Goal: Task Accomplishment & Management: Manage account settings

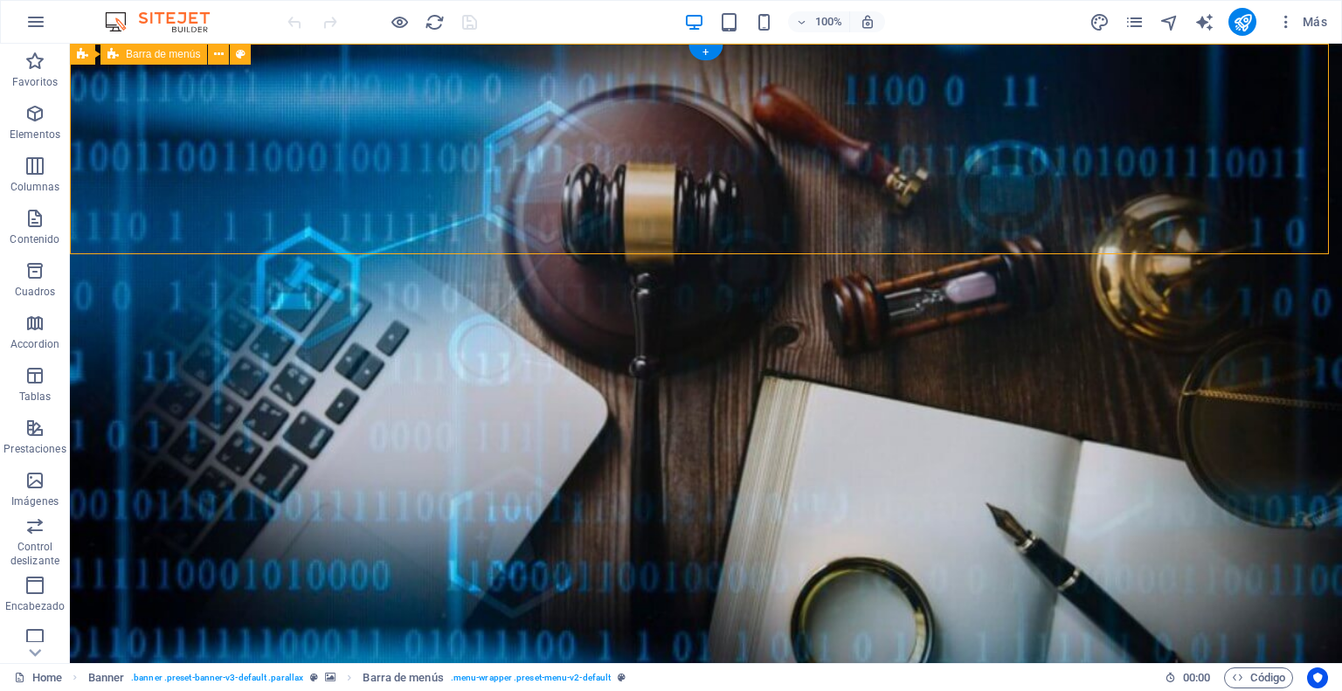
click at [217, 55] on icon at bounding box center [219, 54] width 10 height 18
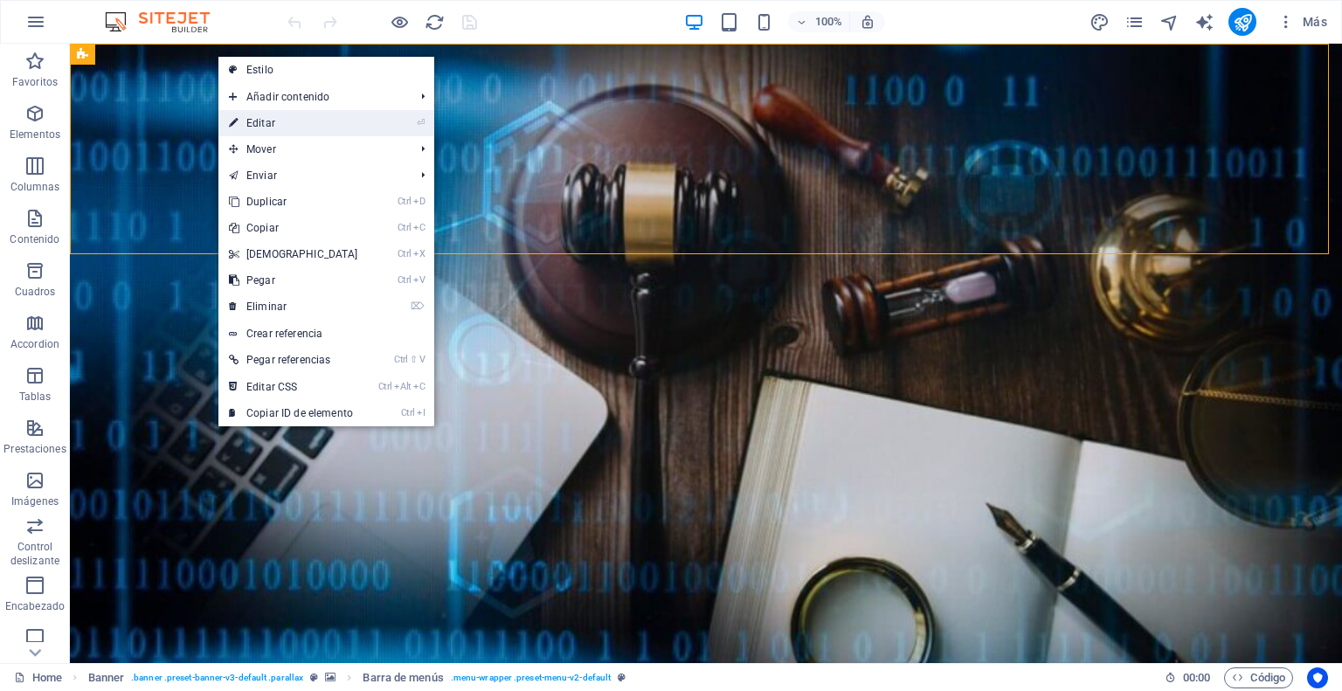
click at [287, 121] on link "⏎ Editar" at bounding box center [293, 123] width 150 height 26
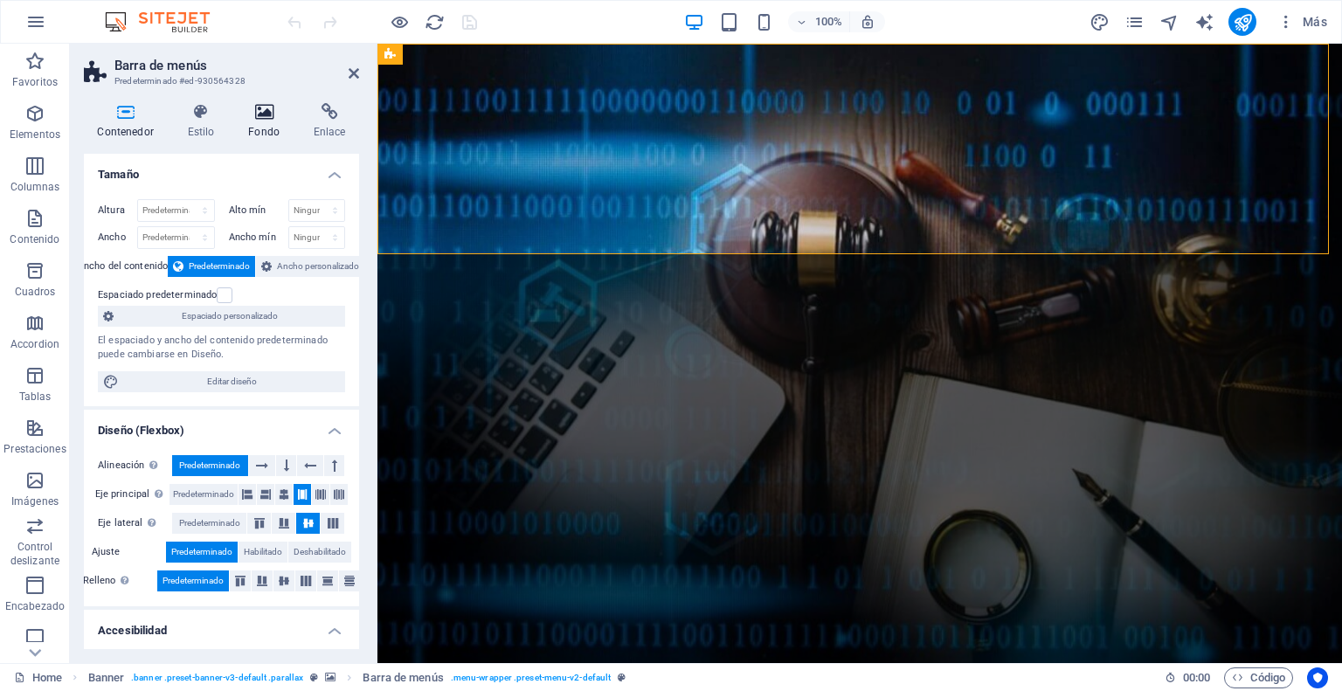
click at [264, 119] on icon at bounding box center [264, 111] width 59 height 17
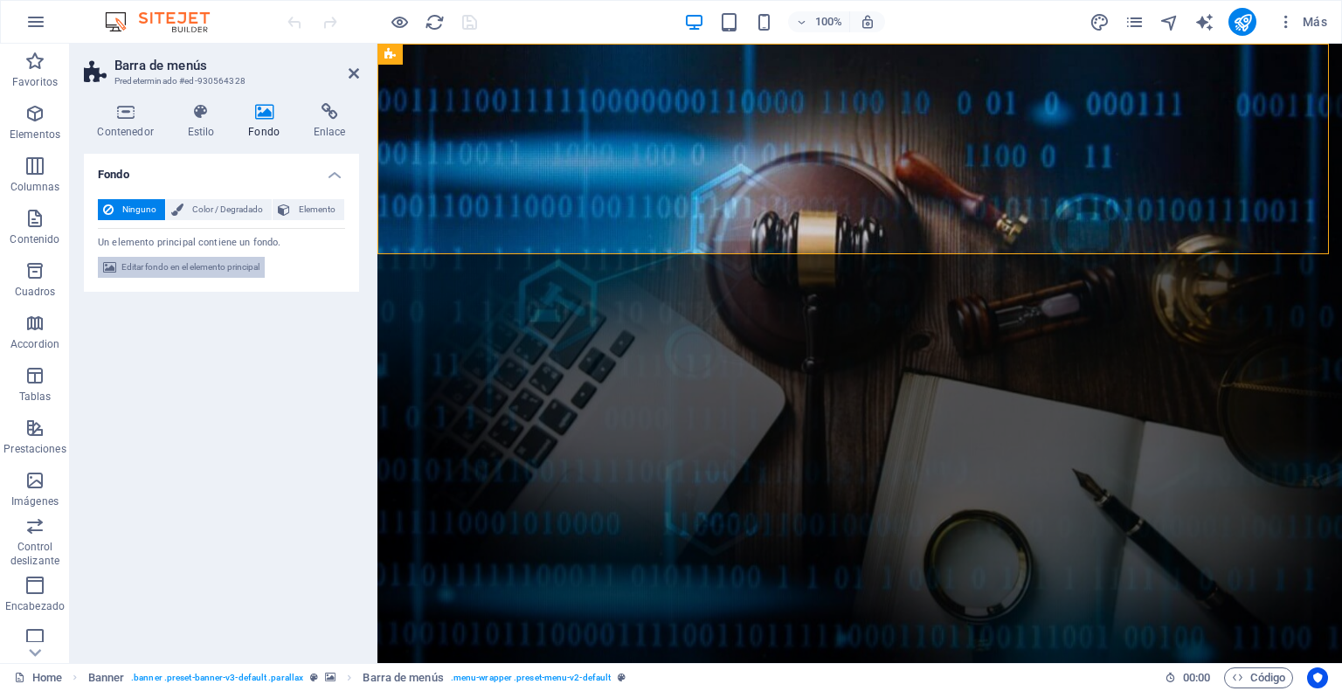
click at [162, 269] on span "Editar fondo en el elemento principal" at bounding box center [190, 267] width 138 height 21
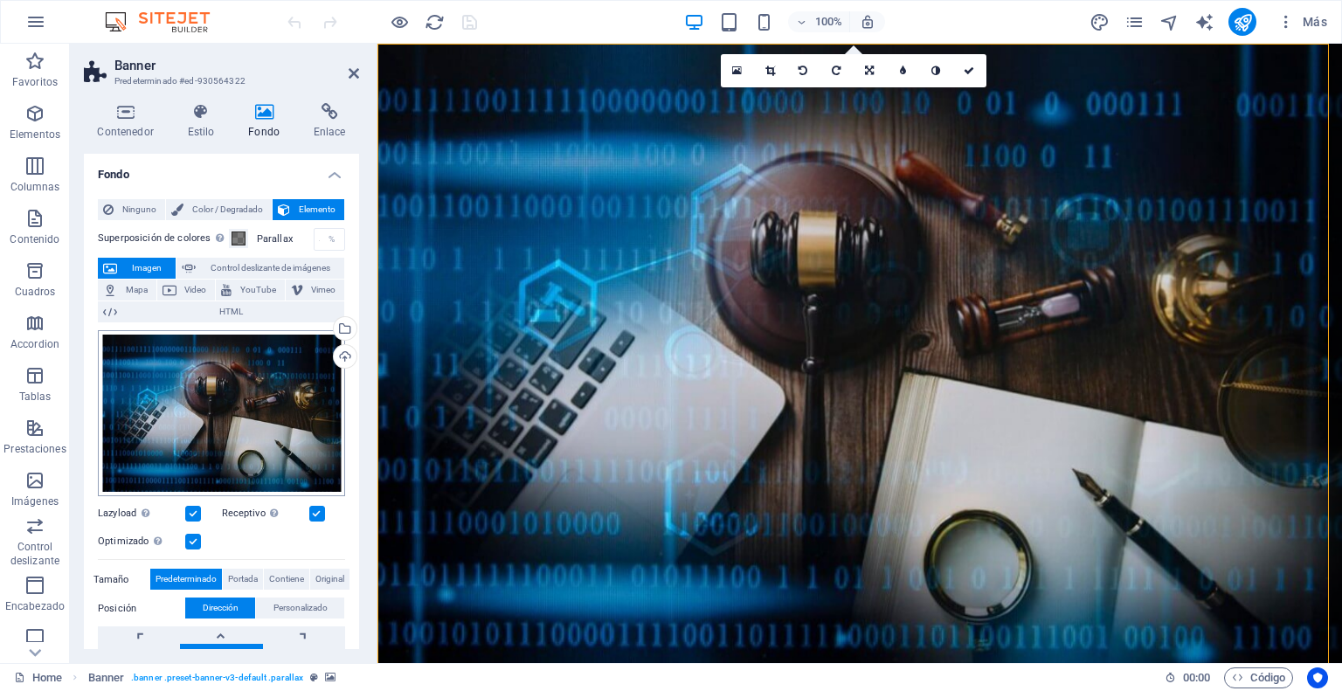
scroll to position [87, 0]
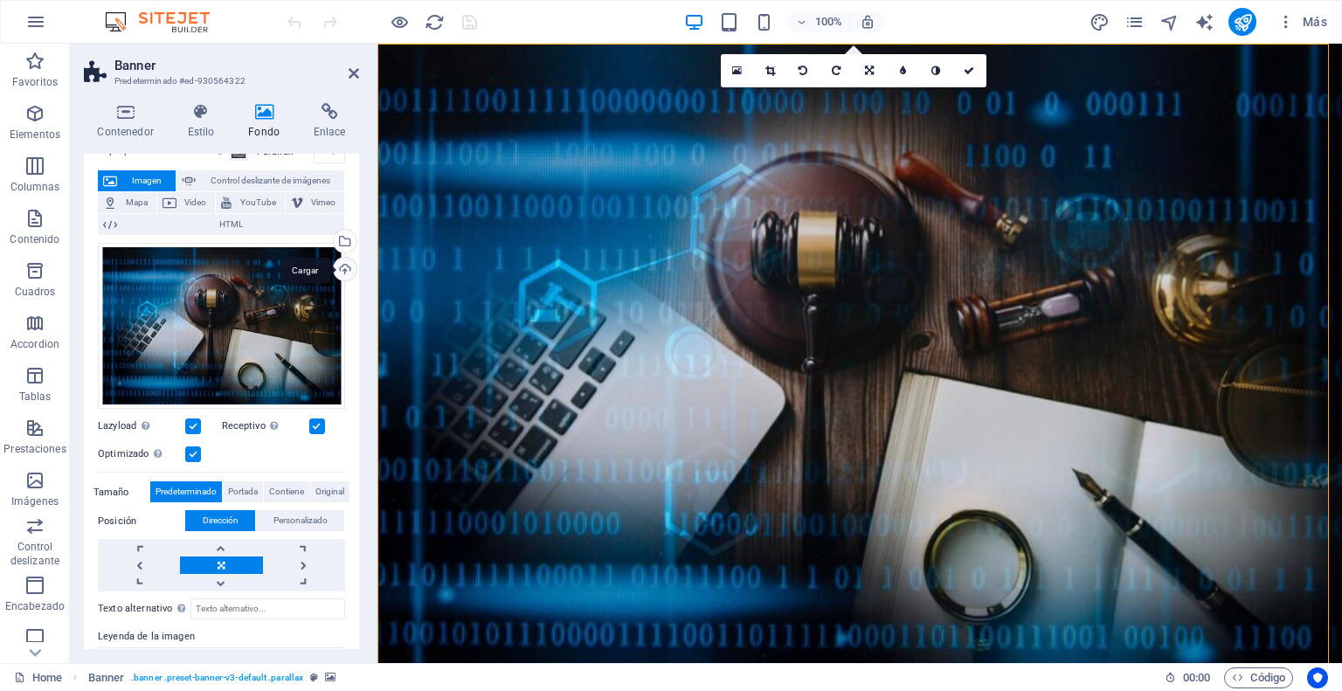
click at [344, 271] on div "Cargar" at bounding box center [343, 271] width 26 height 26
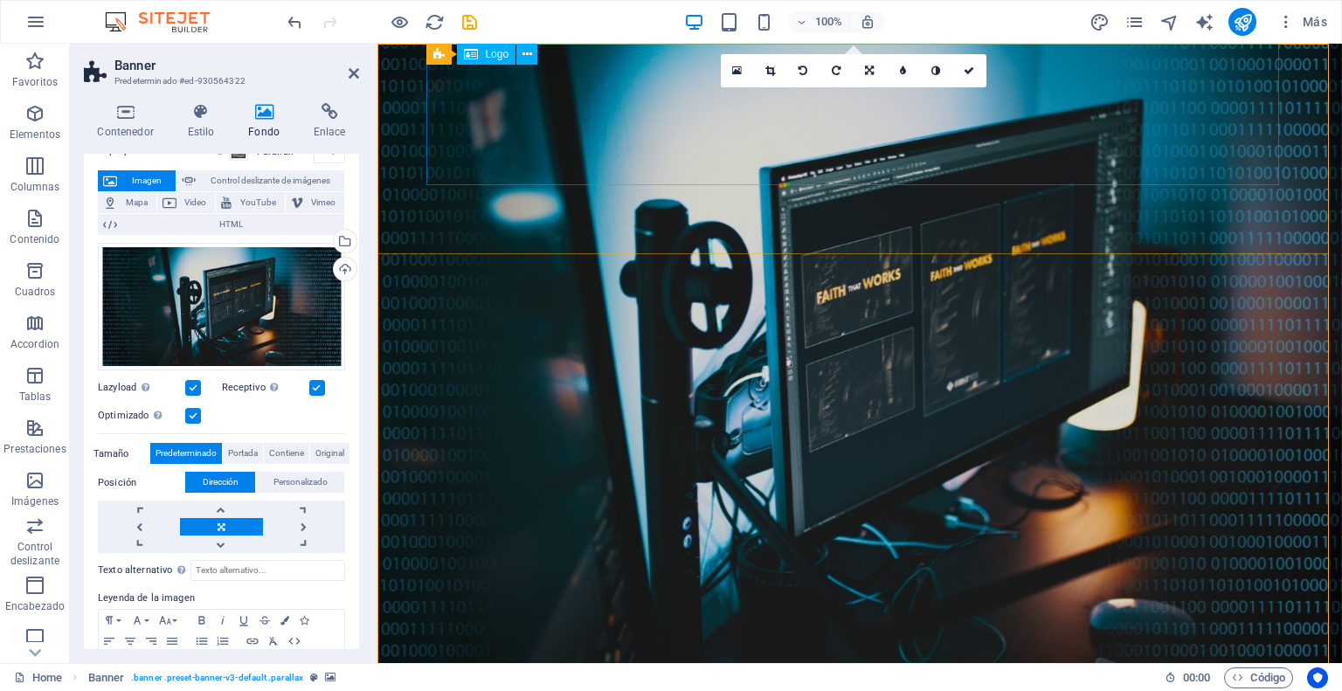
select select "px"
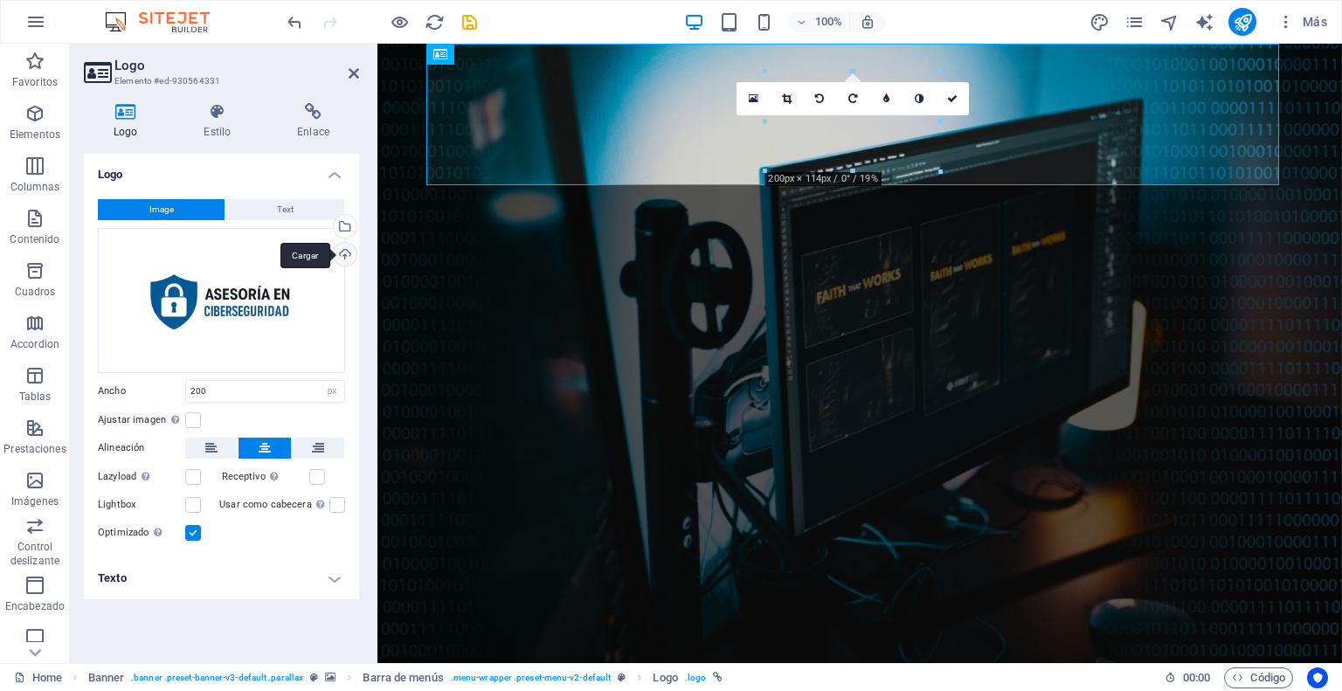
click at [346, 251] on div "Cargar" at bounding box center [343, 256] width 26 height 26
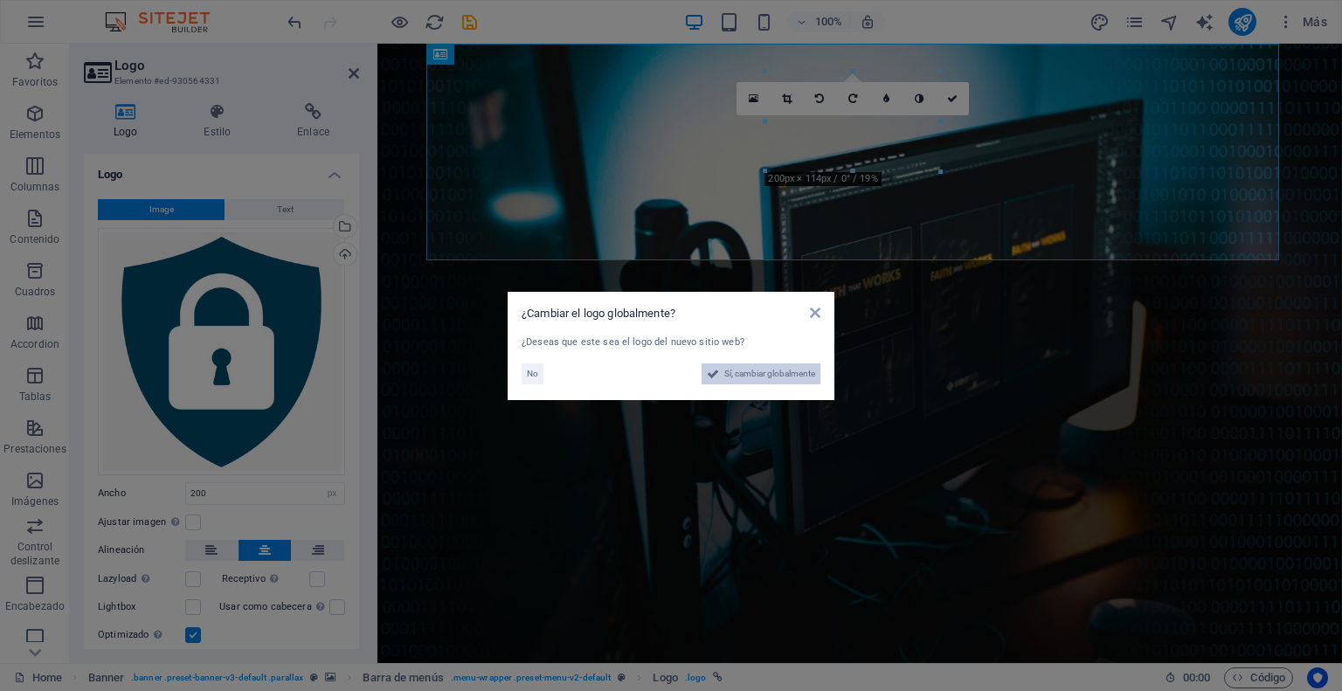
click at [757, 374] on span "Sí, cambiar globalmente" at bounding box center [769, 373] width 91 height 21
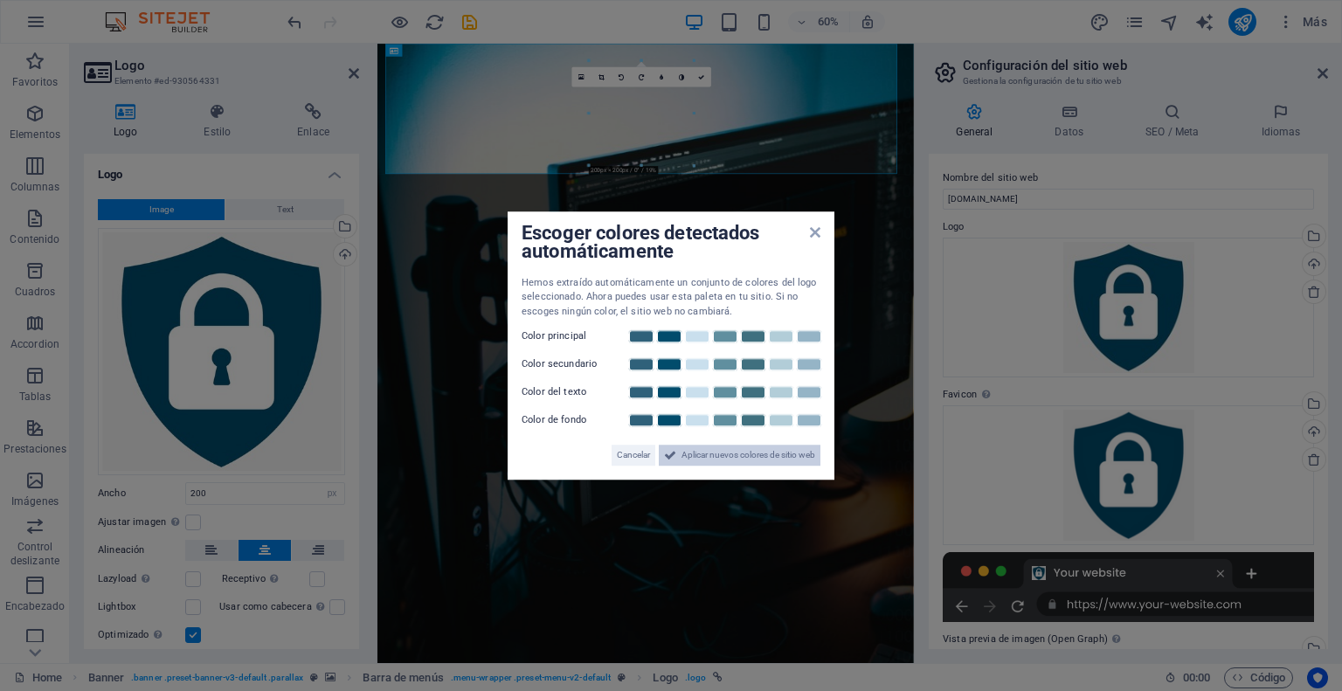
click at [720, 454] on span "Aplicar nuevos colores de sitio web" at bounding box center [748, 455] width 134 height 21
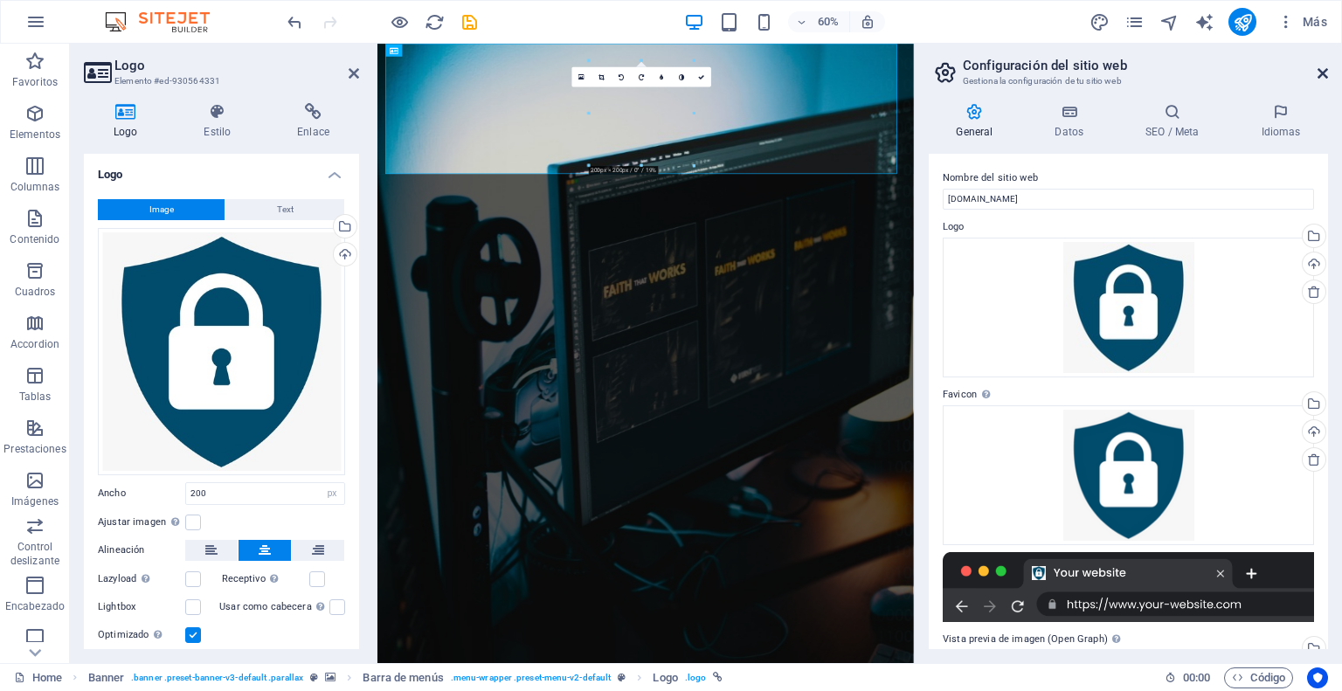
click at [1317, 75] on icon at bounding box center [1322, 73] width 10 height 14
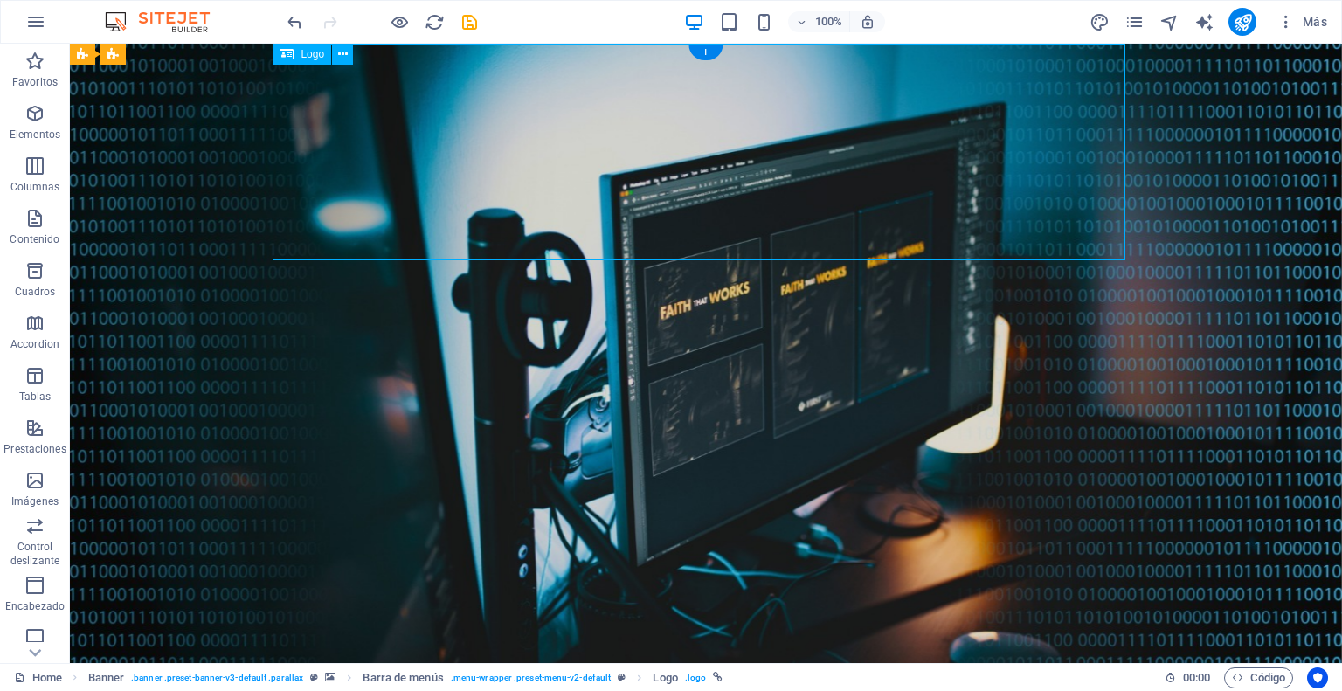
select select "px"
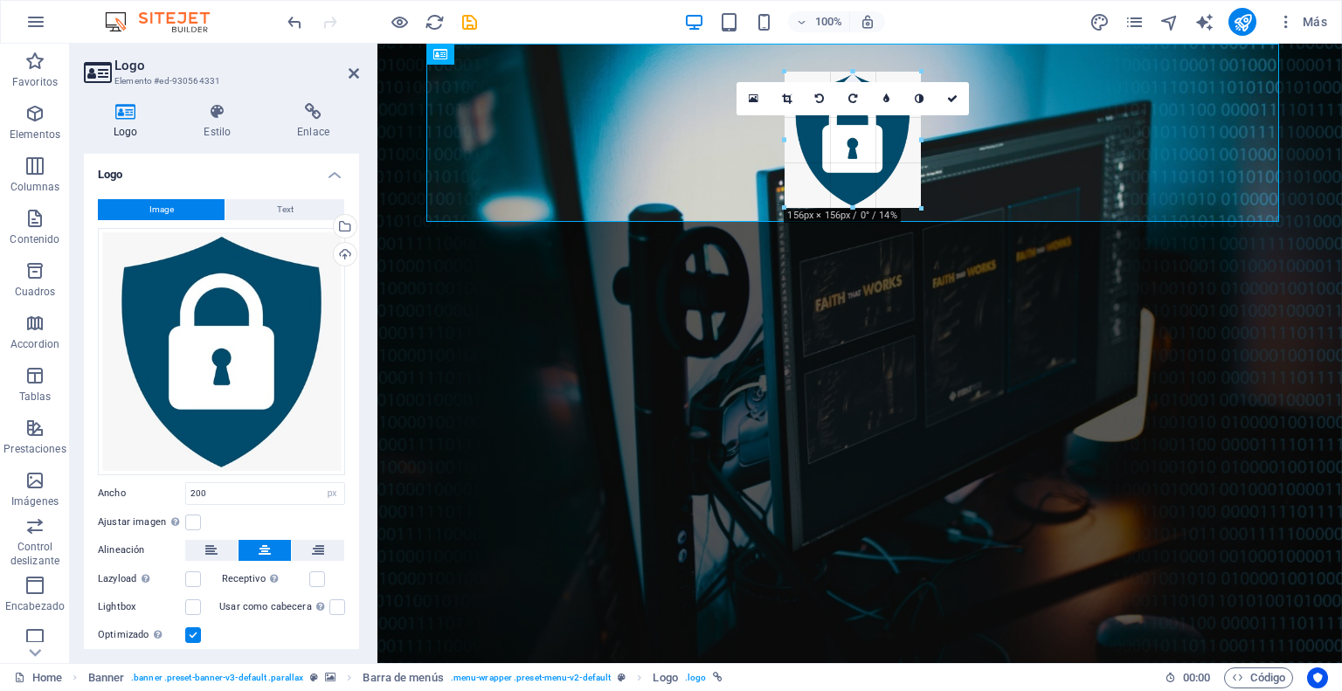
drag, startPoint x: 943, startPoint y: 246, endPoint x: 902, endPoint y: 206, distance: 58.1
type input "156"
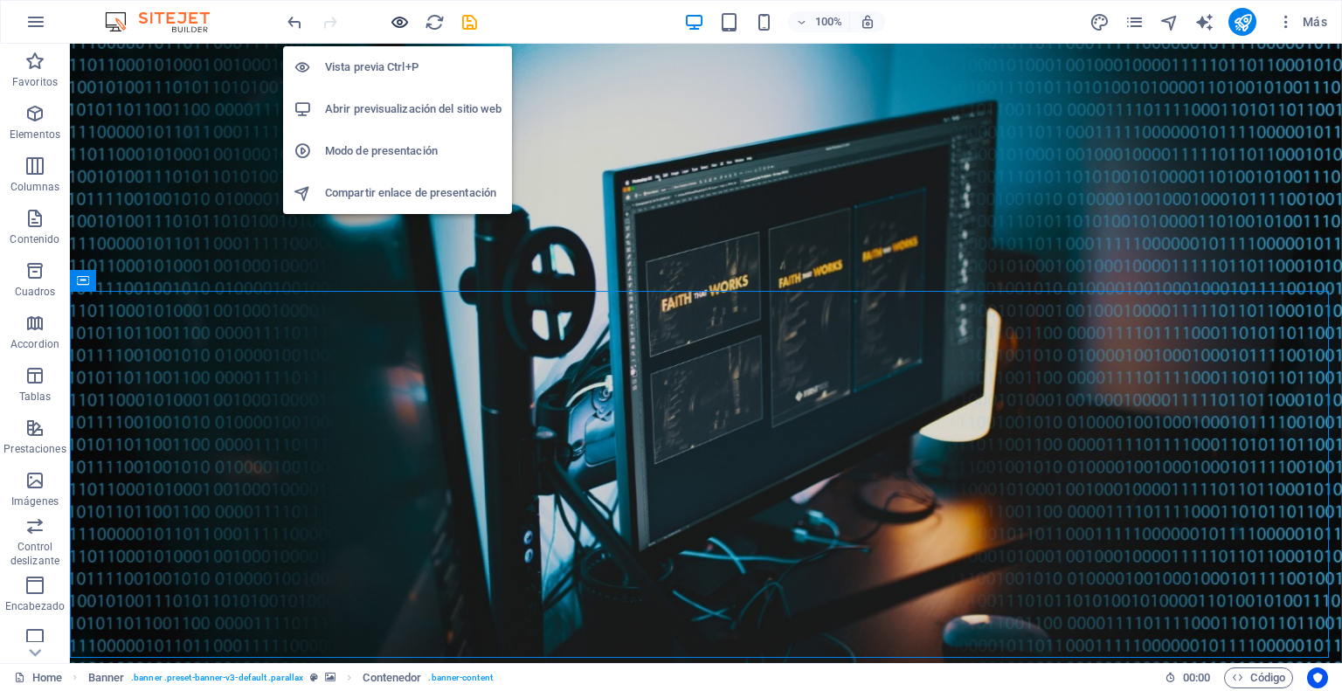
click at [397, 24] on icon "button" at bounding box center [400, 22] width 20 height 20
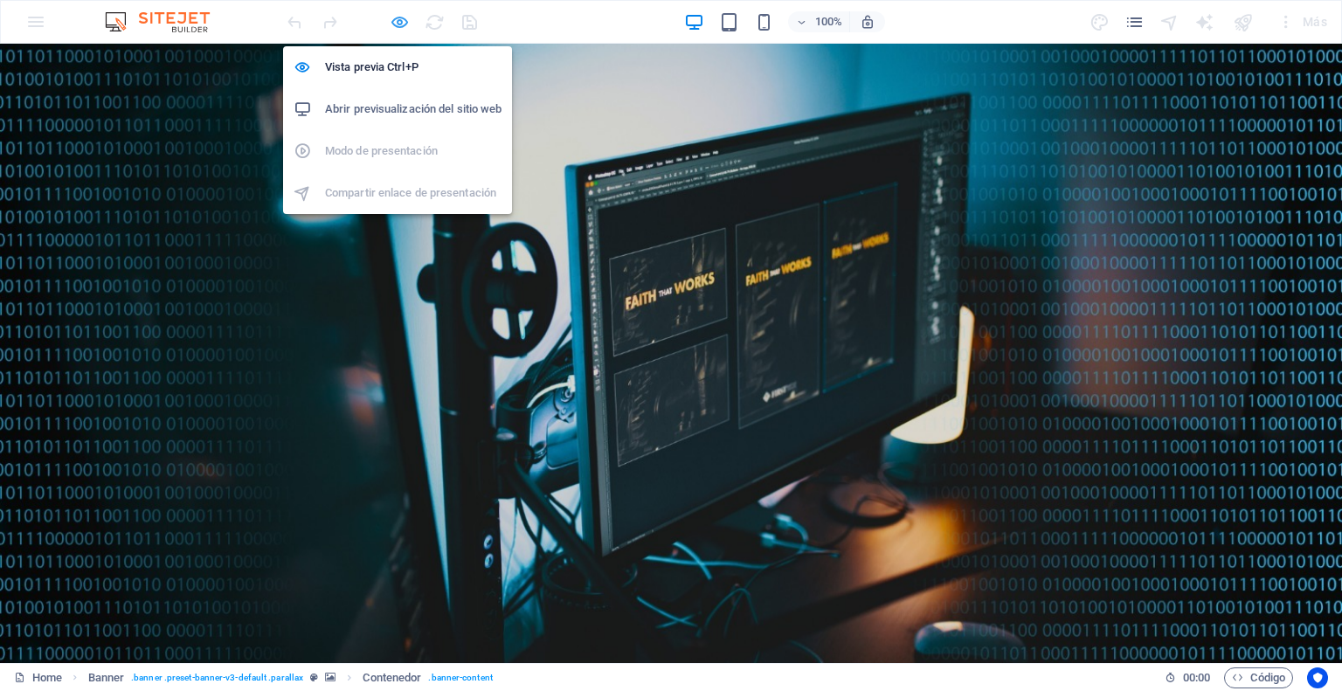
click at [398, 27] on icon "button" at bounding box center [400, 22] width 20 height 20
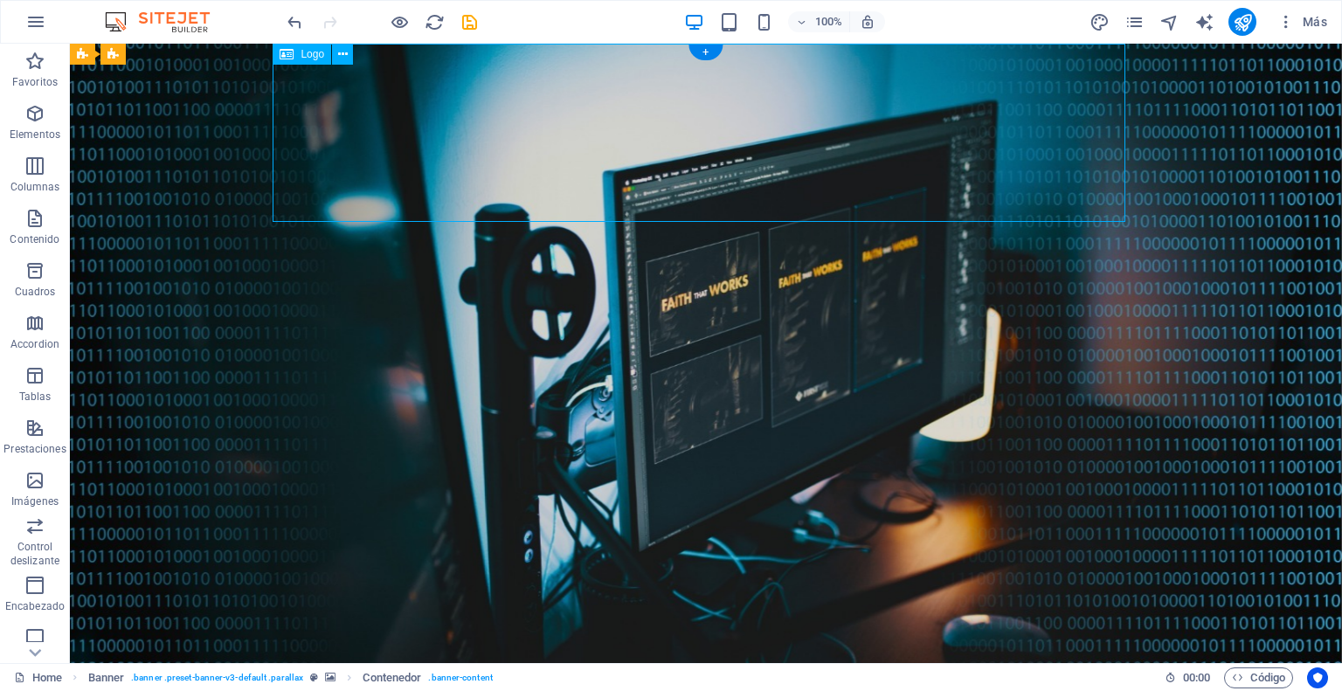
select select "px"
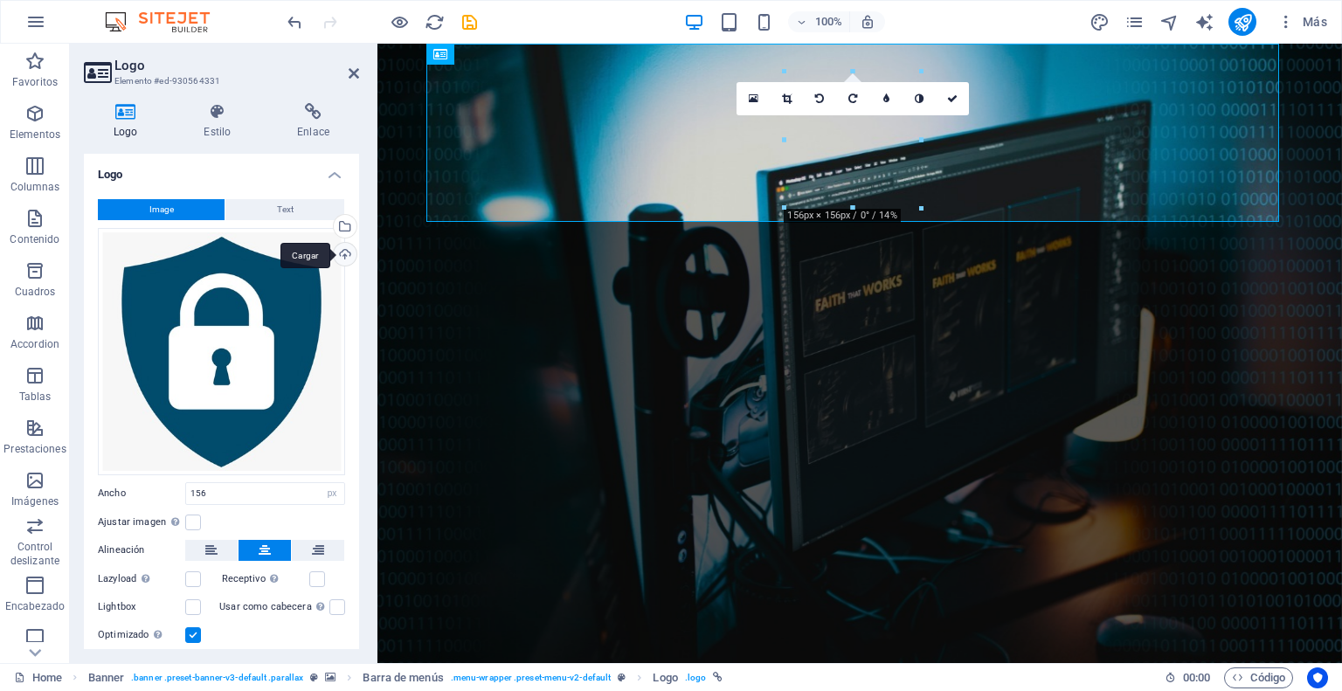
click at [342, 252] on div "Cargar" at bounding box center [343, 256] width 26 height 26
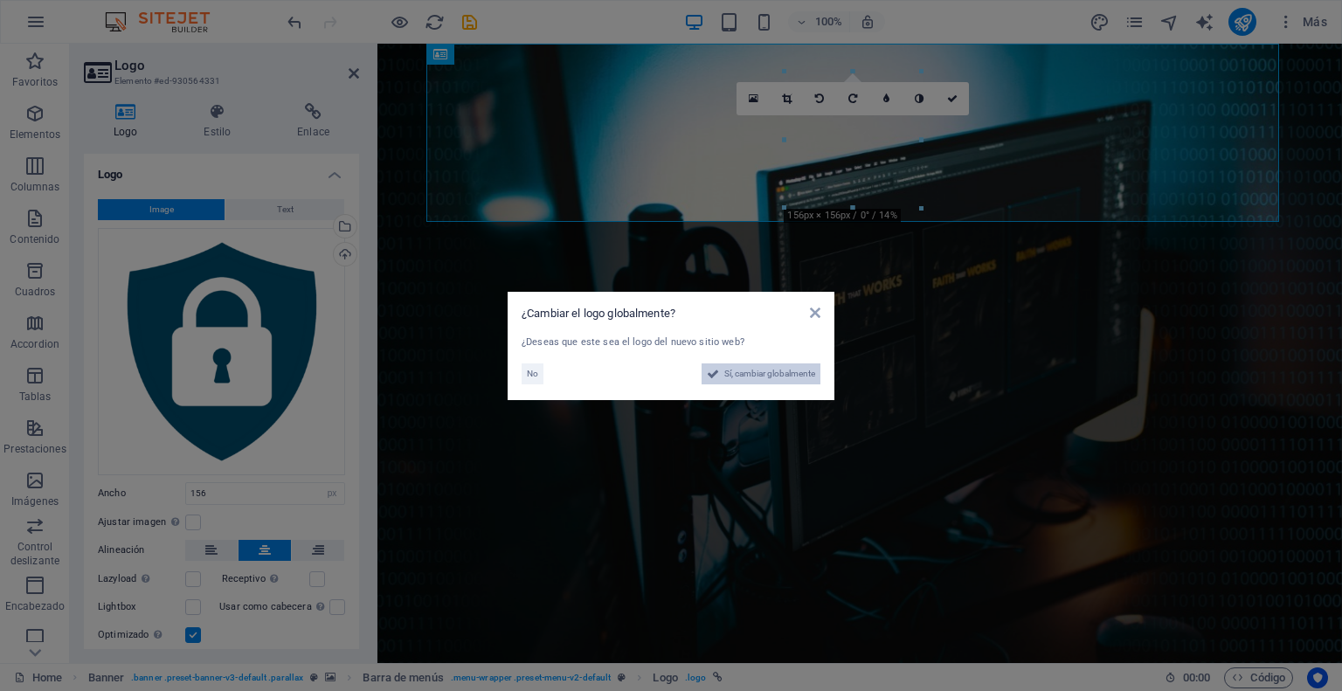
drag, startPoint x: 763, startPoint y: 377, endPoint x: 778, endPoint y: 548, distance: 171.9
click at [763, 377] on span "Sí, cambiar globalmente" at bounding box center [769, 373] width 91 height 21
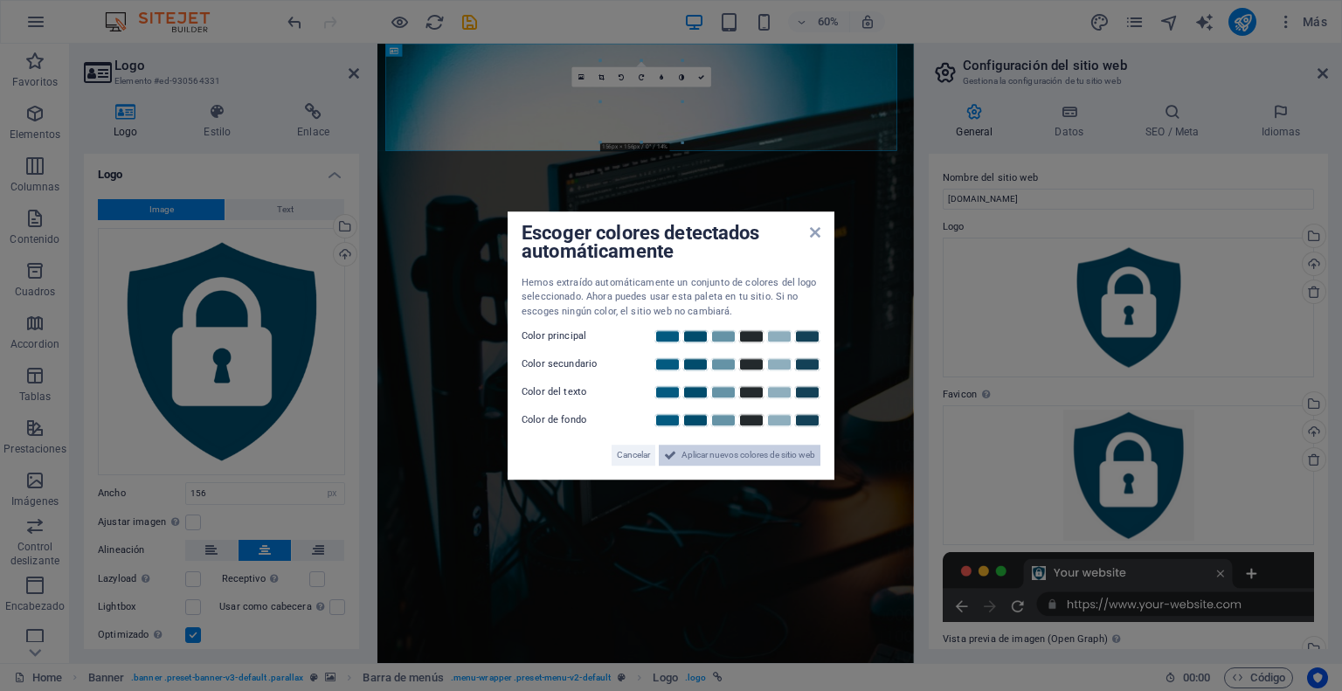
click at [736, 454] on span "Aplicar nuevos colores de sitio web" at bounding box center [748, 455] width 134 height 21
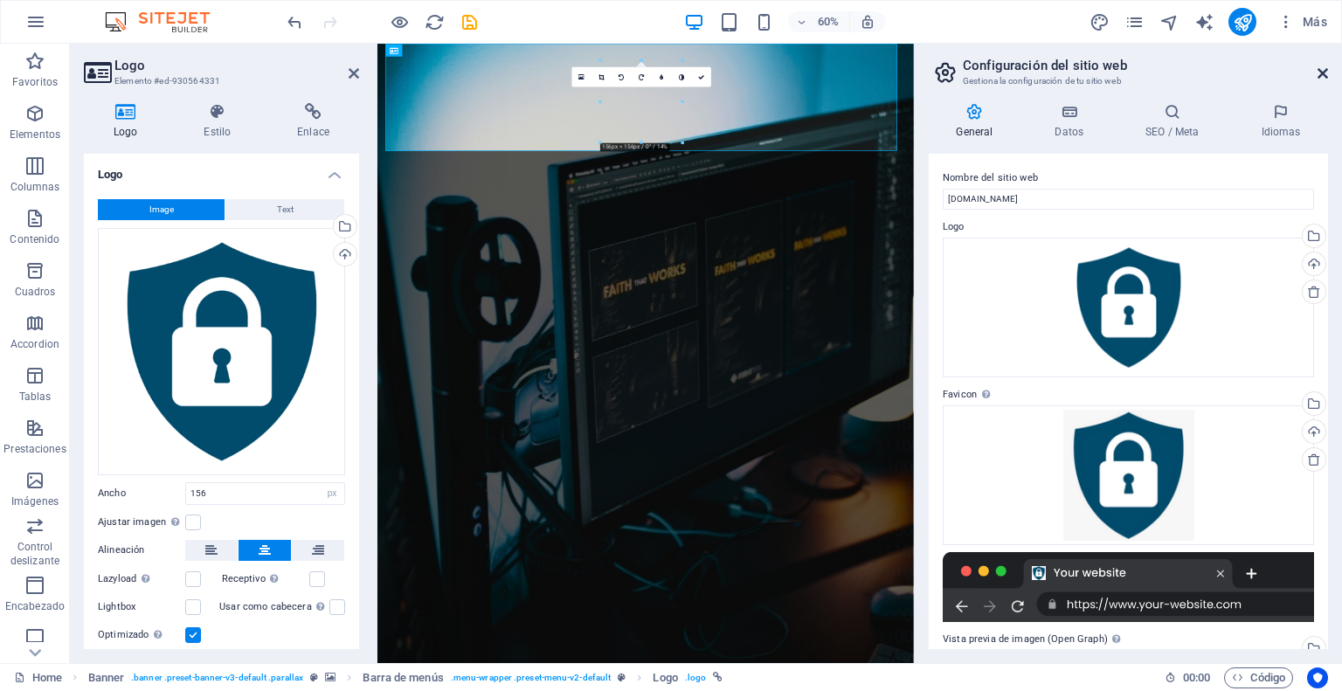
click at [1322, 75] on icon at bounding box center [1322, 73] width 10 height 14
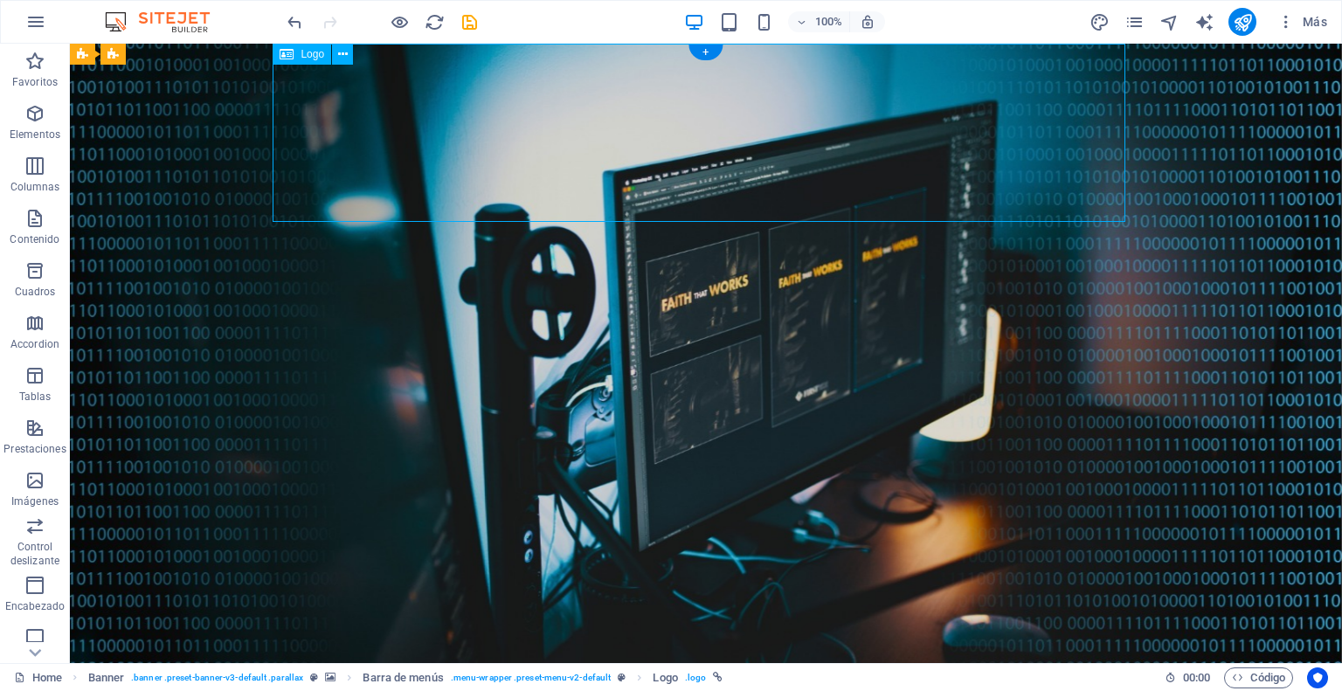
select select "px"
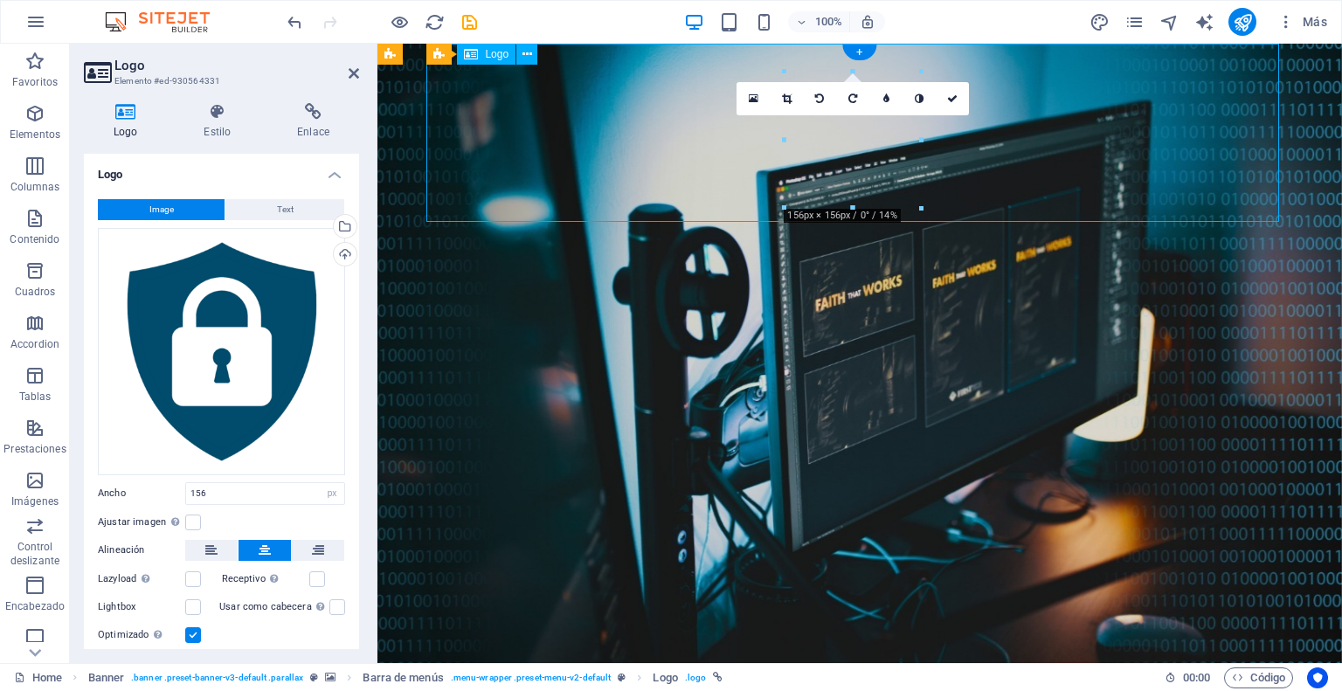
drag, startPoint x: 857, startPoint y: 156, endPoint x: 851, endPoint y: 138, distance: 19.3
click at [784, 202] on div at bounding box center [785, 140] width 6 height 136
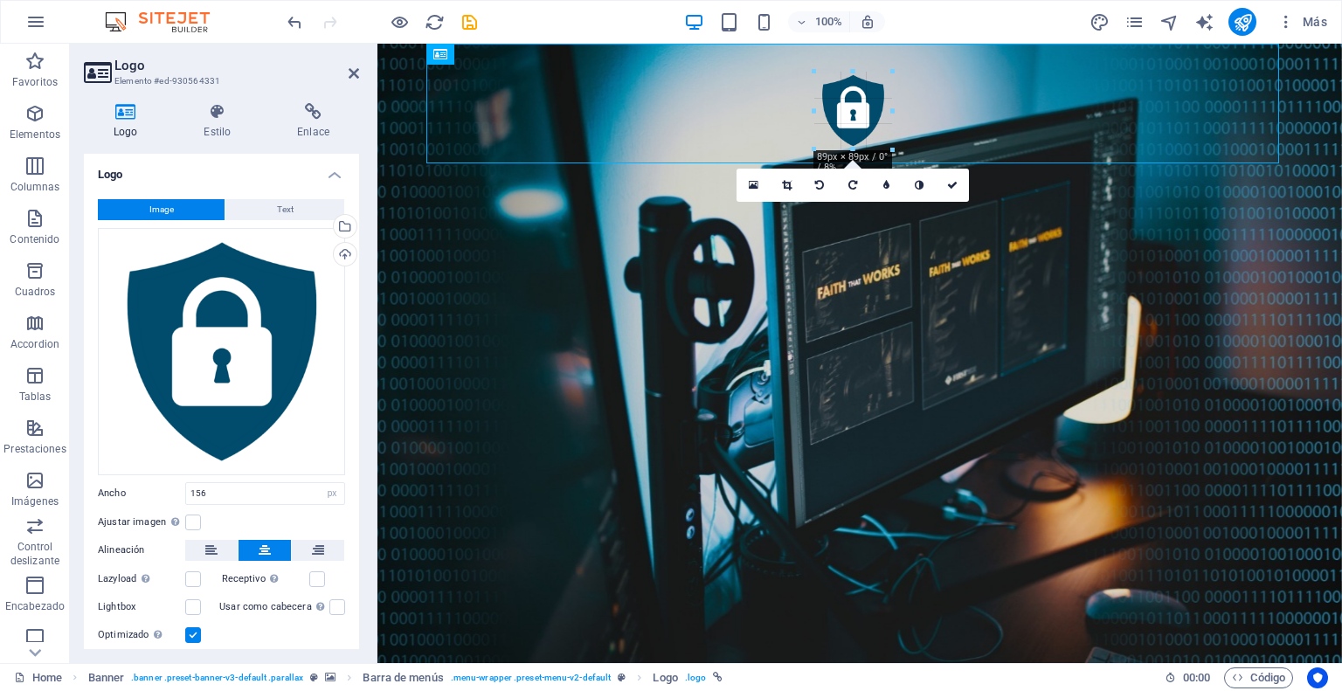
drag, startPoint x: 784, startPoint y: 209, endPoint x: 838, endPoint y: 146, distance: 83.0
type input "89"
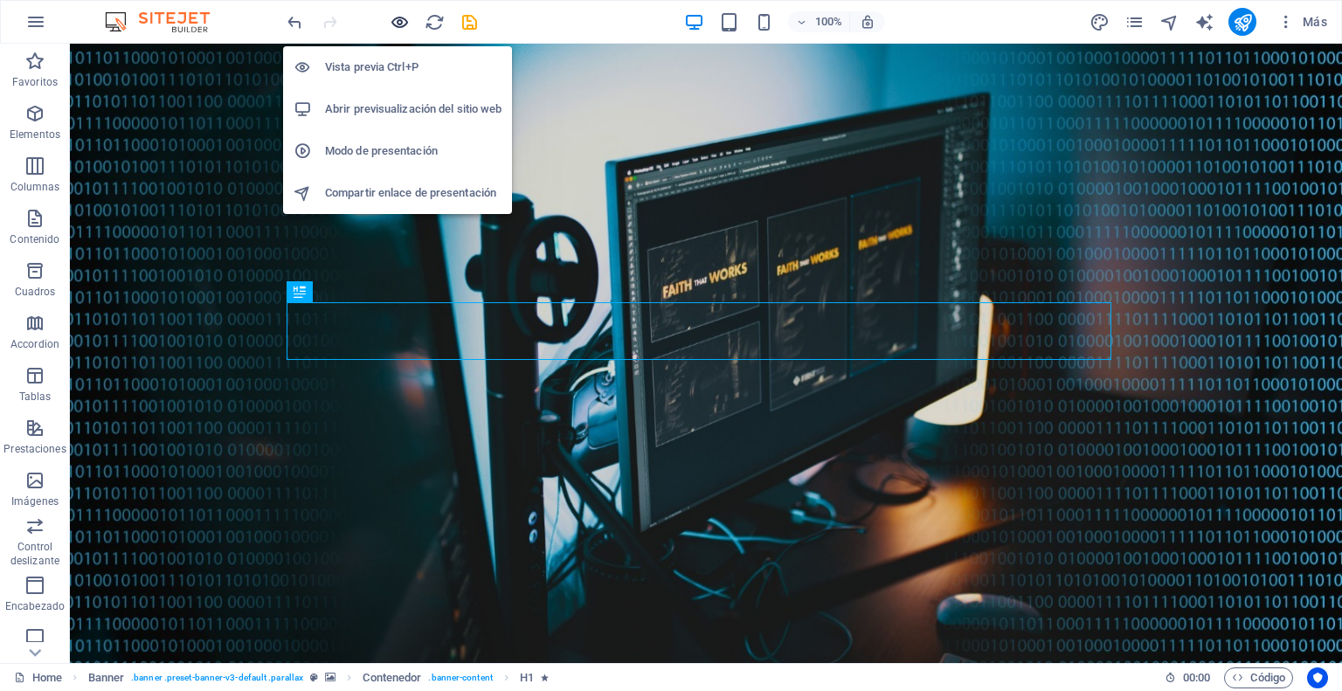
click at [398, 21] on icon "button" at bounding box center [400, 22] width 20 height 20
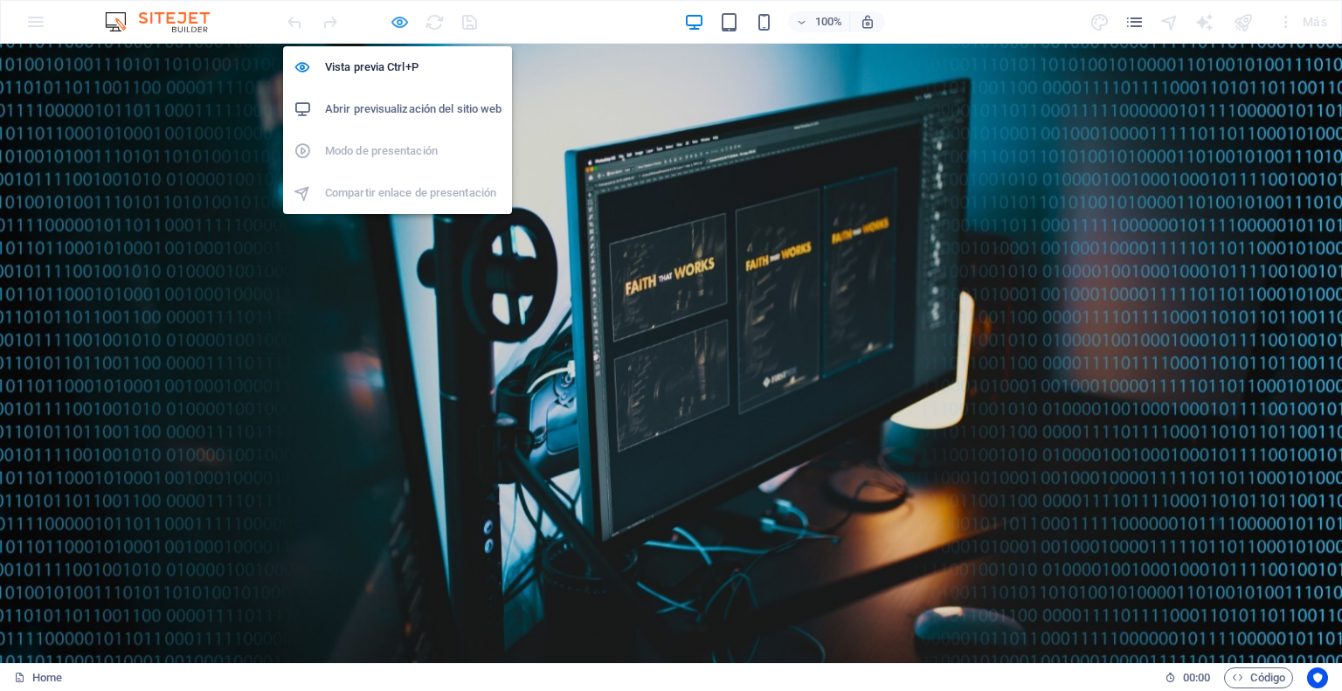
click at [397, 17] on icon "button" at bounding box center [400, 22] width 20 height 20
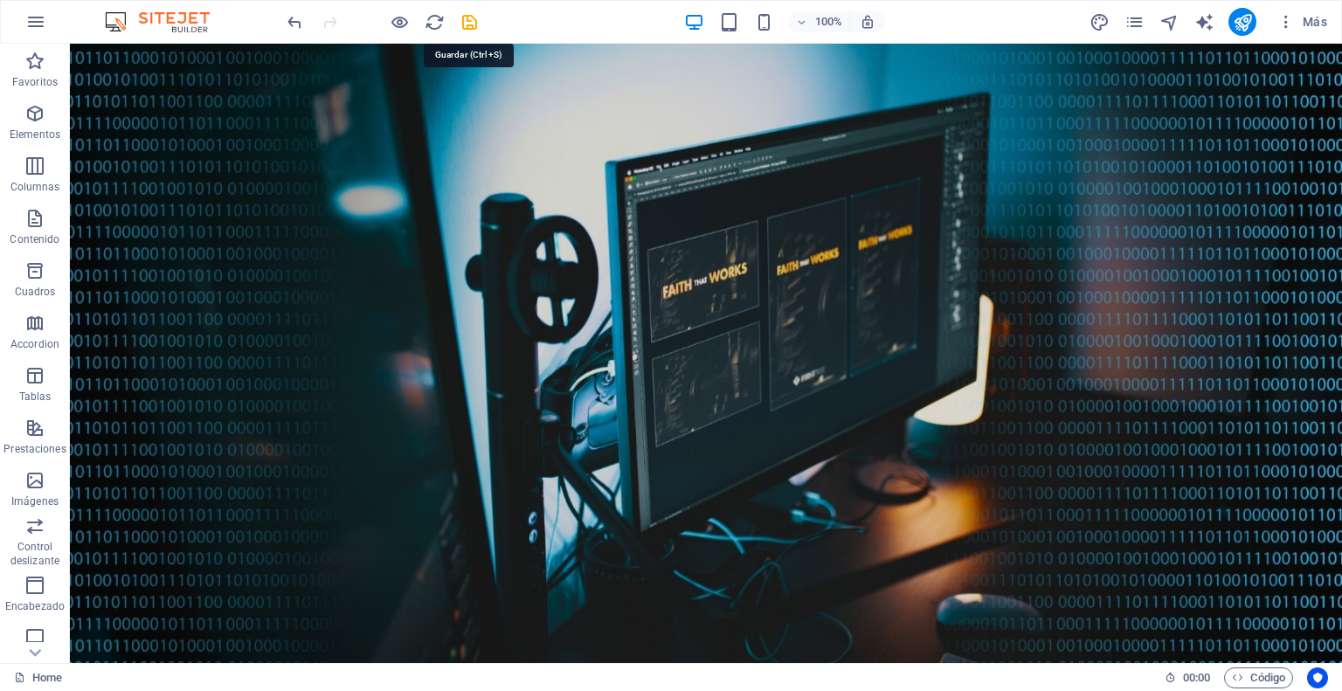
click at [471, 24] on icon "save" at bounding box center [470, 22] width 20 height 20
checkbox input "false"
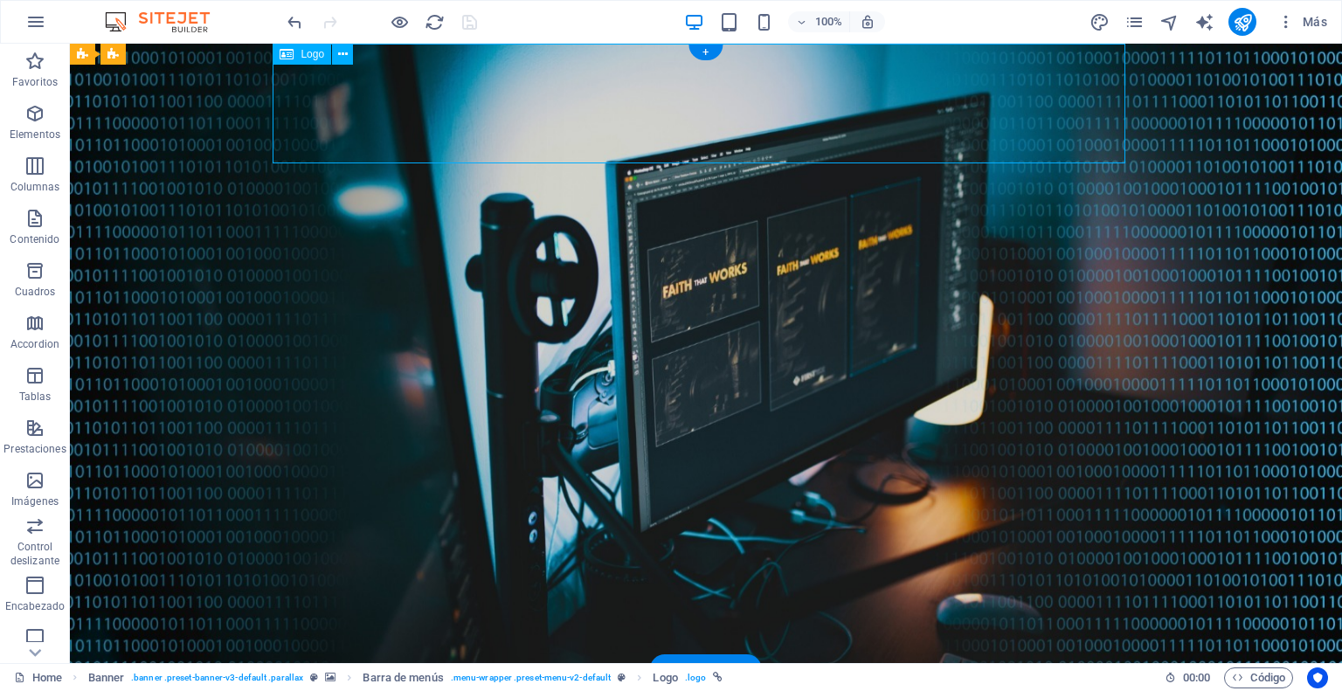
select select "px"
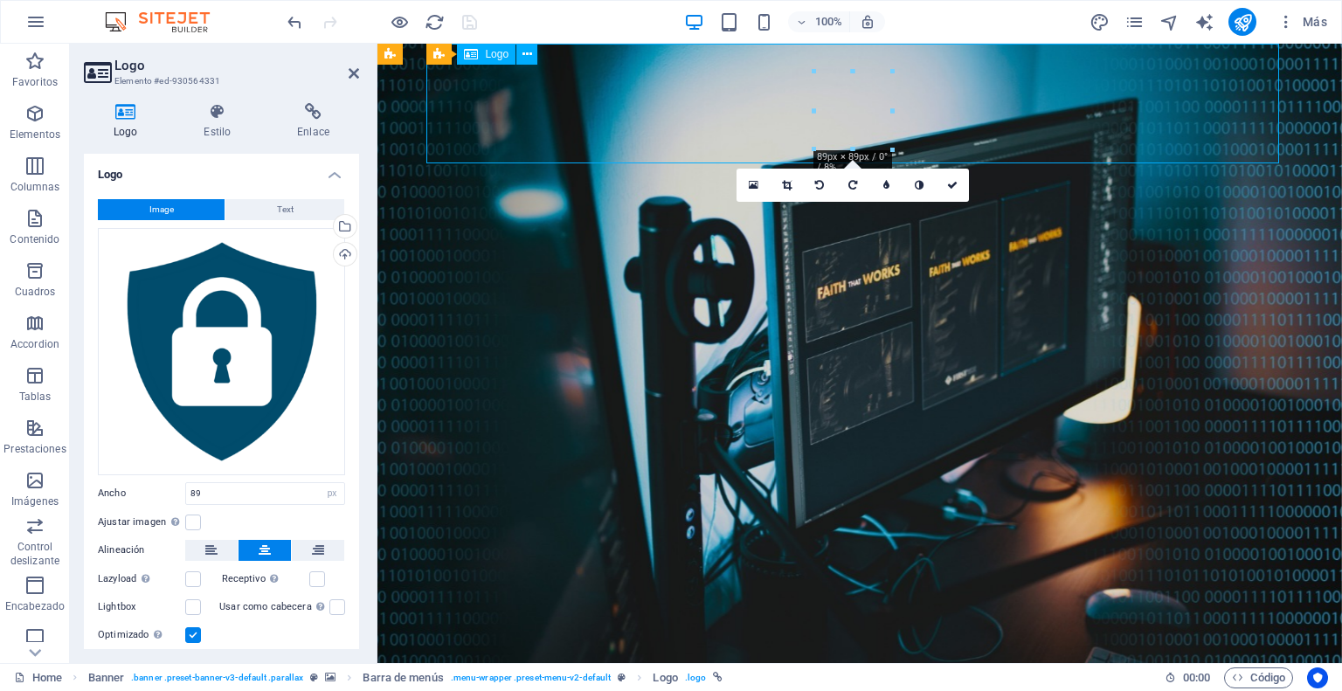
drag, startPoint x: 844, startPoint y: 104, endPoint x: 797, endPoint y: 106, distance: 47.2
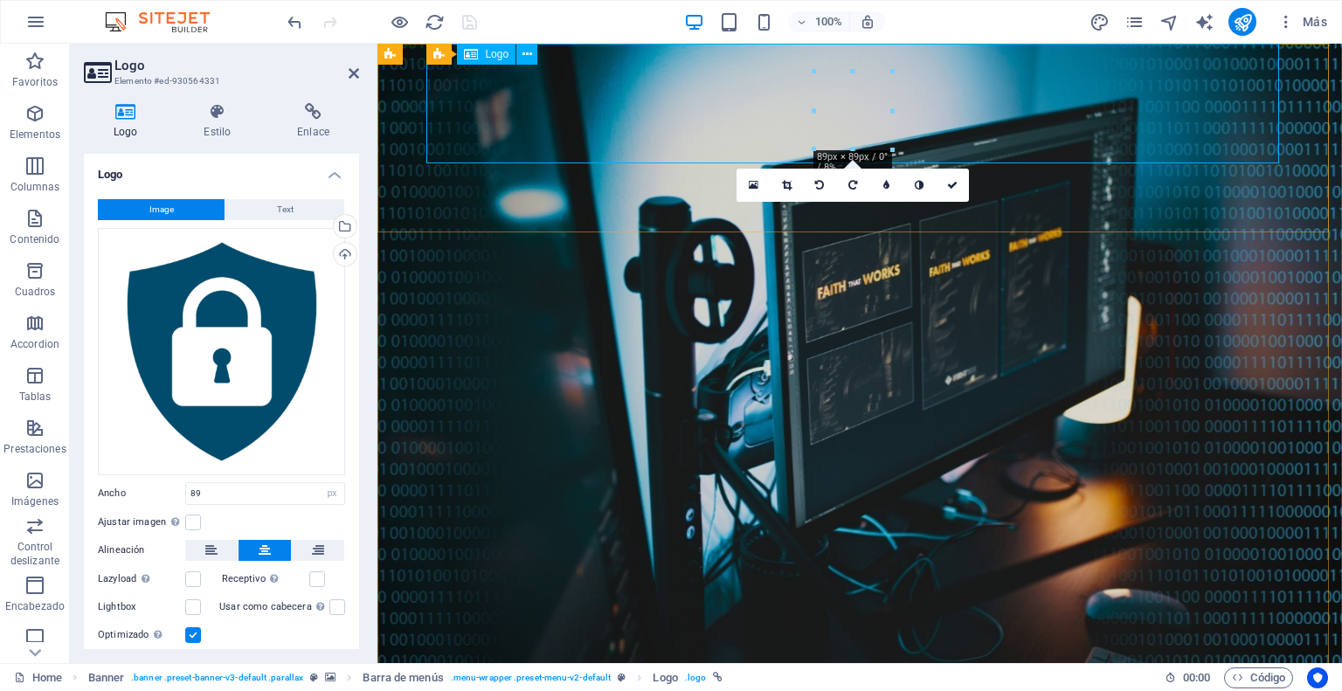
drag, startPoint x: 1193, startPoint y: 155, endPoint x: 820, endPoint y: 113, distance: 375.4
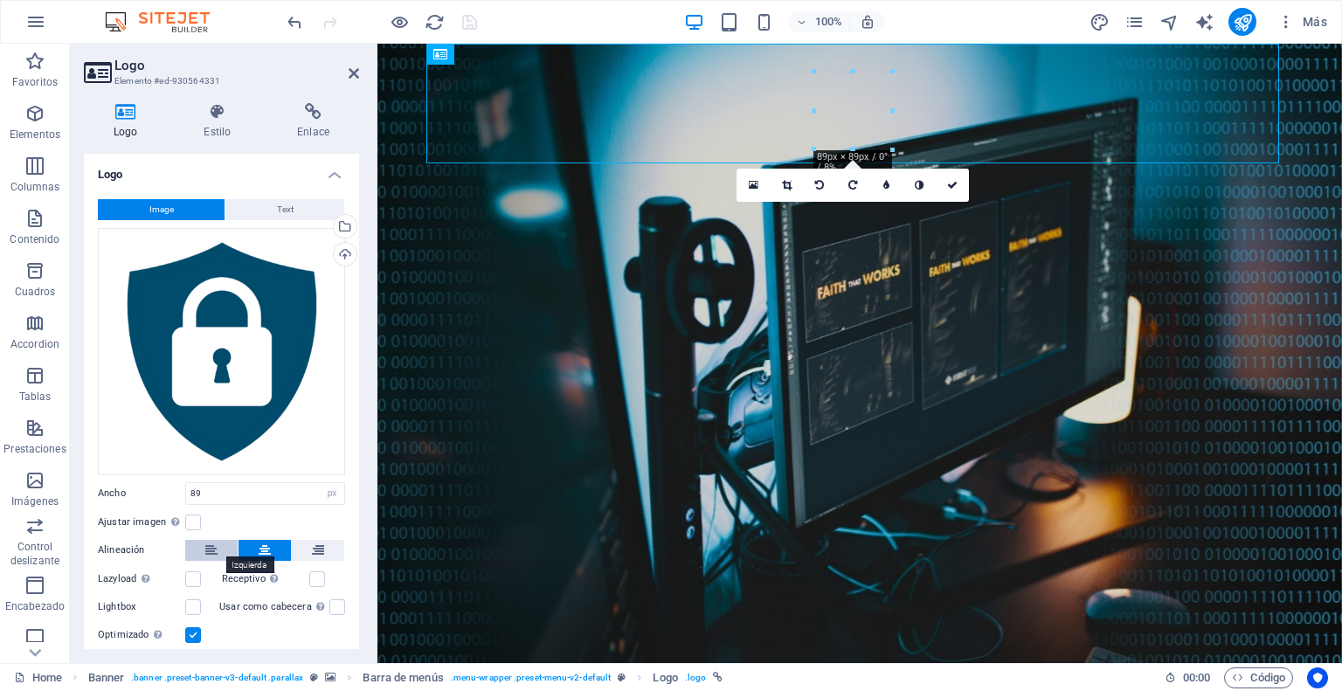
click at [210, 549] on icon at bounding box center [211, 550] width 12 height 21
drag, startPoint x: 846, startPoint y: 105, endPoint x: 797, endPoint y: 121, distance: 52.5
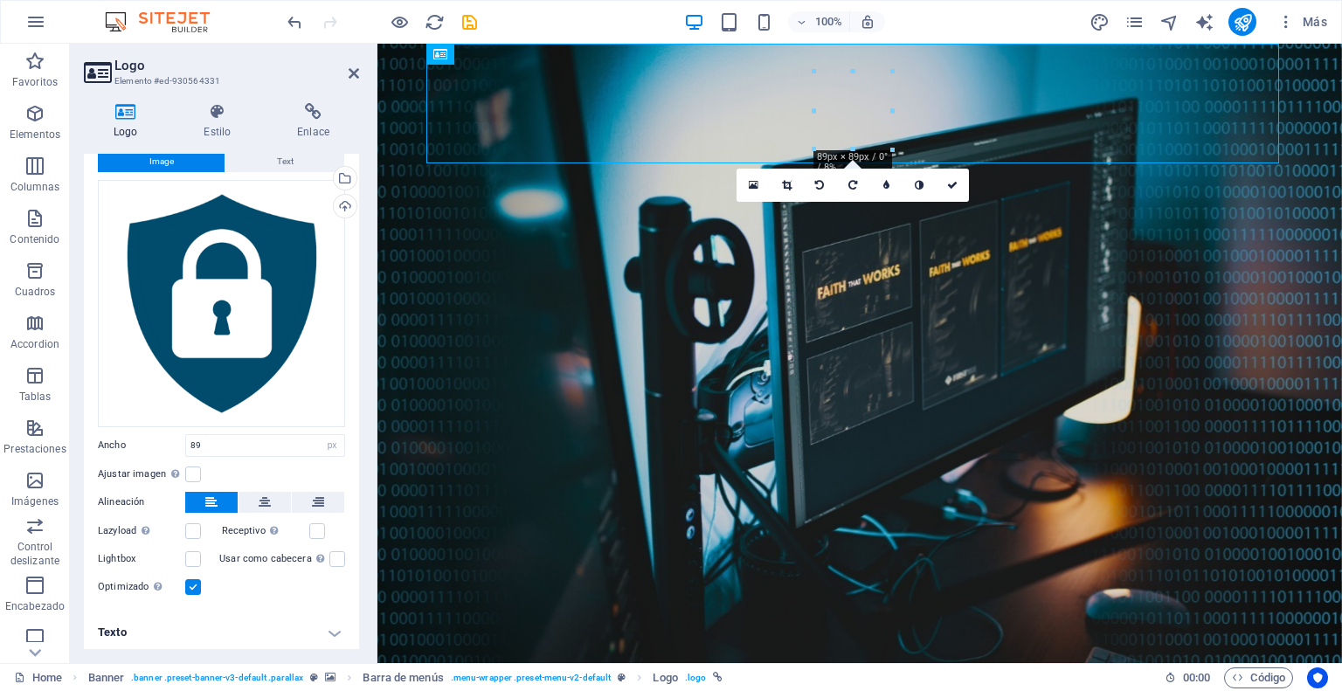
click at [114, 117] on icon at bounding box center [125, 111] width 83 height 17
click at [446, 58] on span "Barra de menús" at bounding box center [470, 54] width 74 height 10
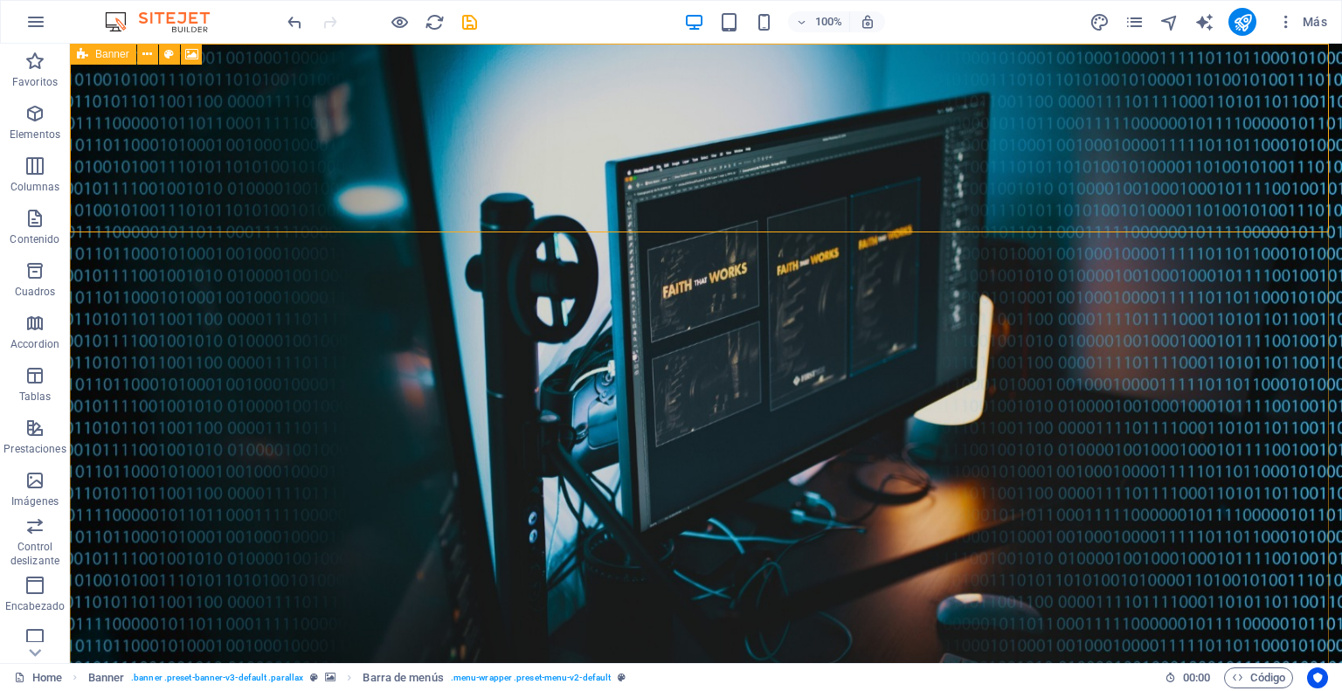
click at [85, 58] on icon at bounding box center [82, 54] width 11 height 21
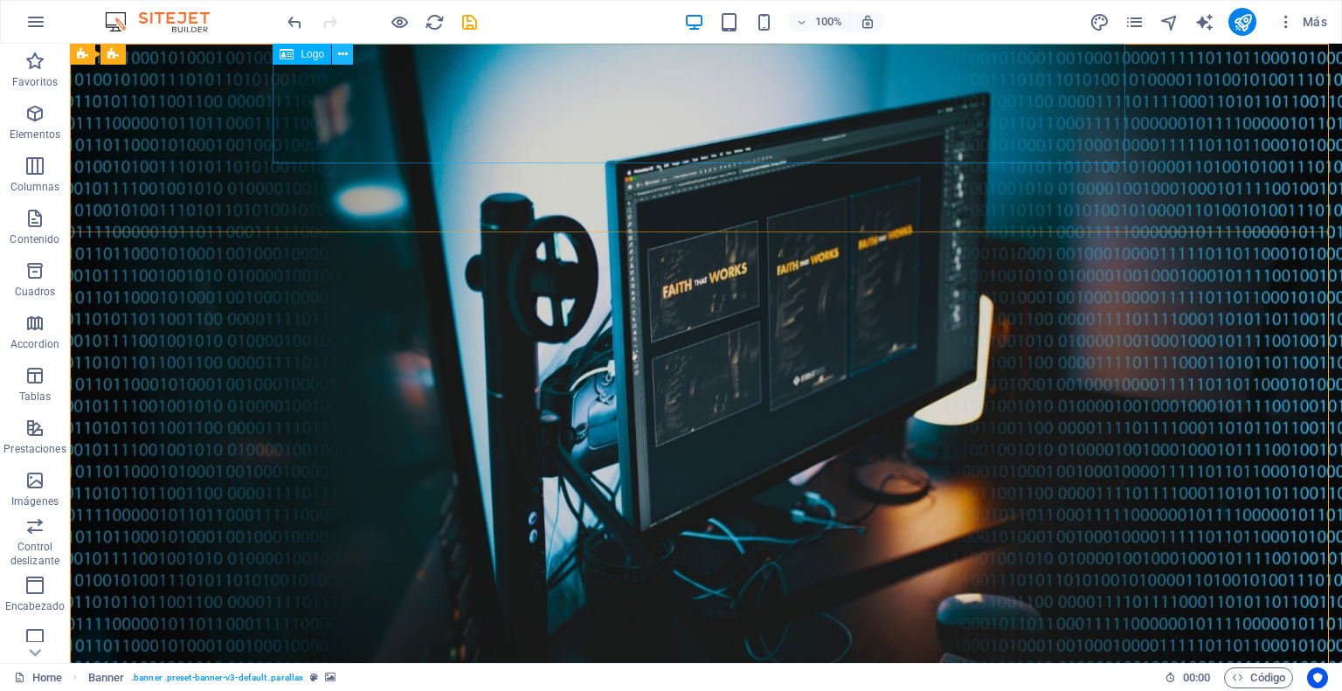
click at [354, 57] on div "Logo" at bounding box center [319, 55] width 92 height 22
click at [342, 57] on icon at bounding box center [343, 54] width 10 height 18
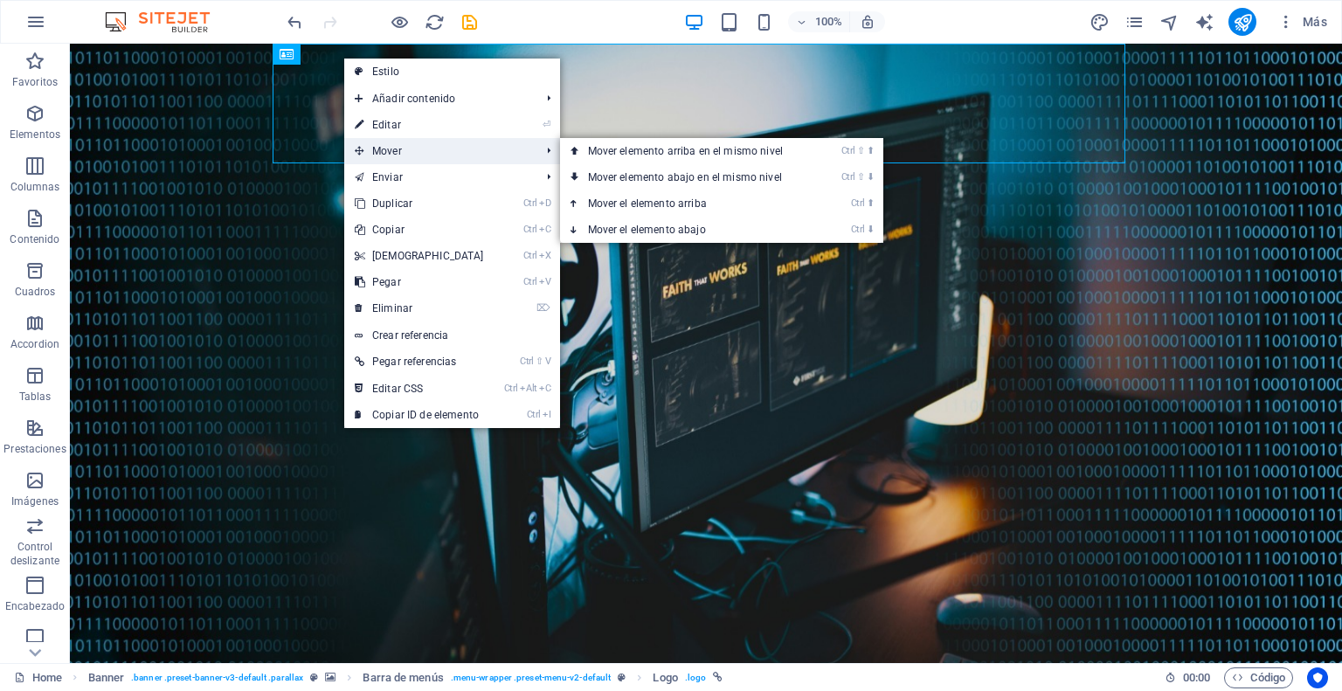
click at [388, 142] on span "Mover" at bounding box center [439, 151] width 190 height 26
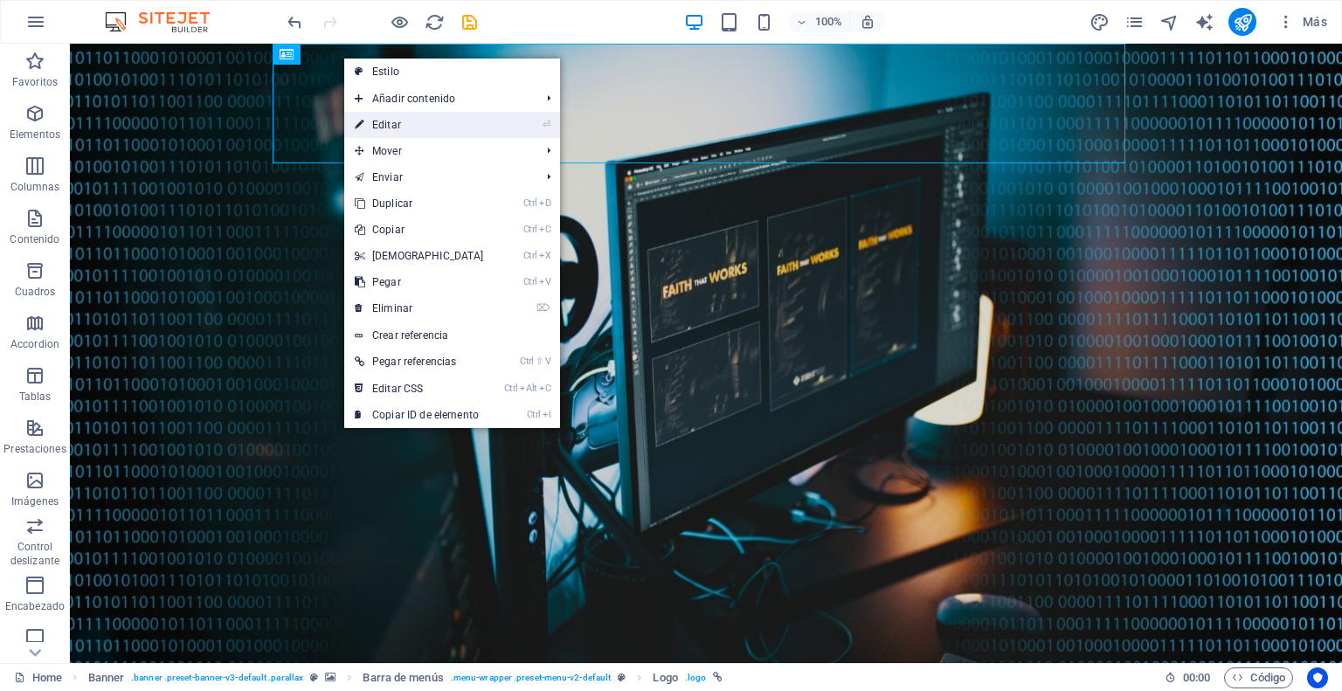
click at [506, 131] on li "⏎ Editar" at bounding box center [452, 125] width 216 height 26
click at [524, 127] on li "⏎ Editar" at bounding box center [452, 125] width 216 height 26
click at [472, 121] on link "⏎ Editar" at bounding box center [419, 125] width 150 height 26
select select "px"
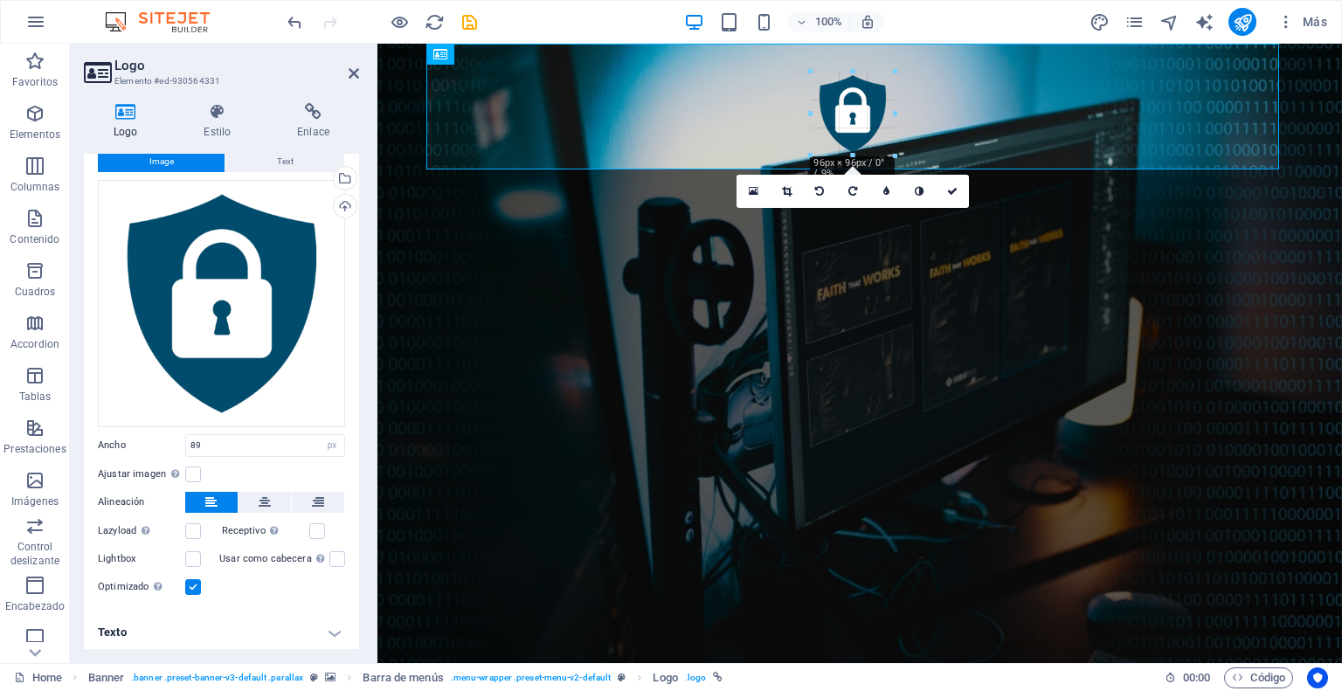
type input "96"
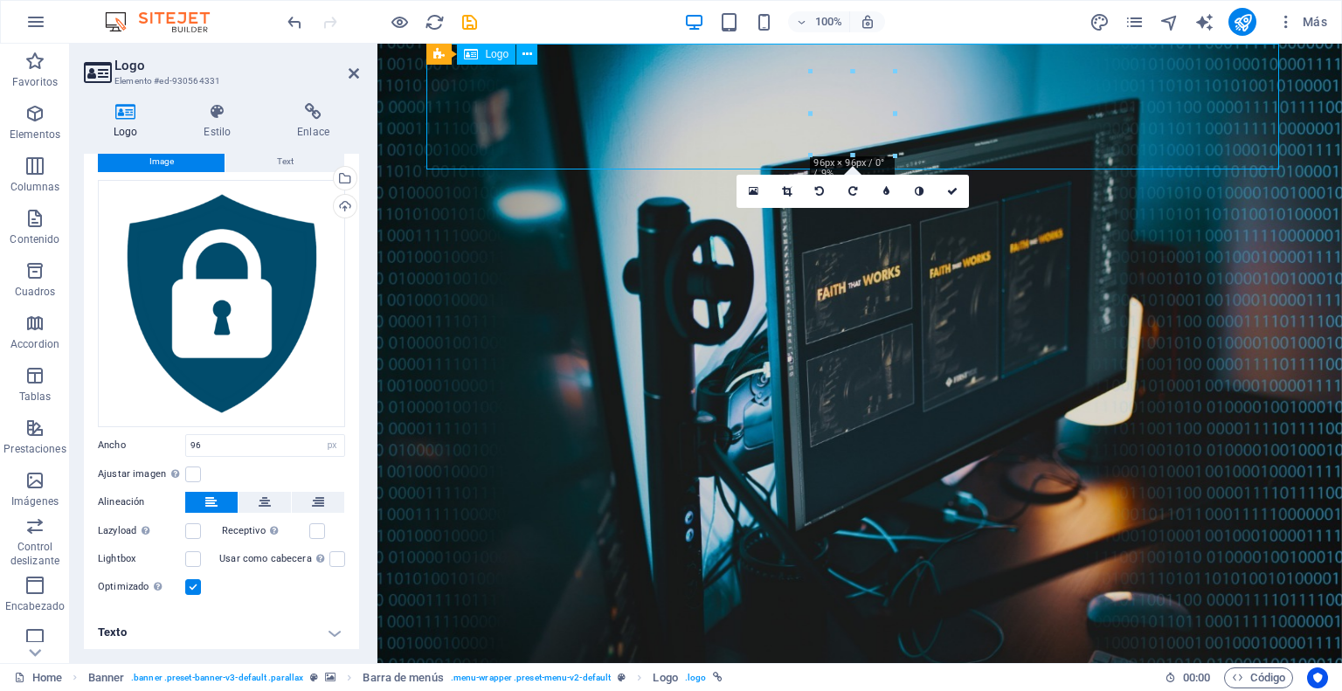
drag, startPoint x: 867, startPoint y: 107, endPoint x: 565, endPoint y: 106, distance: 301.4
drag, startPoint x: 859, startPoint y: 117, endPoint x: 542, endPoint y: 100, distance: 317.6
click at [339, 630] on h4 "Texto" at bounding box center [221, 633] width 275 height 42
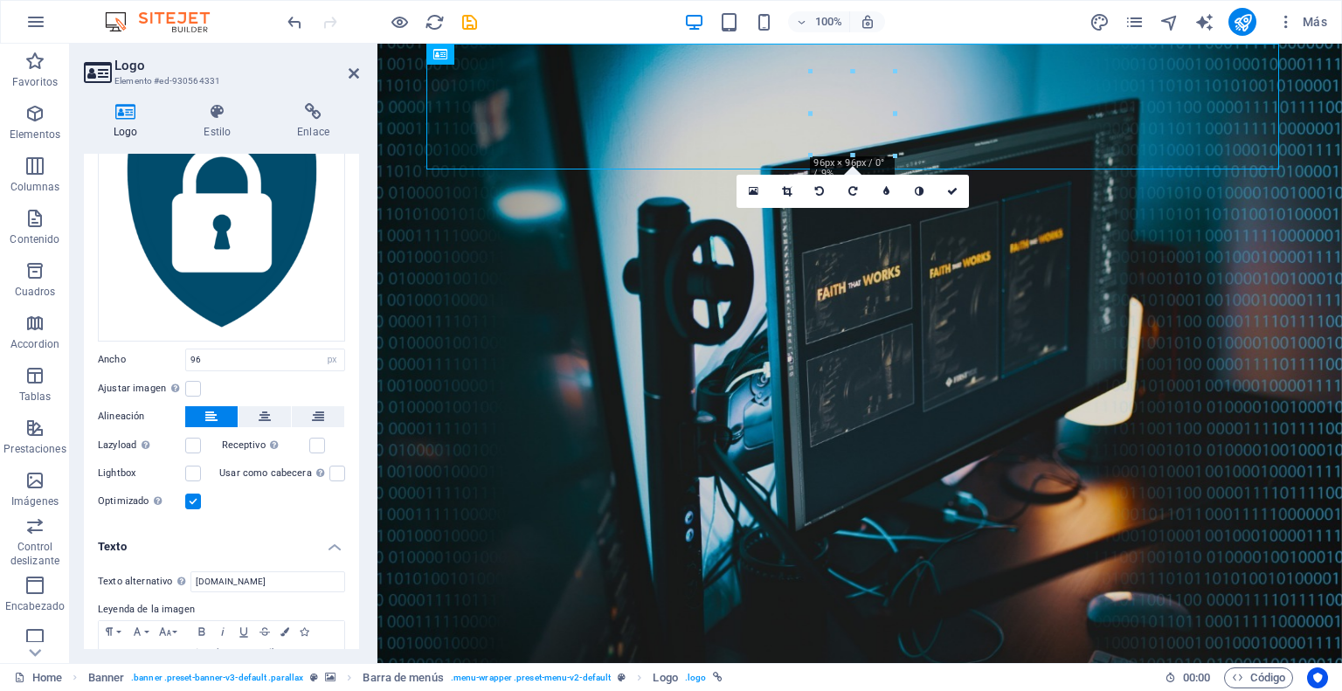
scroll to position [211, 0]
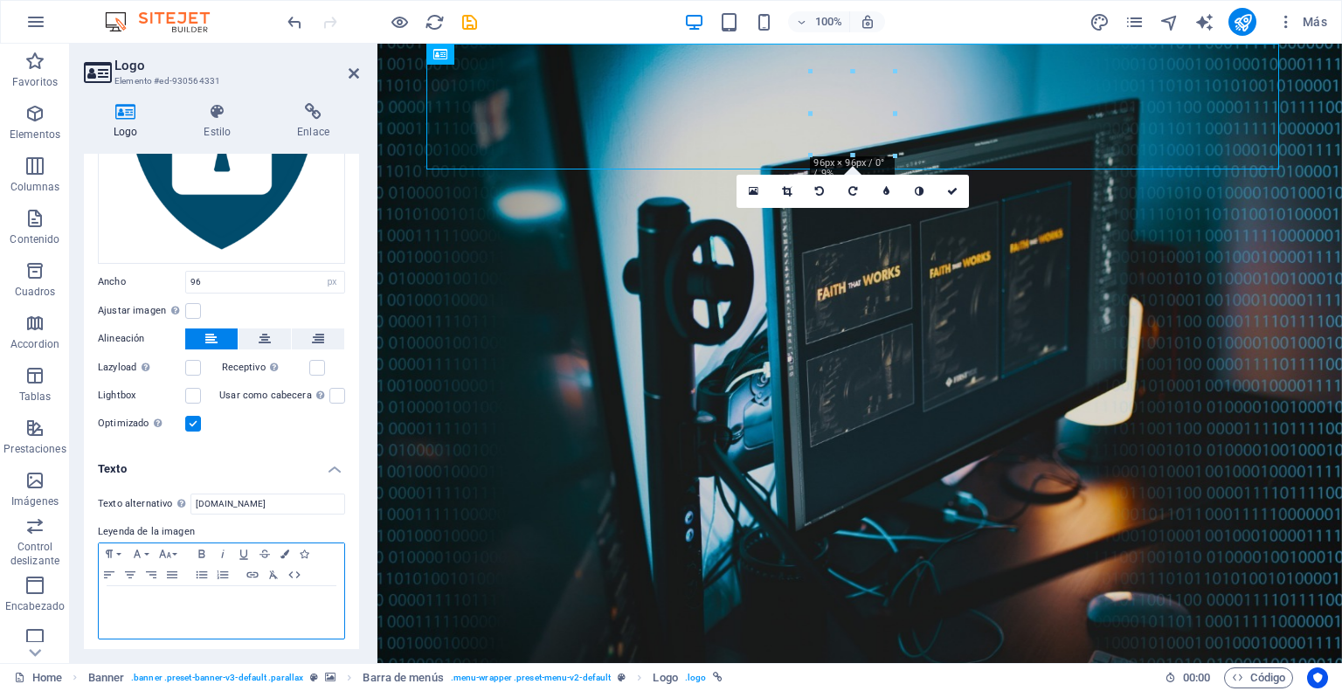
click at [251, 602] on p at bounding box center [221, 603] width 228 height 16
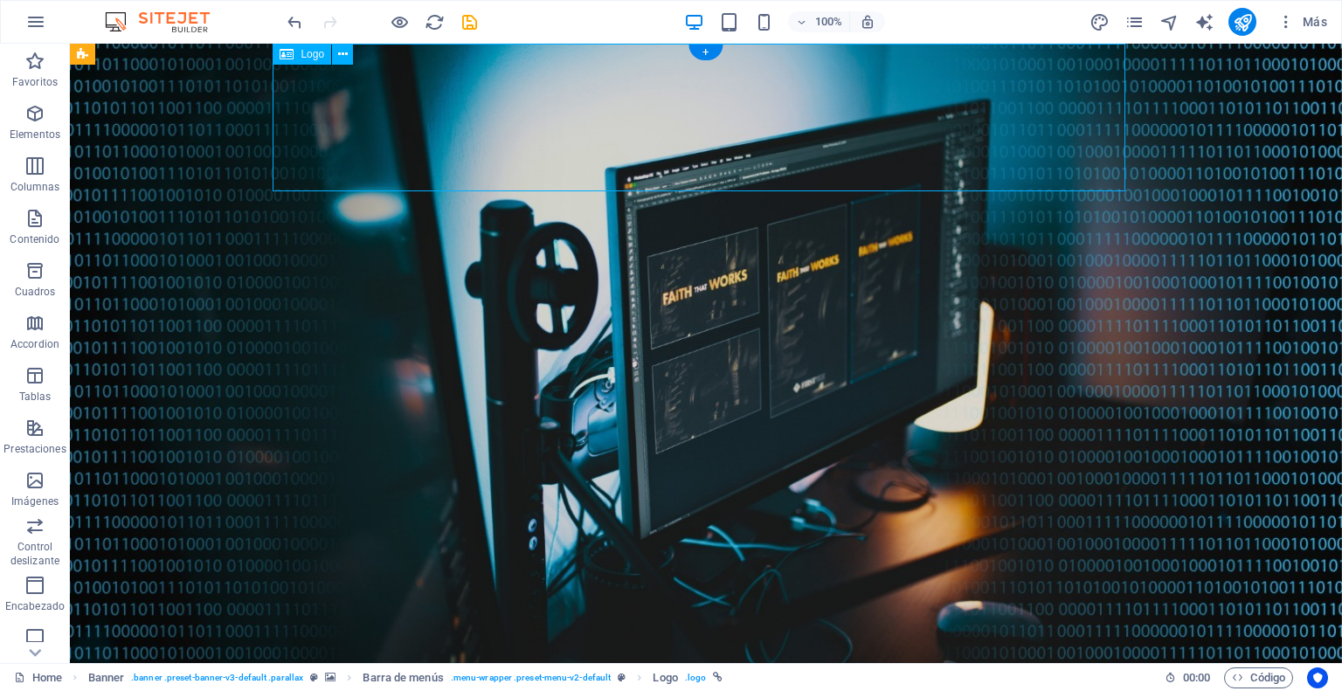
select select "px"
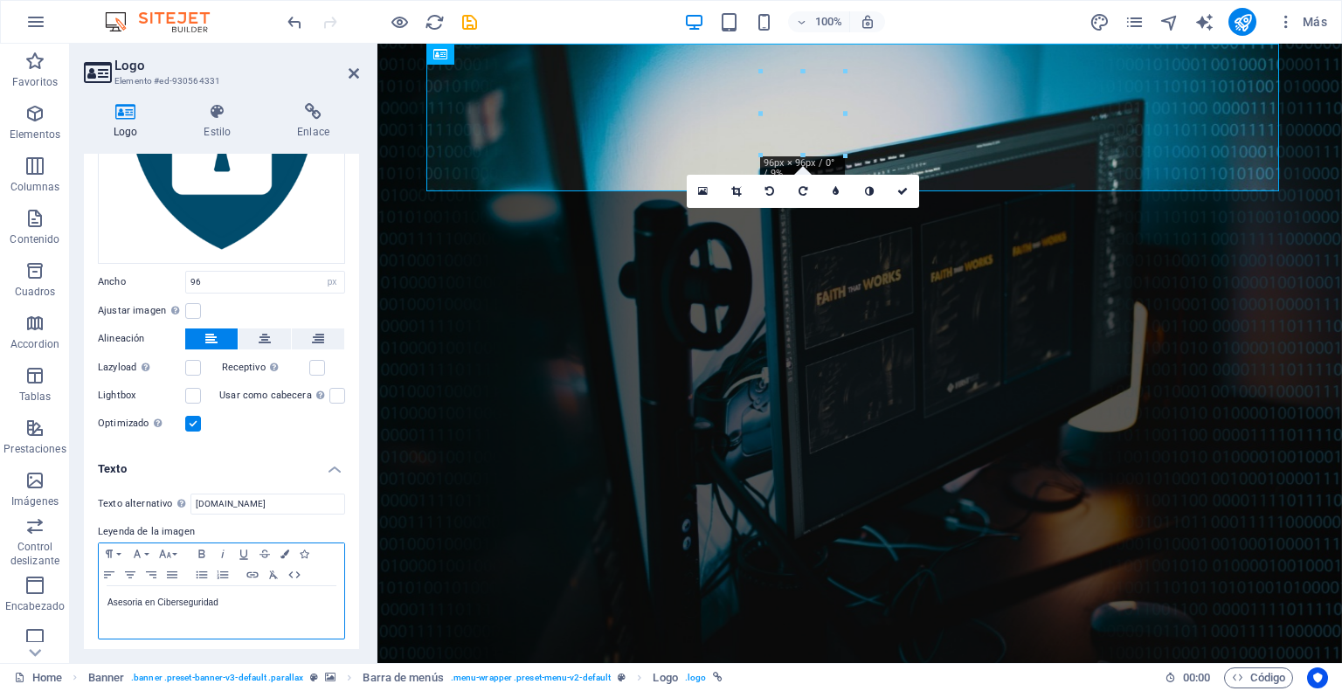
click at [107, 597] on p "Asesoria en Ciberseguridad" at bounding box center [221, 603] width 228 height 16
click at [128, 569] on icon "button" at bounding box center [130, 575] width 21 height 14
click at [161, 595] on p "DigSur - Asesoría en Ciberseguridad" at bounding box center [221, 603] width 228 height 16
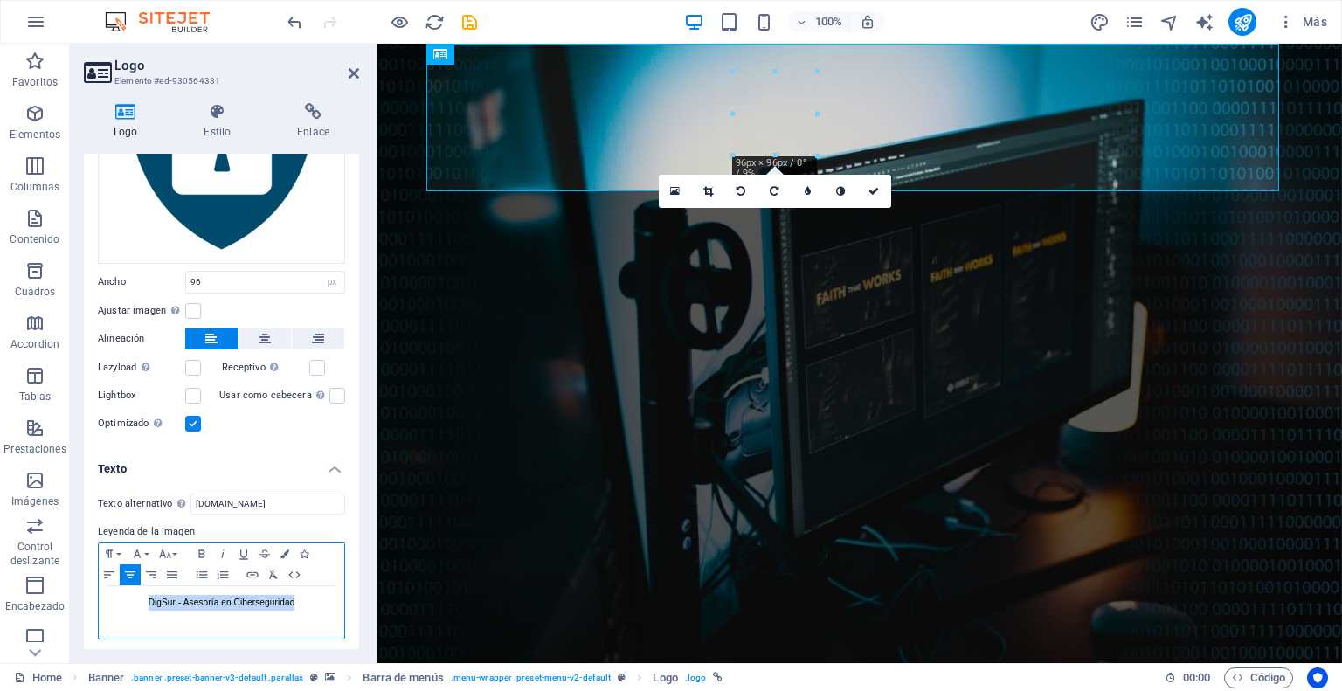
click at [161, 595] on p "DigSur - Asesoría en Ciberseguridad" at bounding box center [221, 603] width 228 height 16
click at [199, 549] on icon "button" at bounding box center [201, 553] width 6 height 8
click at [199, 619] on div "DigSur - Asesoría en Ciberseguridad" at bounding box center [221, 612] width 245 height 52
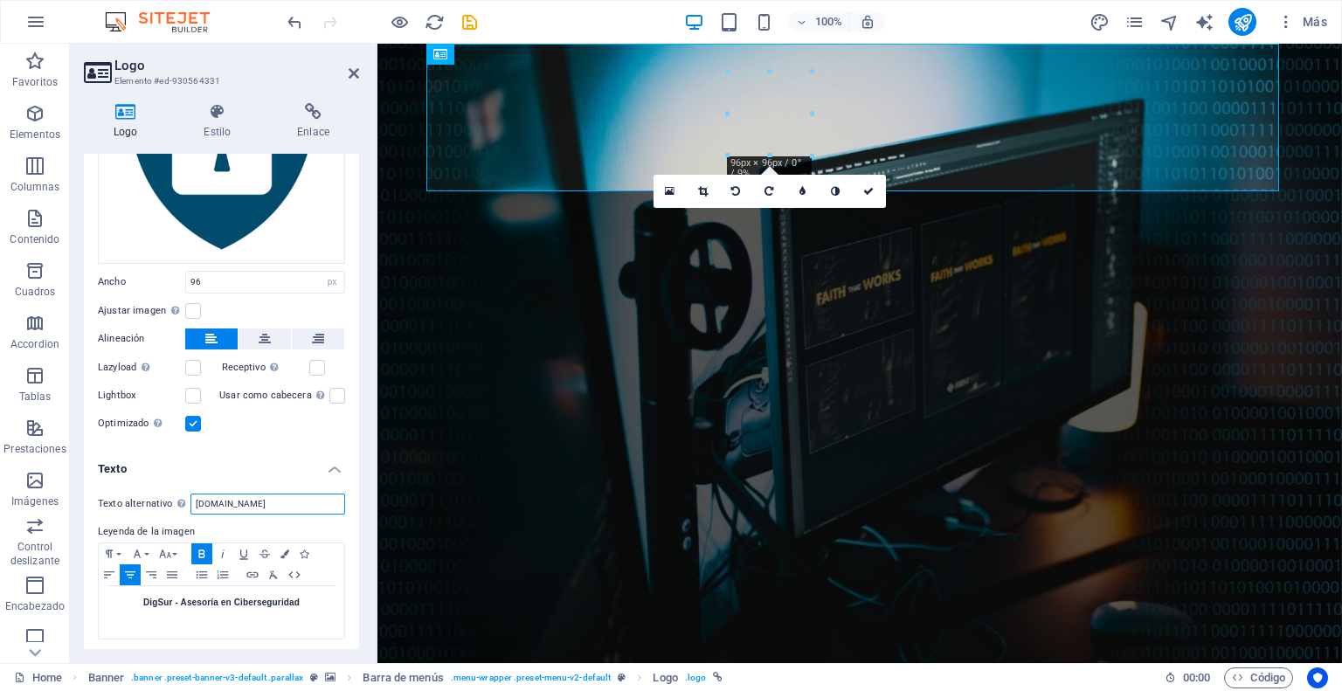
click at [287, 499] on input "[DOMAIN_NAME]" at bounding box center [267, 504] width 155 height 21
click at [201, 598] on strong "DigSur - Asesoría en Ciberseguridad" at bounding box center [221, 603] width 156 height 10
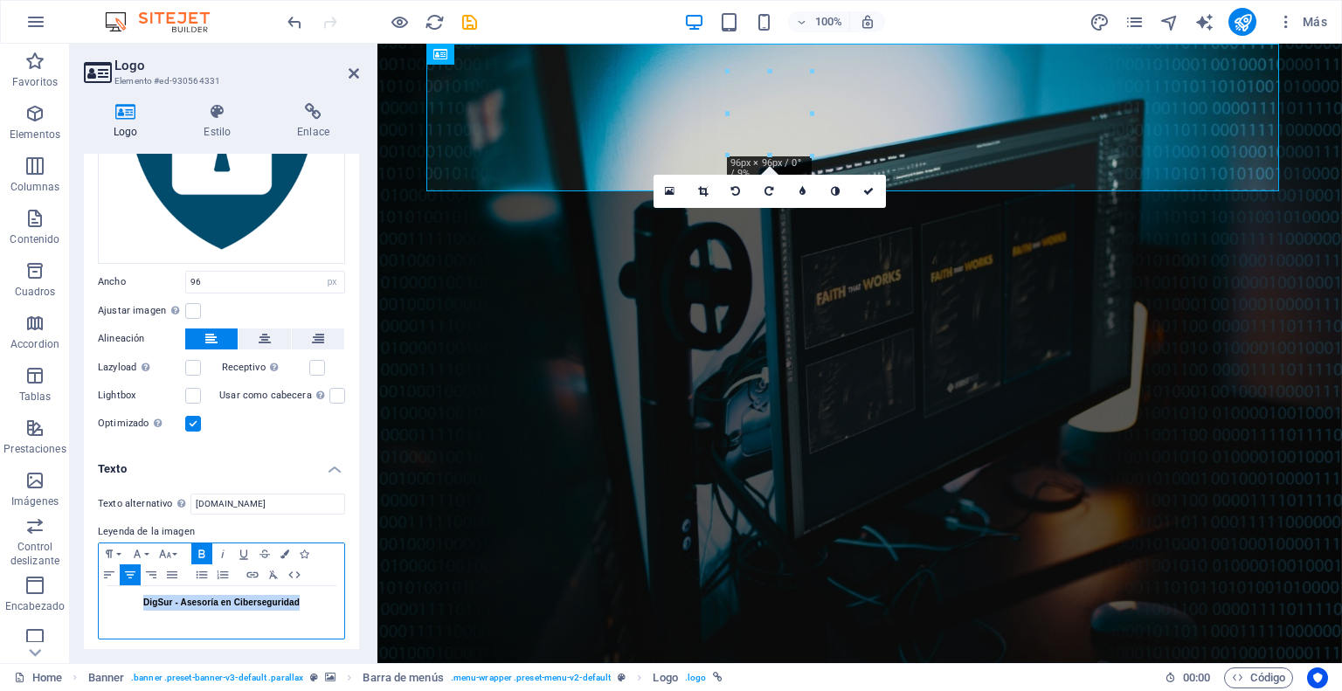
click at [201, 598] on strong "DigSur - Asesoría en Ciberseguridad" at bounding box center [221, 603] width 156 height 10
copy strong "DigSur - Asesoría en Ciberseguridad"
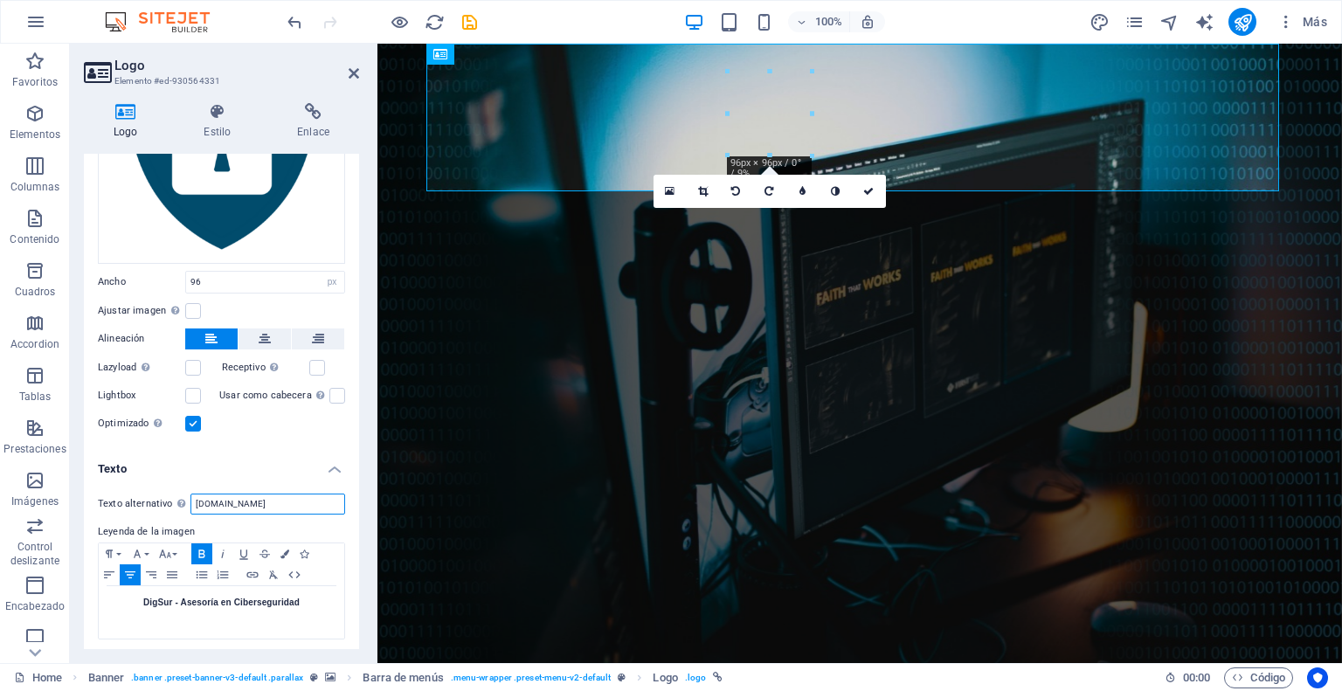
click at [237, 499] on input "[DOMAIN_NAME]" at bounding box center [267, 504] width 155 height 21
paste input "DigSur - Asesoría en Ciberseguridad"
type input "DigSur - Asesoría en Ciberseguridad"
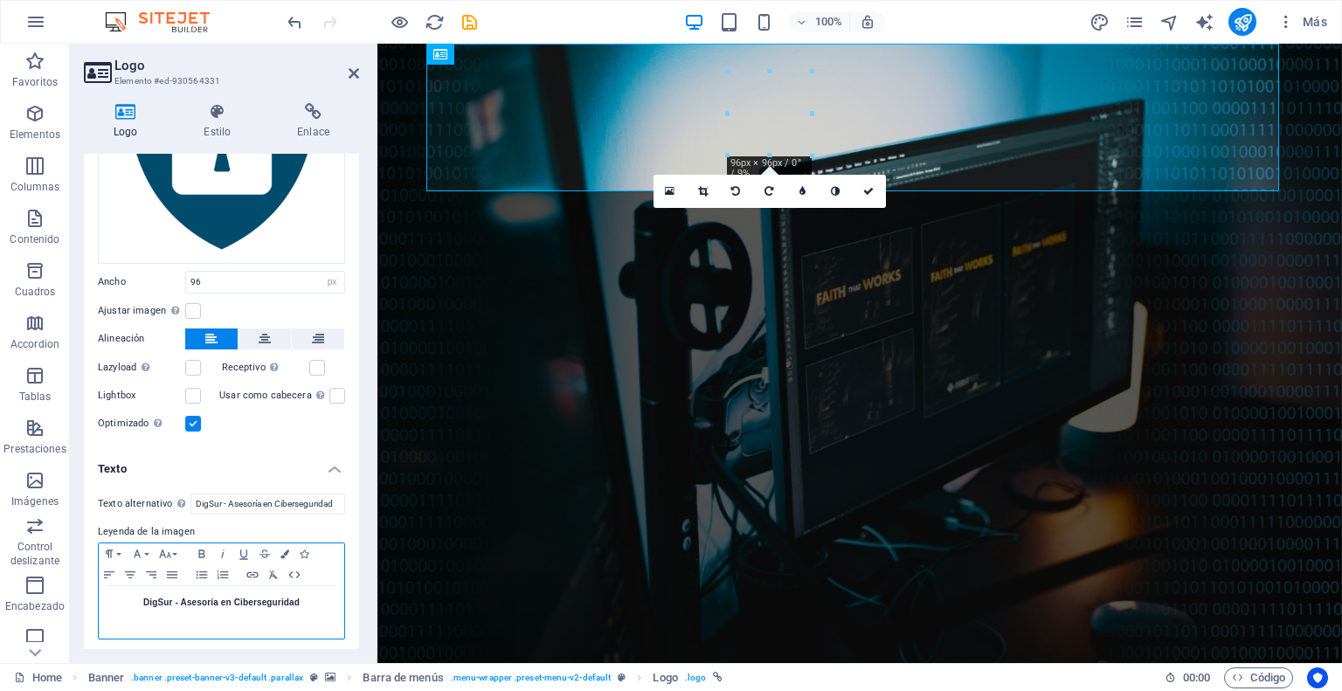
click at [318, 613] on div "DigSur - Asesoría en Ciberseguridad" at bounding box center [221, 612] width 245 height 52
click at [314, 363] on label at bounding box center [317, 368] width 16 height 16
click at [0, 0] on input "Receptivo Automáticamente cargar tamaños optimizados de smartphone e imagen ret…" at bounding box center [0, 0] width 0 height 0
click at [314, 363] on label at bounding box center [317, 368] width 16 height 16
click at [0, 0] on input "Receptivo Automáticamente cargar tamaños optimizados de smartphone e imagen ret…" at bounding box center [0, 0] width 0 height 0
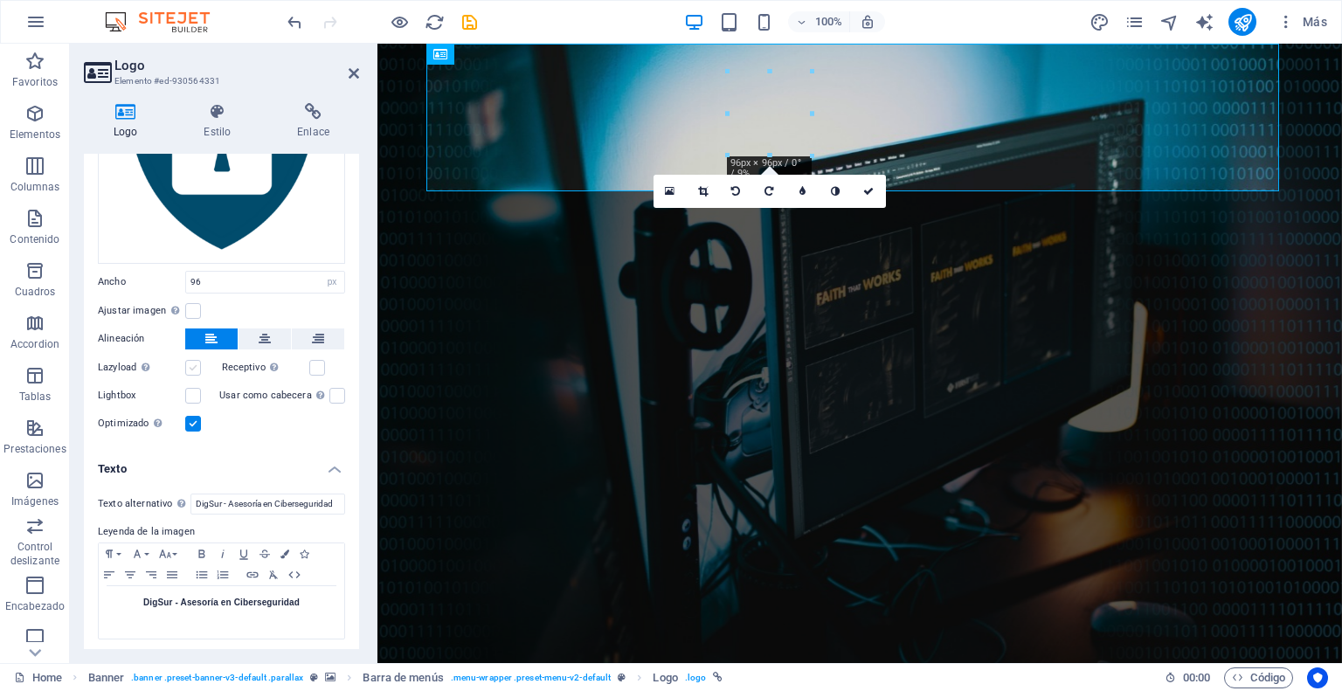
click at [195, 364] on label at bounding box center [193, 368] width 16 height 16
click at [0, 0] on input "Lazyload La carga de imágenes tras la carga de la página mejora la velocidad de…" at bounding box center [0, 0] width 0 height 0
click at [195, 364] on label at bounding box center [193, 368] width 16 height 16
click at [0, 0] on input "Lazyload La carga de imágenes tras la carga de la página mejora la velocidad de…" at bounding box center [0, 0] width 0 height 0
click at [193, 394] on label at bounding box center [193, 396] width 16 height 16
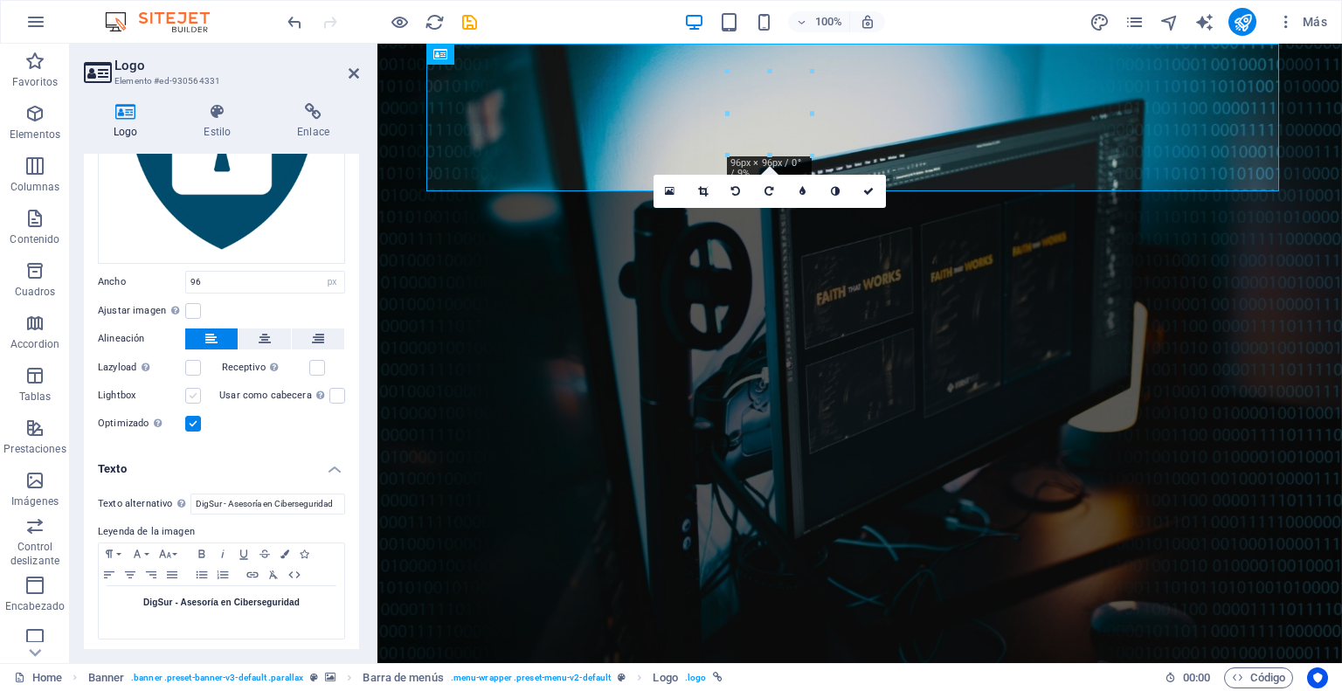
click at [0, 0] on input "Lightbox" at bounding box center [0, 0] width 0 height 0
click at [334, 393] on label at bounding box center [337, 396] width 16 height 16
click at [0, 0] on input "Usar como cabecera La imagen se ajustará en una etiqueta de cabecera H1. Result…" at bounding box center [0, 0] width 0 height 0
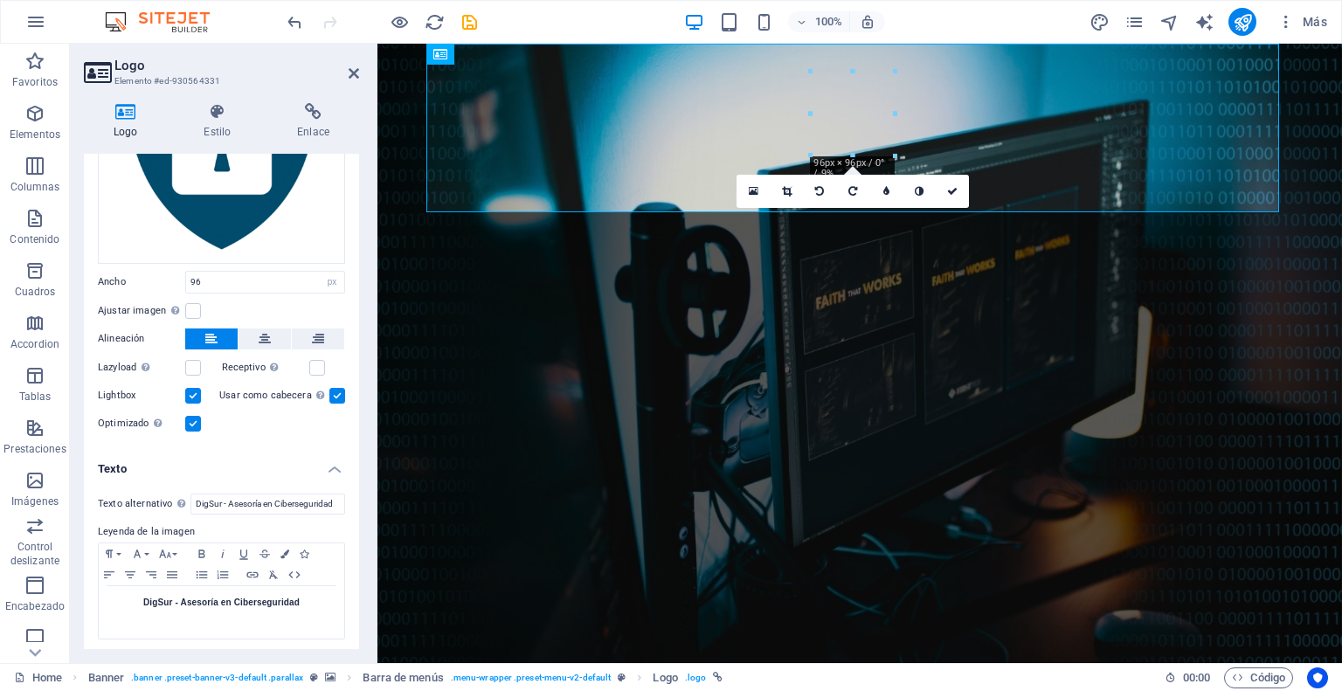
click at [334, 393] on label at bounding box center [337, 396] width 16 height 16
click at [0, 0] on input "Usar como cabecera La imagen se ajustará en una etiqueta de cabecera H1. Result…" at bounding box center [0, 0] width 0 height 0
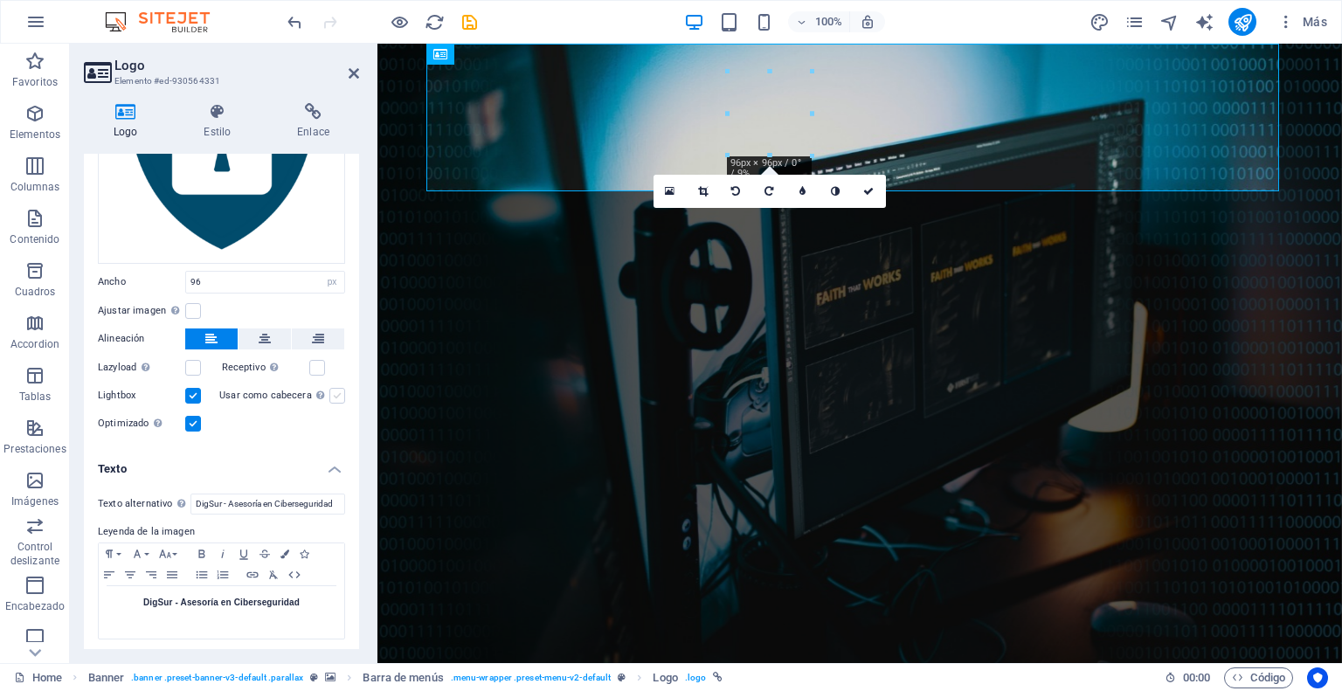
click at [334, 393] on label at bounding box center [337, 396] width 16 height 16
click at [0, 0] on input "Usar como cabecera La imagen se ajustará en una etiqueta de cabecera H1. Result…" at bounding box center [0, 0] width 0 height 0
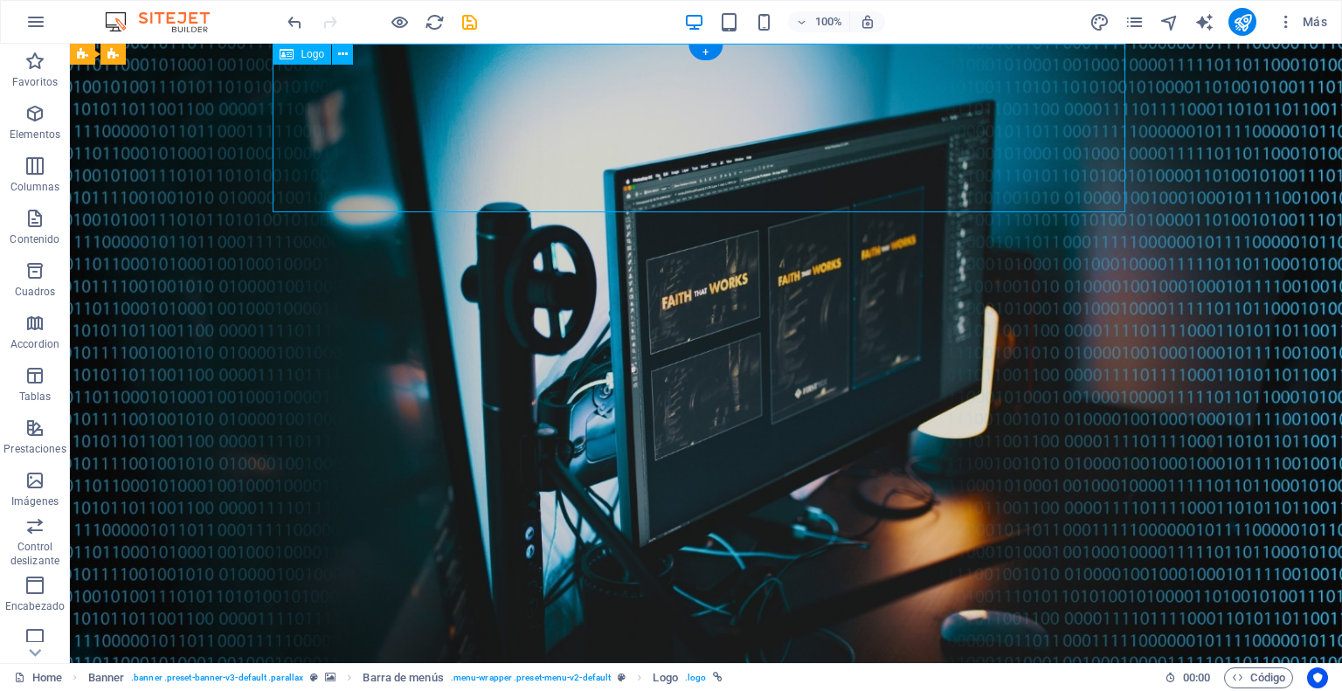
select select "px"
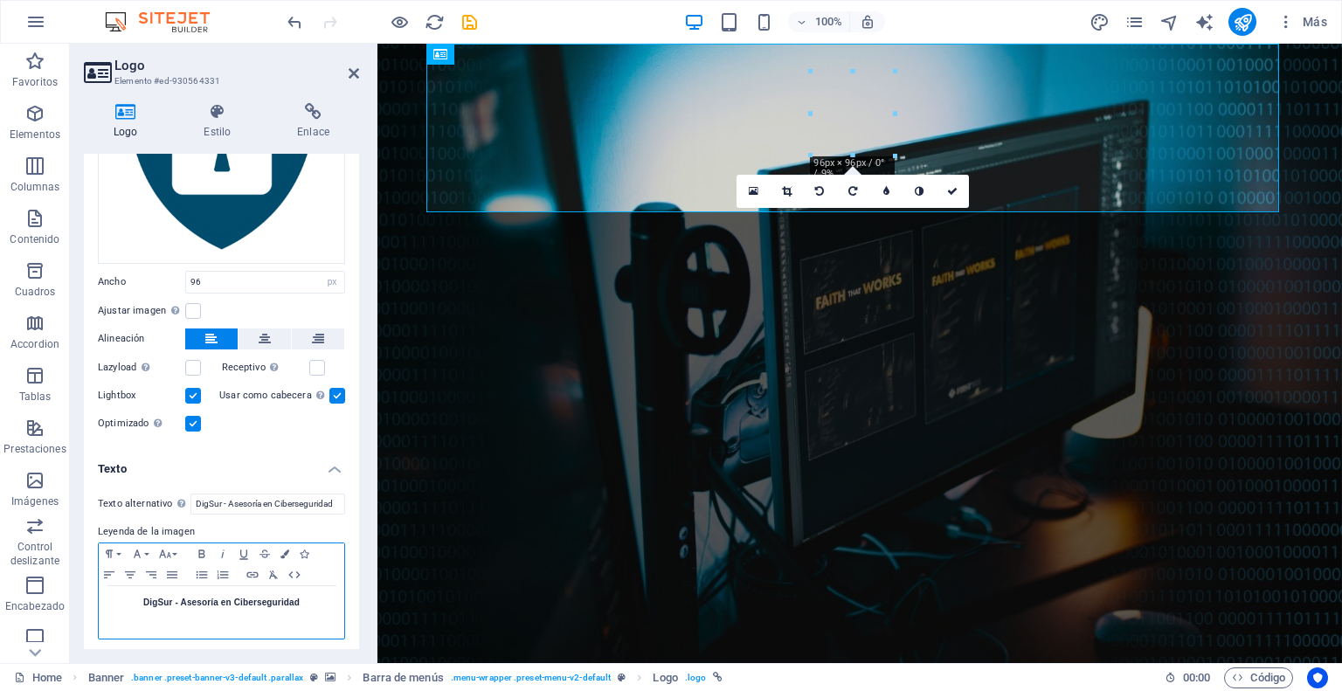
click at [243, 595] on p "DigSur - Asesoría en Ciberseguridad" at bounding box center [221, 603] width 228 height 16
click at [283, 549] on icon "button" at bounding box center [284, 553] width 9 height 9
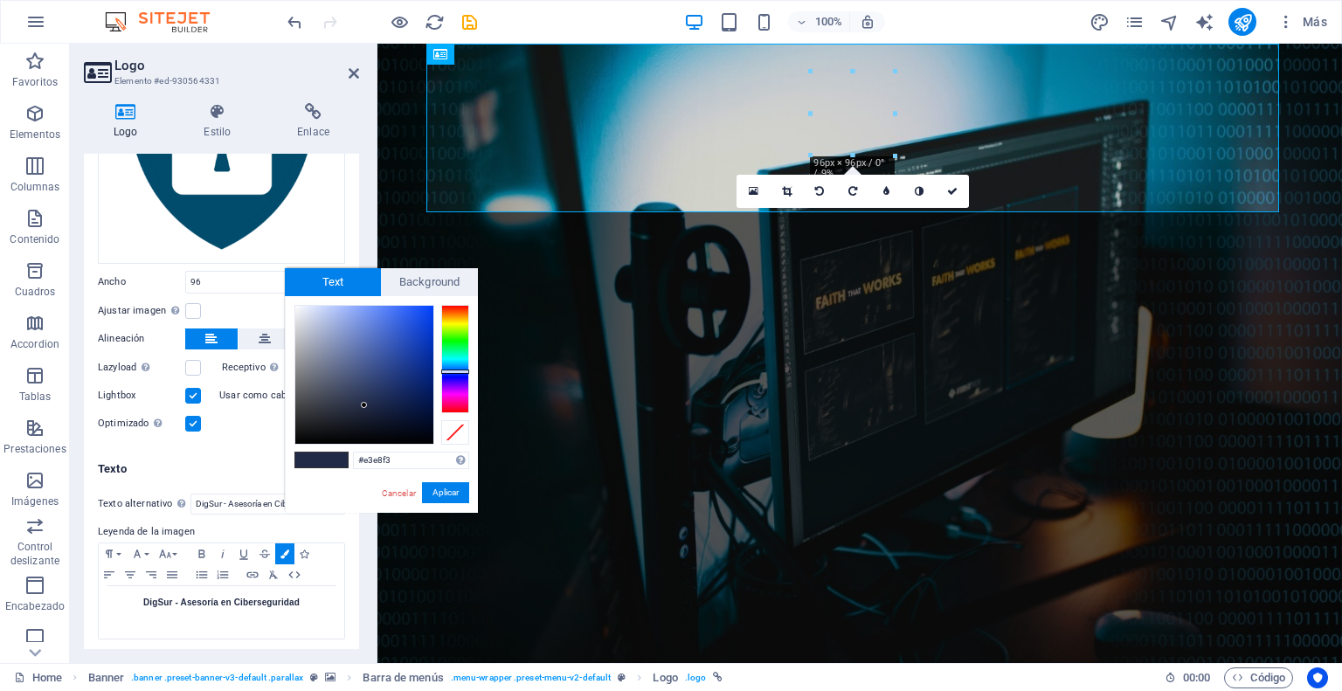
click at [303, 311] on div at bounding box center [364, 375] width 138 height 138
click at [298, 313] on div at bounding box center [364, 375] width 138 height 138
click at [334, 457] on span at bounding box center [334, 460] width 26 height 15
click at [301, 314] on div at bounding box center [364, 375] width 138 height 138
click at [439, 494] on button "Aplicar" at bounding box center [445, 492] width 47 height 21
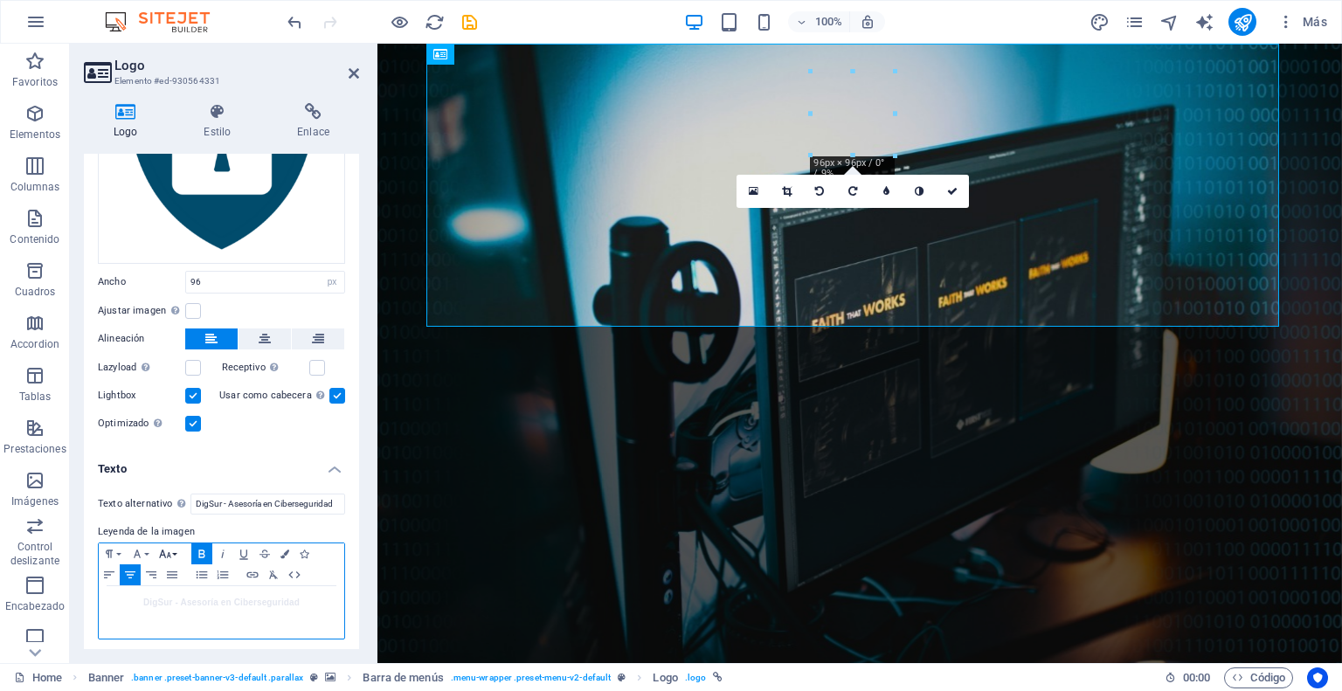
click at [171, 547] on icon "button" at bounding box center [165, 554] width 21 height 14
click at [178, 310] on link "8" at bounding box center [186, 323] width 63 height 26
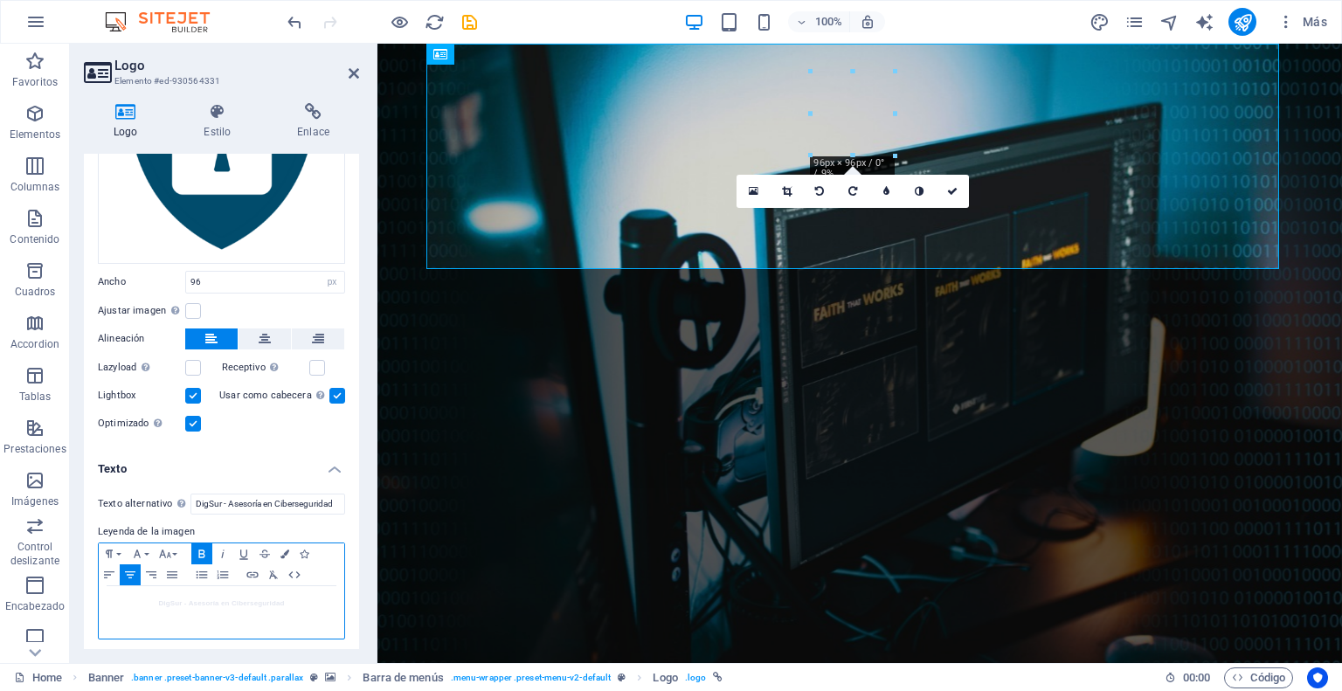
click at [240, 599] on span "DigSur - Asesoría en Ciberseguridad" at bounding box center [221, 603] width 126 height 8
click at [241, 607] on div "DigSur - Asesoría en Ciberseguridad" at bounding box center [221, 612] width 245 height 52
click at [243, 599] on span "DigSur - Asesoría en Ciberseguridad" at bounding box center [221, 603] width 126 height 8
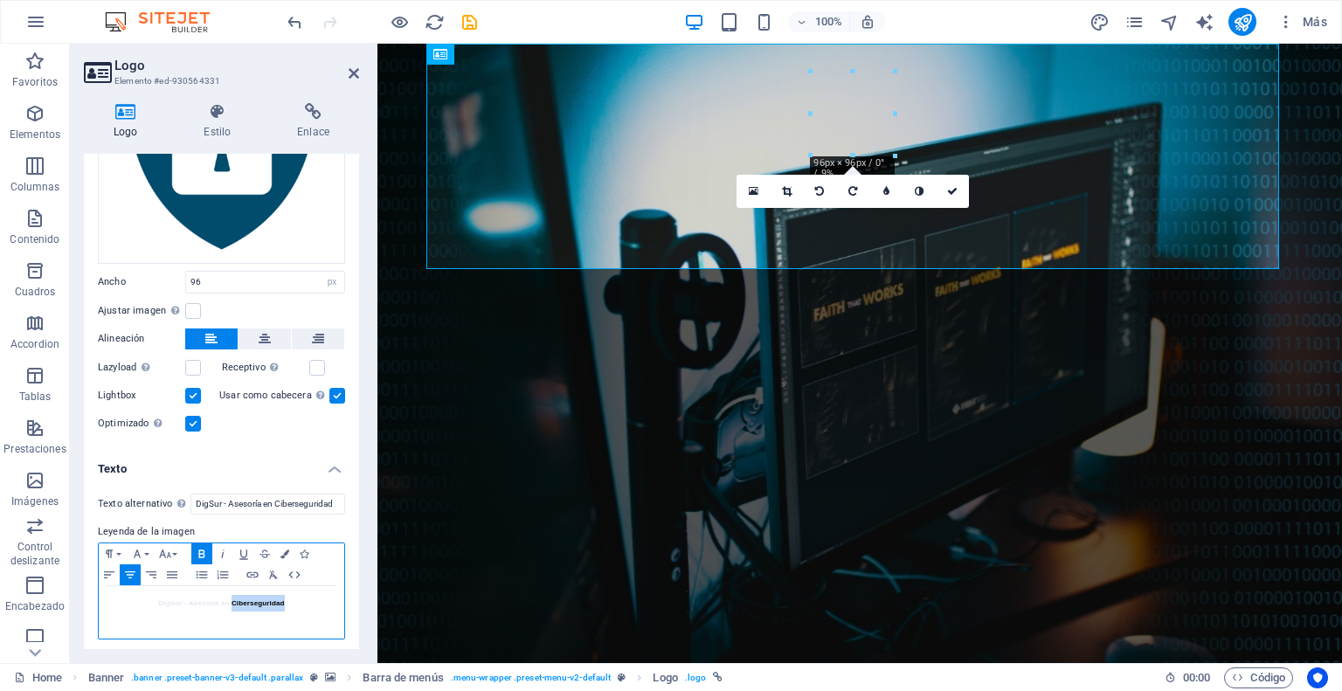
click at [243, 599] on span "DigSur - Asesoría en Ciberseguridad" at bounding box center [221, 603] width 126 height 8
click at [287, 549] on icon "button" at bounding box center [284, 553] width 9 height 9
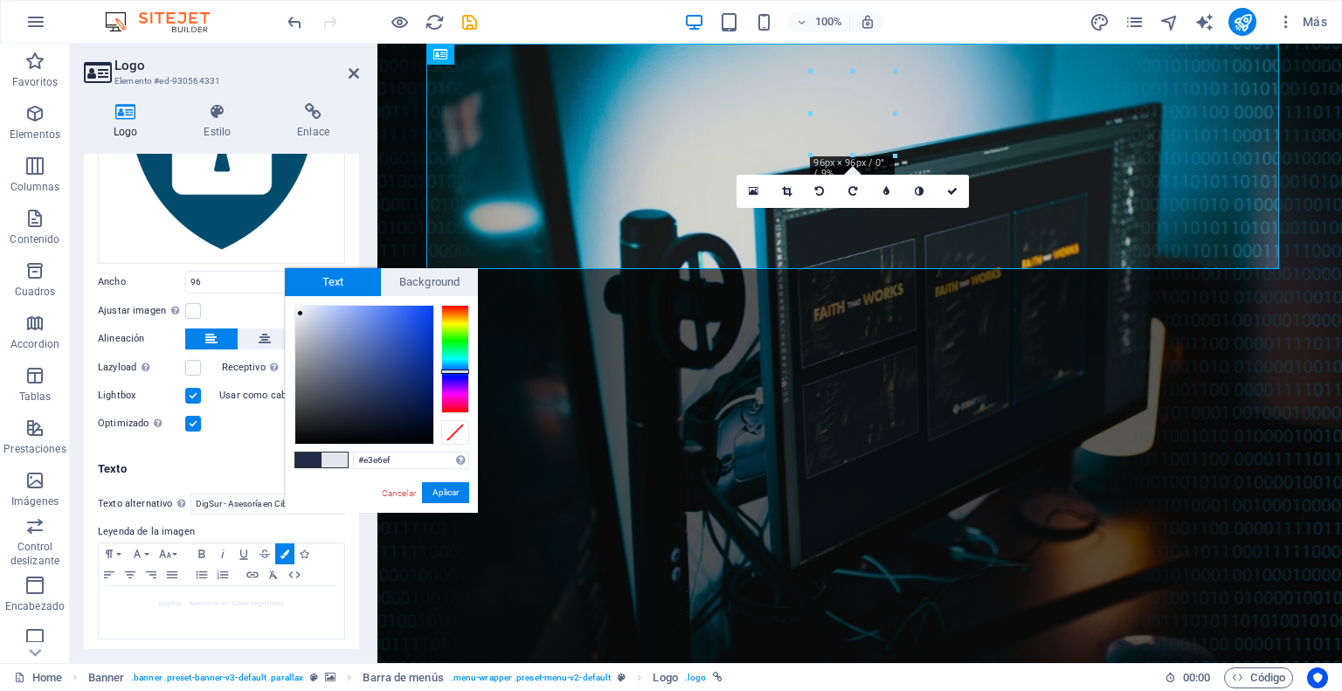
click at [326, 458] on span at bounding box center [334, 460] width 26 height 15
type input "#dde1ed"
click at [303, 314] on div at bounding box center [364, 375] width 138 height 138
click at [446, 482] on button "Aplicar" at bounding box center [445, 492] width 47 height 21
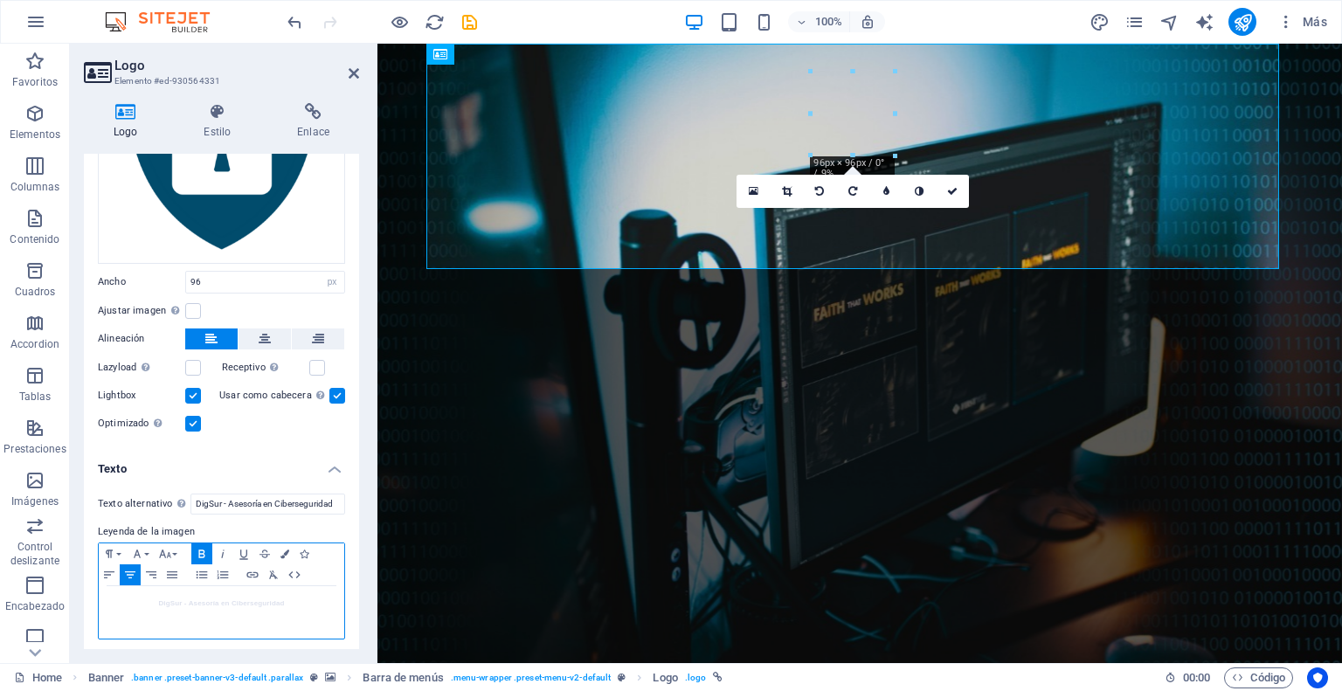
click at [238, 603] on strong "DigSur - Asesoría en Ciberseguridad" at bounding box center [221, 603] width 126 height 10
click at [219, 548] on icon "button" at bounding box center [222, 554] width 21 height 14
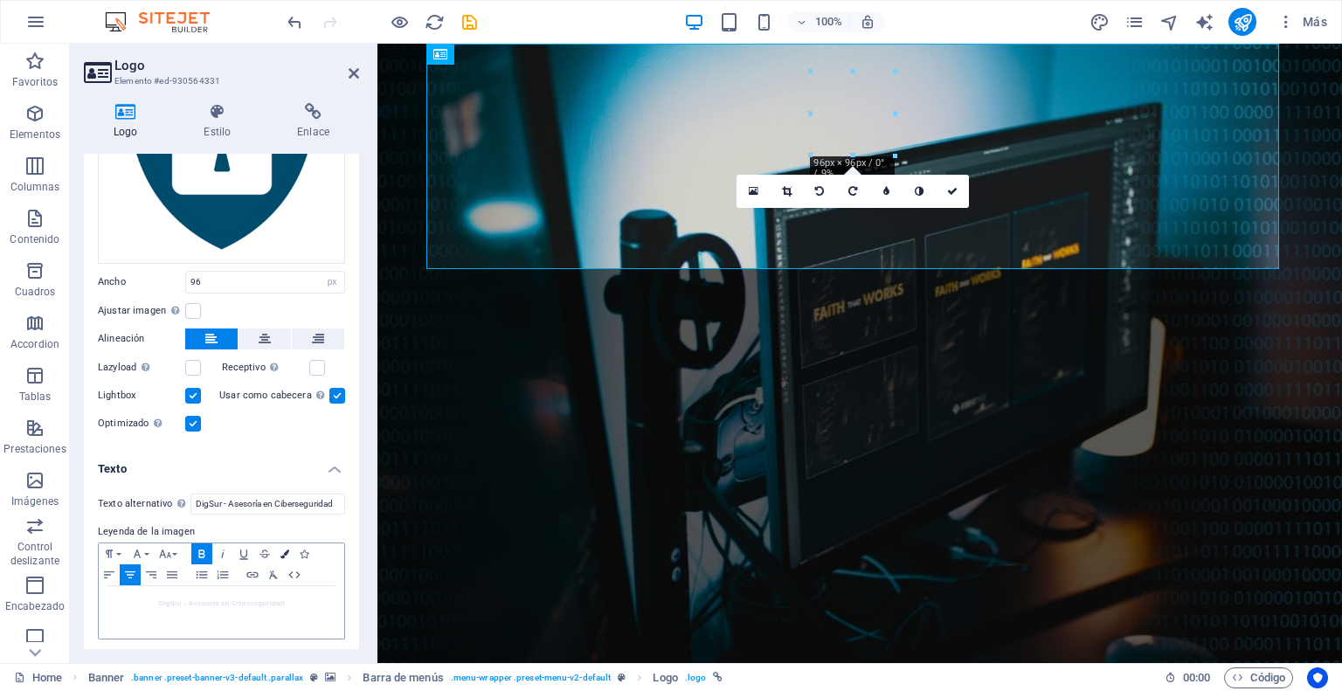
click at [287, 549] on icon "button" at bounding box center [284, 553] width 9 height 9
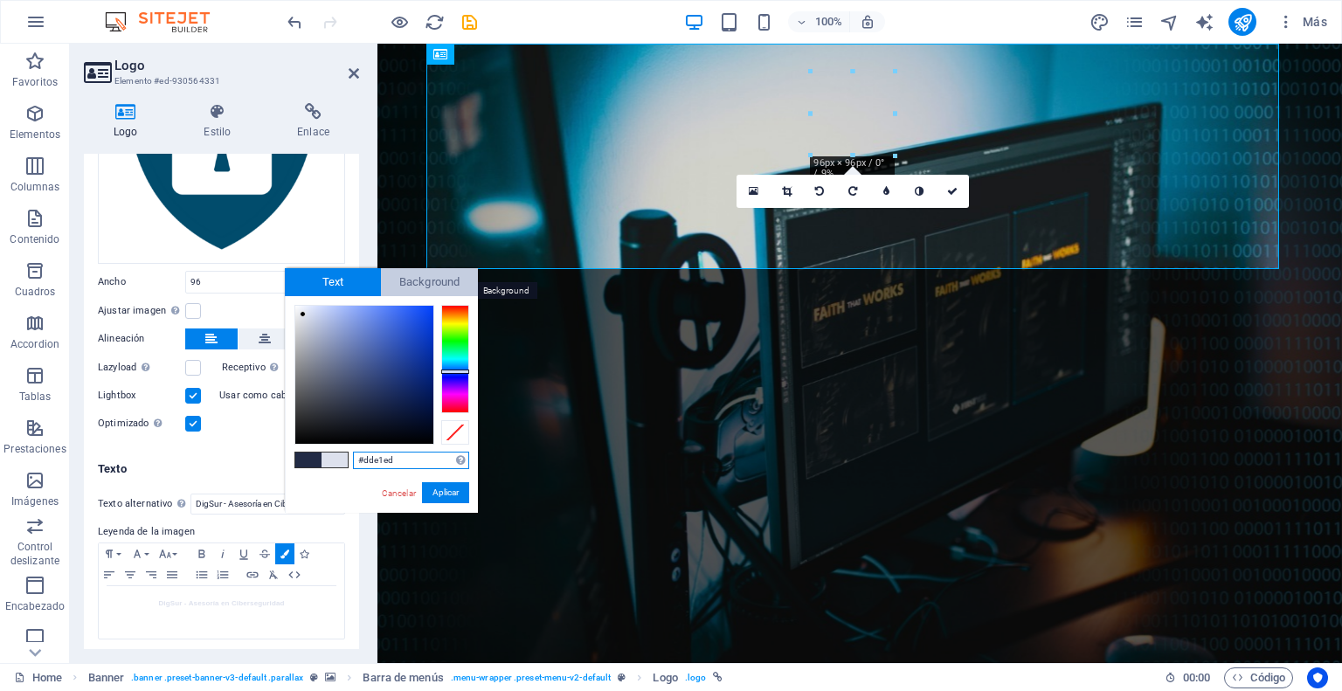
click at [429, 272] on span "Background" at bounding box center [429, 282] width 97 height 28
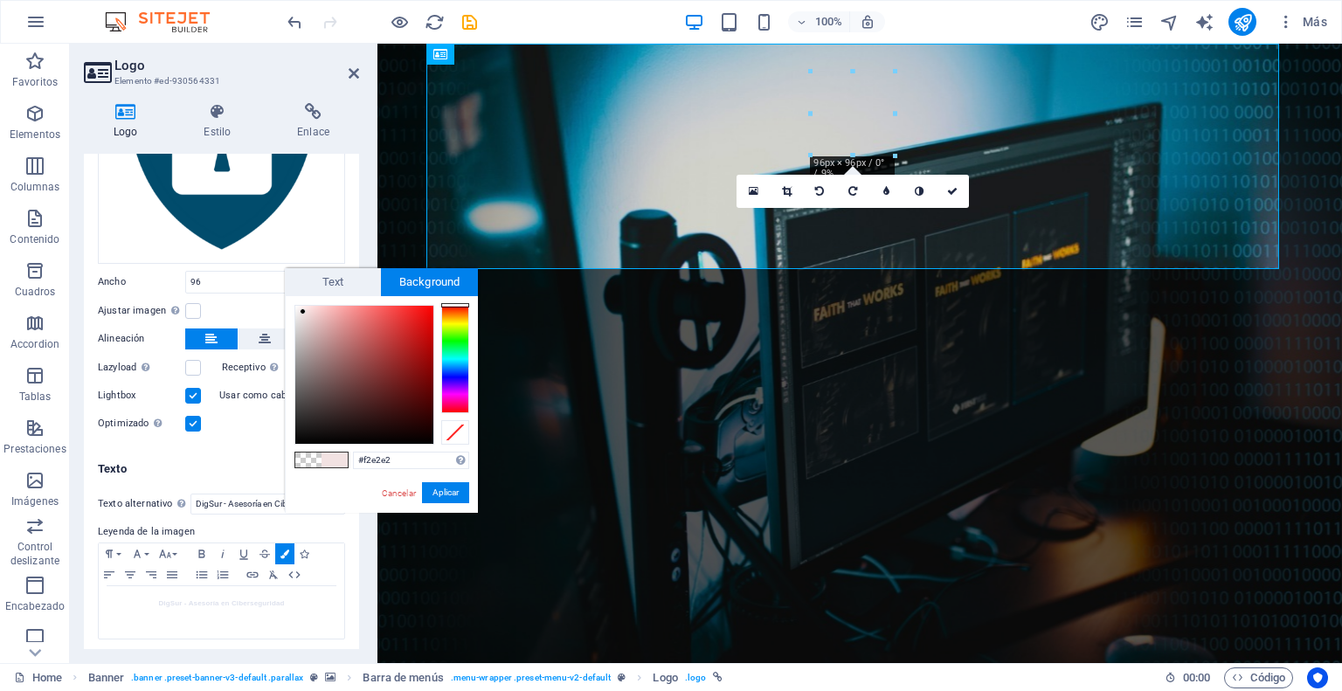
click at [303, 312] on div at bounding box center [364, 375] width 138 height 138
click at [301, 313] on div at bounding box center [303, 311] width 6 height 6
click at [395, 460] on input "#f0e3e3" at bounding box center [411, 460] width 116 height 17
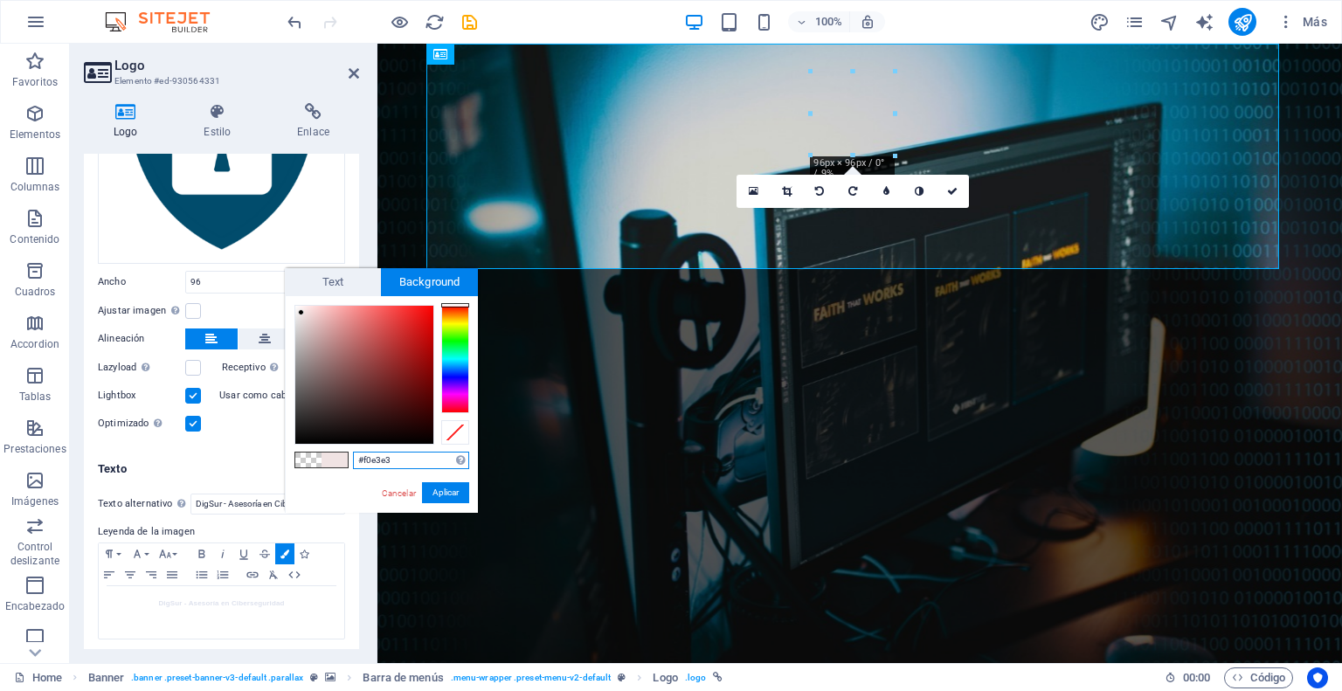
paste input "fffff"
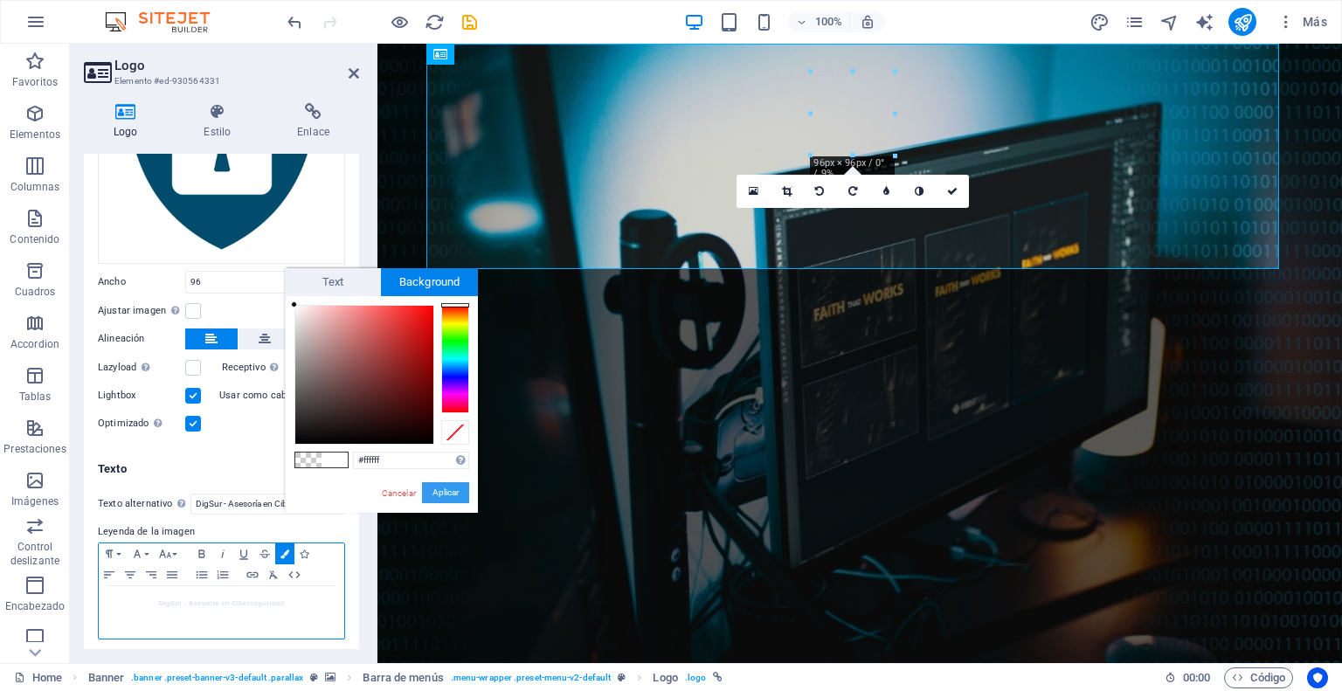
click at [445, 497] on button "Aplicar" at bounding box center [445, 492] width 47 height 21
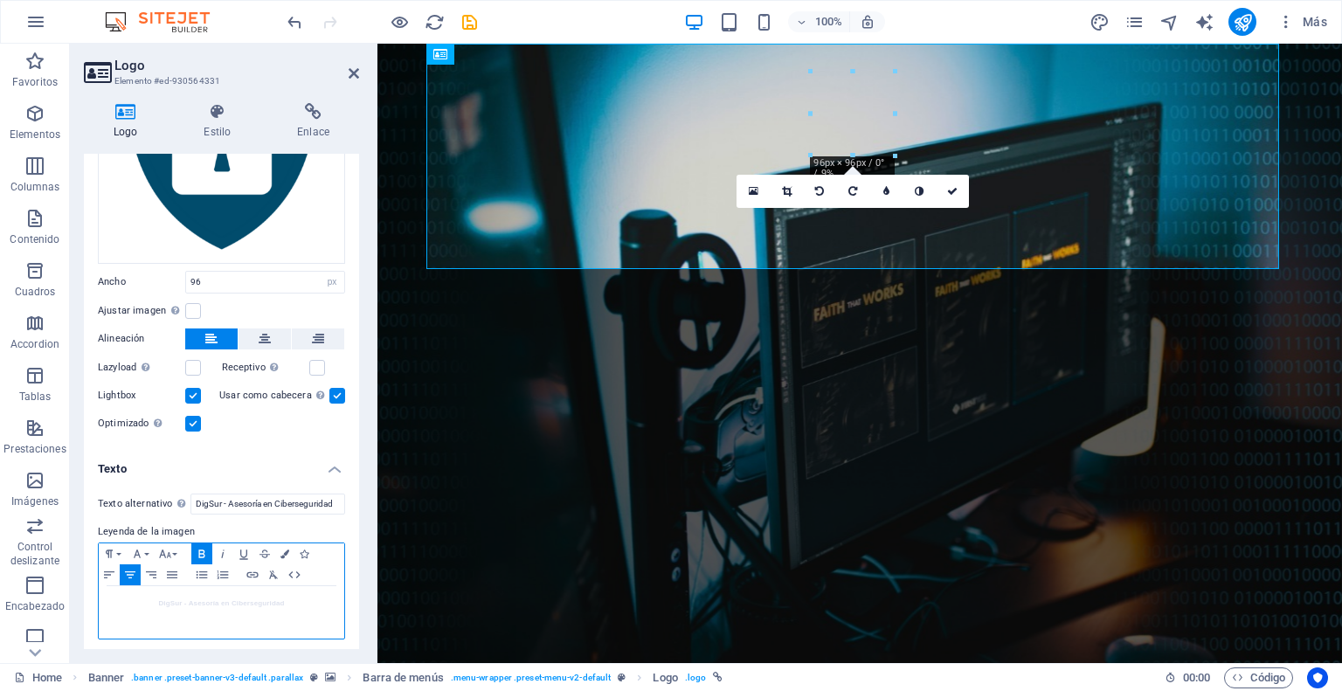
click at [217, 600] on span "DigSur - Asesoría en Ciberseguridad" at bounding box center [221, 603] width 126 height 8
click at [280, 549] on icon "button" at bounding box center [284, 553] width 9 height 9
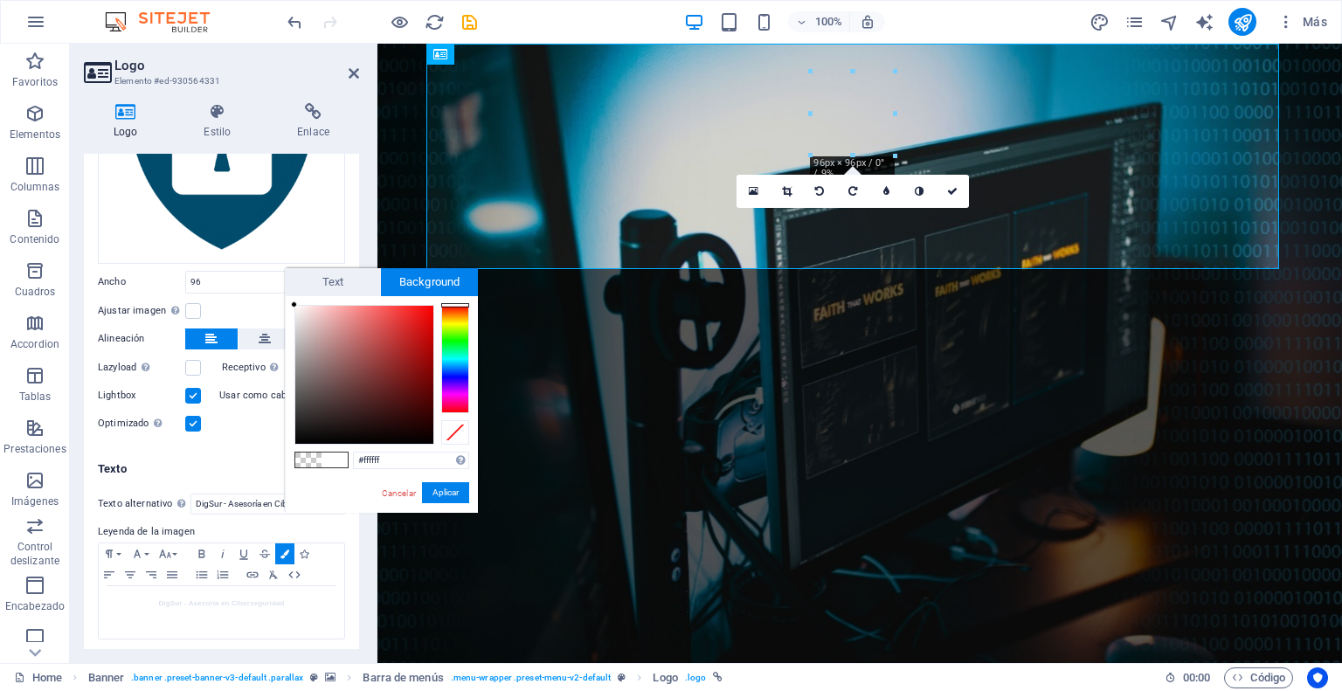
click at [312, 460] on span at bounding box center [308, 460] width 26 height 15
type input "rgba(0, 0, 0, 0)"
click at [339, 460] on span at bounding box center [334, 460] width 26 height 15
click at [307, 460] on span at bounding box center [308, 460] width 26 height 15
click at [438, 494] on button "Aplicar" at bounding box center [445, 492] width 47 height 21
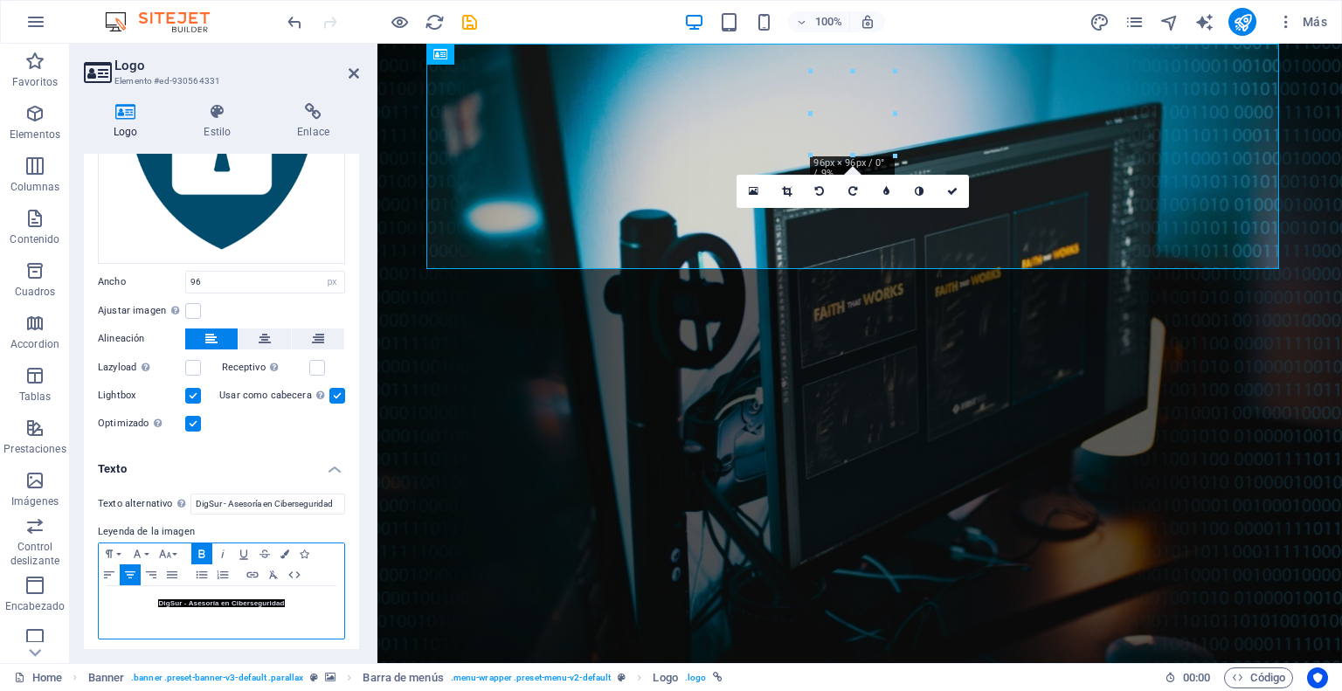
click at [241, 603] on strong "DigSur - Asesoría en Ciberseguridad" at bounding box center [221, 603] width 126 height 10
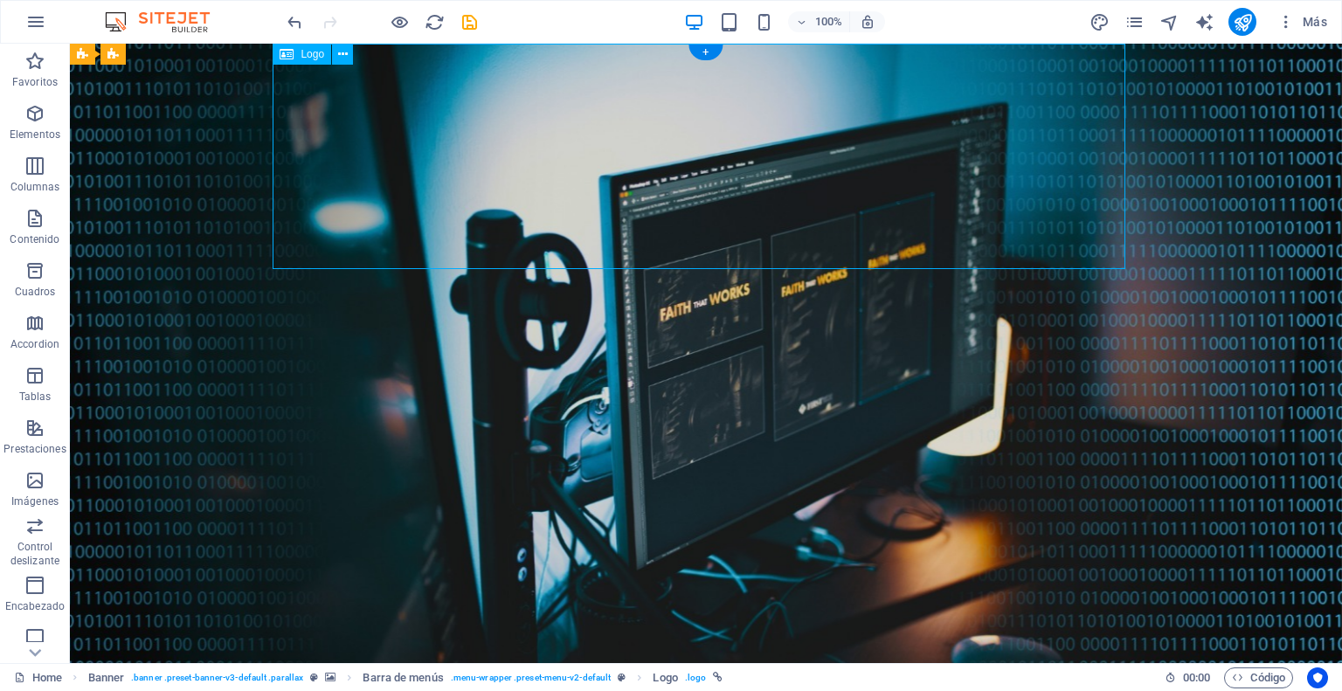
select select "px"
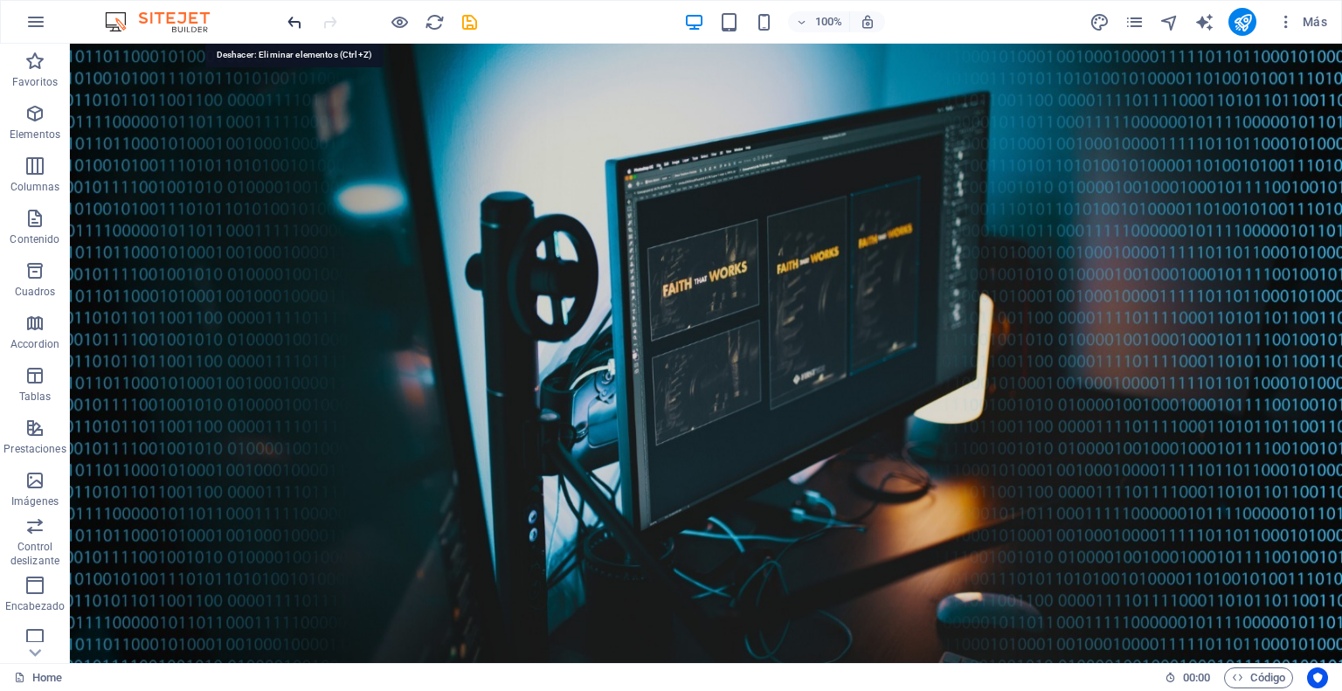
click at [294, 20] on icon "undo" at bounding box center [295, 22] width 20 height 20
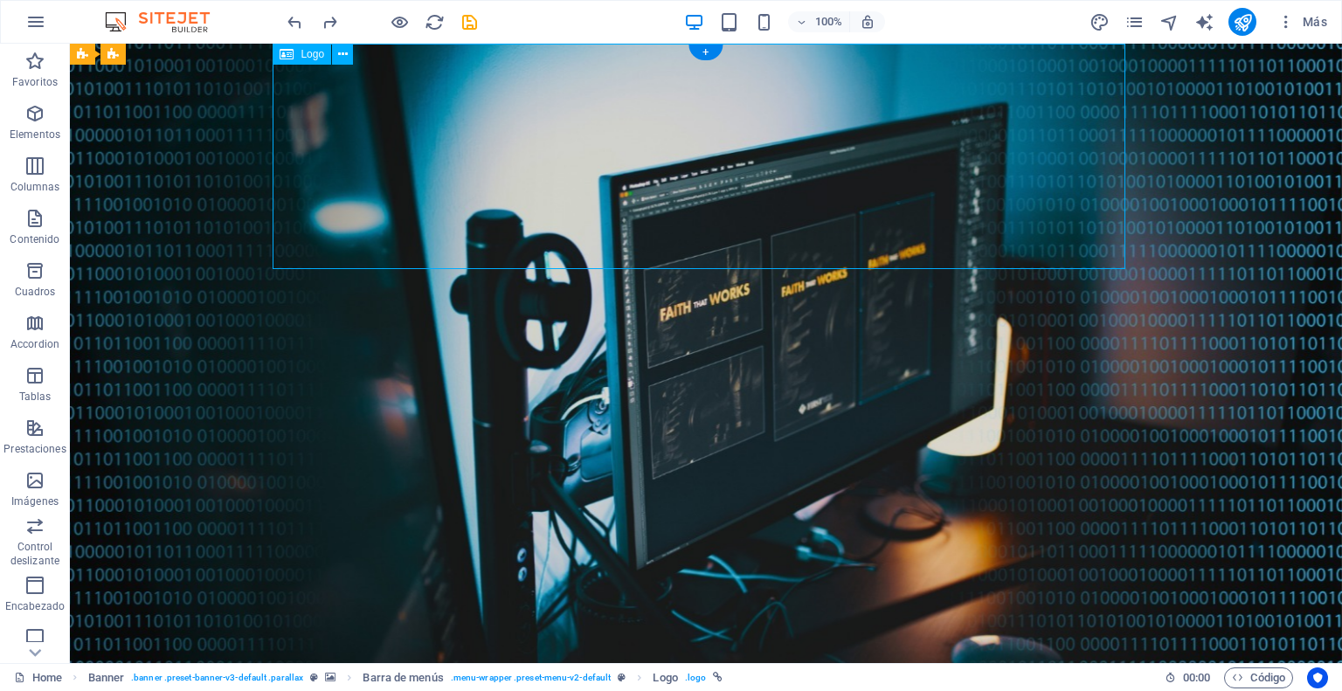
select select "px"
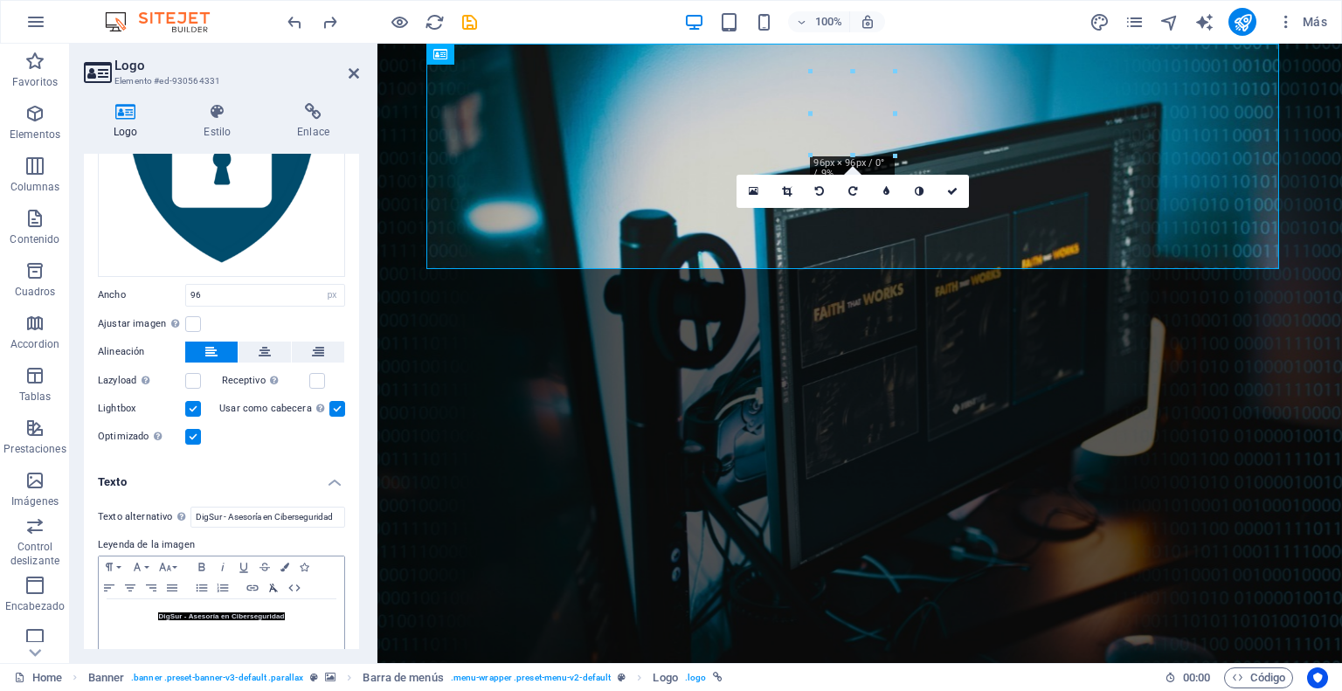
scroll to position [211, 0]
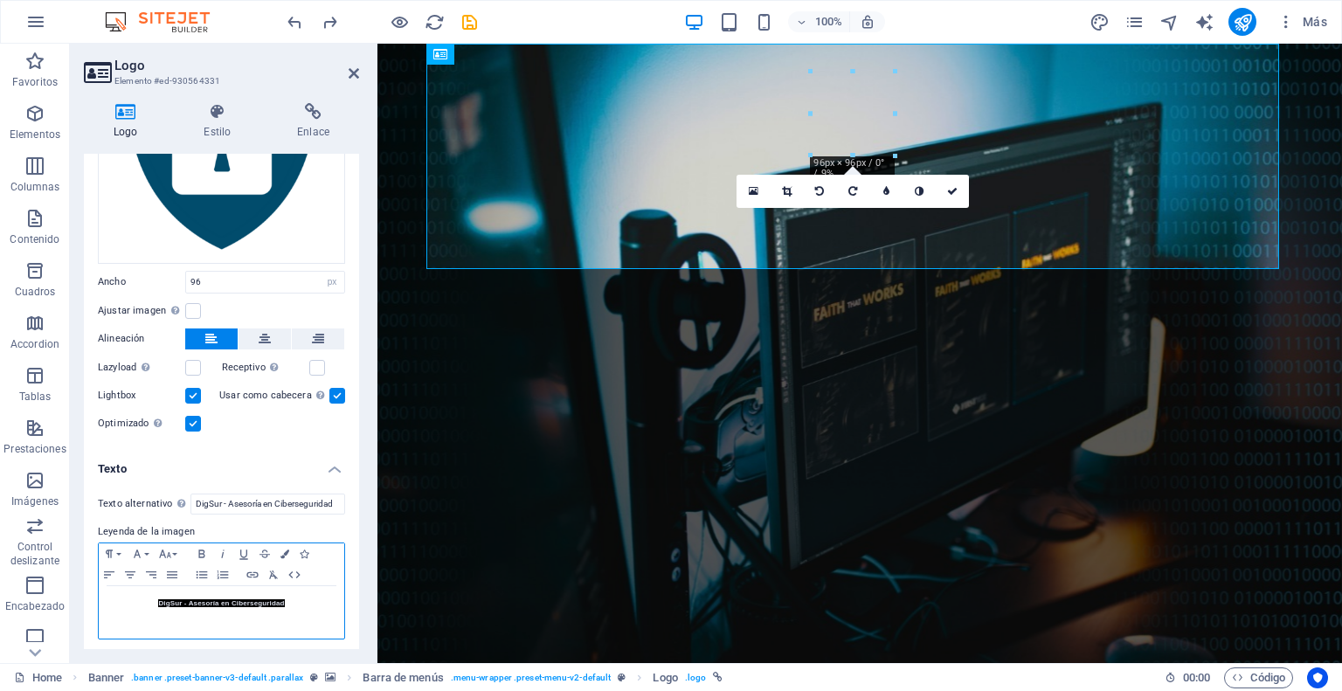
click at [252, 603] on strong "DigSur - Asesoría en Ciberseguridad" at bounding box center [221, 603] width 126 height 10
click at [254, 599] on span "DigSur - Asesoría en Ciberseguridad" at bounding box center [221, 603] width 126 height 8
click at [293, 595] on p "DigSur - Asesoría en Ciberseguridad" at bounding box center [221, 603] width 228 height 17
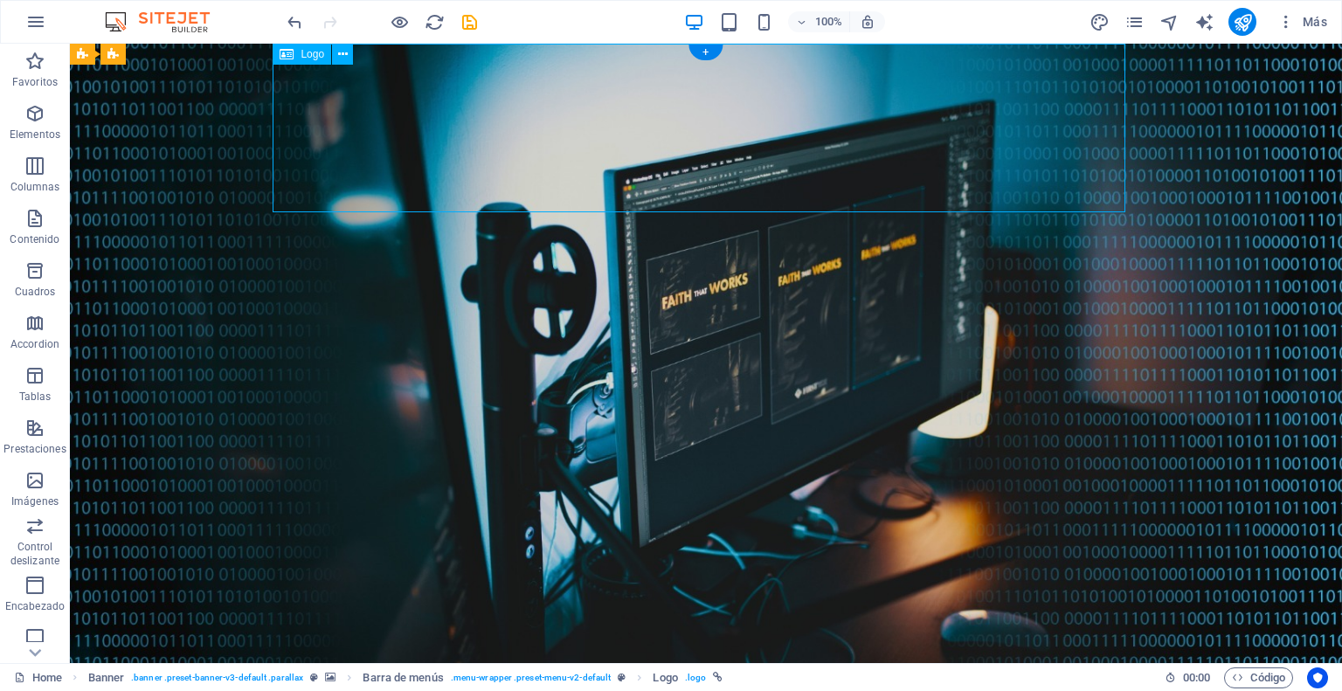
select select "px"
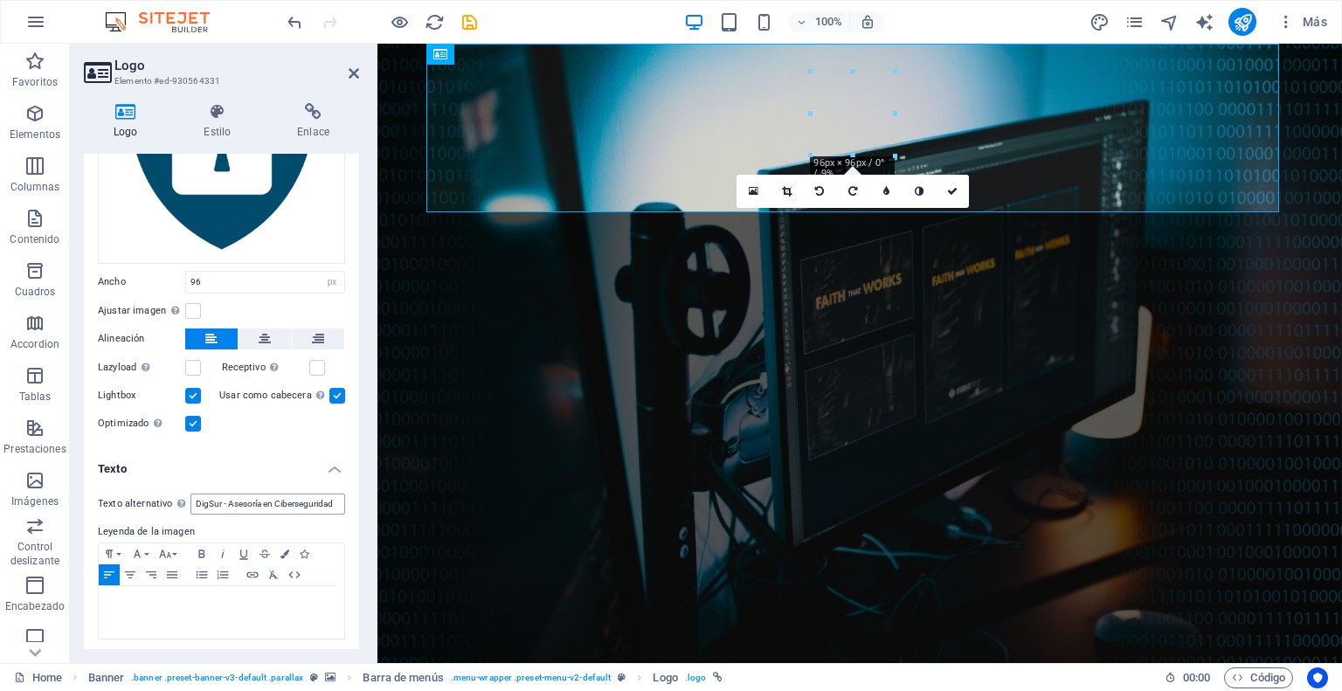
scroll to position [0, 0]
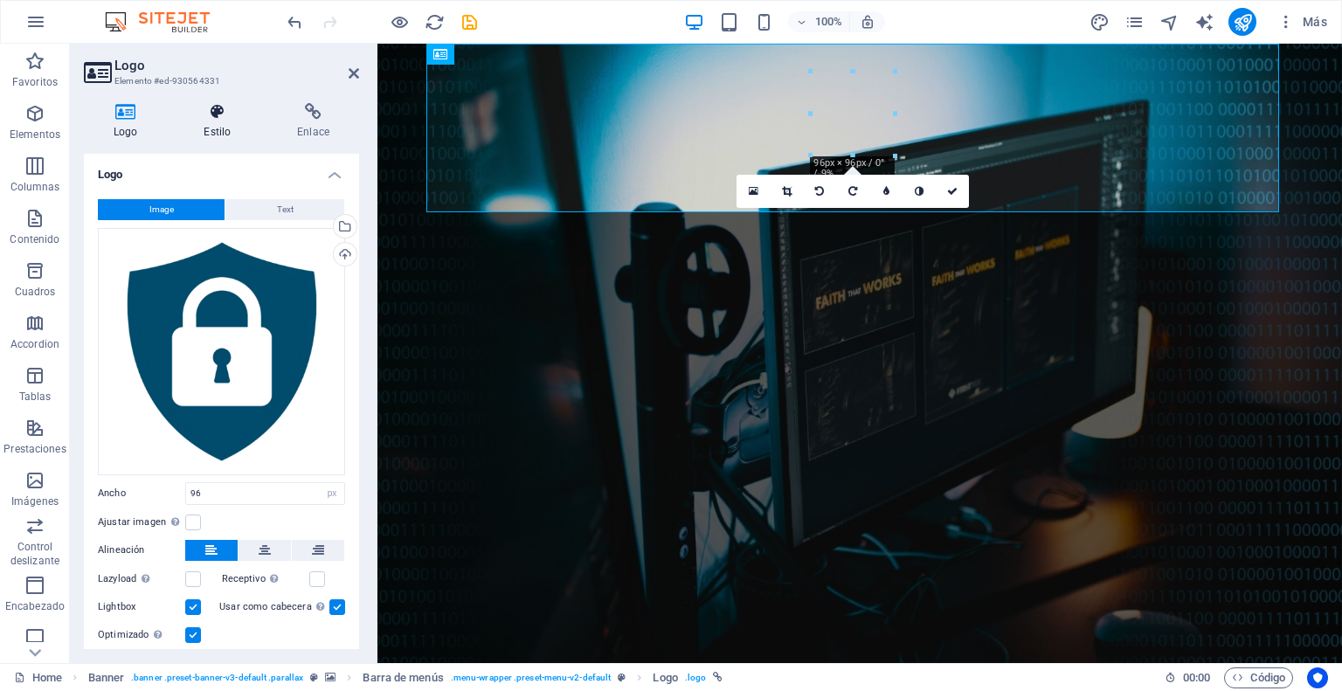
click at [218, 114] on icon at bounding box center [217, 111] width 86 height 17
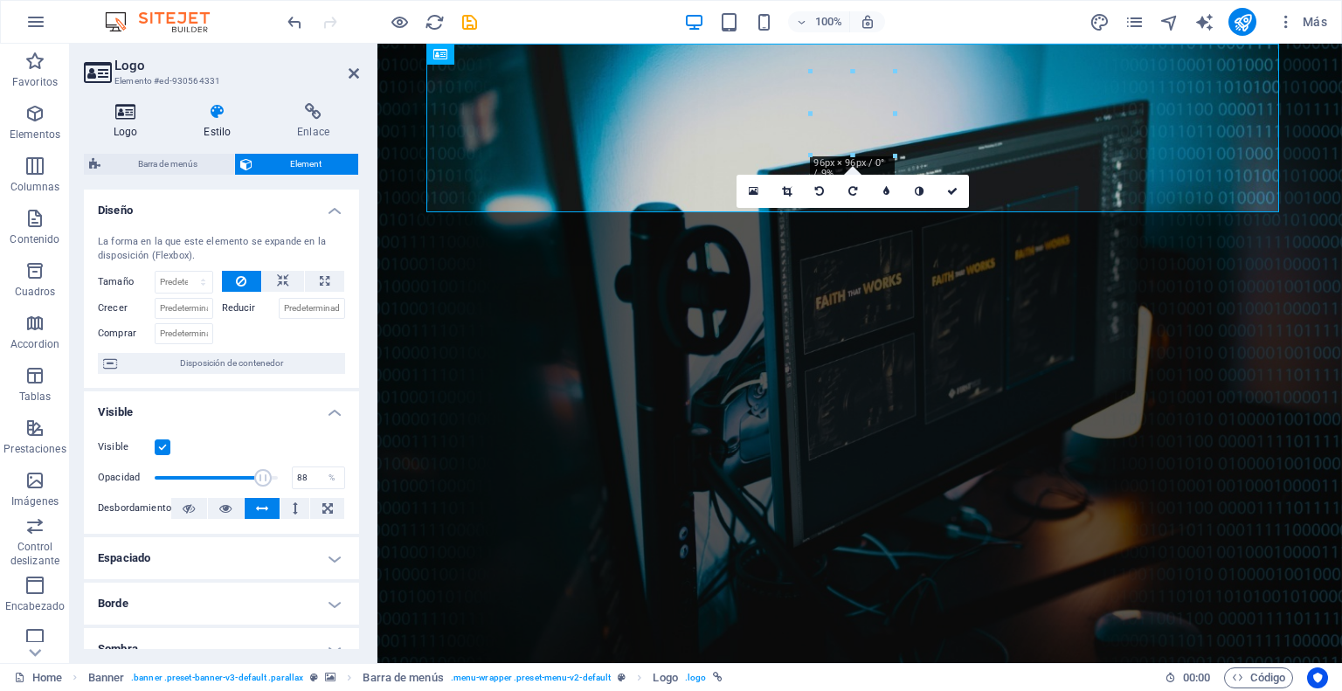
click at [125, 114] on icon at bounding box center [125, 111] width 83 height 17
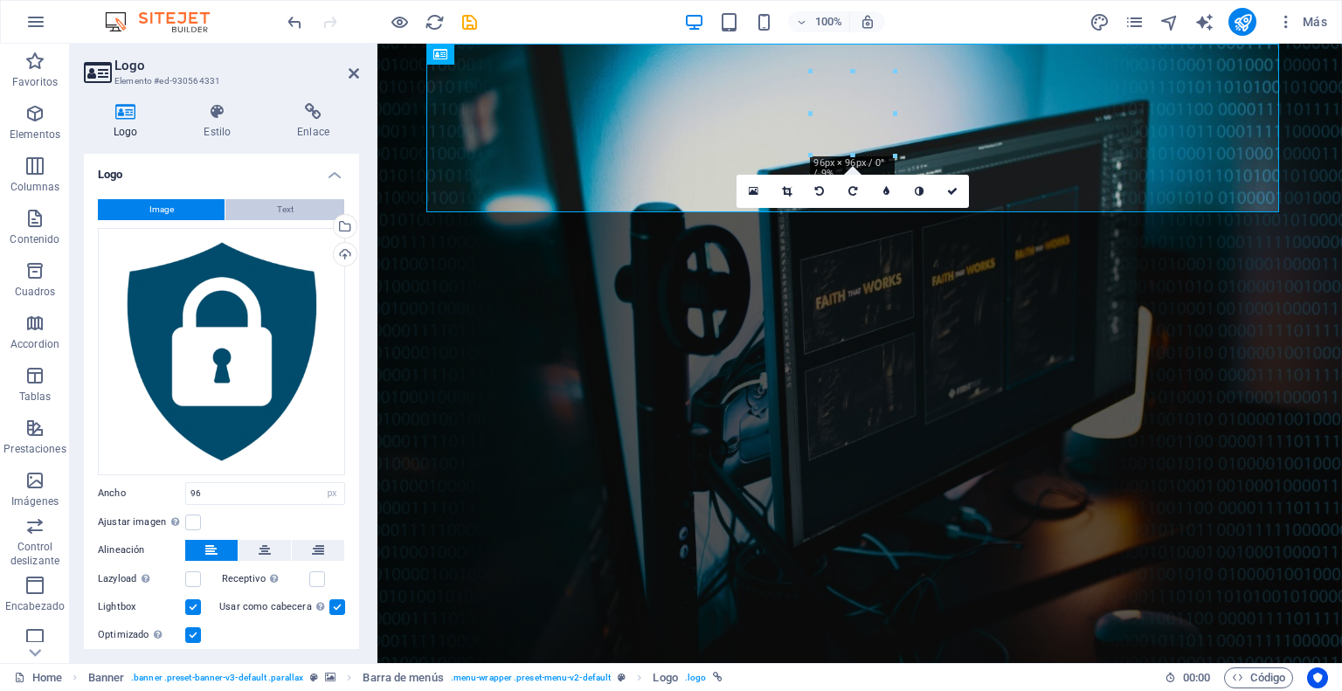
click at [282, 209] on span "Text" at bounding box center [285, 209] width 17 height 21
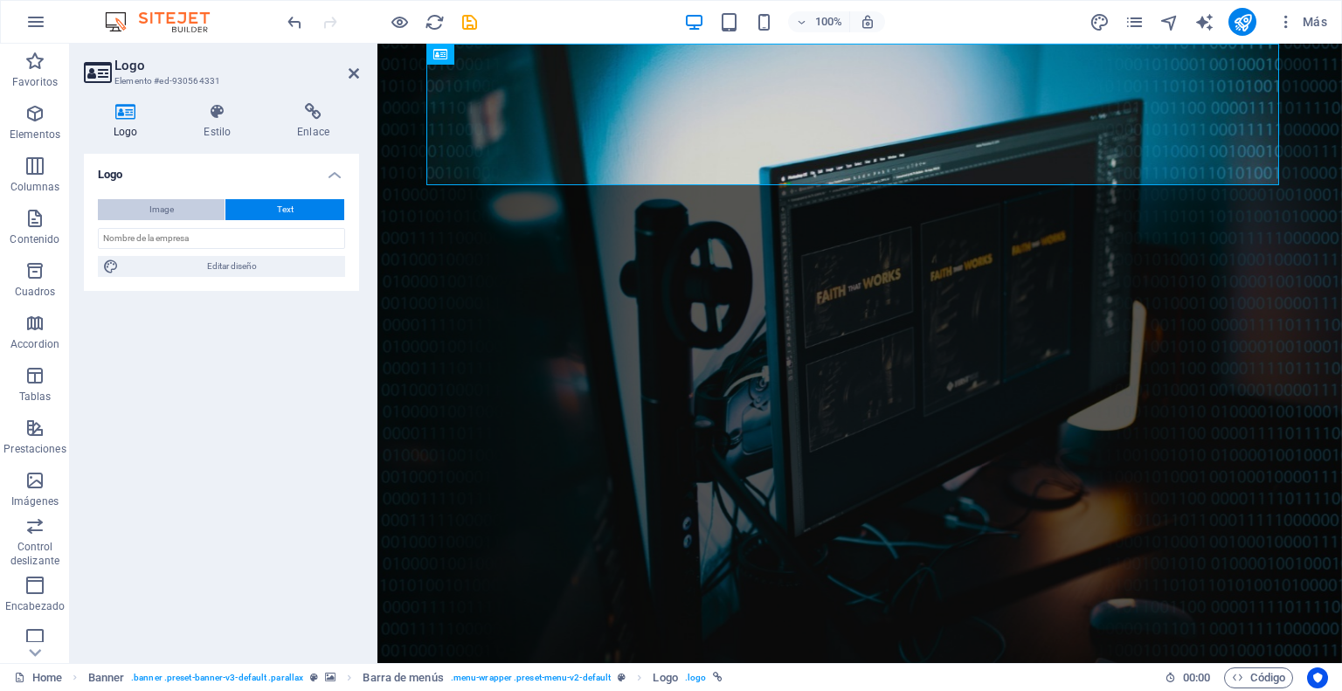
click at [149, 205] on span "Image" at bounding box center [161, 209] width 24 height 21
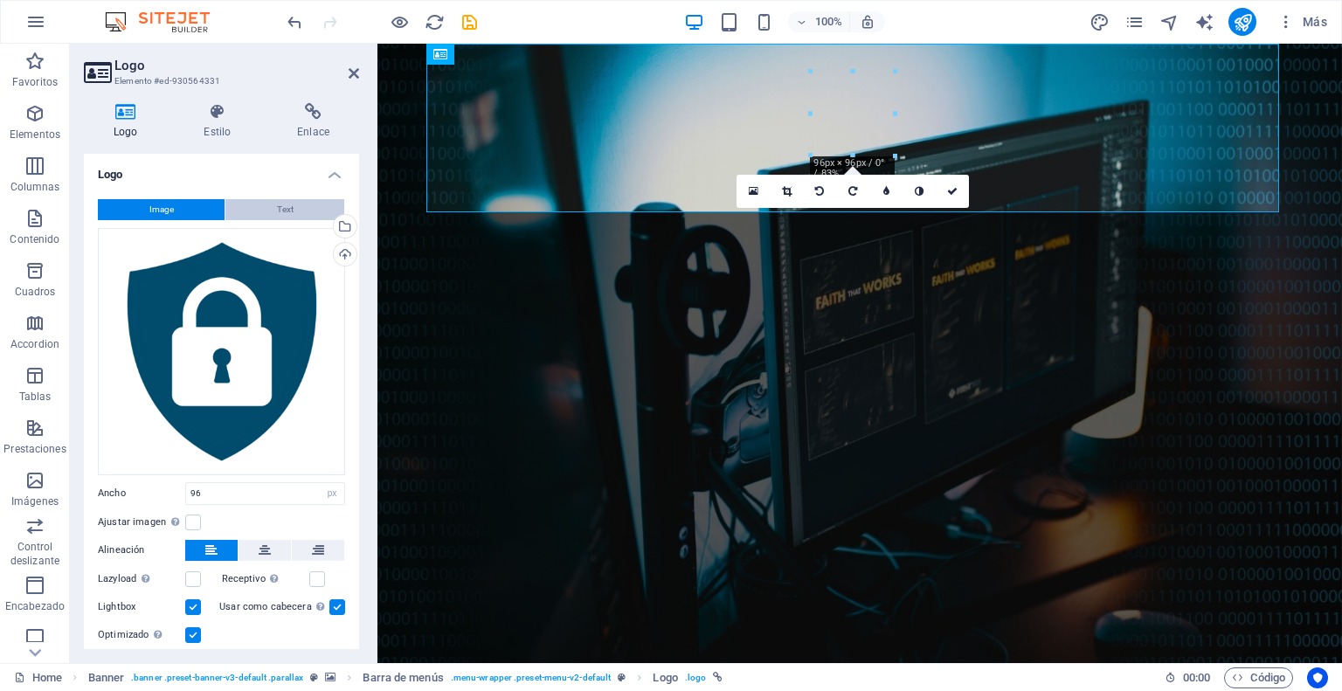
click at [265, 206] on button "Text" at bounding box center [284, 209] width 119 height 21
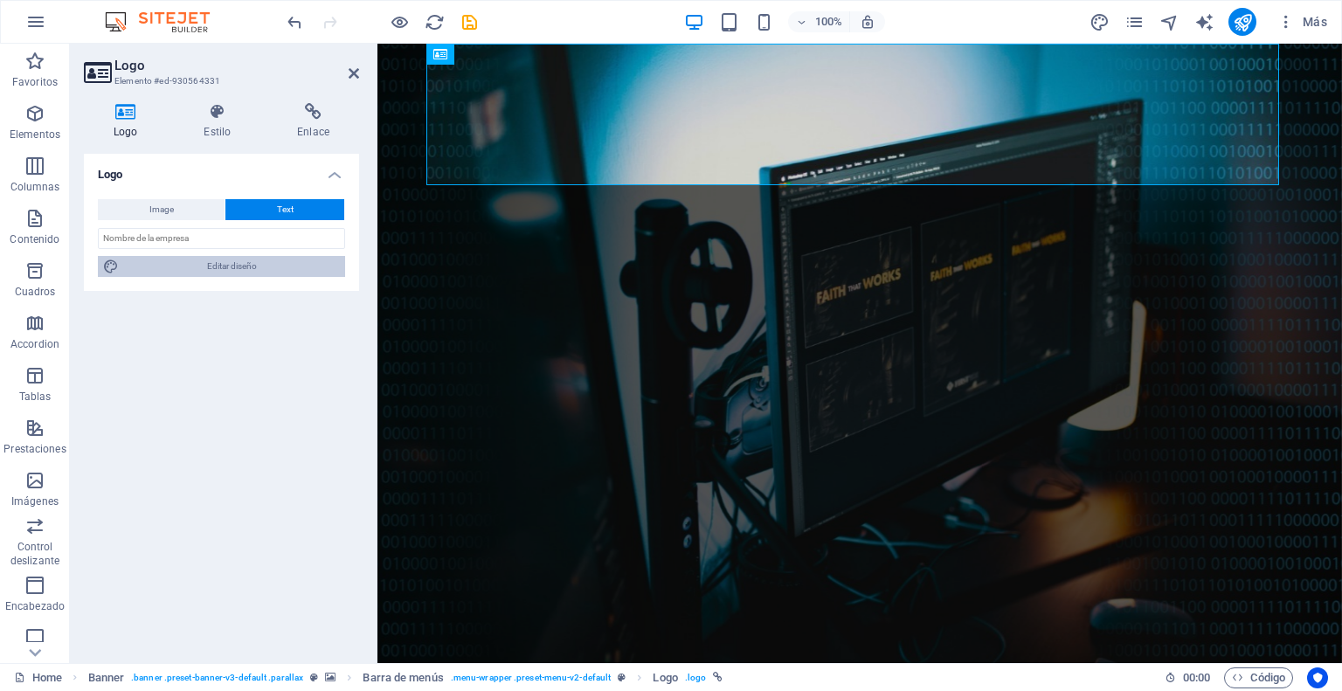
click at [228, 266] on span "Editar diseño" at bounding box center [232, 266] width 216 height 21
select select "rem"
select select "300"
select select "px"
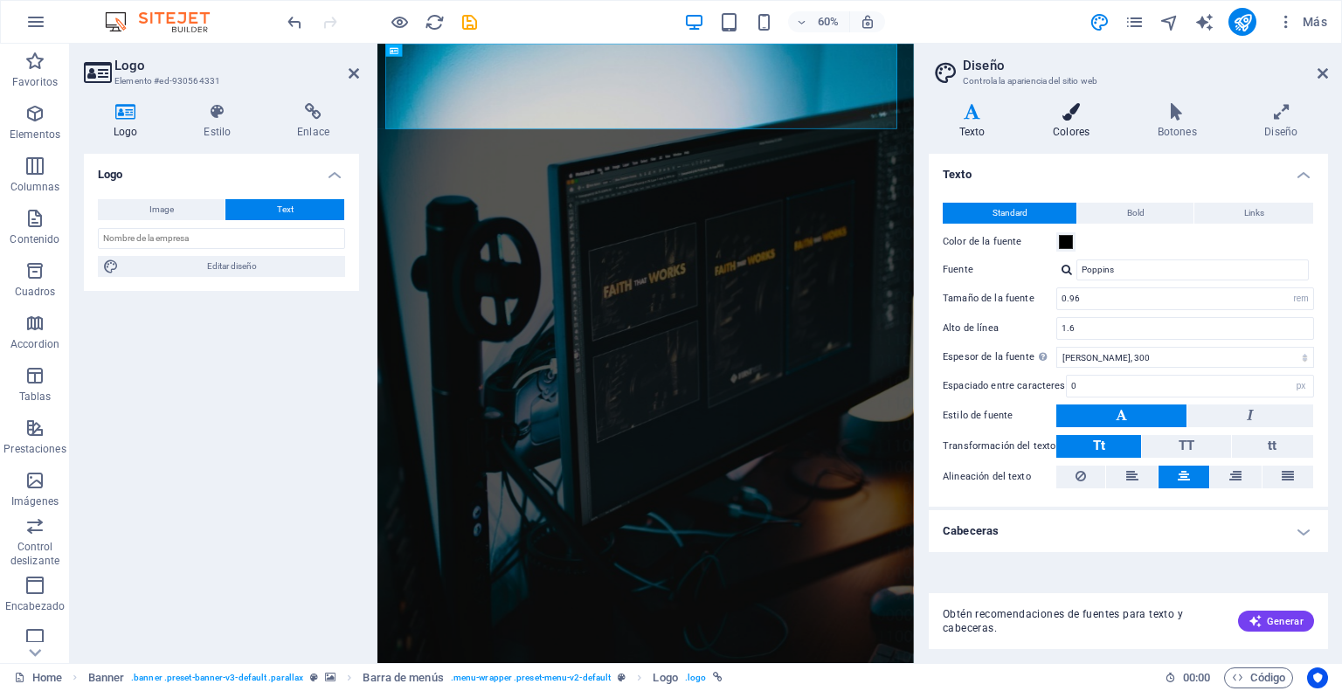
click at [1071, 111] on icon at bounding box center [1071, 111] width 98 height 17
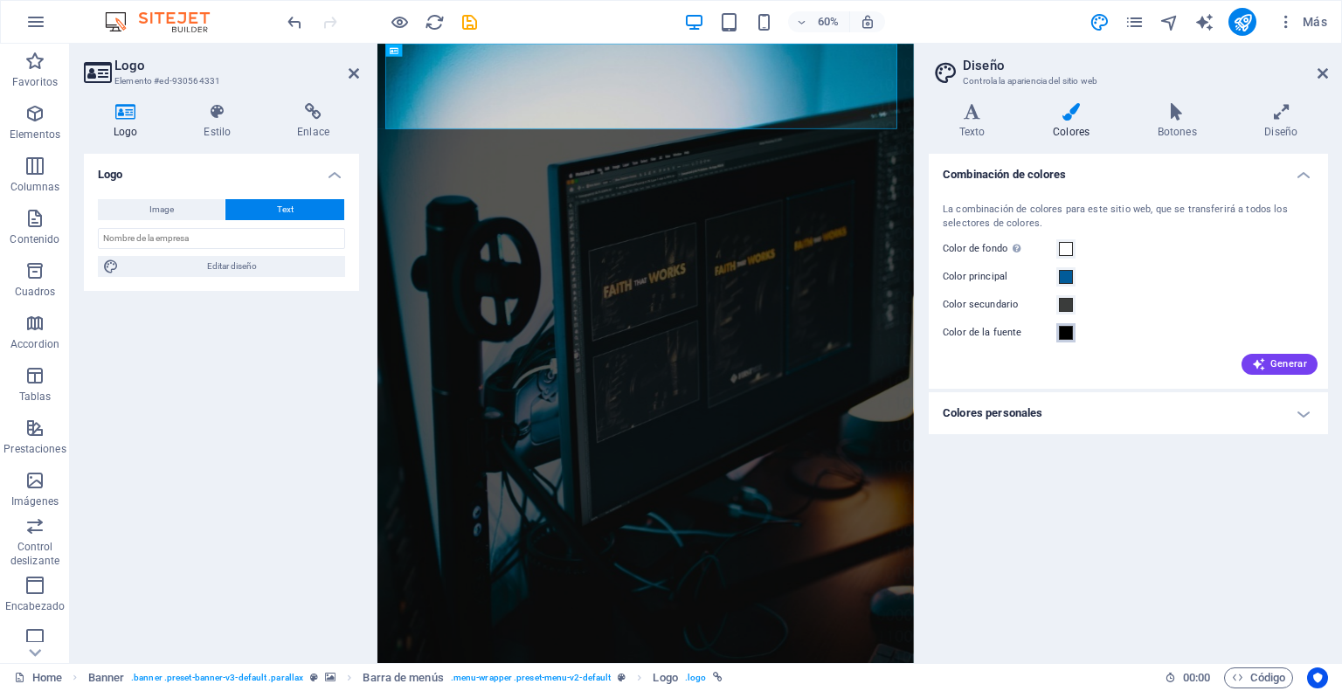
click at [1064, 332] on span at bounding box center [1066, 333] width 14 height 14
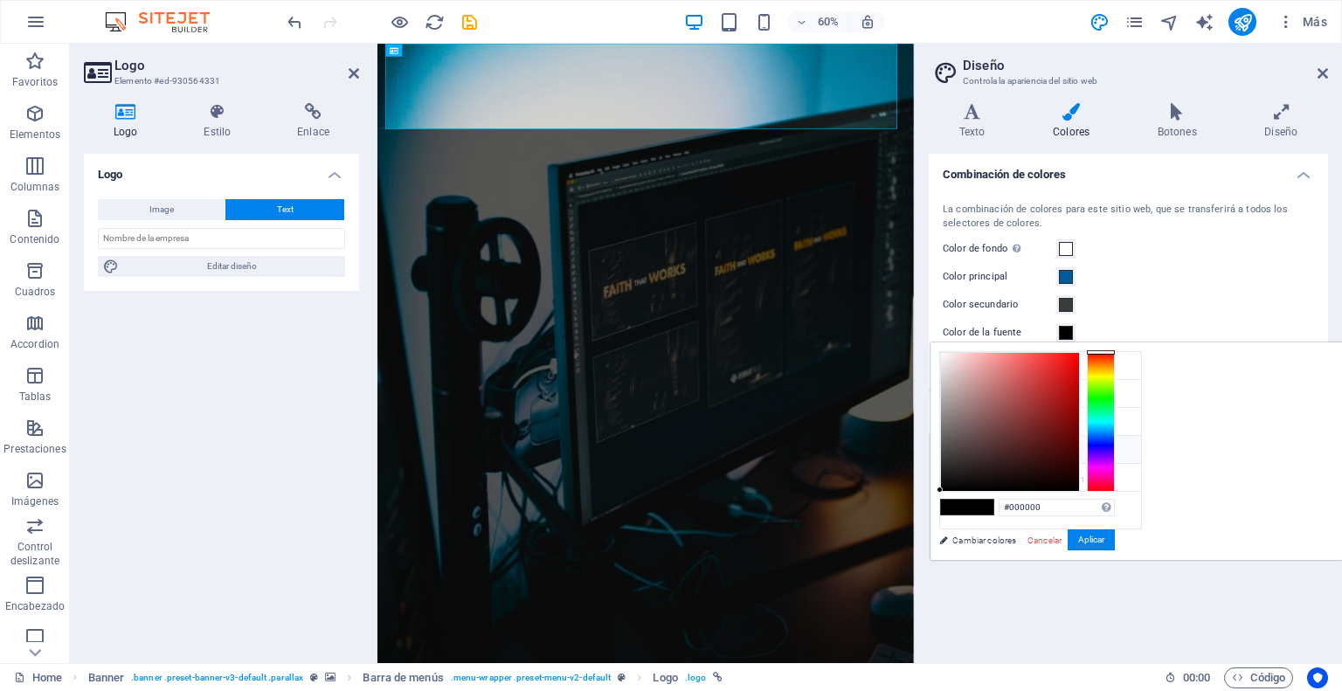
click at [956, 446] on icon at bounding box center [954, 449] width 12 height 12
type input "#fbf3f3"
click at [1079, 353] on div at bounding box center [1010, 422] width 138 height 138
click at [1115, 539] on button "Aplicar" at bounding box center [1091, 539] width 47 height 21
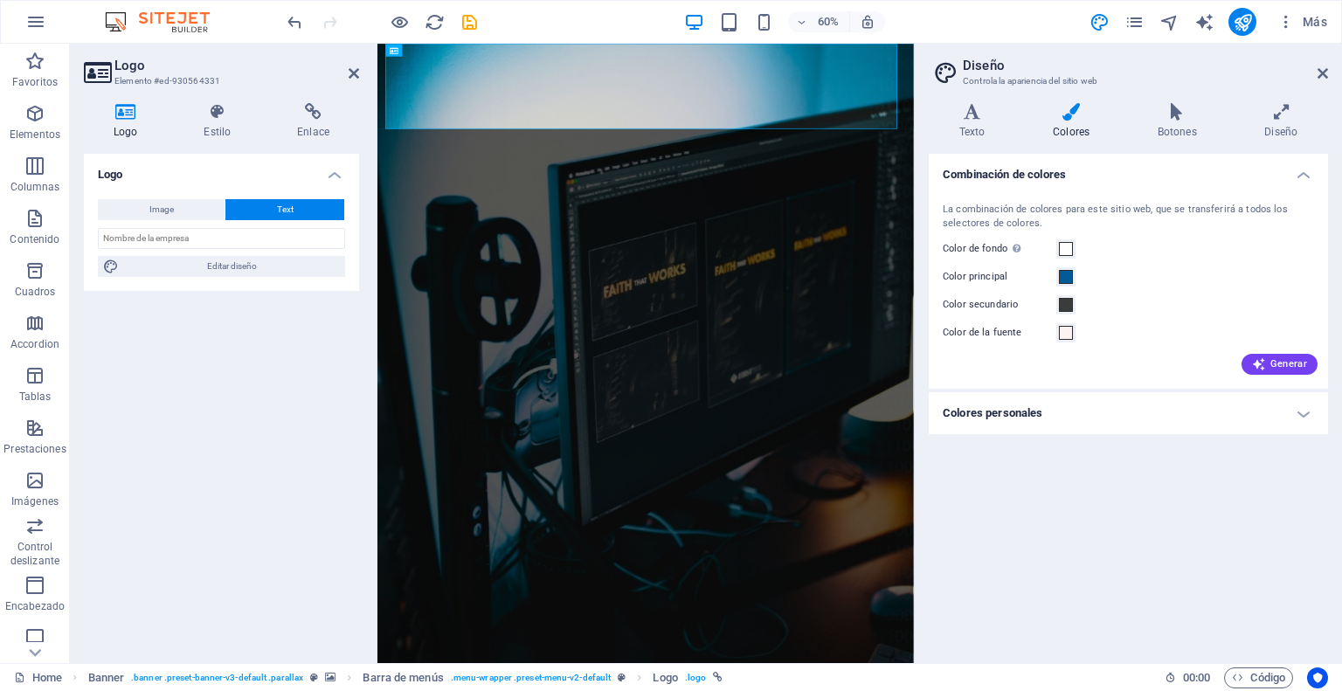
click at [1296, 416] on h4 "Colores personales" at bounding box center [1128, 413] width 399 height 42
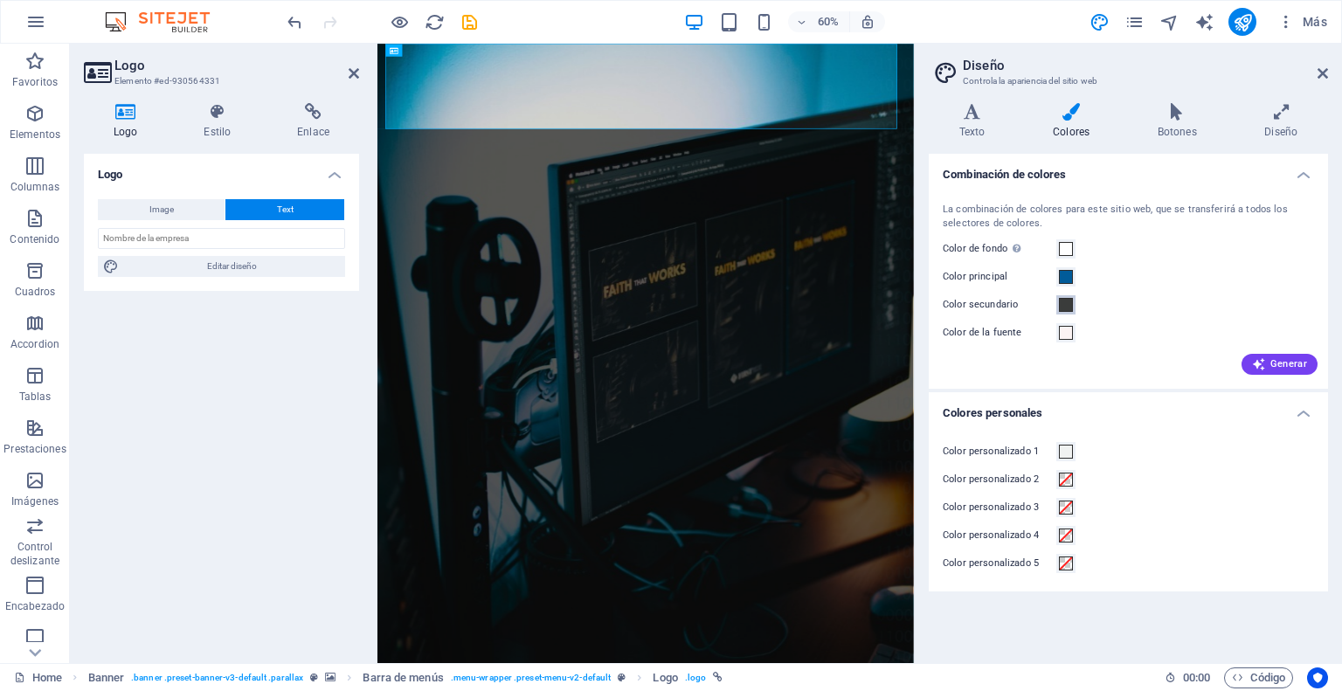
click at [1062, 303] on span at bounding box center [1066, 305] width 14 height 14
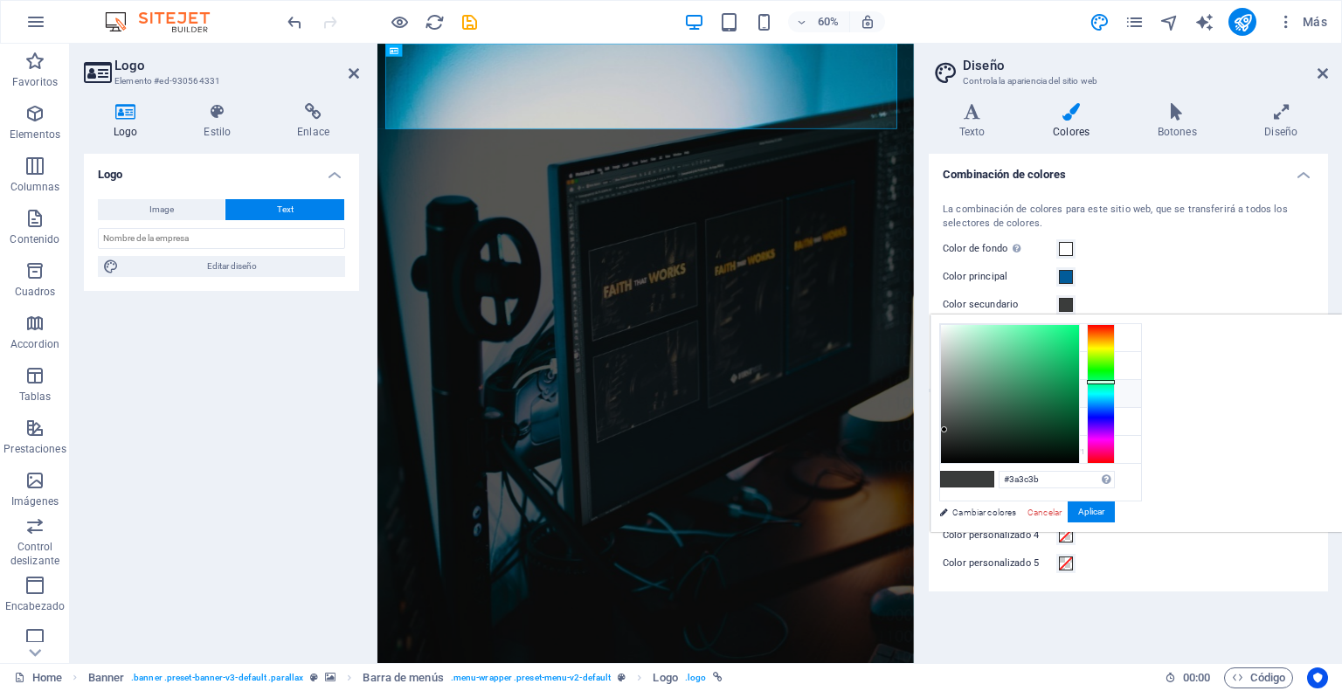
click at [951, 390] on icon at bounding box center [954, 393] width 12 height 12
type input "#f3fbf7"
click at [1079, 325] on div at bounding box center [1010, 394] width 138 height 138
click at [1115, 512] on button "Aplicar" at bounding box center [1091, 511] width 47 height 21
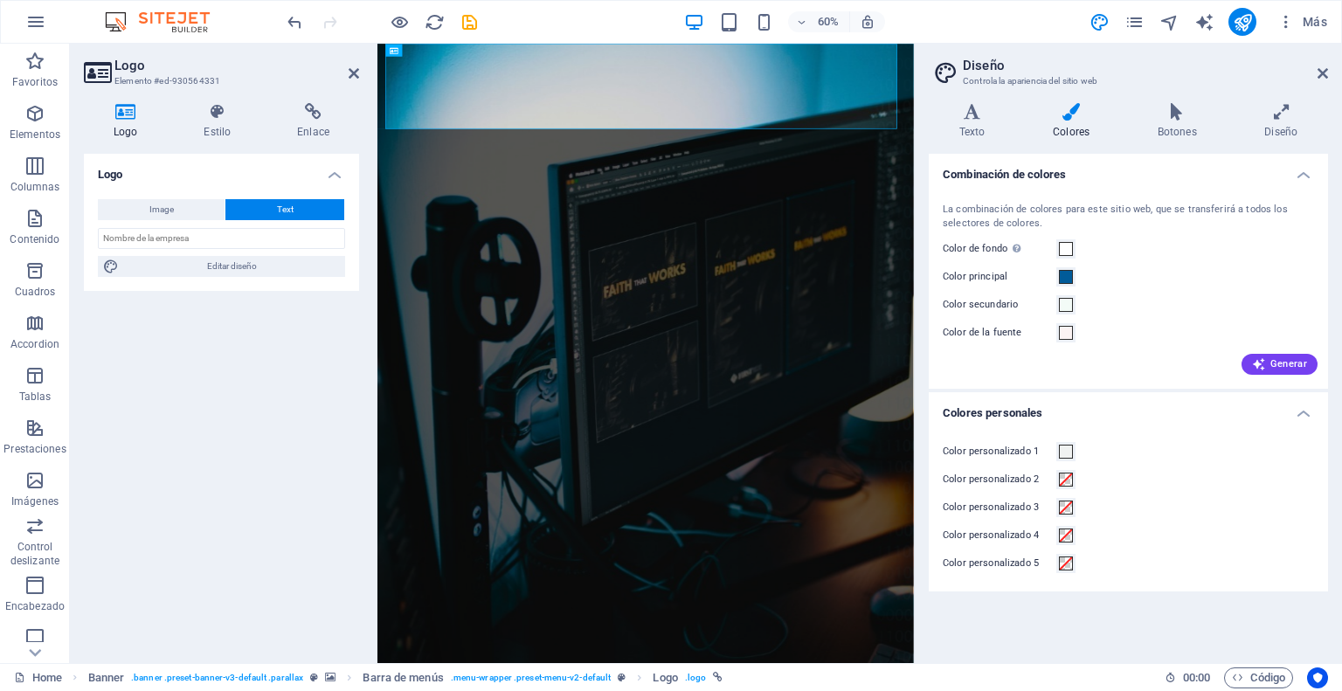
click at [1328, 69] on aside "Diseño Controla la apariencia del sitio web Variantes Texto Colores Botones Dis…" at bounding box center [1128, 353] width 428 height 619
click at [1324, 71] on icon at bounding box center [1322, 73] width 10 height 14
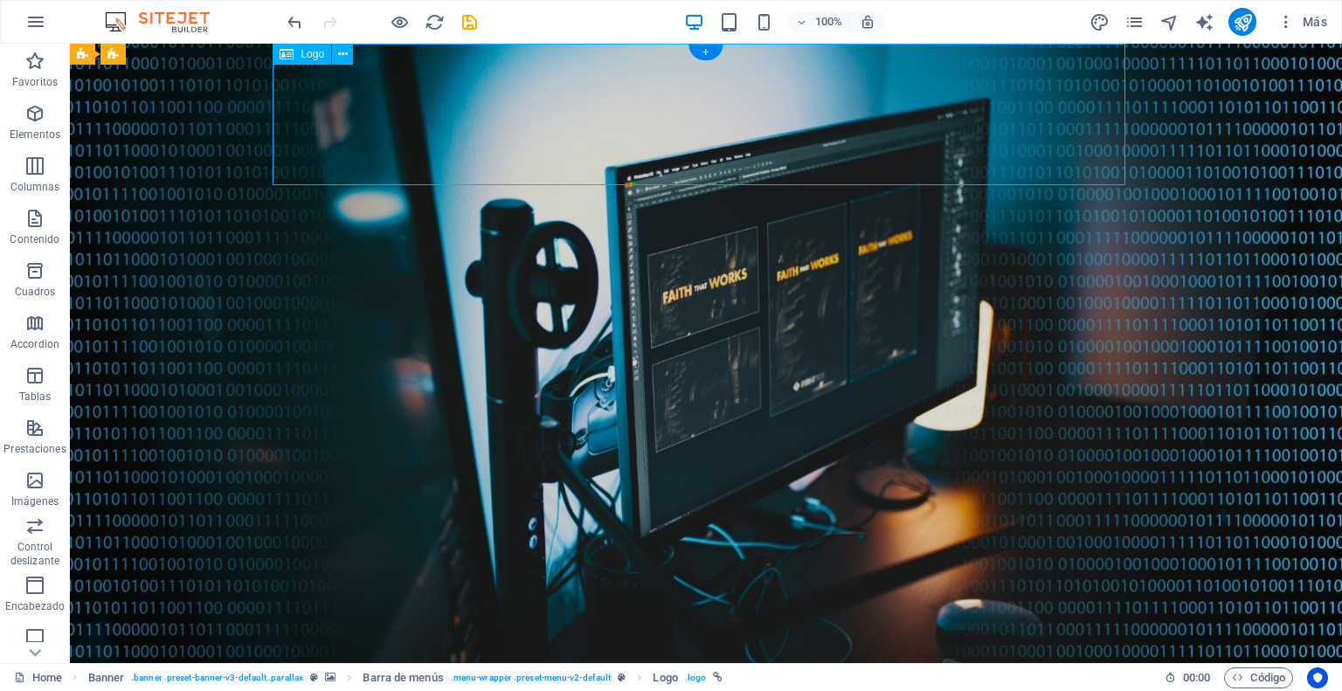
select select "px"
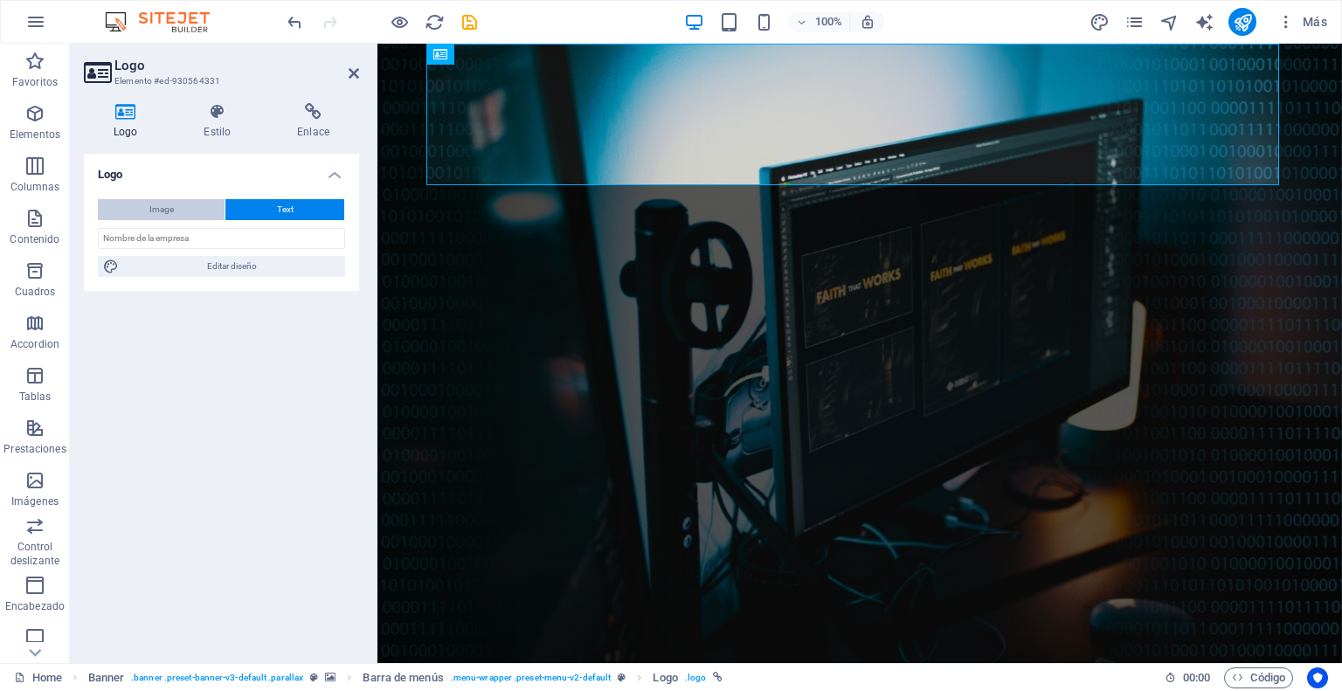
click at [150, 209] on span "Image" at bounding box center [161, 209] width 24 height 21
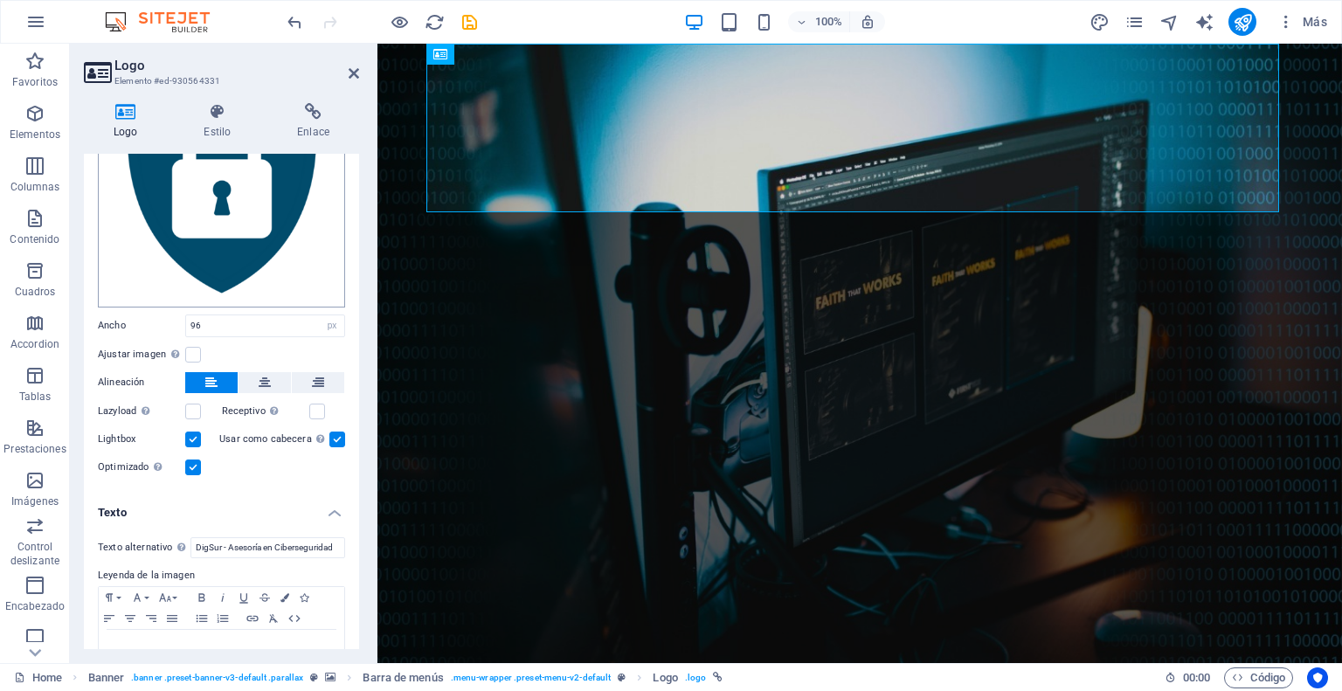
scroll to position [211, 0]
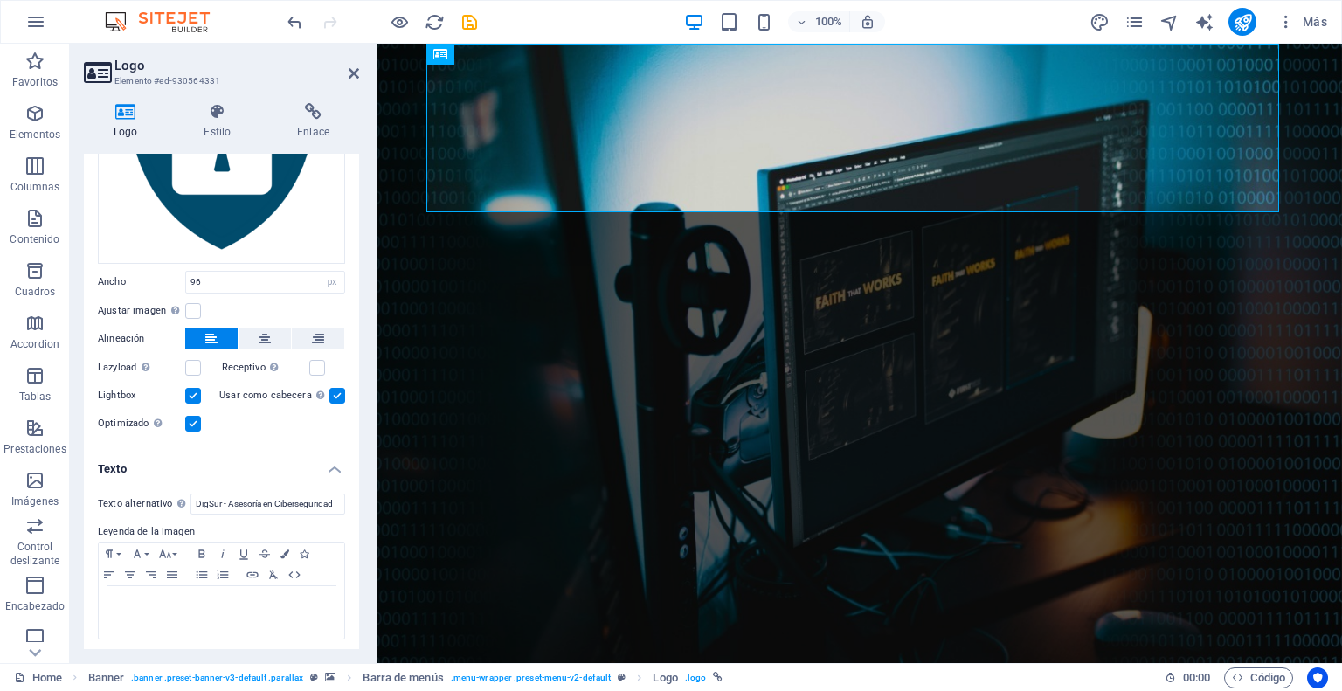
click at [329, 466] on h4 "Texto" at bounding box center [221, 463] width 275 height 31
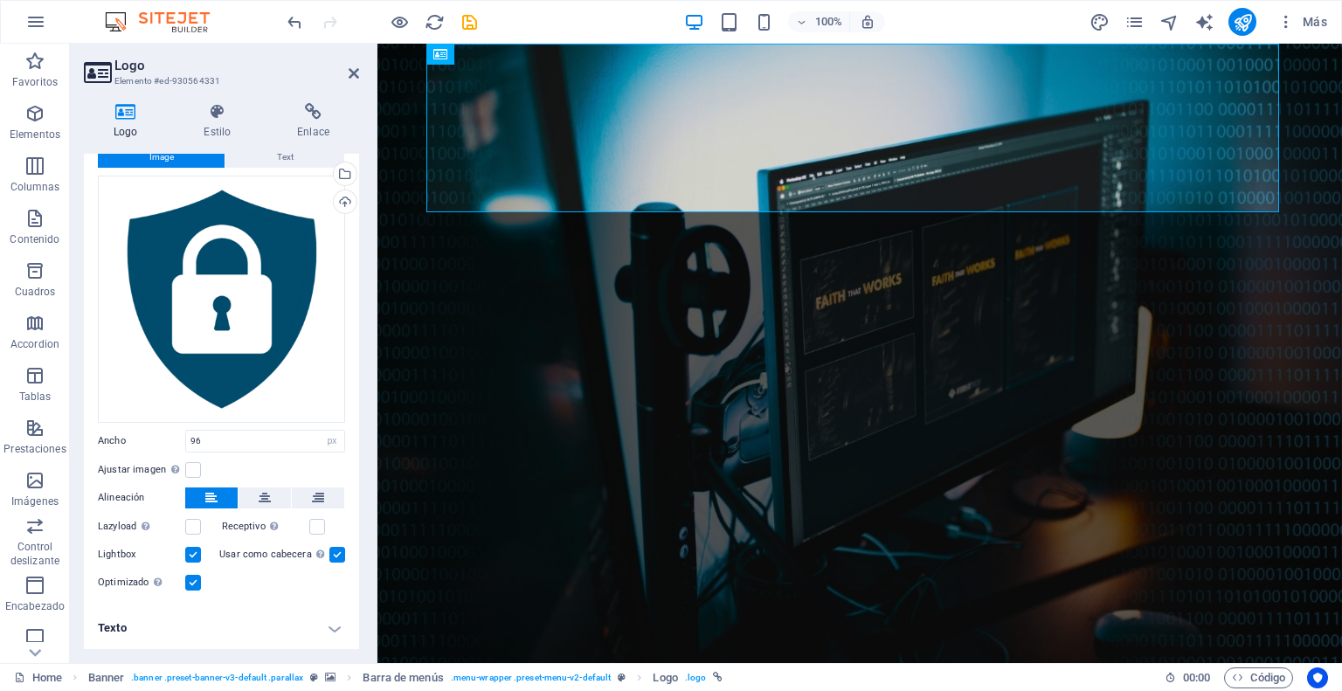
scroll to position [48, 0]
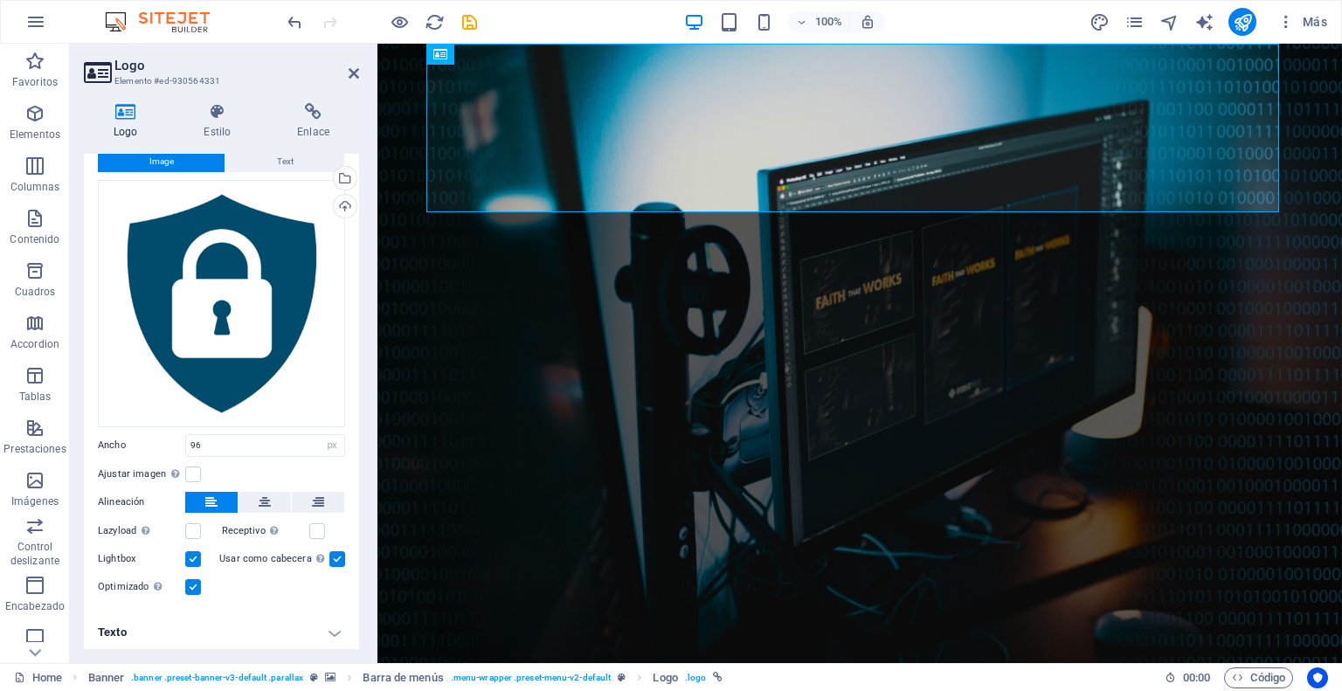
click at [335, 627] on h4 "Texto" at bounding box center [221, 633] width 275 height 42
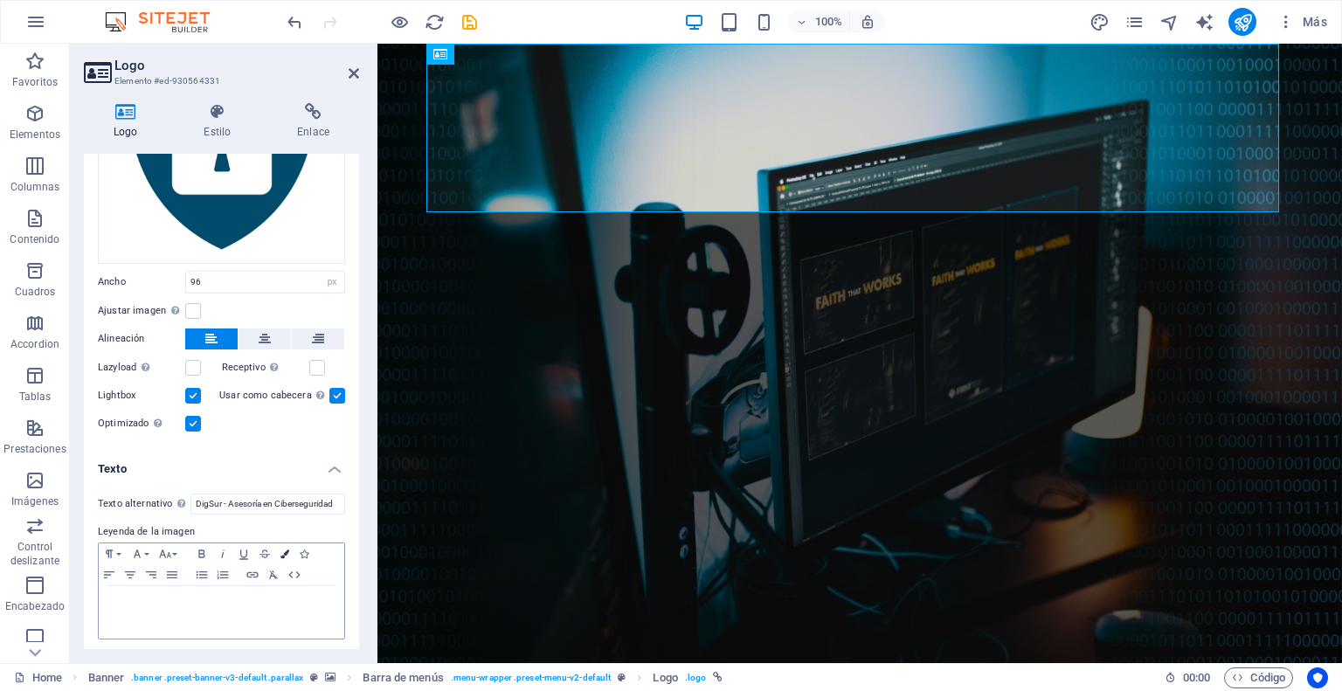
click at [283, 549] on icon "button" at bounding box center [284, 553] width 9 height 9
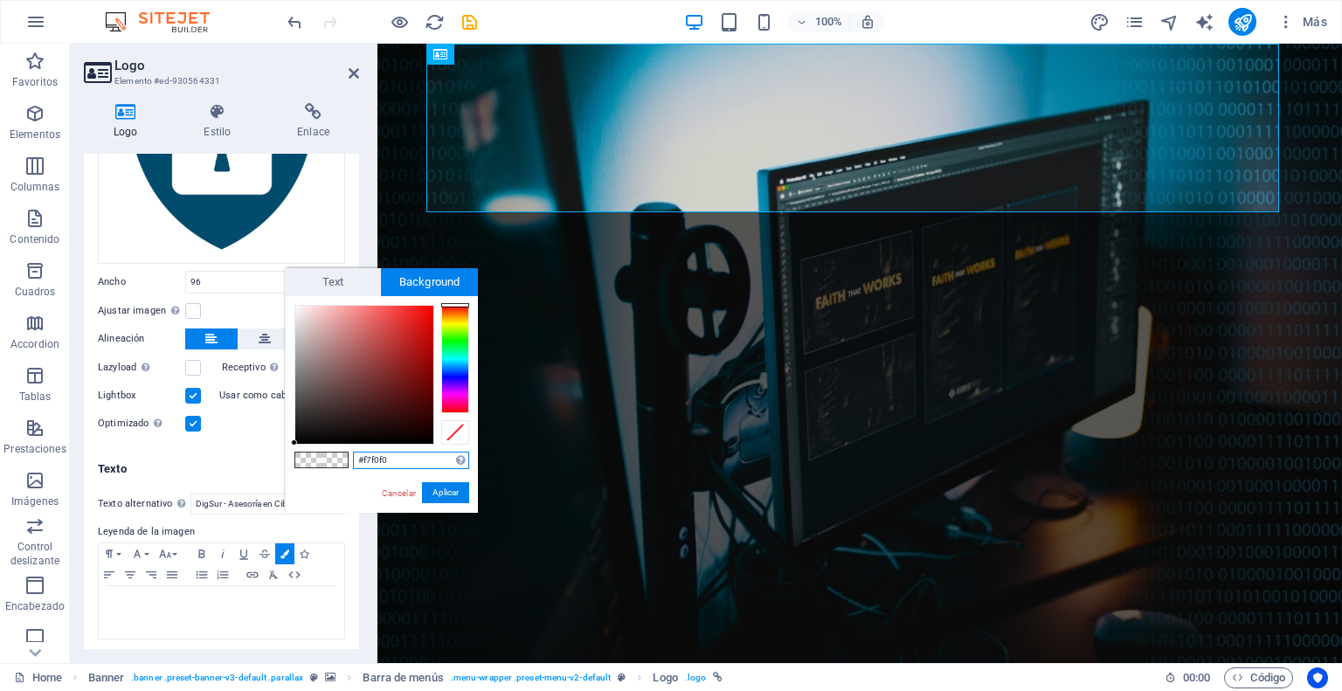
click at [298, 309] on div at bounding box center [364, 375] width 138 height 138
click at [439, 492] on button "Aplicar" at bounding box center [445, 492] width 47 height 21
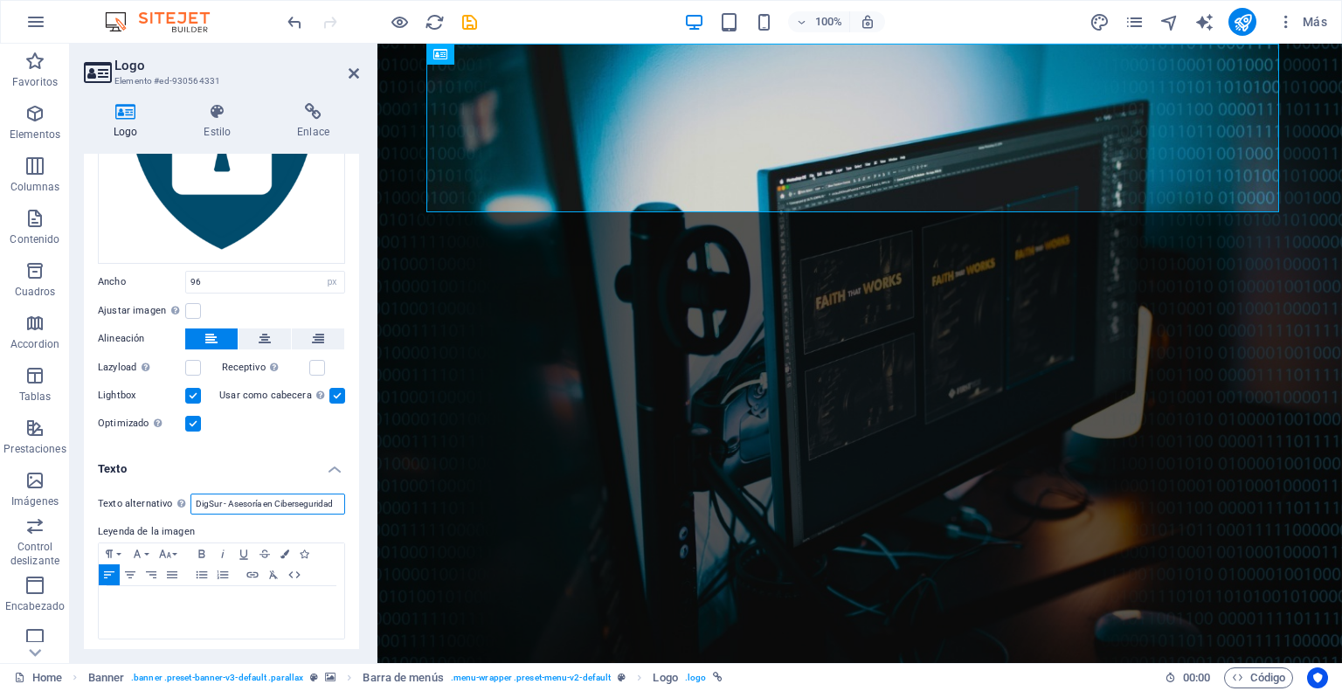
click at [234, 499] on input "DigSur - Asesoría en Ciberseguridad" at bounding box center [267, 504] width 155 height 21
click at [284, 551] on icon "button" at bounding box center [284, 553] width 9 height 9
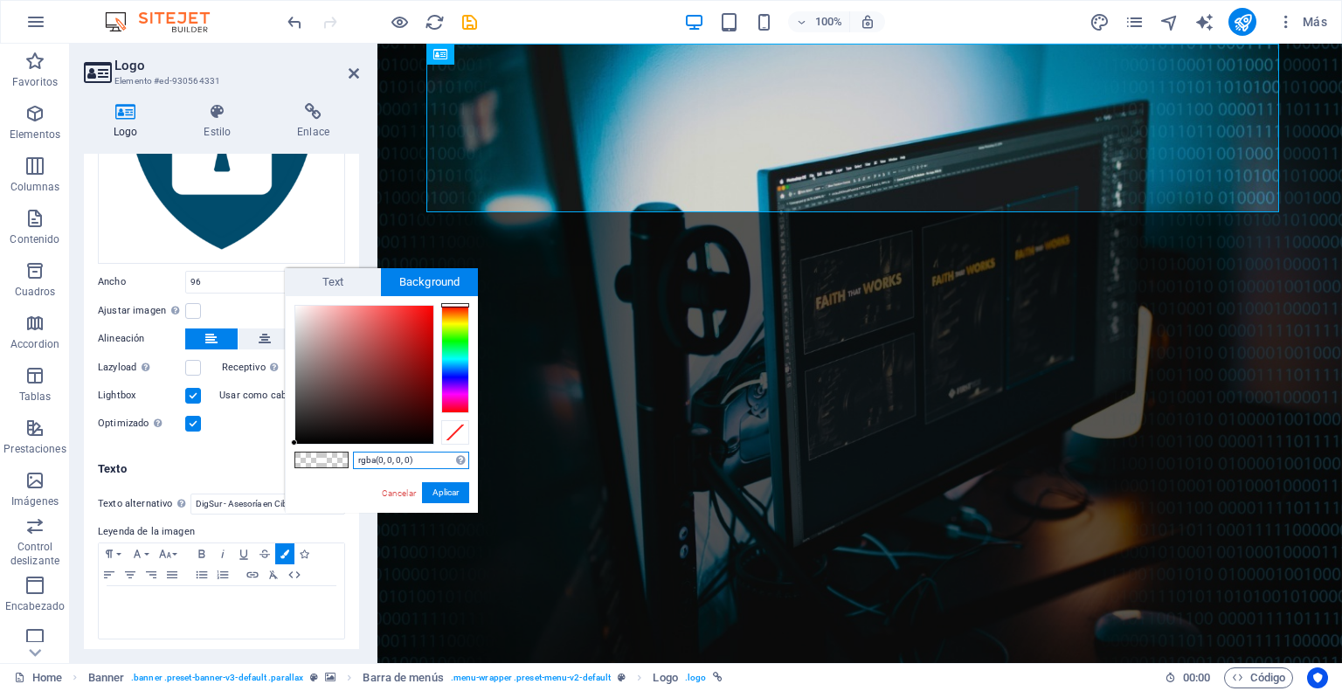
type input "#faf6f6"
click at [296, 307] on div at bounding box center [364, 375] width 138 height 138
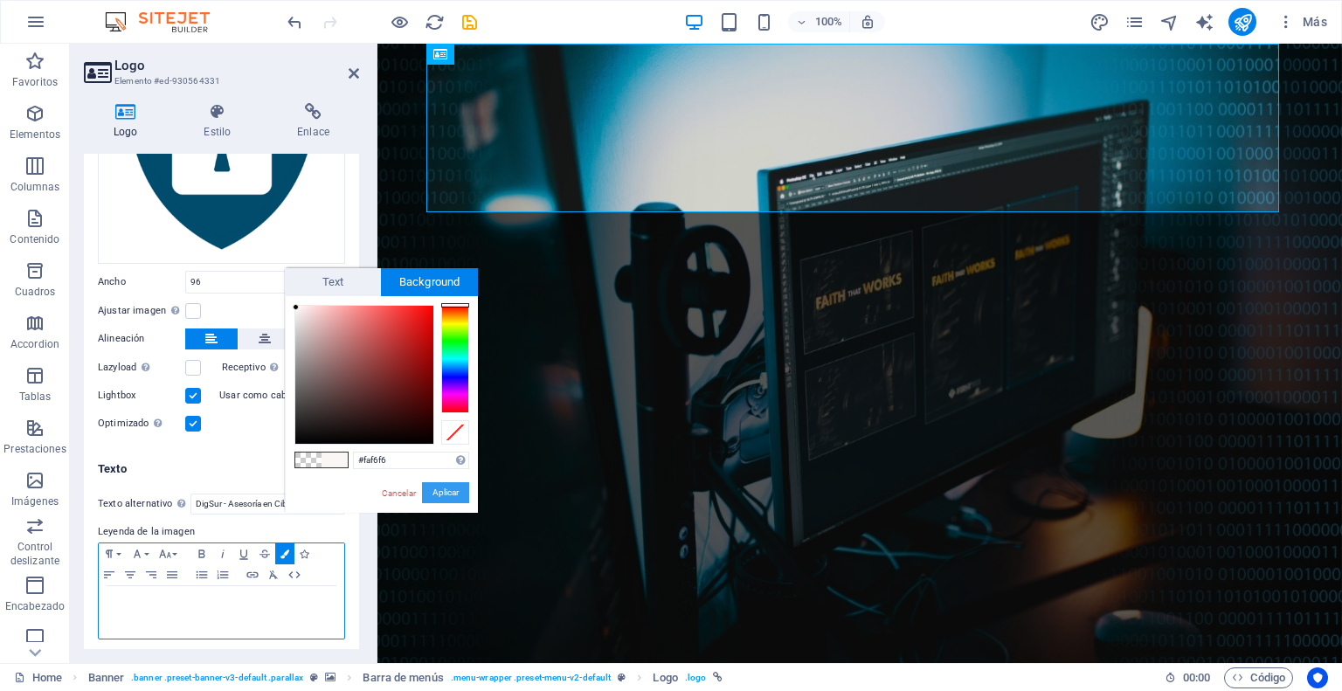
click at [448, 495] on button "Aplicar" at bounding box center [445, 492] width 47 height 21
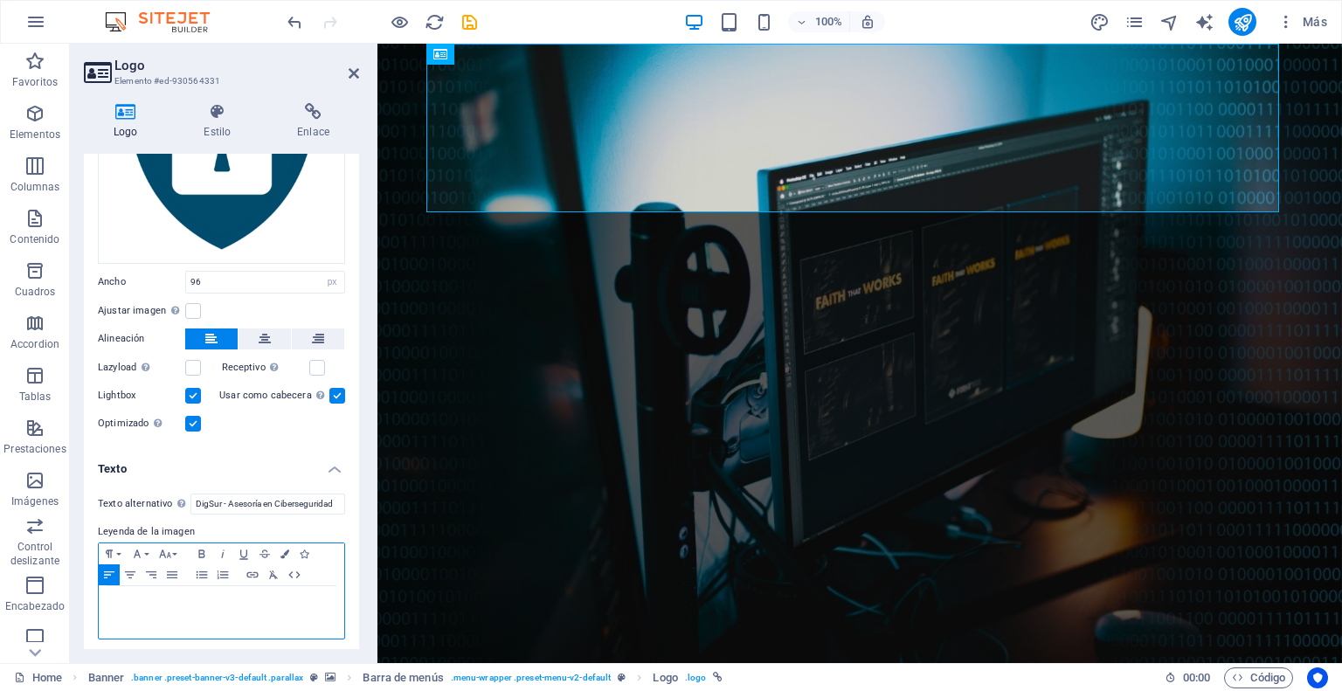
scroll to position [0, 0]
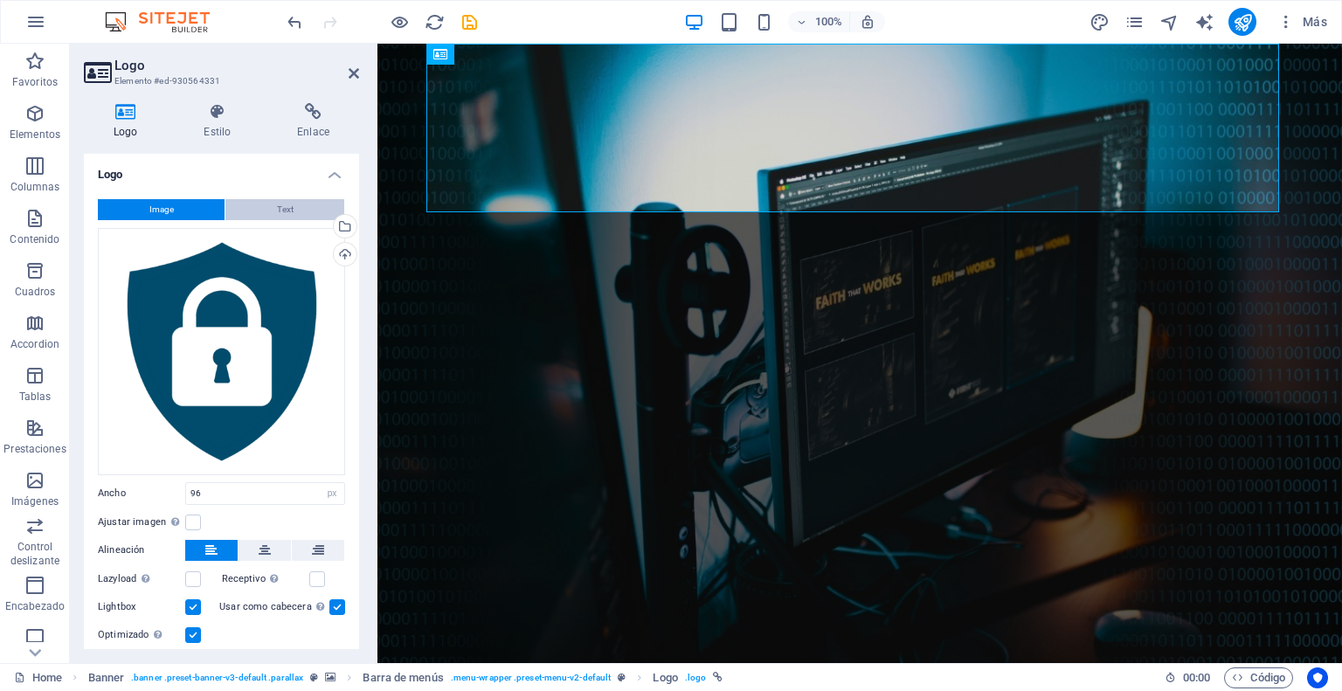
click at [287, 202] on span "Text" at bounding box center [285, 209] width 17 height 21
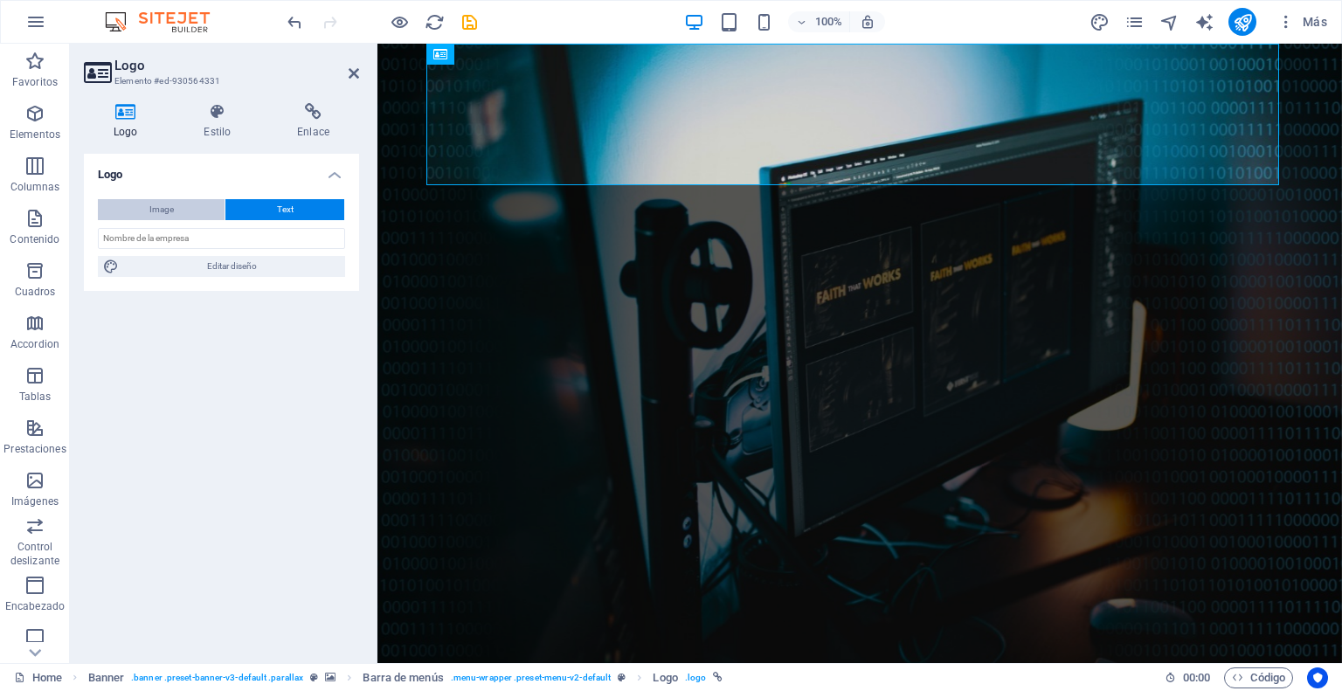
click at [168, 209] on span "Image" at bounding box center [161, 209] width 24 height 21
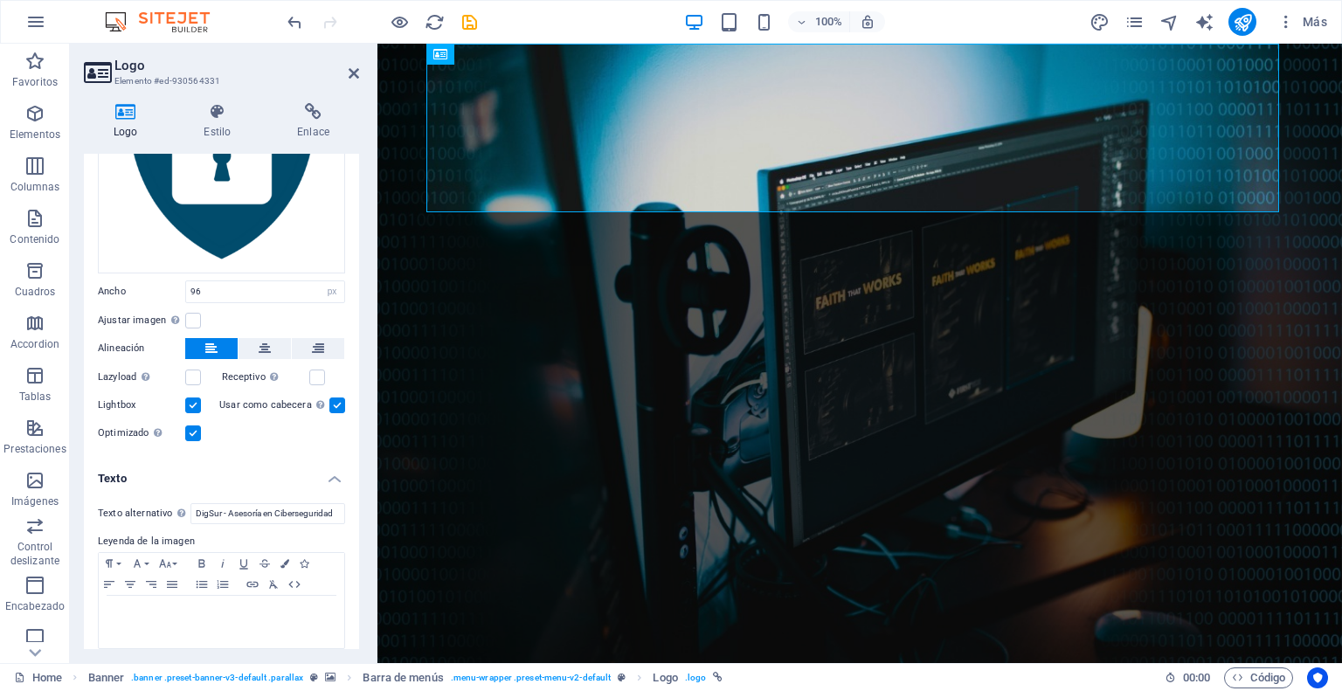
scroll to position [211, 0]
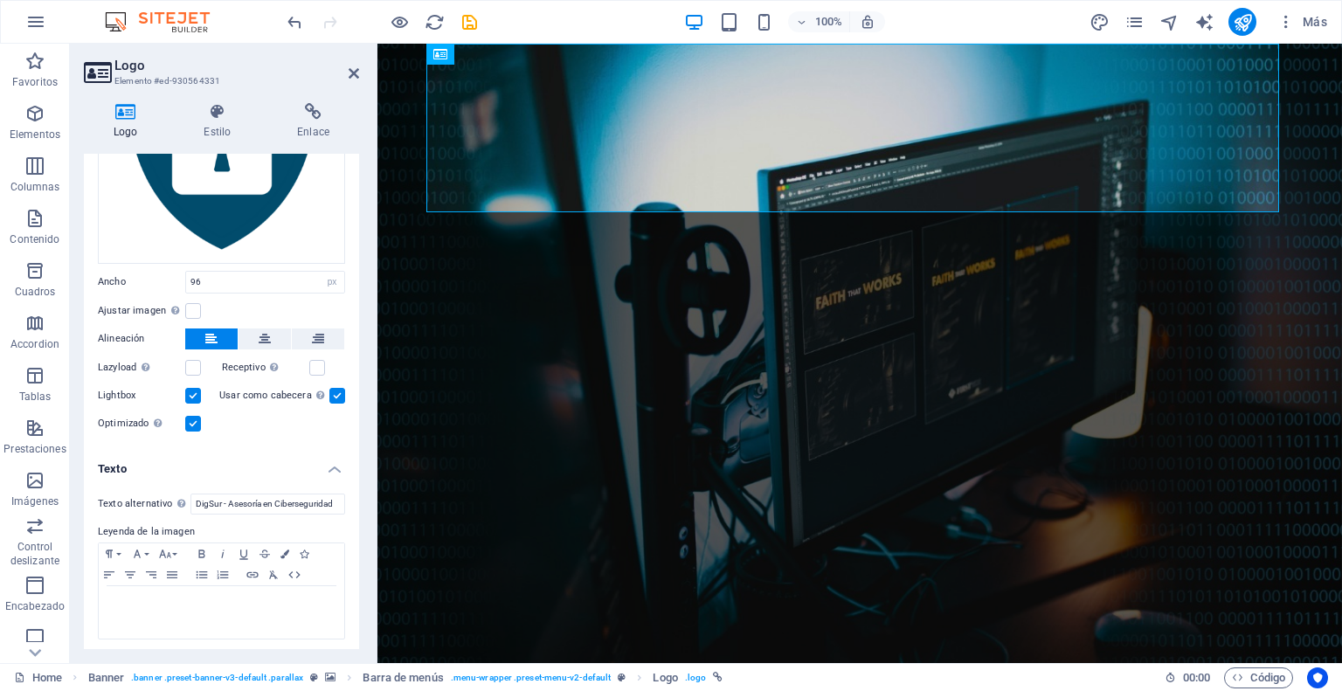
click at [196, 391] on label at bounding box center [193, 396] width 16 height 16
click at [0, 0] on input "Lightbox" at bounding box center [0, 0] width 0 height 0
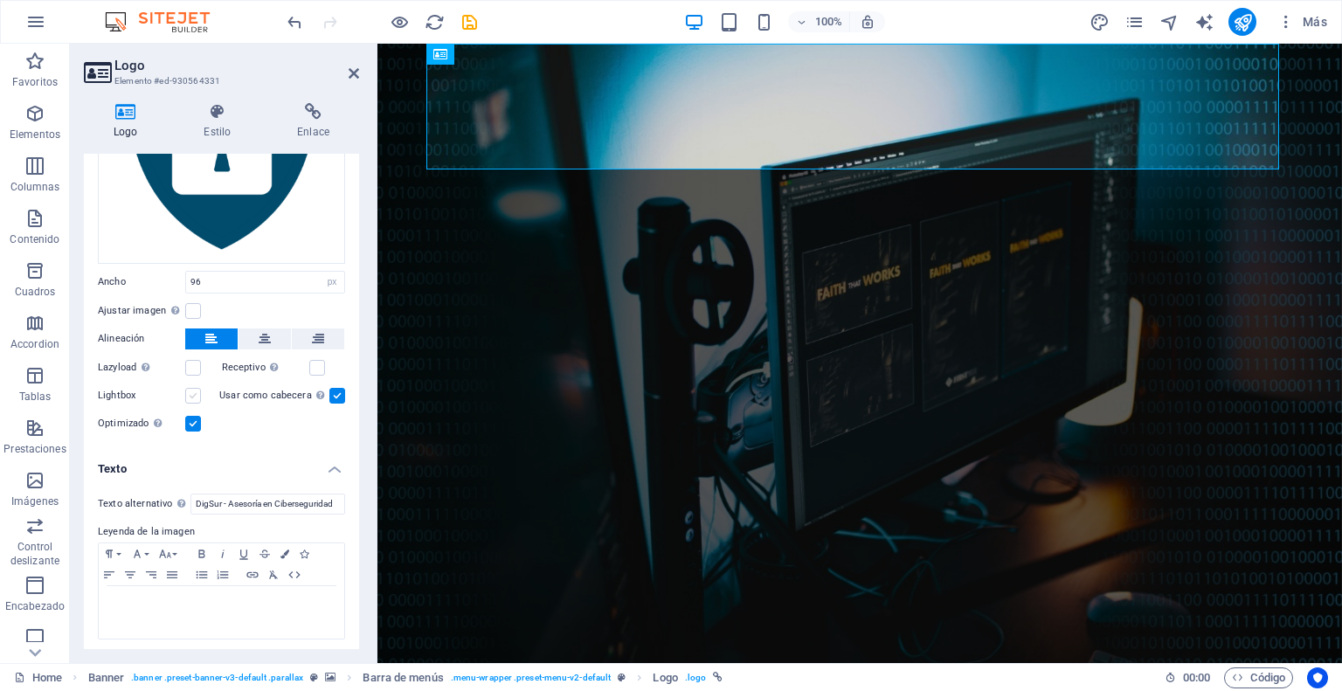
click at [197, 390] on label at bounding box center [193, 396] width 16 height 16
click at [0, 0] on input "Lightbox" at bounding box center [0, 0] width 0 height 0
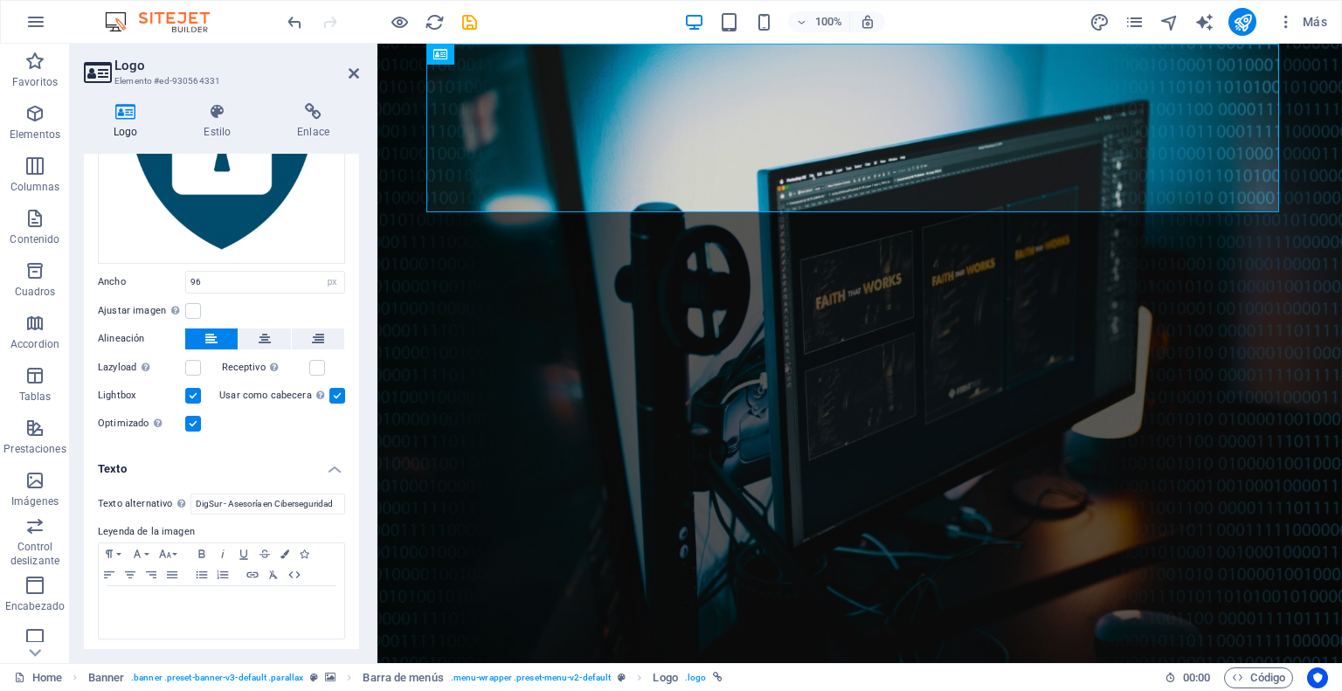
click at [191, 391] on label at bounding box center [193, 396] width 16 height 16
click at [0, 0] on input "Lightbox" at bounding box center [0, 0] width 0 height 0
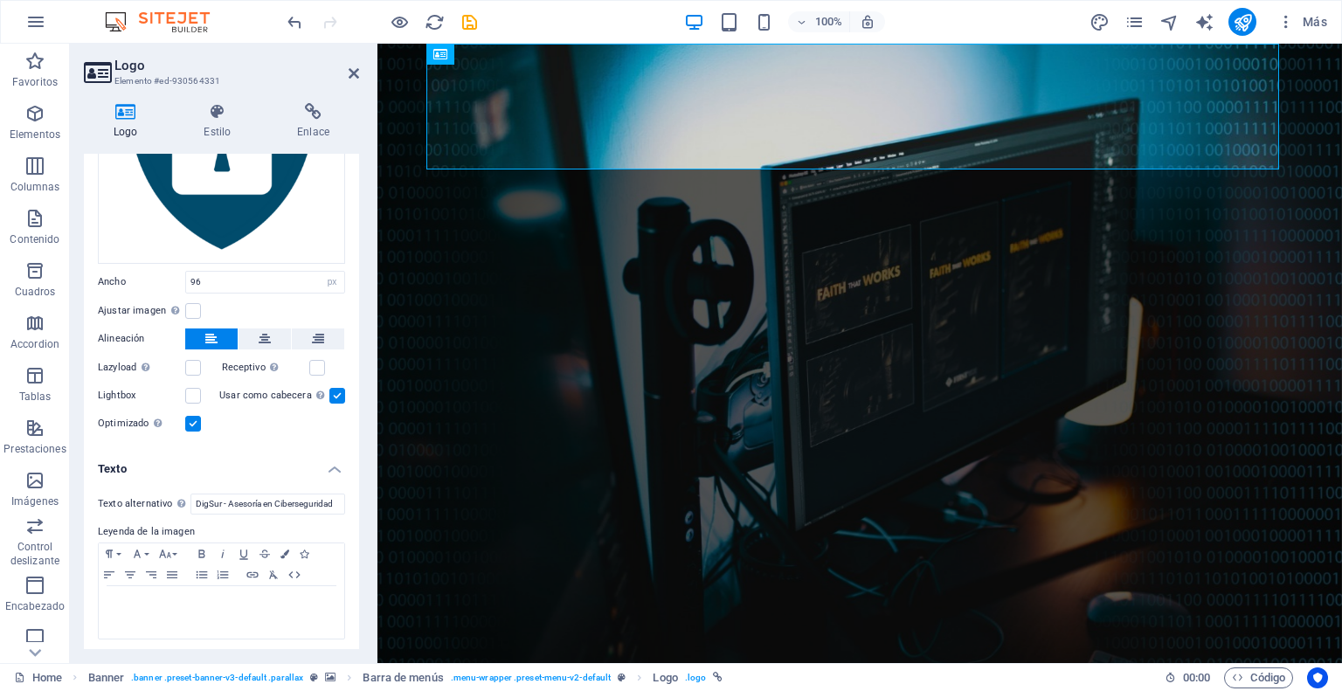
click at [330, 388] on label at bounding box center [337, 396] width 16 height 16
click at [0, 0] on input "Usar como cabecera La imagen se ajustará en una etiqueta de cabecera H1. Result…" at bounding box center [0, 0] width 0 height 0
click at [189, 395] on label at bounding box center [193, 396] width 16 height 16
click at [0, 0] on input "Lightbox" at bounding box center [0, 0] width 0 height 0
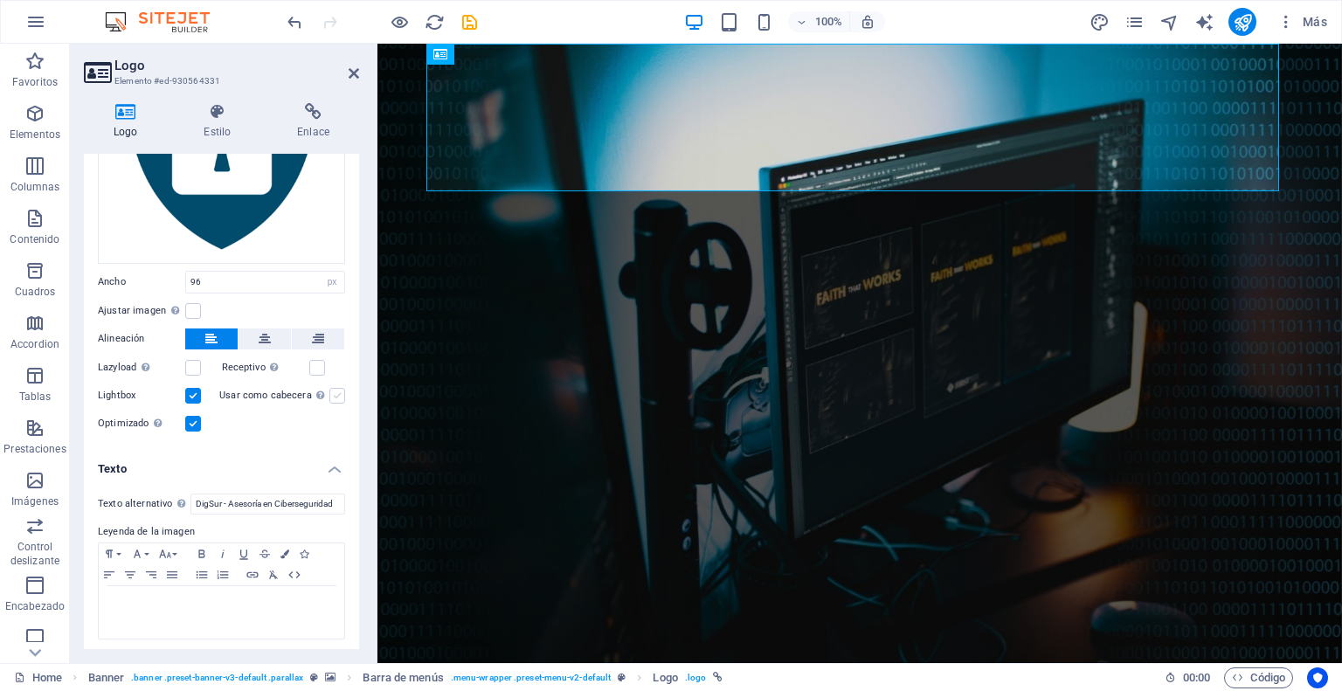
click at [335, 388] on label at bounding box center [337, 396] width 16 height 16
click at [0, 0] on input "Usar como cabecera La imagen se ajustará en una etiqueta de cabecera H1. Result…" at bounding box center [0, 0] width 0 height 0
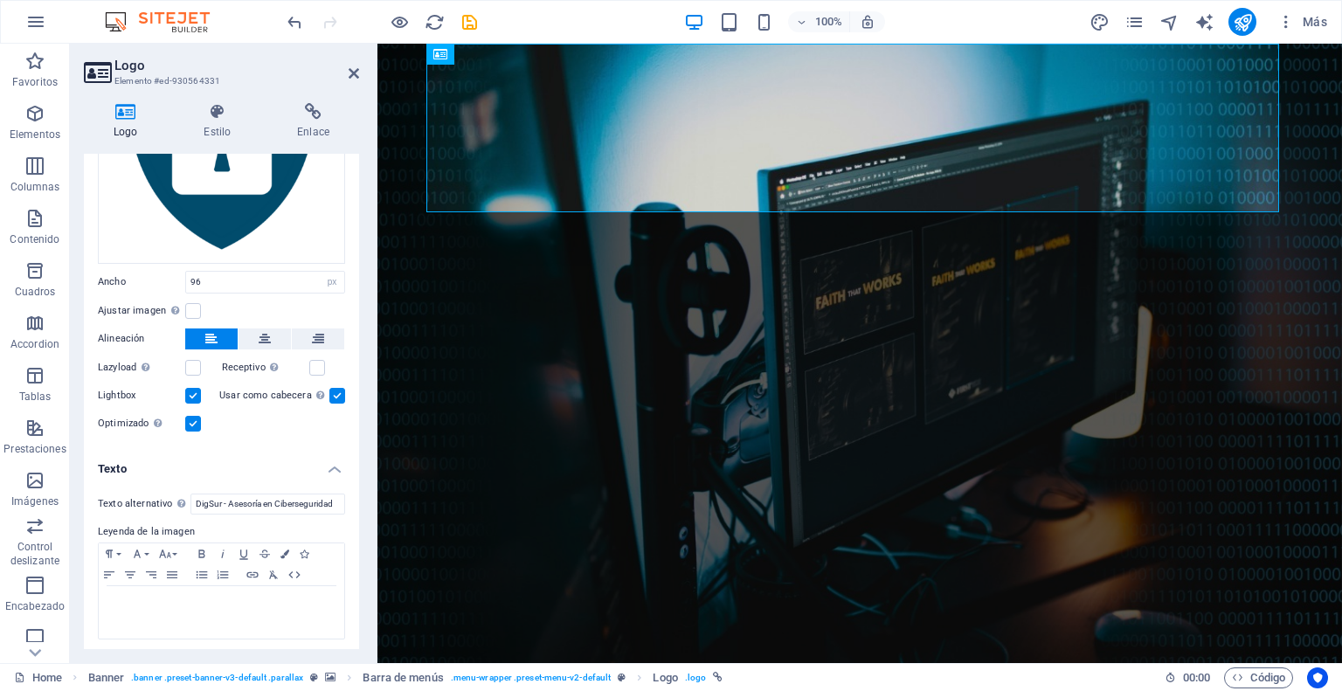
click at [335, 388] on label at bounding box center [337, 396] width 16 height 16
click at [0, 0] on input "Usar como cabecera La imagen se ajustará en una etiqueta de cabecera H1. Result…" at bounding box center [0, 0] width 0 height 0
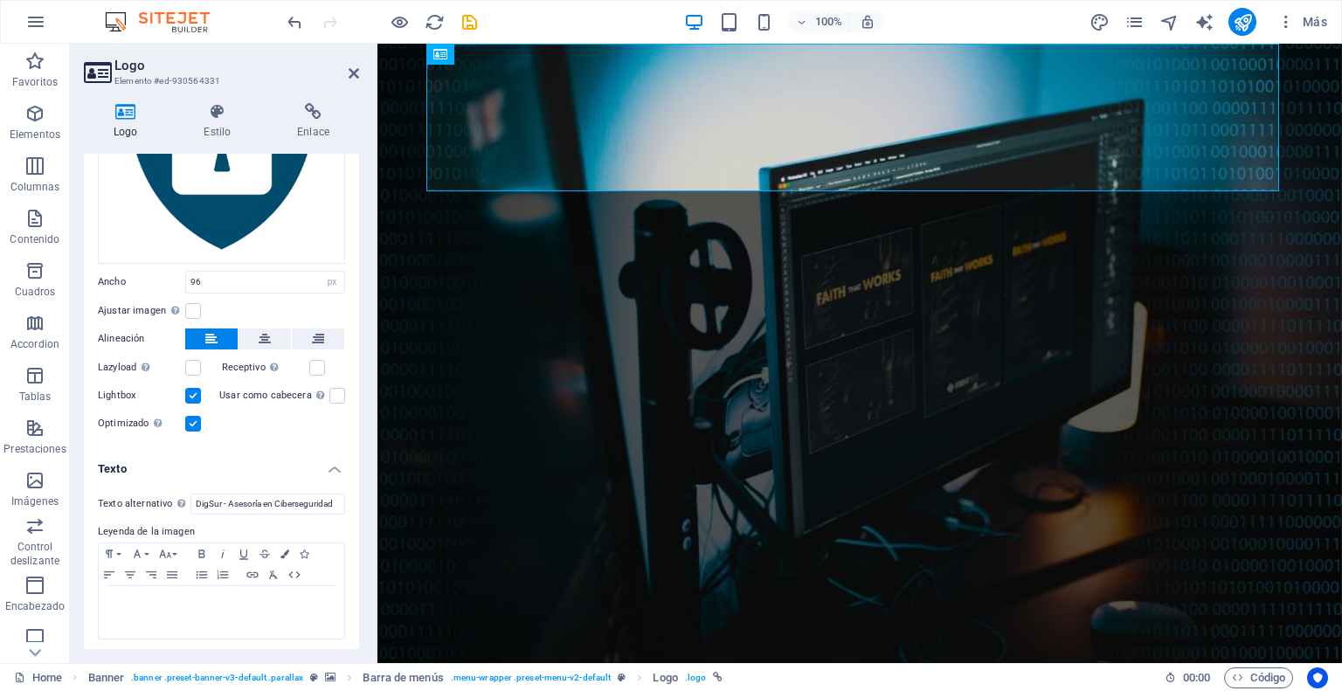
click at [196, 392] on label at bounding box center [193, 396] width 16 height 16
click at [0, 0] on input "Lightbox" at bounding box center [0, 0] width 0 height 0
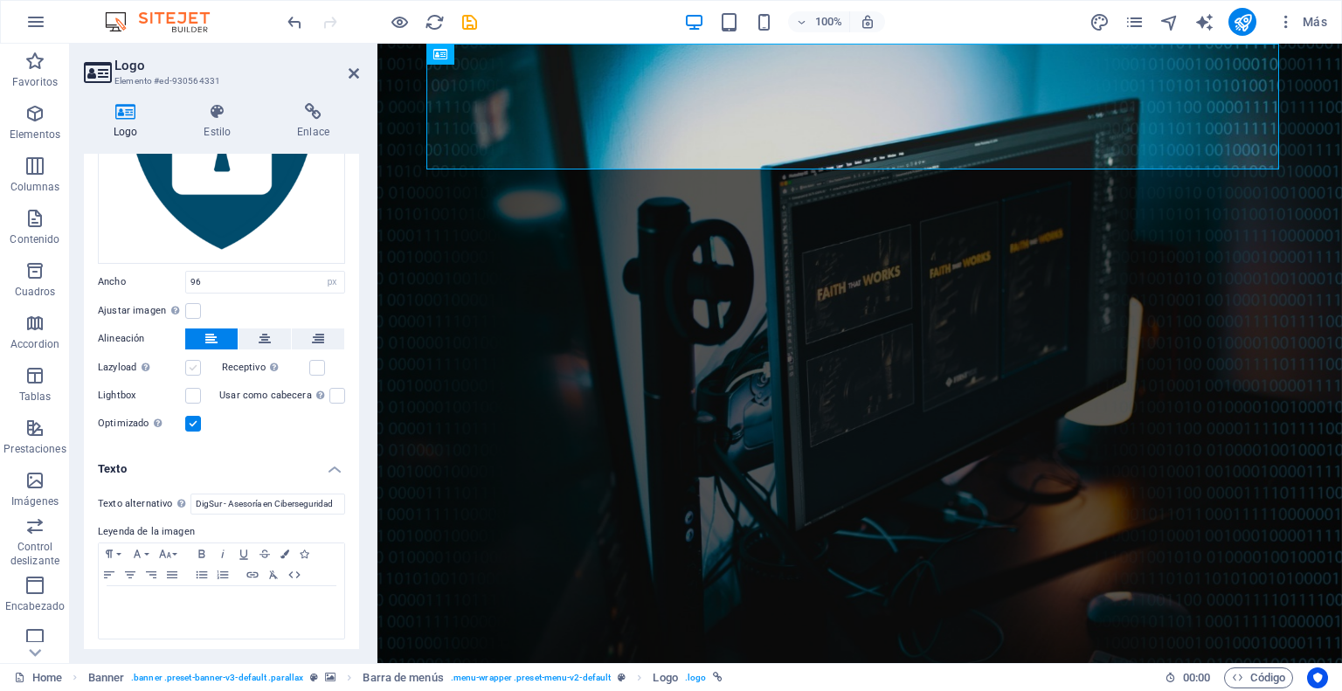
click at [196, 360] on label at bounding box center [193, 368] width 16 height 16
click at [0, 0] on input "Lazyload La carga de imágenes tras la carga de la página mejora la velocidad de…" at bounding box center [0, 0] width 0 height 0
click at [196, 360] on label at bounding box center [193, 368] width 16 height 16
click at [0, 0] on input "Lazyload La carga de imágenes tras la carga de la página mejora la velocidad de…" at bounding box center [0, 0] width 0 height 0
click at [314, 362] on label at bounding box center [317, 368] width 16 height 16
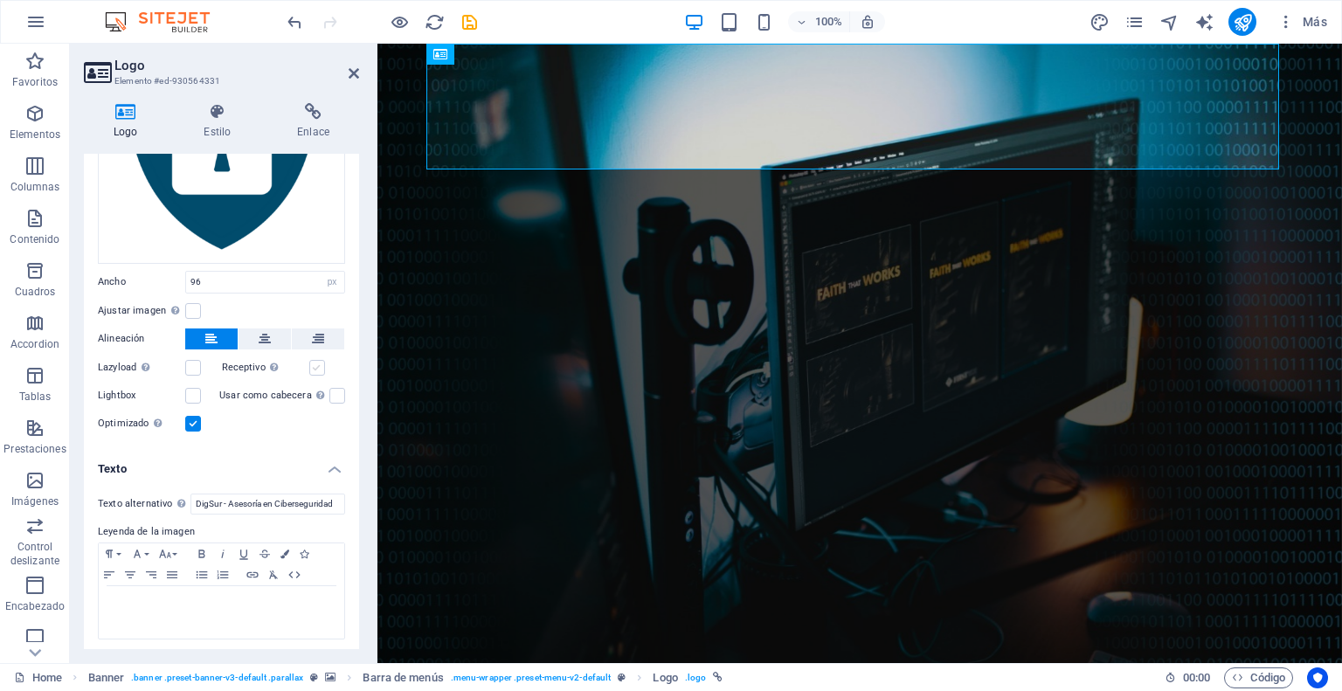
click at [0, 0] on input "Receptivo Automáticamente cargar tamaños optimizados de smartphone e imagen ret…" at bounding box center [0, 0] width 0 height 0
click at [314, 362] on label at bounding box center [317, 368] width 16 height 16
click at [0, 0] on input "Receptivo Automáticamente cargar tamaños optimizados de smartphone e imagen ret…" at bounding box center [0, 0] width 0 height 0
click at [259, 330] on icon at bounding box center [265, 338] width 12 height 21
click at [193, 397] on label at bounding box center [193, 396] width 16 height 16
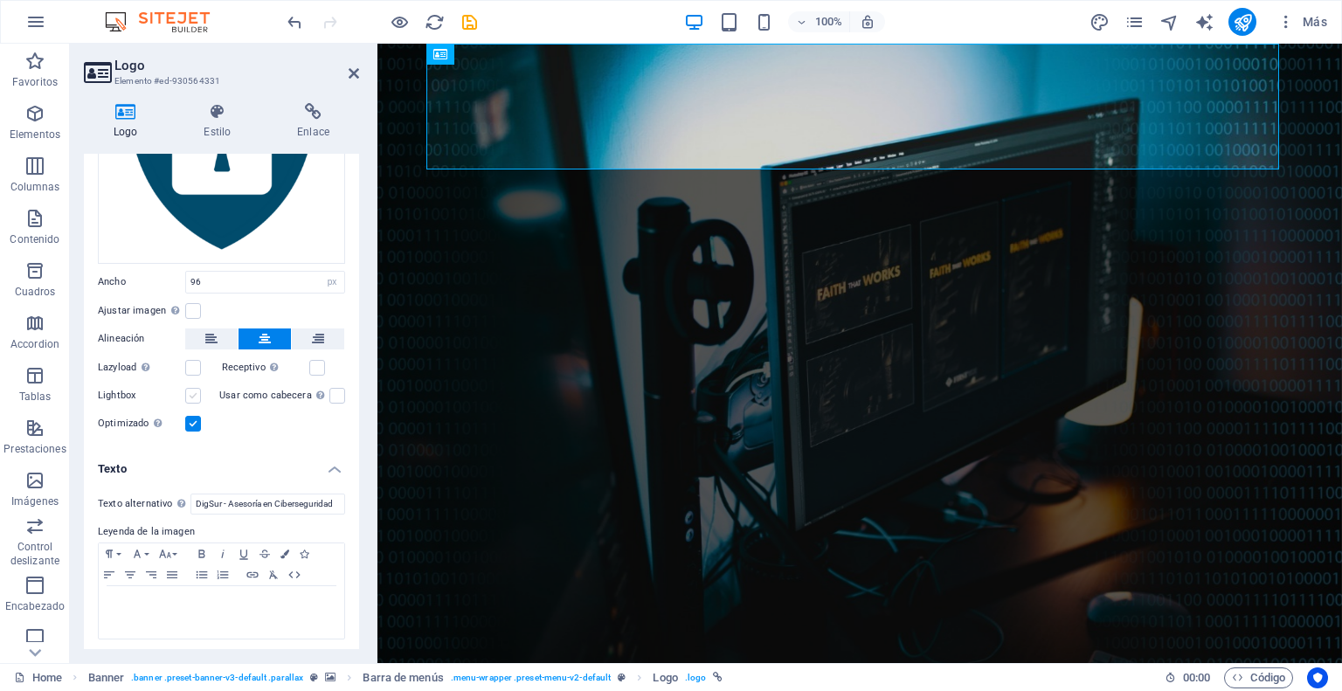
click at [0, 0] on input "Lightbox" at bounding box center [0, 0] width 0 height 0
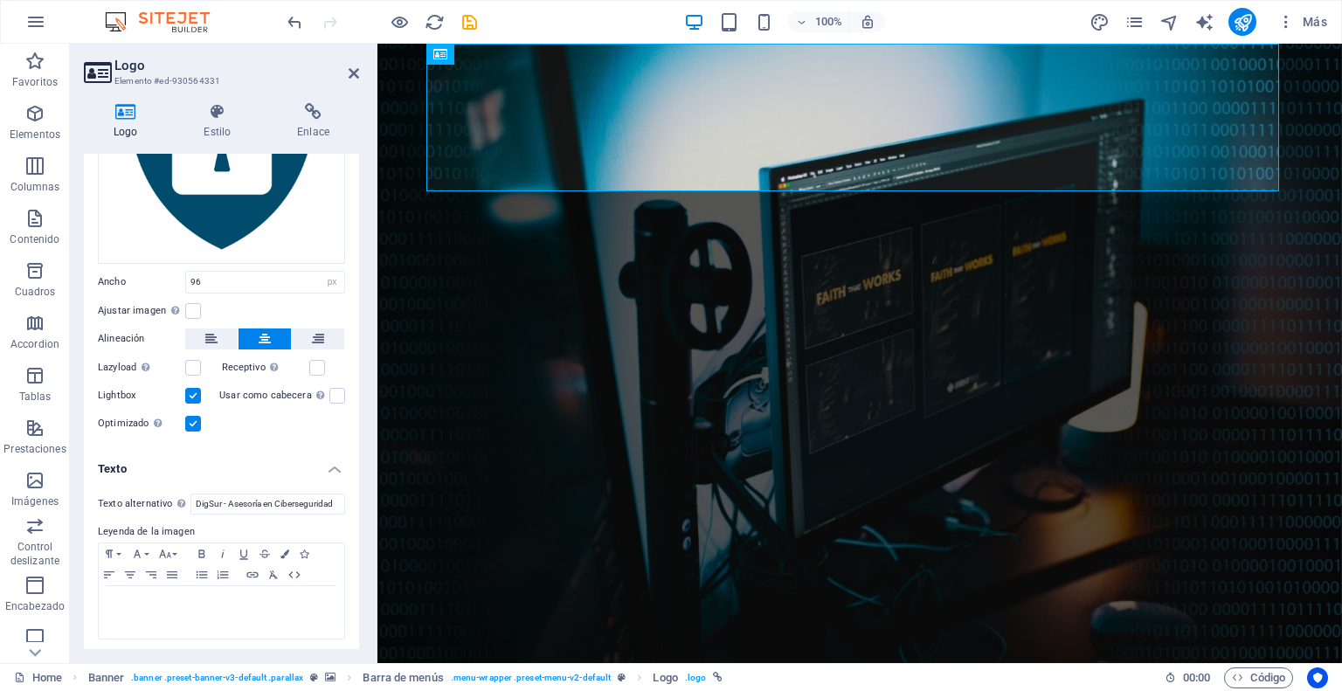
click at [193, 416] on label at bounding box center [193, 424] width 16 height 16
click at [0, 0] on input "Optimizado Las imágenes se comprimen para así mejorar la velocidad de las págin…" at bounding box center [0, 0] width 0 height 0
click at [193, 416] on label at bounding box center [193, 424] width 16 height 16
click at [0, 0] on input "Optimizado Las imágenes se comprimen para así mejorar la velocidad de las págin…" at bounding box center [0, 0] width 0 height 0
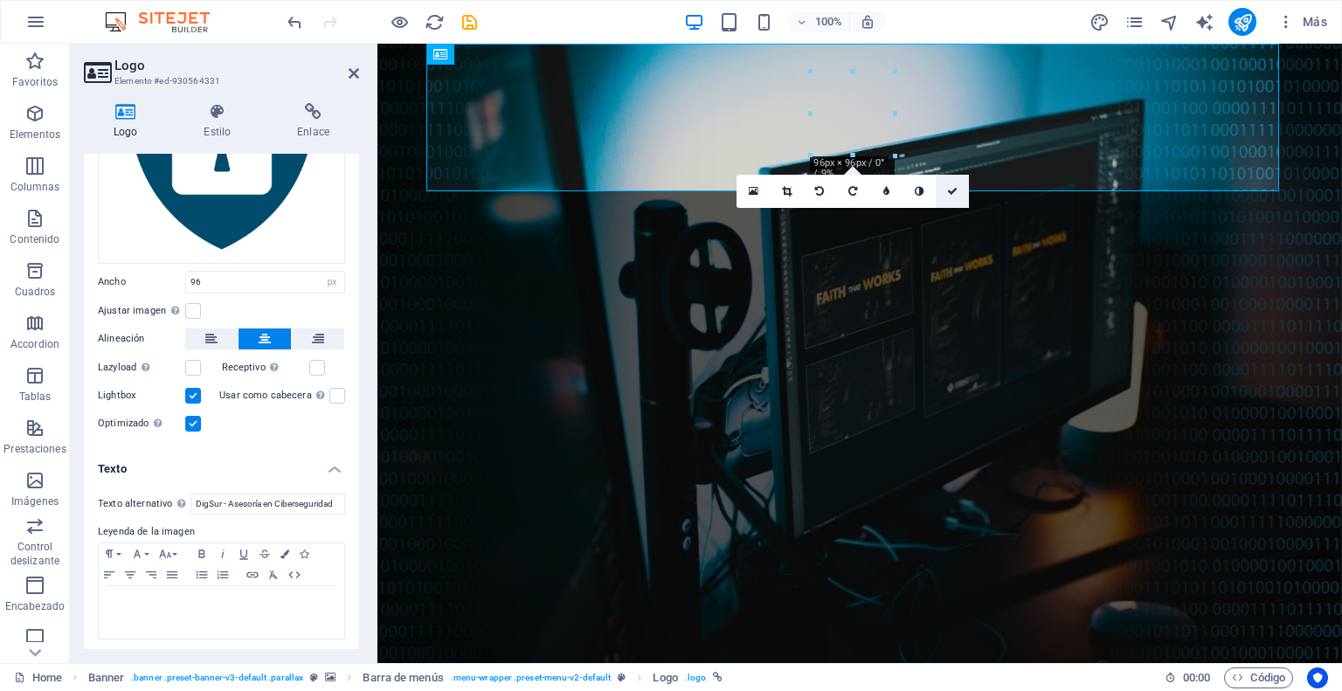
click at [954, 187] on icon at bounding box center [952, 191] width 10 height 10
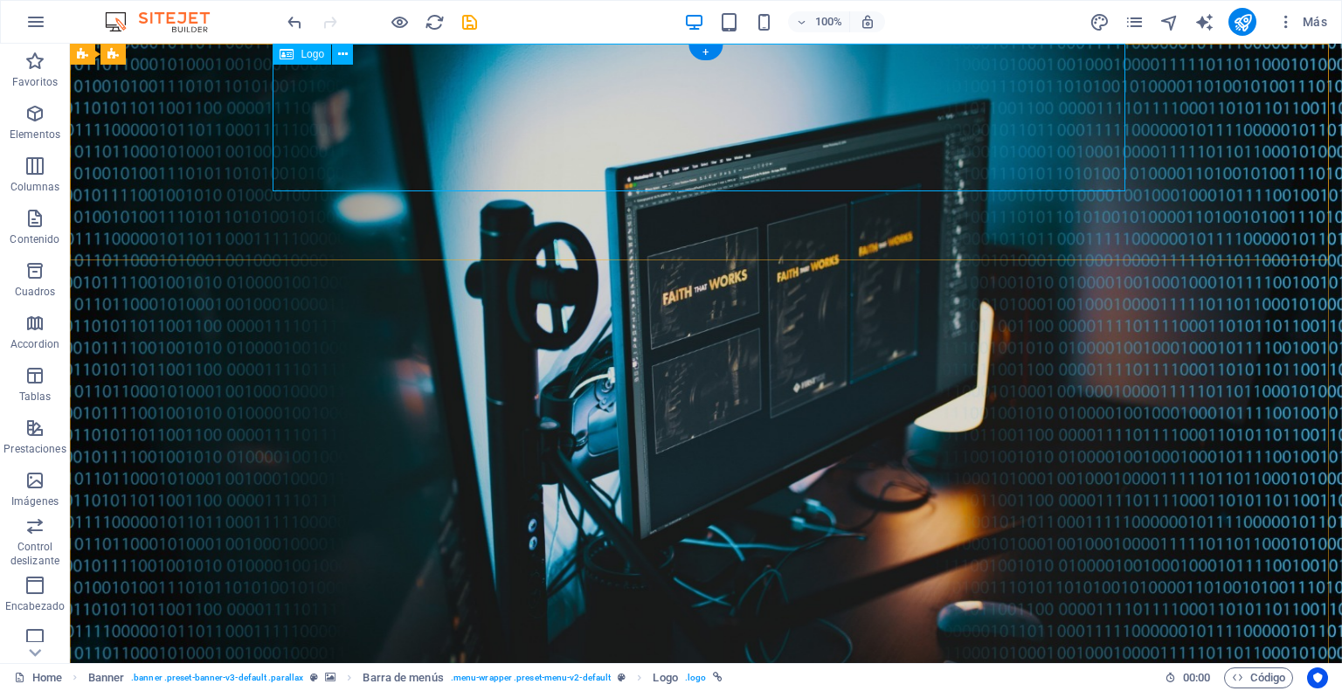
select select "px"
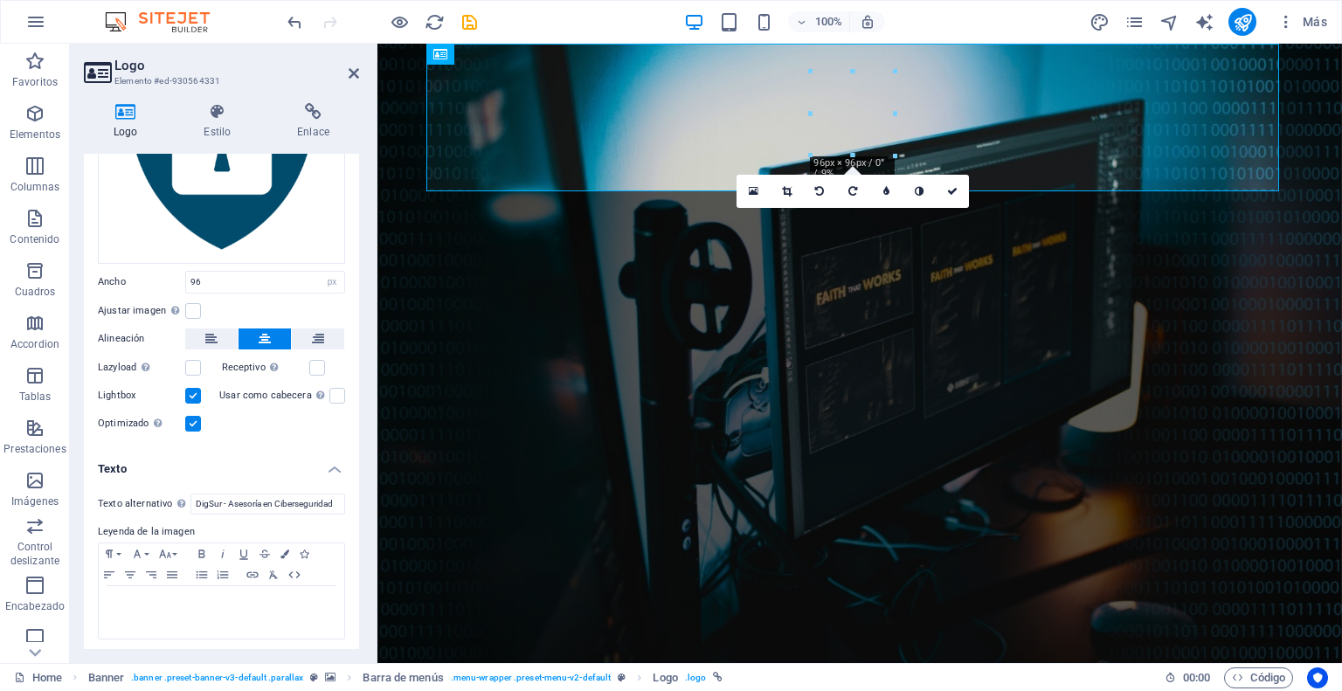
click at [197, 389] on label at bounding box center [193, 396] width 16 height 16
click at [0, 0] on input "Lightbox" at bounding box center [0, 0] width 0 height 0
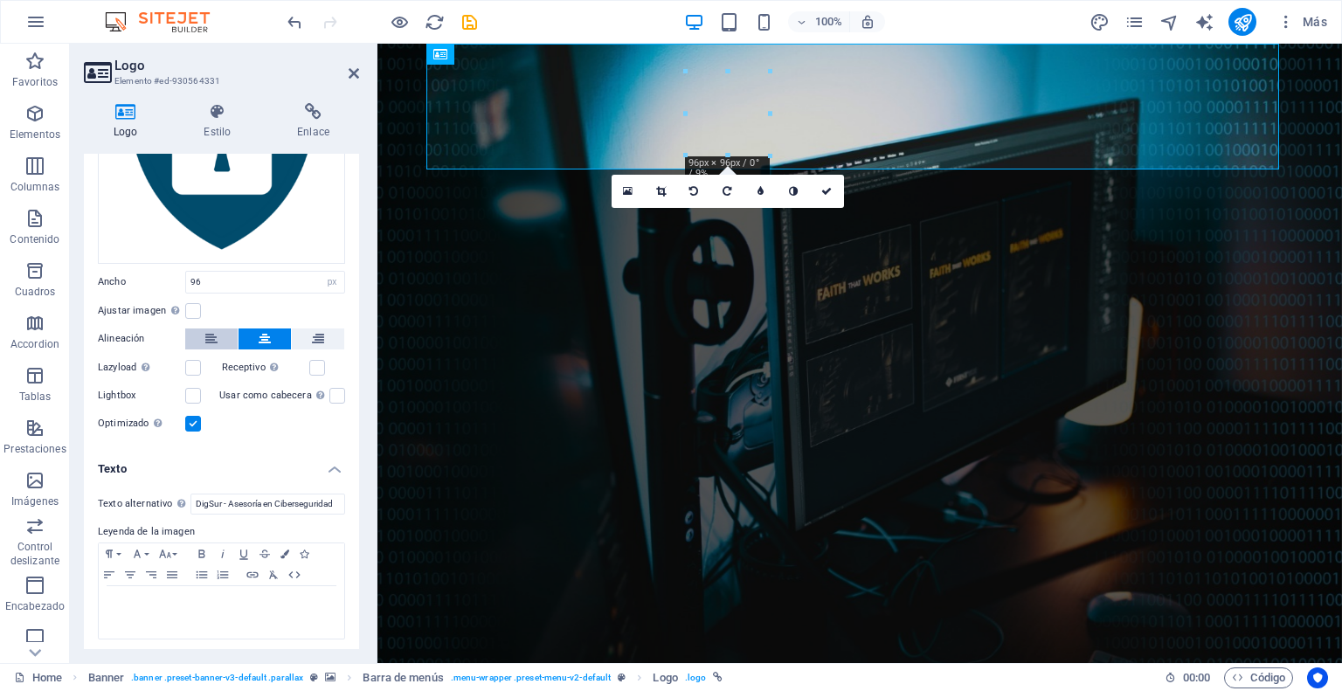
click at [218, 333] on button at bounding box center [211, 338] width 52 height 21
click at [259, 334] on icon at bounding box center [265, 338] width 12 height 21
click at [317, 332] on icon at bounding box center [318, 338] width 12 height 21
click at [266, 332] on icon at bounding box center [265, 338] width 12 height 21
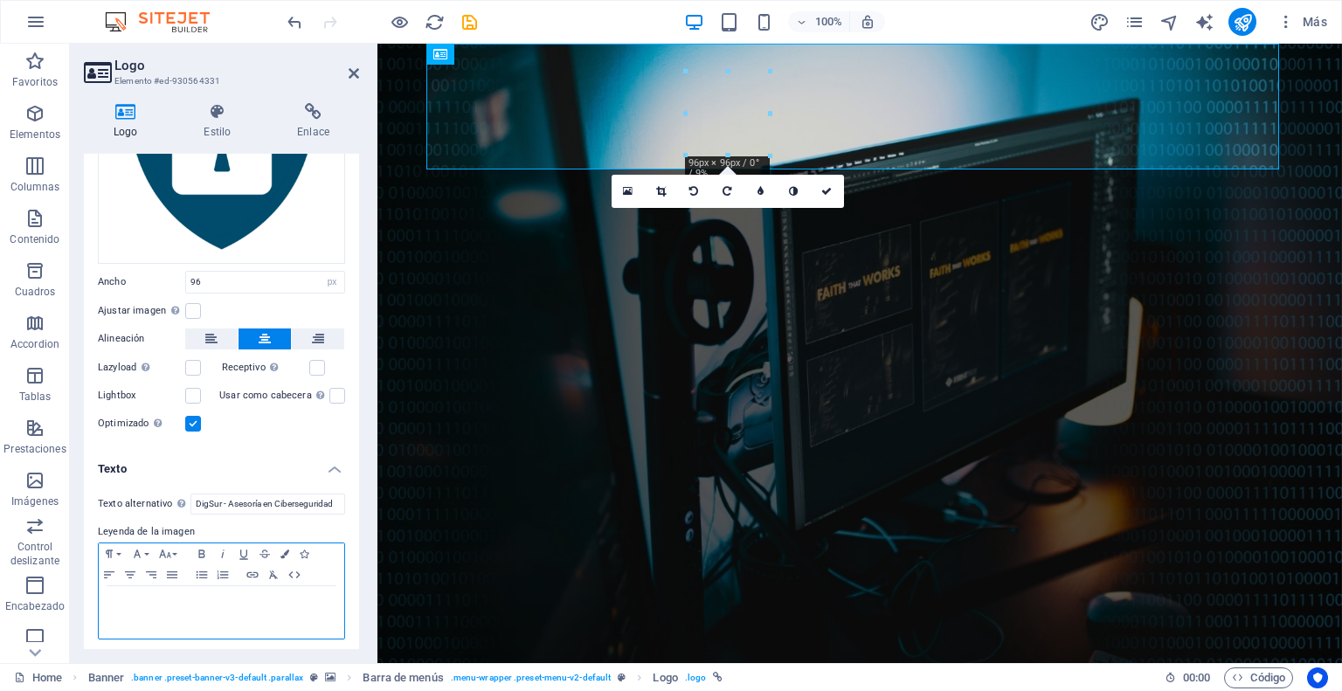
click at [211, 586] on div "​ ​ ​ ​" at bounding box center [221, 612] width 245 height 52
click at [192, 417] on label at bounding box center [193, 424] width 16 height 16
click at [0, 0] on input "Optimizado Las imágenes se comprimen para así mejorar la velocidad de las págin…" at bounding box center [0, 0] width 0 height 0
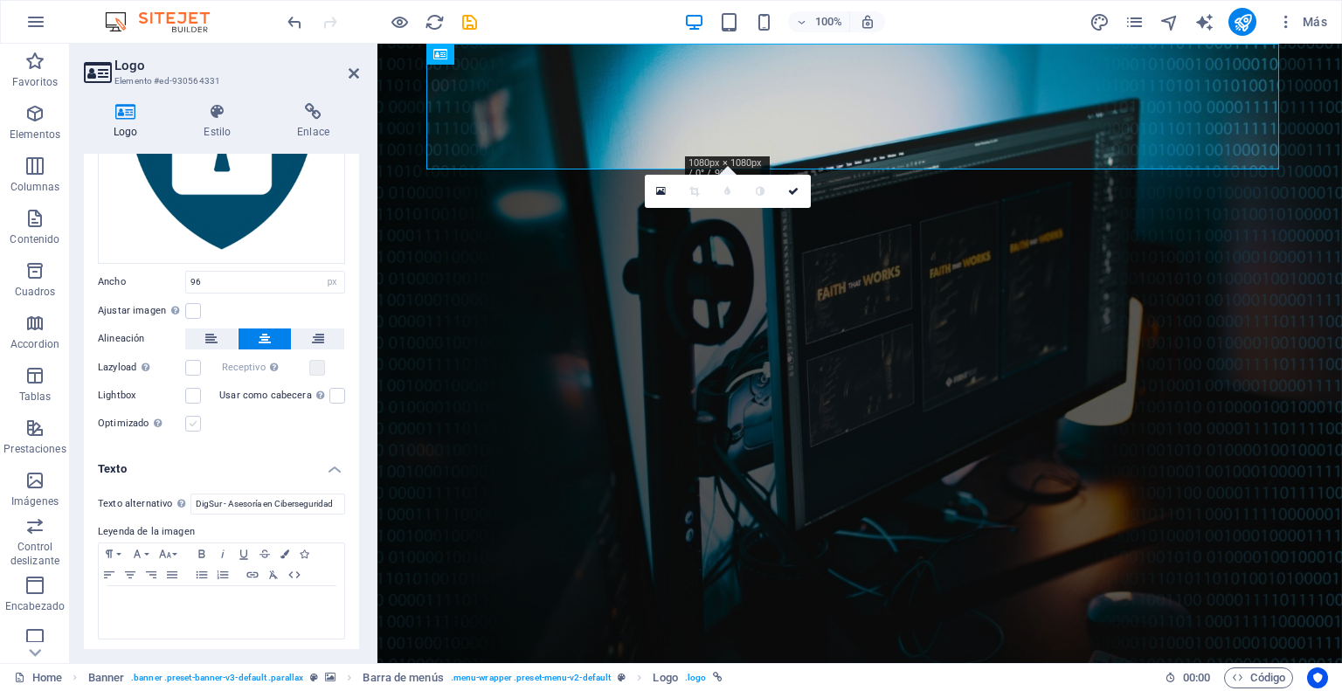
click at [192, 417] on label at bounding box center [193, 424] width 16 height 16
click at [0, 0] on input "Optimizado Las imágenes se comprimen para así mejorar la velocidad de las págin…" at bounding box center [0, 0] width 0 height 0
click at [192, 417] on label at bounding box center [193, 424] width 16 height 16
click at [0, 0] on input "Optimizado Las imágenes se comprimen para así mejorar la velocidad de las págin…" at bounding box center [0, 0] width 0 height 0
click at [192, 417] on label at bounding box center [193, 424] width 16 height 16
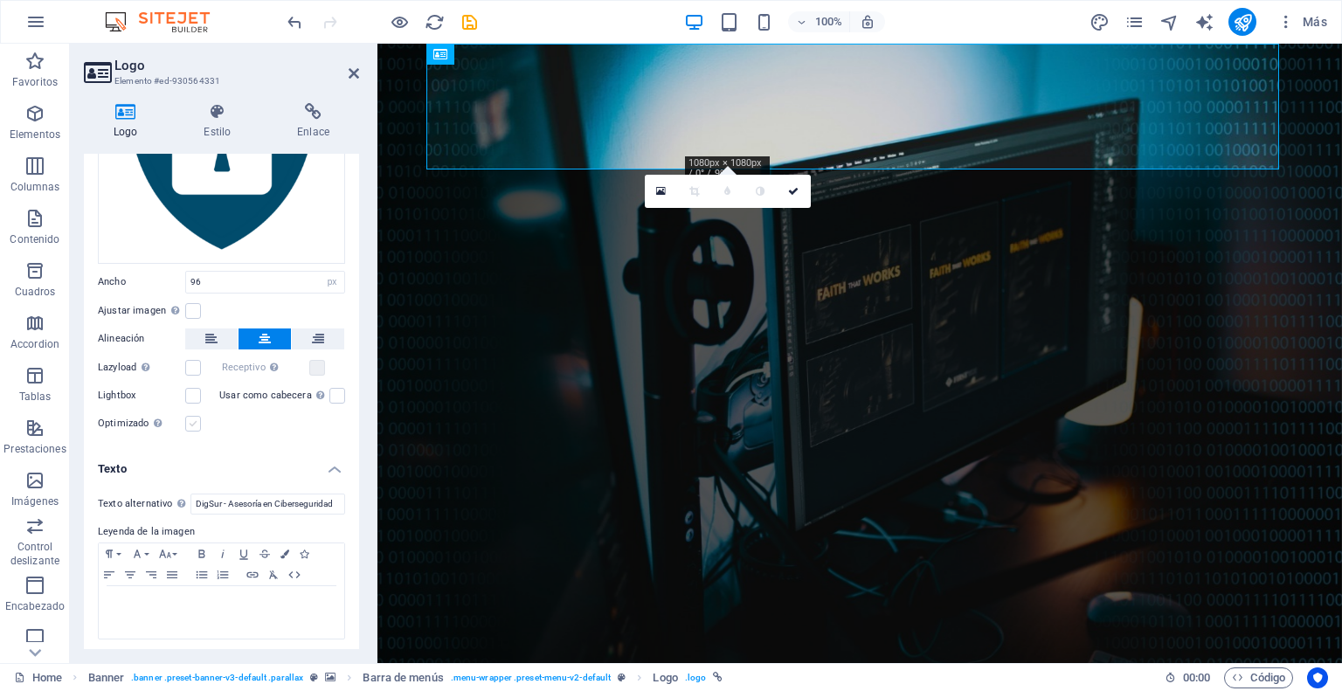
click at [0, 0] on input "Optimizado Las imágenes se comprimen para así mejorar la velocidad de las págin…" at bounding box center [0, 0] width 0 height 0
click at [192, 417] on label at bounding box center [193, 424] width 16 height 16
click at [0, 0] on input "Optimizado Las imágenes se comprimen para así mejorar la velocidad de las págin…" at bounding box center [0, 0] width 0 height 0
click at [192, 417] on label at bounding box center [193, 424] width 16 height 16
click at [0, 0] on input "Optimizado Las imágenes se comprimen para así mejorar la velocidad de las págin…" at bounding box center [0, 0] width 0 height 0
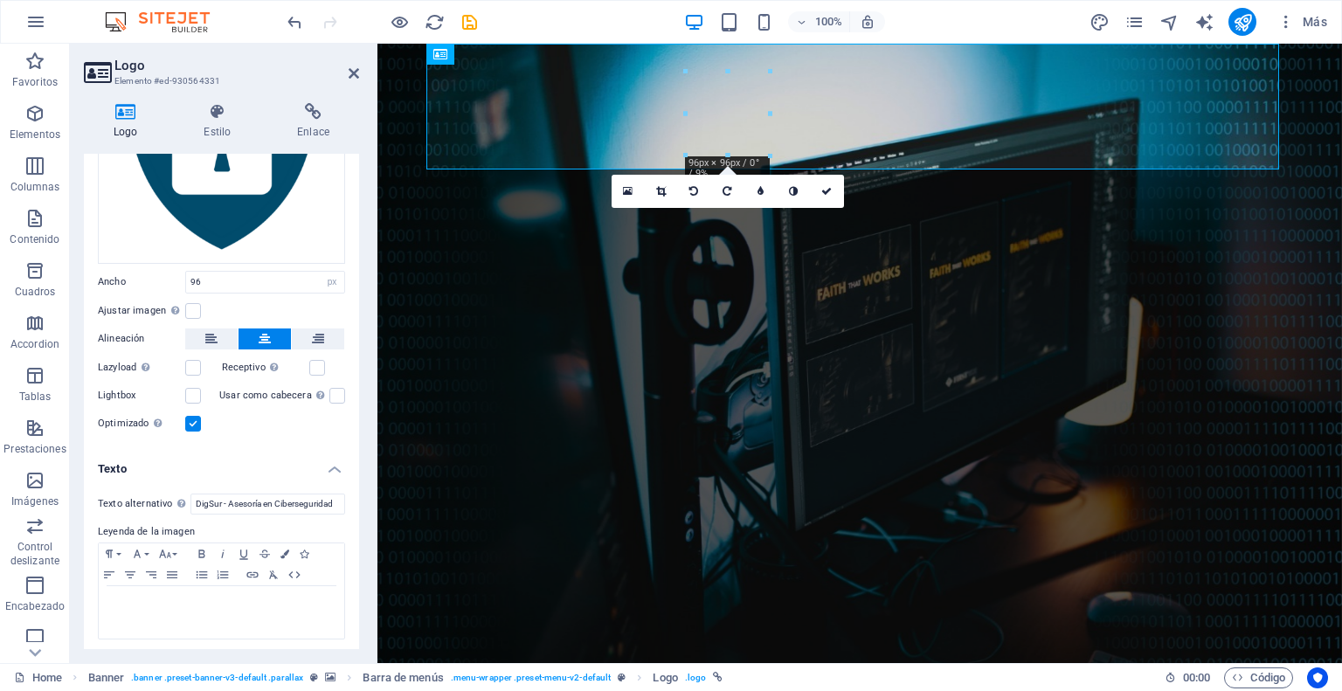
click at [192, 417] on label at bounding box center [193, 424] width 16 height 16
click at [0, 0] on input "Optimizado Las imágenes se comprimen para así mejorar la velocidad de las págin…" at bounding box center [0, 0] width 0 height 0
click at [194, 397] on label at bounding box center [193, 396] width 16 height 16
click at [0, 0] on input "Lightbox" at bounding box center [0, 0] width 0 height 0
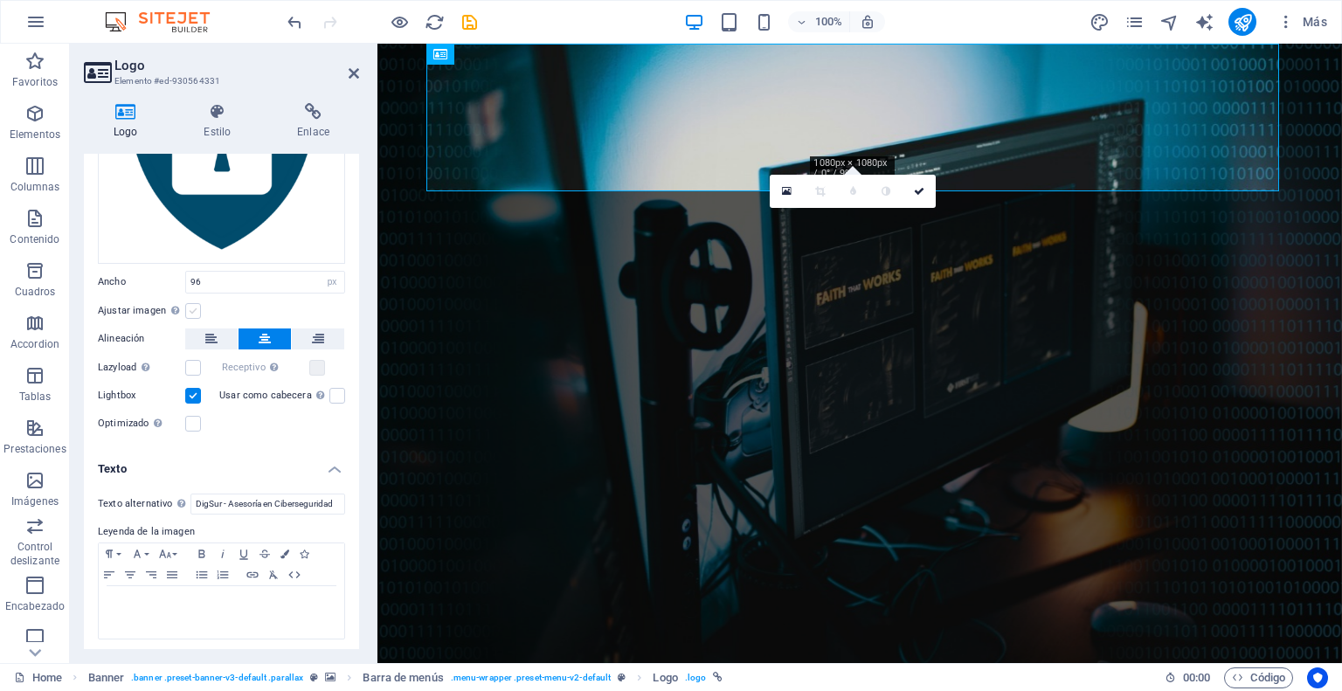
click at [190, 306] on label at bounding box center [193, 311] width 16 height 16
click at [0, 0] on input "Ajustar imagen Ajustar imagen automáticamente a un ancho y alto fijo" at bounding box center [0, 0] width 0 height 0
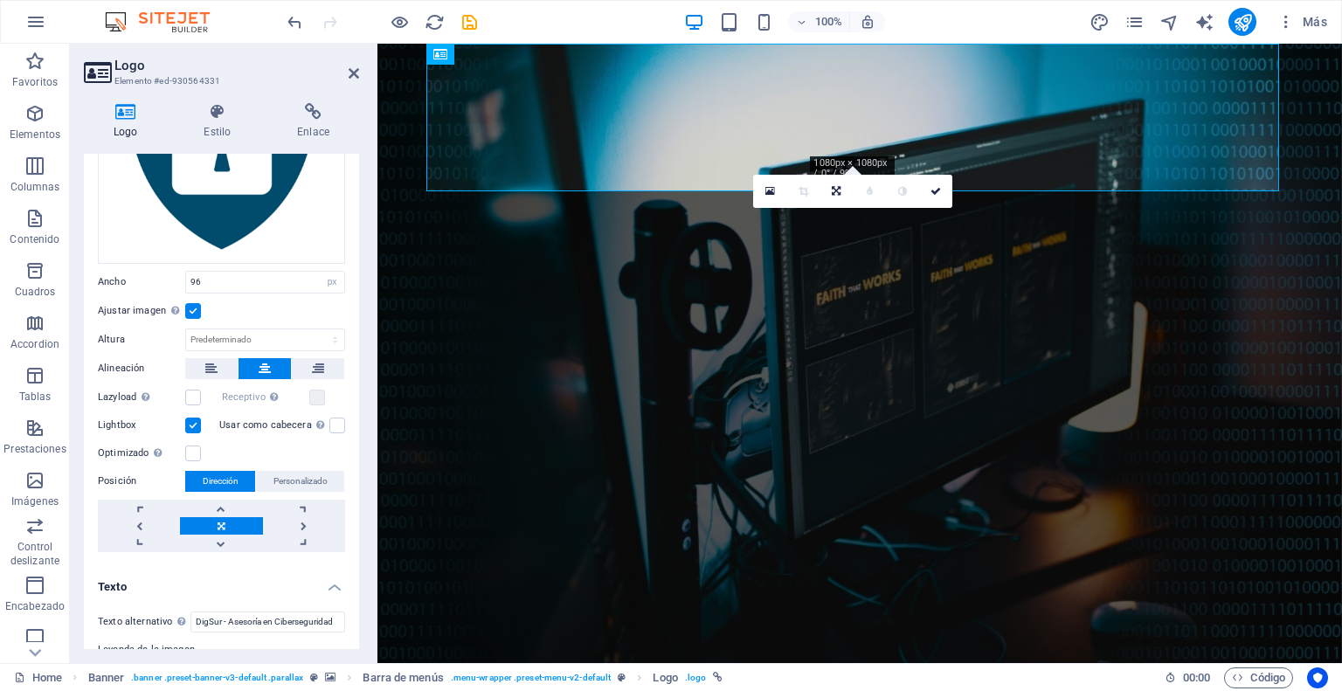
click at [190, 306] on label at bounding box center [193, 311] width 16 height 16
click at [0, 0] on input "Ajustar imagen Ajustar imagen automáticamente a un ancho y alto fijo" at bounding box center [0, 0] width 0 height 0
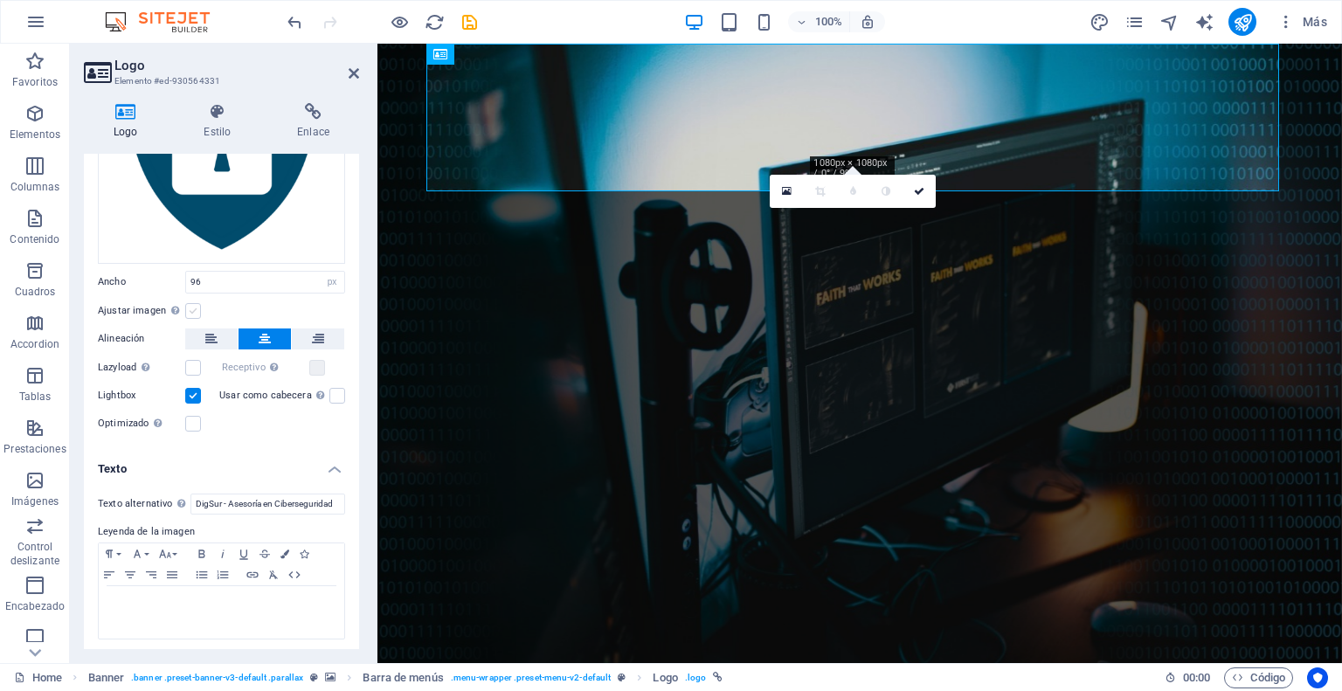
click at [190, 306] on label at bounding box center [193, 311] width 16 height 16
click at [0, 0] on input "Ajustar imagen Ajustar imagen automáticamente a un ancho y alto fijo" at bounding box center [0, 0] width 0 height 0
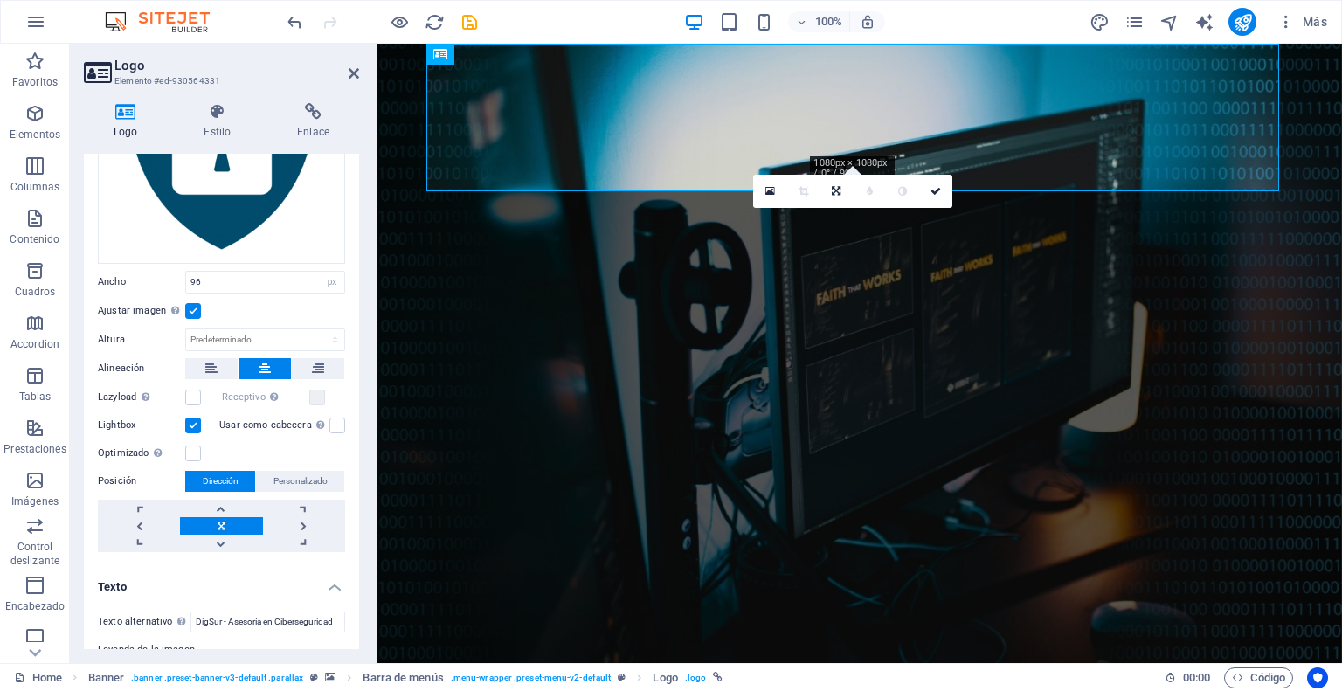
click at [190, 306] on label at bounding box center [193, 311] width 16 height 16
click at [0, 0] on input "Ajustar imagen Ajustar imagen automáticamente a un ancho y alto fijo" at bounding box center [0, 0] width 0 height 0
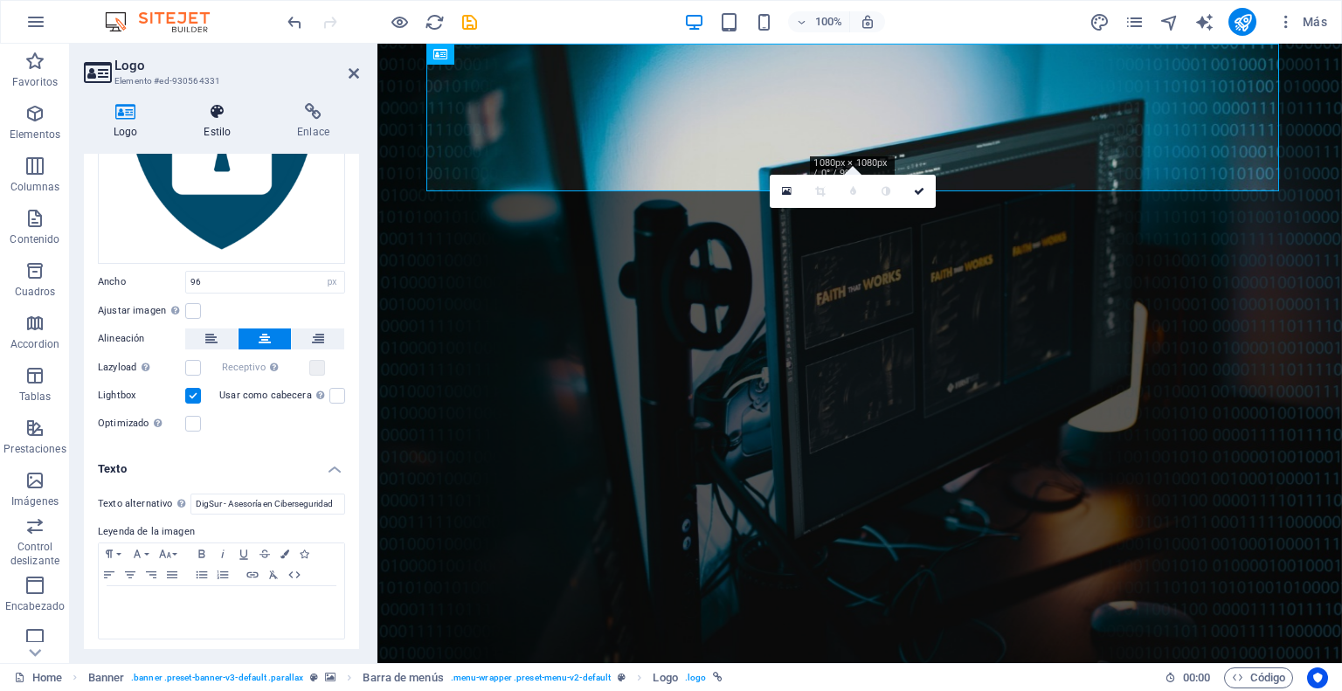
click at [208, 125] on h4 "Estilo" at bounding box center [220, 121] width 93 height 37
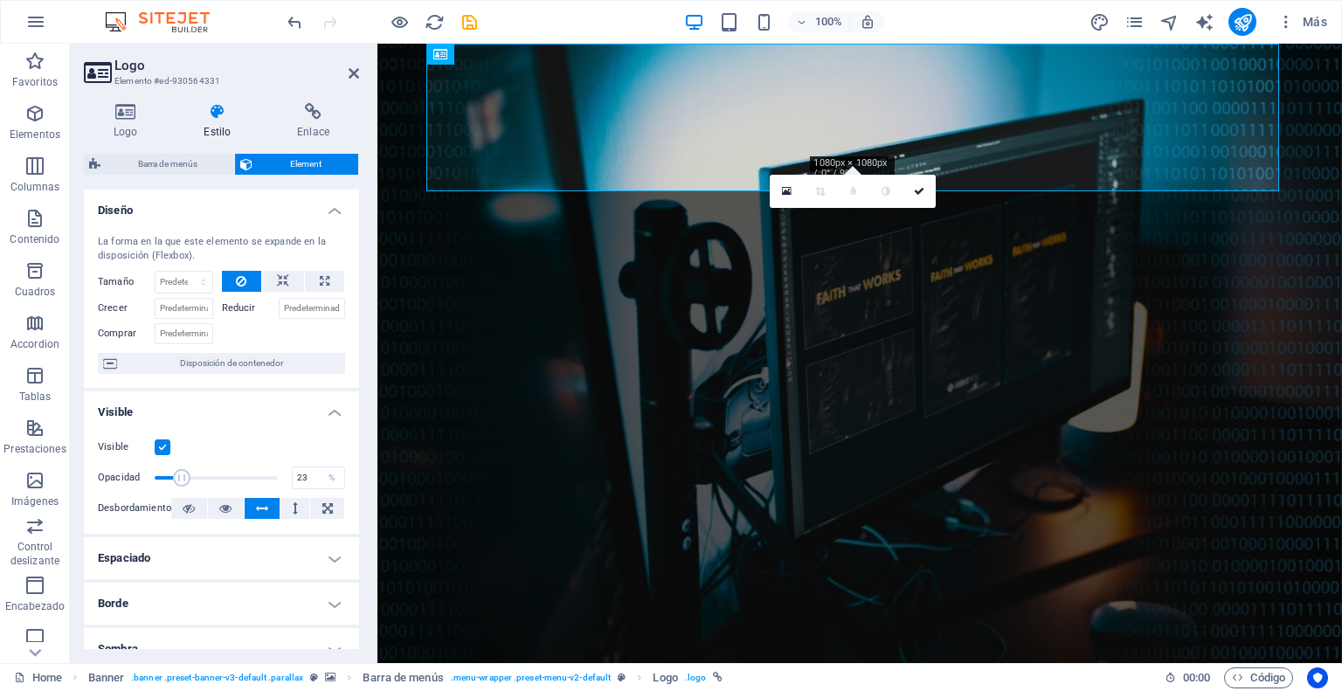
drag, startPoint x: 259, startPoint y: 478, endPoint x: 181, endPoint y: 473, distance: 78.7
click at [181, 473] on span at bounding box center [181, 477] width 17 height 17
type input "100"
drag, startPoint x: 181, startPoint y: 473, endPoint x: 279, endPoint y: 475, distance: 97.9
click at [279, 475] on span at bounding box center [277, 477] width 17 height 17
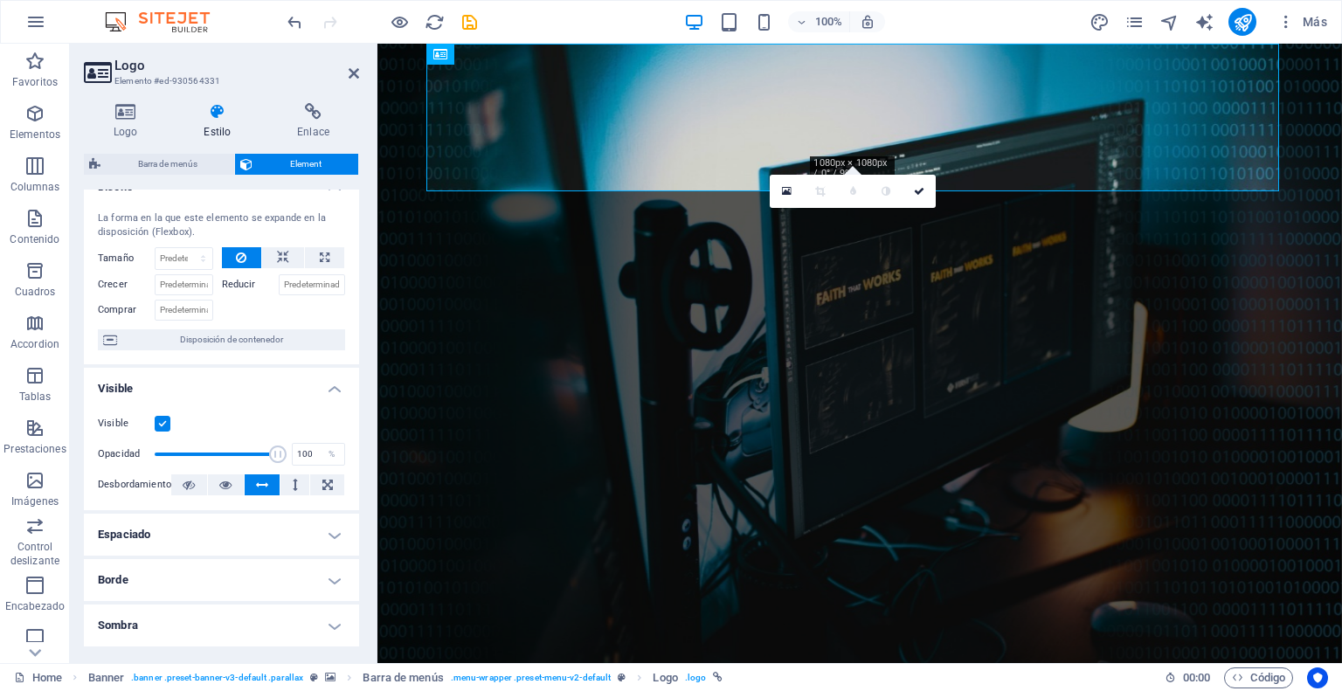
scroll to position [0, 0]
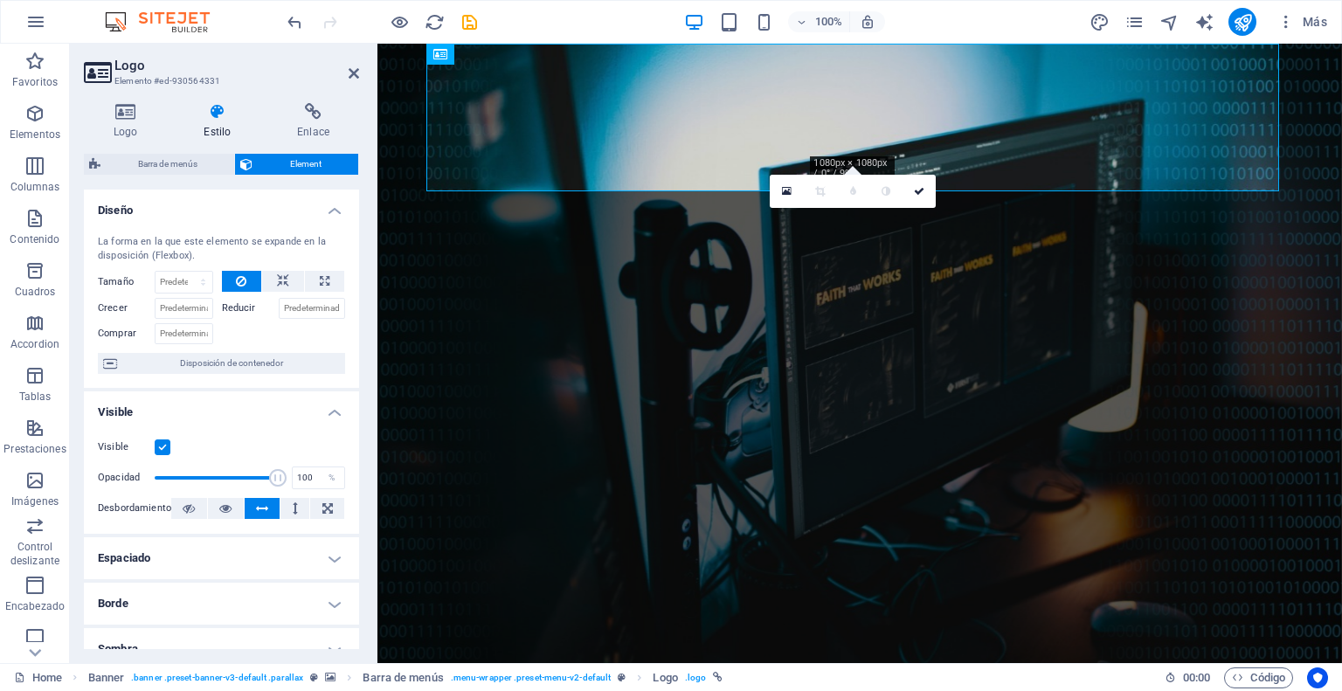
click at [335, 214] on h4 "Diseño" at bounding box center [221, 205] width 275 height 31
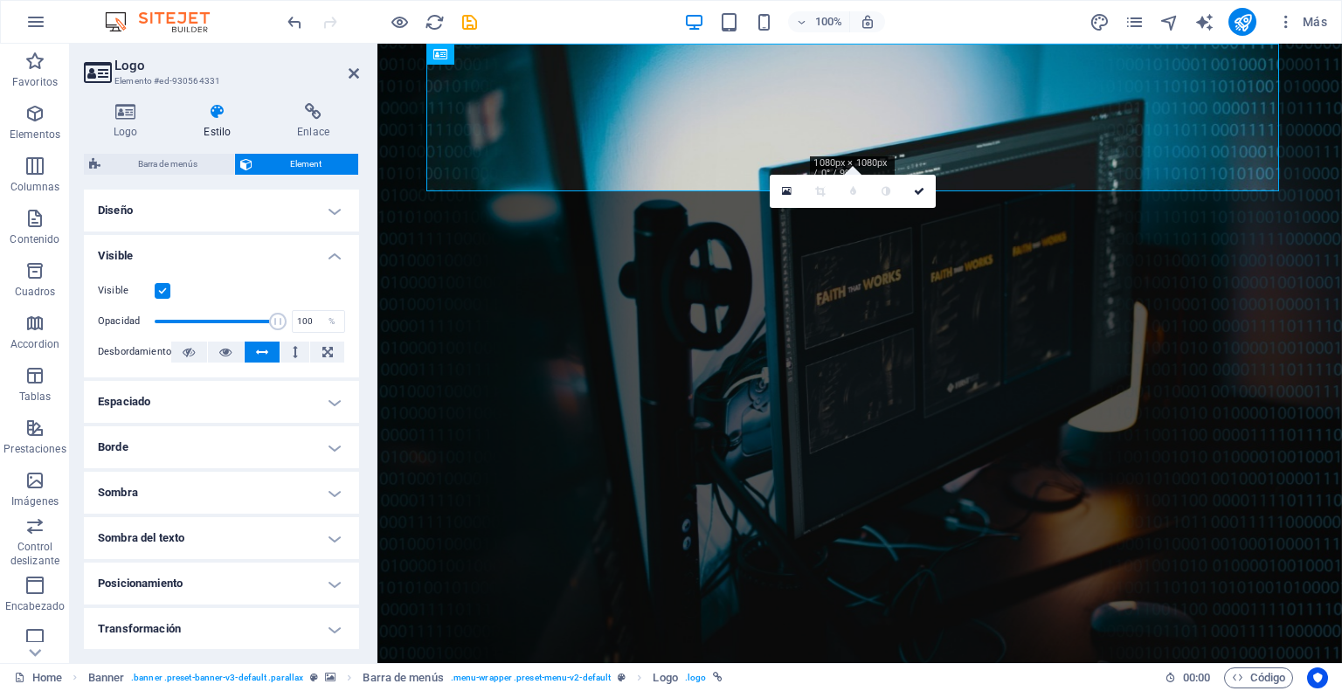
click at [339, 258] on h4 "Visible" at bounding box center [221, 250] width 275 height 31
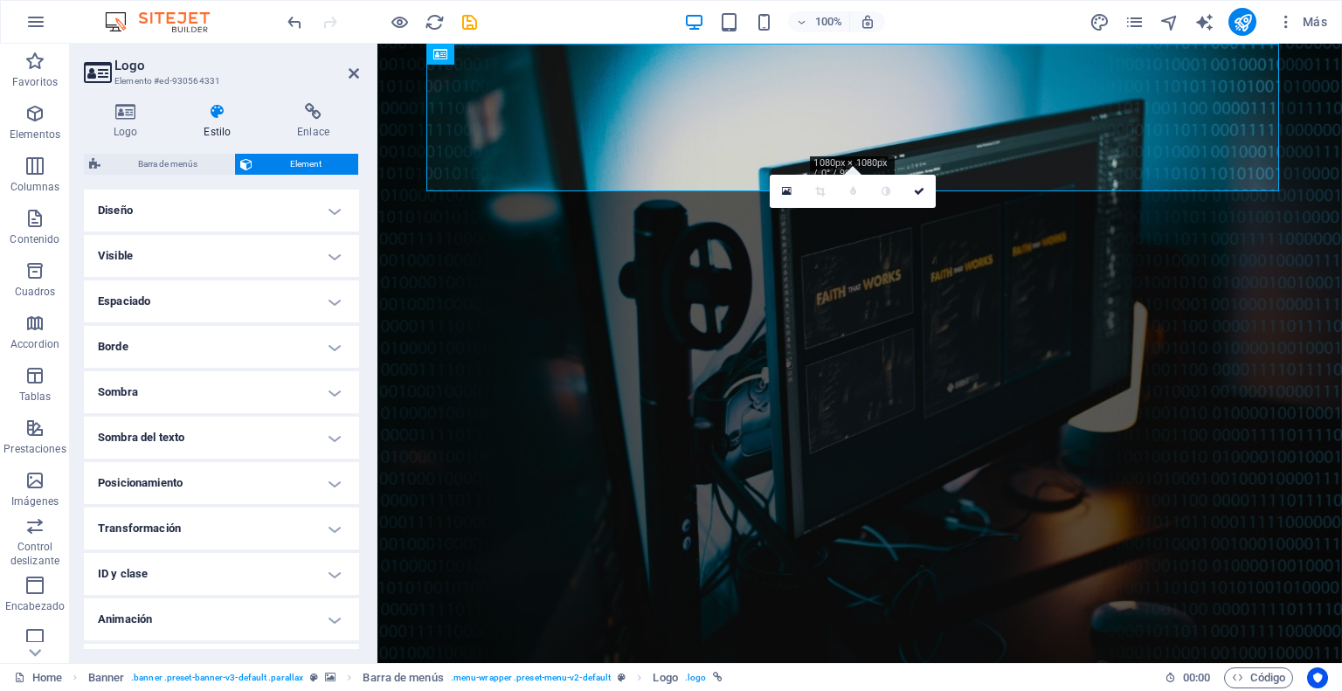
click at [335, 436] on h4 "Sombra del texto" at bounding box center [221, 438] width 275 height 42
click at [335, 436] on h4 "Sombra del texto" at bounding box center [221, 432] width 275 height 31
click at [336, 385] on h4 "Sombra" at bounding box center [221, 392] width 275 height 42
click at [336, 385] on h4 "Sombra" at bounding box center [221, 386] width 275 height 31
click at [332, 485] on h4 "Posicionamiento" at bounding box center [221, 483] width 275 height 42
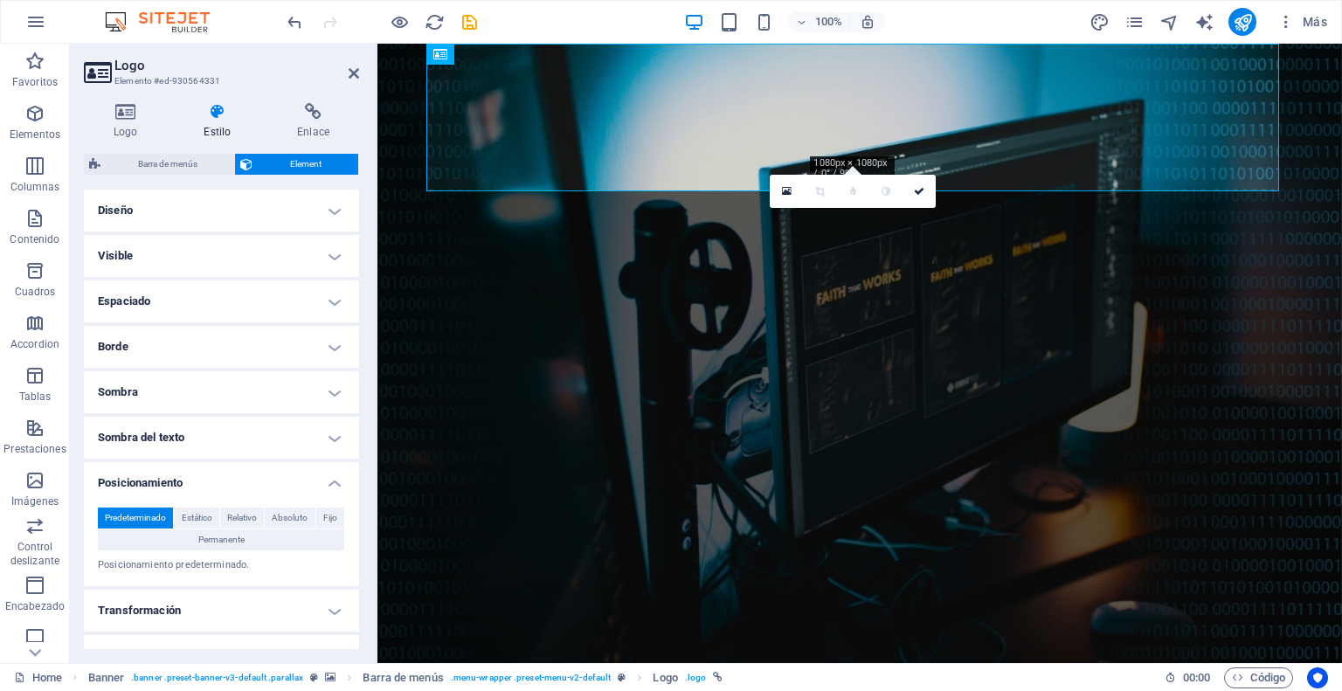
click at [332, 485] on h4 "Posicionamiento" at bounding box center [221, 477] width 275 height 31
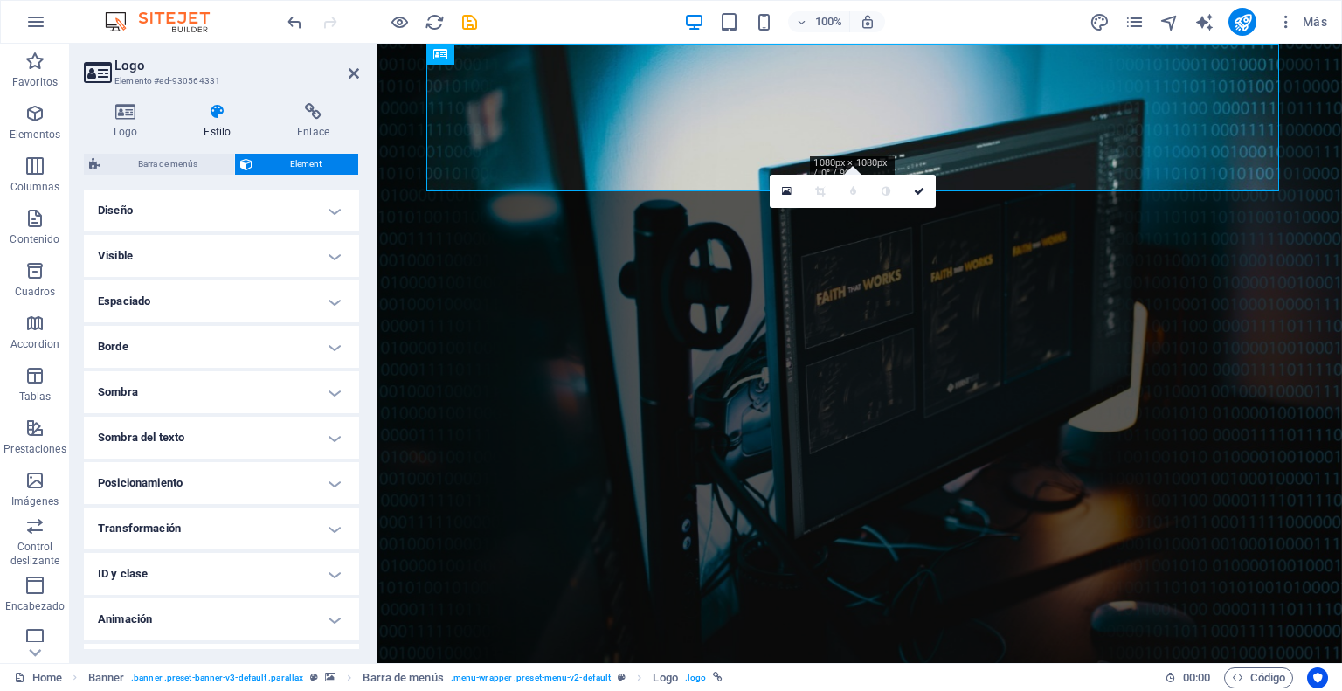
click at [328, 623] on h4 "Animación" at bounding box center [221, 619] width 275 height 42
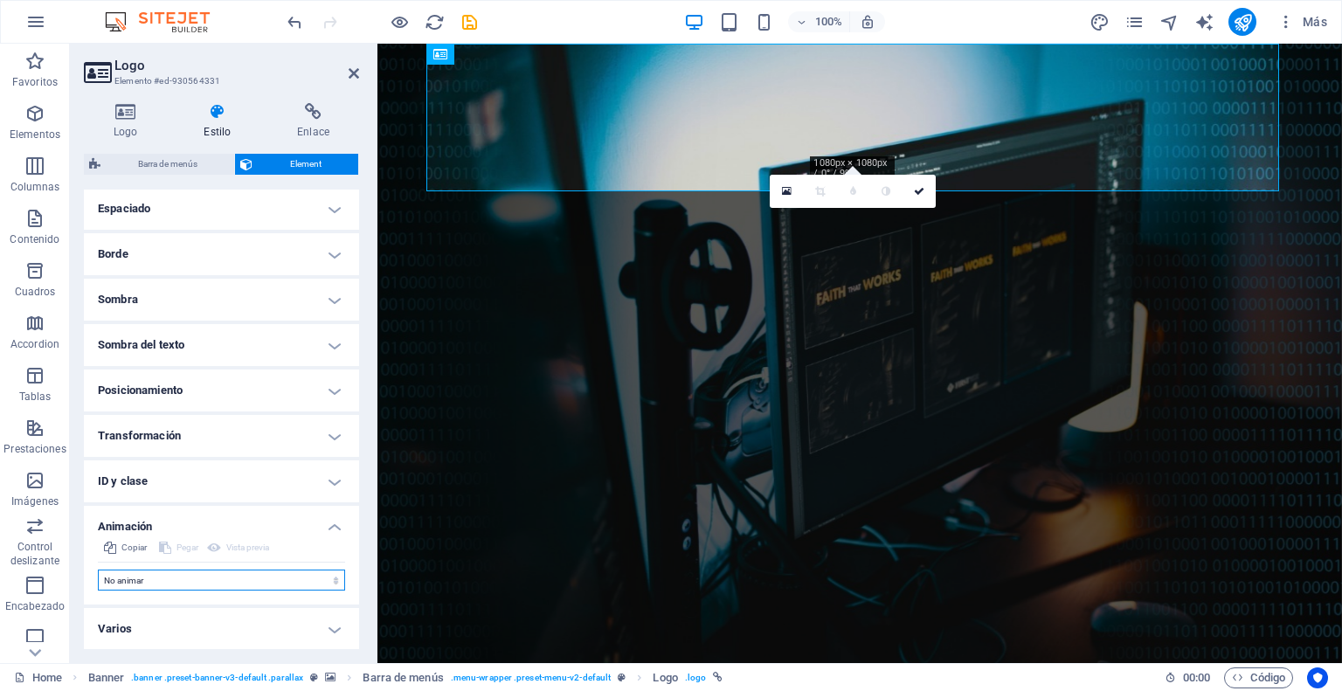
click at [276, 576] on select "No animar Mostrar / Ocultar Subir/bajar Acercar/alejar Deslizar de izquierda a …" at bounding box center [221, 580] width 247 height 21
select select "move-left-to-right"
click at [98, 570] on select "No animar Mostrar / Ocultar Subir/bajar Acercar/alejar Deslizar de izquierda a …" at bounding box center [221, 580] width 247 height 21
select select "scroll"
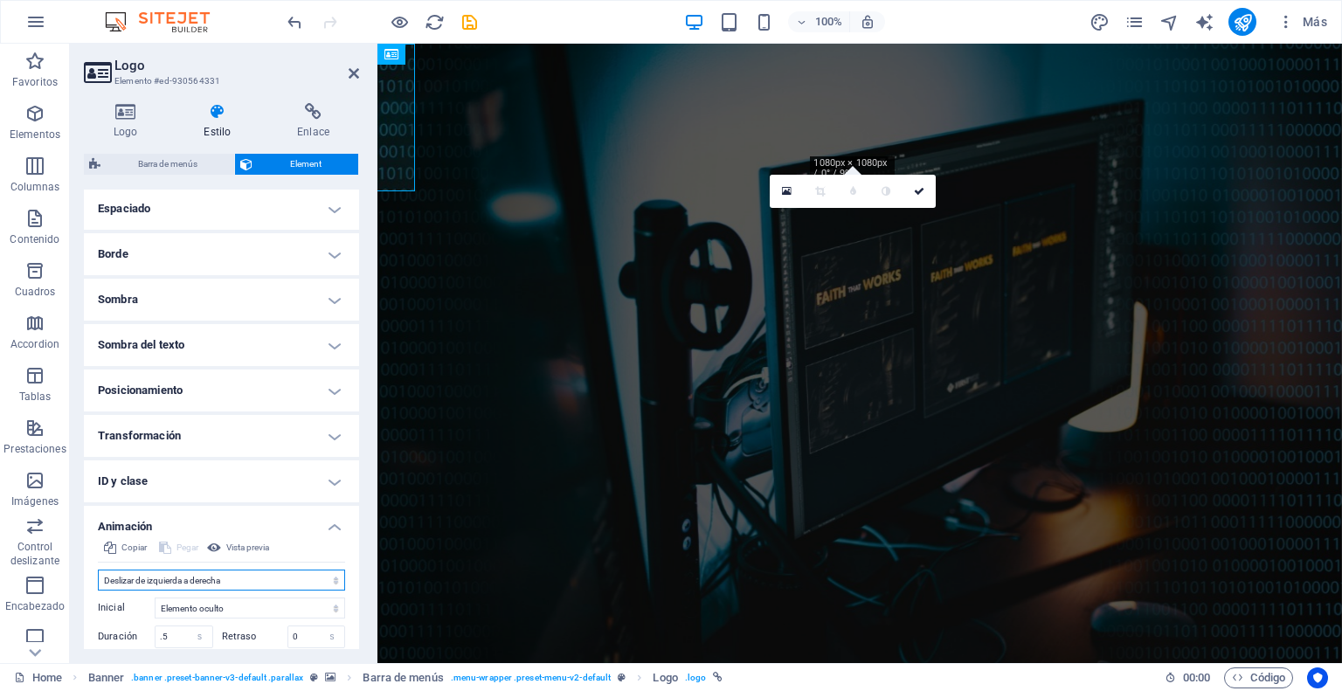
click at [273, 574] on select "No animar Mostrar / Ocultar Subir/bajar Acercar/alejar Deslizar de izquierda a …" at bounding box center [221, 580] width 247 height 21
select select "none"
click at [98, 570] on select "No animar Mostrar / Ocultar Subir/bajar Acercar/alejar Deslizar de izquierda a …" at bounding box center [221, 580] width 247 height 21
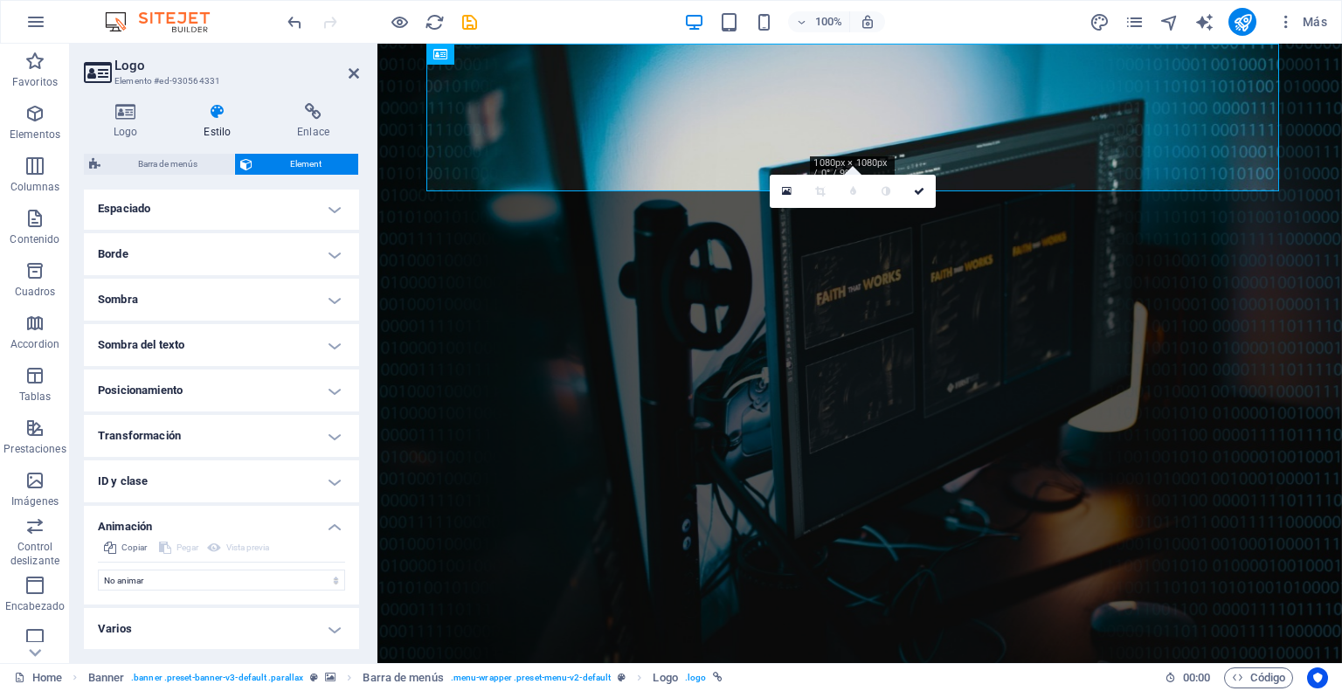
click at [328, 527] on h4 "Animación" at bounding box center [221, 521] width 275 height 31
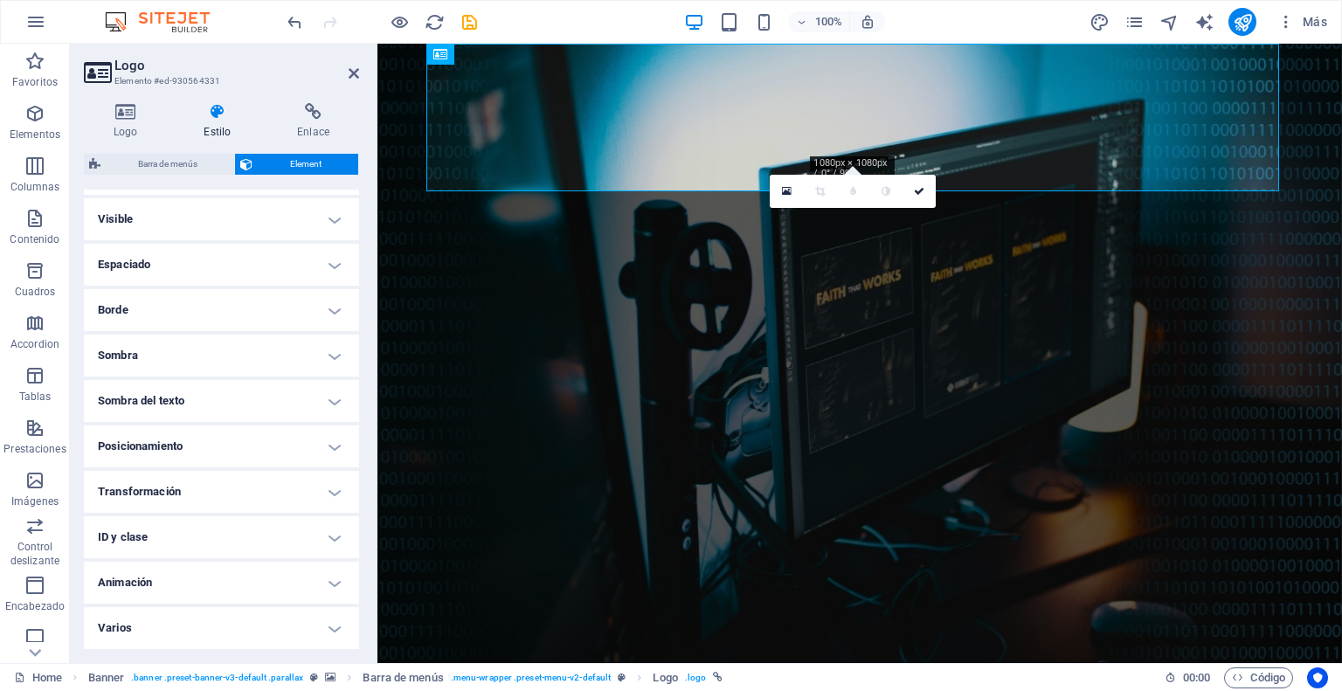
scroll to position [36, 0]
click at [335, 632] on h4 "Varios" at bounding box center [221, 629] width 275 height 42
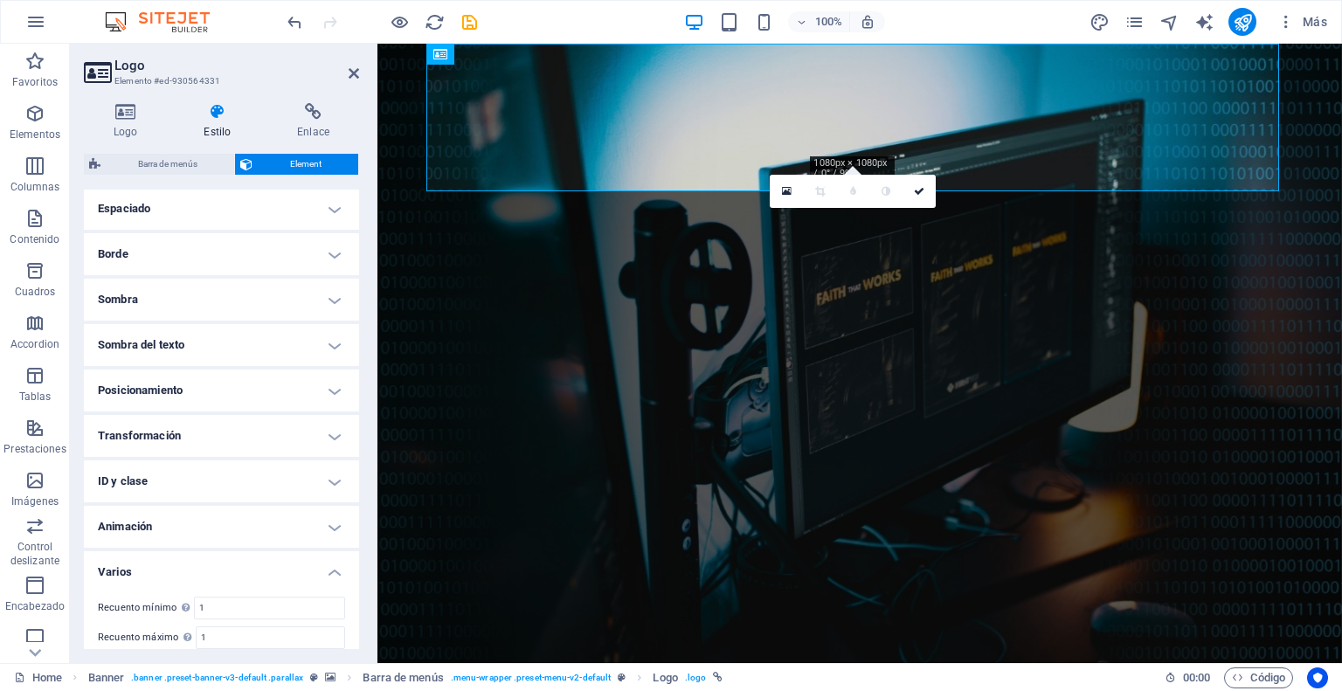
click at [328, 568] on h4 "Varios" at bounding box center [221, 566] width 275 height 31
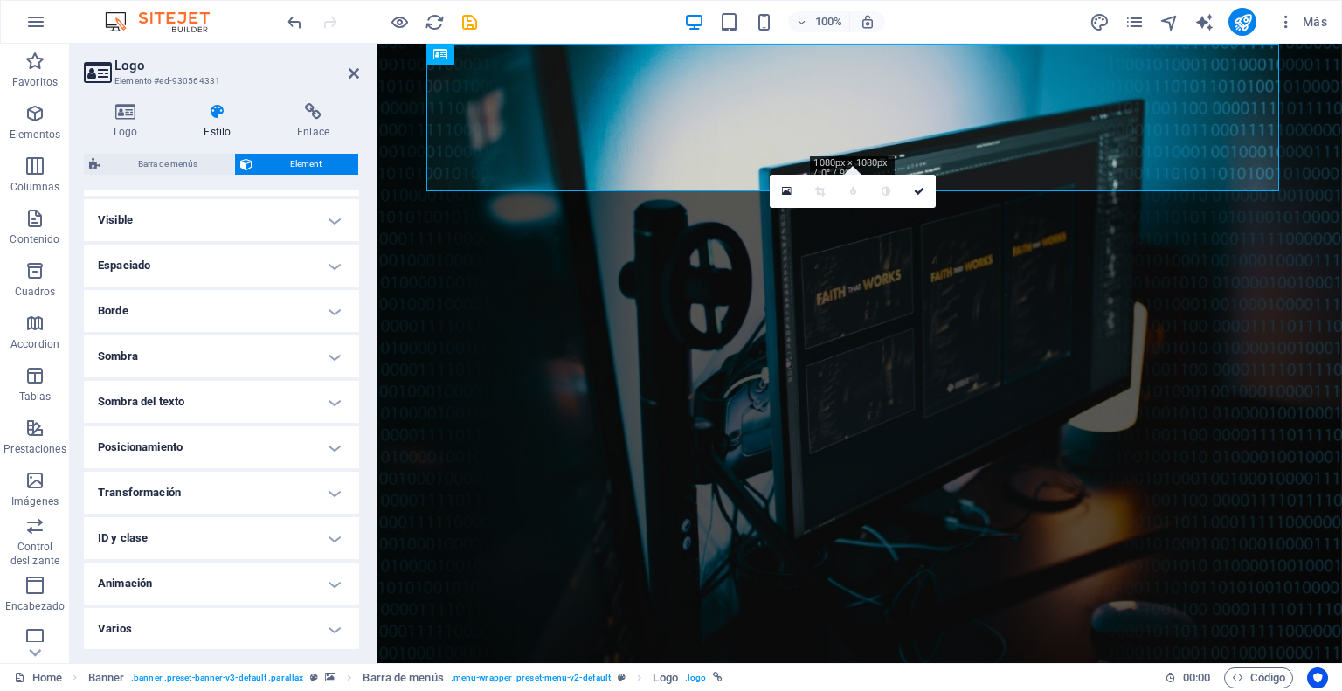
click at [327, 397] on h4 "Sombra del texto" at bounding box center [221, 402] width 275 height 42
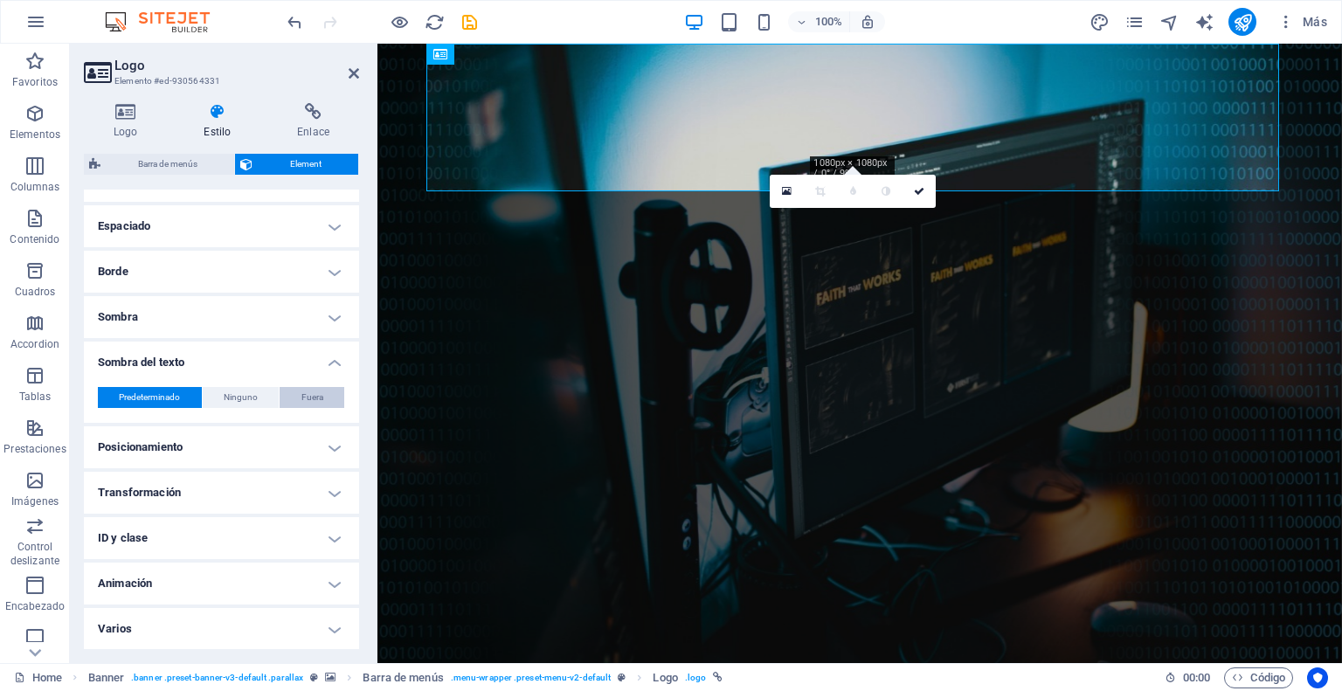
click at [304, 397] on span "Fuera" at bounding box center [312, 397] width 22 height 21
type input "2"
type input "4"
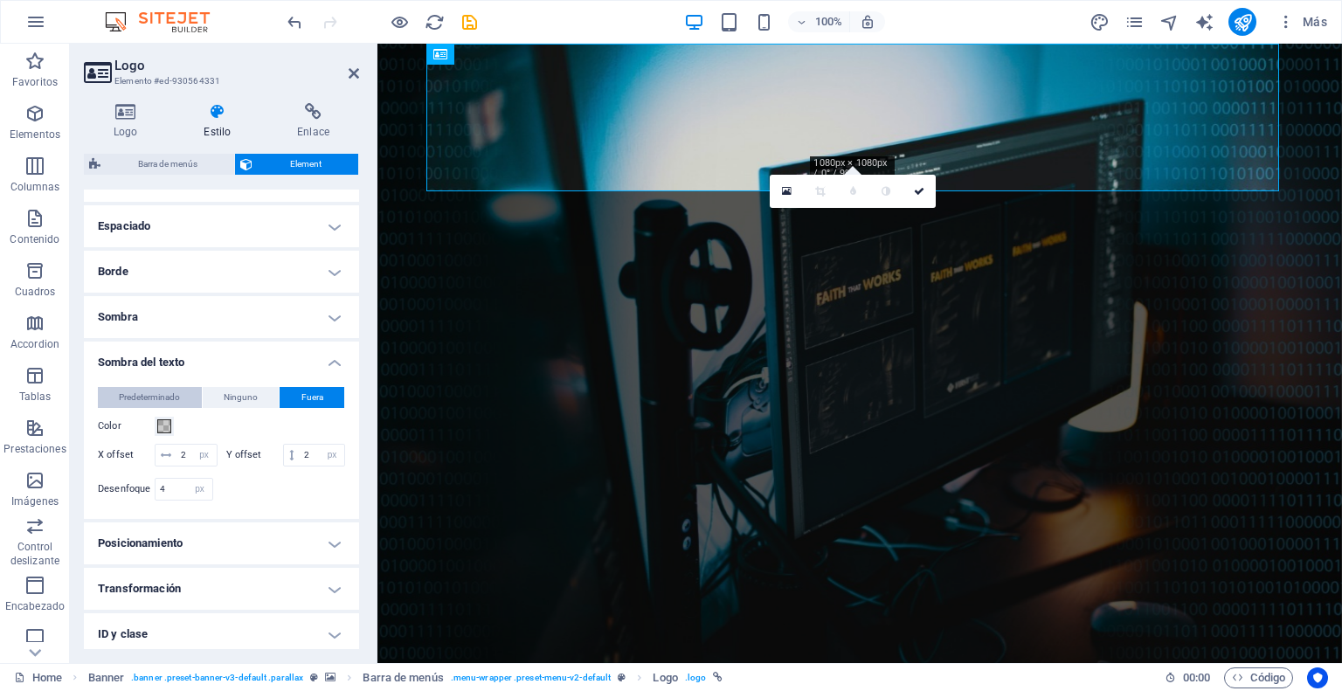
click at [163, 396] on span "Predeterminado" at bounding box center [149, 397] width 61 height 21
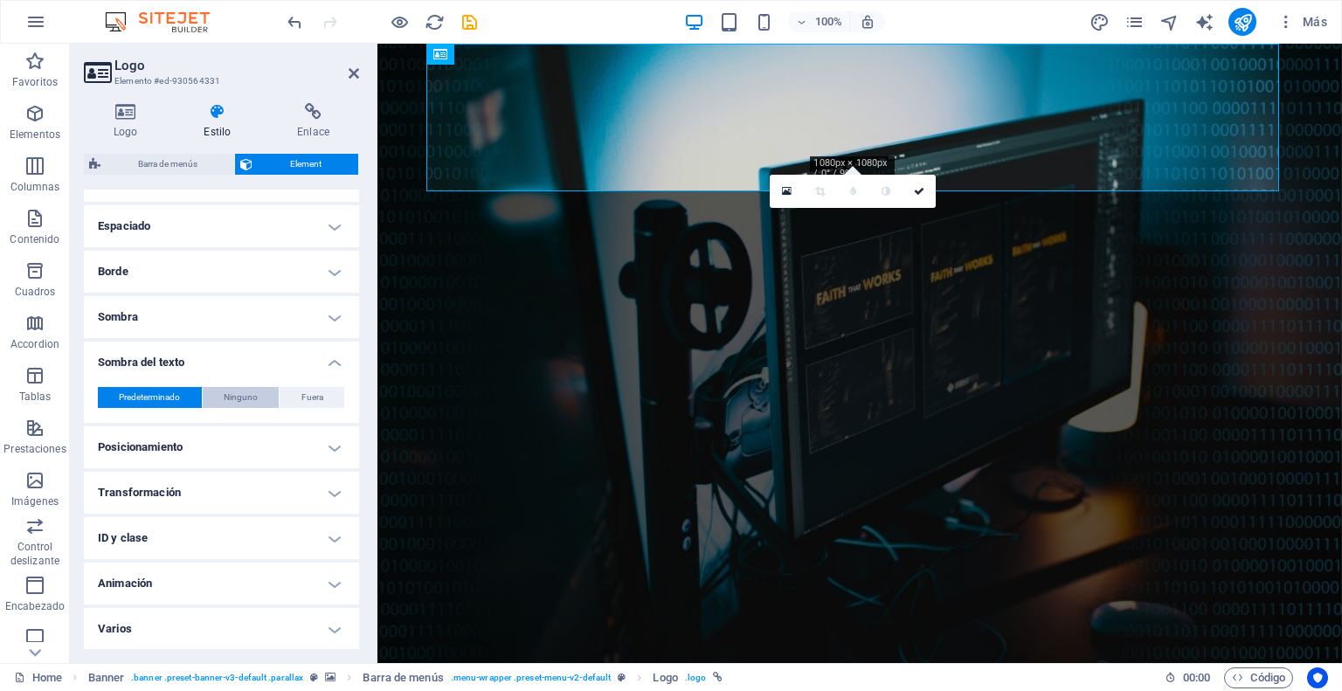
click at [234, 394] on span "Ninguno" at bounding box center [241, 397] width 34 height 21
click at [138, 391] on span "Predeterminado" at bounding box center [149, 397] width 61 height 21
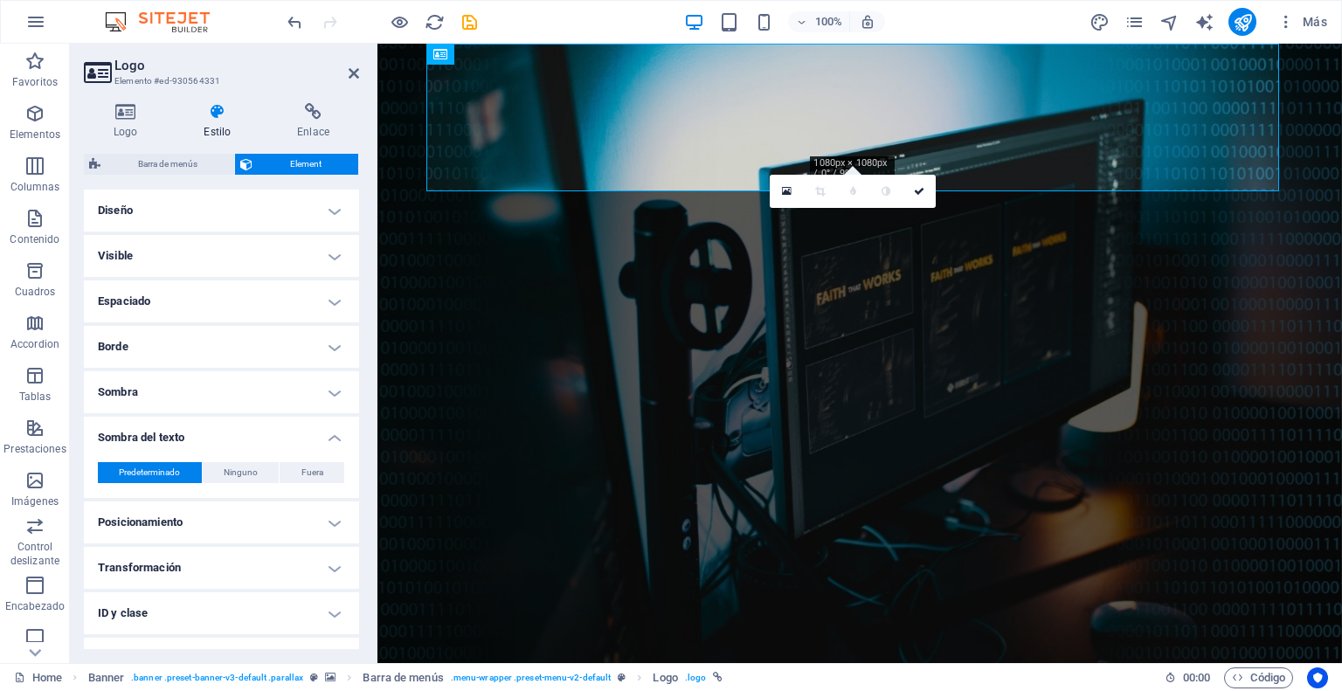
click at [332, 436] on h4 "Sombra del texto" at bounding box center [221, 432] width 275 height 31
click at [330, 216] on h4 "Diseño" at bounding box center [221, 211] width 275 height 42
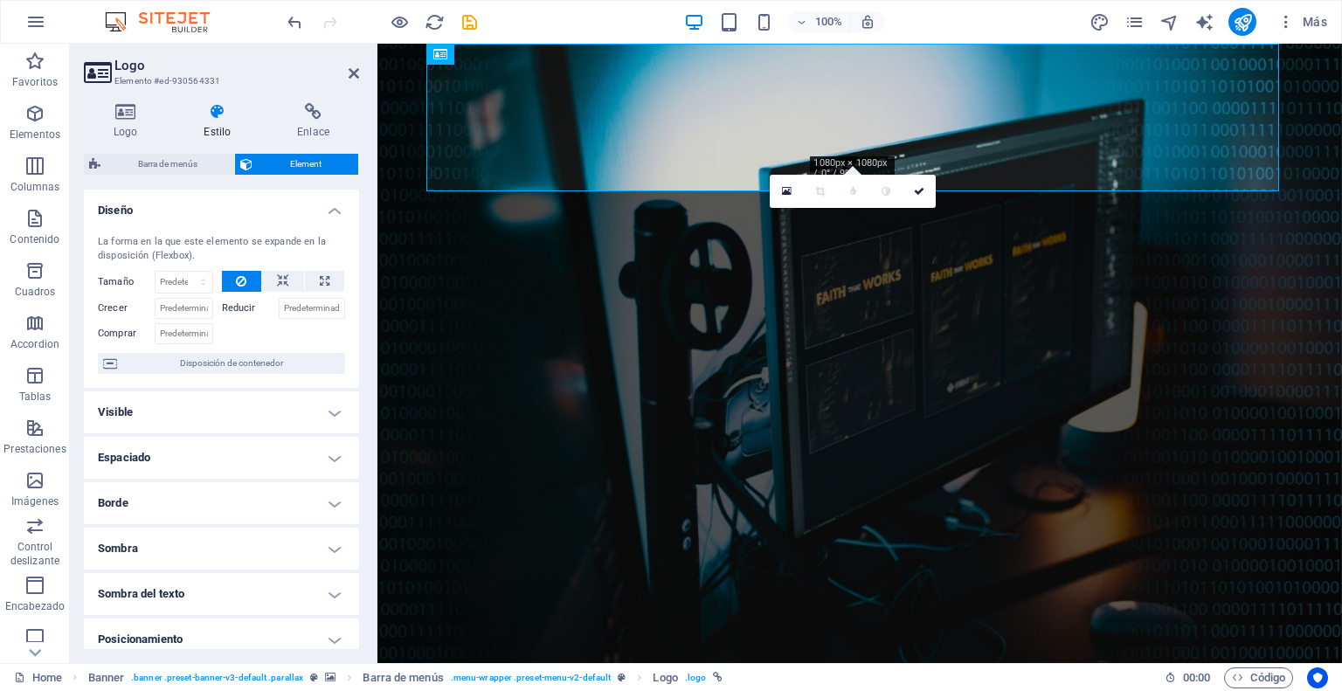
click at [330, 216] on h4 "Diseño" at bounding box center [221, 205] width 275 height 31
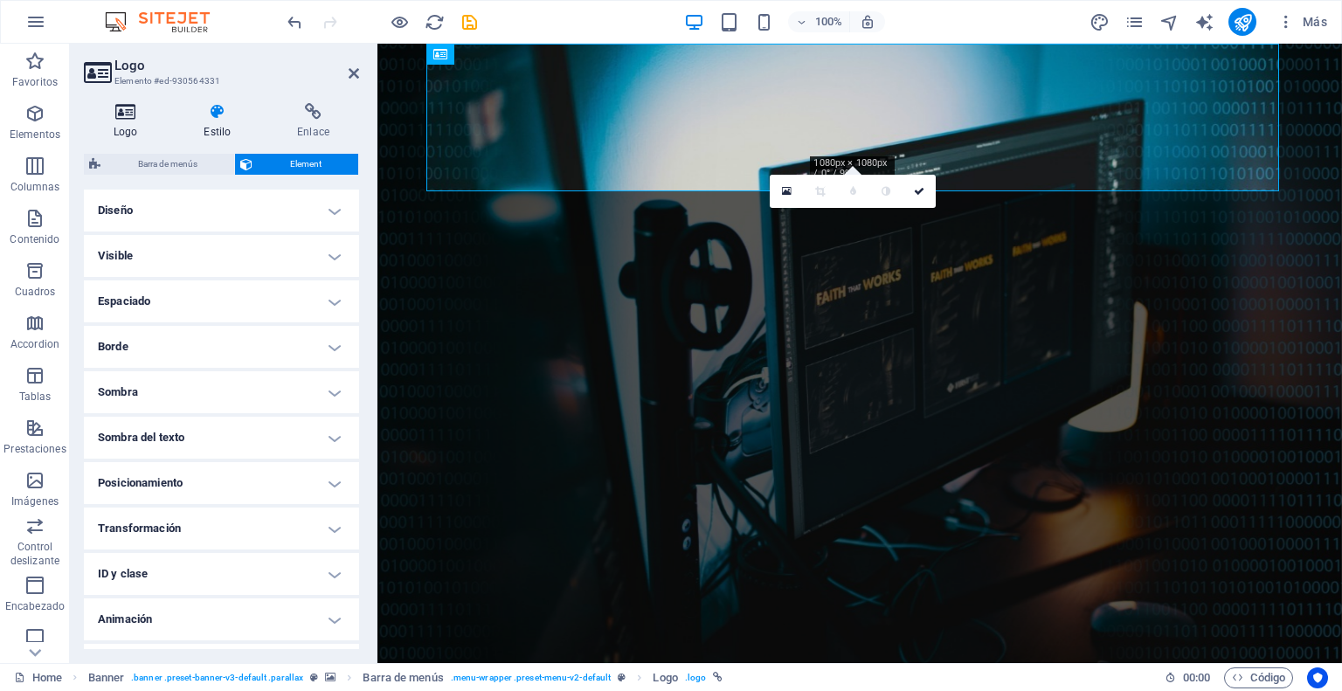
click at [131, 121] on h4 "Logo" at bounding box center [129, 121] width 90 height 37
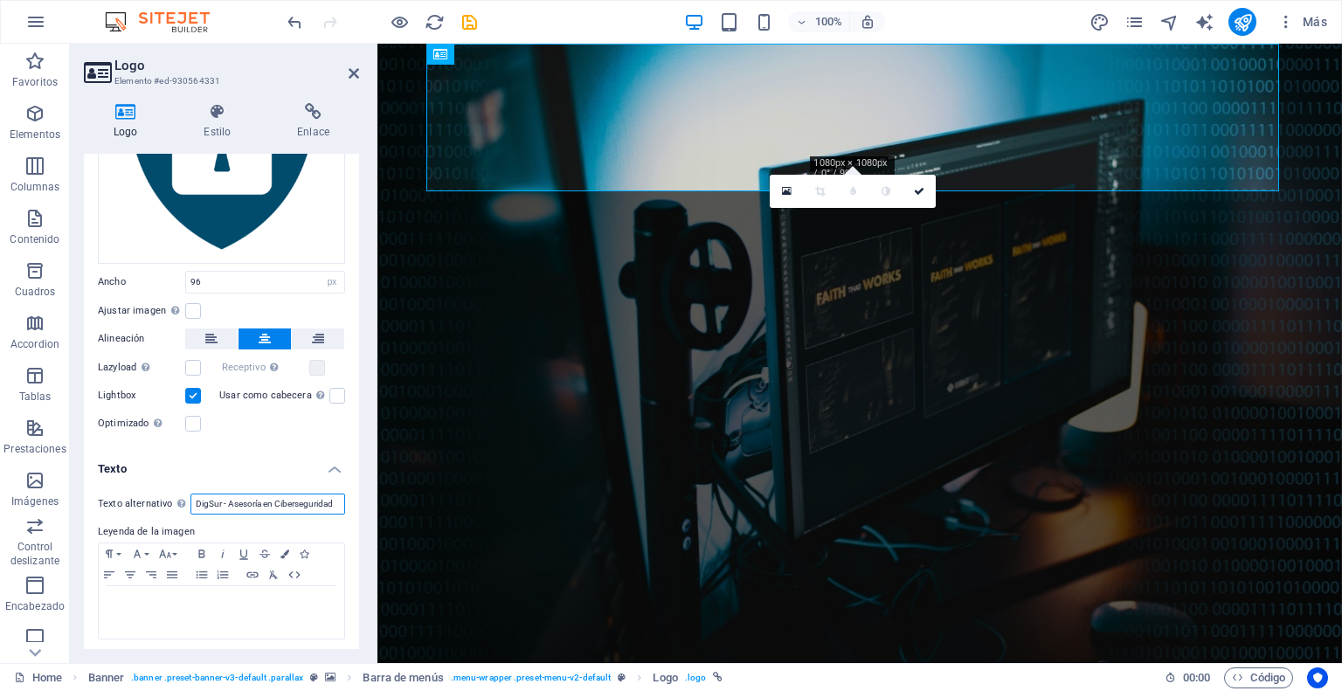
click at [237, 498] on input "DigSur - Asesoría en Ciberseguridad" at bounding box center [267, 504] width 155 height 21
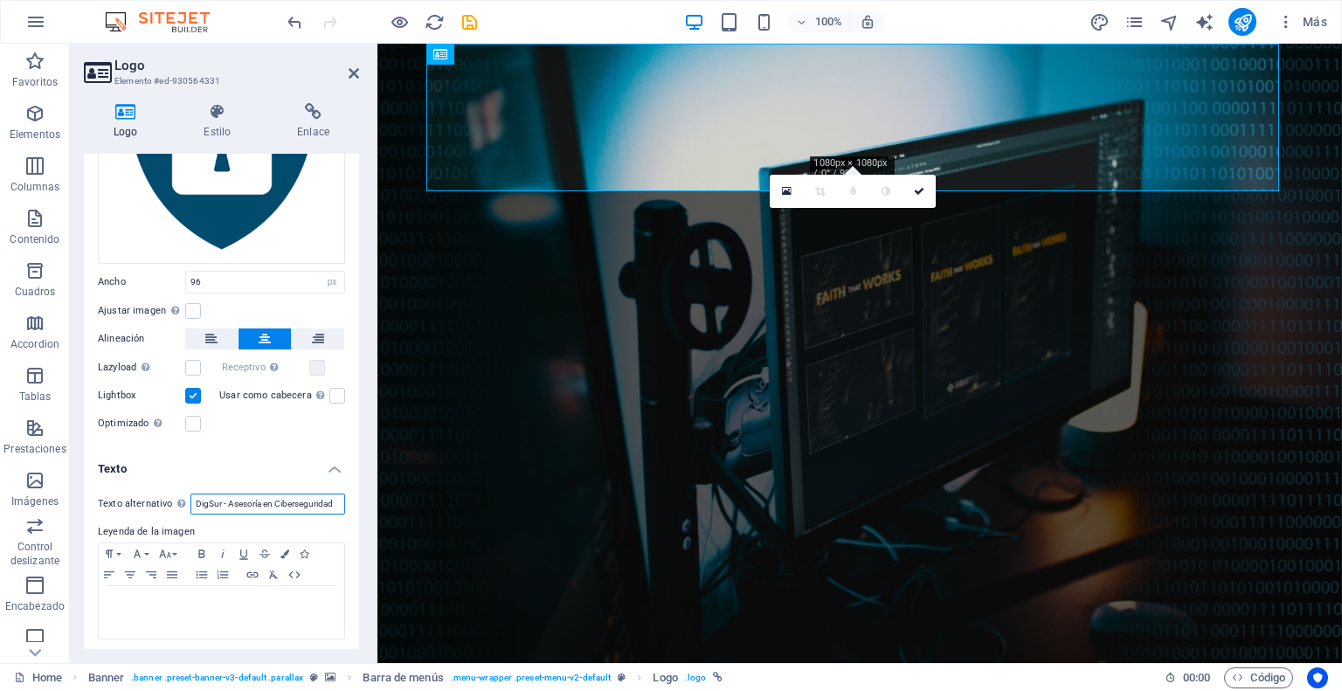
click at [237, 498] on input "DigSur - Asesoría en Ciberseguridad" at bounding box center [267, 504] width 155 height 21
click at [266, 596] on p "​ ​ ​ ​" at bounding box center [221, 603] width 228 height 16
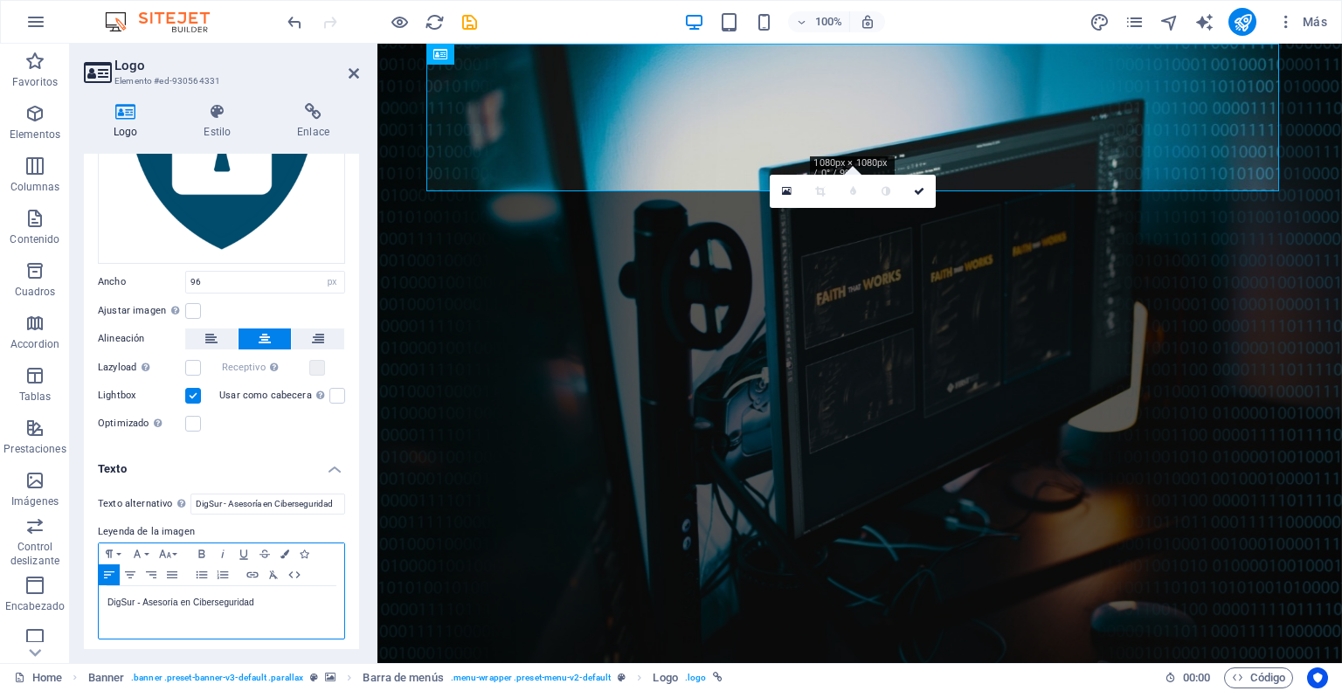
scroll to position [0, 3]
click at [132, 571] on icon "button" at bounding box center [130, 574] width 10 height 7
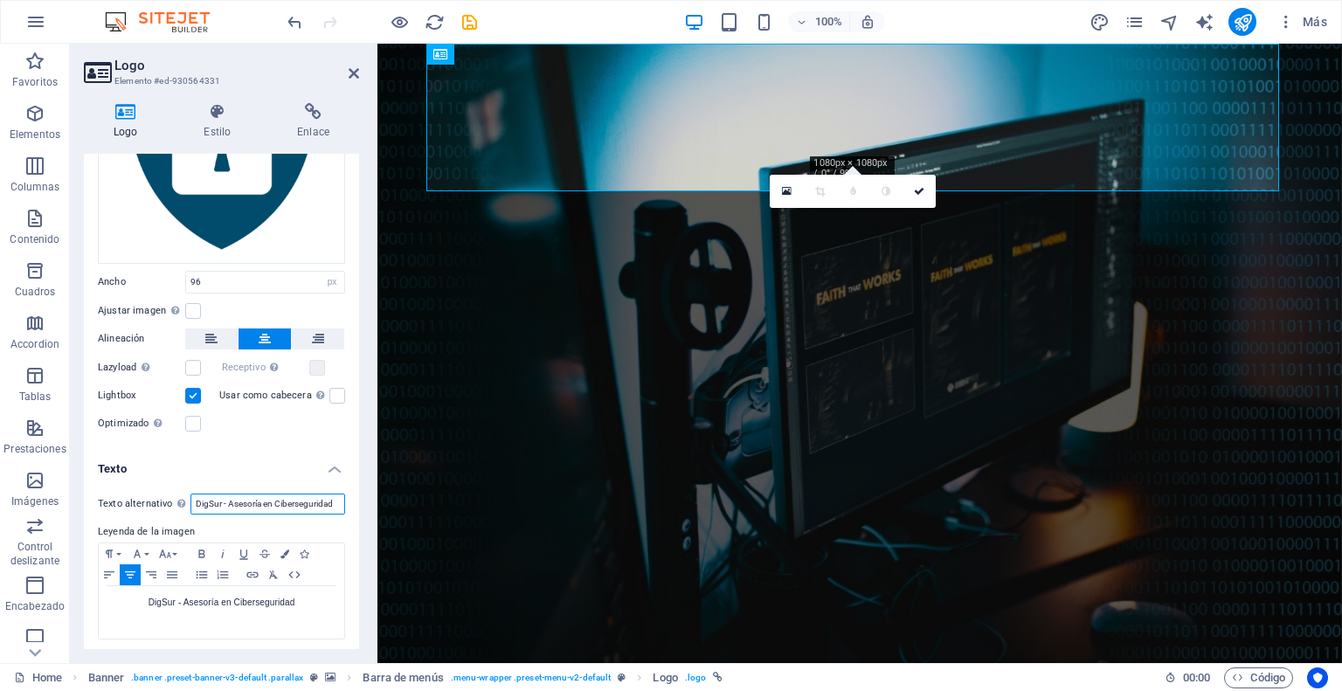
click at [316, 497] on input "DigSur - Asesoría en Ciberseguridad" at bounding box center [267, 504] width 155 height 21
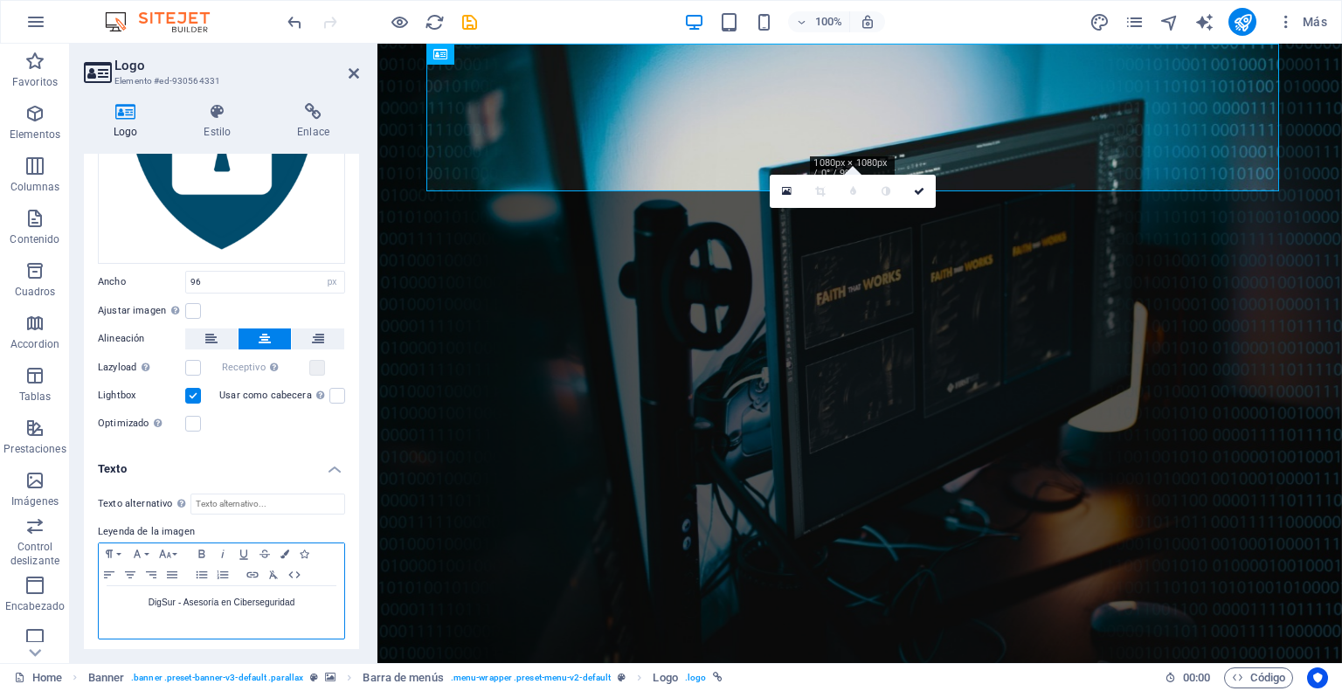
click at [294, 610] on div "​DigSur - Asesoría en Ciberseguridad ​ ​ ​" at bounding box center [221, 612] width 245 height 52
click at [280, 598] on p "​DigSur - Asesoría en Ciberseguridad ​ ​ ​" at bounding box center [221, 603] width 228 height 16
click at [206, 549] on icon "button" at bounding box center [201, 554] width 21 height 14
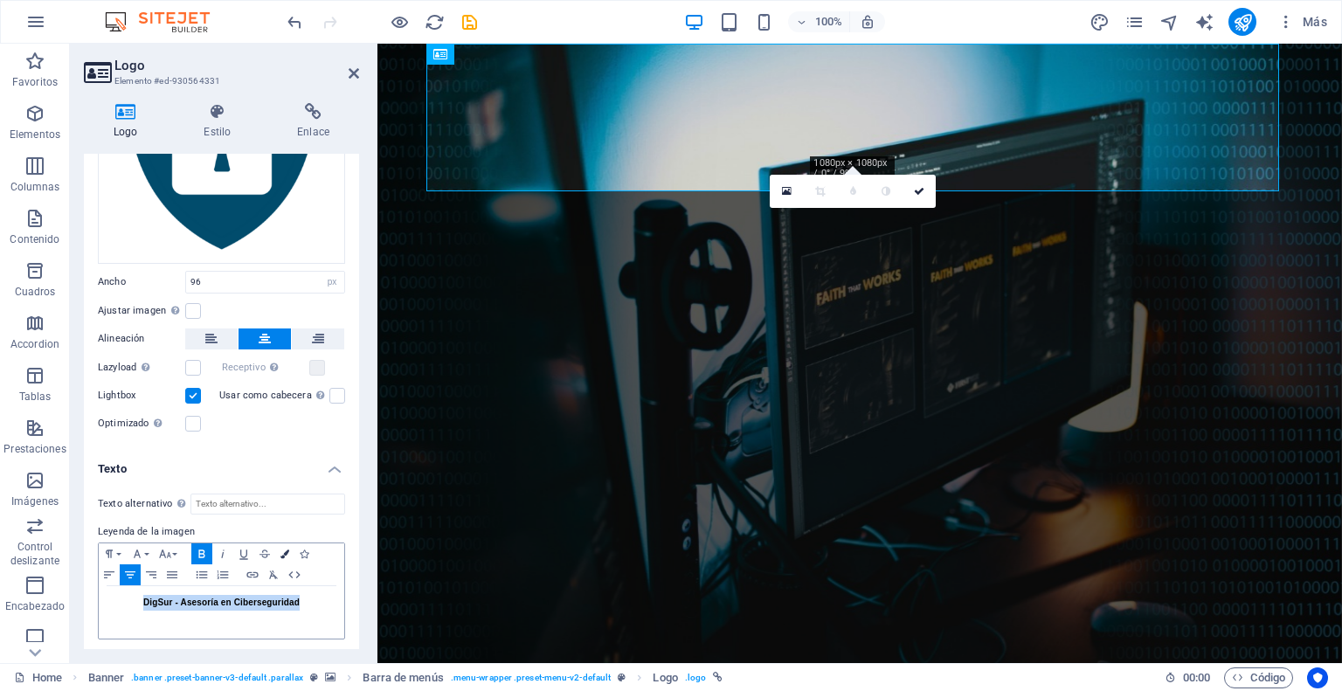
click at [283, 551] on icon "button" at bounding box center [284, 553] width 9 height 9
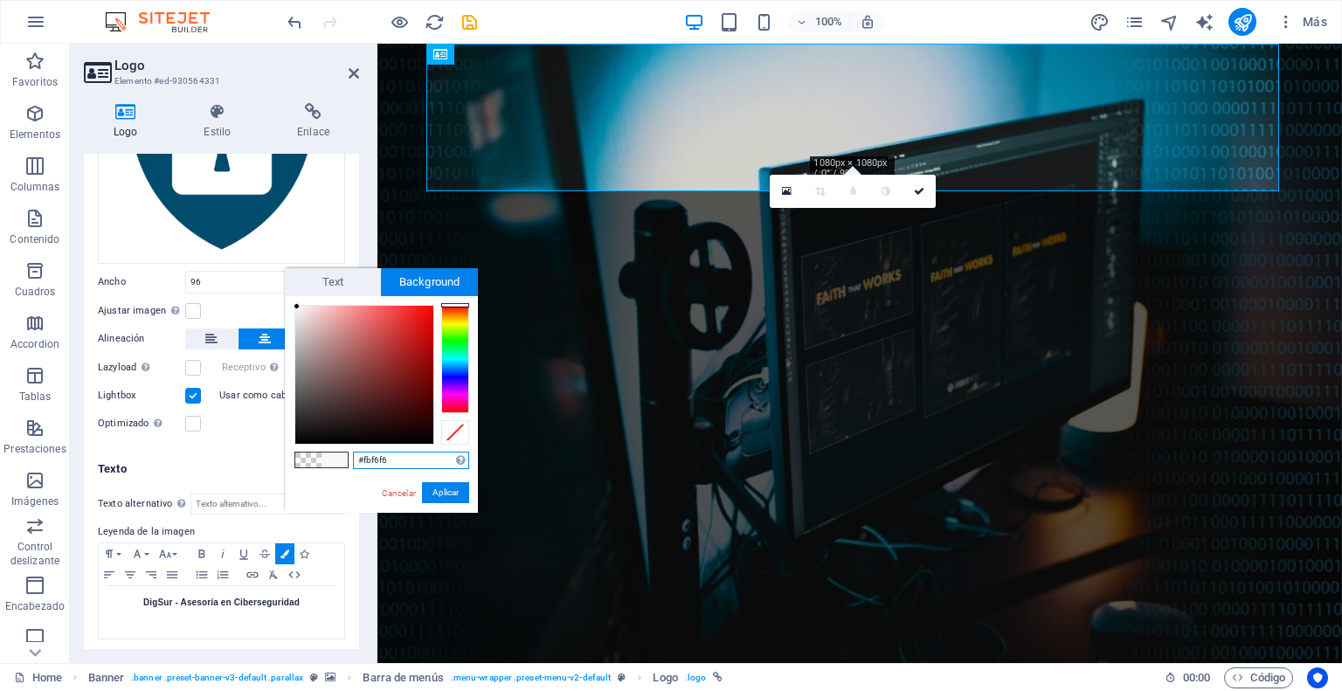
click at [297, 307] on div at bounding box center [364, 375] width 138 height 138
click at [444, 493] on button "Aplicar" at bounding box center [445, 492] width 47 height 21
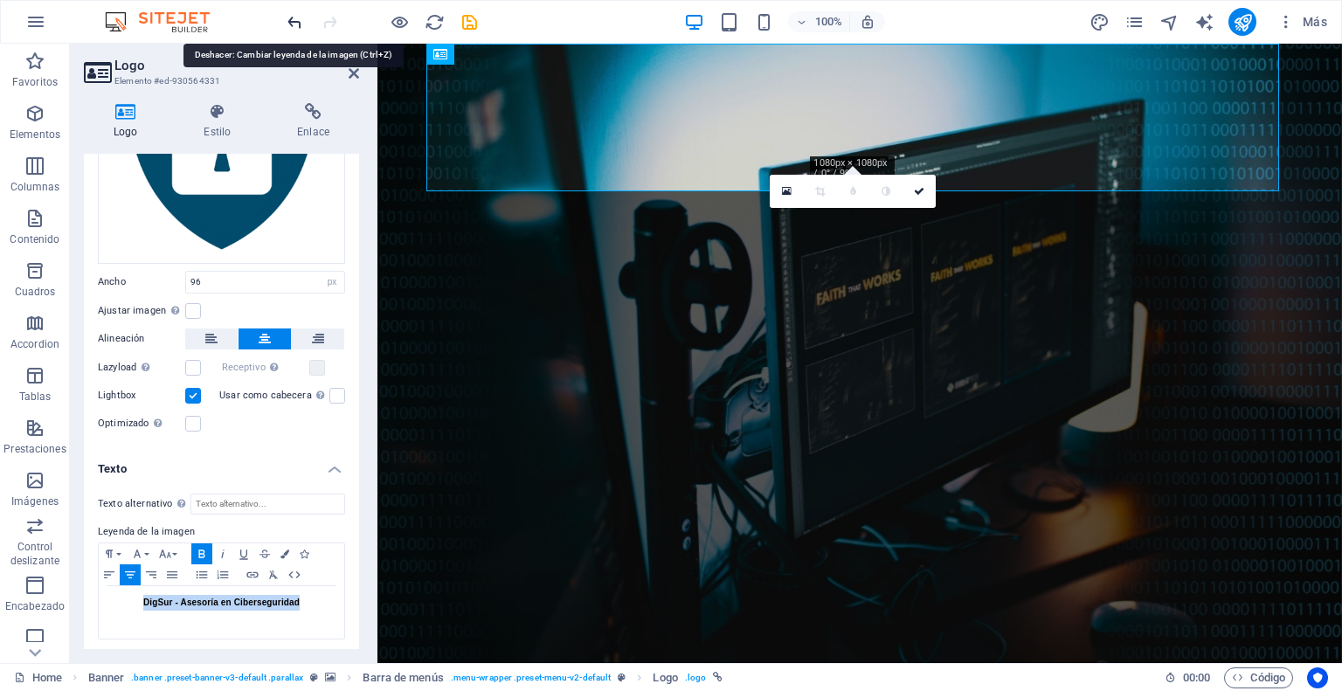
click at [293, 20] on icon "undo" at bounding box center [295, 22] width 20 height 20
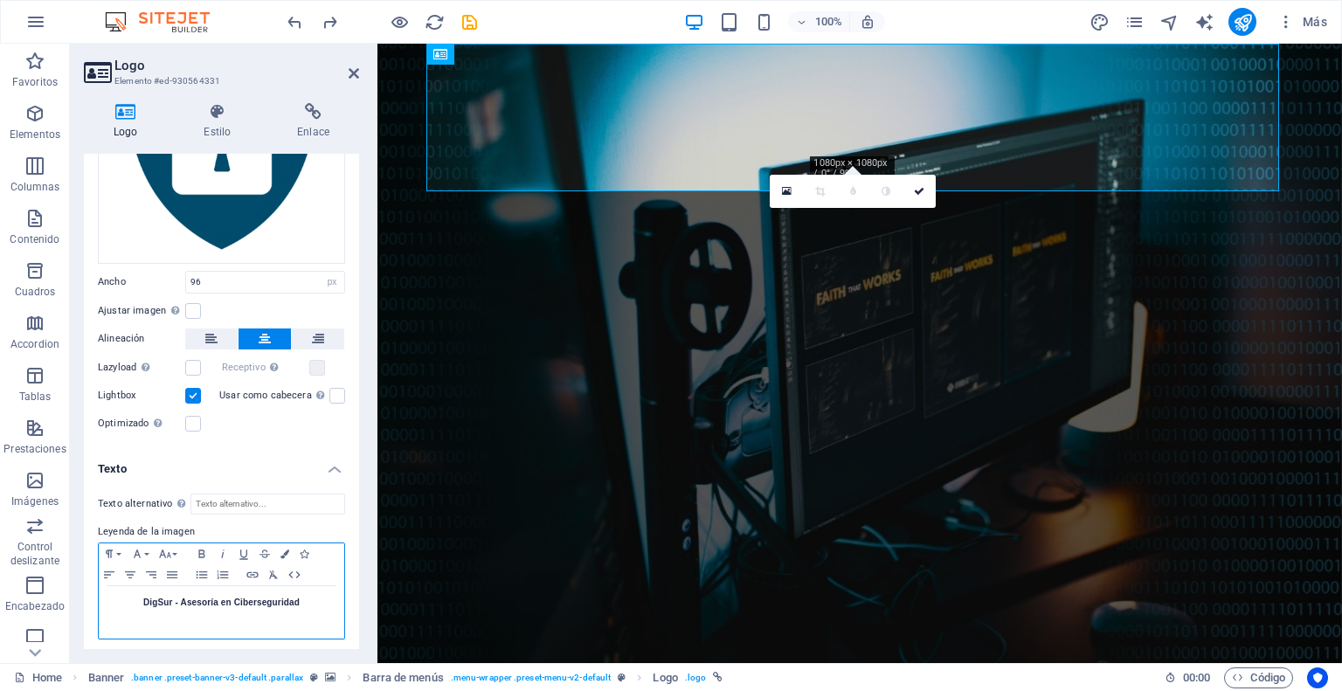
click at [213, 598] on strong "DigSur - Asesoría en Ciberseguridad" at bounding box center [221, 603] width 156 height 10
click at [281, 549] on icon "button" at bounding box center [284, 553] width 9 height 9
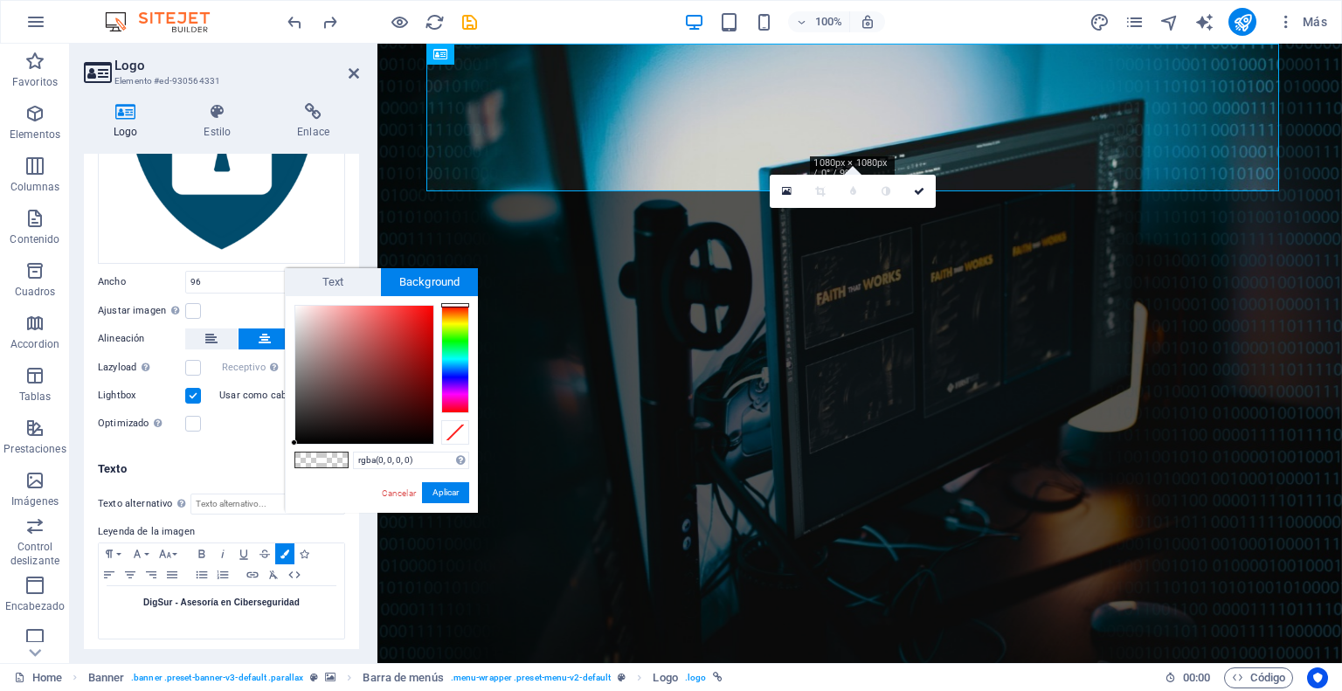
click at [342, 453] on span at bounding box center [334, 460] width 26 height 15
type input "#faf4f4"
click at [297, 307] on div at bounding box center [364, 375] width 138 height 138
click at [441, 482] on button "Aplicar" at bounding box center [445, 492] width 47 height 21
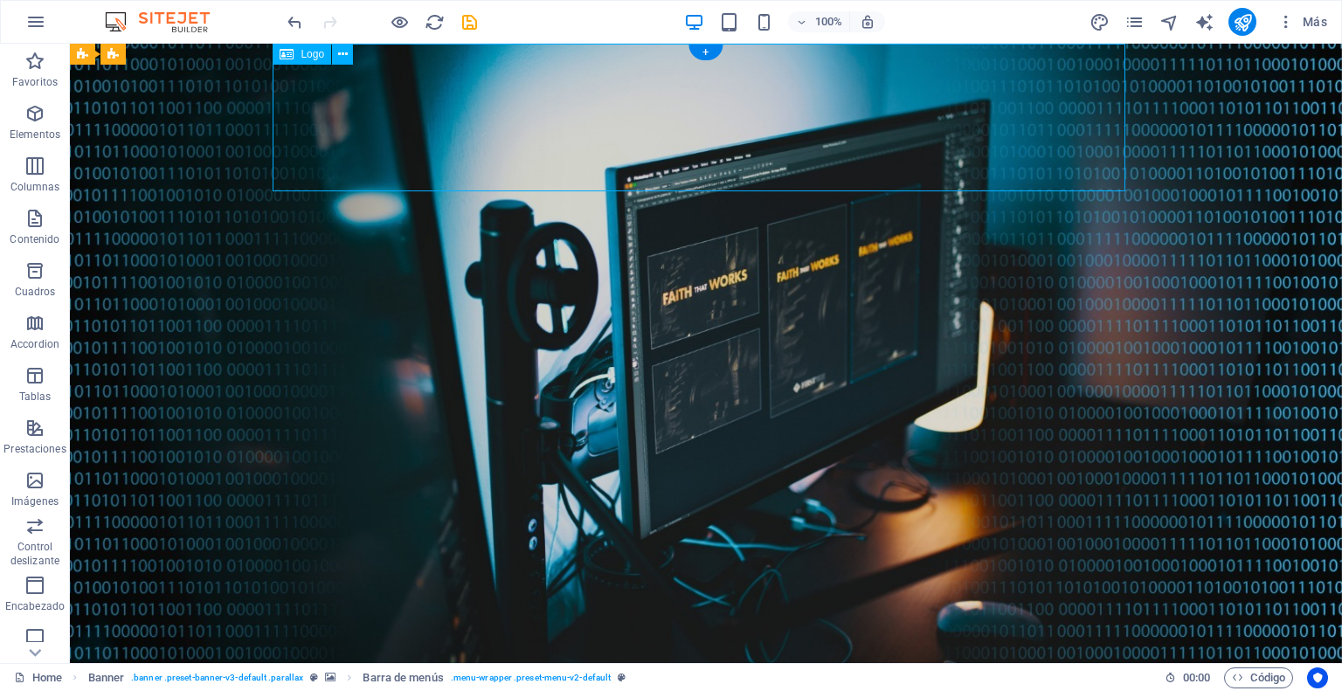
select select "px"
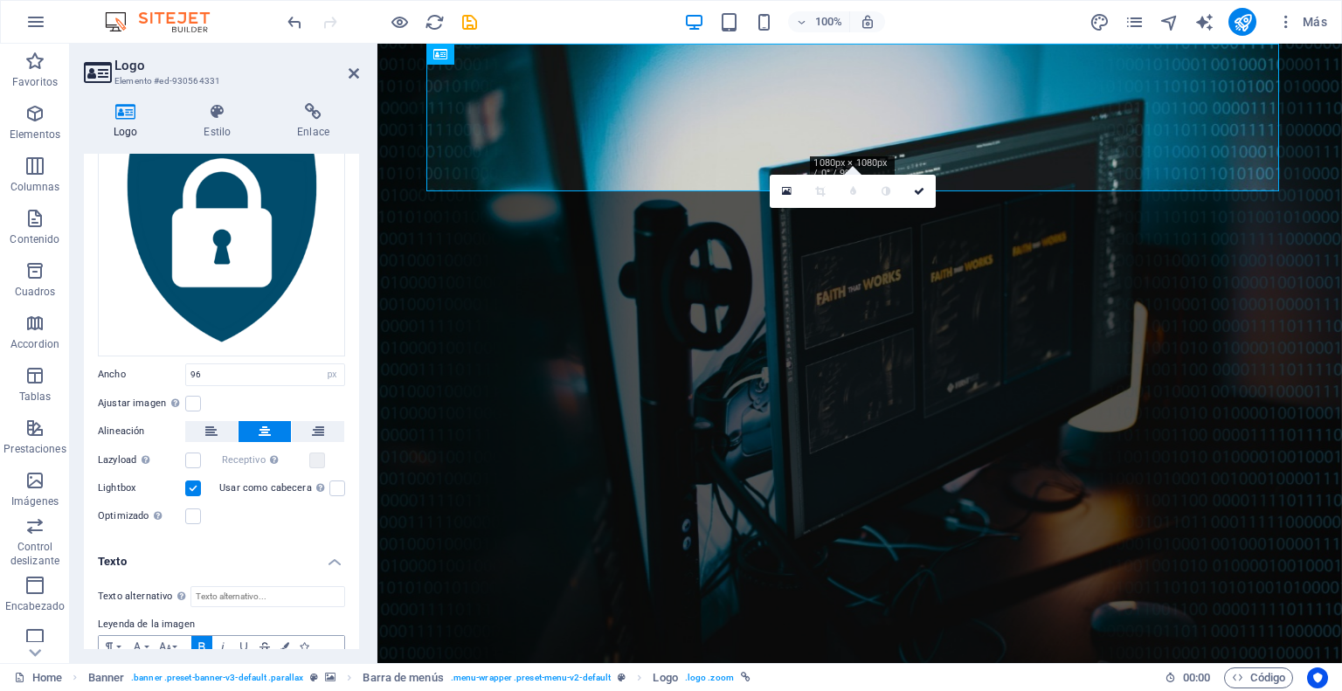
scroll to position [211, 0]
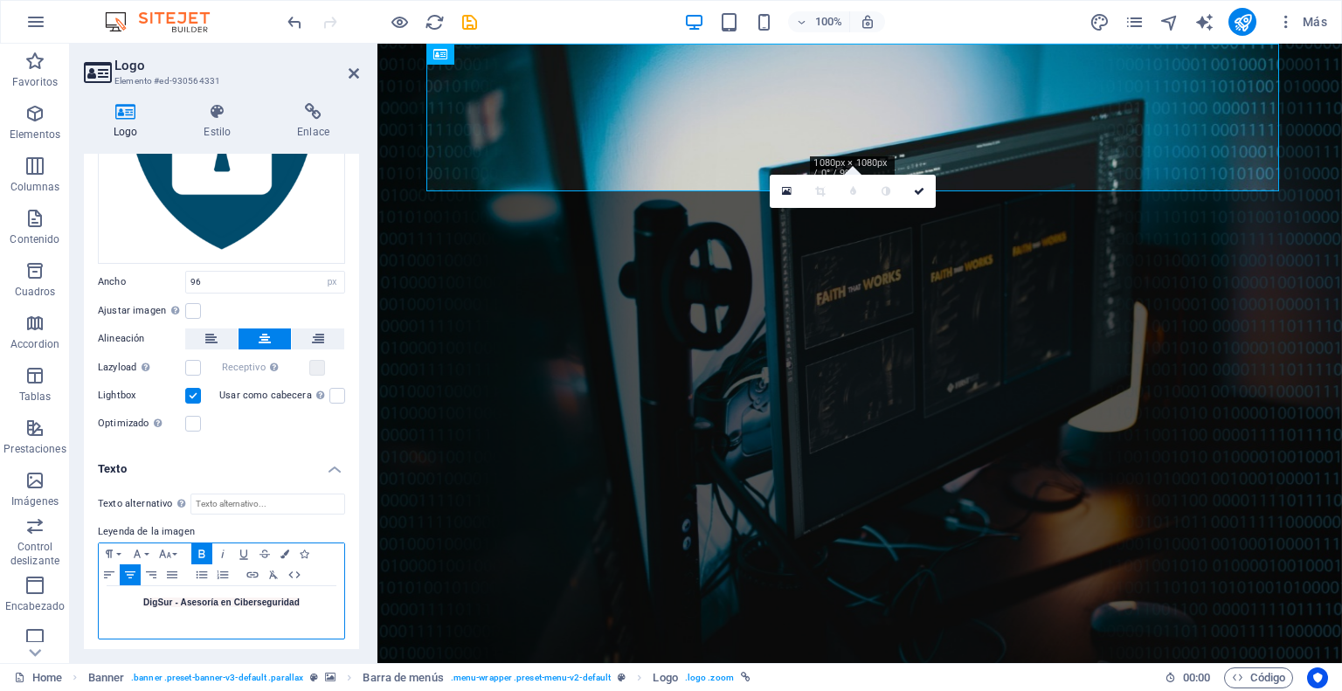
click at [246, 598] on span "DigSur - Asesoría en Ciberseguridad" at bounding box center [221, 603] width 156 height 10
click at [112, 568] on icon "button" at bounding box center [109, 575] width 21 height 14
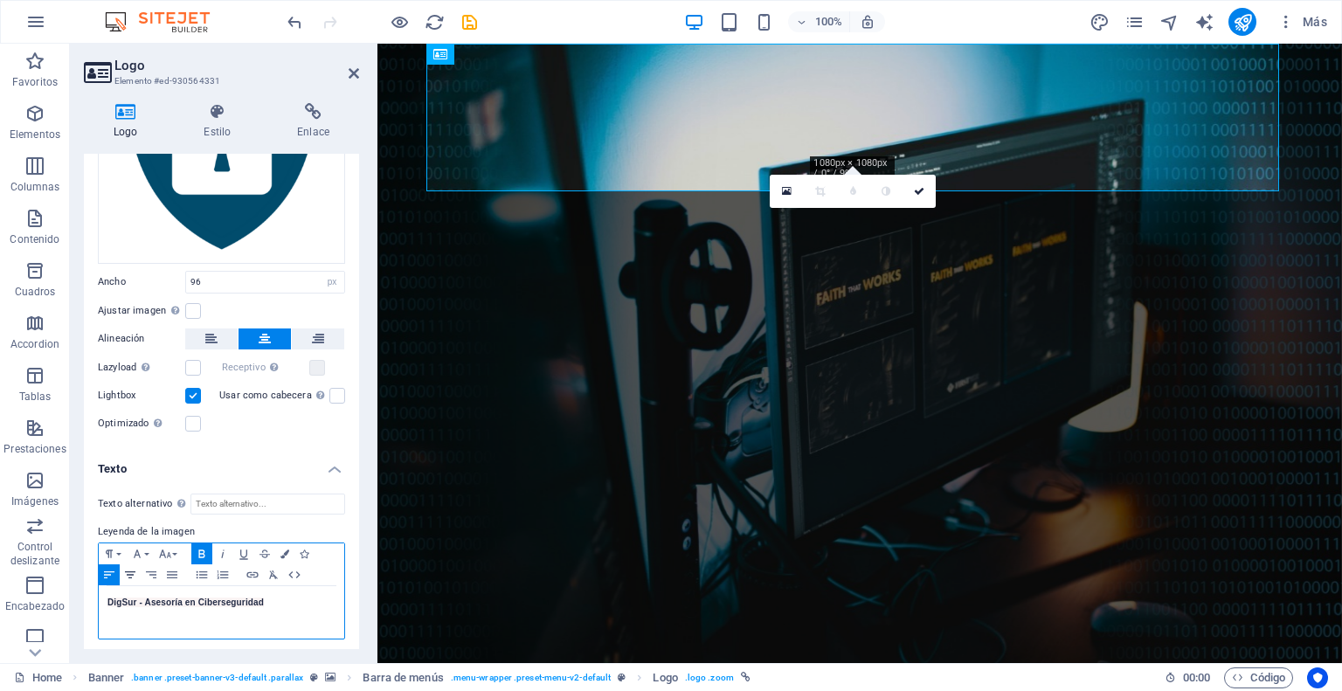
click at [135, 569] on icon "button" at bounding box center [130, 575] width 21 height 14
click at [265, 549] on icon "button" at bounding box center [264, 553] width 10 height 8
click at [302, 549] on icon "button" at bounding box center [304, 553] width 9 height 9
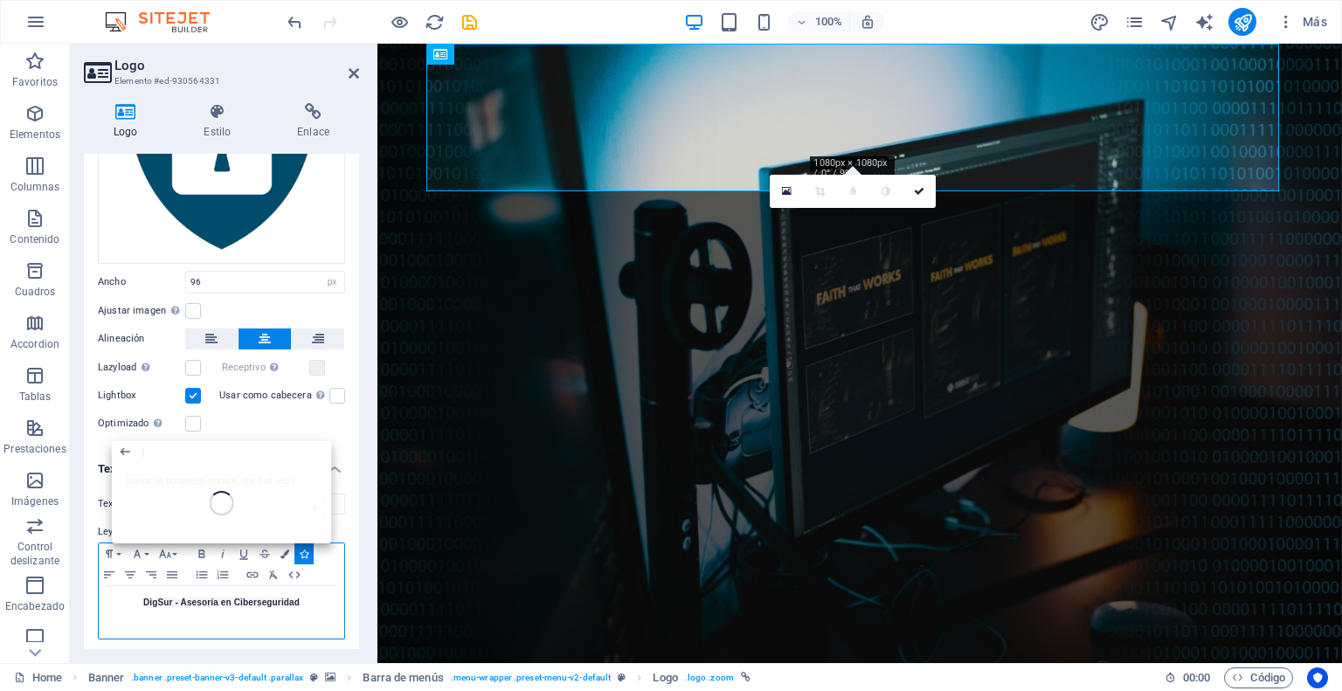
click at [314, 609] on div "DigSur - Asesoría en Ciberseguridad" at bounding box center [221, 612] width 245 height 52
click at [223, 549] on icon "button" at bounding box center [222, 553] width 3 height 8
click at [227, 598] on span "DigSur - Asesoría en Ciberseguridad ​" at bounding box center [221, 603] width 156 height 10
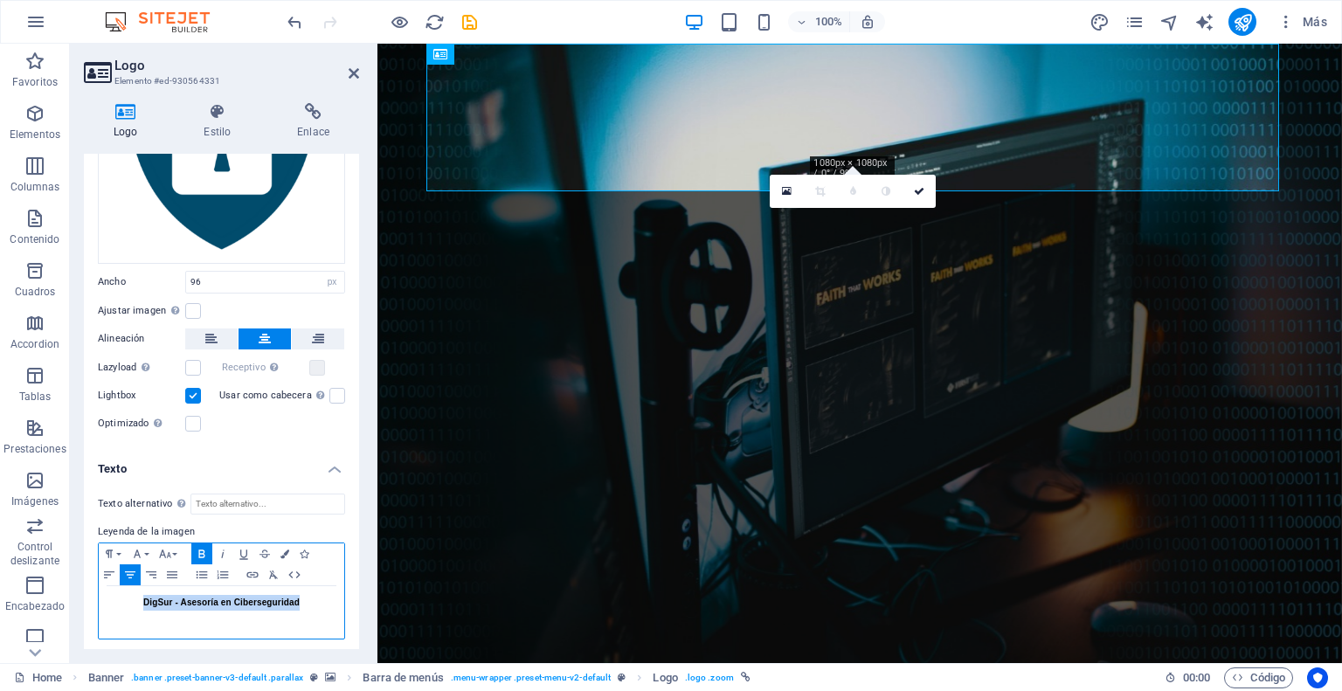
click at [227, 598] on span "DigSur - Asesoría en Ciberseguridad ​" at bounding box center [221, 603] width 156 height 10
click at [220, 548] on icon "button" at bounding box center [222, 554] width 21 height 14
click at [224, 548] on icon "button" at bounding box center [222, 554] width 21 height 14
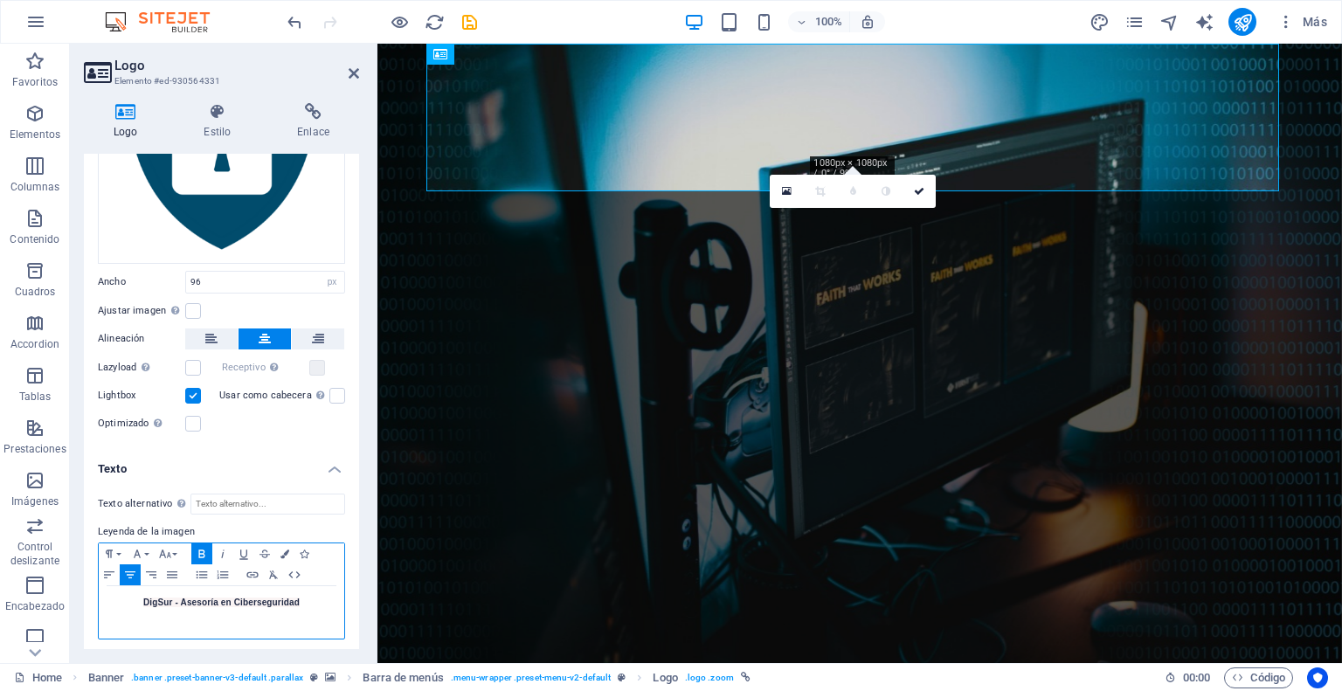
click at [313, 600] on p "DigSur - Asesoría en Ciberseguridad​" at bounding box center [221, 603] width 228 height 16
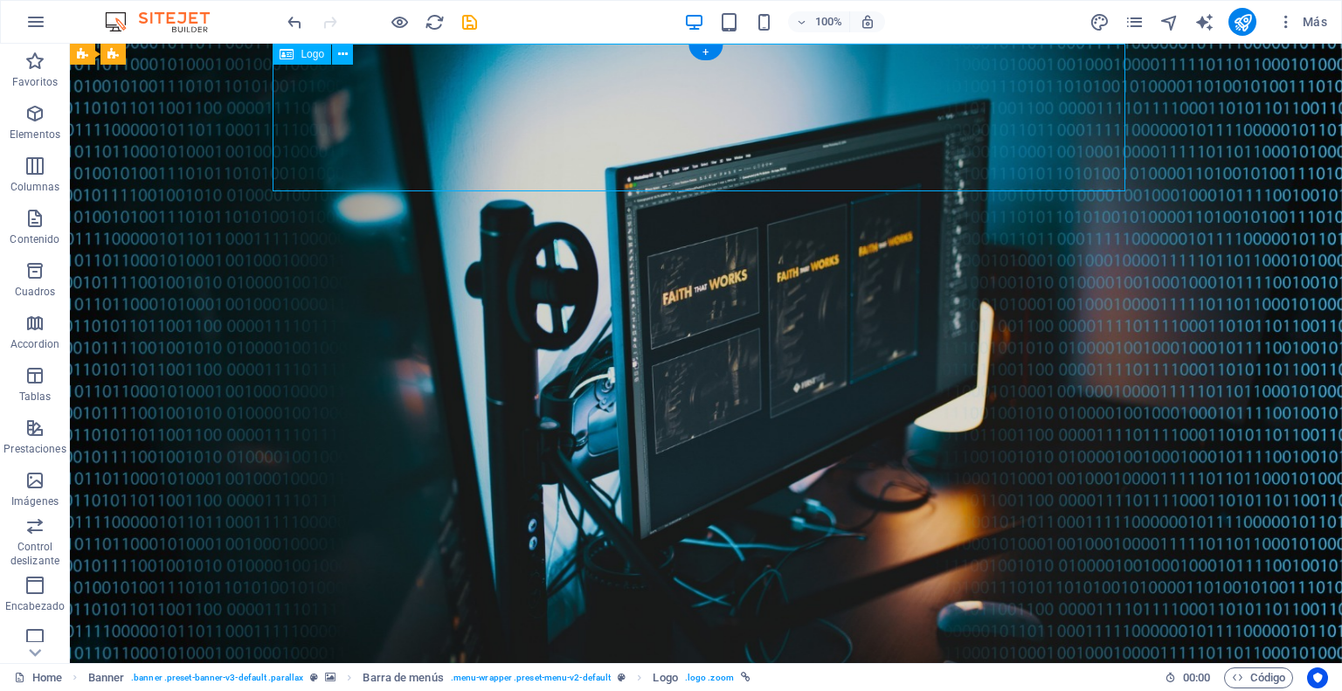
select select "px"
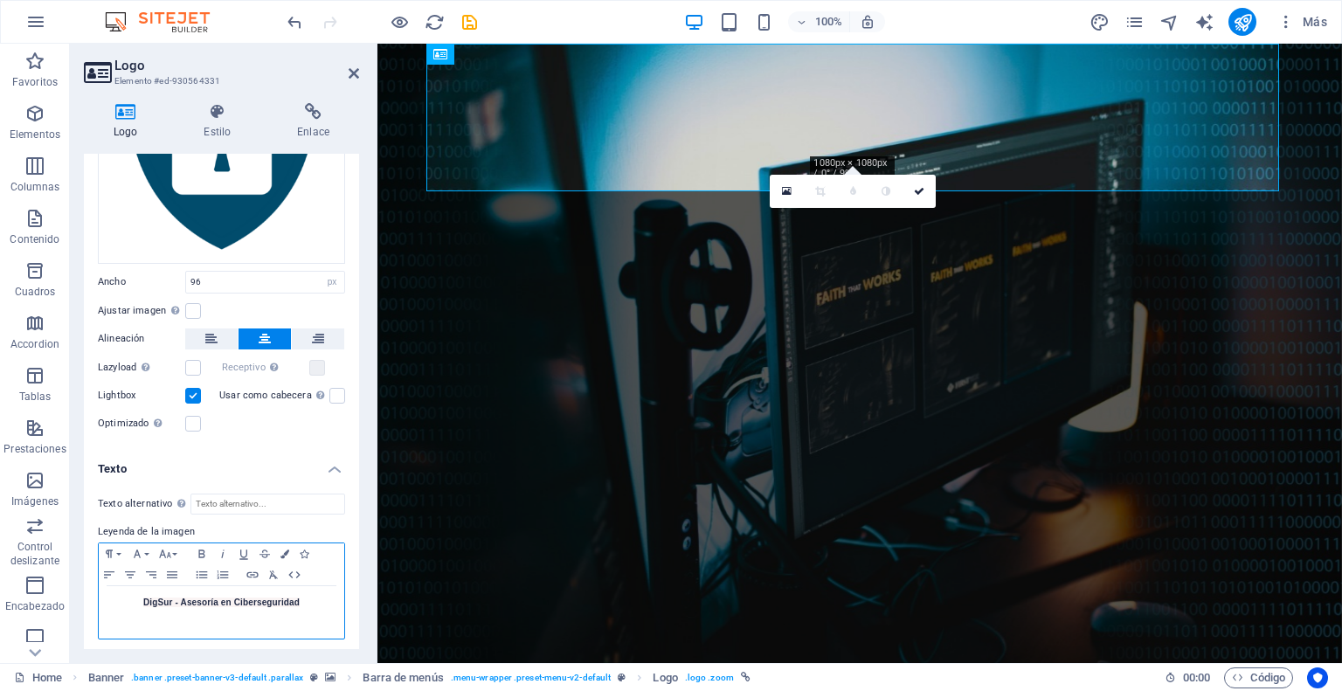
click at [212, 598] on span "DigSur - Asesoría en Ciberseguridad​" at bounding box center [221, 603] width 156 height 10
click at [224, 547] on icon "button" at bounding box center [222, 554] width 21 height 14
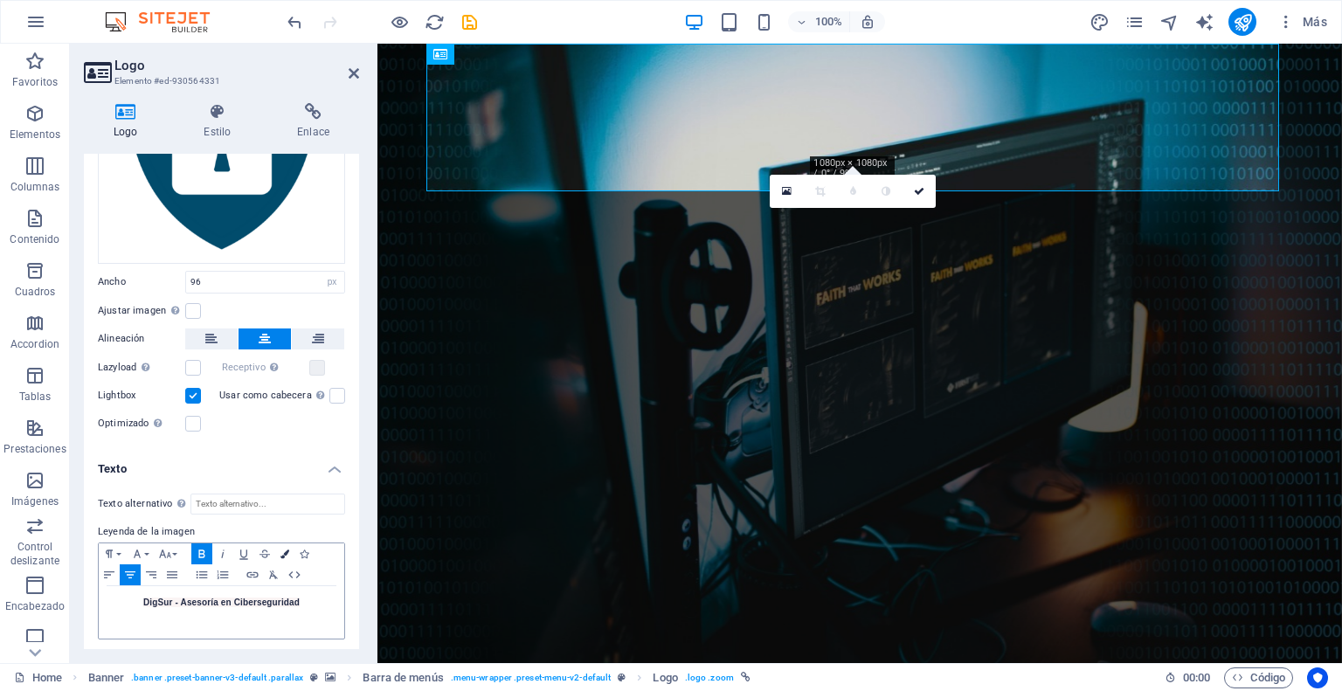
click at [283, 551] on icon "button" at bounding box center [284, 553] width 9 height 9
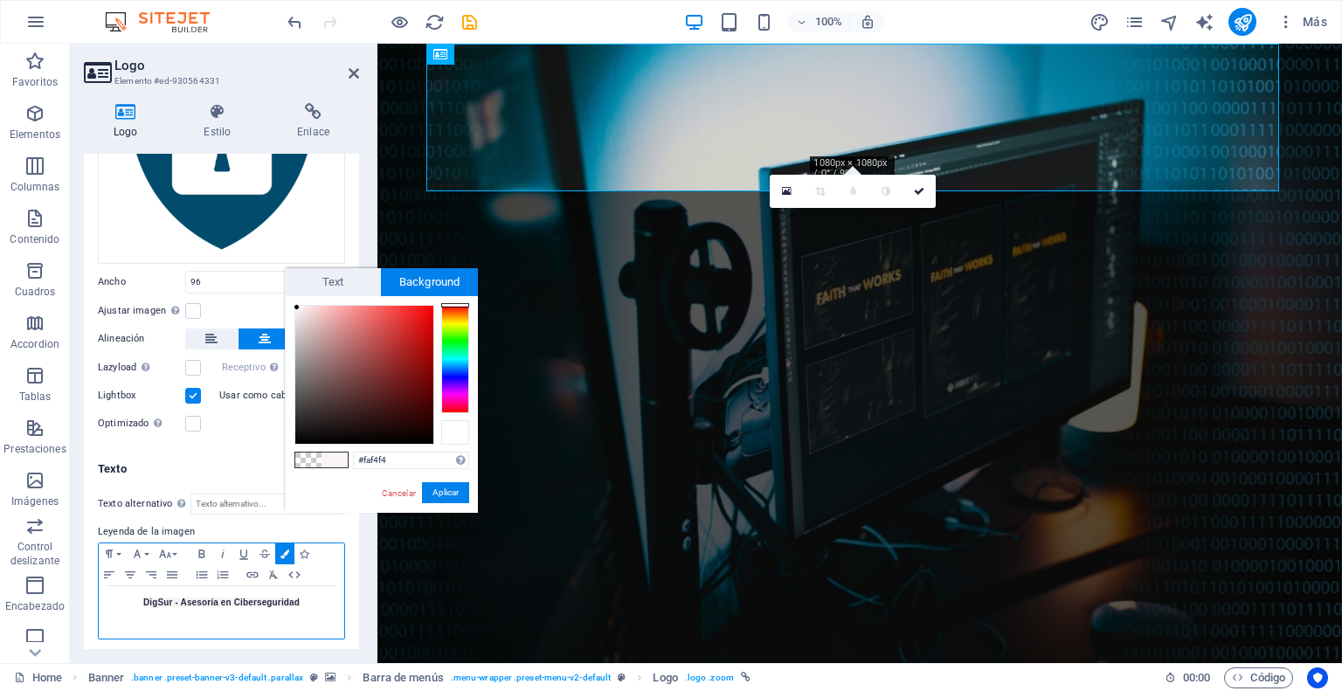
click at [454, 432] on div at bounding box center [455, 432] width 28 height 24
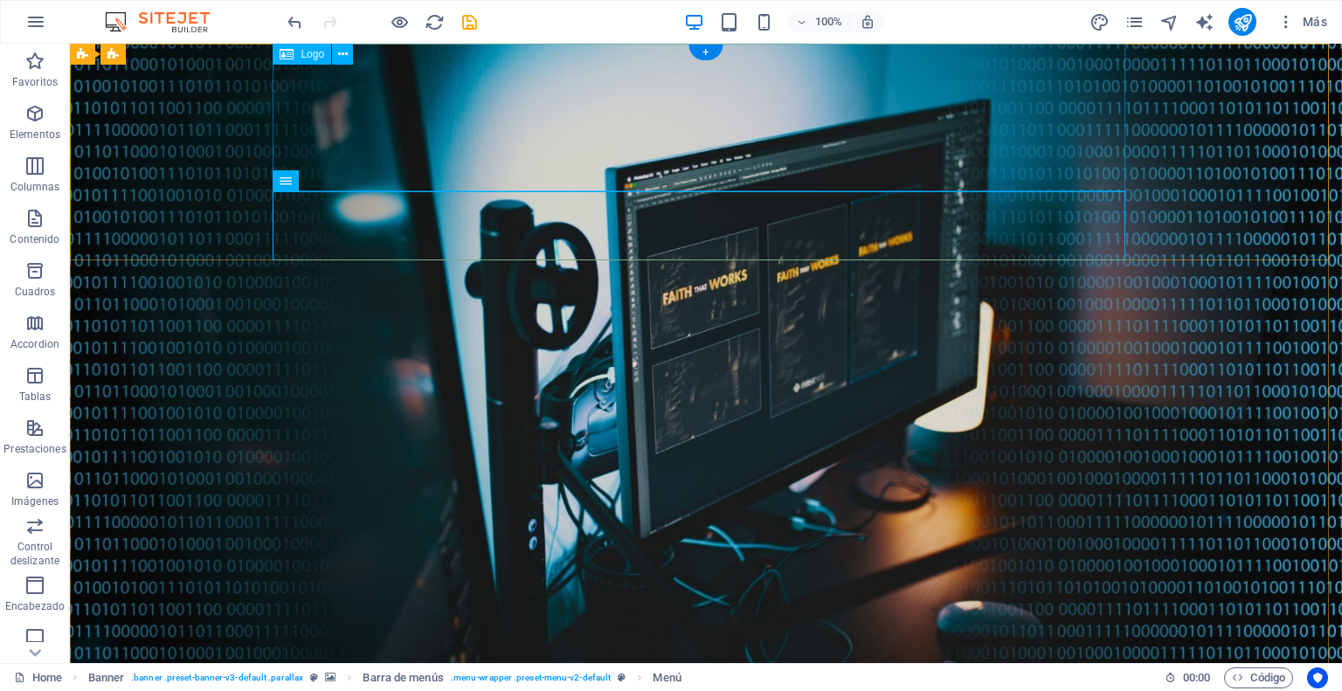
select select "px"
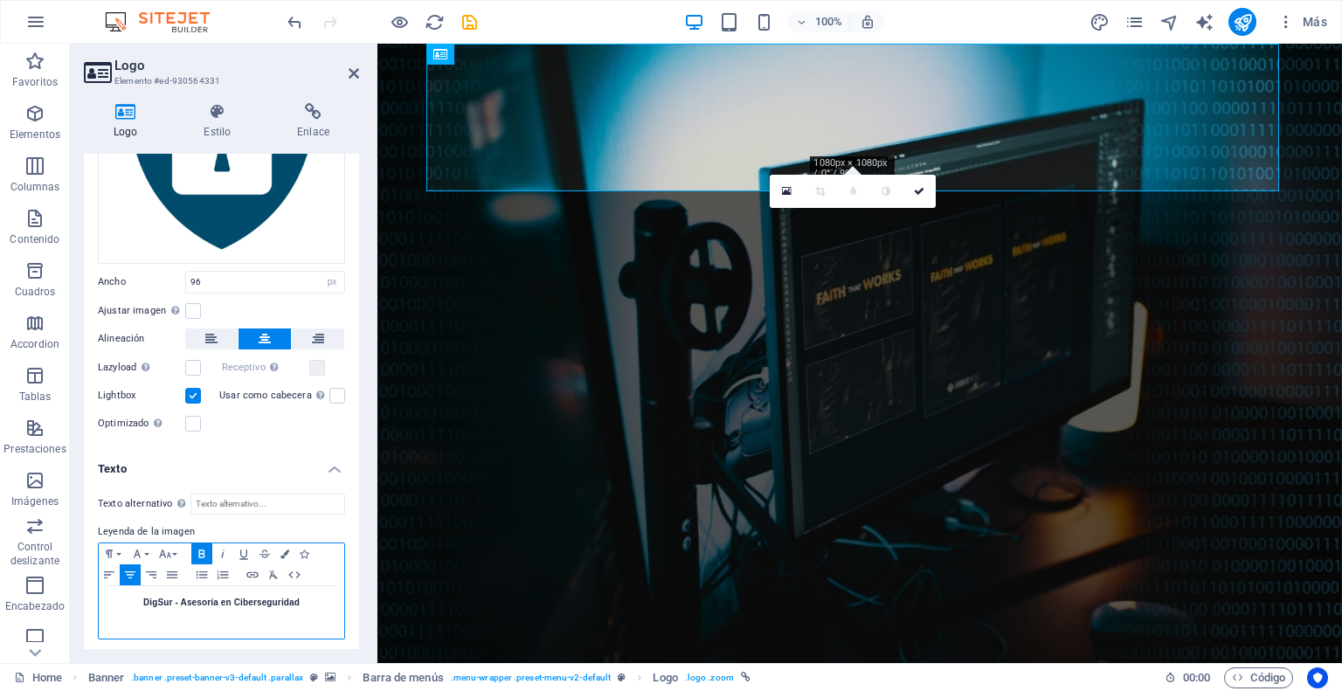
click at [234, 601] on strong "DigSur - Asesoría en Ciberseguridad​" at bounding box center [221, 603] width 156 height 10
click at [285, 549] on icon "button" at bounding box center [284, 553] width 9 height 9
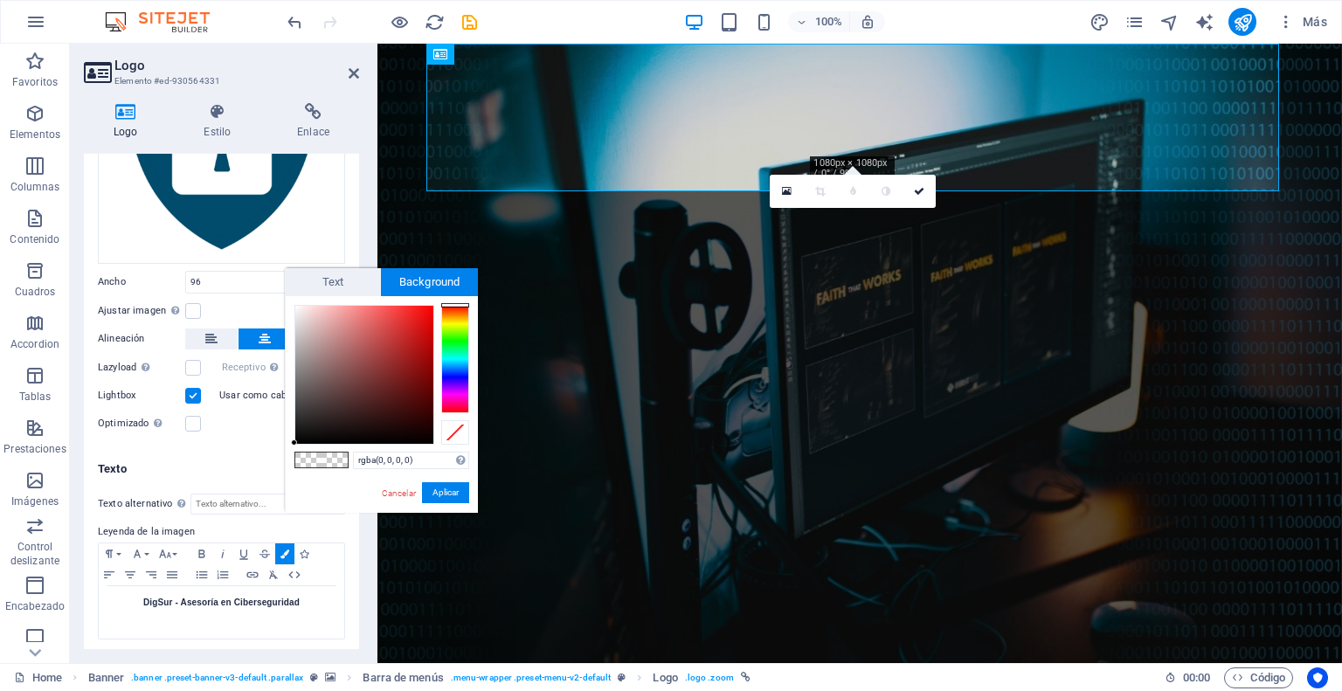
click at [304, 458] on span at bounding box center [308, 460] width 26 height 15
click at [297, 307] on div at bounding box center [364, 375] width 138 height 138
click at [335, 460] on span at bounding box center [334, 460] width 26 height 15
type input "#f7f1f1"
click at [297, 309] on div at bounding box center [364, 375] width 138 height 138
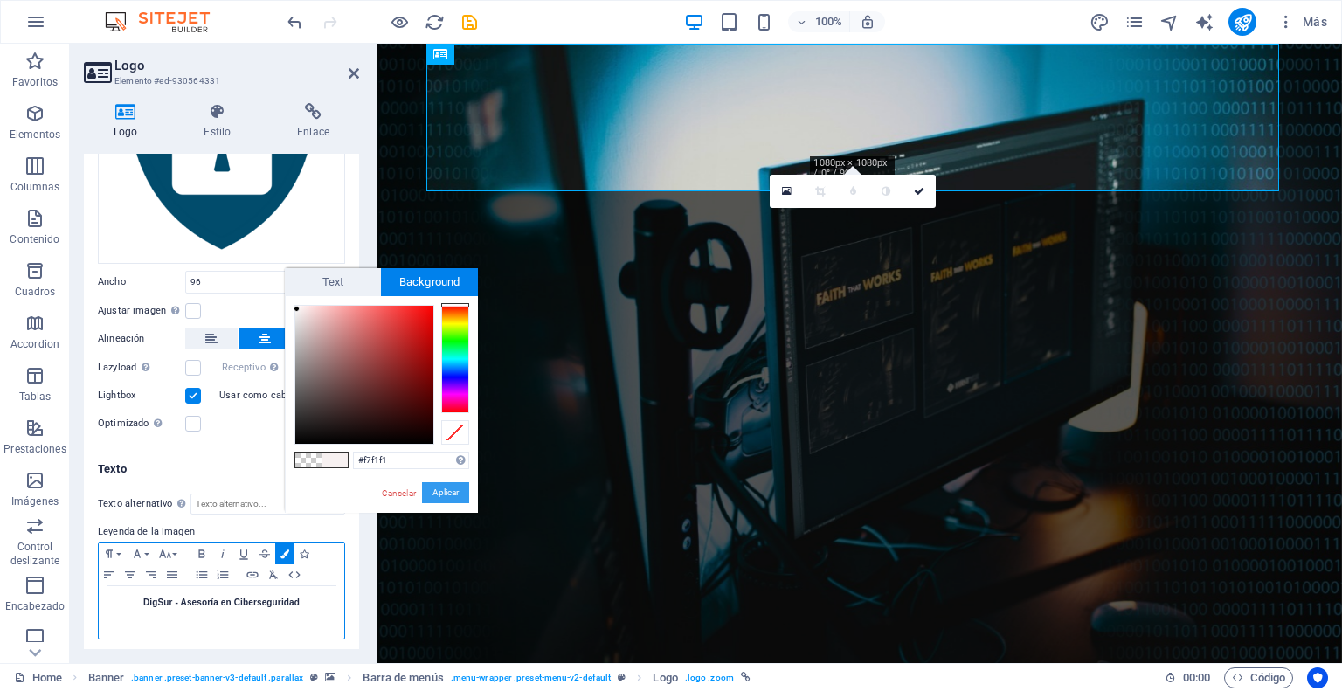
click at [446, 488] on button "Aplicar" at bounding box center [445, 492] width 47 height 21
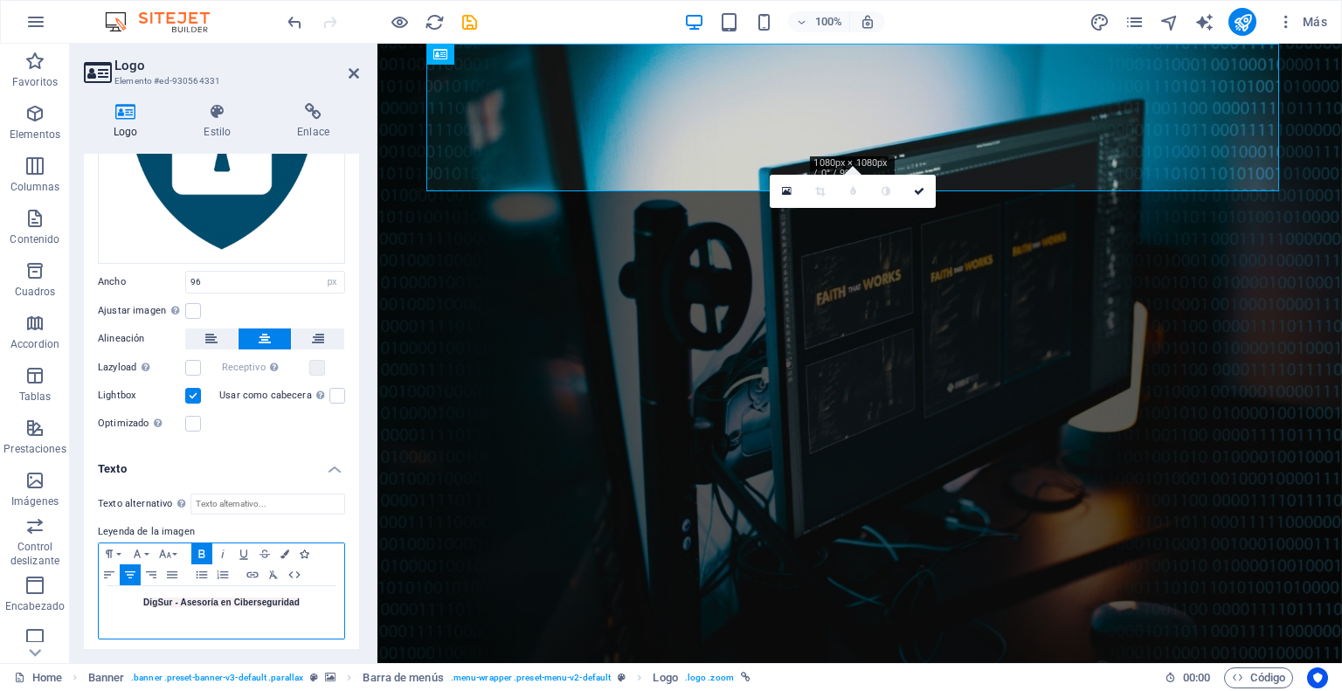
scroll to position [0, 0]
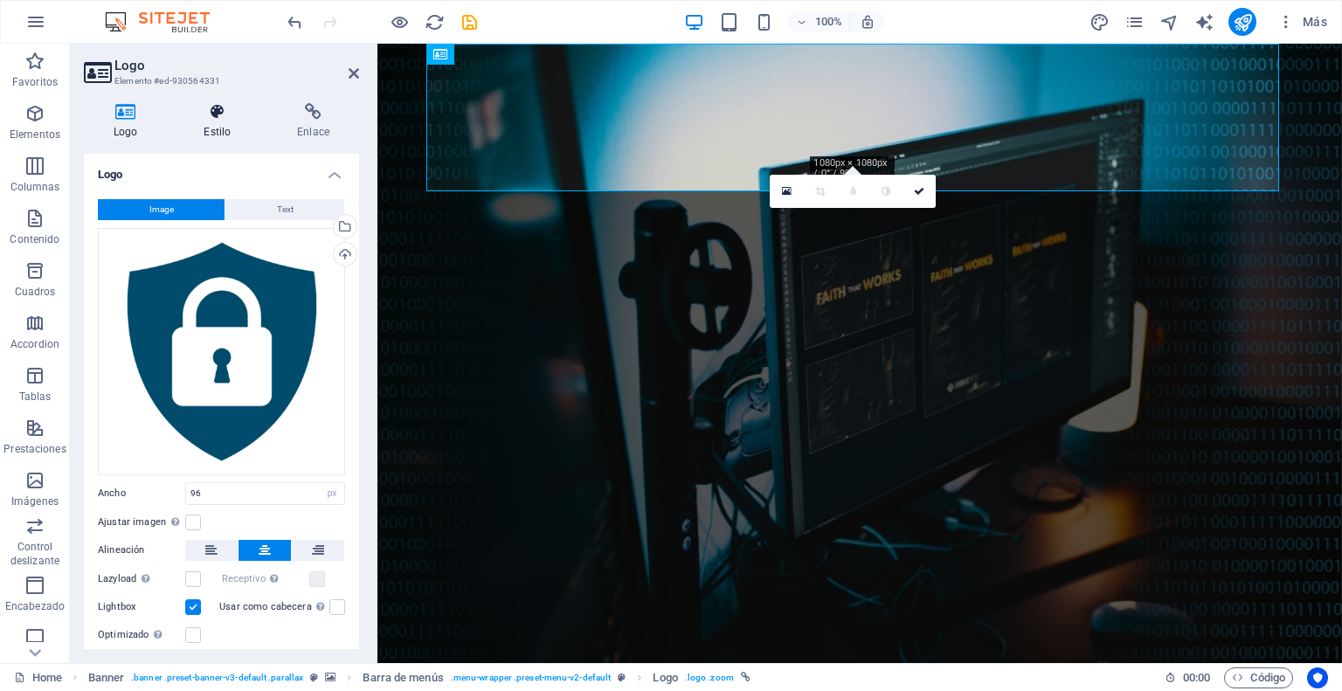
click at [231, 113] on icon at bounding box center [217, 111] width 86 height 17
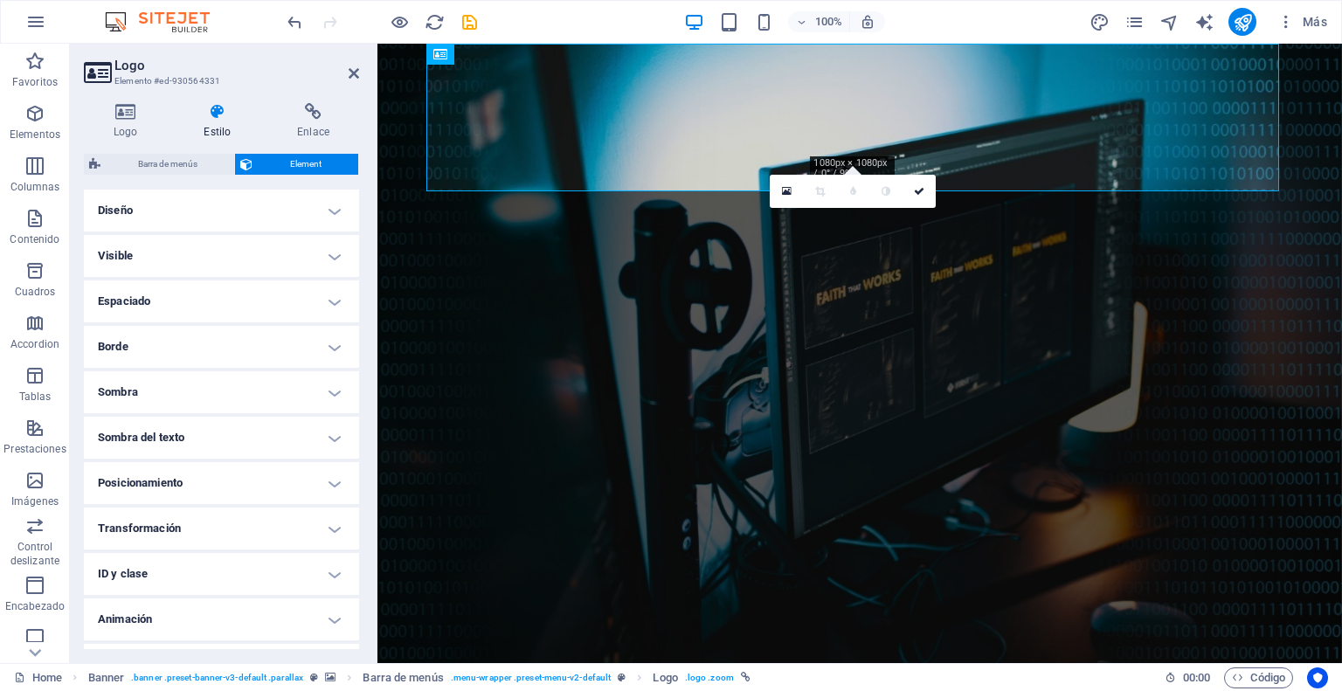
click at [327, 295] on h4 "Espaciado" at bounding box center [221, 301] width 275 height 42
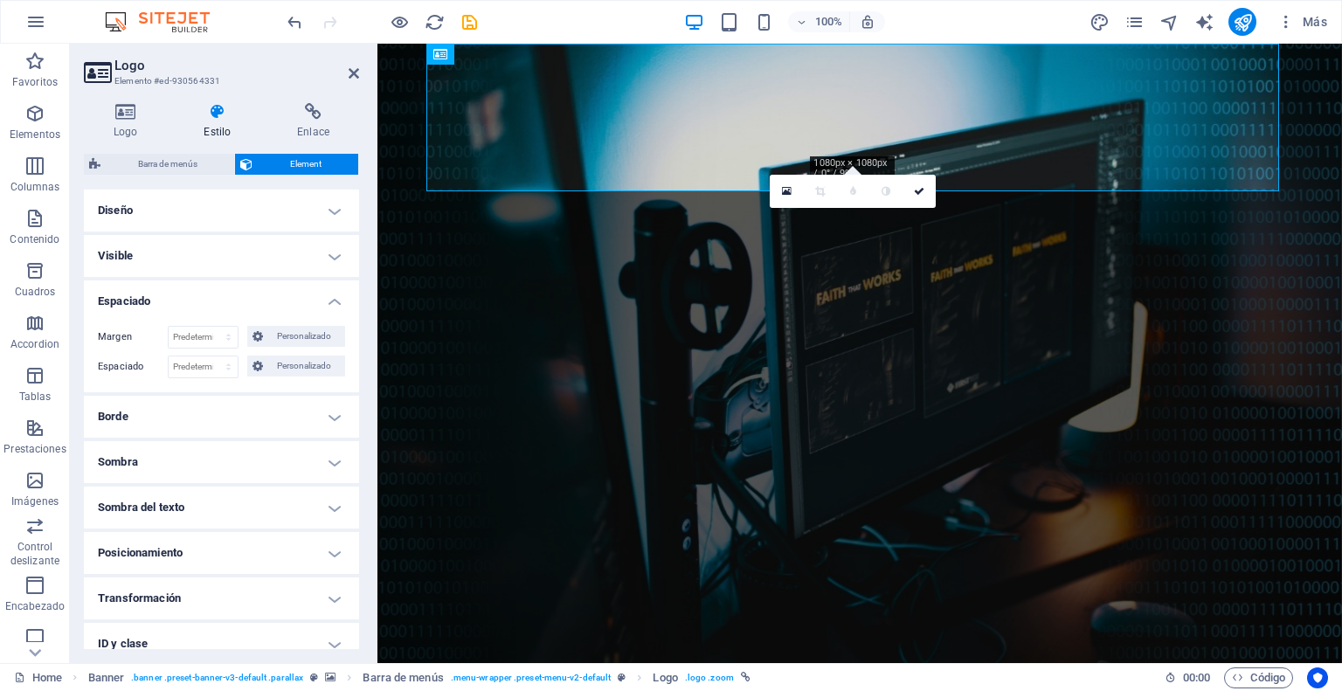
click at [327, 295] on h4 "Espaciado" at bounding box center [221, 295] width 275 height 31
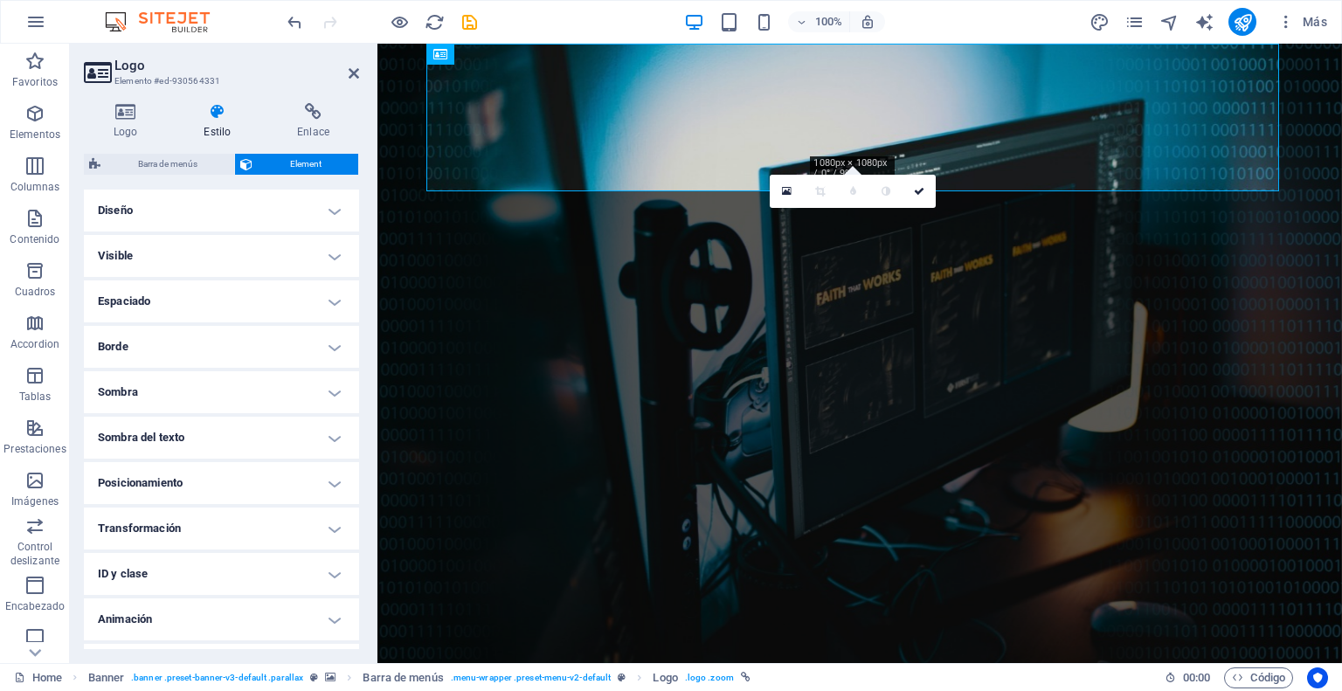
click at [334, 206] on h4 "Diseño" at bounding box center [221, 211] width 275 height 42
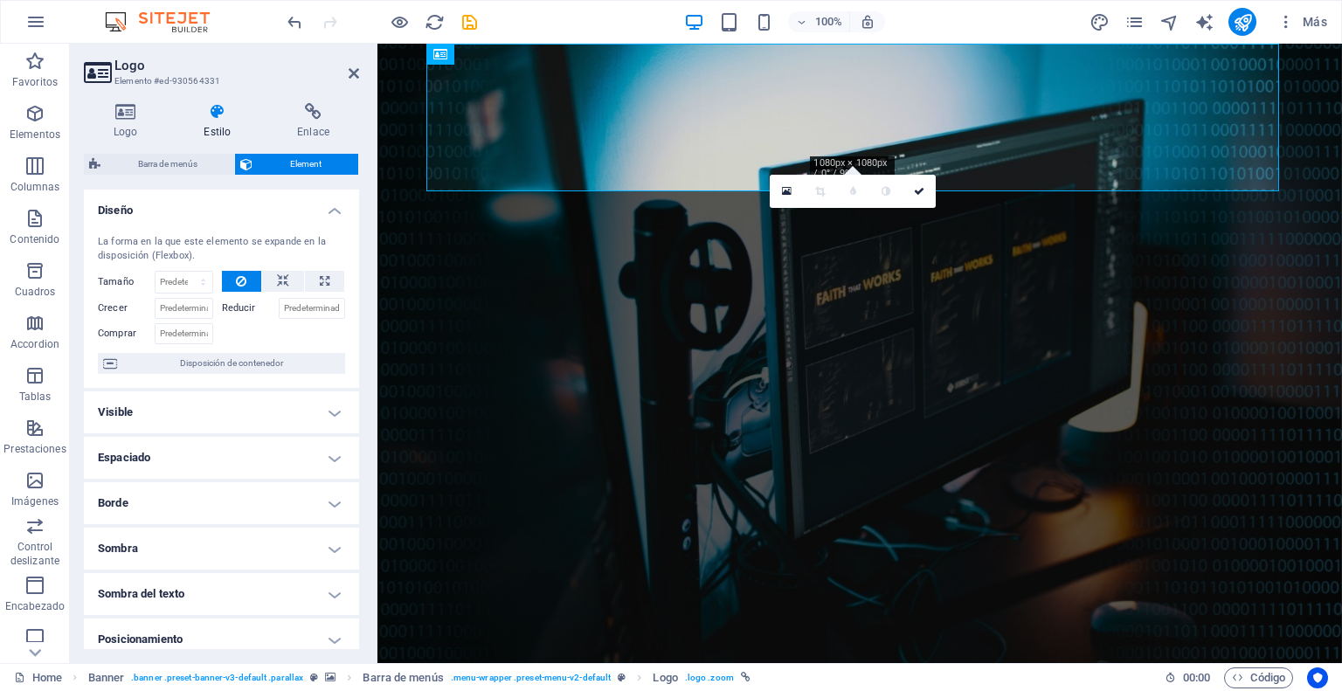
click at [334, 206] on h4 "Diseño" at bounding box center [221, 205] width 275 height 31
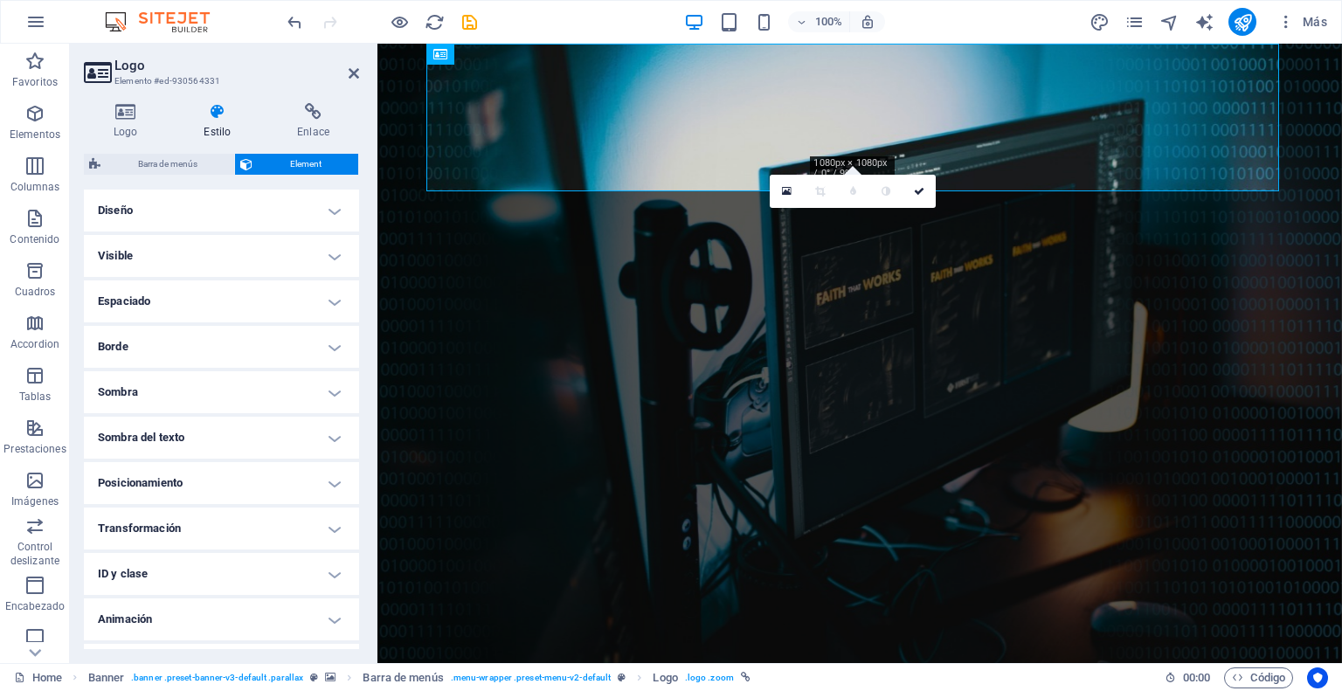
click at [335, 436] on h4 "Sombra del texto" at bounding box center [221, 438] width 275 height 42
click at [301, 471] on span "Fuera" at bounding box center [312, 472] width 22 height 21
type input "2"
type input "4"
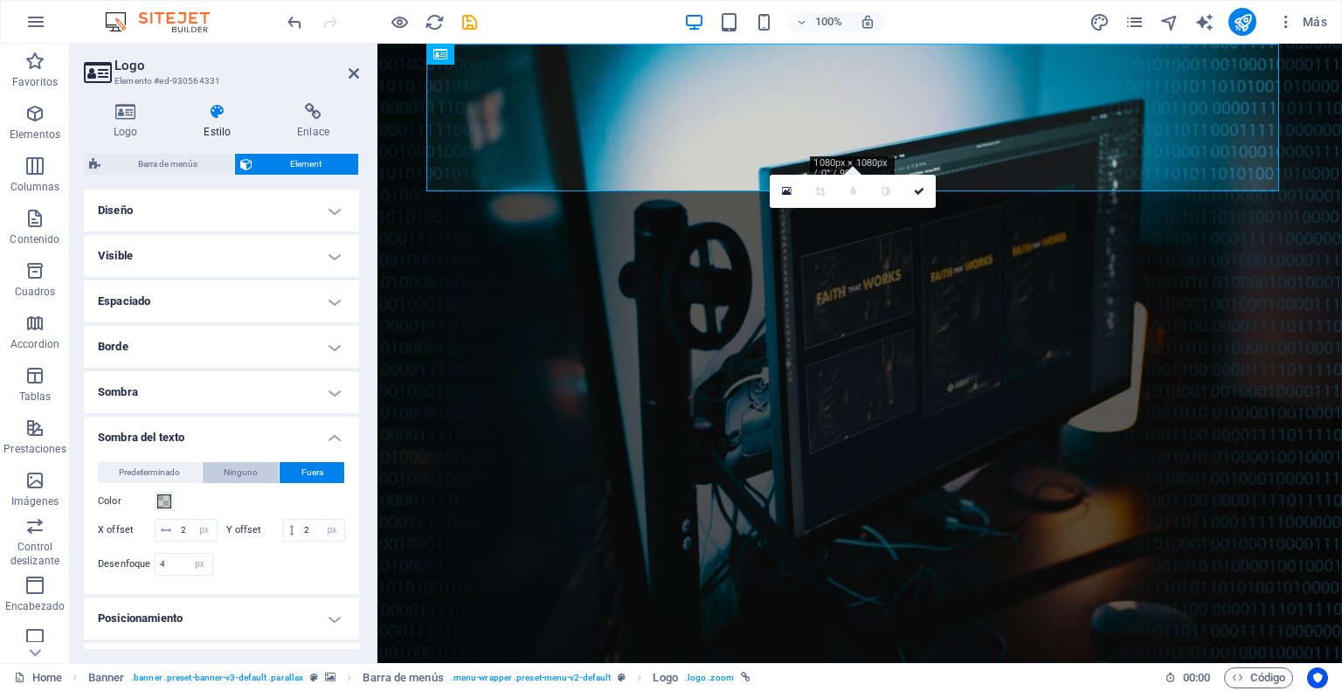
click at [247, 469] on span "Ninguno" at bounding box center [241, 472] width 34 height 21
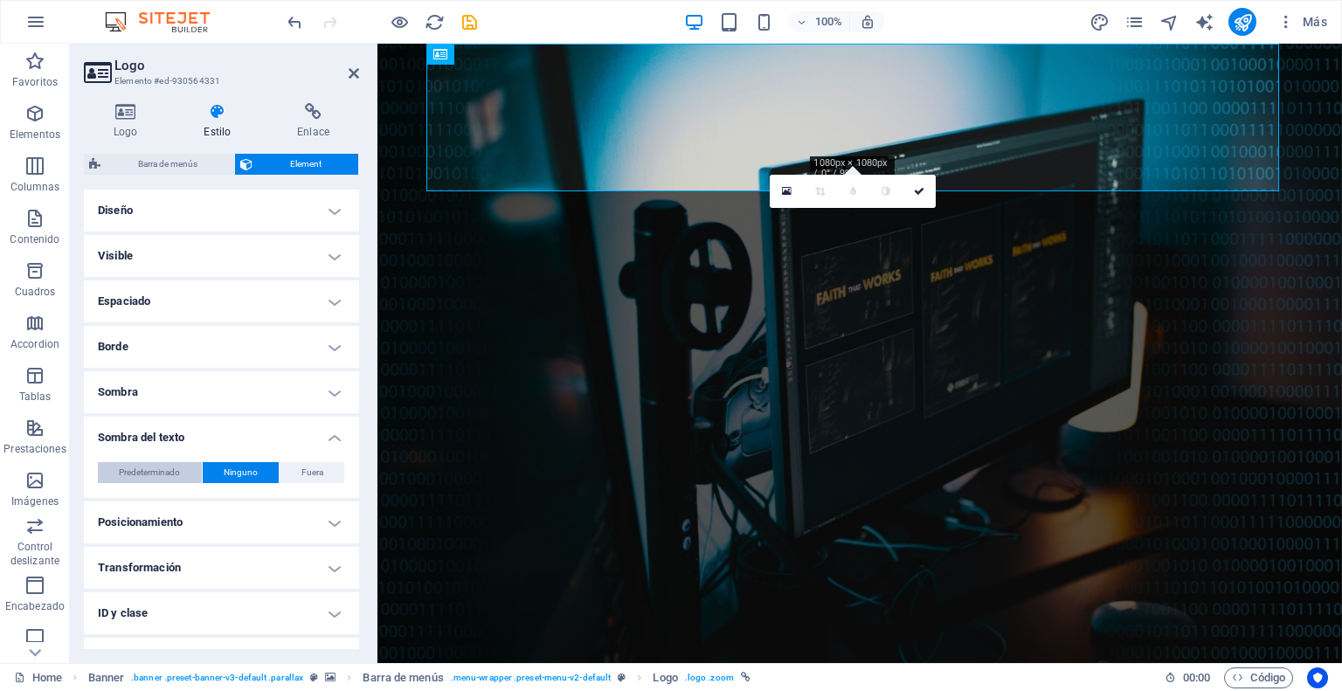
click at [154, 471] on span "Predeterminado" at bounding box center [149, 472] width 61 height 21
click at [328, 438] on h4 "Sombra del texto" at bounding box center [221, 432] width 275 height 31
click at [333, 394] on h4 "Sombra" at bounding box center [221, 392] width 275 height 42
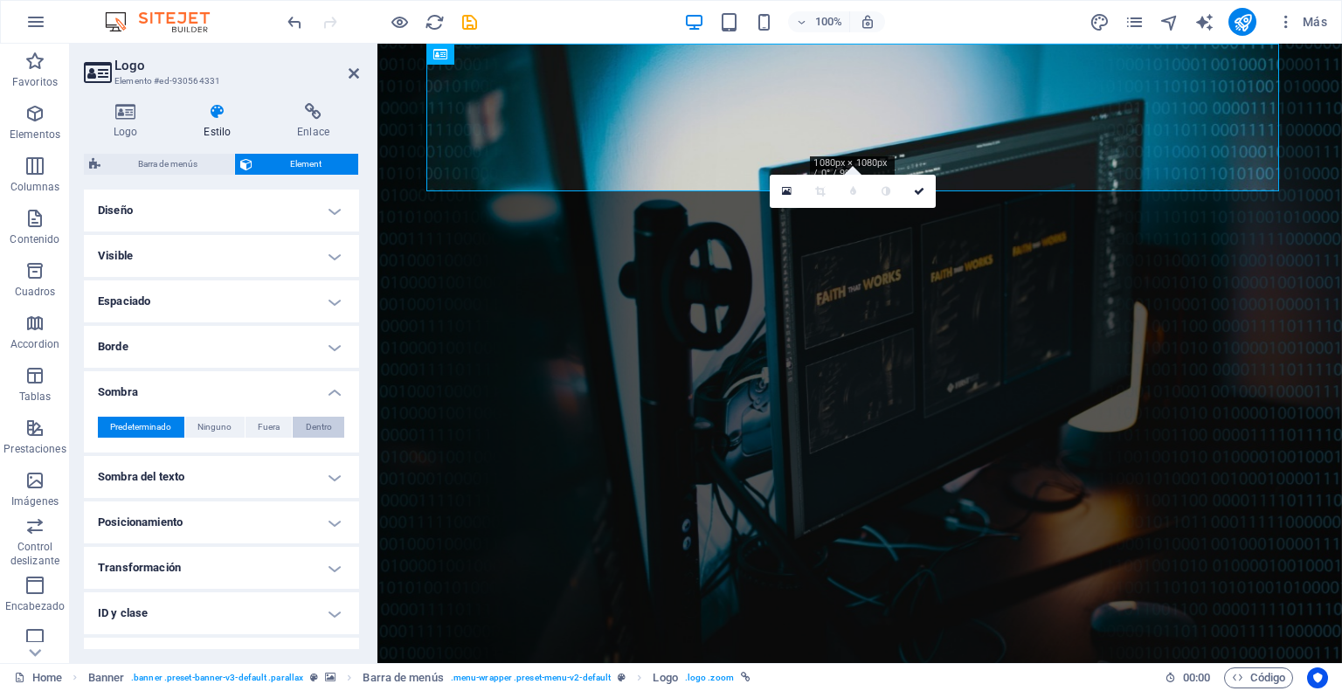
click at [318, 428] on span "Dentro" at bounding box center [319, 427] width 26 height 21
type input "2"
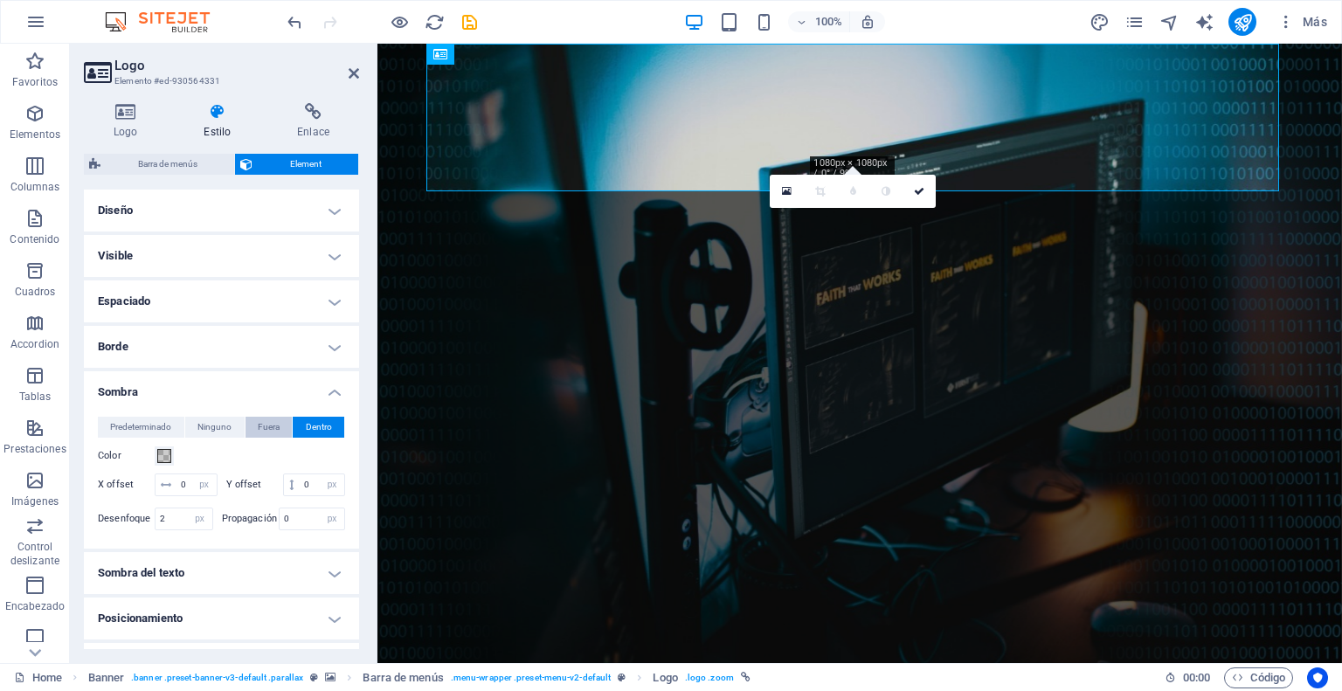
click at [280, 429] on button "Fuera" at bounding box center [268, 427] width 47 height 21
click at [216, 430] on span "Ninguno" at bounding box center [214, 427] width 34 height 21
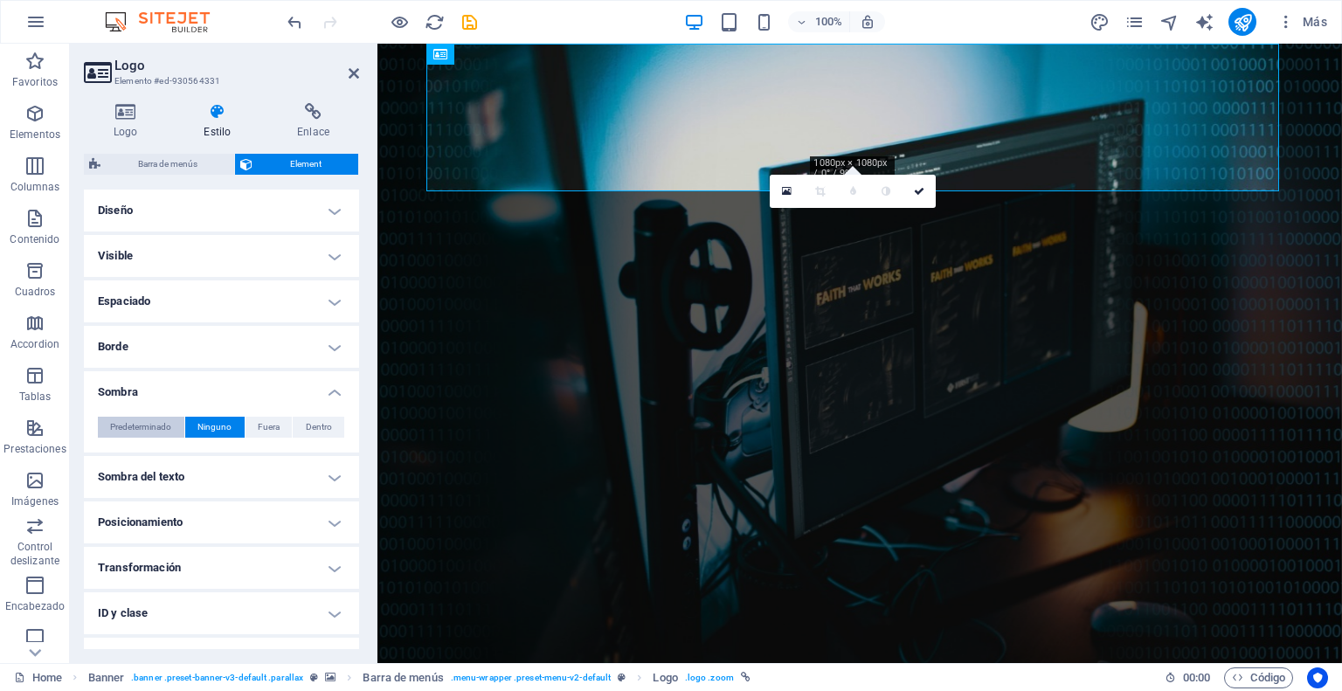
click at [135, 426] on span "Predeterminado" at bounding box center [140, 427] width 61 height 21
click at [326, 390] on h4 "Sombra" at bounding box center [221, 386] width 275 height 31
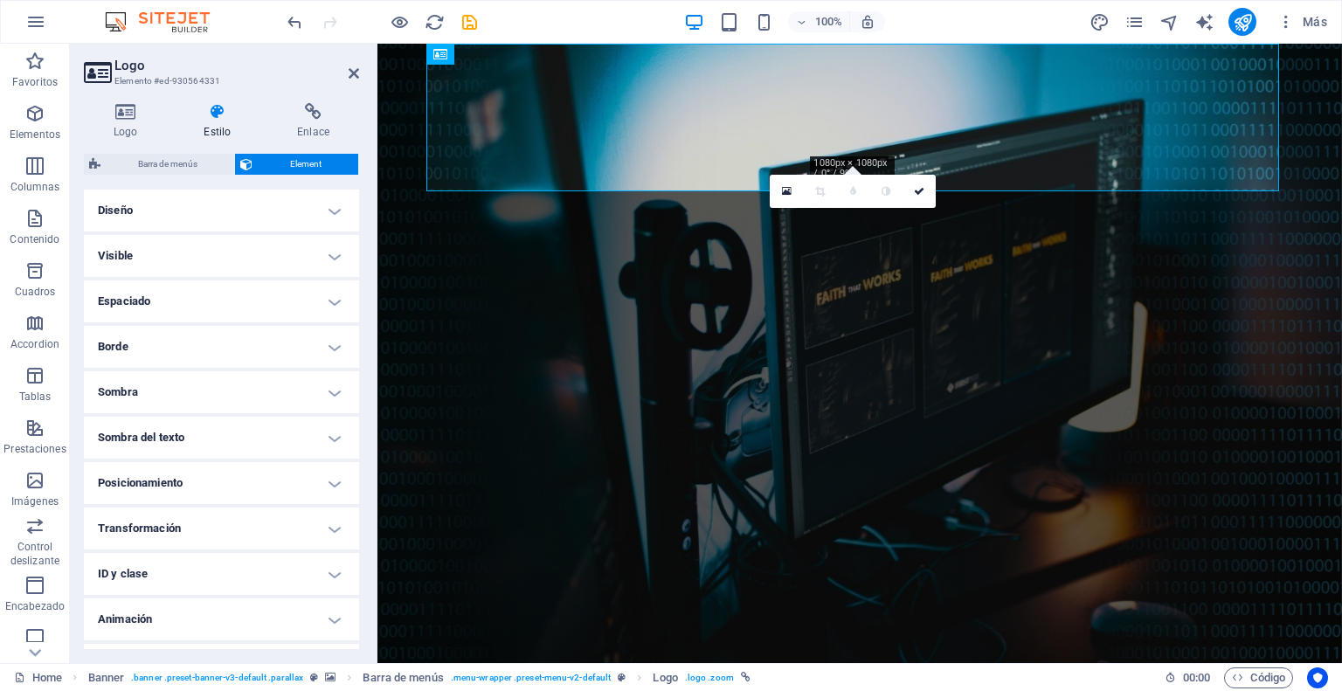
click at [335, 527] on h4 "Transformación" at bounding box center [221, 529] width 275 height 42
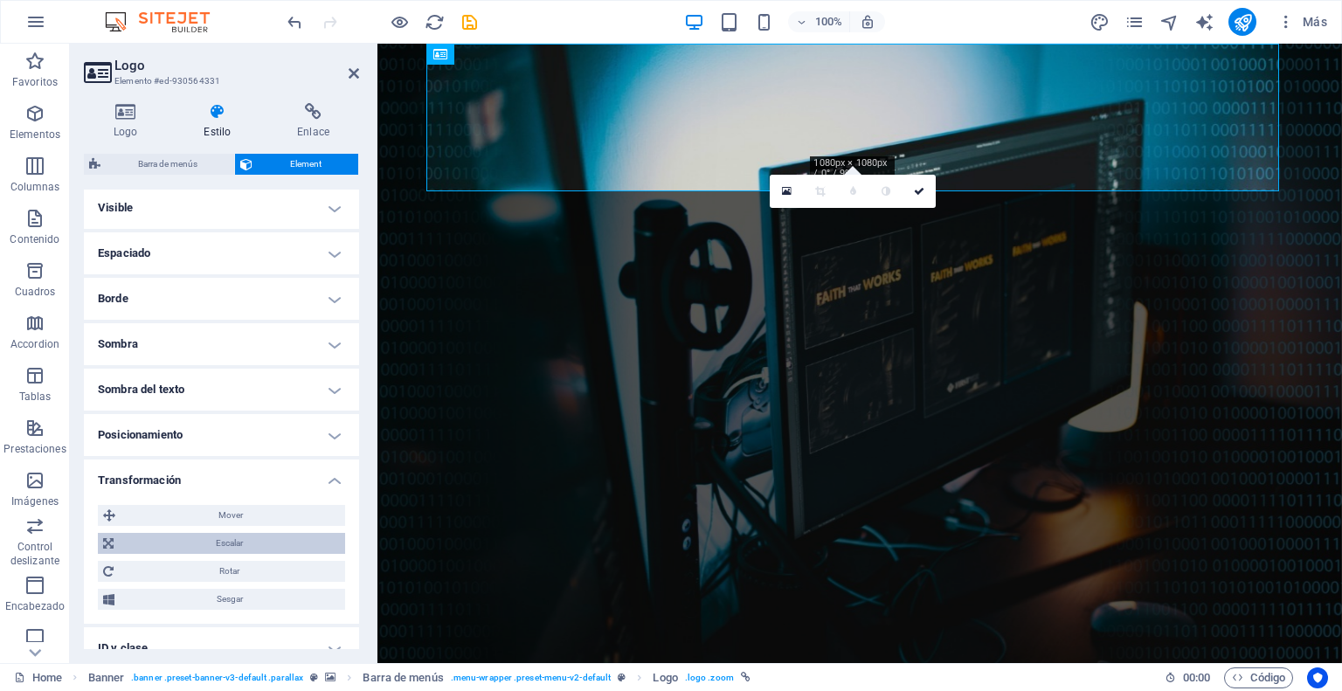
scroll to position [87, 0]
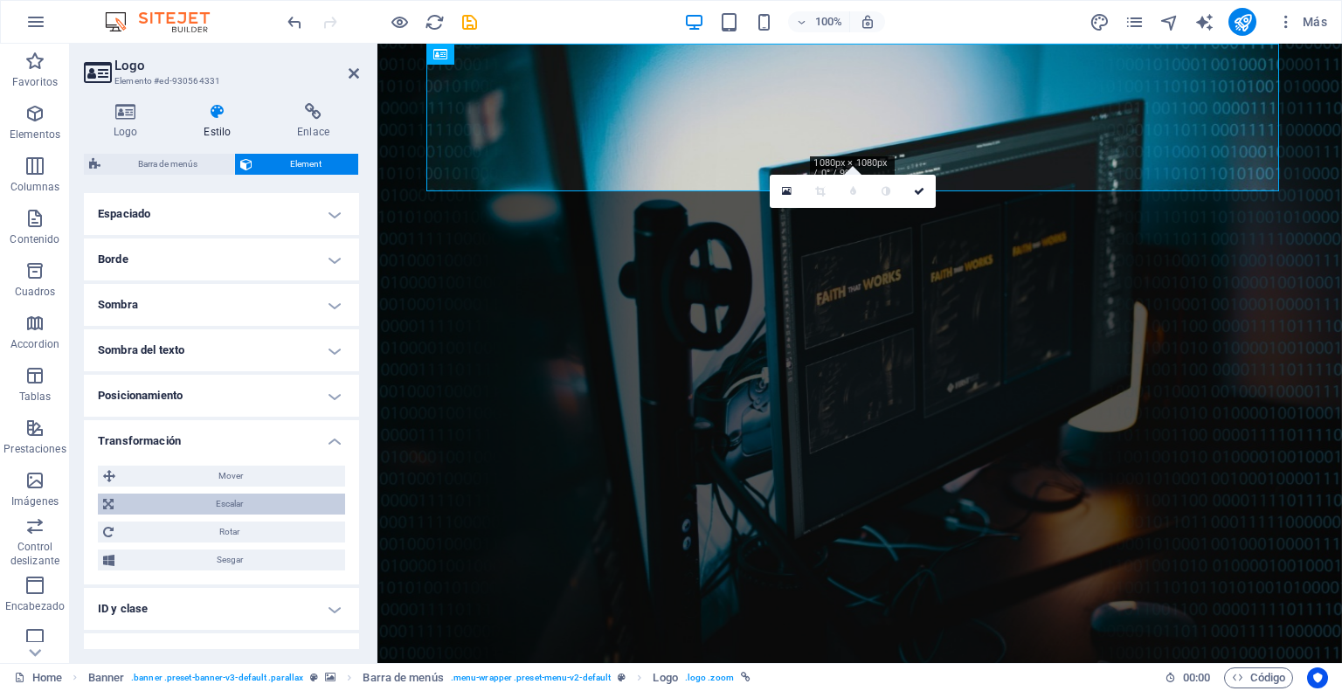
click at [221, 505] on span "Escalar" at bounding box center [229, 504] width 221 height 21
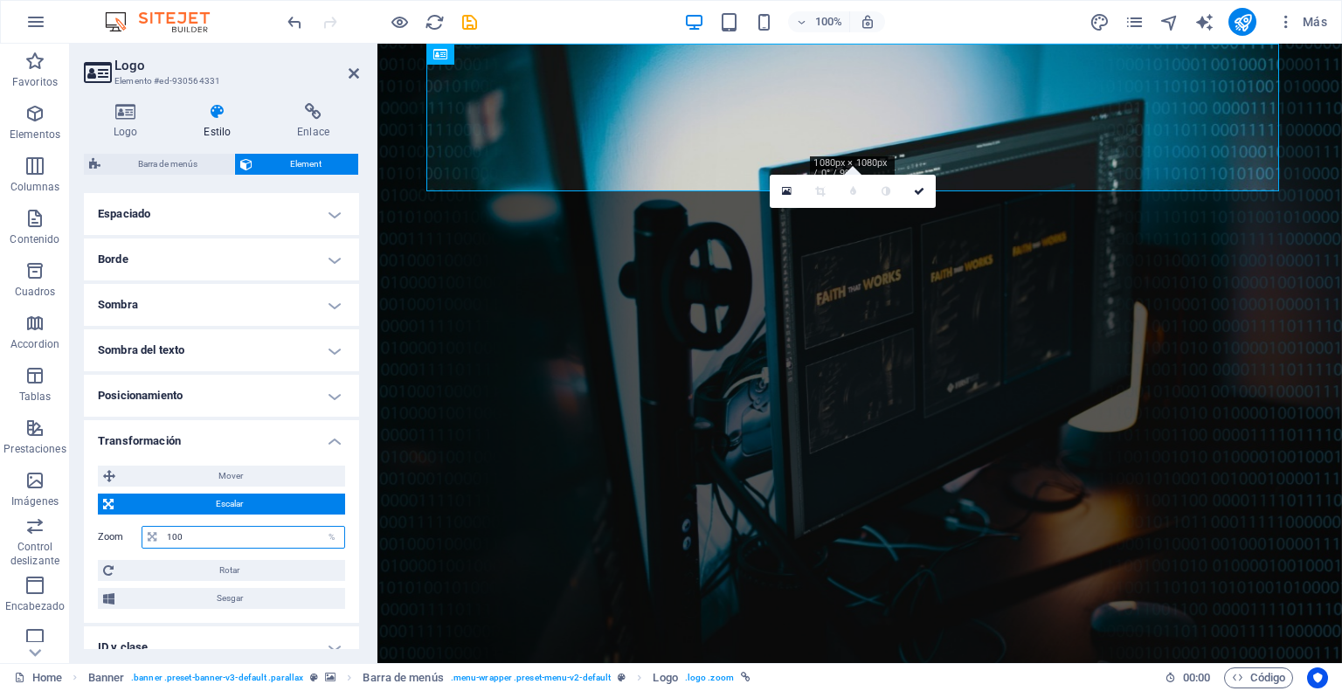
click at [268, 531] on input "100" at bounding box center [253, 537] width 182 height 21
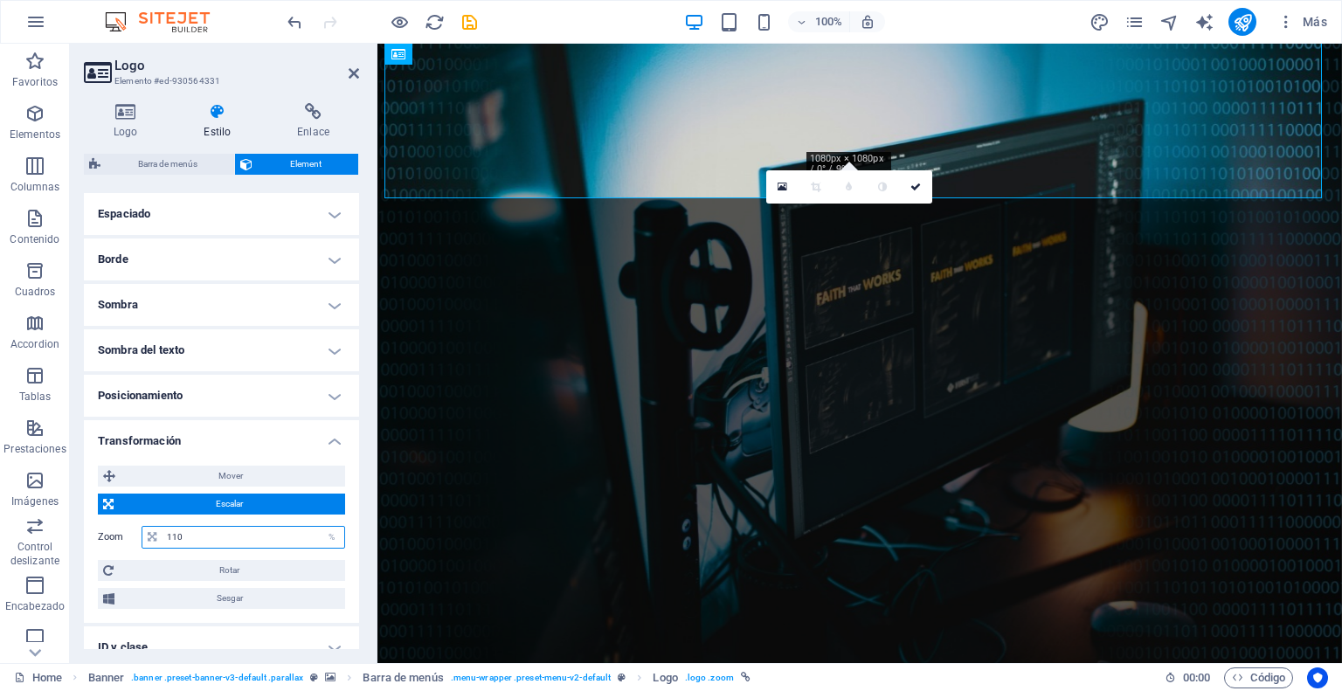
scroll to position [175, 0]
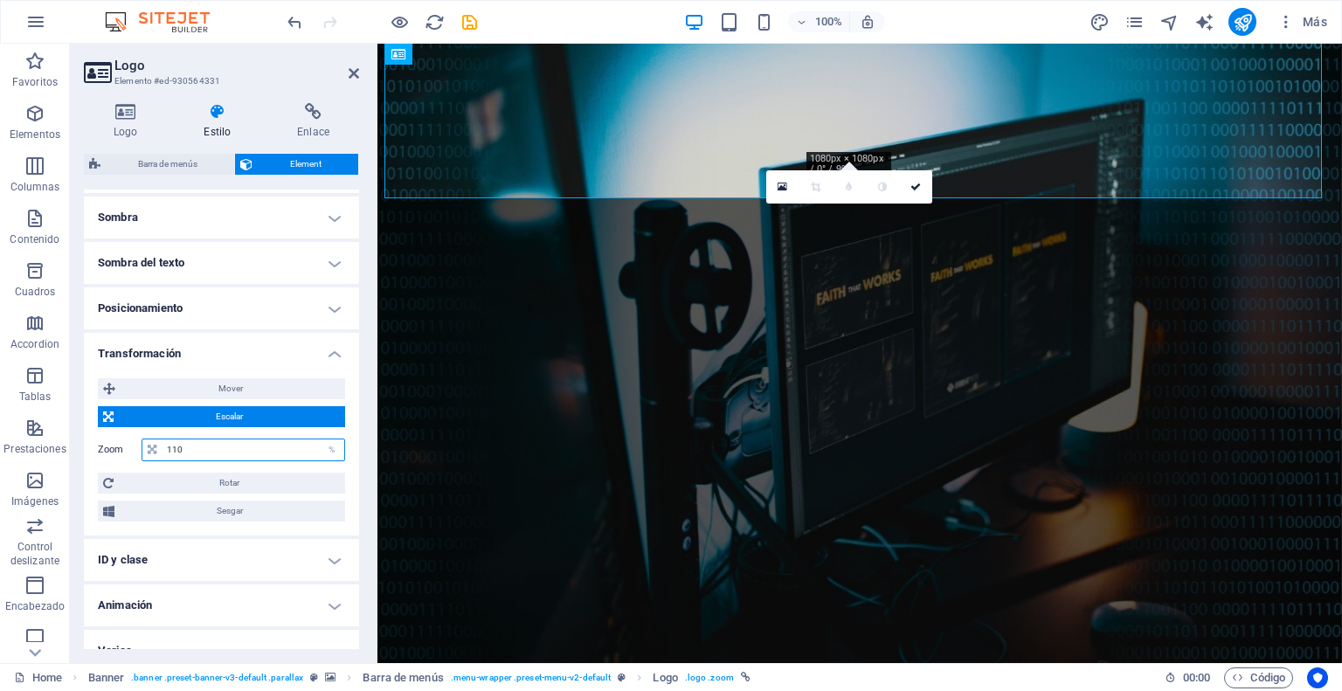
type input "110"
click at [332, 352] on h4 "Transformación" at bounding box center [221, 348] width 275 height 31
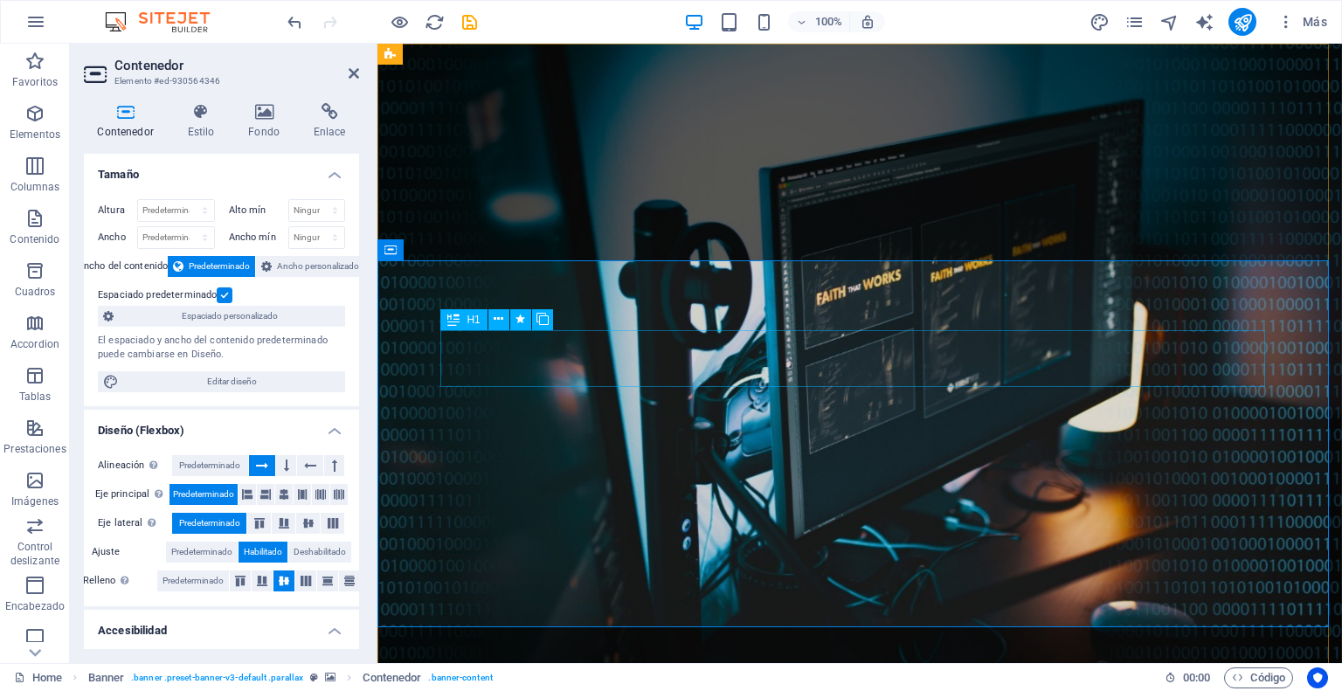
click at [333, 431] on h4 "Diseño (Flexbox)" at bounding box center [221, 425] width 275 height 31
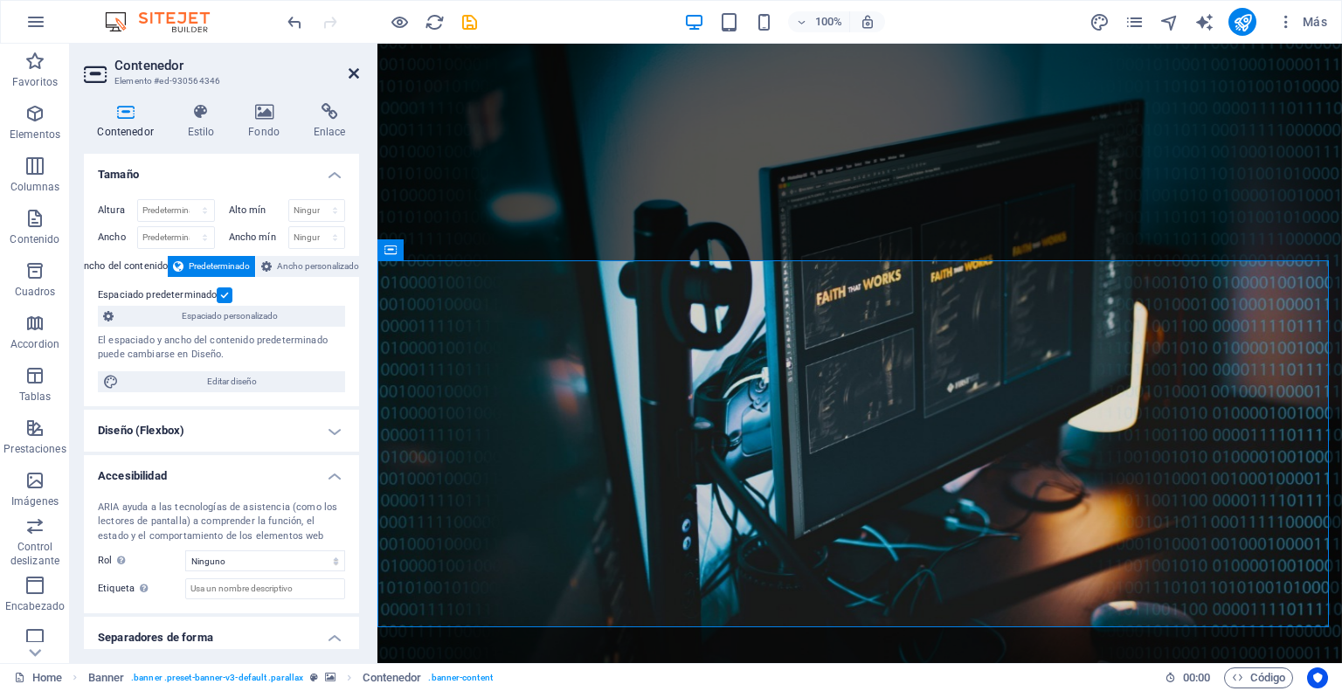
click at [348, 73] on header "Contenedor Elemento #ed-930564346" at bounding box center [221, 66] width 275 height 45
click at [349, 73] on icon at bounding box center [354, 73] width 10 height 14
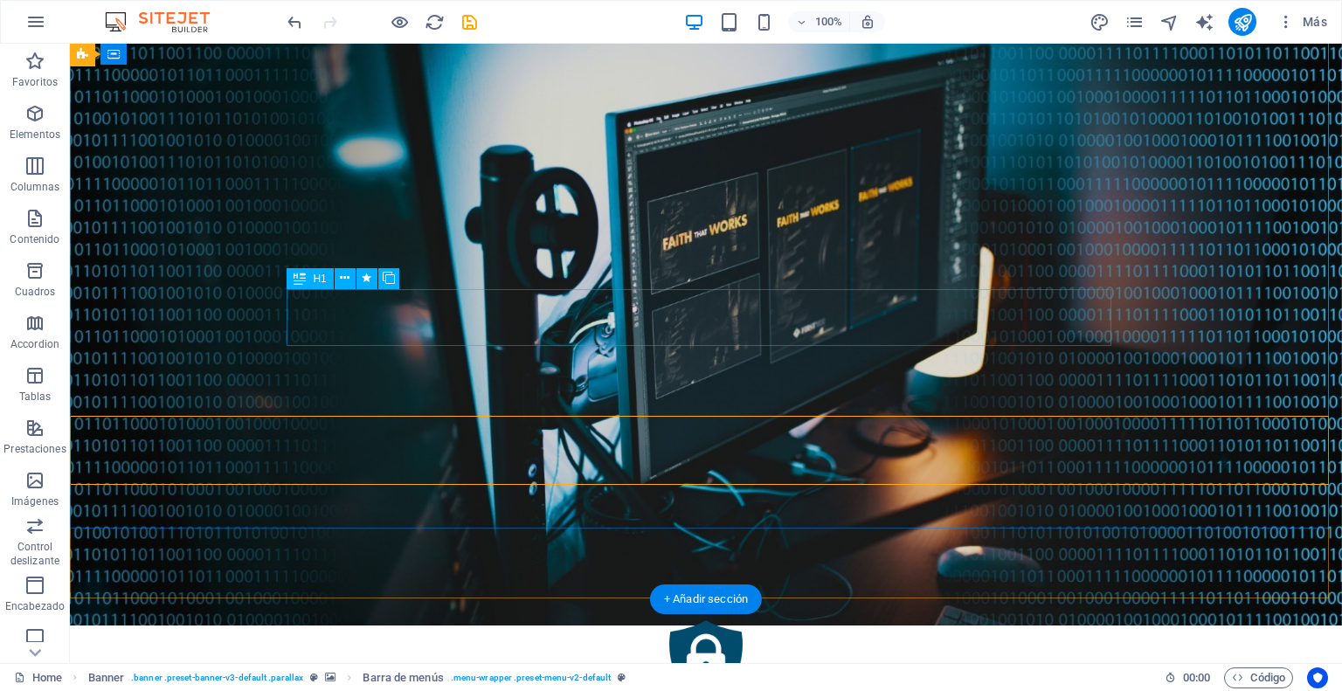
scroll to position [0, 0]
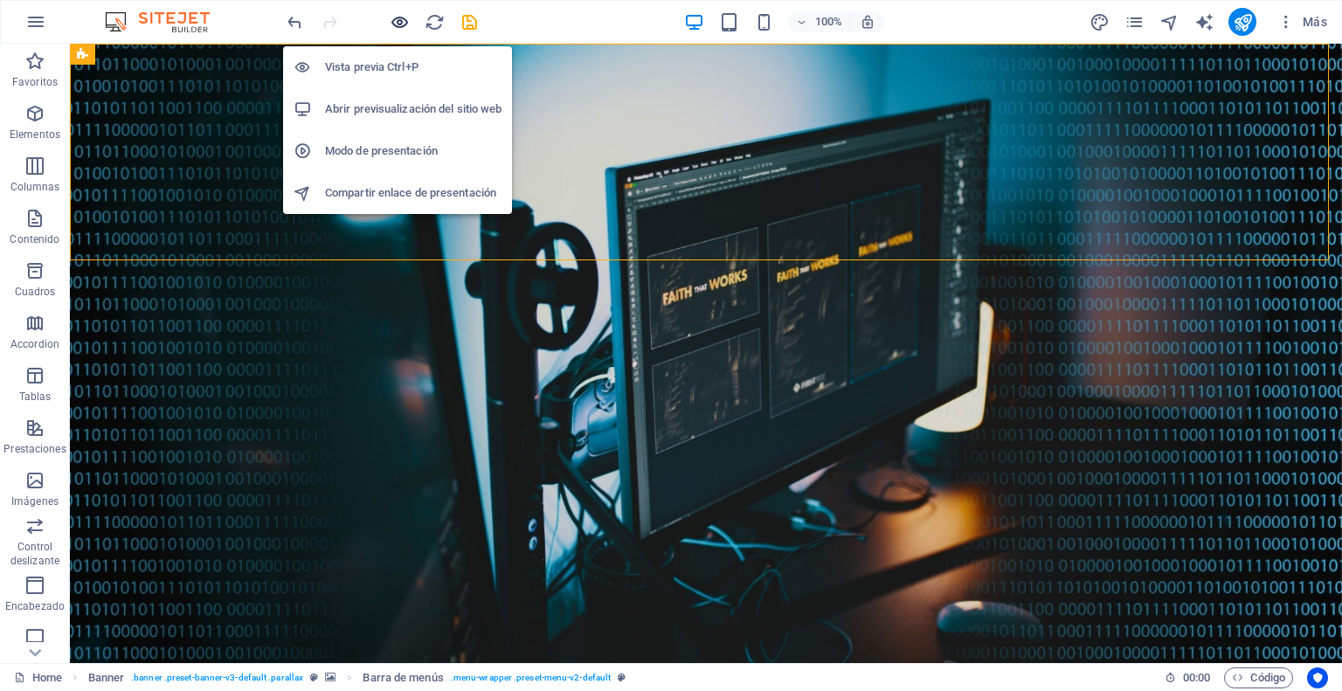
click at [399, 21] on icon "button" at bounding box center [400, 22] width 20 height 20
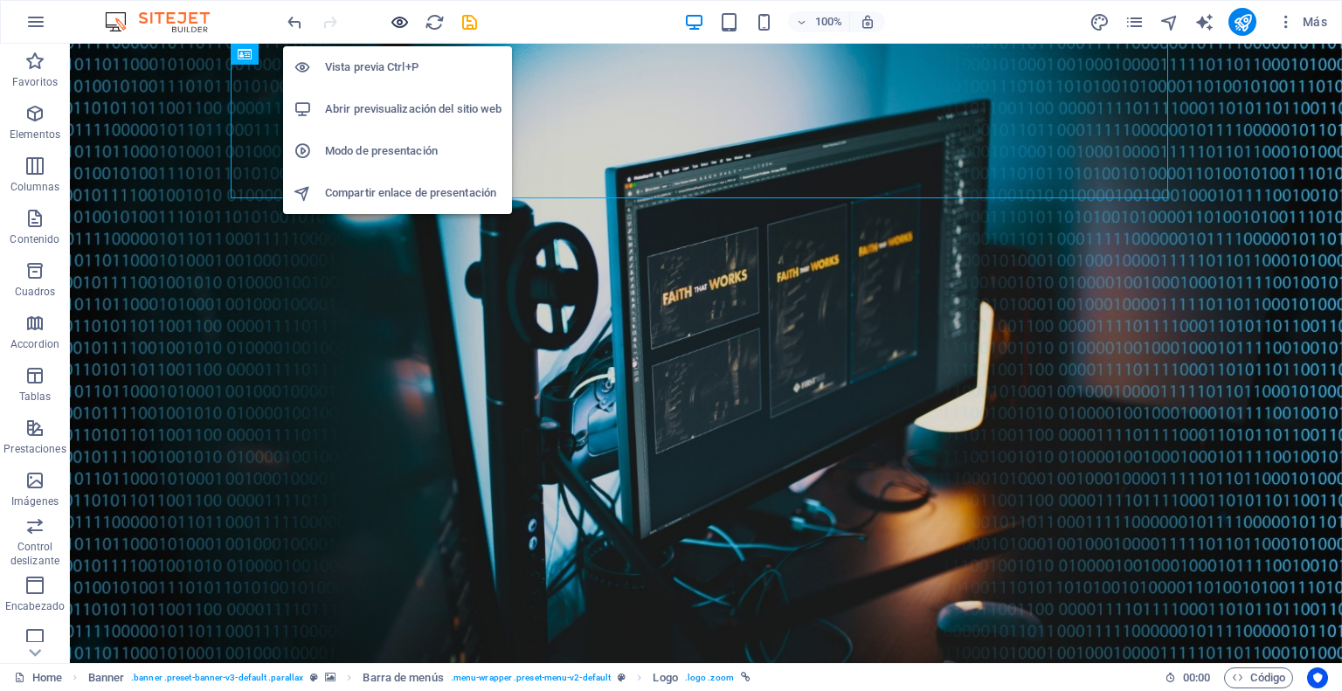
click at [391, 18] on icon "button" at bounding box center [400, 22] width 20 height 20
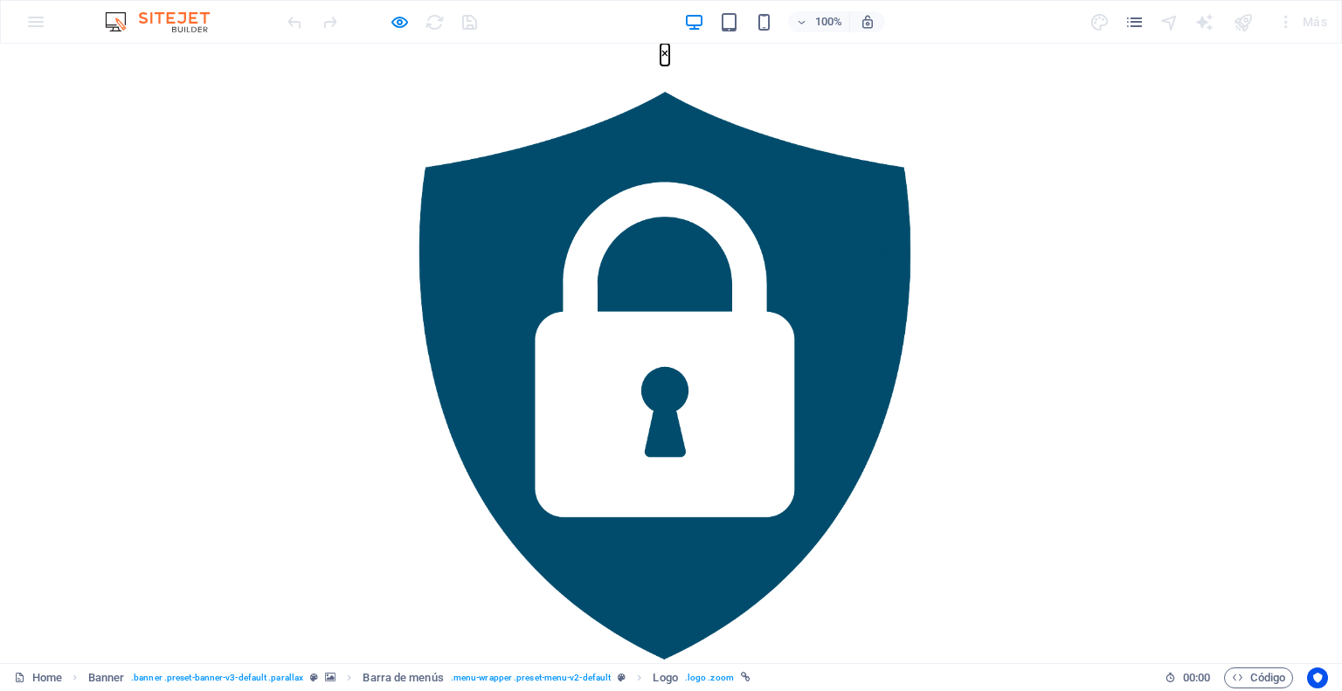
click at [669, 66] on button "×" at bounding box center [664, 55] width 9 height 22
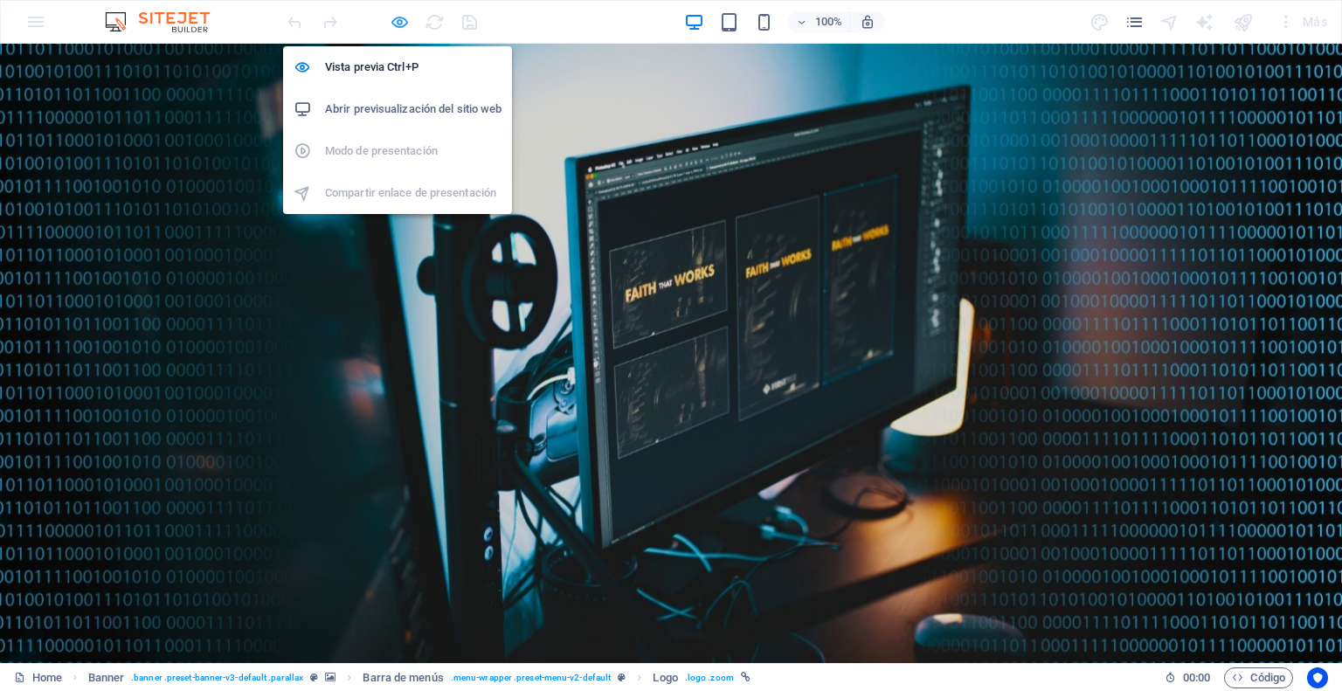
click at [397, 20] on icon "button" at bounding box center [400, 22] width 20 height 20
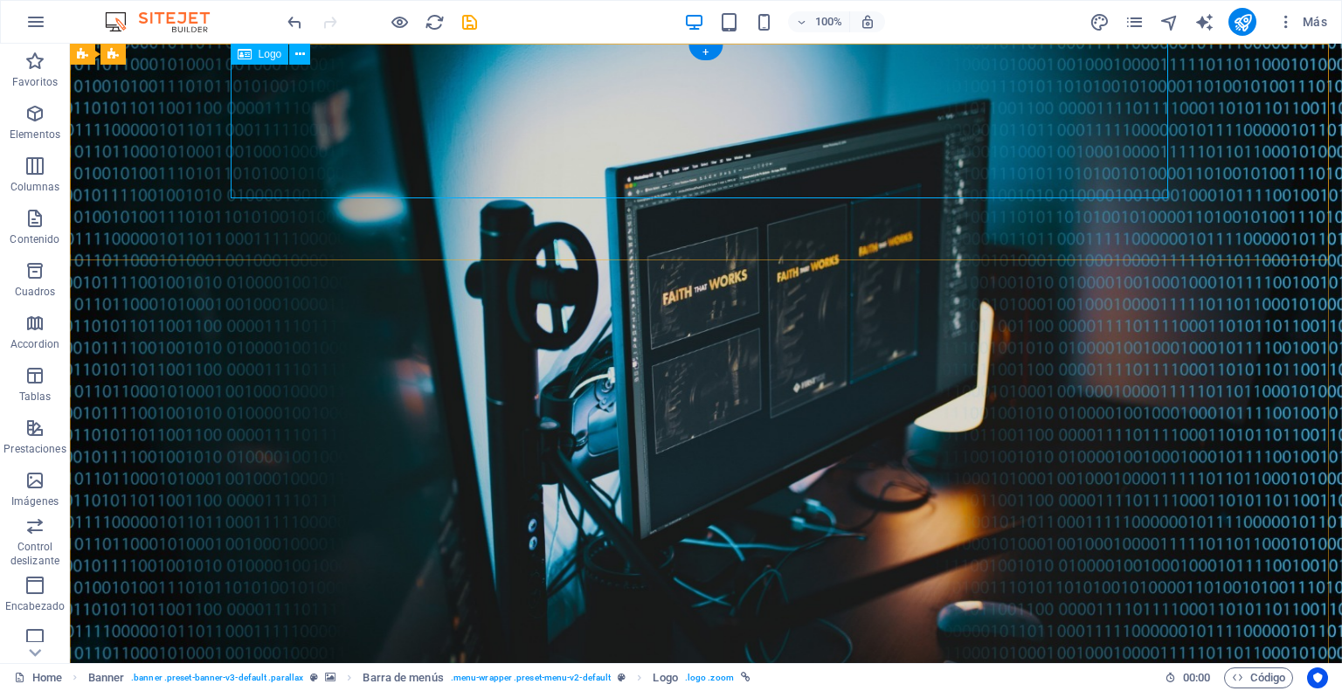
select select "px"
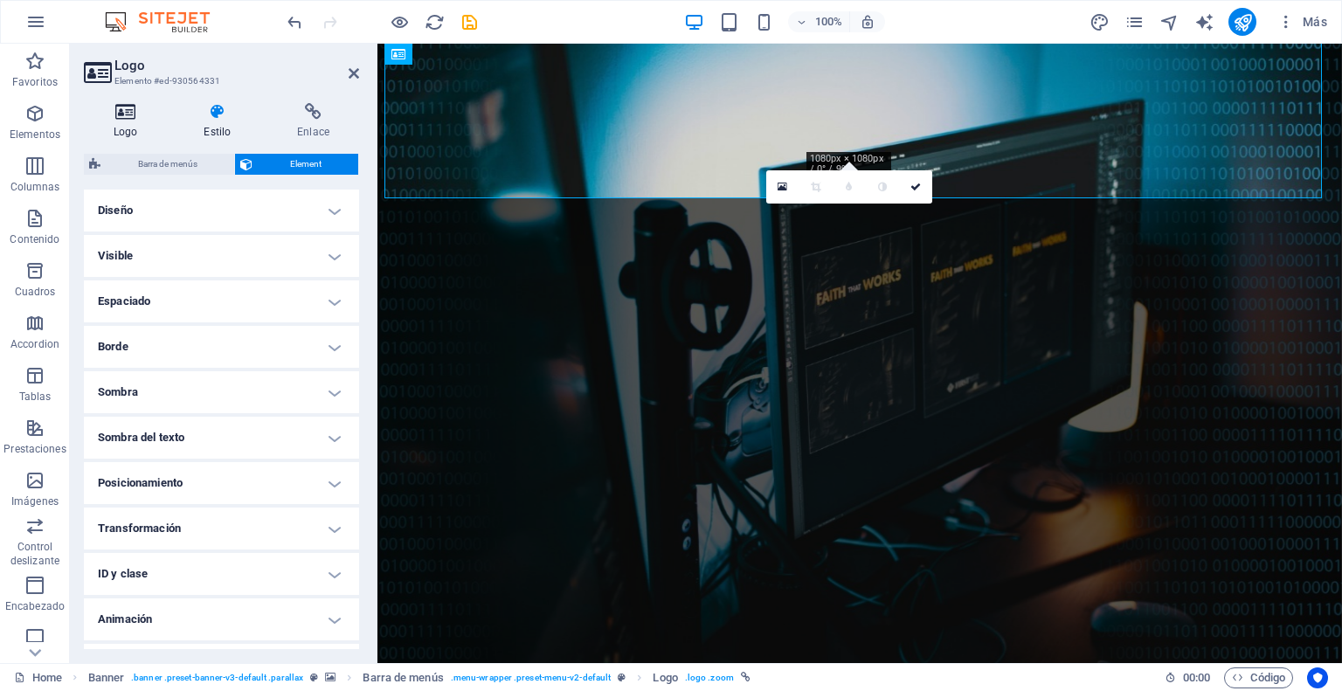
click at [128, 121] on h4 "Logo" at bounding box center [129, 121] width 90 height 37
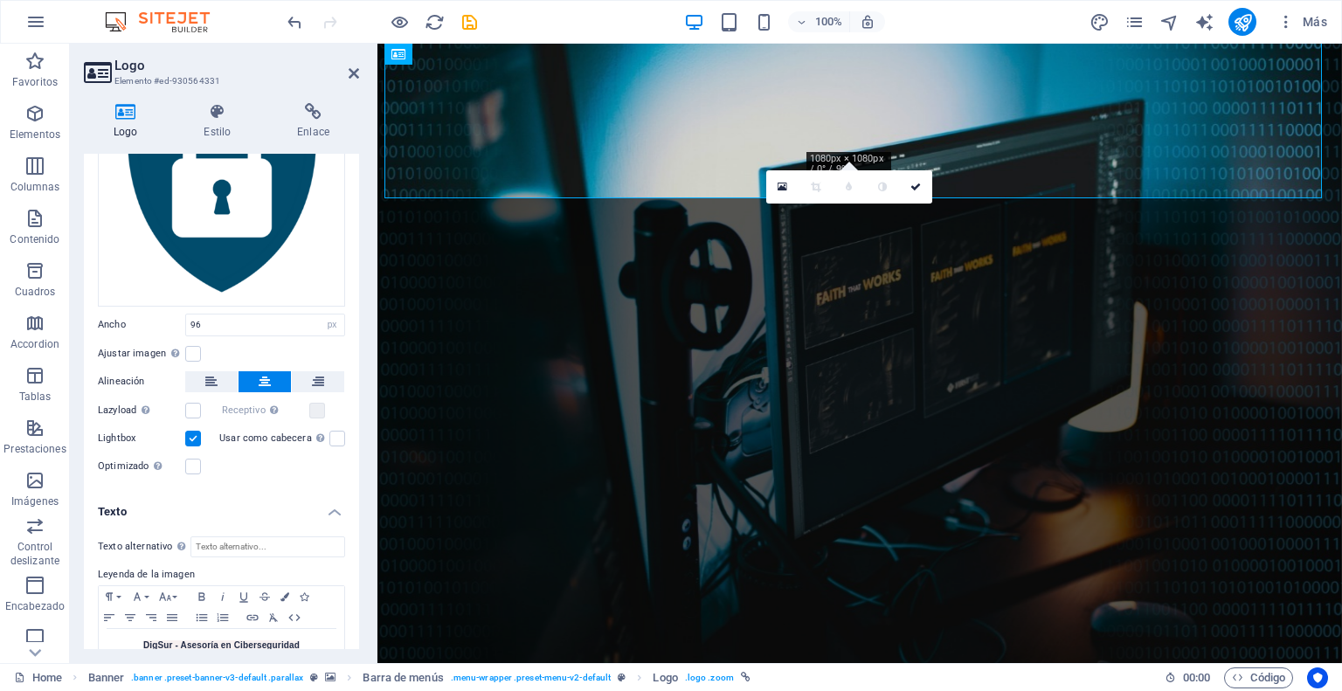
scroll to position [211, 0]
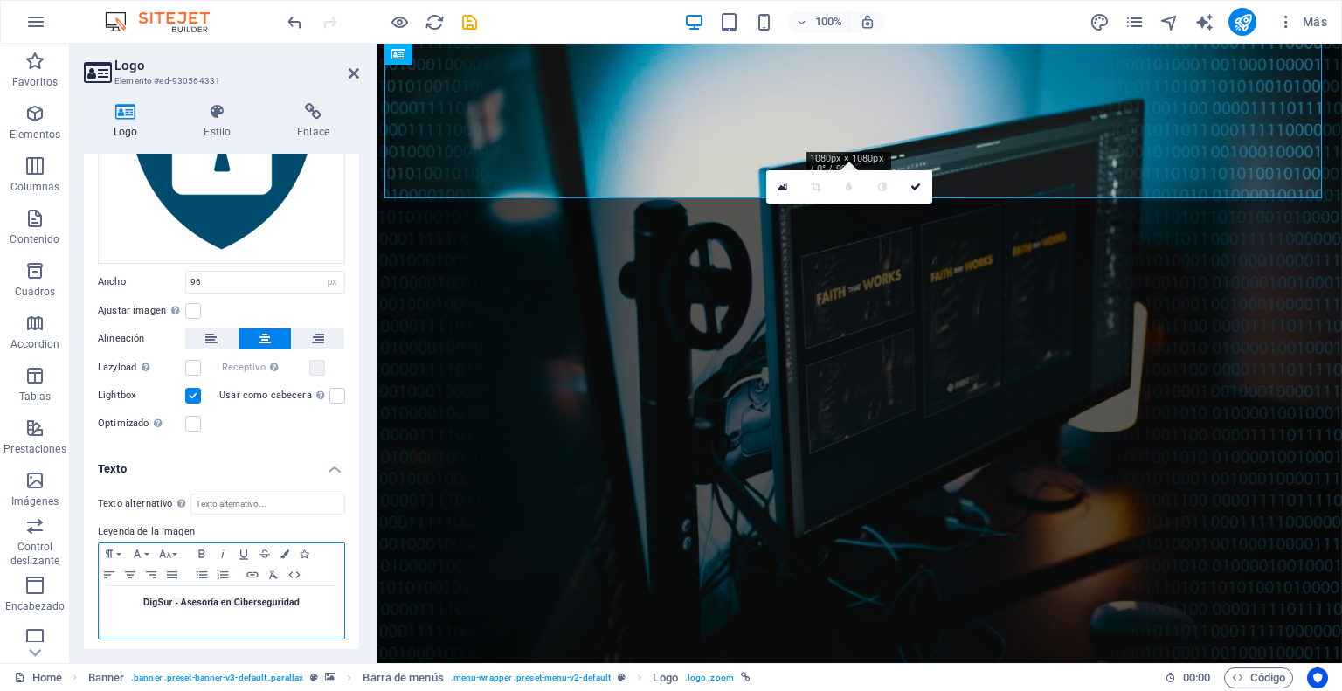
click at [266, 599] on span "DigSur - Asesoría en Ciberseguridad​" at bounding box center [221, 603] width 156 height 10
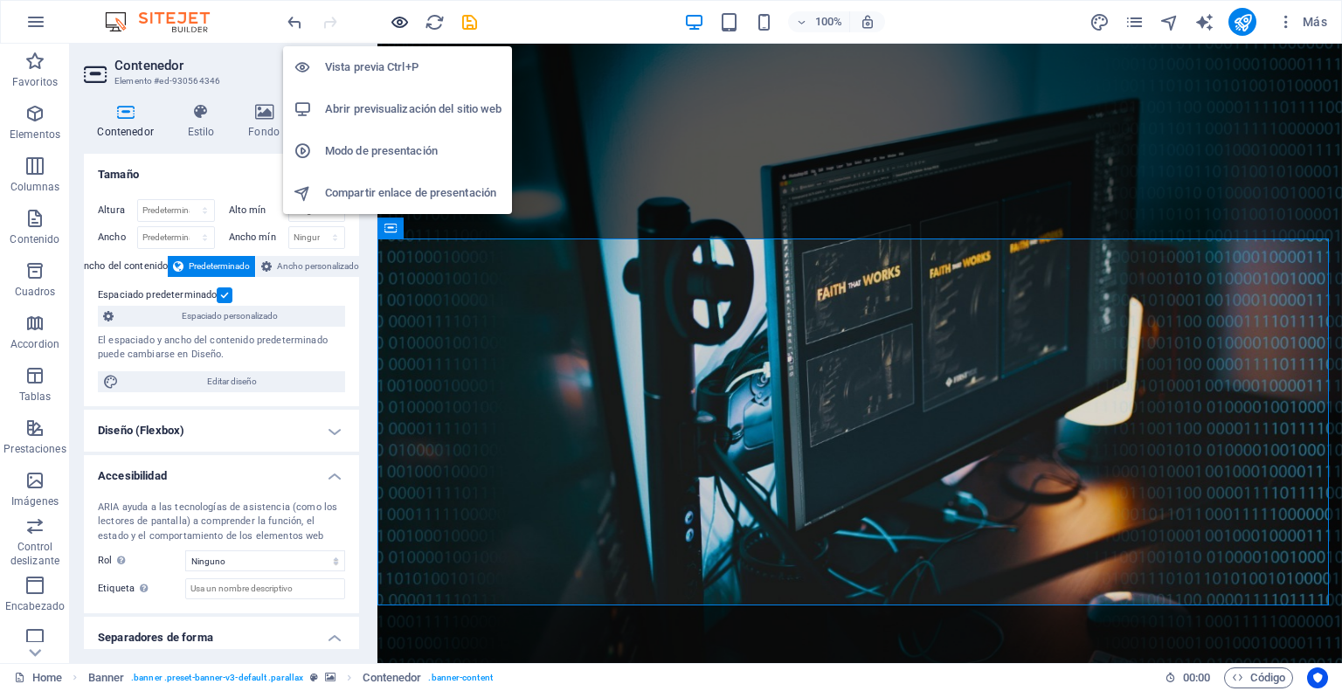
click at [395, 19] on icon "button" at bounding box center [400, 22] width 20 height 20
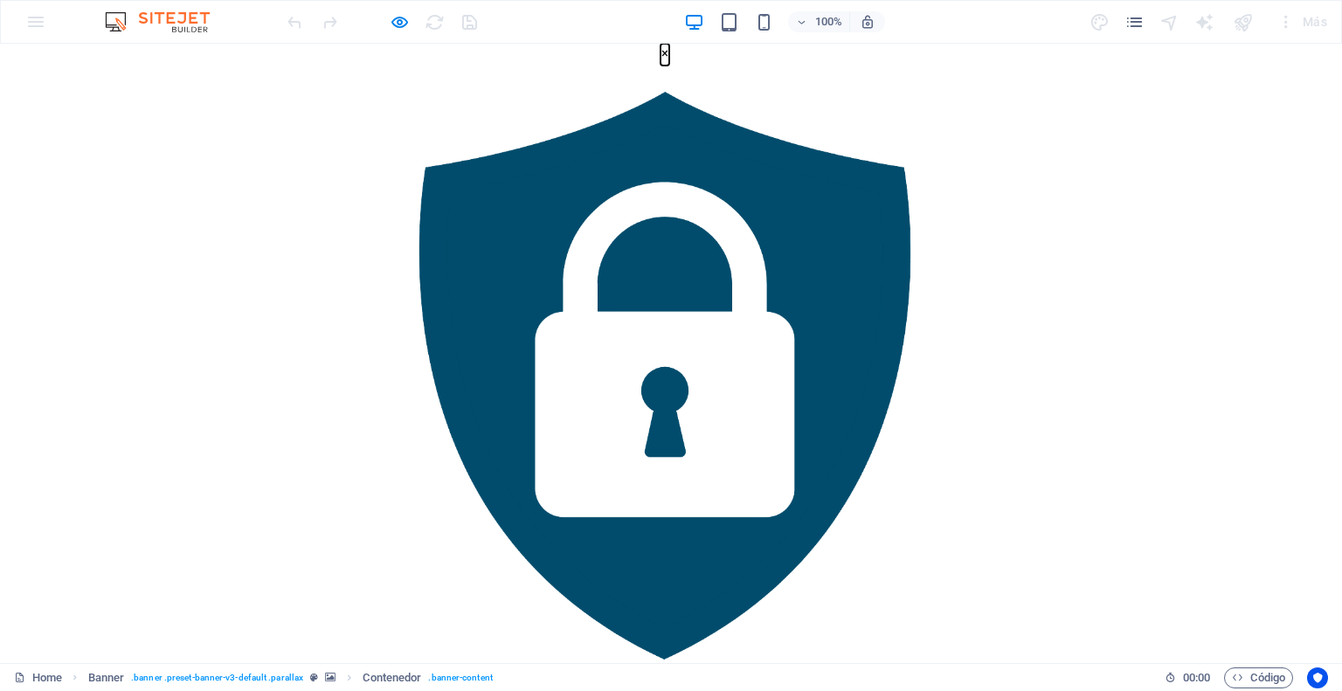
click at [669, 66] on button "×" at bounding box center [664, 55] width 9 height 22
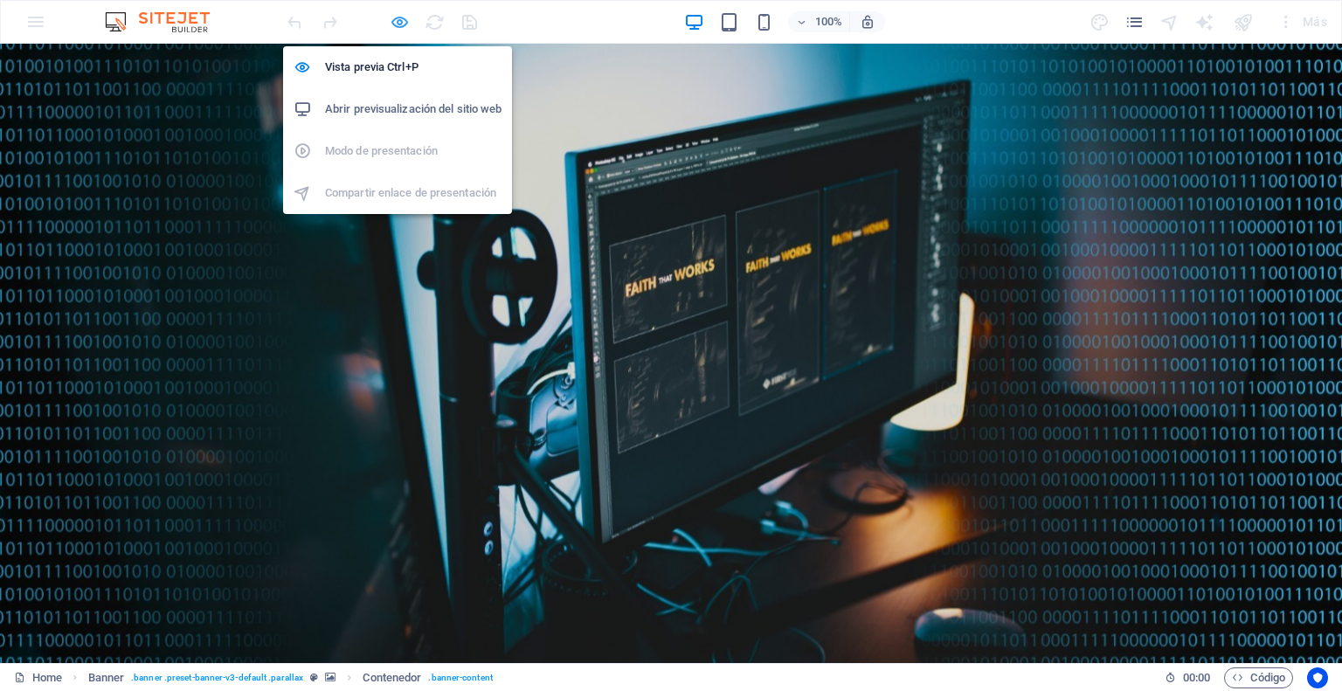
click at [398, 26] on icon "button" at bounding box center [400, 22] width 20 height 20
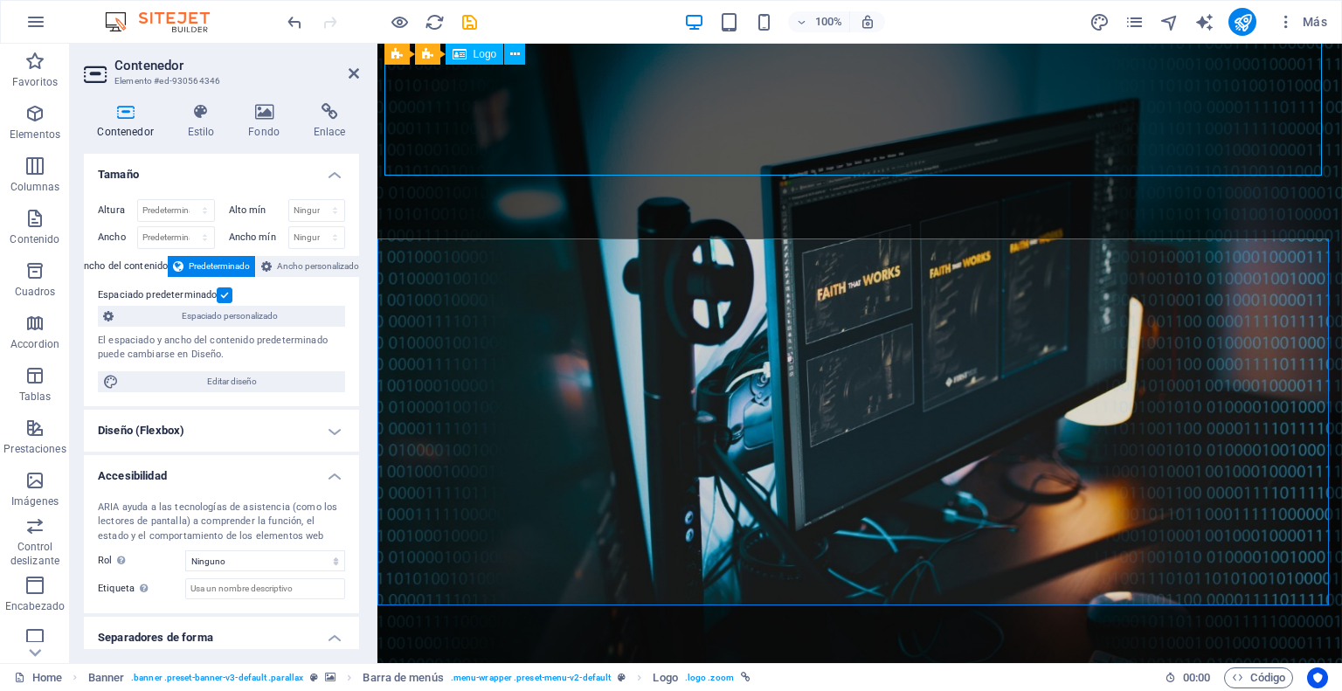
select select "px"
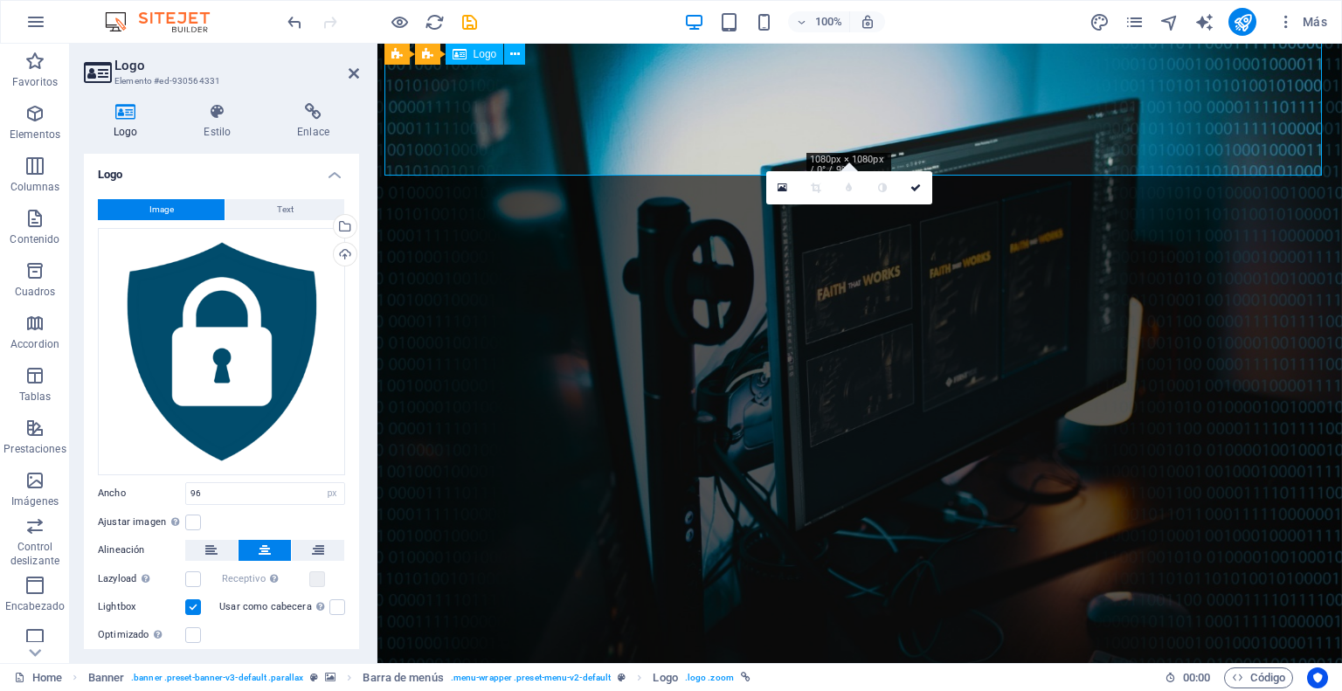
click at [211, 535] on div "Image Text Arrastra archivos aquí, haz clic para escoger archivos o selecciona …" at bounding box center [221, 422] width 275 height 474
click at [211, 543] on icon at bounding box center [211, 550] width 12 height 21
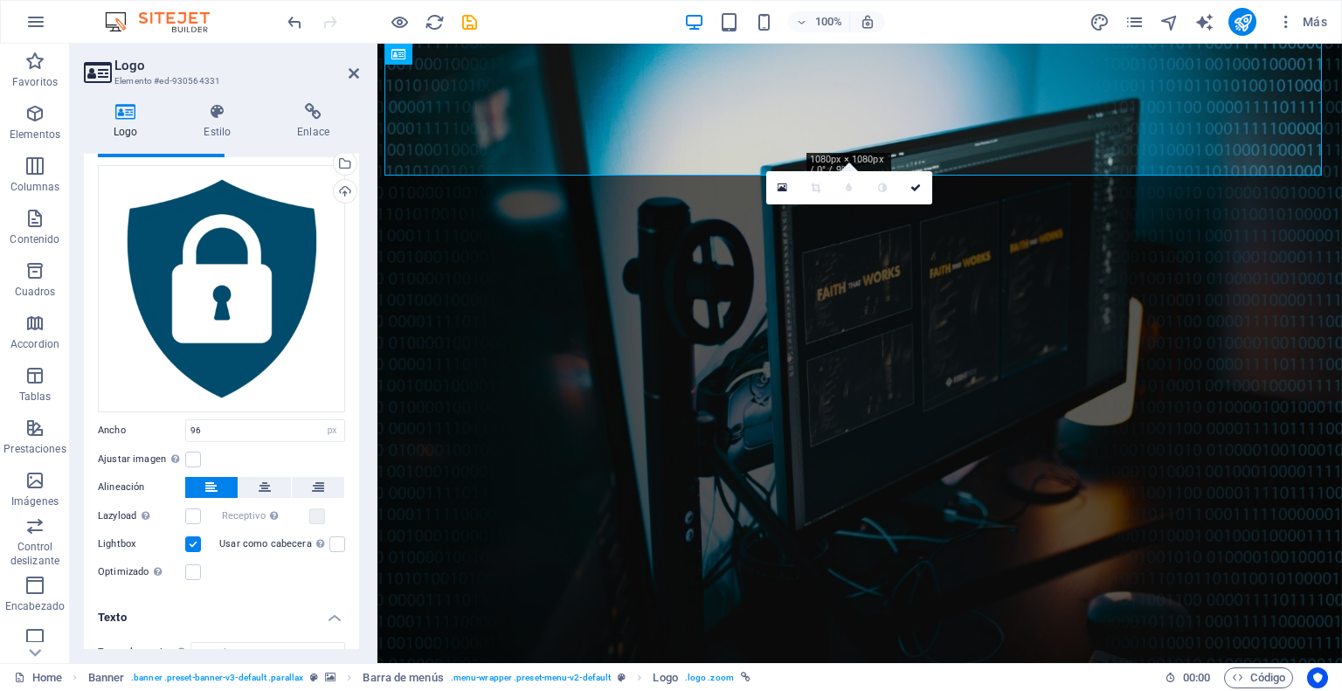
scroll to position [87, 0]
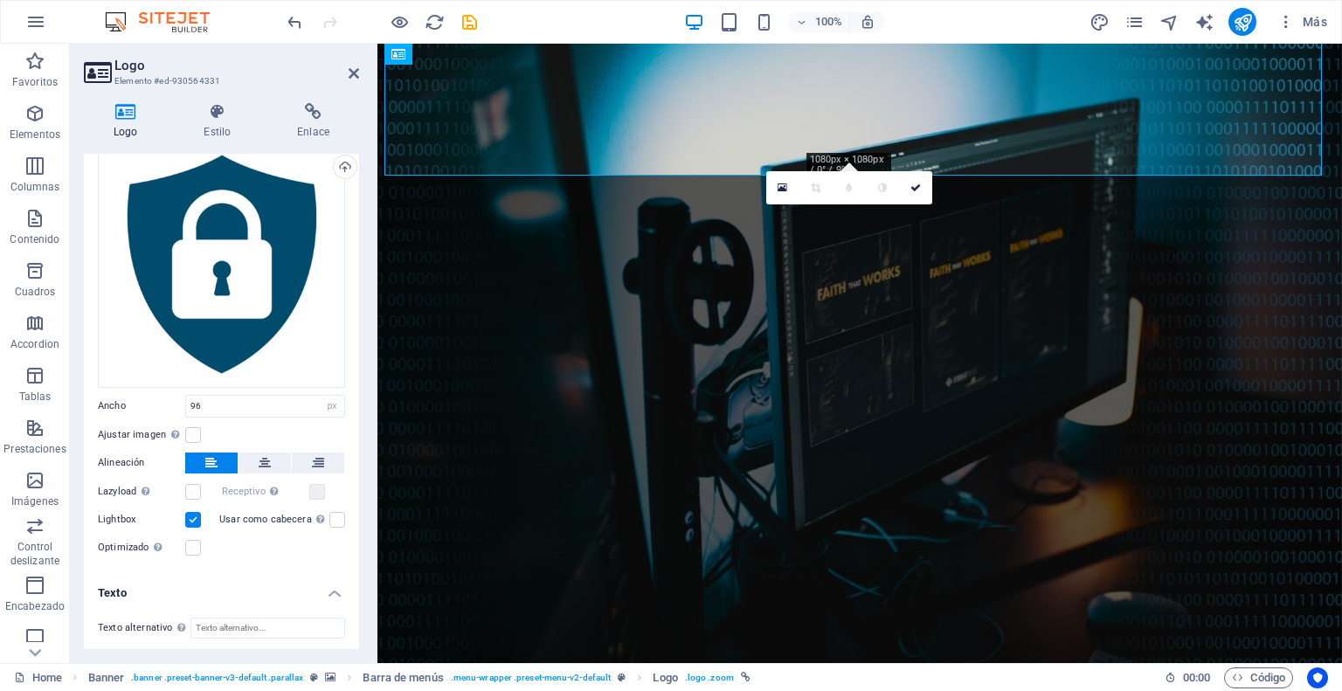
click at [196, 516] on label at bounding box center [193, 520] width 16 height 16
click at [0, 0] on input "Lightbox" at bounding box center [0, 0] width 0 height 0
click at [196, 432] on label at bounding box center [193, 435] width 16 height 16
click at [0, 0] on input "Ajustar imagen Ajustar imagen automáticamente a un ancho y alto fijo" at bounding box center [0, 0] width 0 height 0
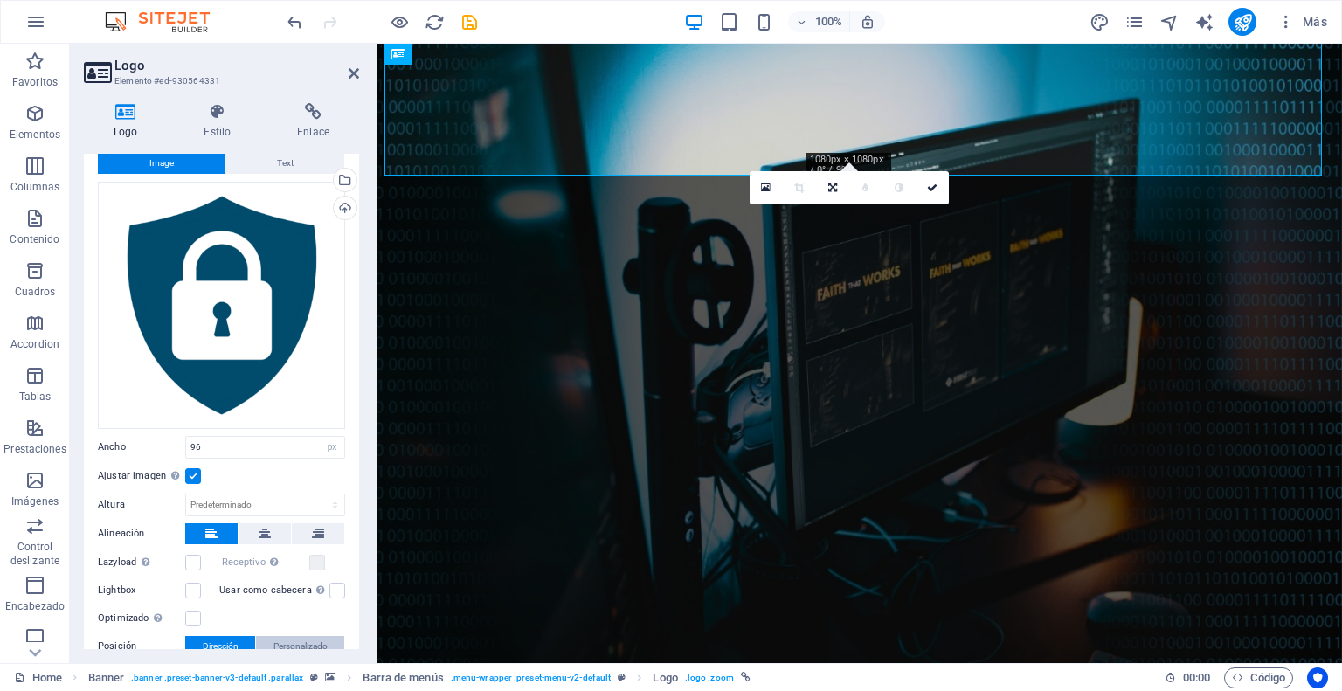
scroll to position [0, 0]
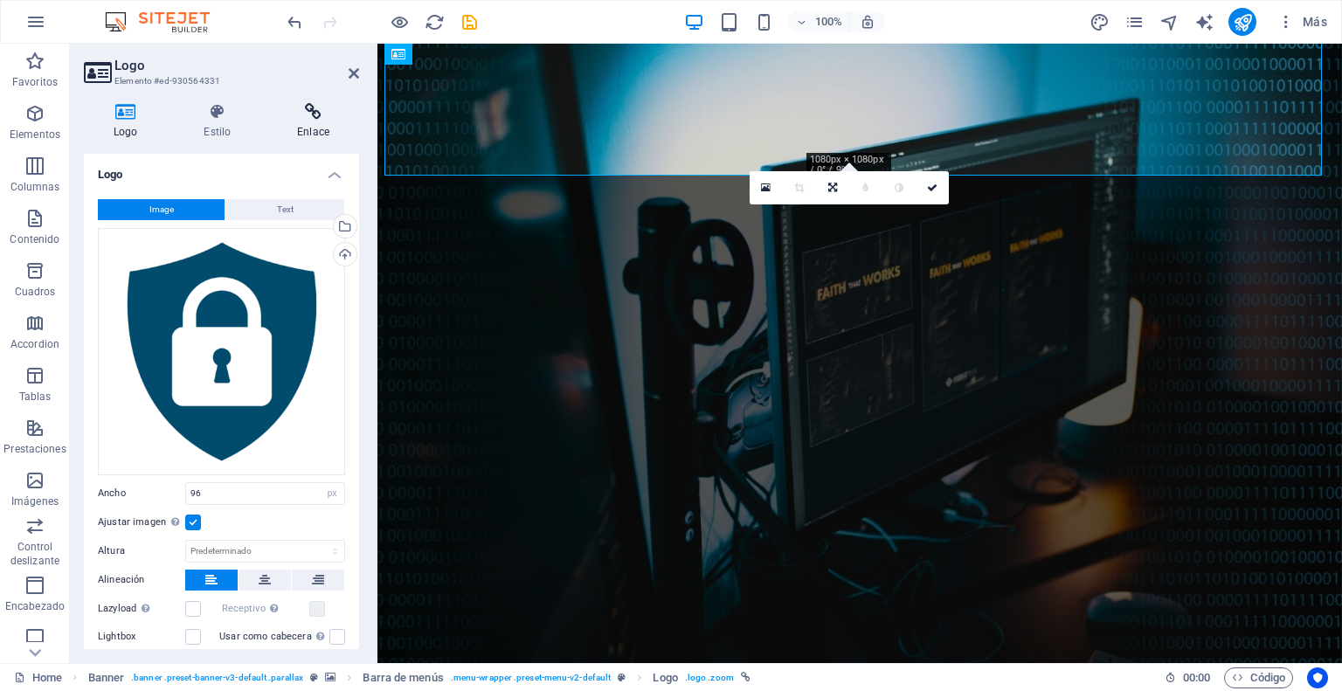
click at [318, 112] on icon at bounding box center [313, 111] width 92 height 17
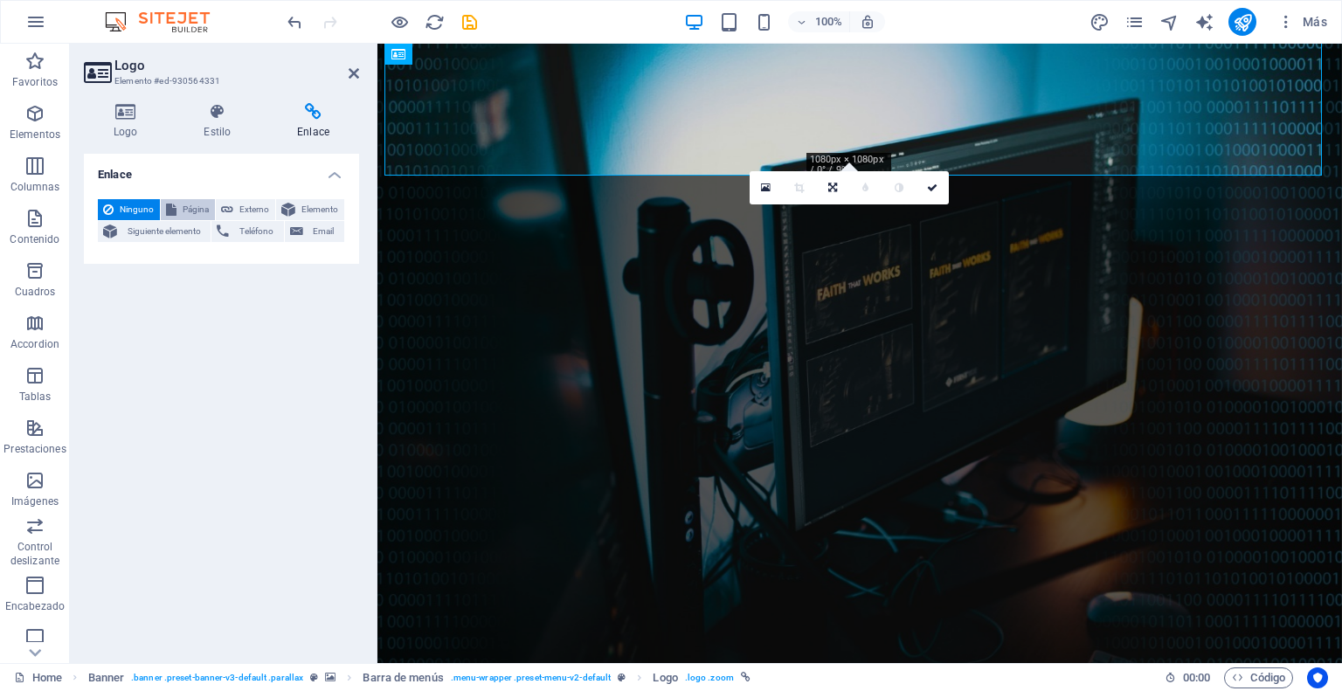
click at [189, 206] on span "Página" at bounding box center [196, 209] width 28 height 21
select select
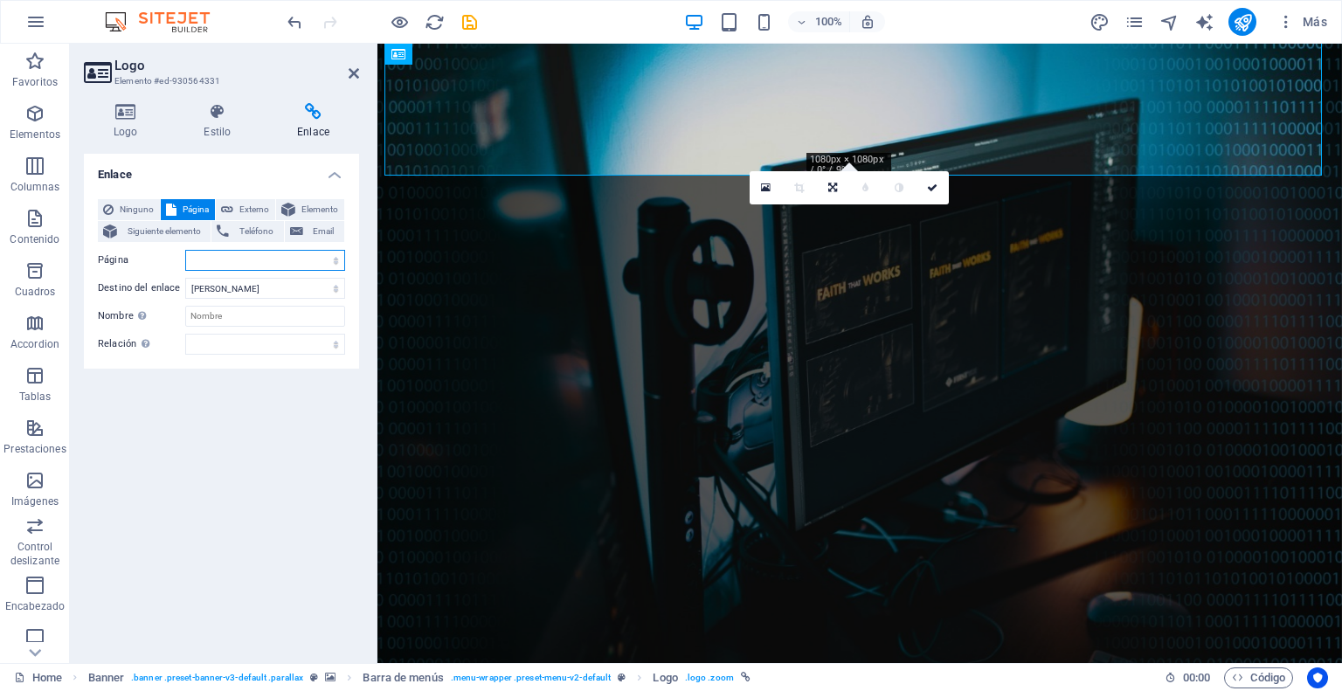
click at [336, 259] on select "Home Subpage Legal Notice Privacy" at bounding box center [265, 260] width 160 height 21
select select "0"
click at [185, 250] on select "Home Subpage Legal Notice Privacy" at bounding box center [265, 260] width 160 height 21
select select
click at [349, 69] on icon at bounding box center [354, 73] width 10 height 14
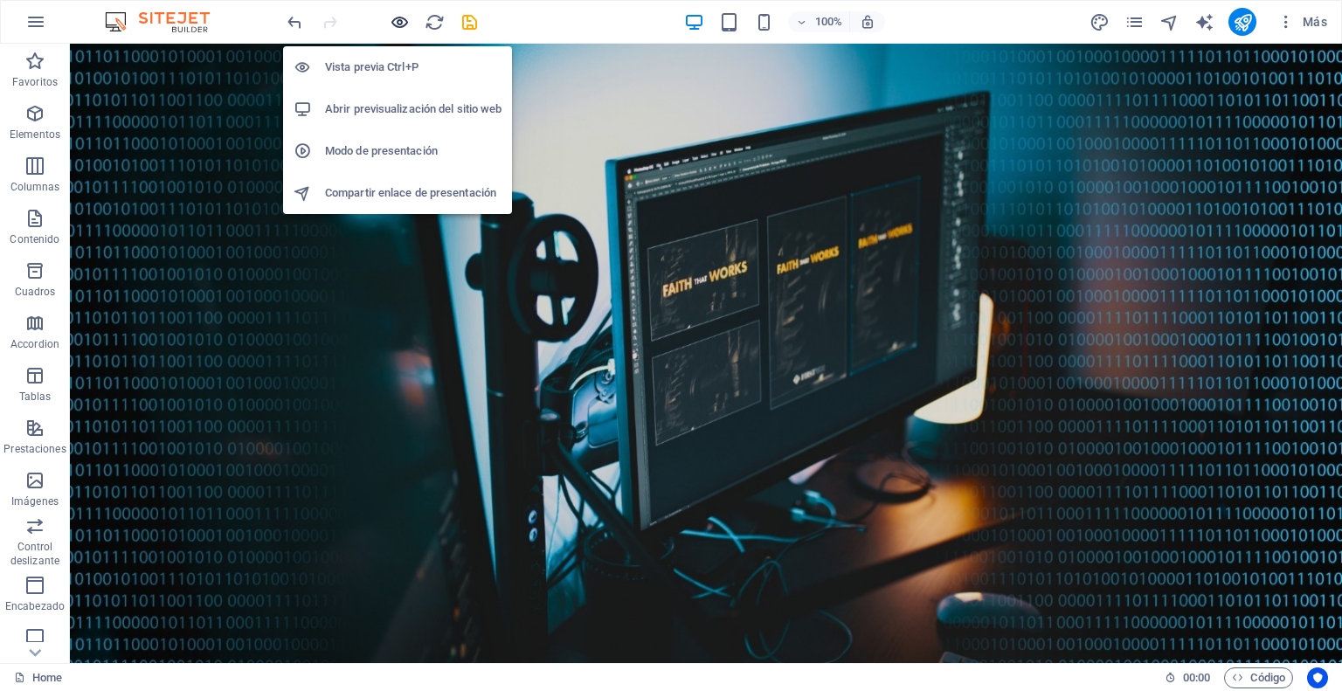
click at [394, 15] on icon "button" at bounding box center [400, 22] width 20 height 20
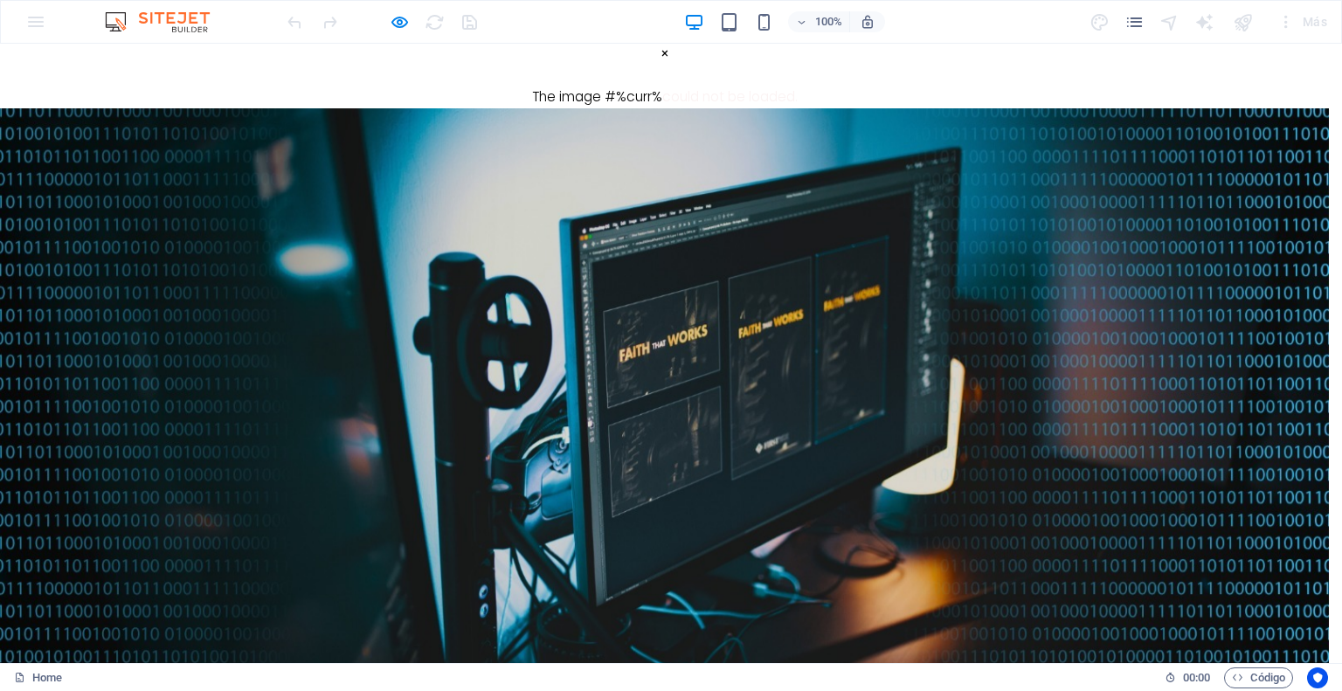
click at [672, 108] on div "× The image #%curr% could not be loaded." at bounding box center [664, 76] width 1329 height 65
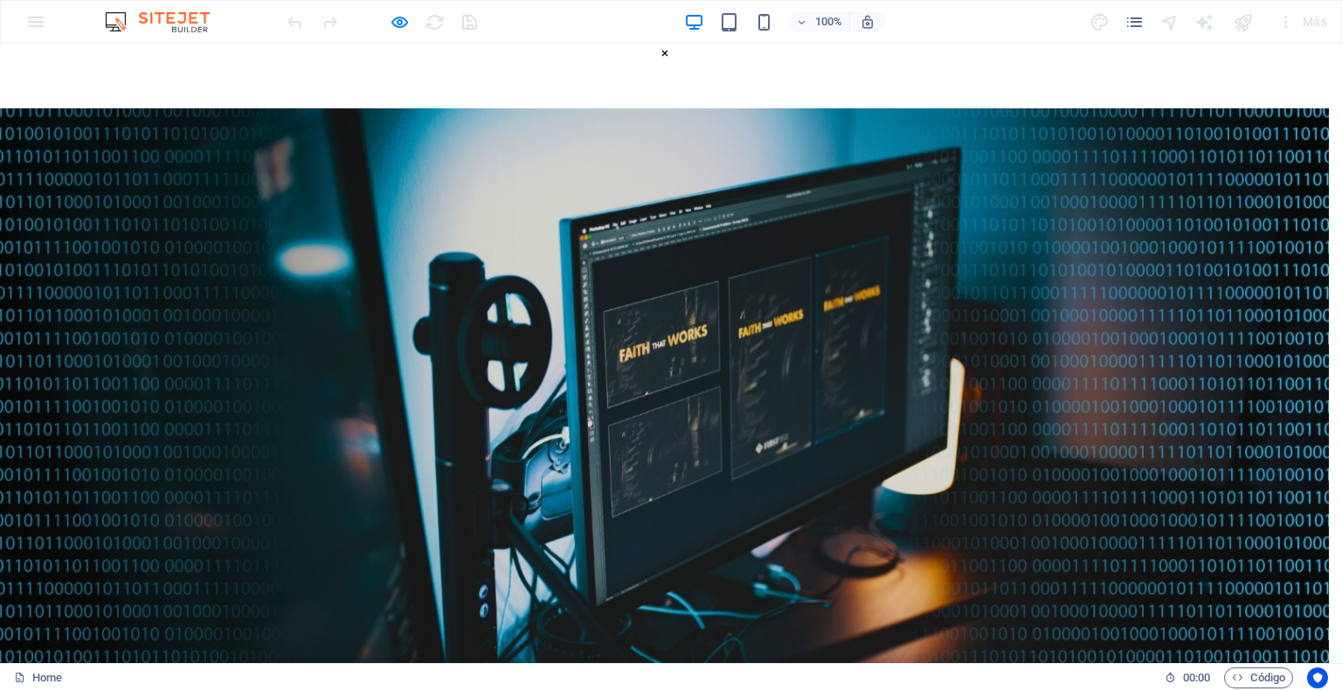
click at [672, 108] on div "× ..." at bounding box center [664, 76] width 1329 height 65
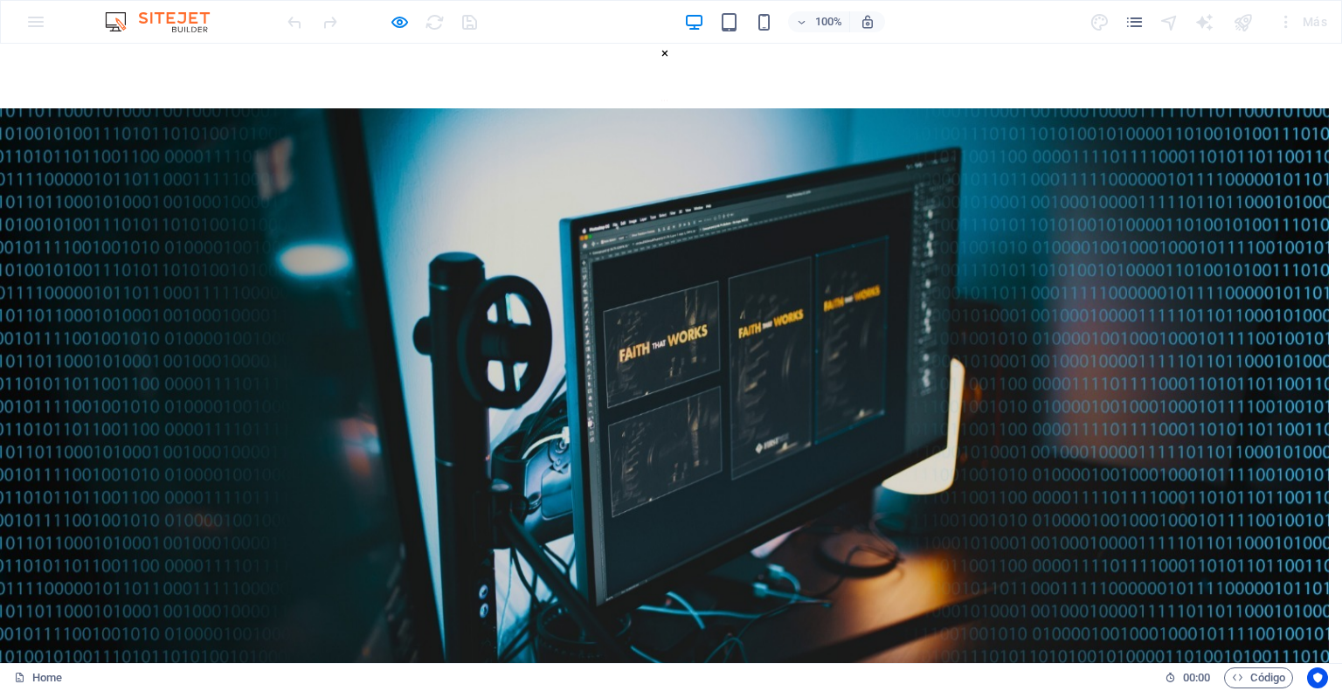
click at [672, 108] on div "× ..." at bounding box center [664, 76] width 1329 height 65
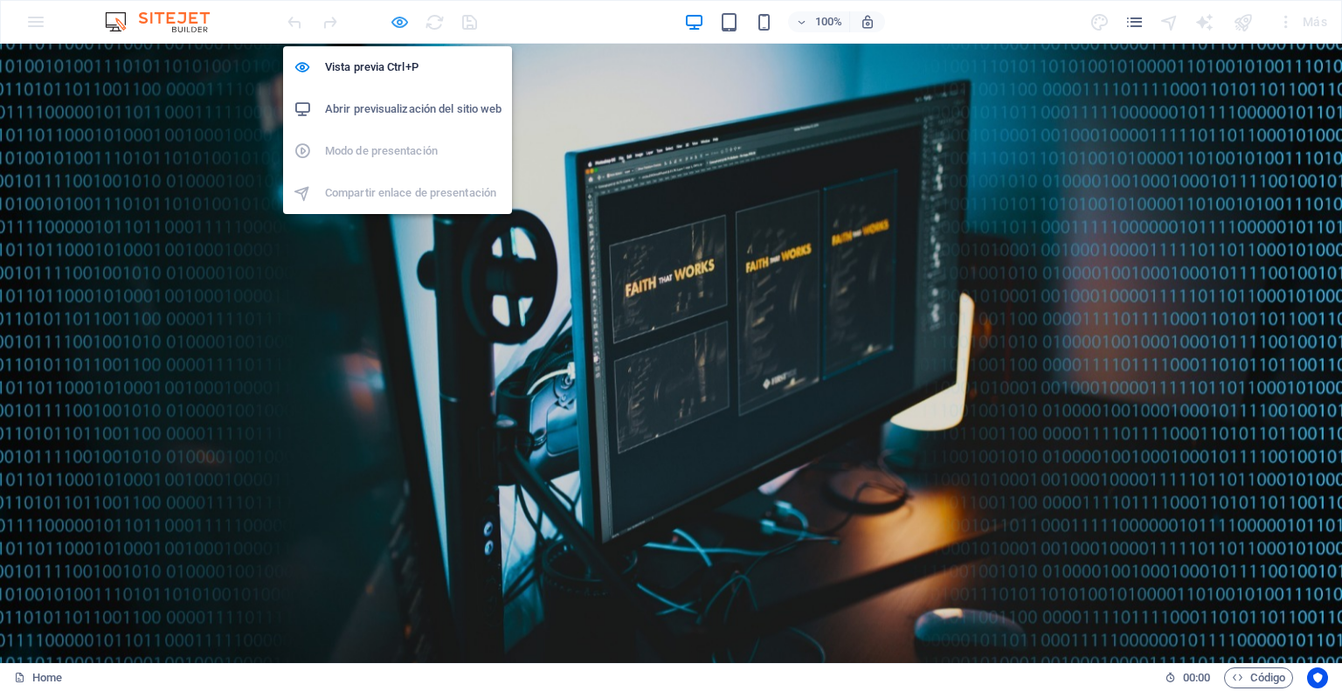
click at [395, 18] on icon "button" at bounding box center [400, 22] width 20 height 20
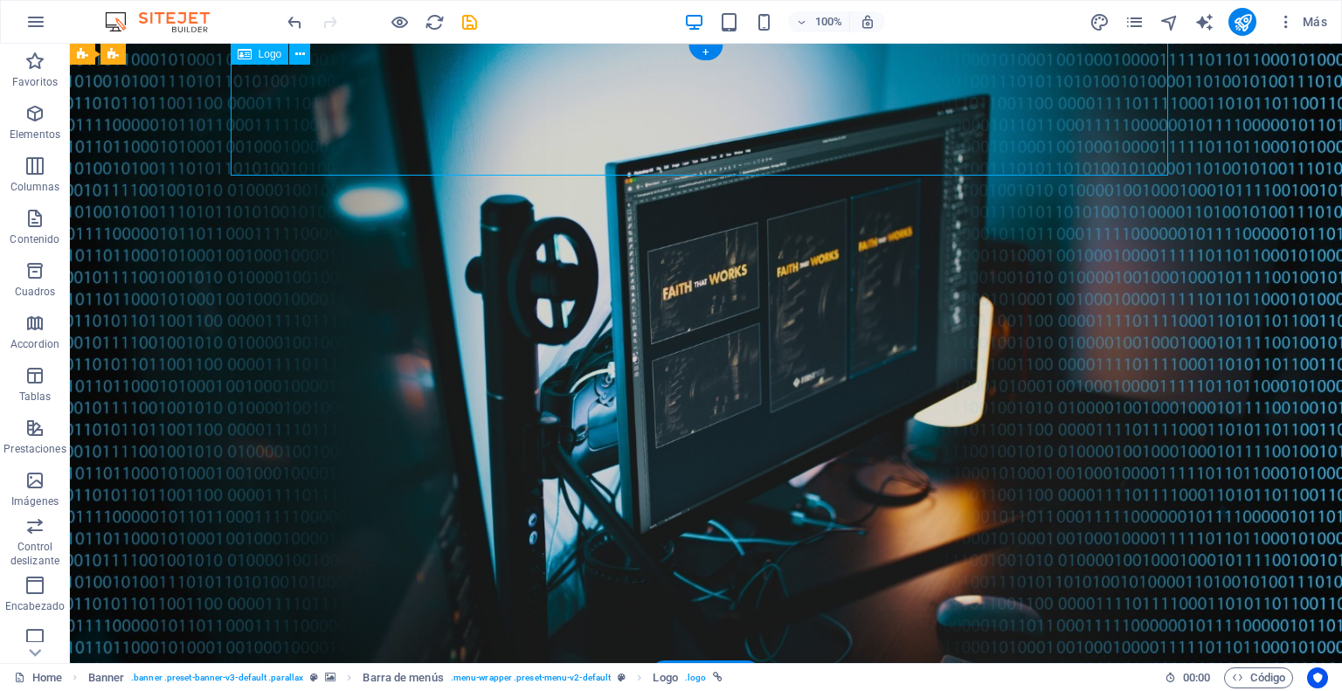
select select
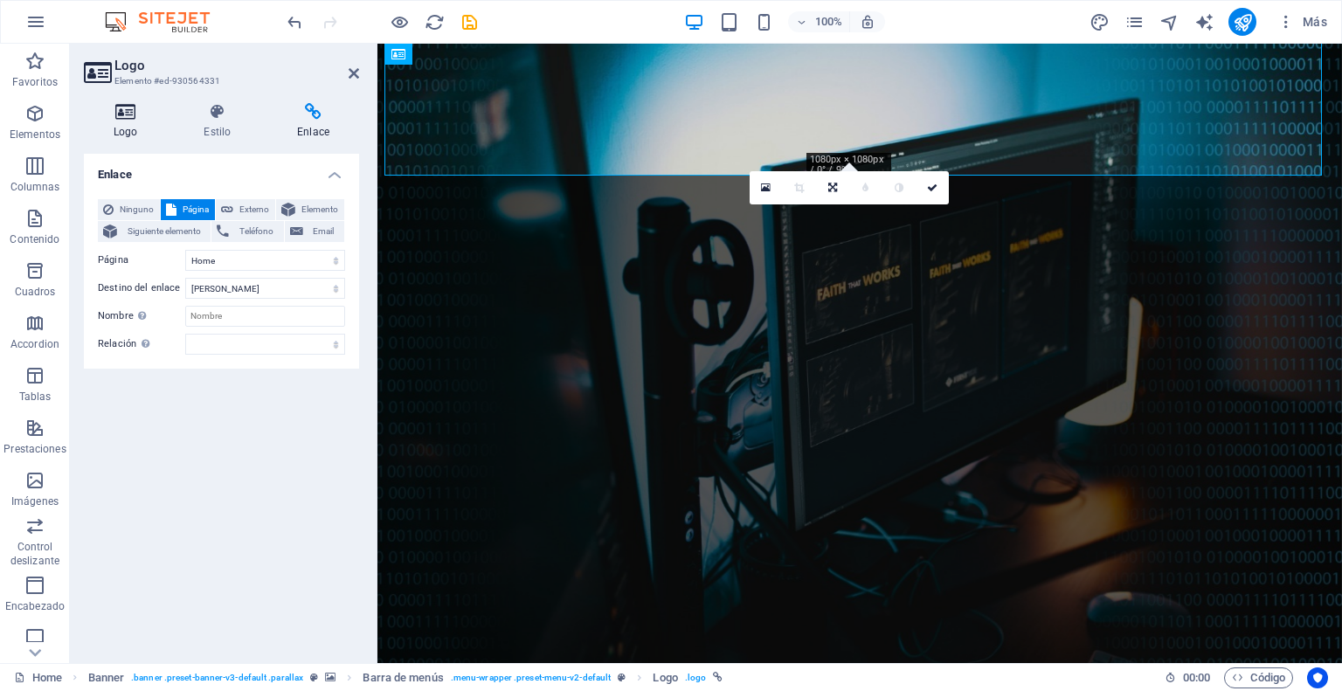
click at [128, 110] on icon at bounding box center [125, 111] width 83 height 17
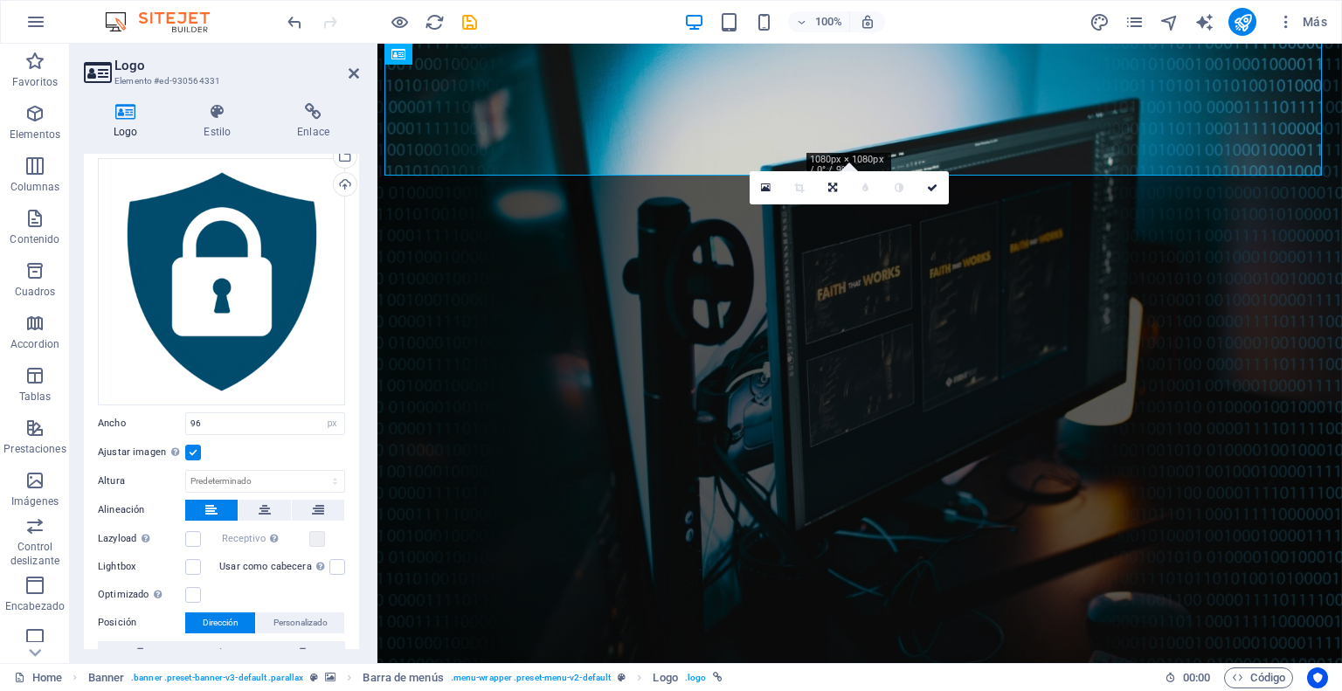
scroll to position [175, 0]
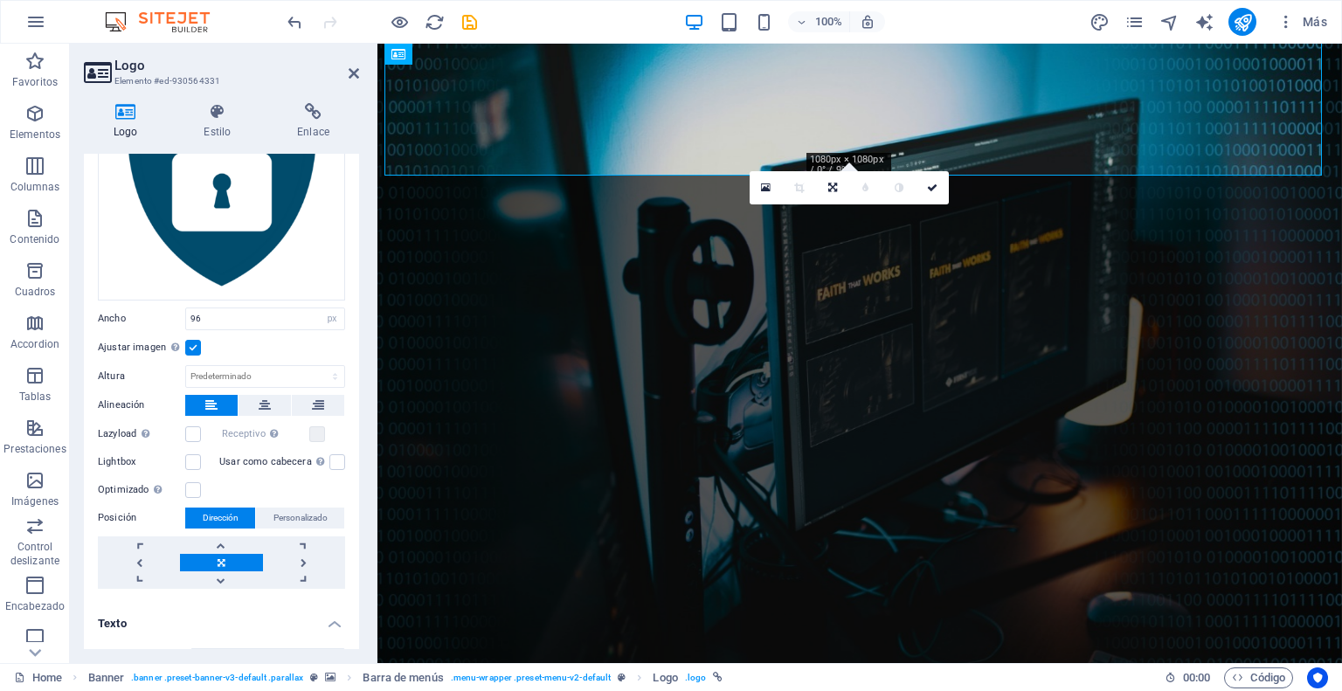
click at [127, 511] on label "Posición" at bounding box center [141, 518] width 87 height 21
click at [195, 344] on label at bounding box center [193, 348] width 16 height 16
click at [0, 0] on input "Ajustar imagen Ajustar imagen automáticamente a un ancho y alto fijo" at bounding box center [0, 0] width 0 height 0
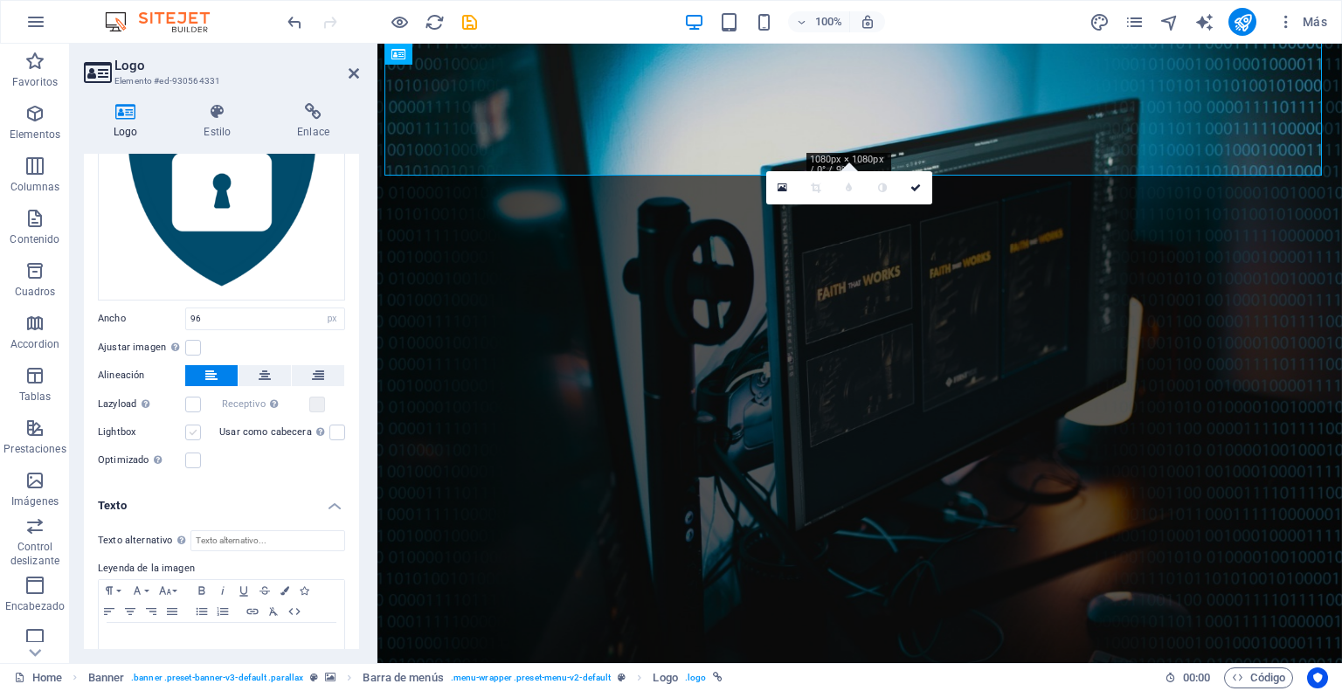
click at [196, 429] on label at bounding box center [193, 433] width 16 height 16
click at [0, 0] on input "Lightbox" at bounding box center [0, 0] width 0 height 0
click at [318, 103] on icon at bounding box center [313, 111] width 92 height 17
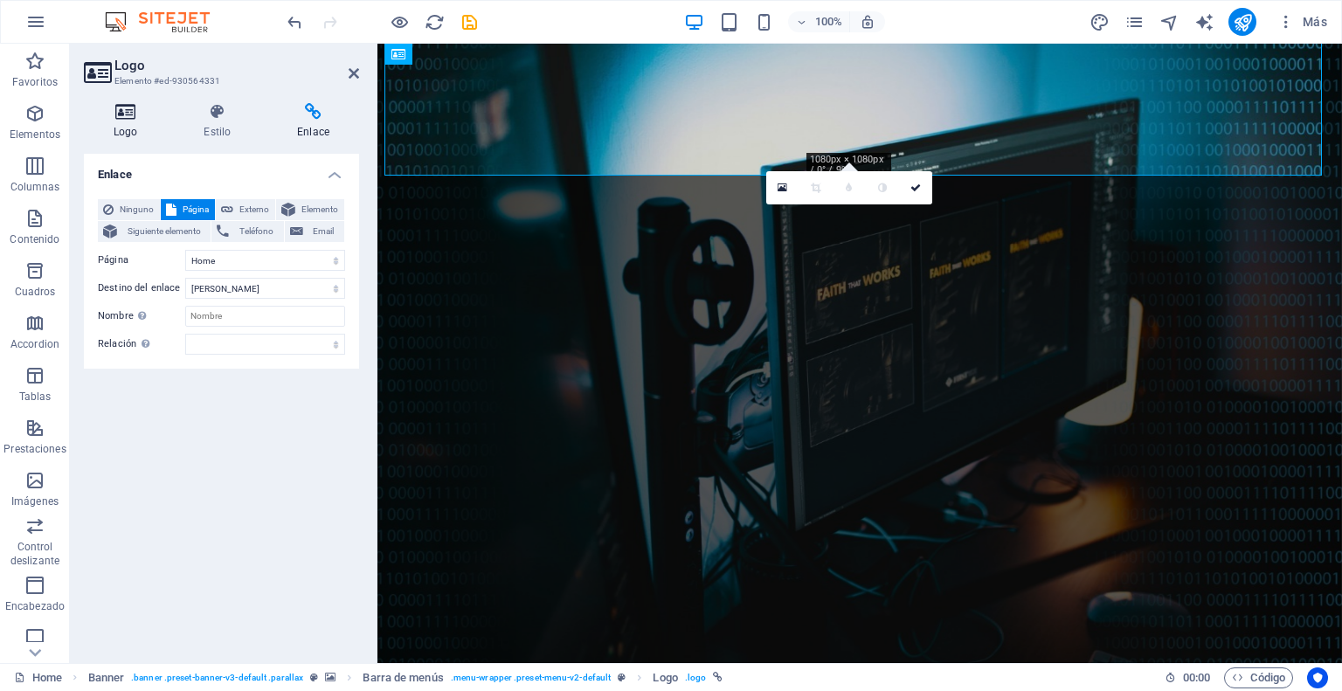
click at [126, 121] on h4 "Logo" at bounding box center [129, 121] width 90 height 37
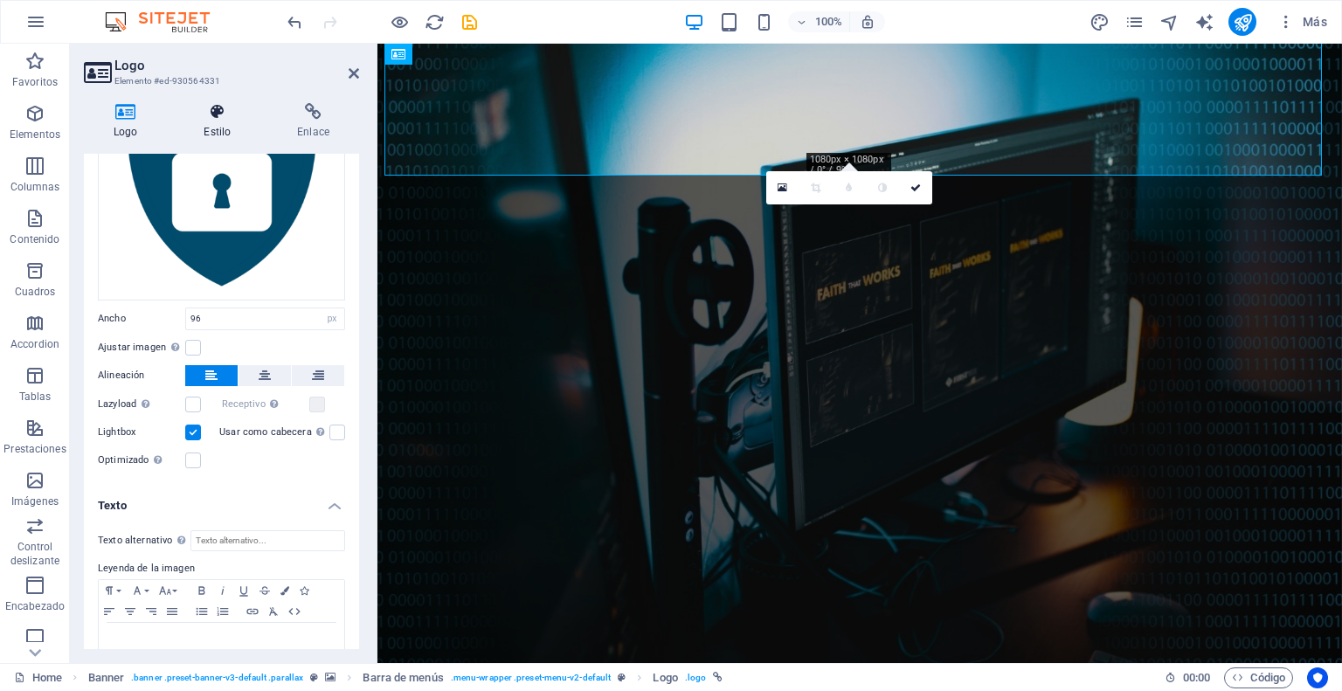
click at [215, 121] on h4 "Estilo" at bounding box center [220, 121] width 93 height 37
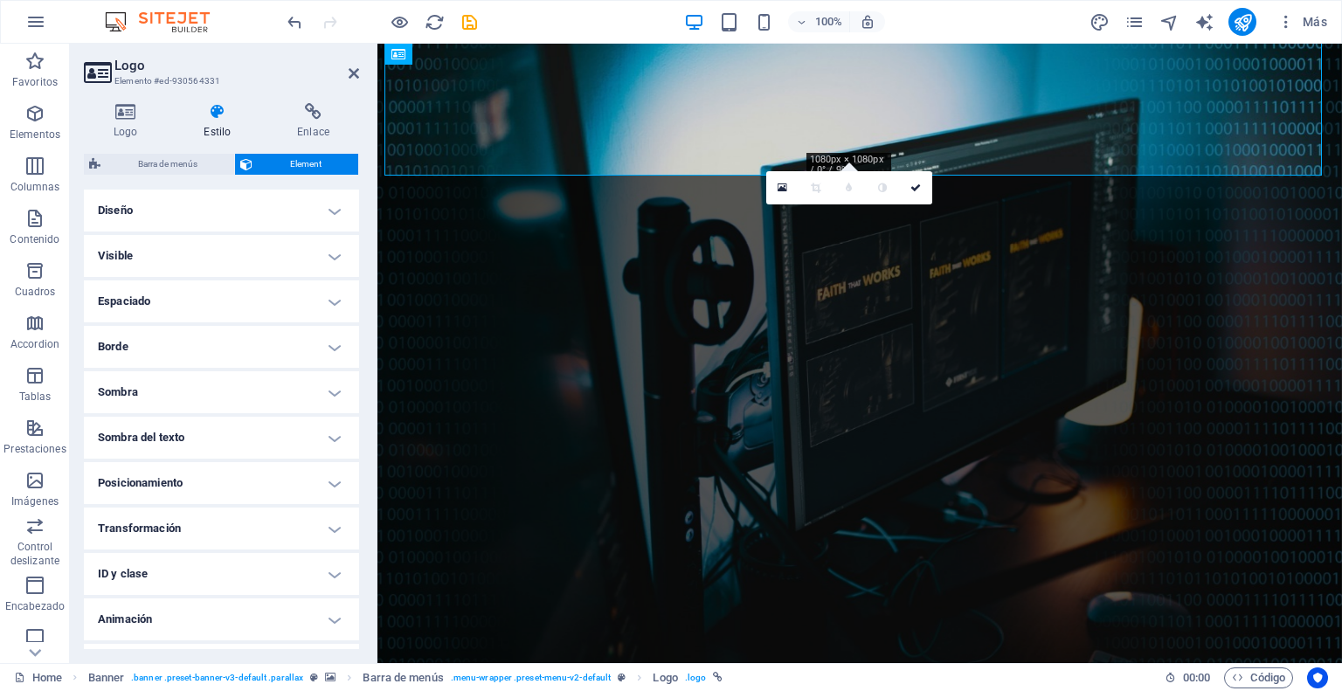
click at [322, 529] on h4 "Transformación" at bounding box center [221, 529] width 275 height 42
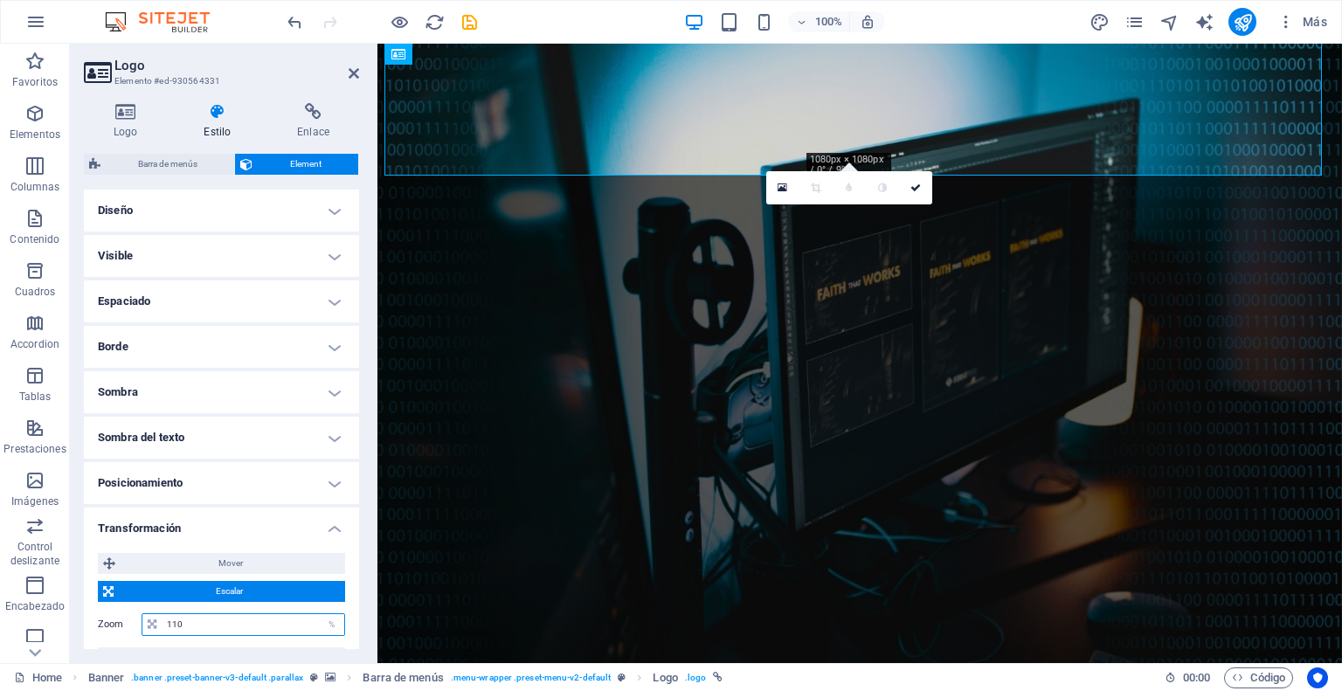
click at [221, 624] on input "110" at bounding box center [253, 624] width 182 height 21
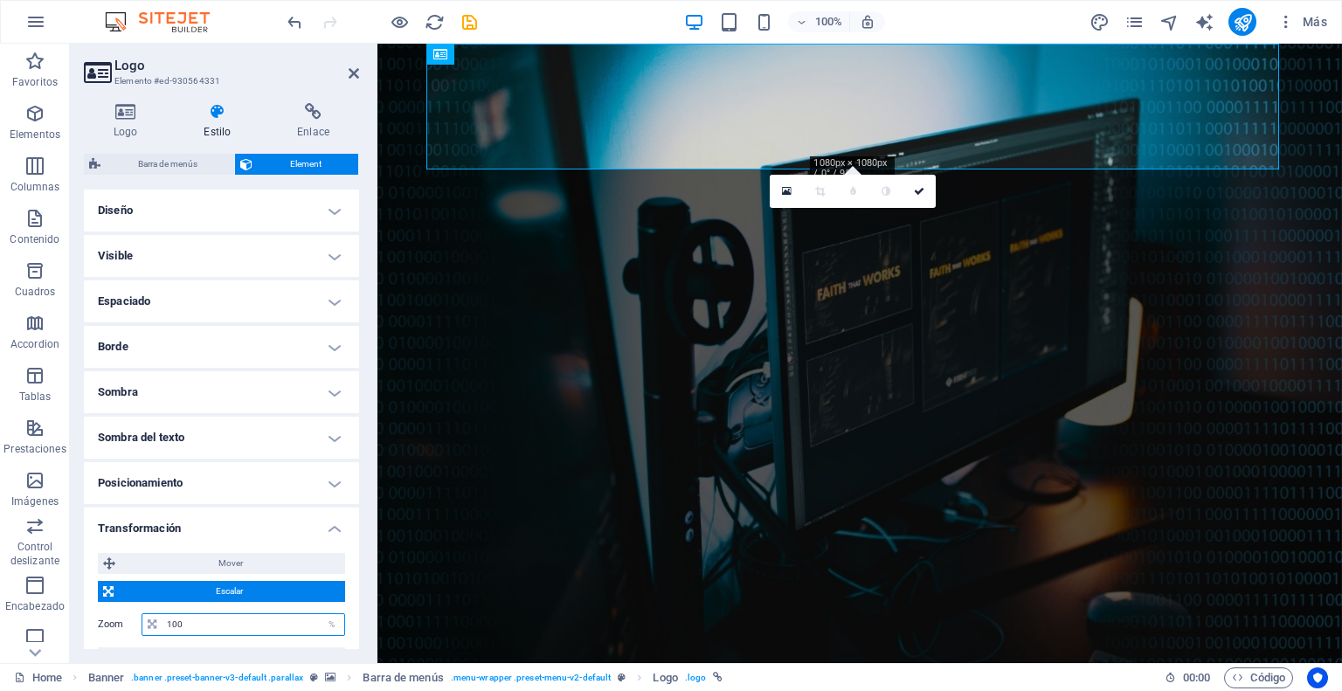
type input "100"
click at [333, 526] on h4 "Transformación" at bounding box center [221, 523] width 275 height 31
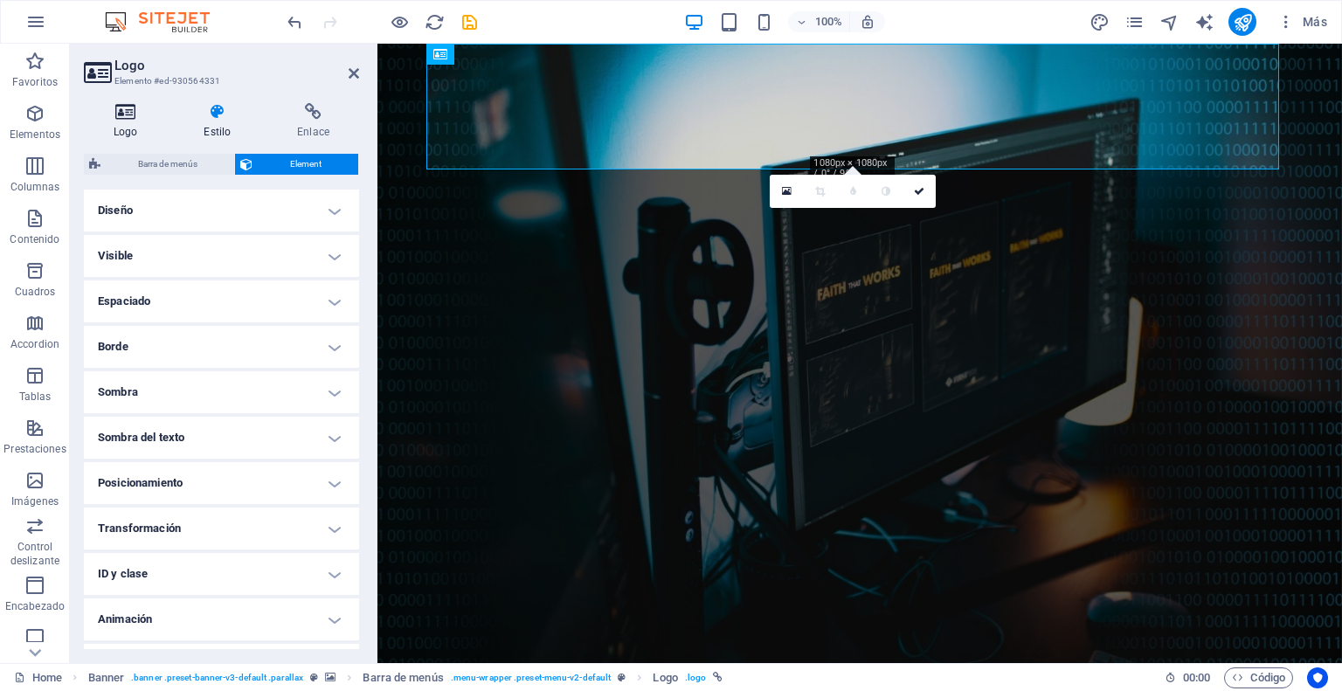
click at [124, 121] on h4 "Logo" at bounding box center [129, 121] width 90 height 37
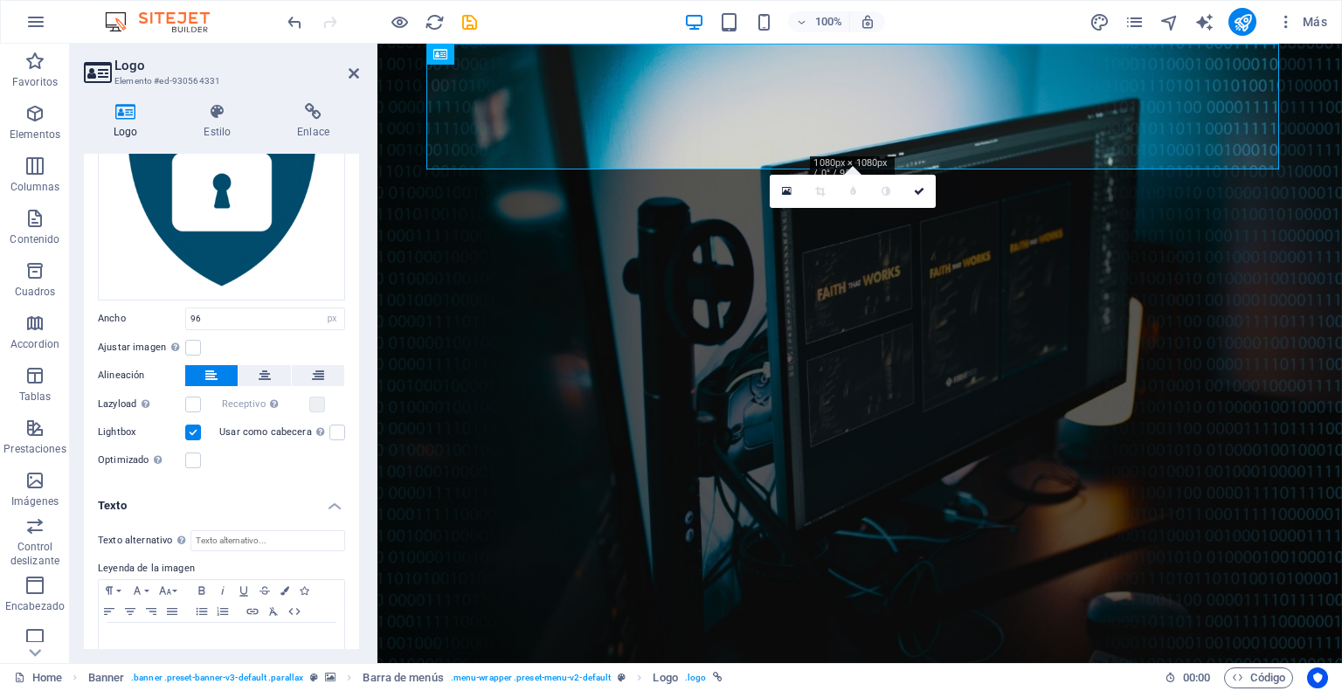
scroll to position [211, 0]
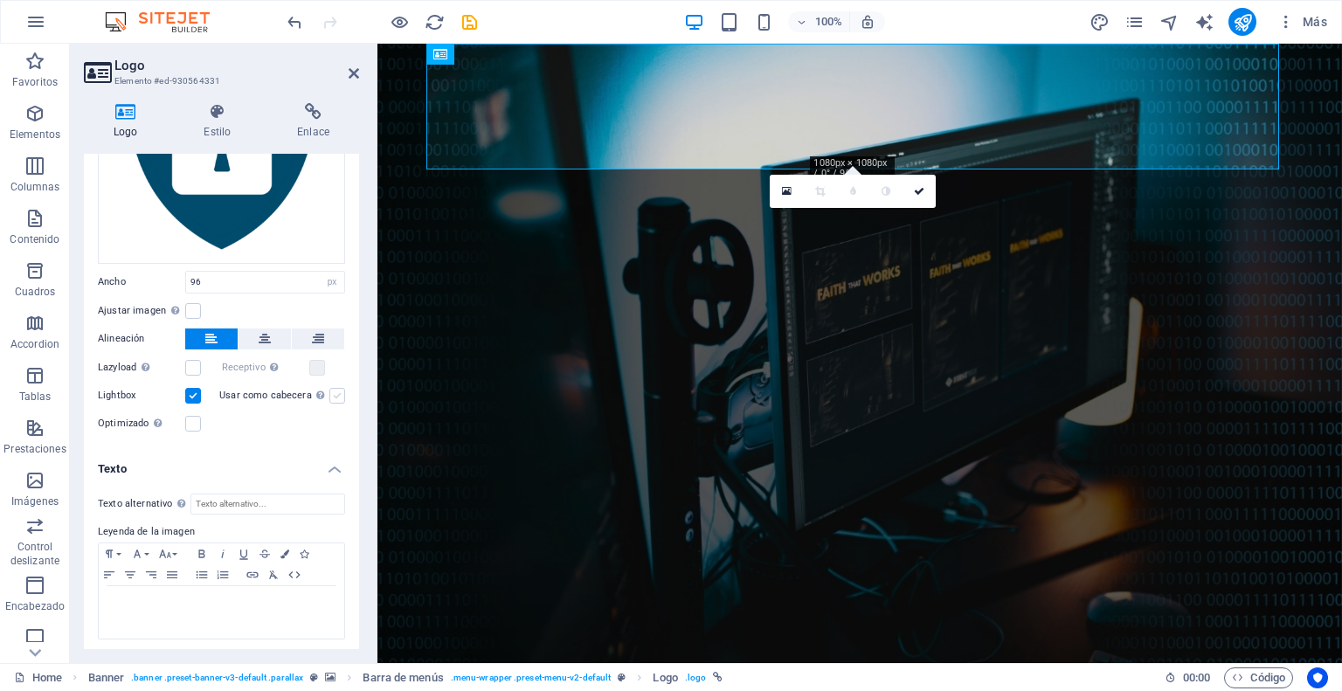
click at [333, 394] on label at bounding box center [337, 396] width 16 height 16
click at [0, 0] on input "Usar como cabecera La imagen se ajustará en una etiqueta de cabecera H1. Result…" at bounding box center [0, 0] width 0 height 0
click at [332, 394] on label at bounding box center [337, 396] width 16 height 16
click at [0, 0] on input "Usar como cabecera La imagen se ajustará en una etiqueta de cabecera H1. Result…" at bounding box center [0, 0] width 0 height 0
click at [190, 418] on label at bounding box center [193, 424] width 16 height 16
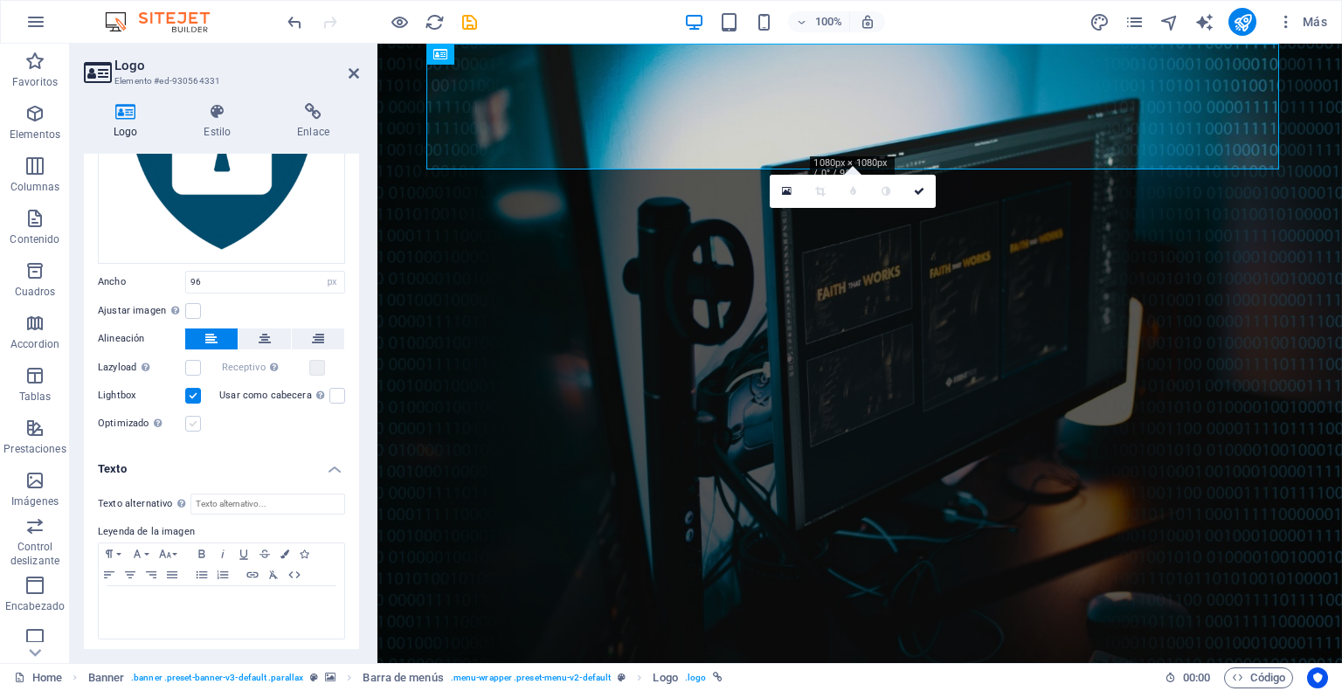
click at [0, 0] on input "Optimizado Las imágenes se comprimen para así mejorar la velocidad de las págin…" at bounding box center [0, 0] width 0 height 0
click at [189, 418] on label at bounding box center [193, 424] width 16 height 16
click at [0, 0] on input "Optimizado Las imágenes se comprimen para así mejorar la velocidad de las págin…" at bounding box center [0, 0] width 0 height 0
click at [189, 418] on label at bounding box center [193, 424] width 16 height 16
click at [0, 0] on input "Optimizado Las imágenes se comprimen para así mejorar la velocidad de las págin…" at bounding box center [0, 0] width 0 height 0
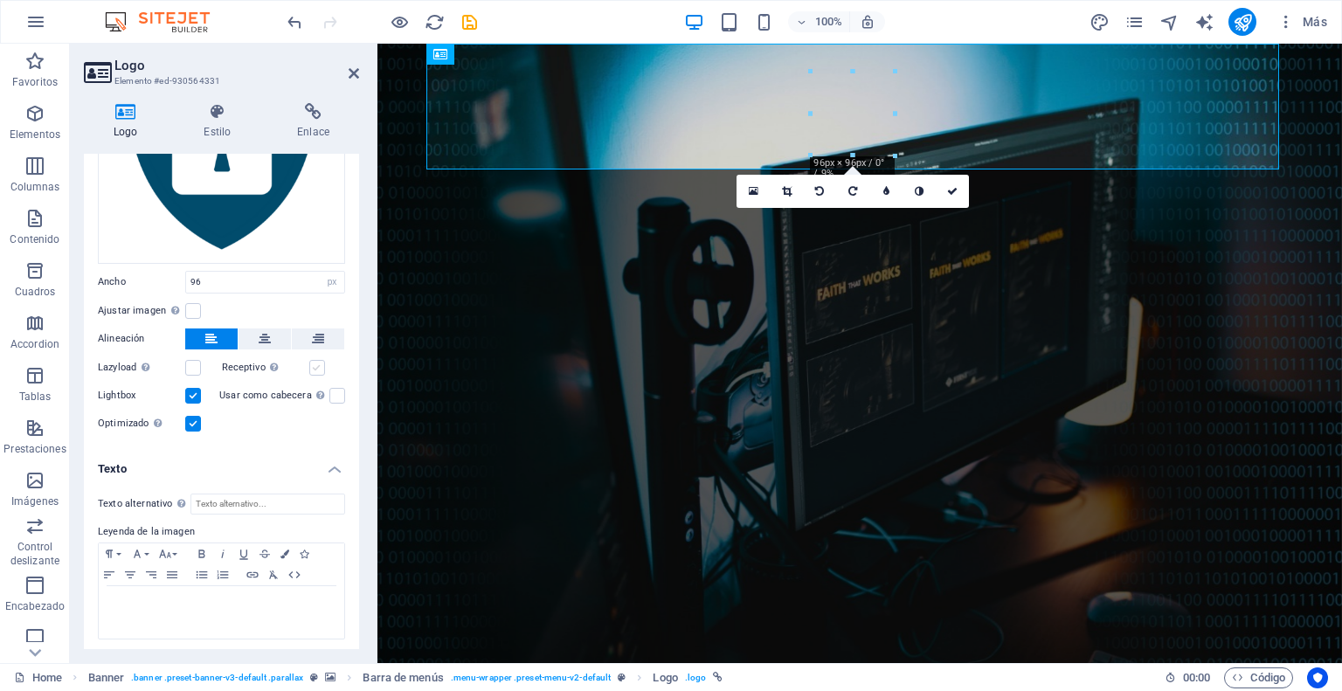
click at [310, 362] on label at bounding box center [317, 368] width 16 height 16
click at [0, 0] on input "Receptivo Automáticamente cargar tamaños optimizados de smartphone e imagen ret…" at bounding box center [0, 0] width 0 height 0
click at [327, 464] on h4 "Texto" at bounding box center [221, 463] width 275 height 31
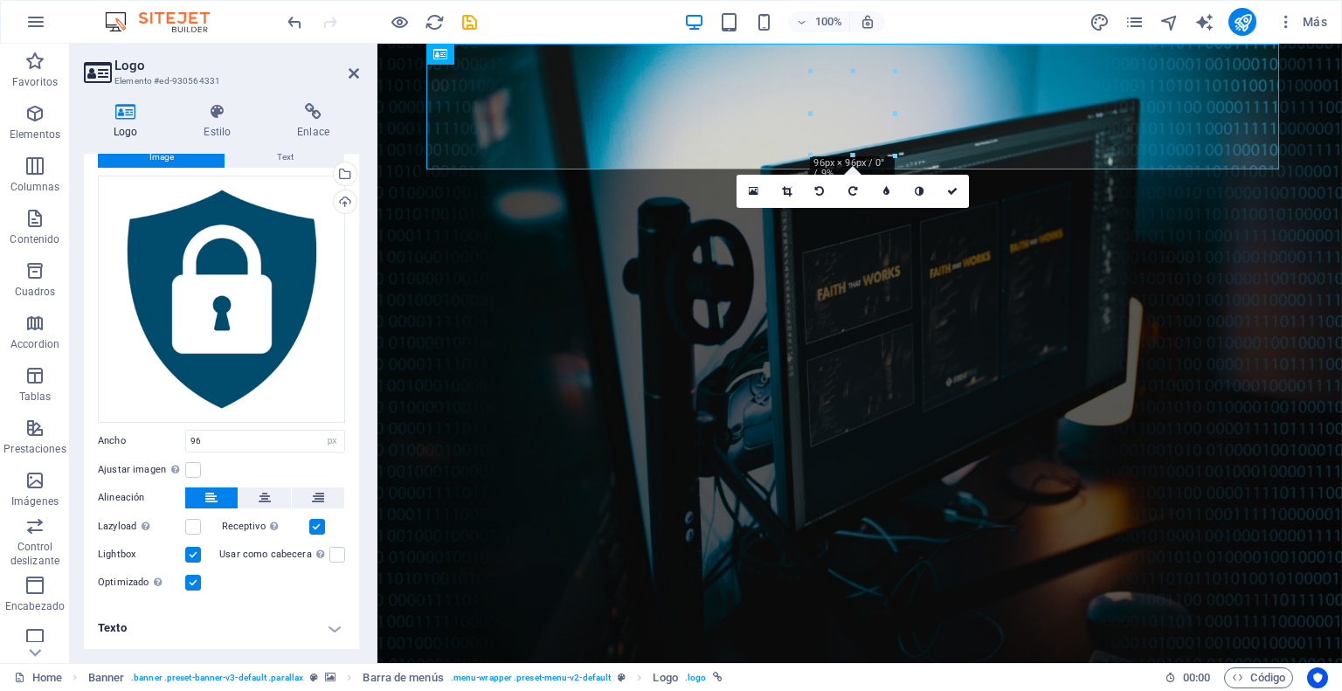
scroll to position [48, 0]
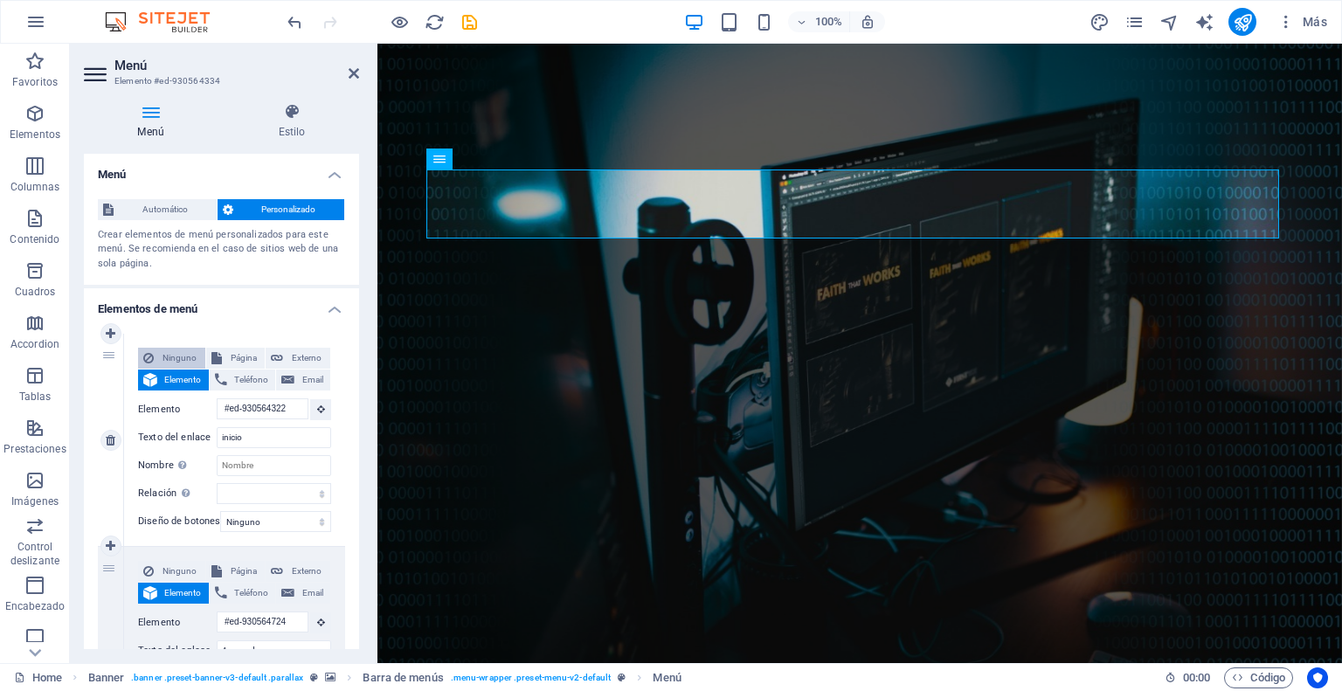
click at [170, 352] on span "Ninguno" at bounding box center [179, 358] width 41 height 21
select select
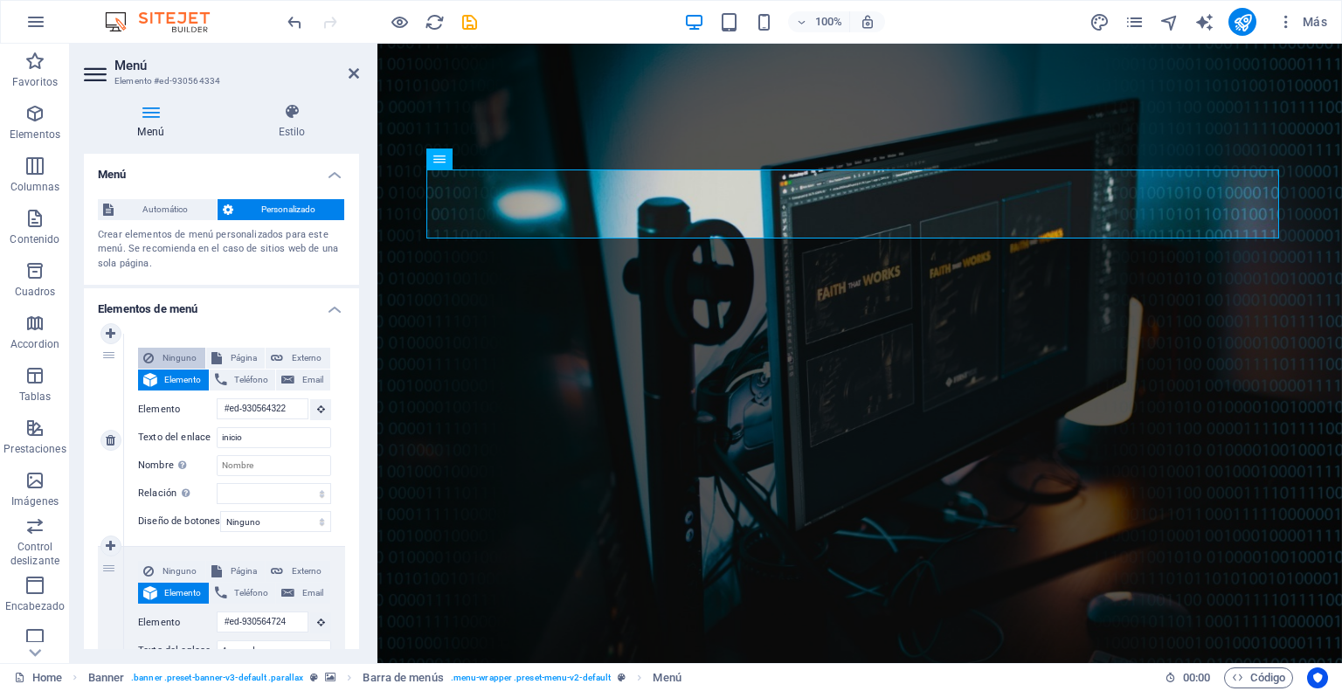
select select
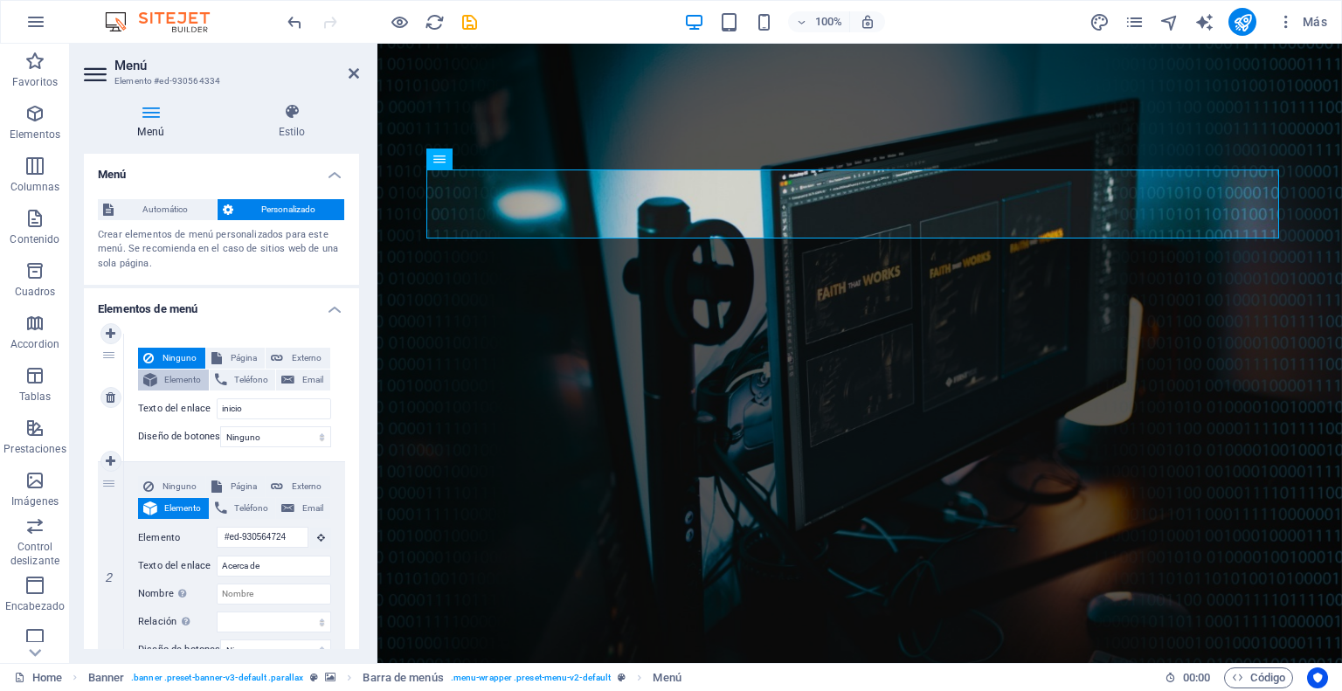
click at [185, 377] on span "Elemento" at bounding box center [182, 380] width 41 height 21
select select
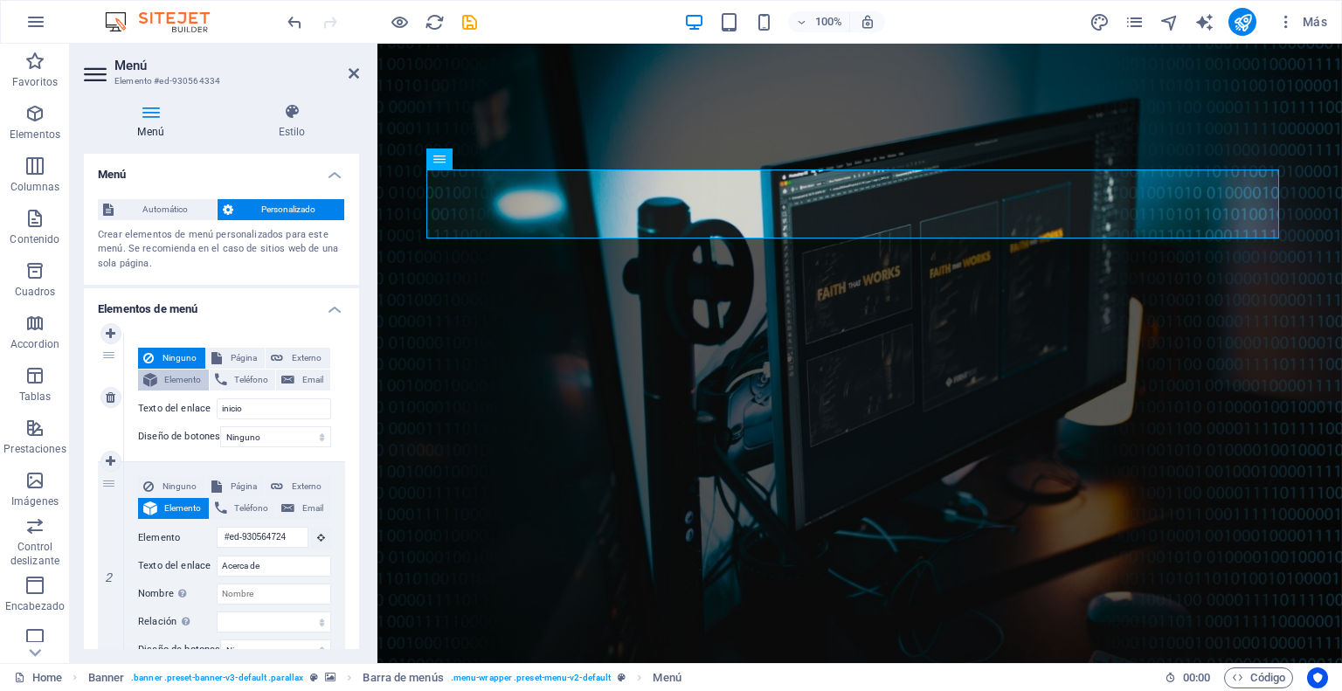
select select
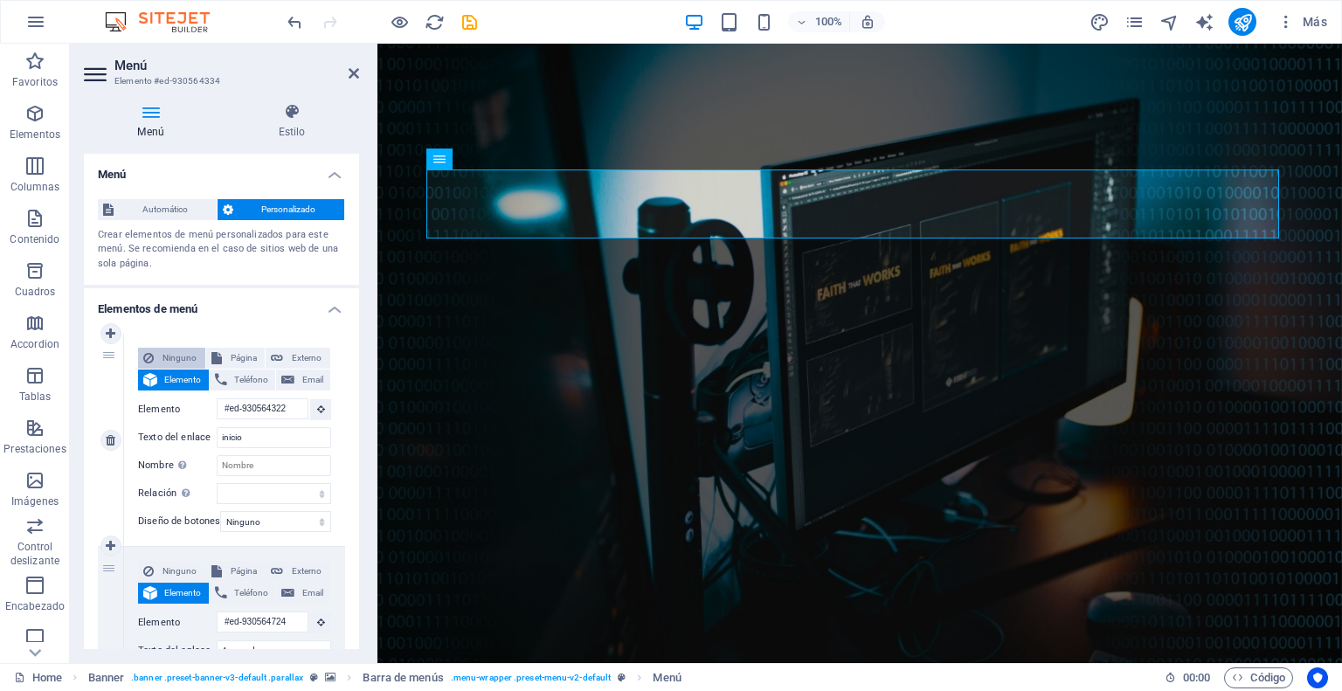
scroll to position [0, 0]
click at [184, 356] on span "Ninguno" at bounding box center [179, 358] width 41 height 21
select select
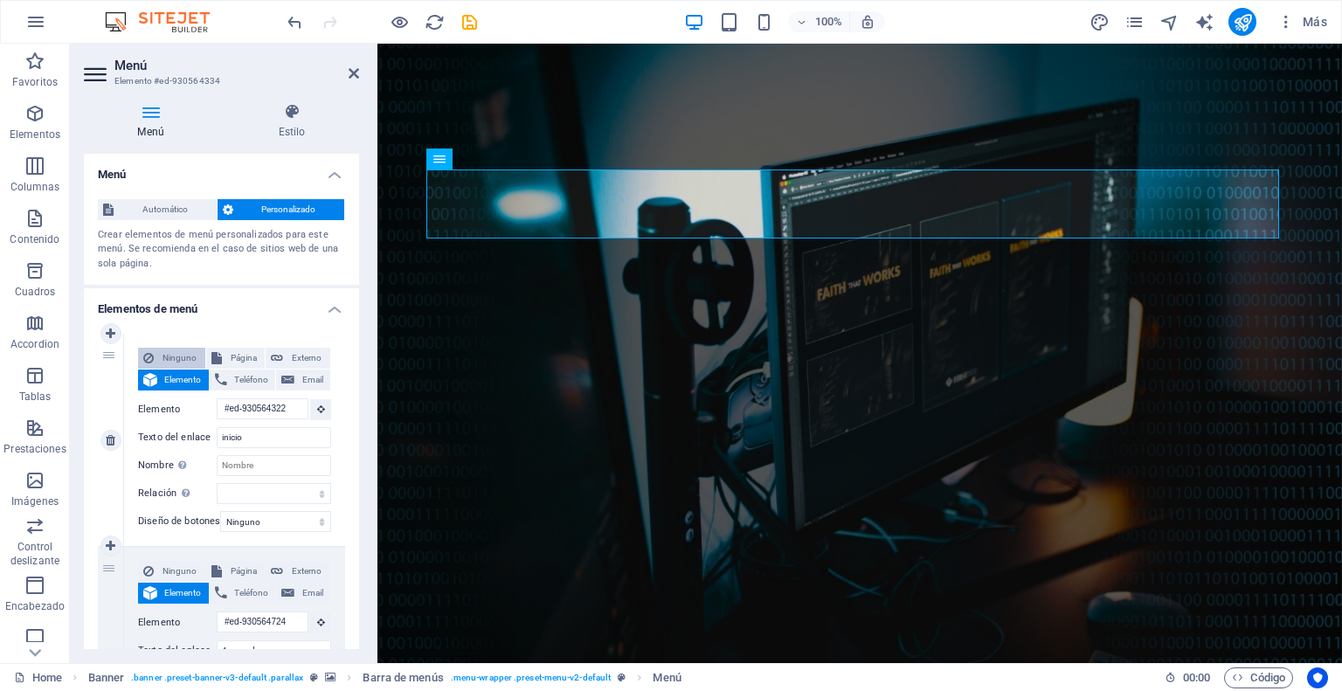
select select
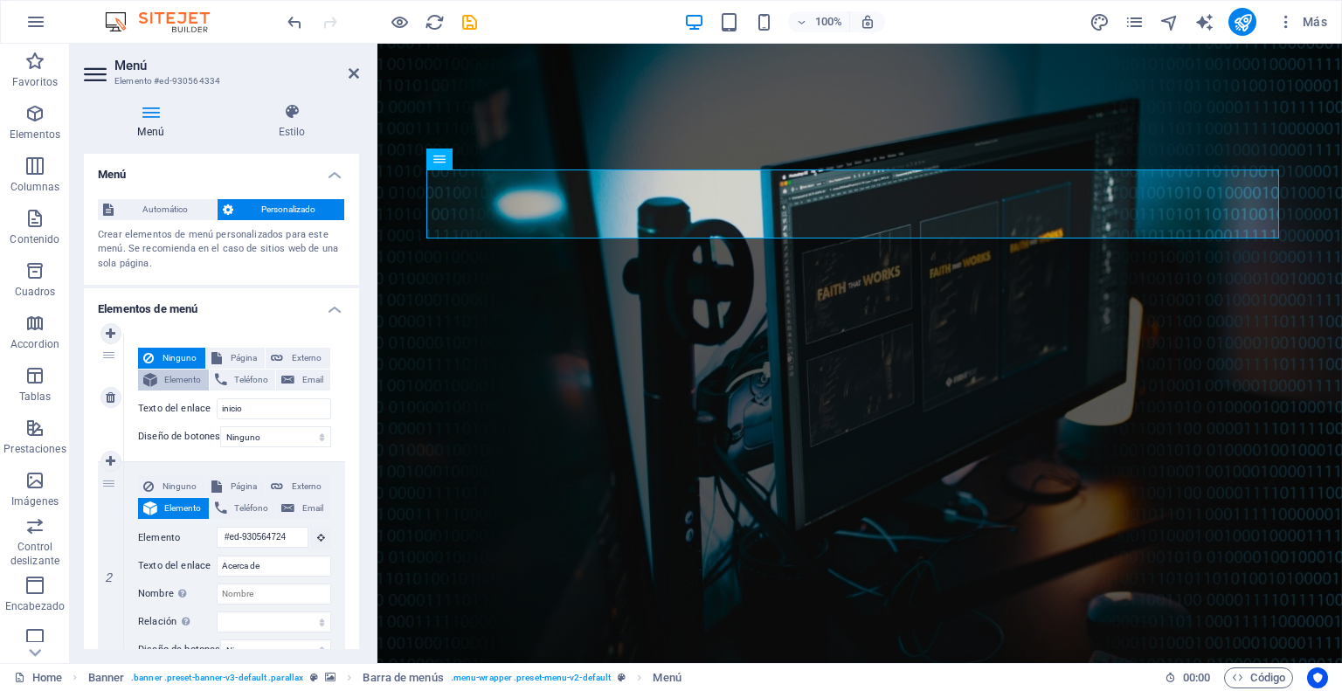
click at [174, 375] on span "Elemento" at bounding box center [182, 380] width 41 height 21
select select
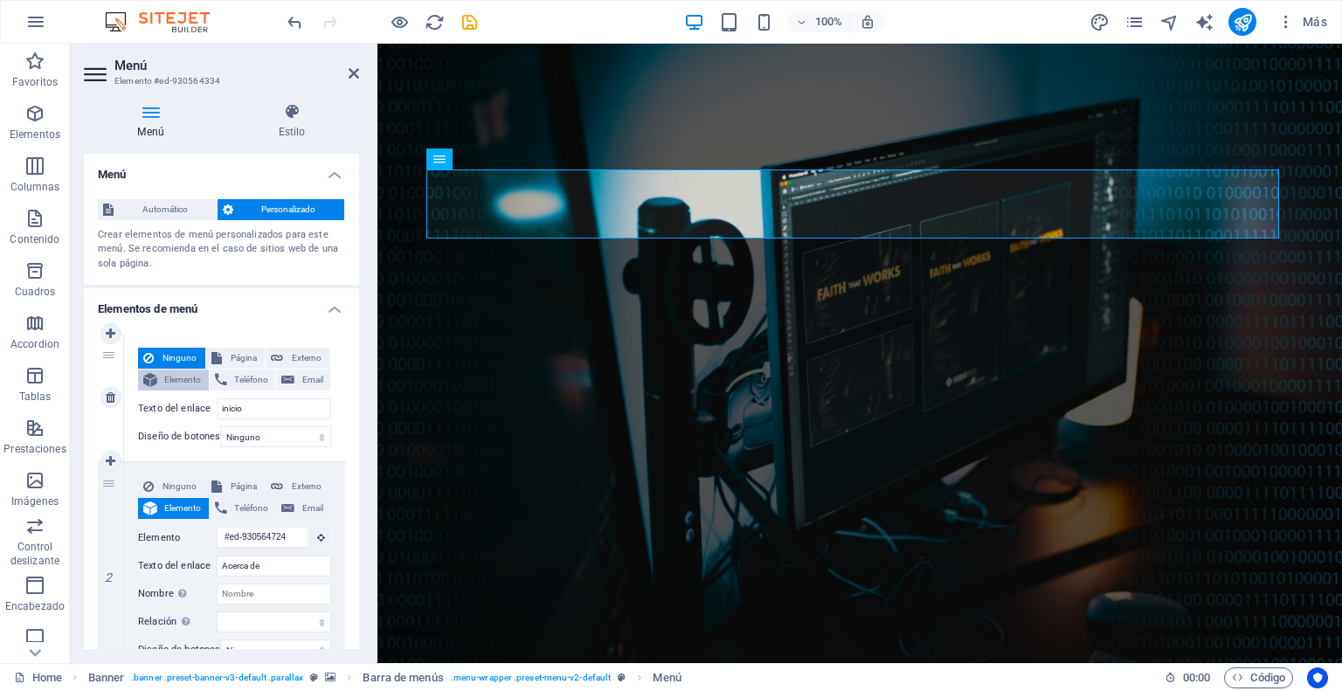
select select
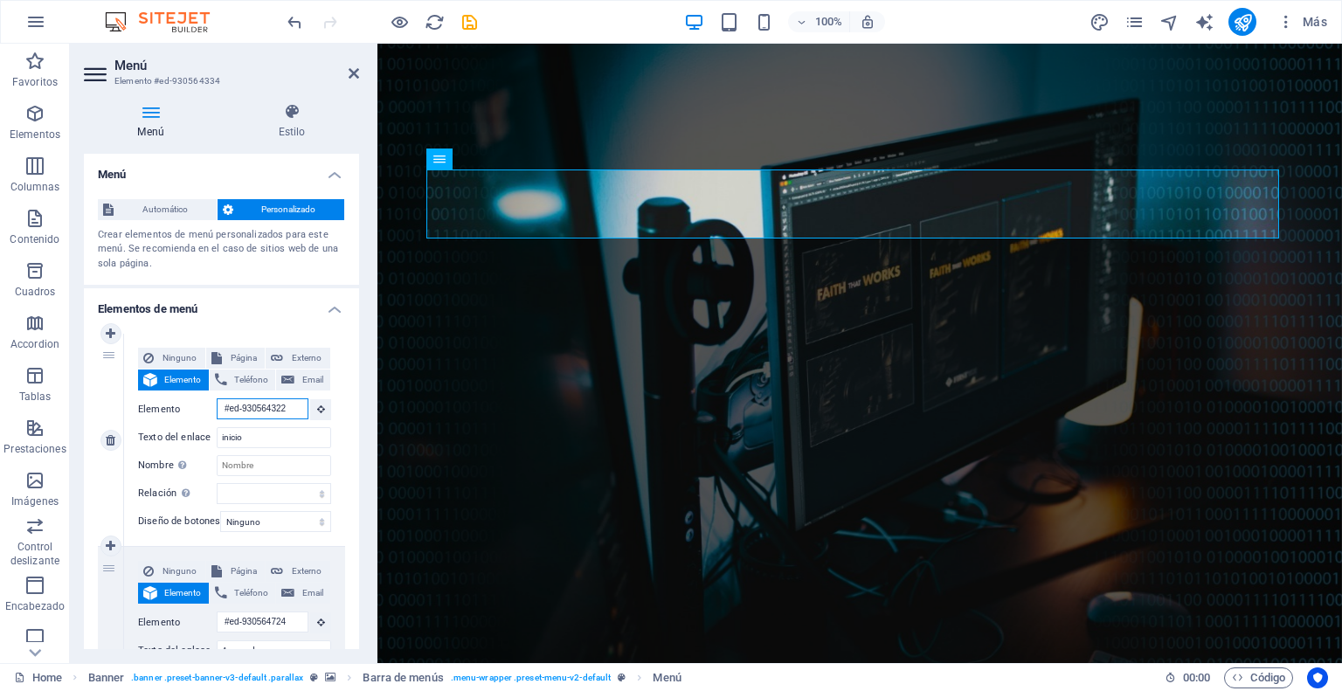
scroll to position [0, 2]
click at [179, 349] on span "Ninguno" at bounding box center [179, 358] width 41 height 21
select select
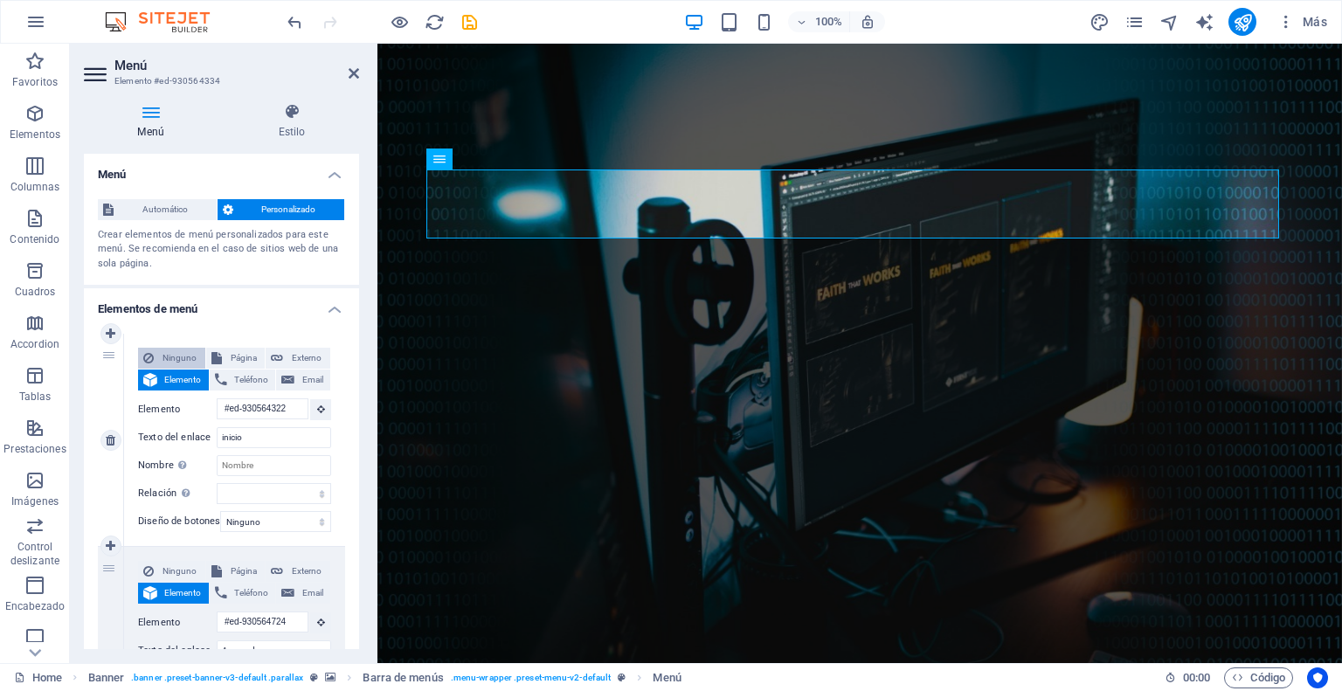
select select
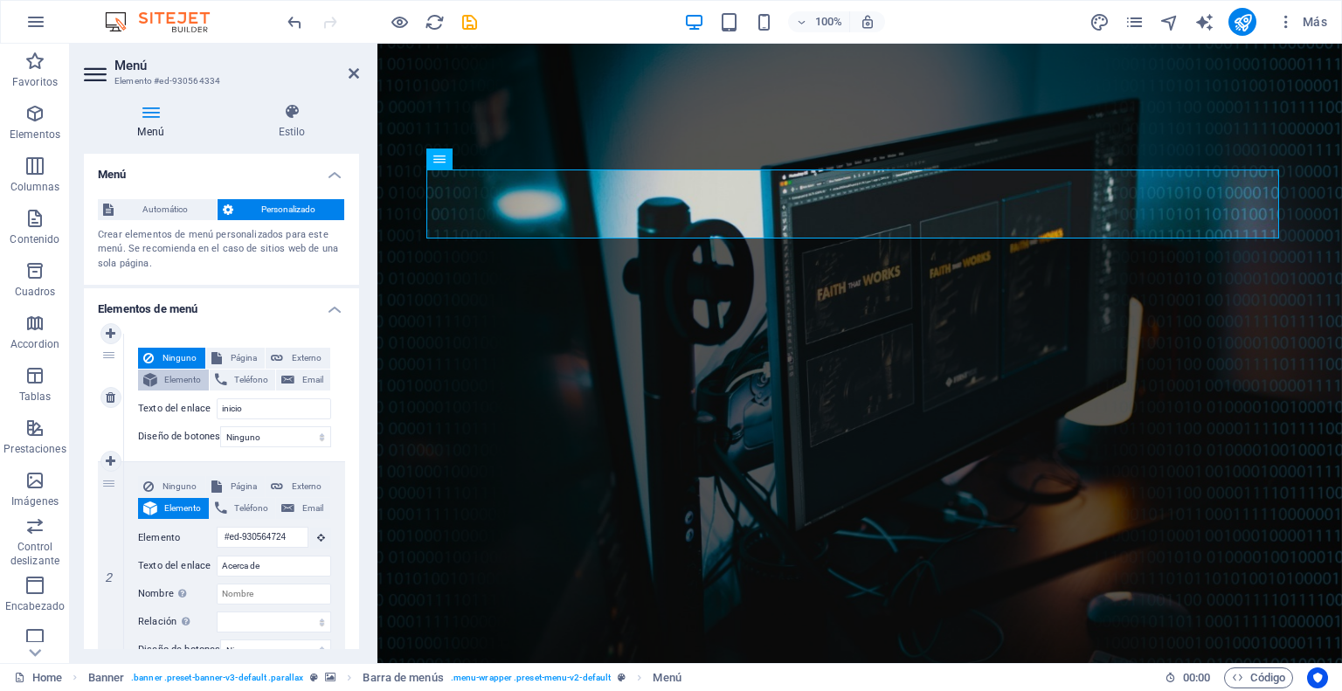
click at [179, 377] on span "Elemento" at bounding box center [182, 380] width 41 height 21
select select
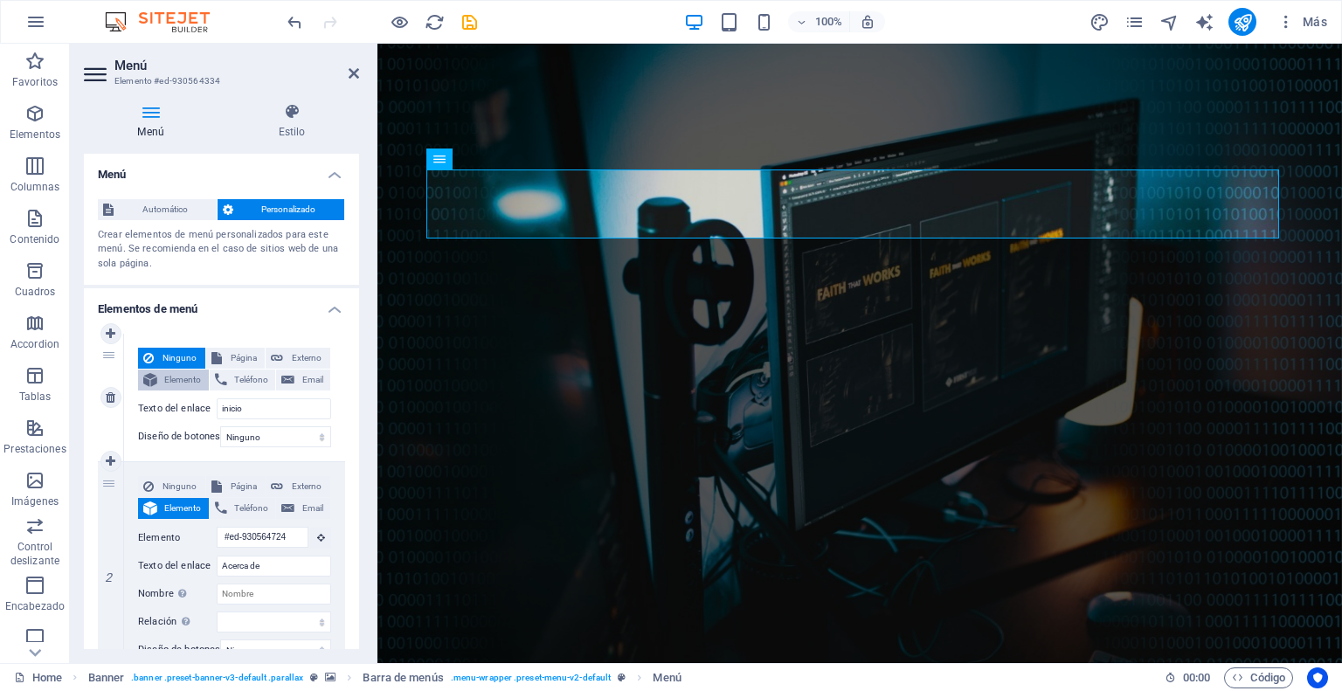
select select
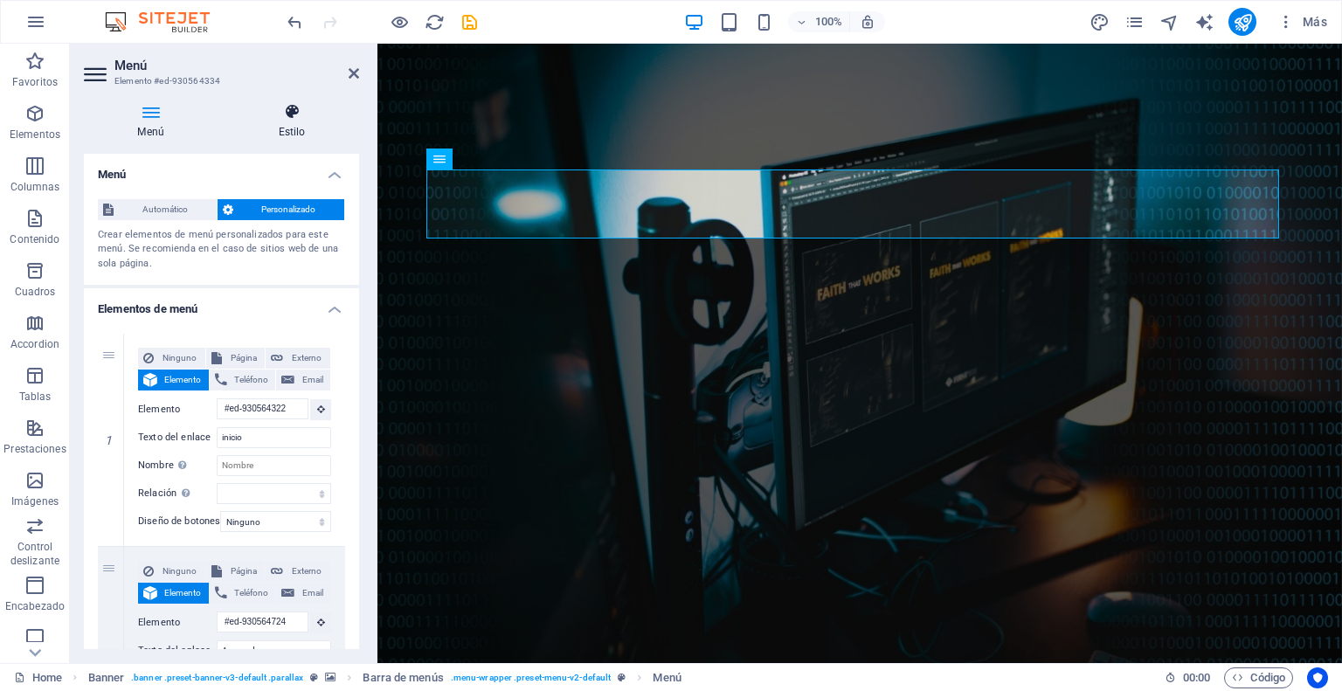
click at [294, 118] on icon at bounding box center [292, 111] width 135 height 17
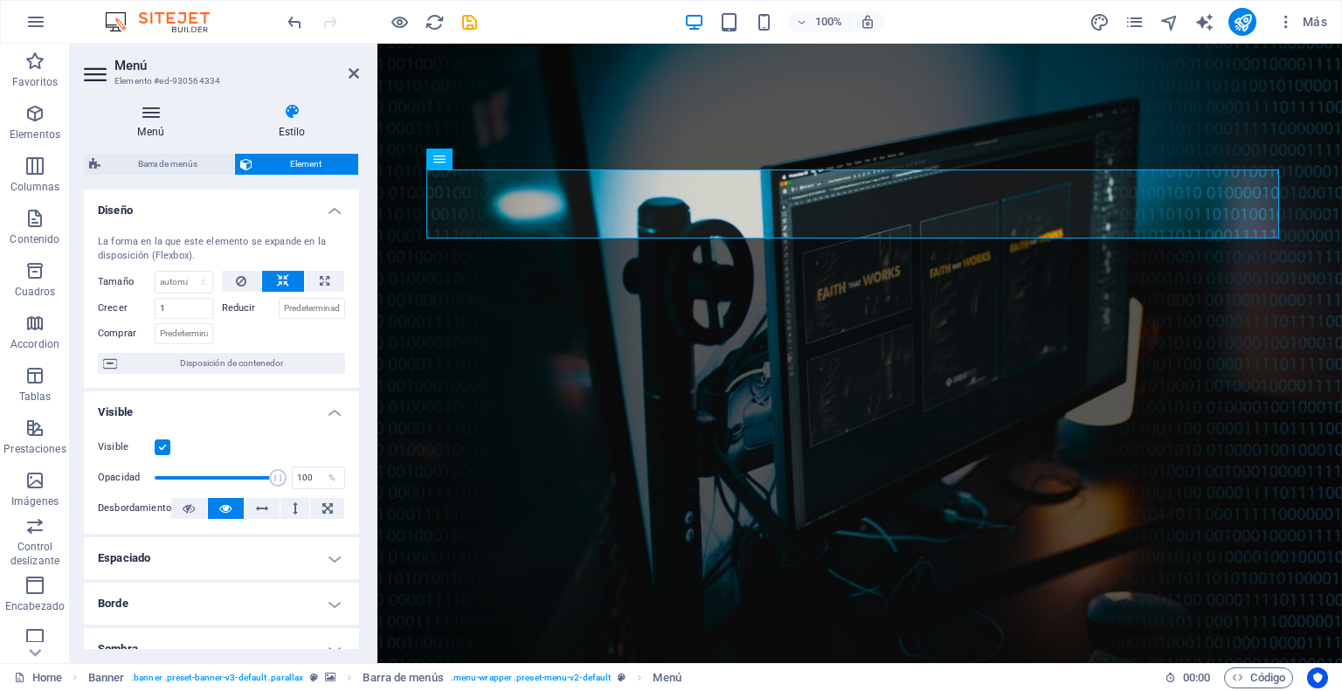
click at [150, 117] on icon at bounding box center [151, 111] width 134 height 17
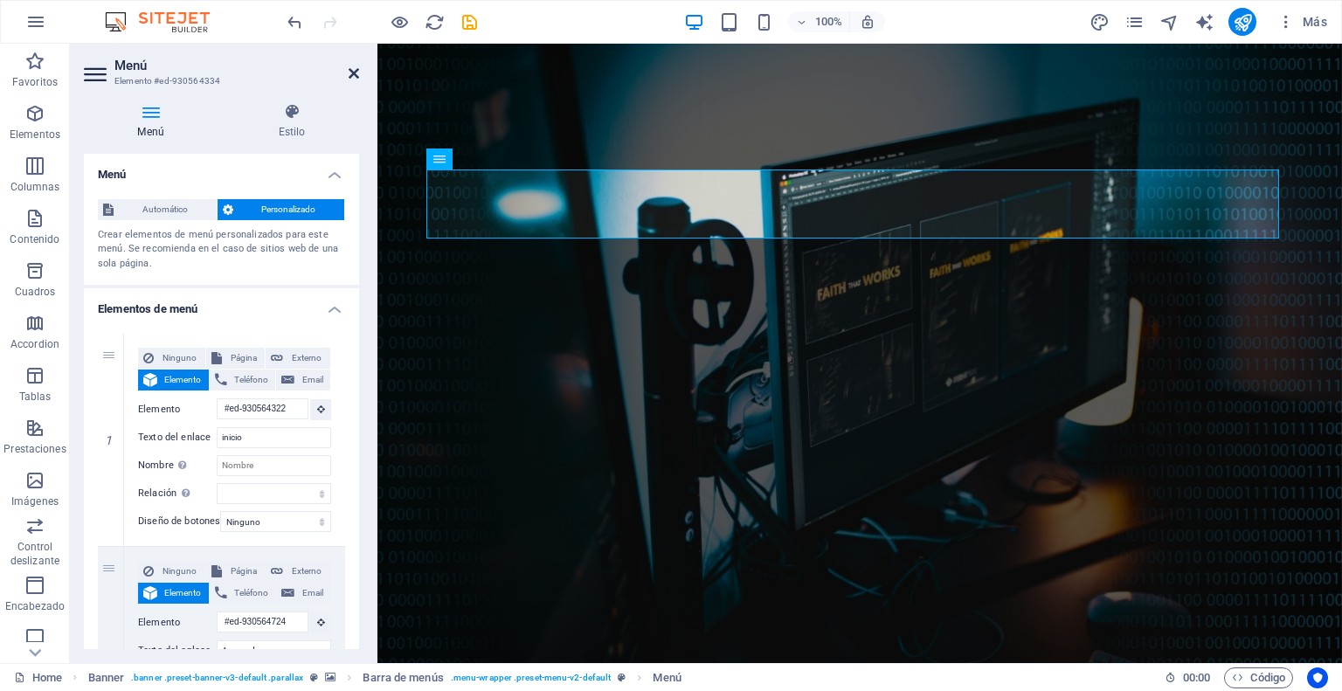
click at [351, 69] on icon at bounding box center [354, 73] width 10 height 14
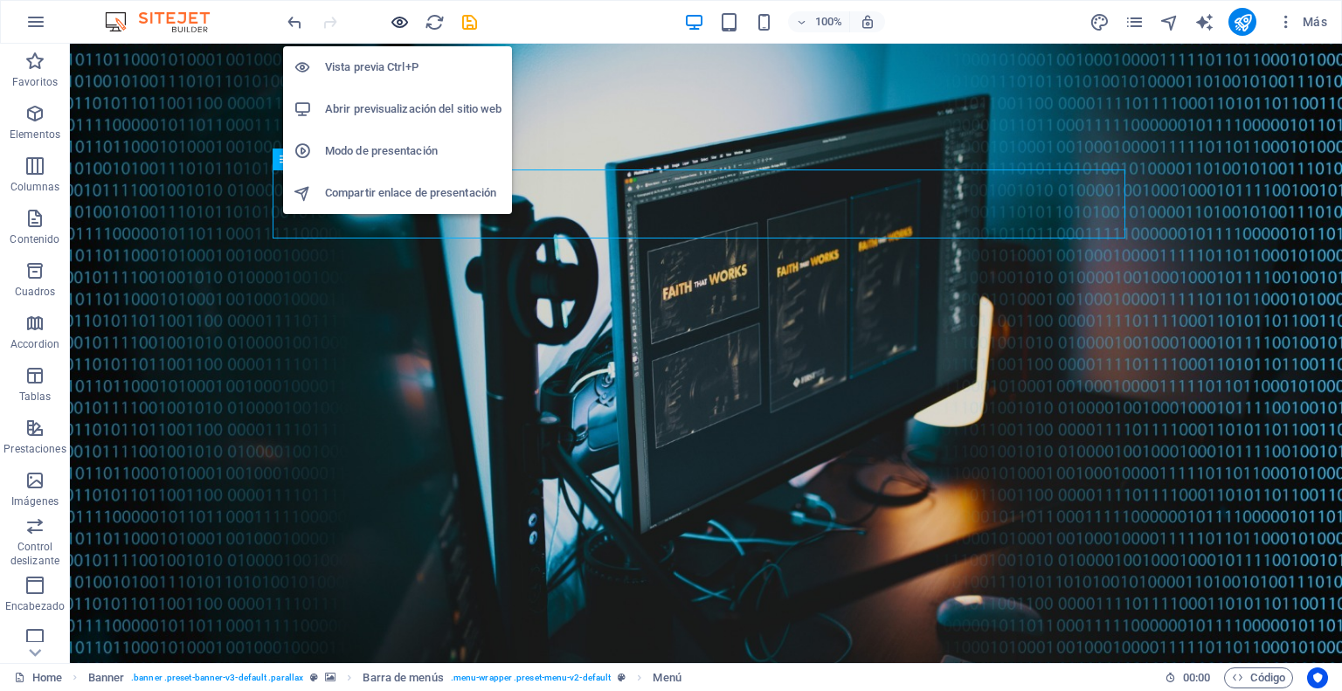
click at [392, 13] on icon "button" at bounding box center [400, 22] width 20 height 20
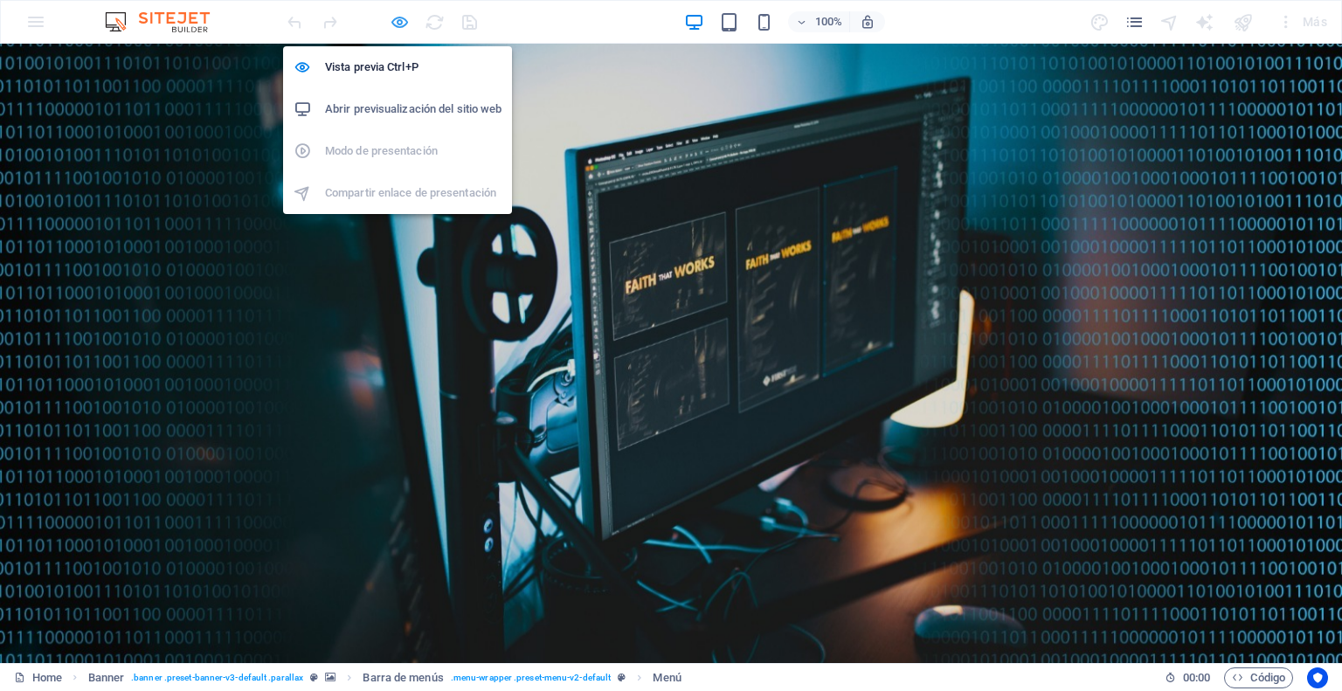
click at [409, 15] on div at bounding box center [382, 22] width 196 height 28
click at [397, 20] on icon "button" at bounding box center [400, 22] width 20 height 20
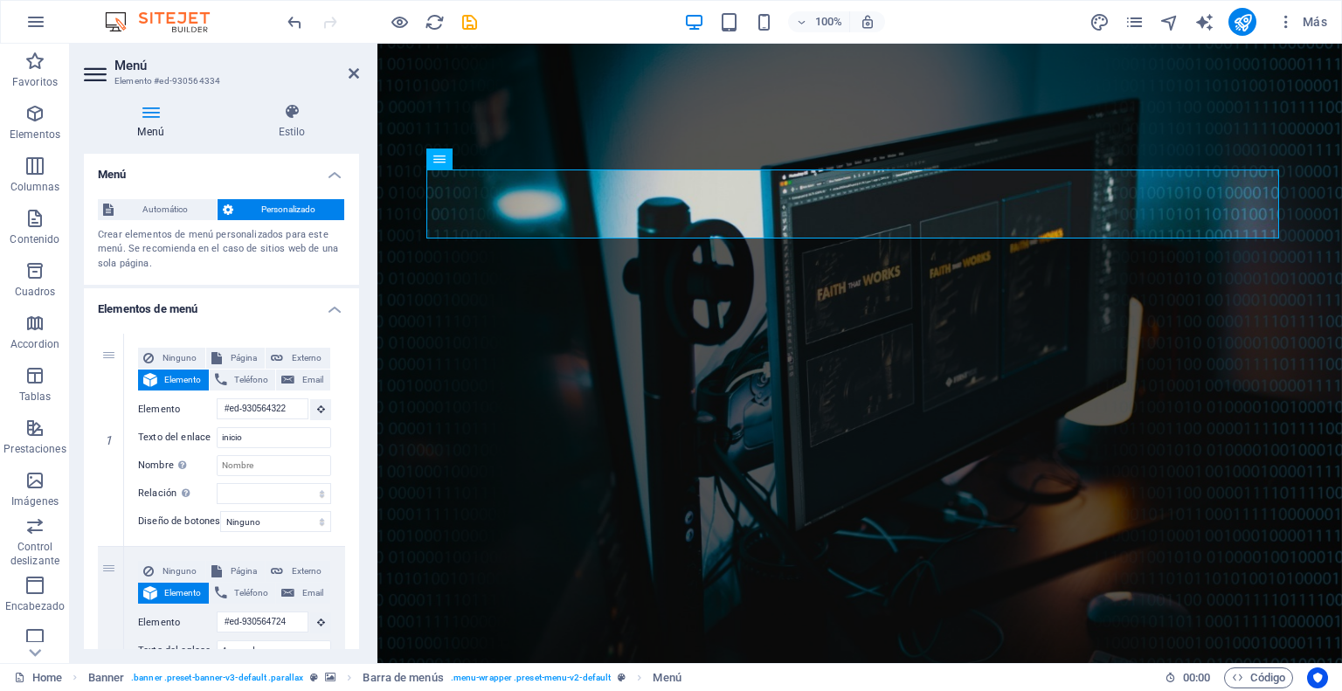
click at [146, 110] on icon at bounding box center [151, 111] width 134 height 17
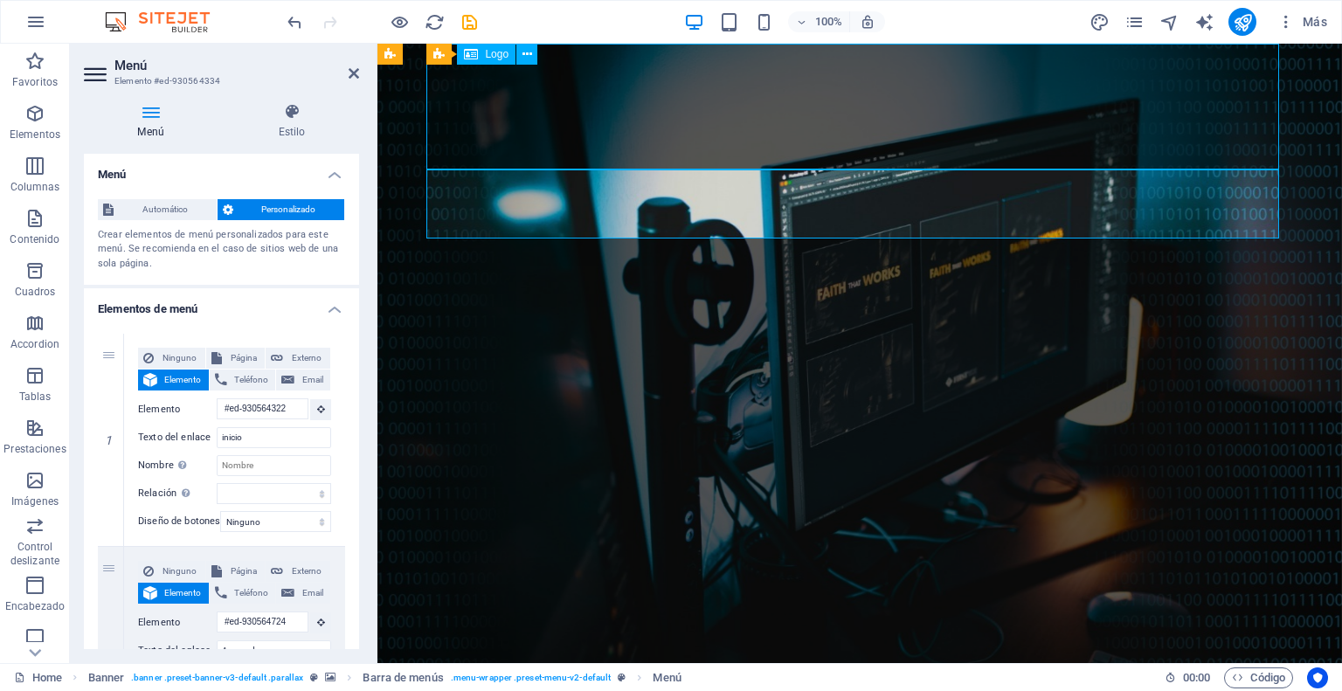
select select "px"
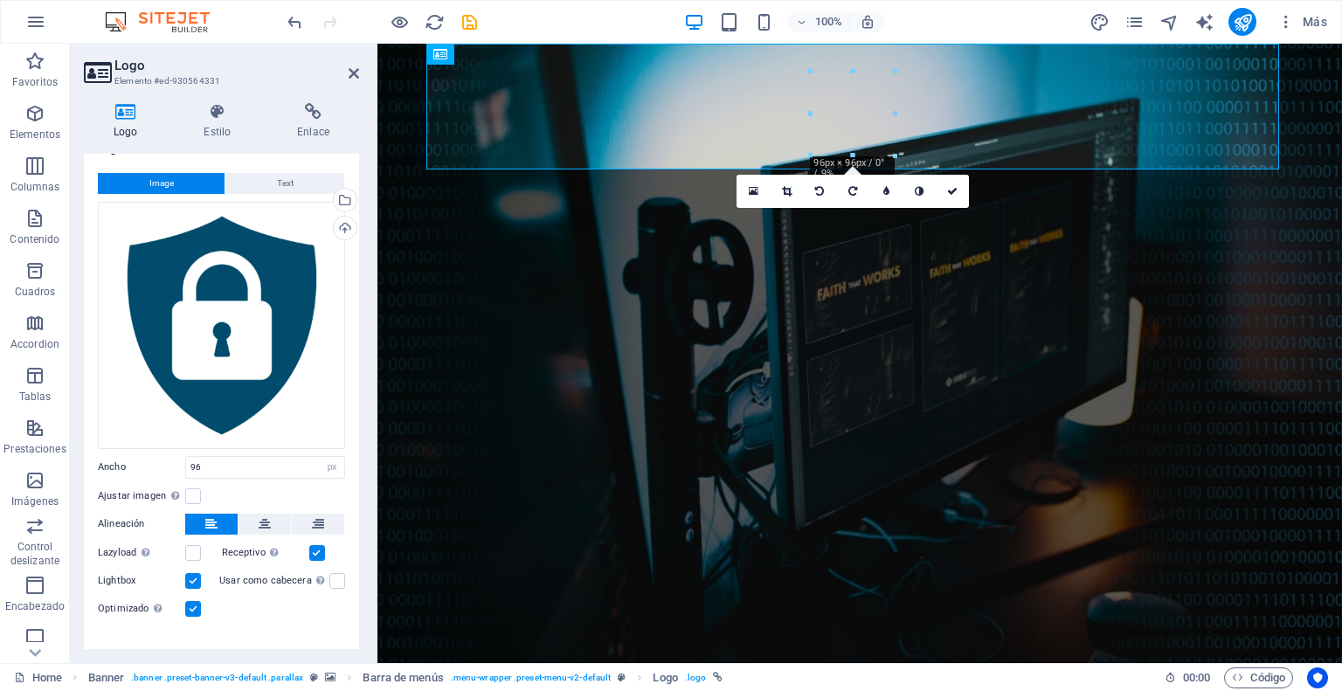
scroll to position [48, 0]
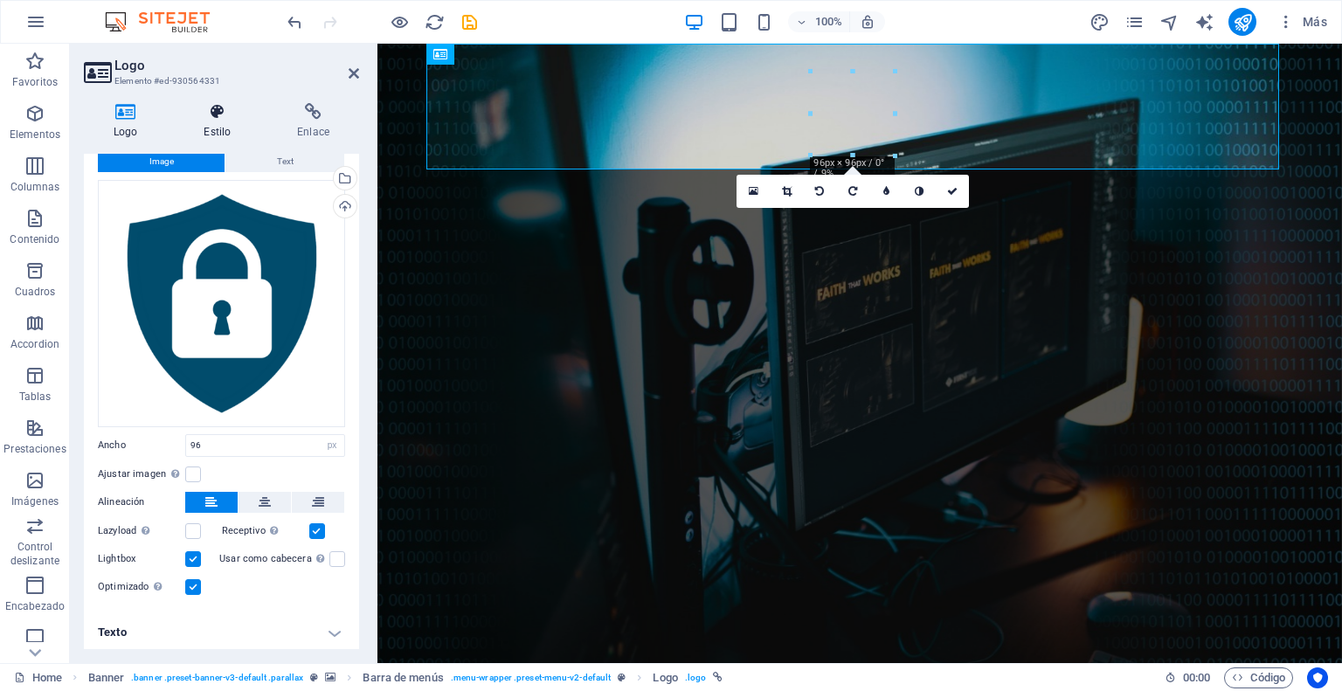
click at [223, 114] on icon at bounding box center [217, 111] width 86 height 17
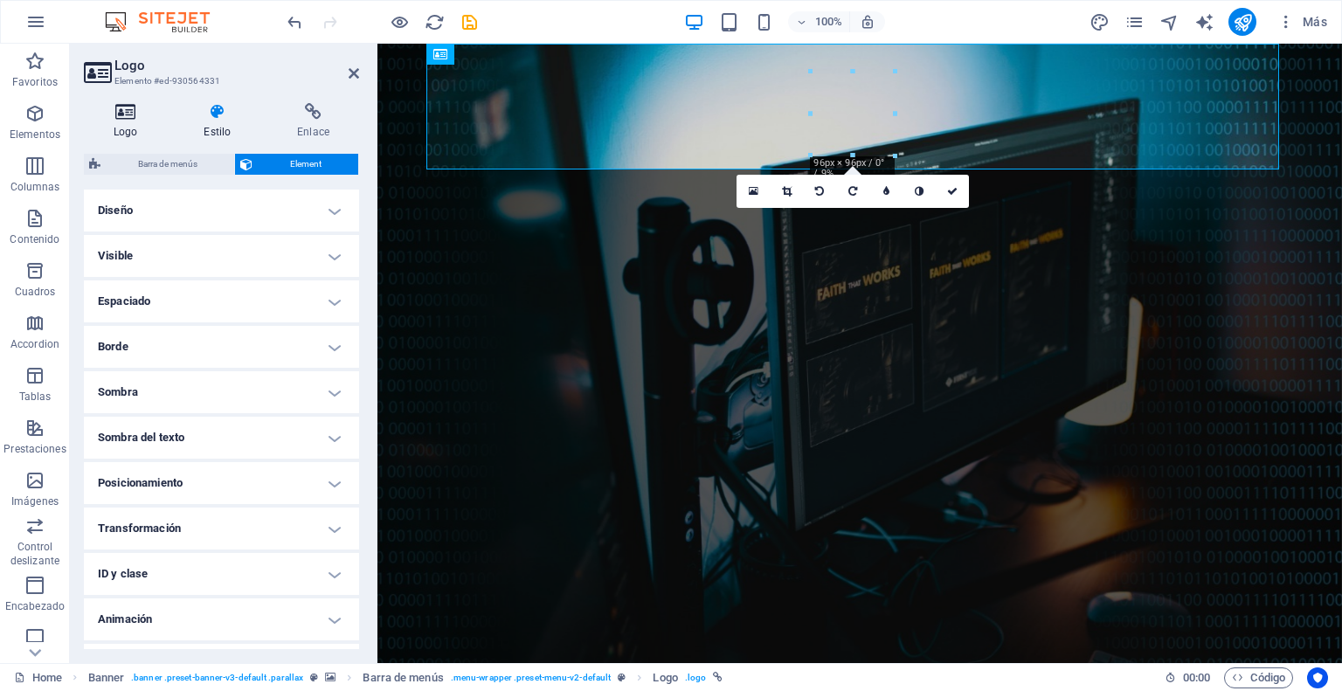
click at [124, 118] on icon at bounding box center [125, 111] width 83 height 17
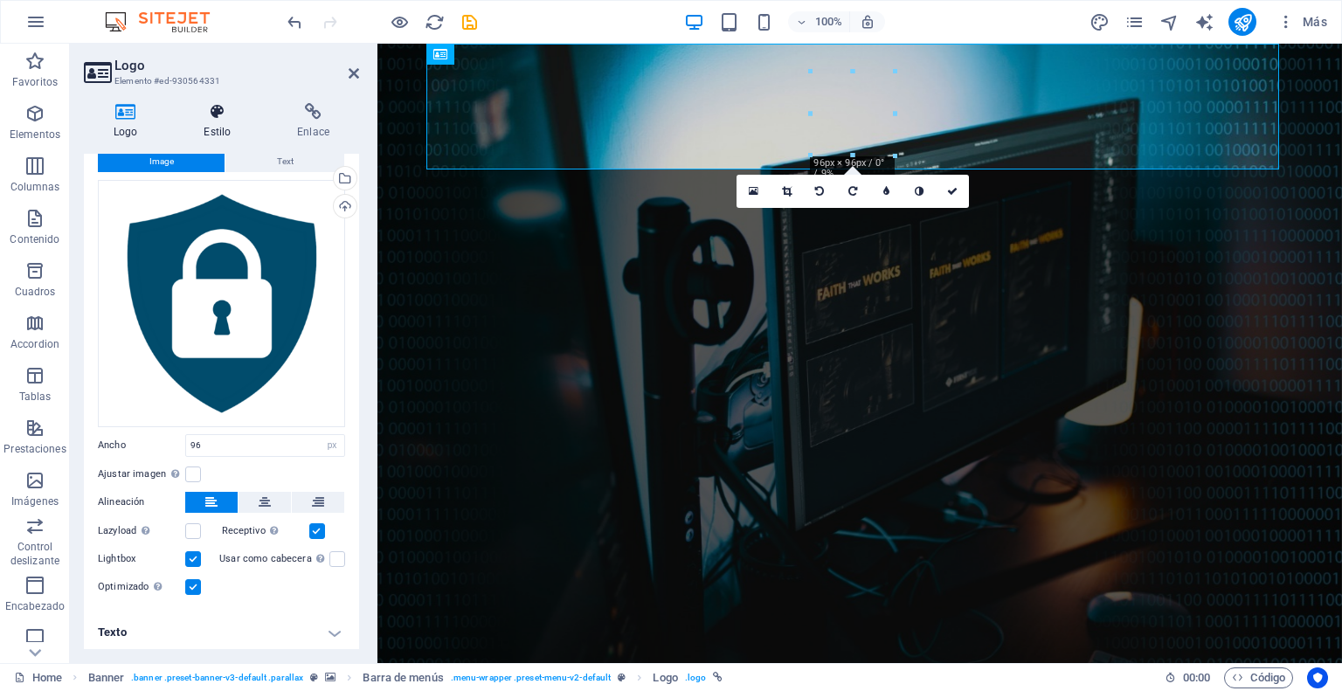
click at [222, 107] on icon at bounding box center [217, 111] width 86 height 17
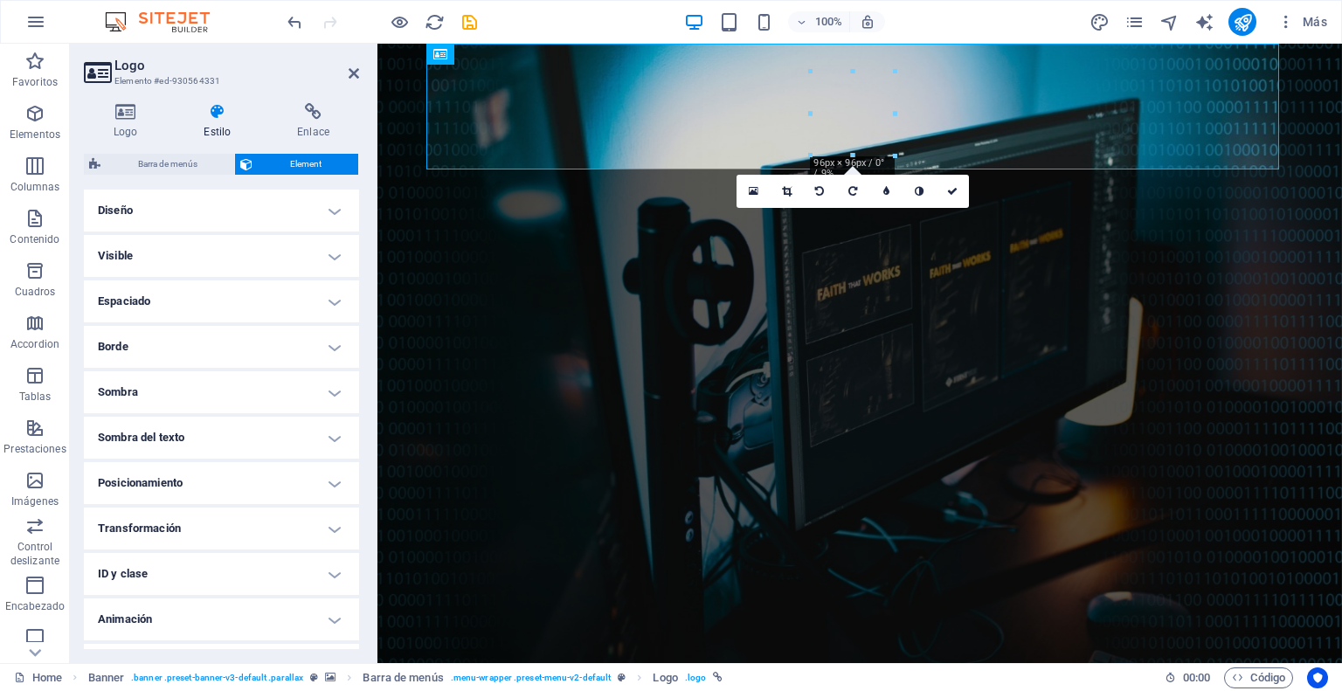
click at [339, 211] on h4 "Diseño" at bounding box center [221, 211] width 275 height 42
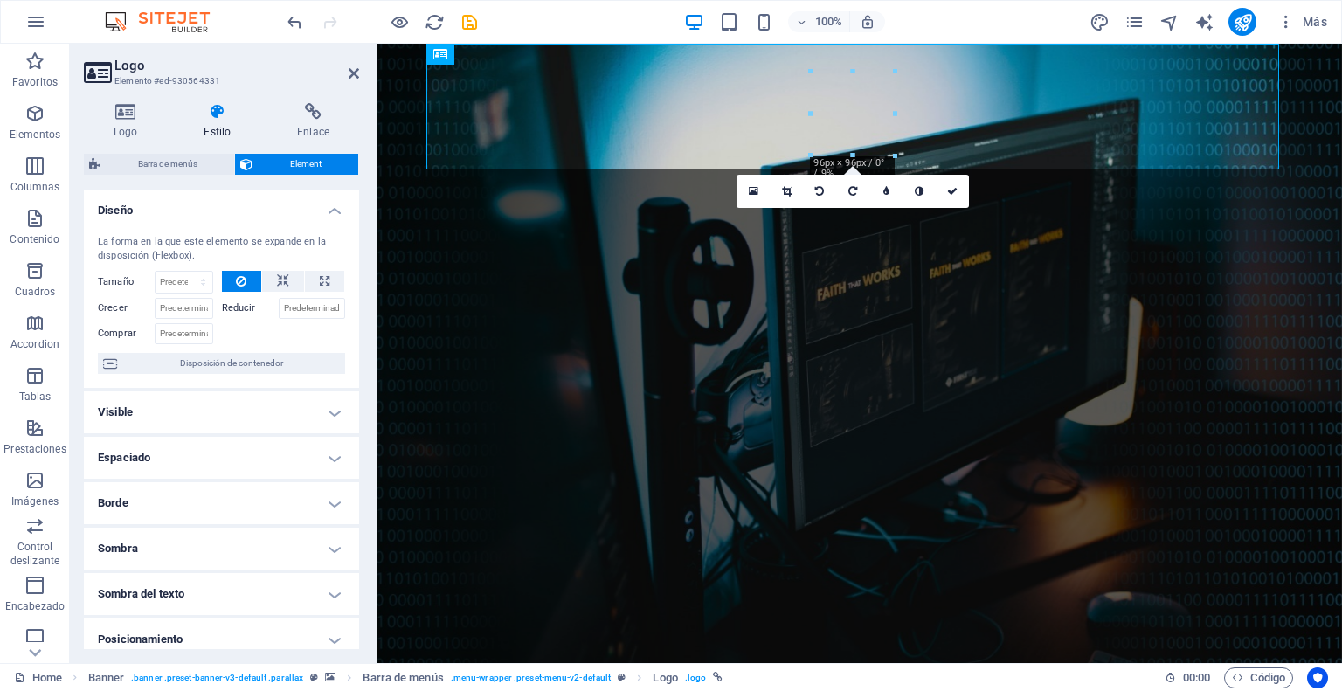
click at [339, 211] on h4 "Diseño" at bounding box center [221, 205] width 275 height 31
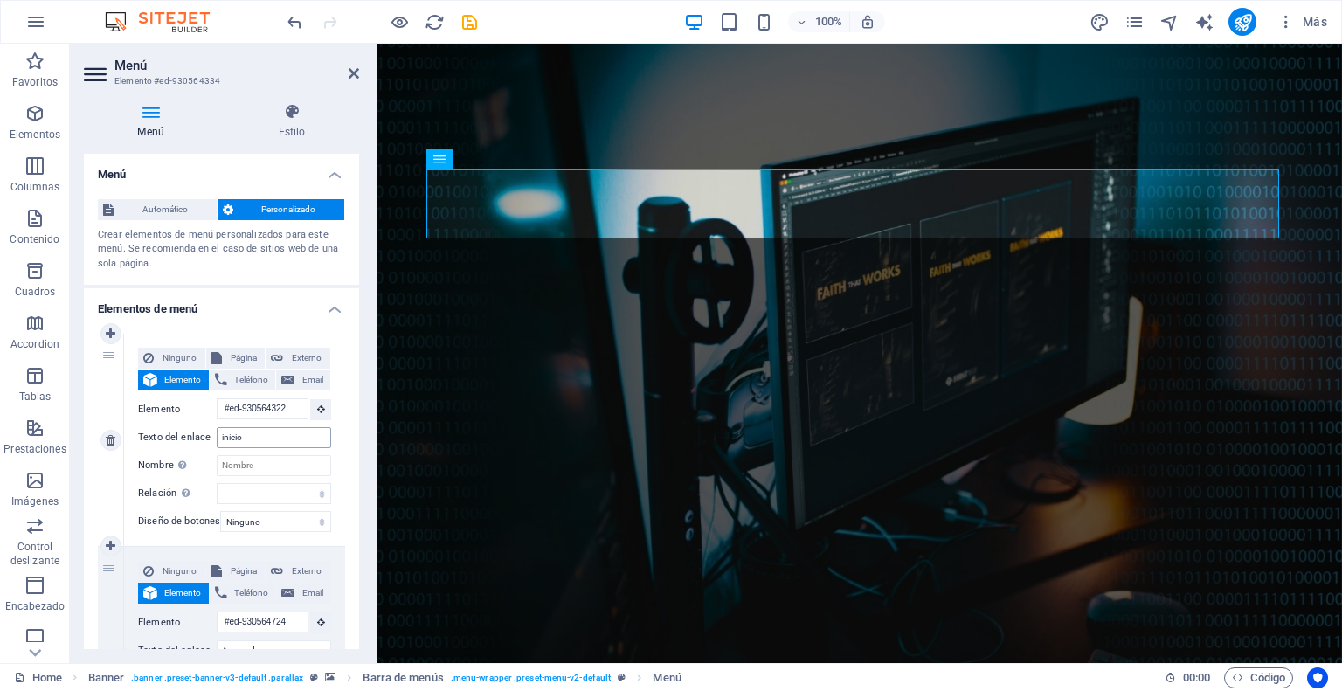
scroll to position [0, 0]
click at [329, 307] on h4 "Elementos de menú" at bounding box center [221, 303] width 275 height 31
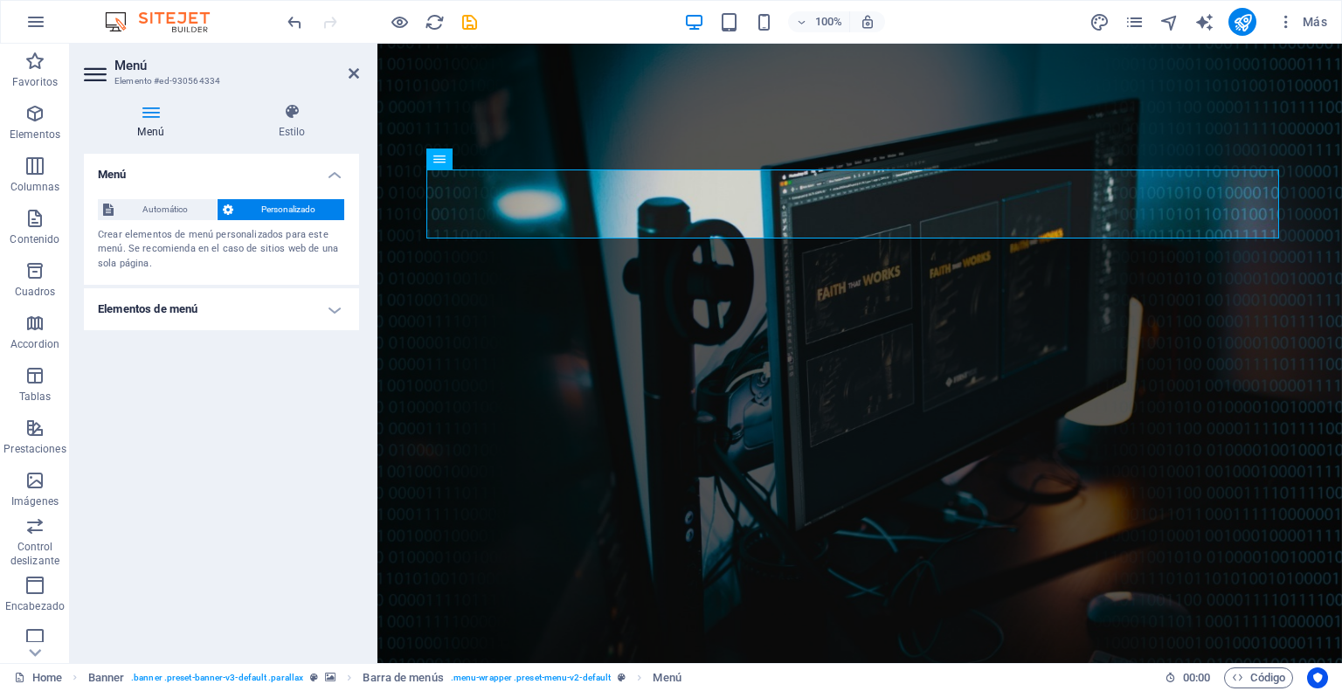
click at [335, 307] on h4 "Elementos de menú" at bounding box center [221, 309] width 275 height 42
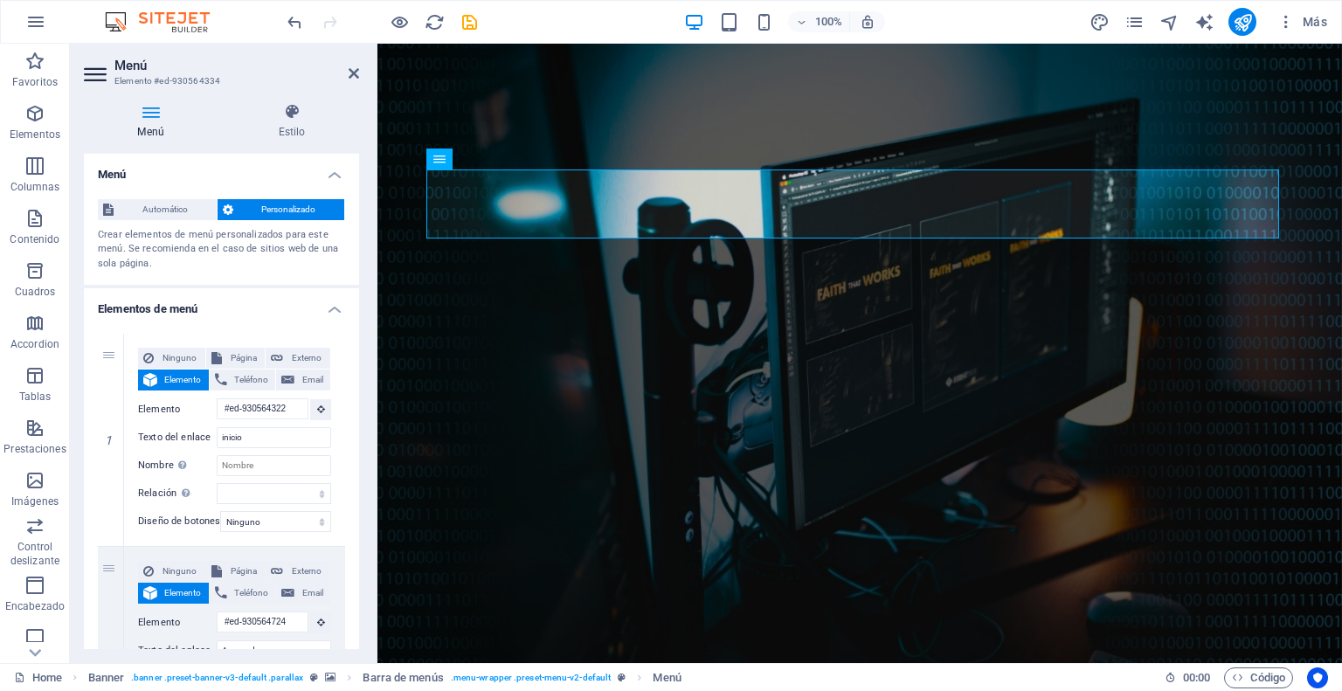
click at [157, 111] on icon at bounding box center [151, 111] width 134 height 17
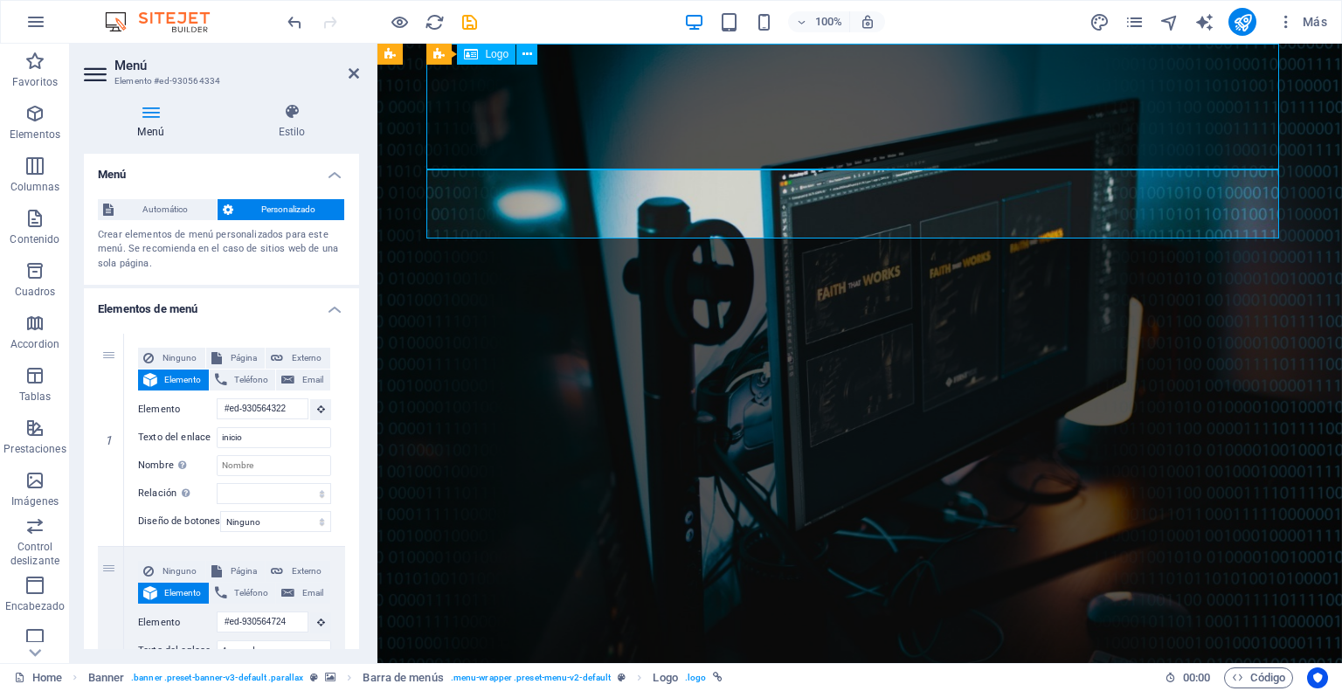
select select "px"
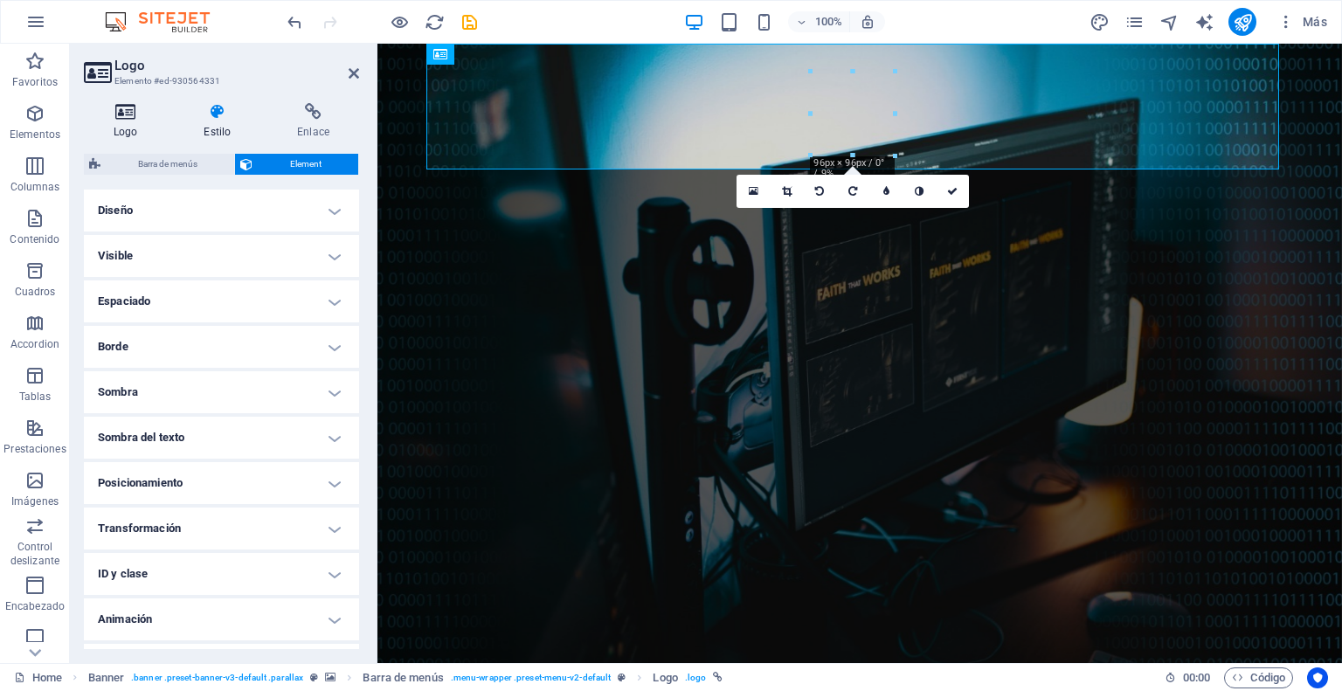
click at [113, 116] on icon at bounding box center [125, 111] width 83 height 17
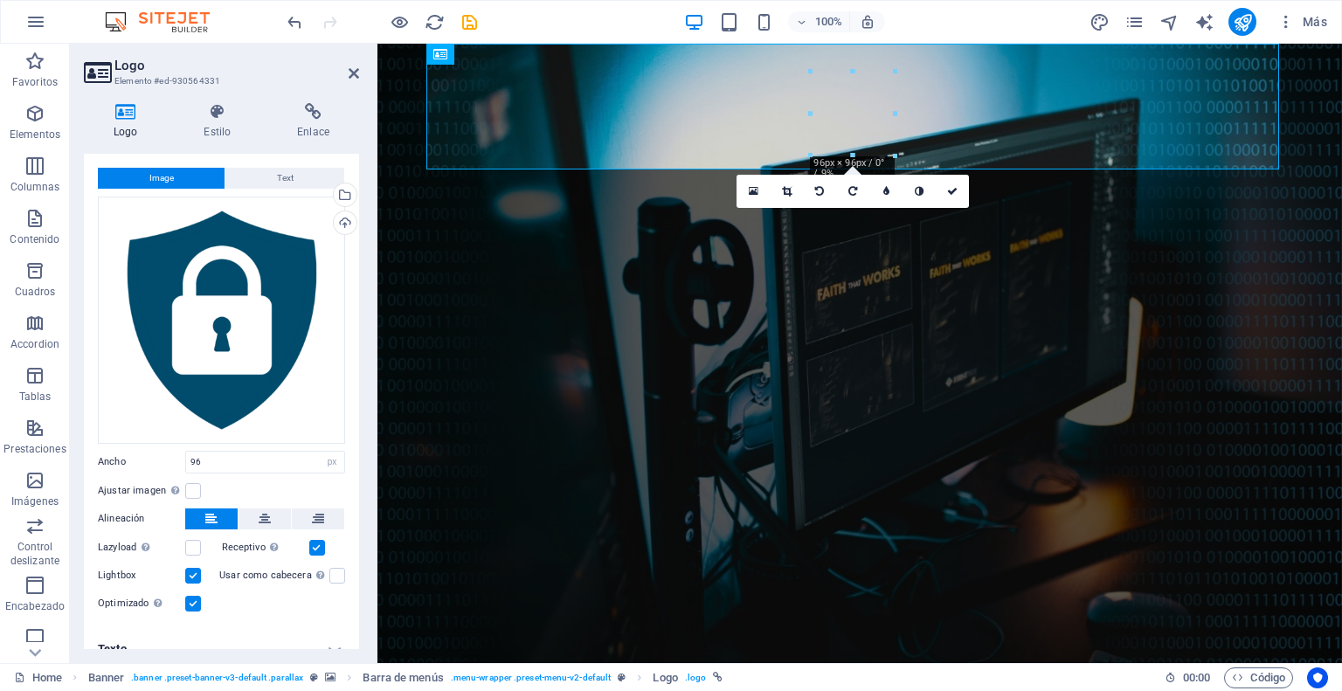
scroll to position [48, 0]
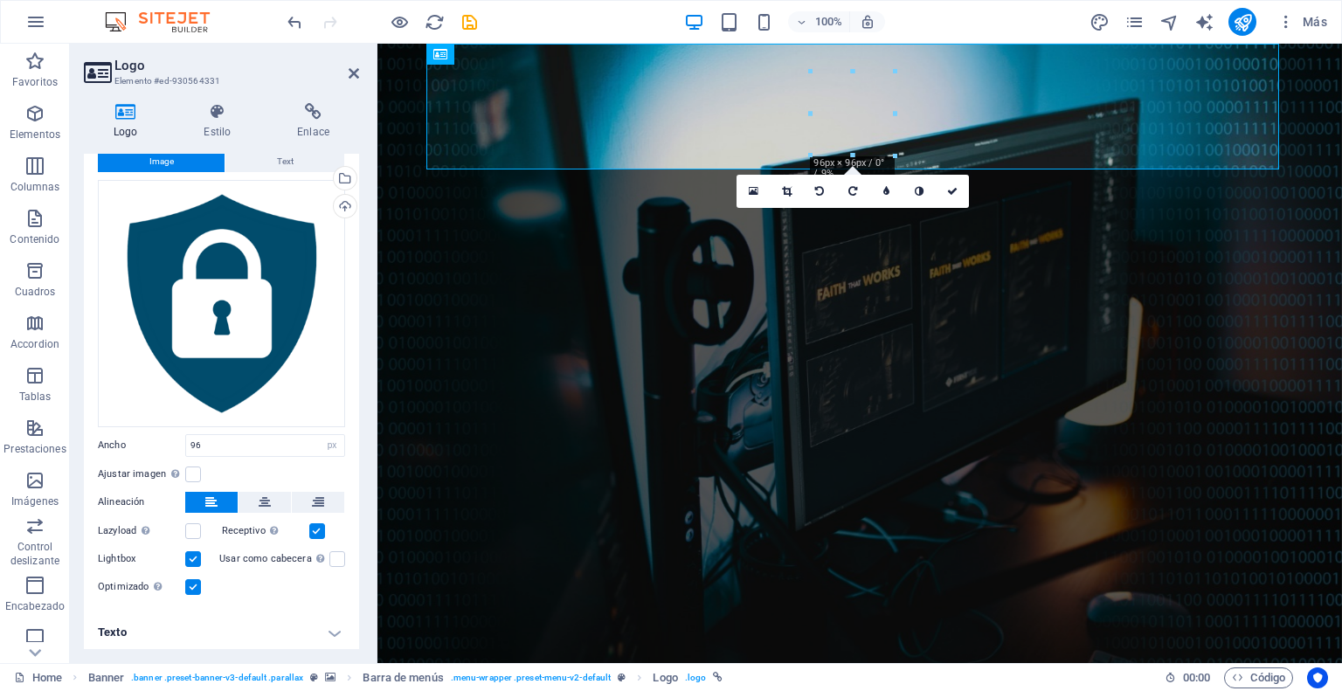
click at [328, 627] on h4 "Texto" at bounding box center [221, 633] width 275 height 42
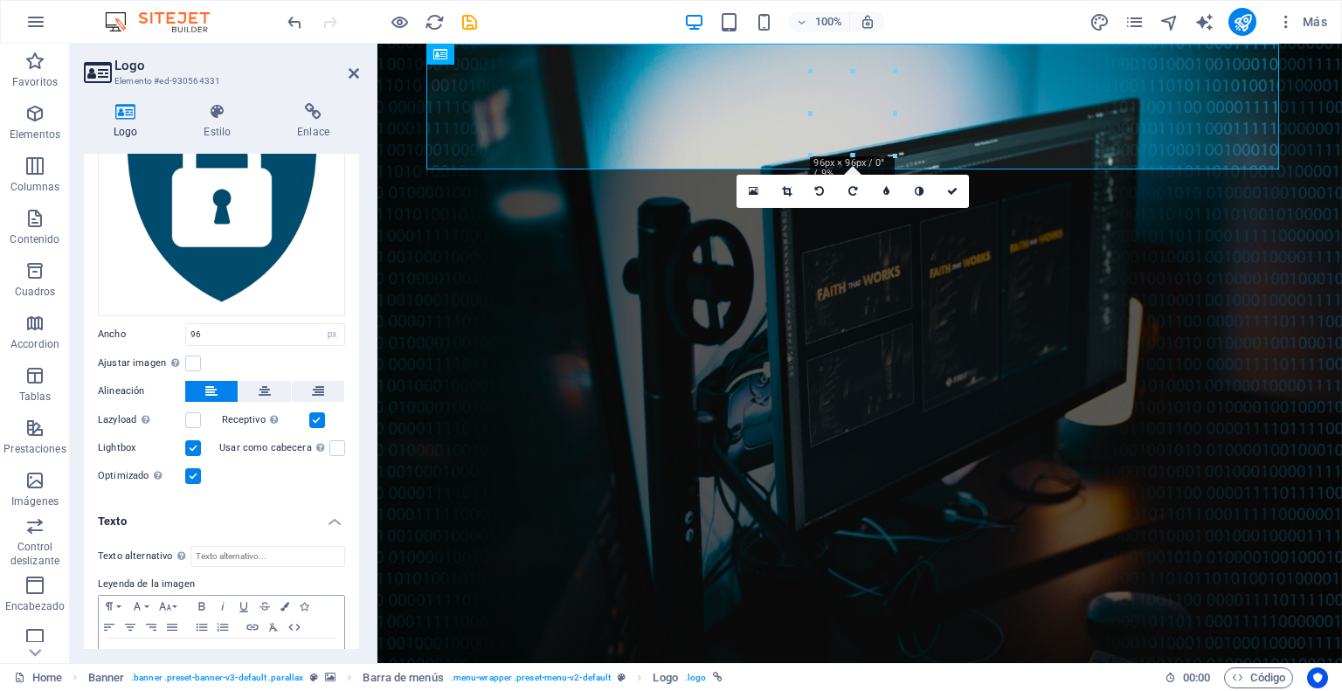
scroll to position [211, 0]
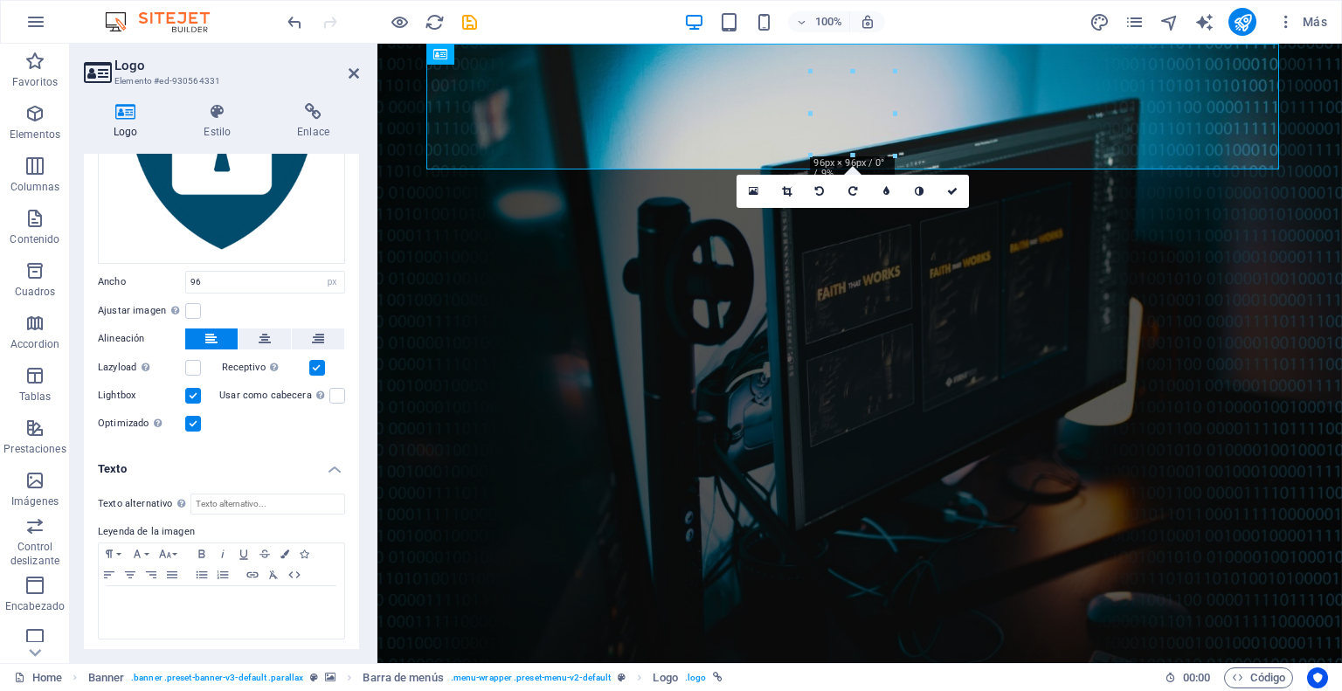
click at [198, 391] on label at bounding box center [193, 396] width 16 height 16
click at [0, 0] on input "Lightbox" at bounding box center [0, 0] width 0 height 0
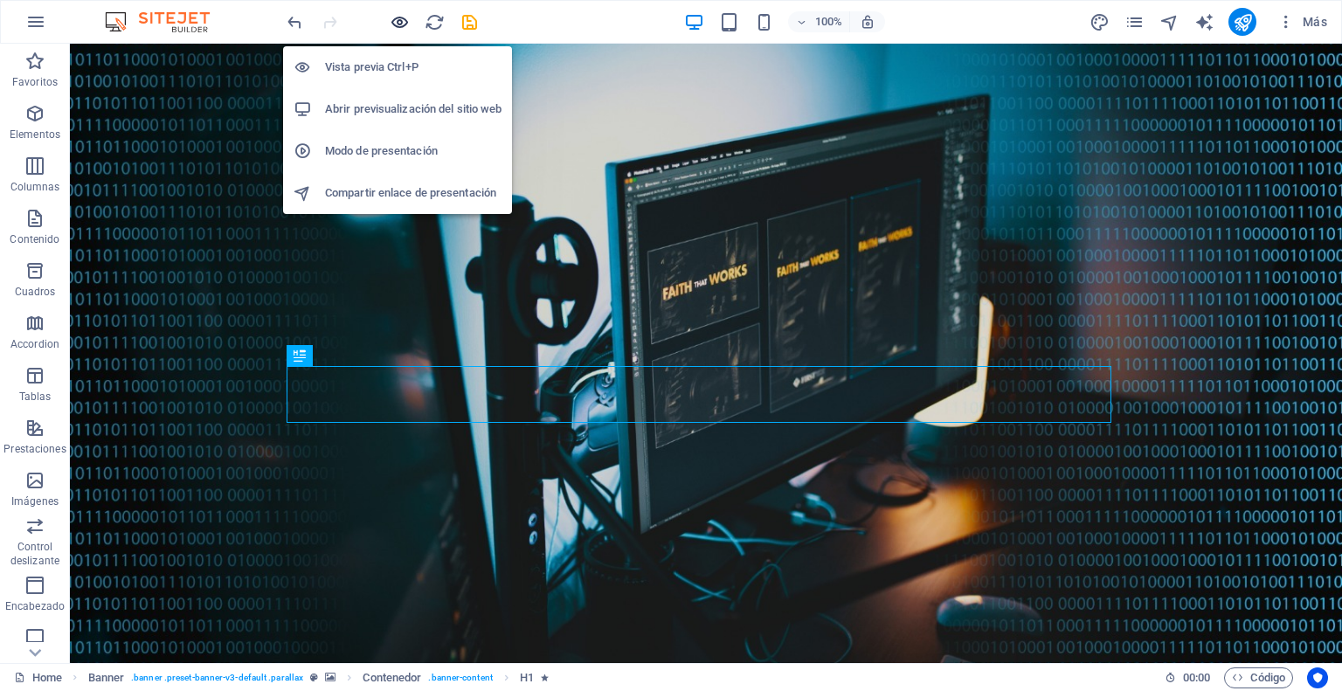
click at [398, 23] on icon "button" at bounding box center [400, 22] width 20 height 20
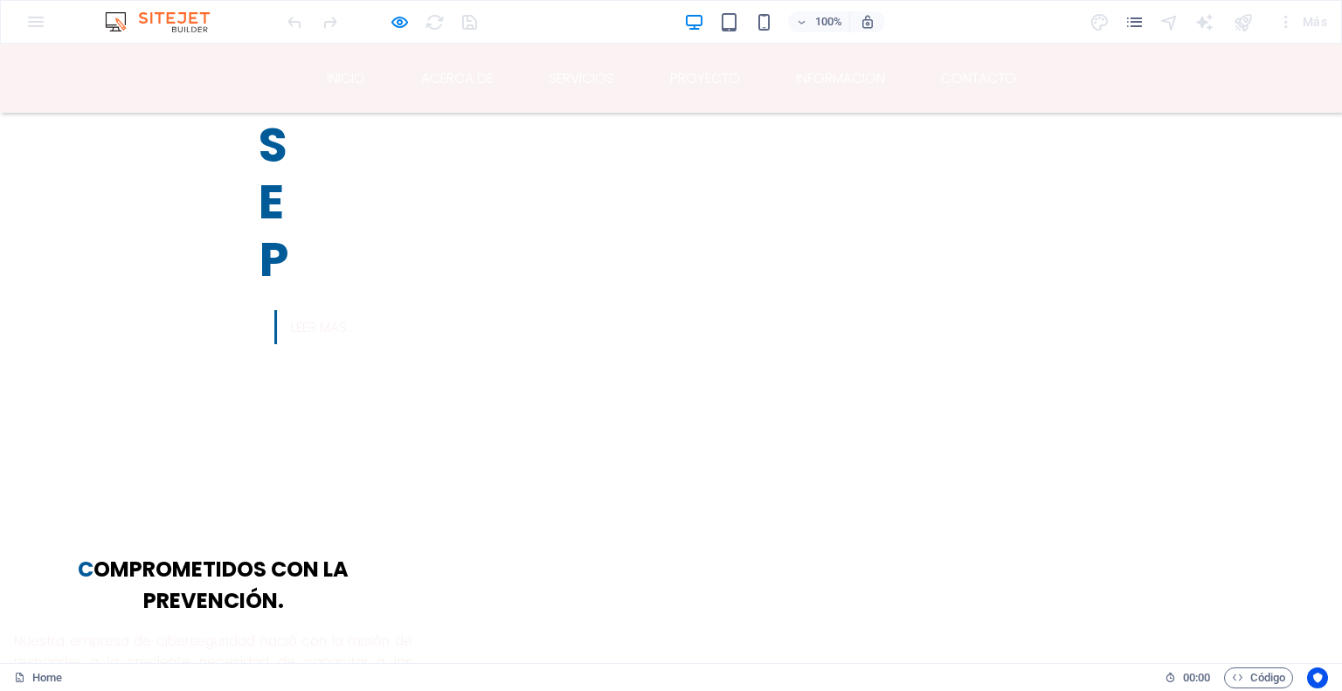
scroll to position [786, 0]
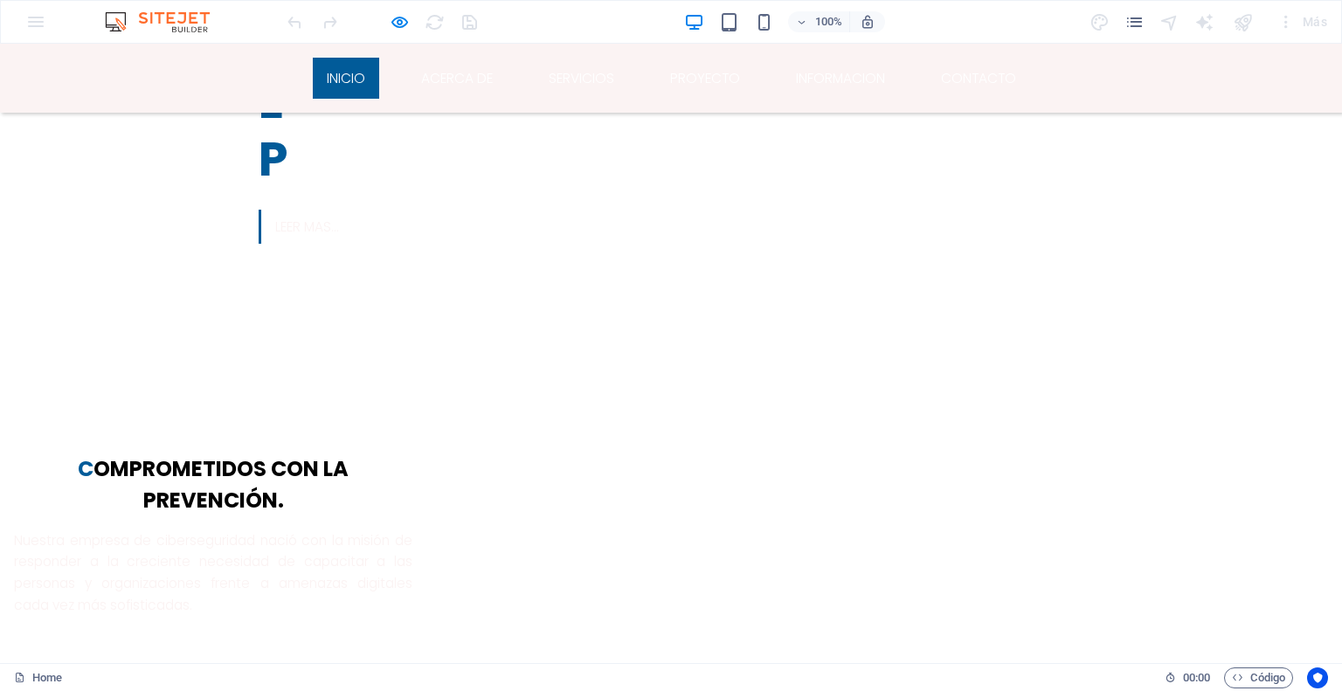
click at [364, 83] on link "inicio" at bounding box center [346, 78] width 66 height 41
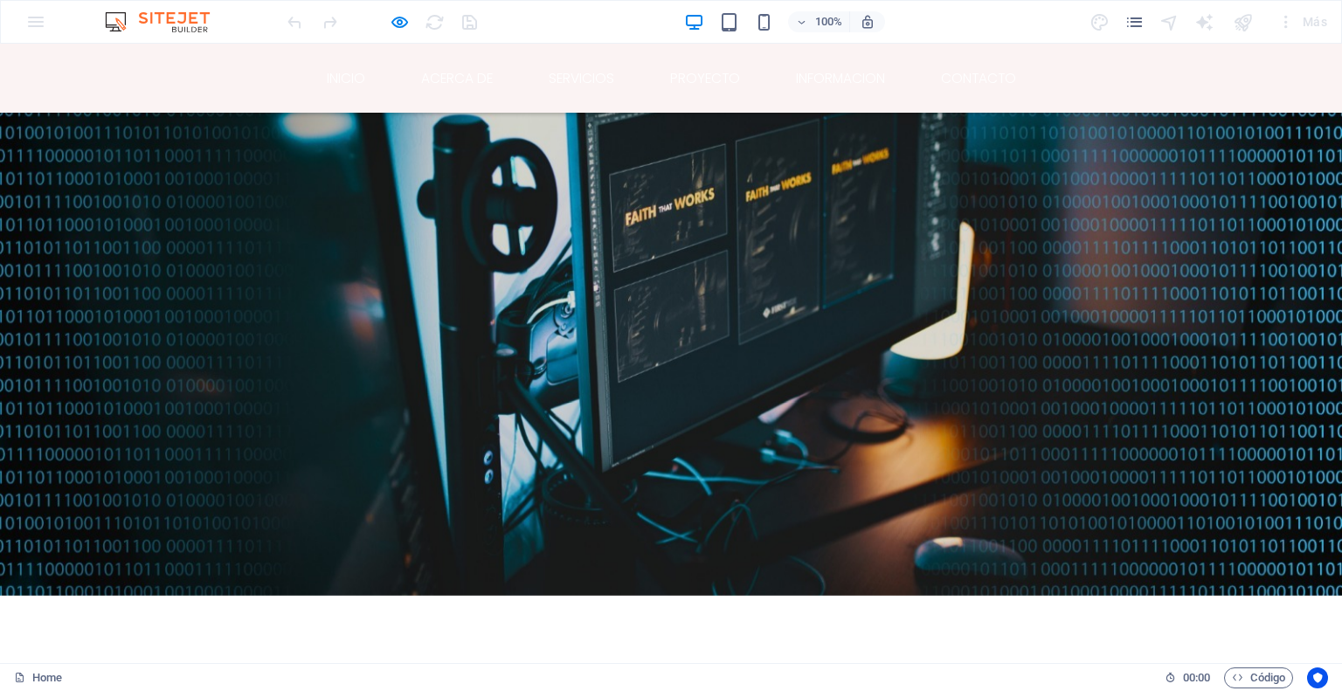
scroll to position [0, 0]
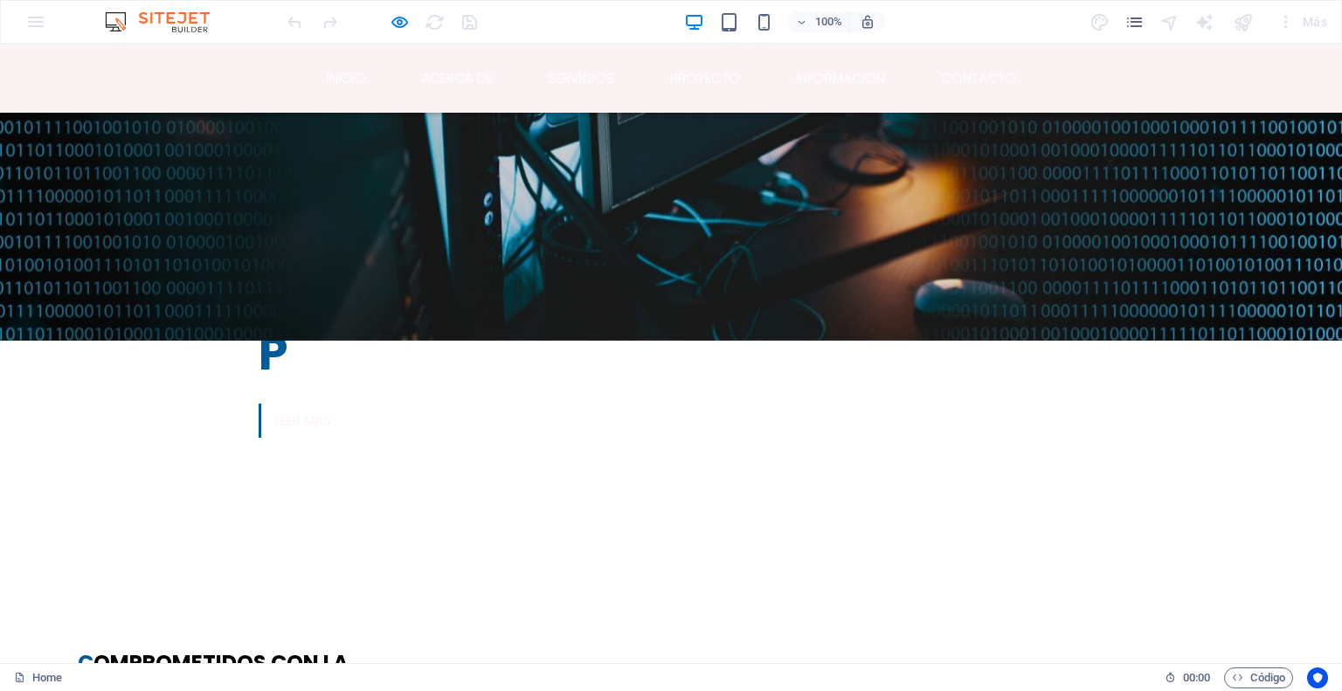
scroll to position [550, 0]
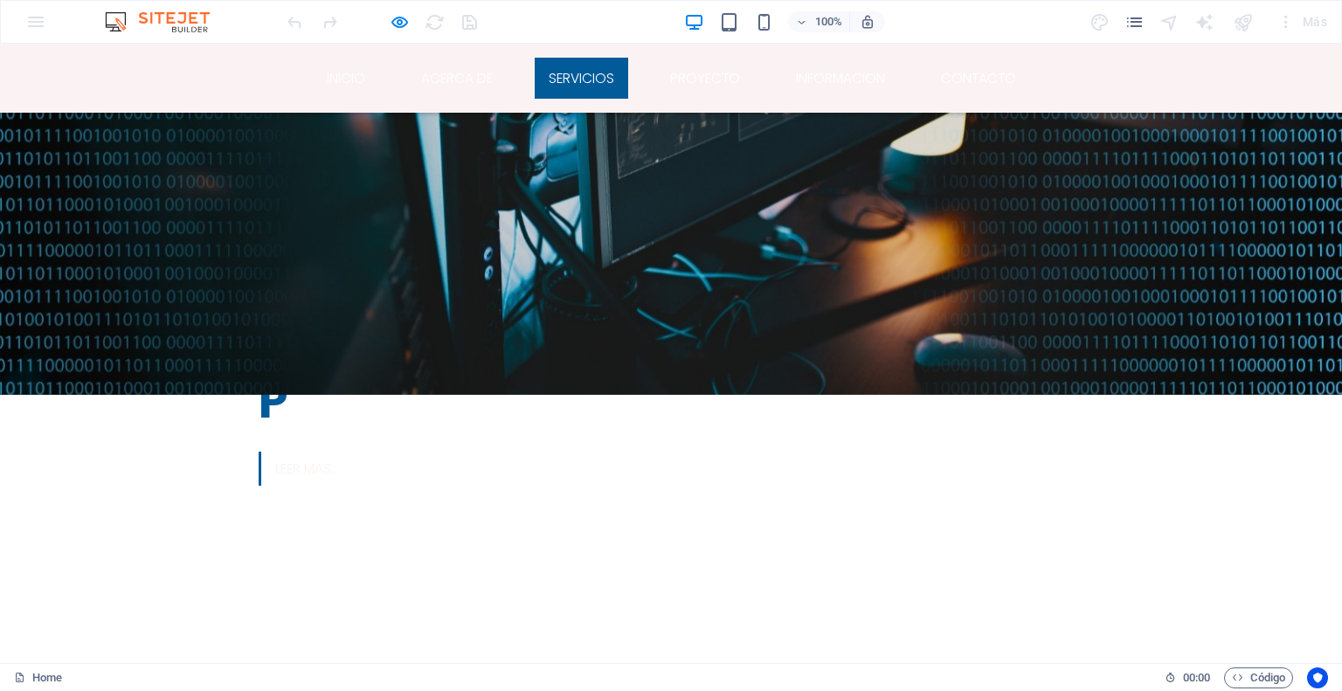
click at [598, 71] on link "Servicios" at bounding box center [581, 78] width 93 height 41
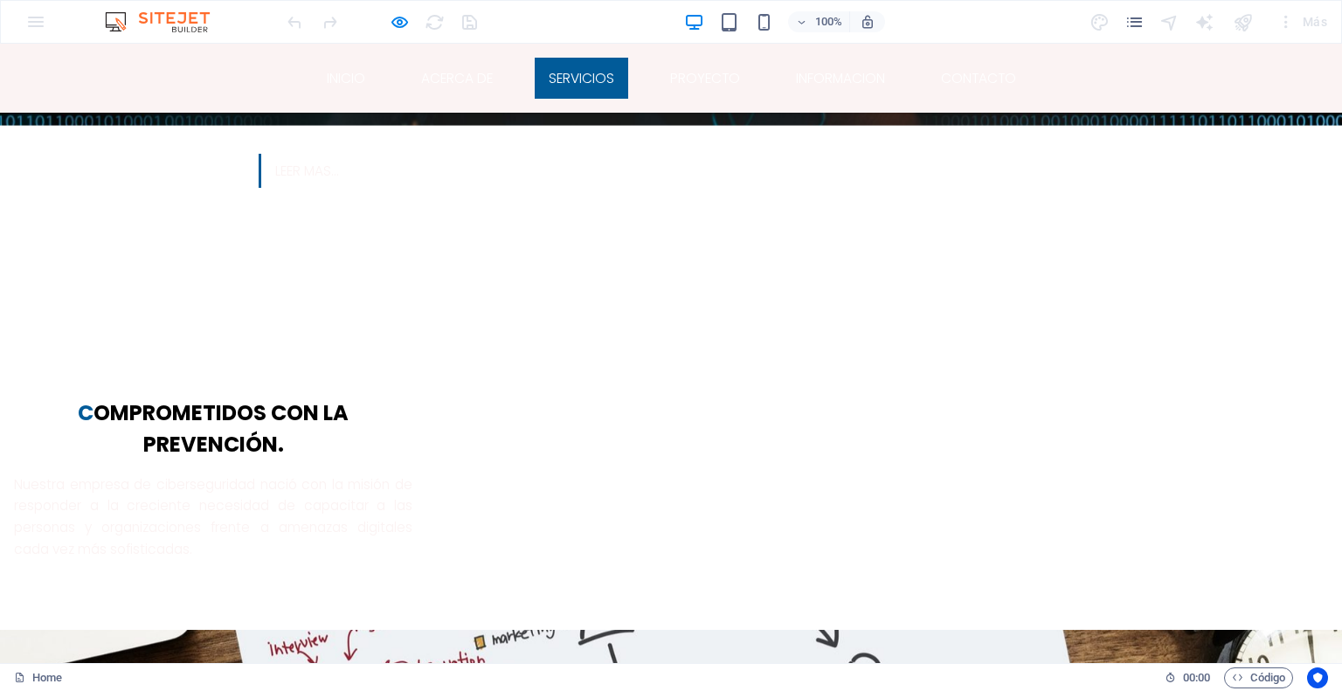
scroll to position [846, 0]
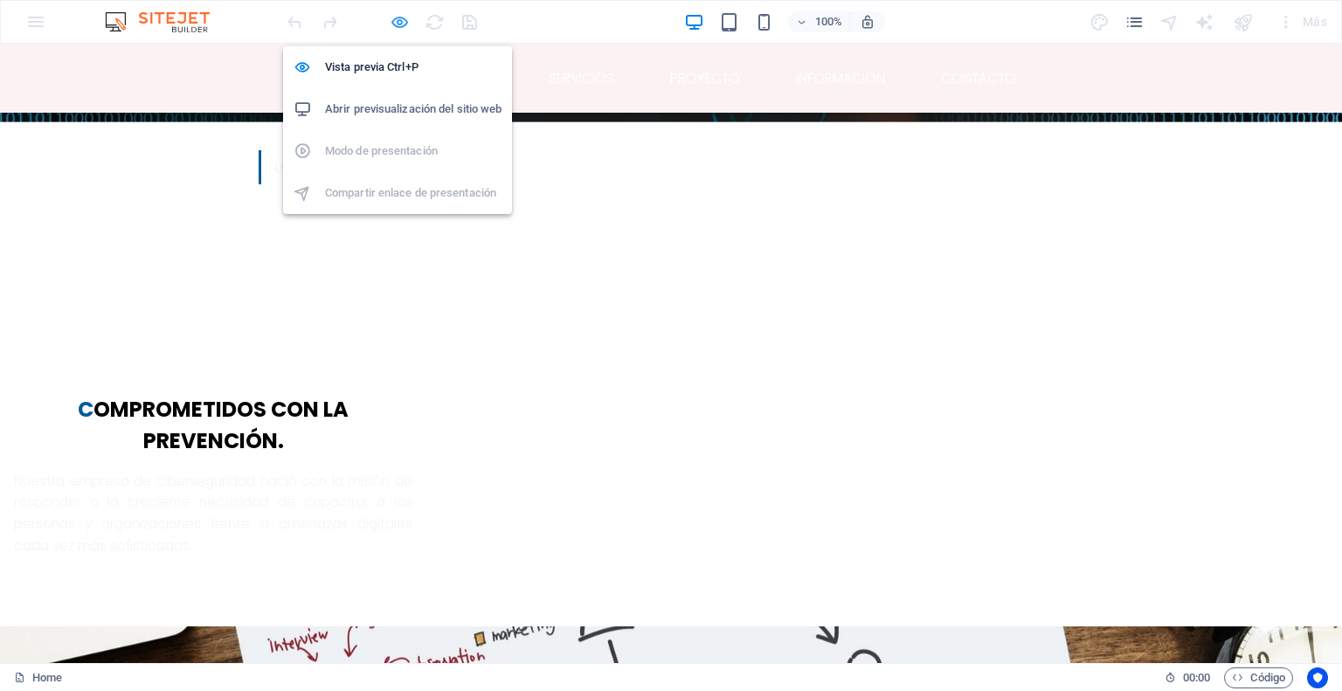
click at [397, 17] on icon "button" at bounding box center [400, 22] width 20 height 20
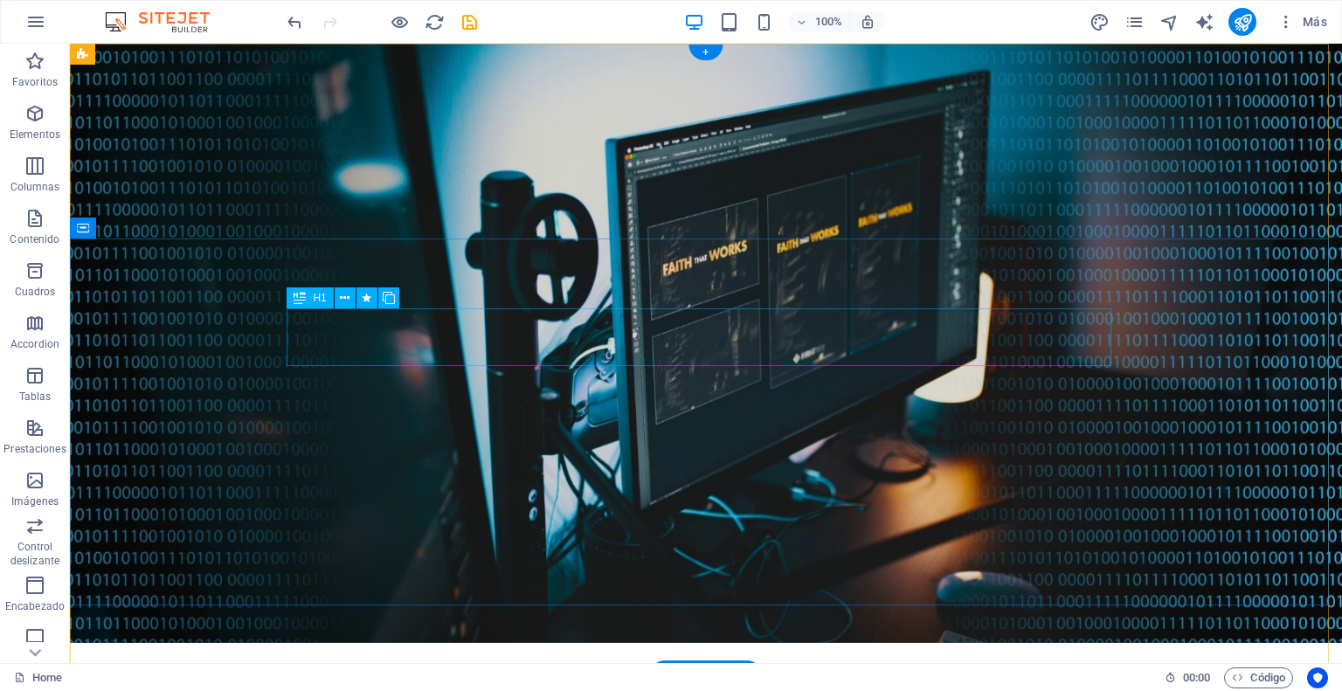
scroll to position [0, 0]
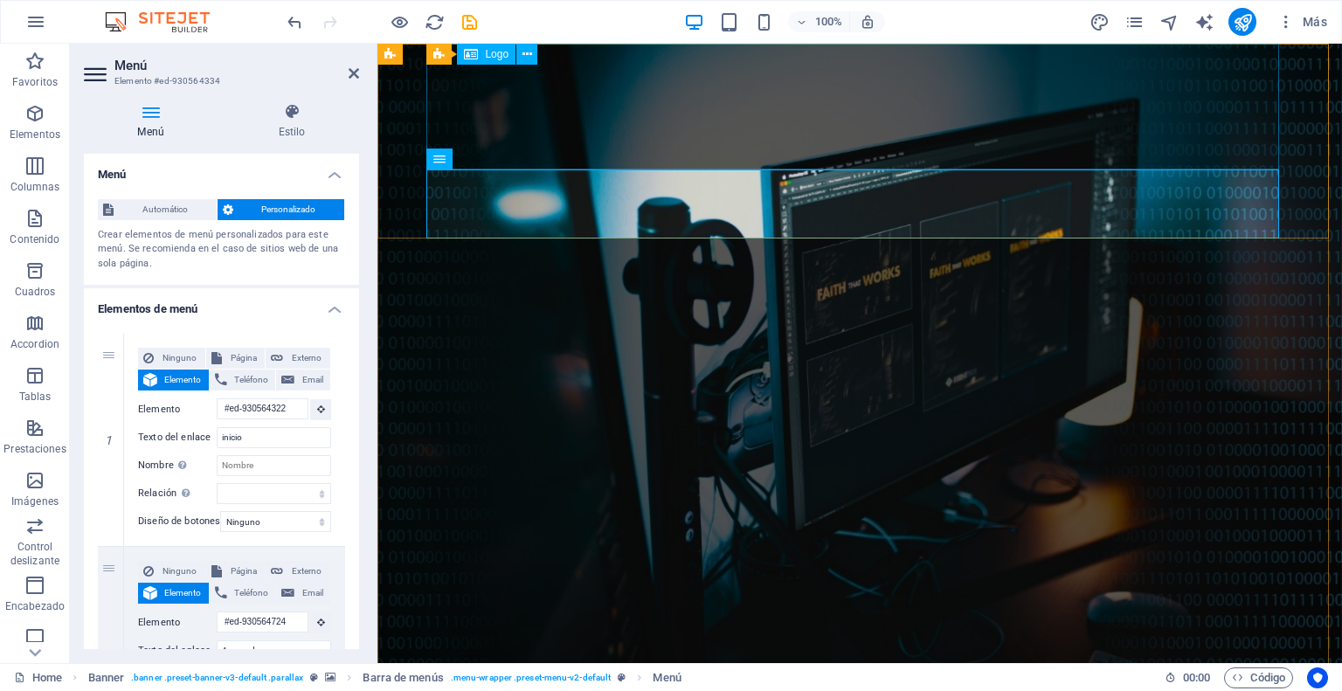
select select "px"
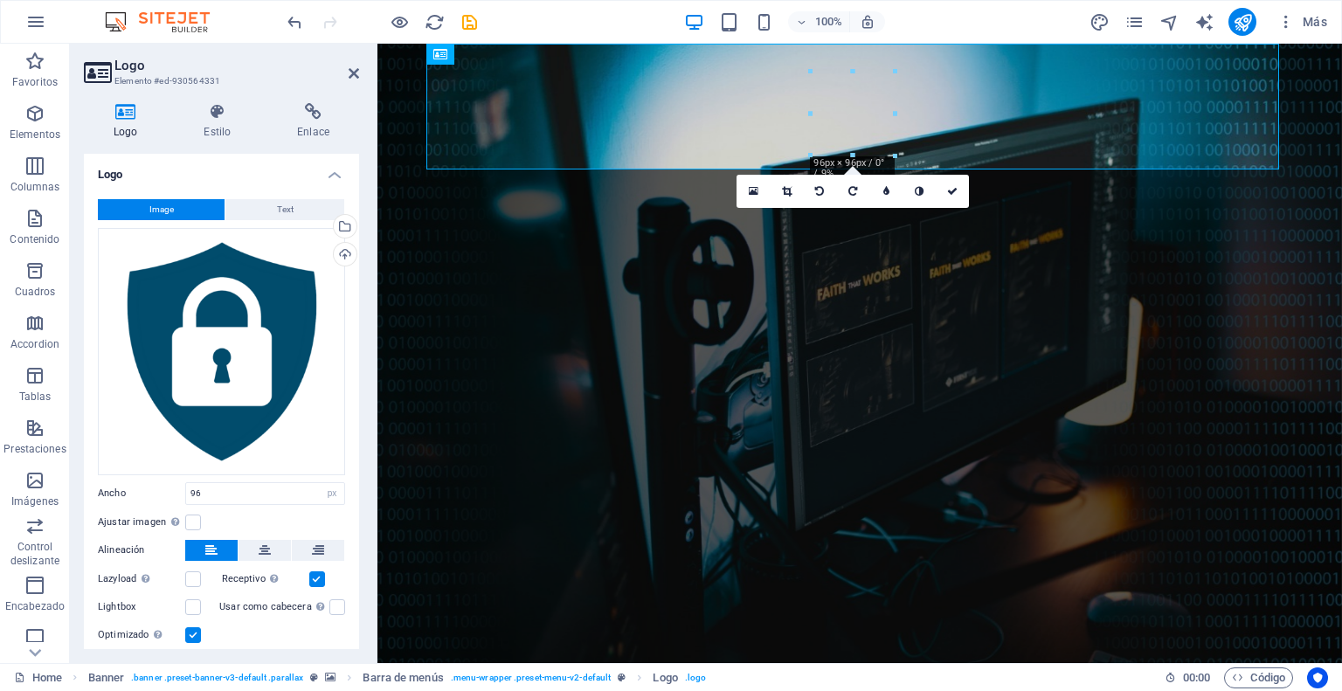
click at [314, 577] on label at bounding box center [317, 579] width 16 height 16
click at [0, 0] on input "Receptivo Automáticamente cargar tamaños optimizados de smartphone e imagen ret…" at bounding box center [0, 0] width 0 height 0
click at [194, 635] on label at bounding box center [193, 635] width 16 height 16
click at [0, 0] on input "Optimizado Las imágenes se comprimen para así mejorar la velocidad de las págin…" at bounding box center [0, 0] width 0 height 0
click at [196, 604] on label at bounding box center [193, 607] width 16 height 16
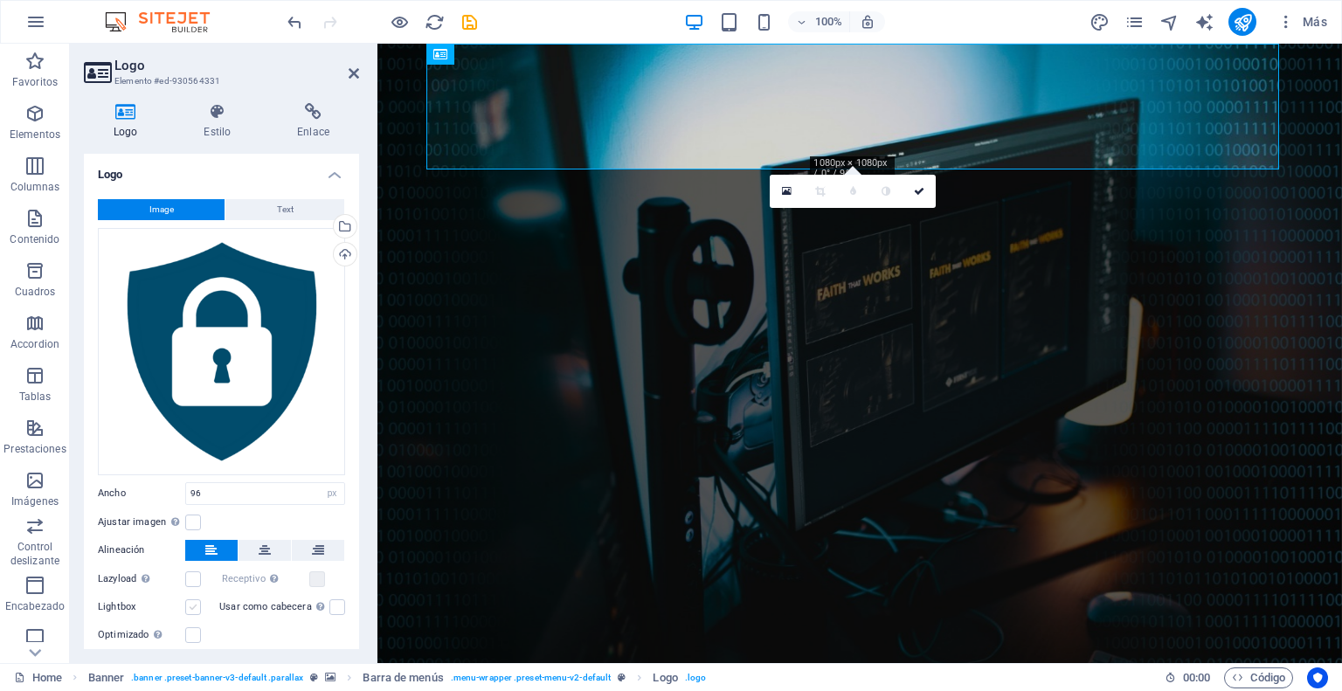
click at [0, 0] on input "Lightbox" at bounding box center [0, 0] width 0 height 0
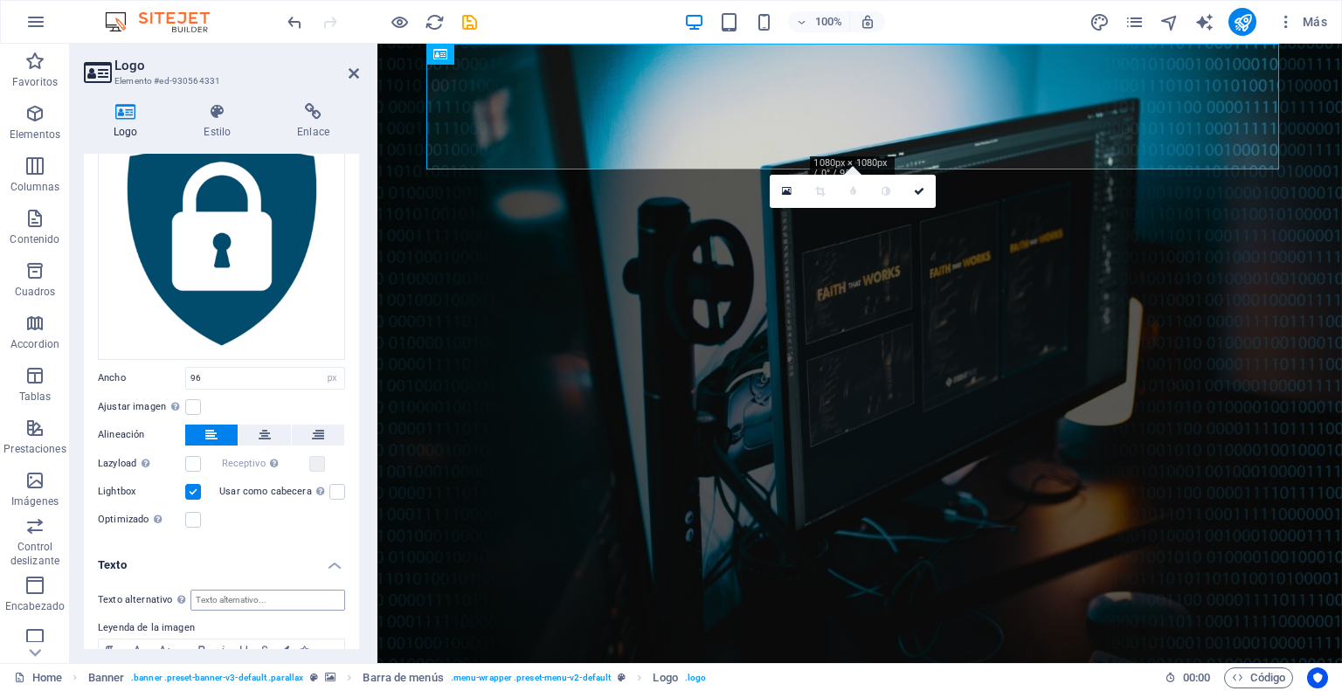
scroll to position [211, 0]
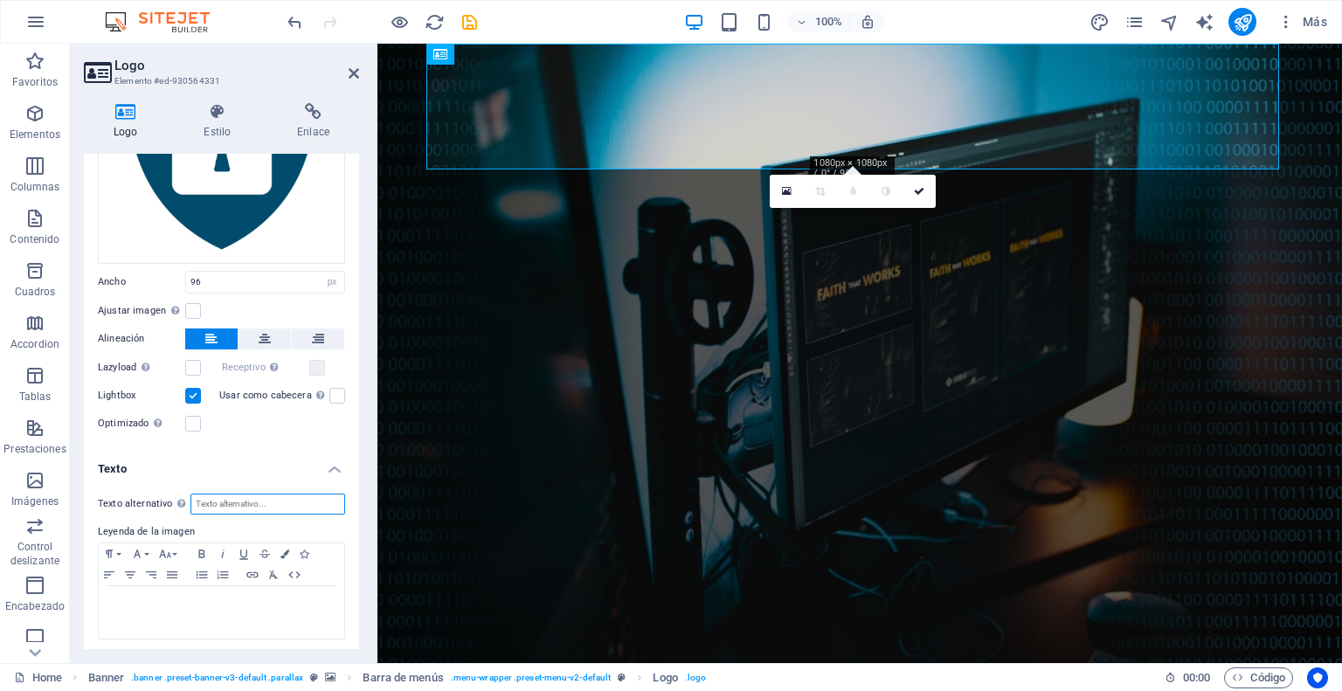
click at [288, 498] on input "Texto alternativo El texto alternativo es usado por aquellos dispositivos que n…" at bounding box center [267, 504] width 155 height 21
paste input "DigSur - Asesoría en Ciberseguridad"
type input "DigSur - Asesoría en Ciberseguridad"
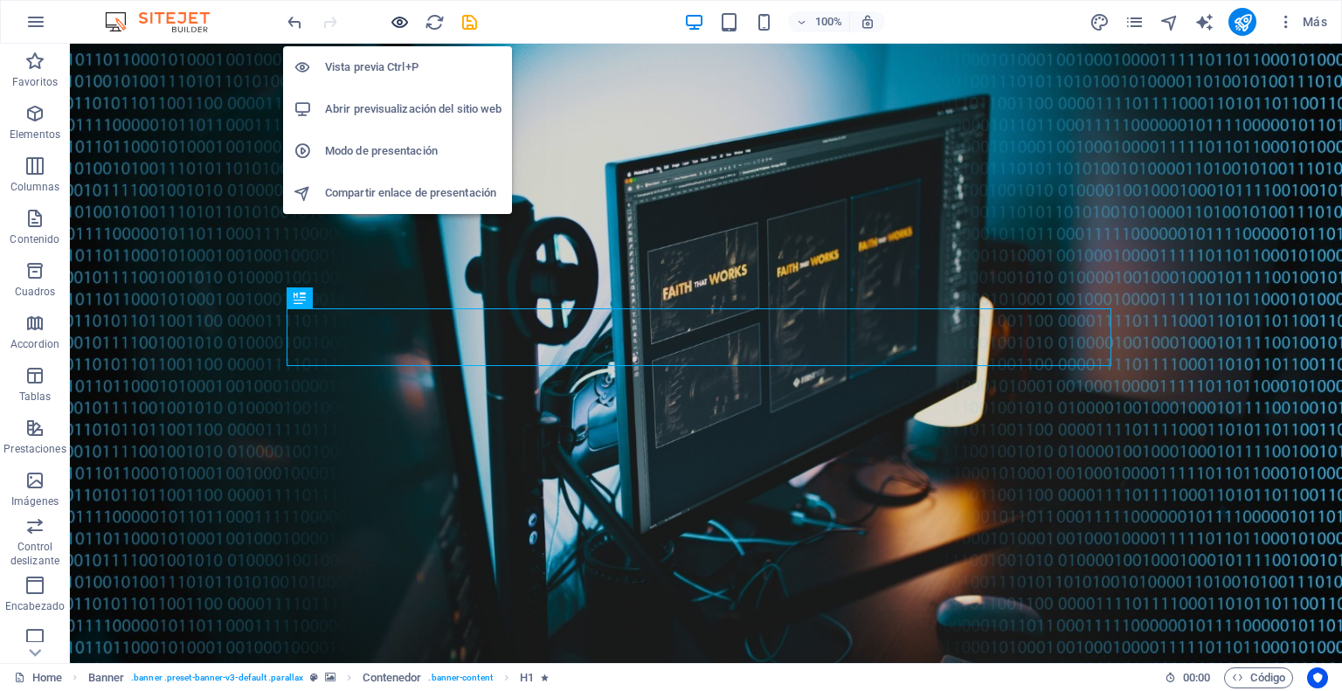
click at [397, 24] on icon "button" at bounding box center [400, 22] width 20 height 20
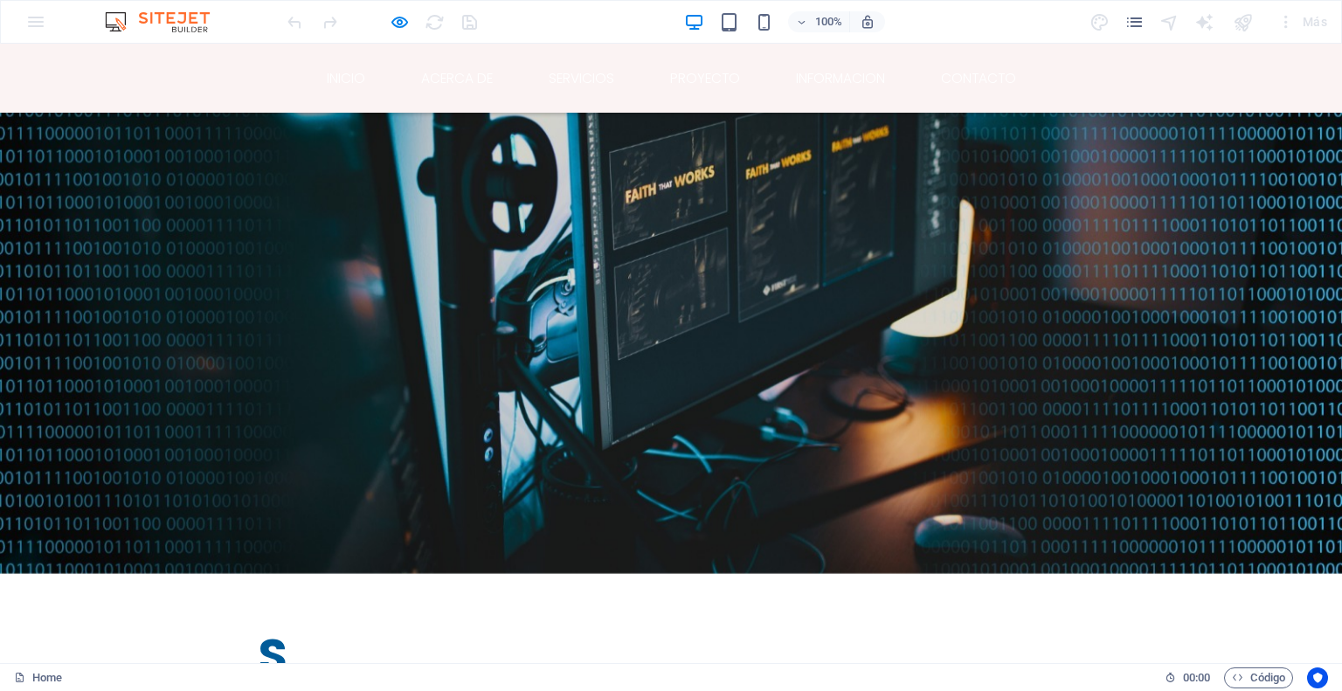
scroll to position [0, 0]
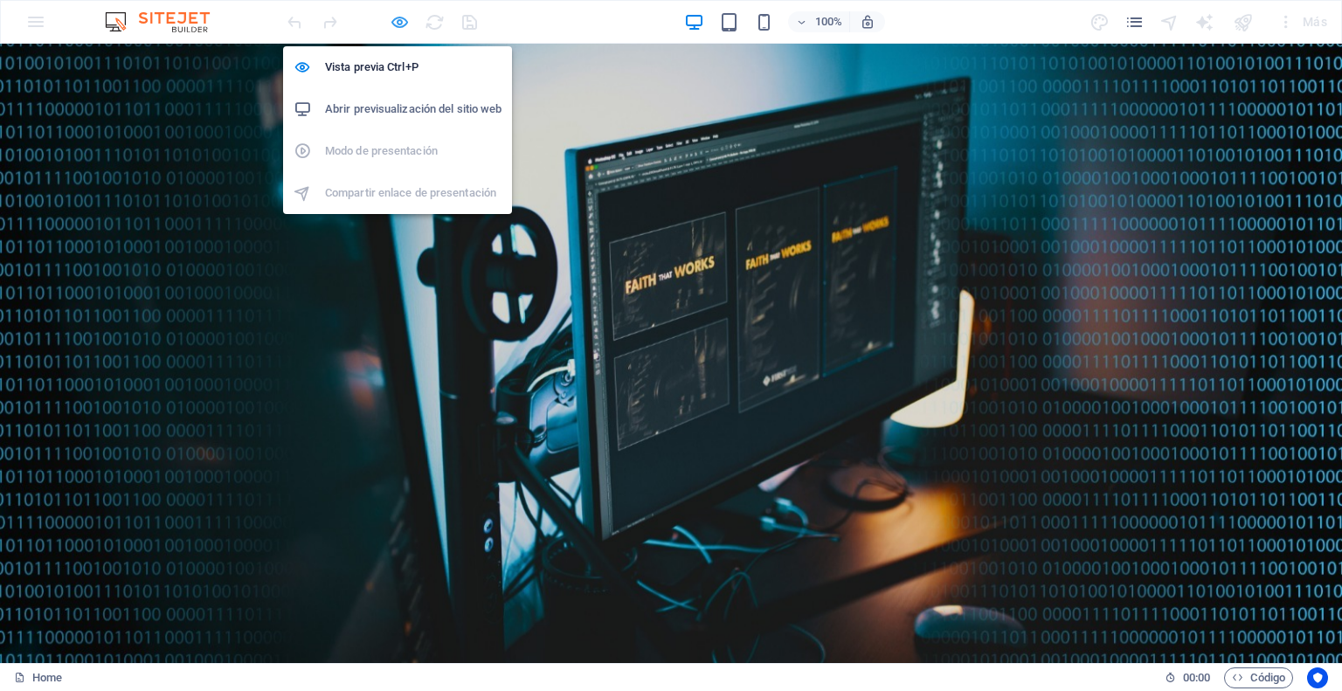
click at [401, 17] on icon "button" at bounding box center [400, 22] width 20 height 20
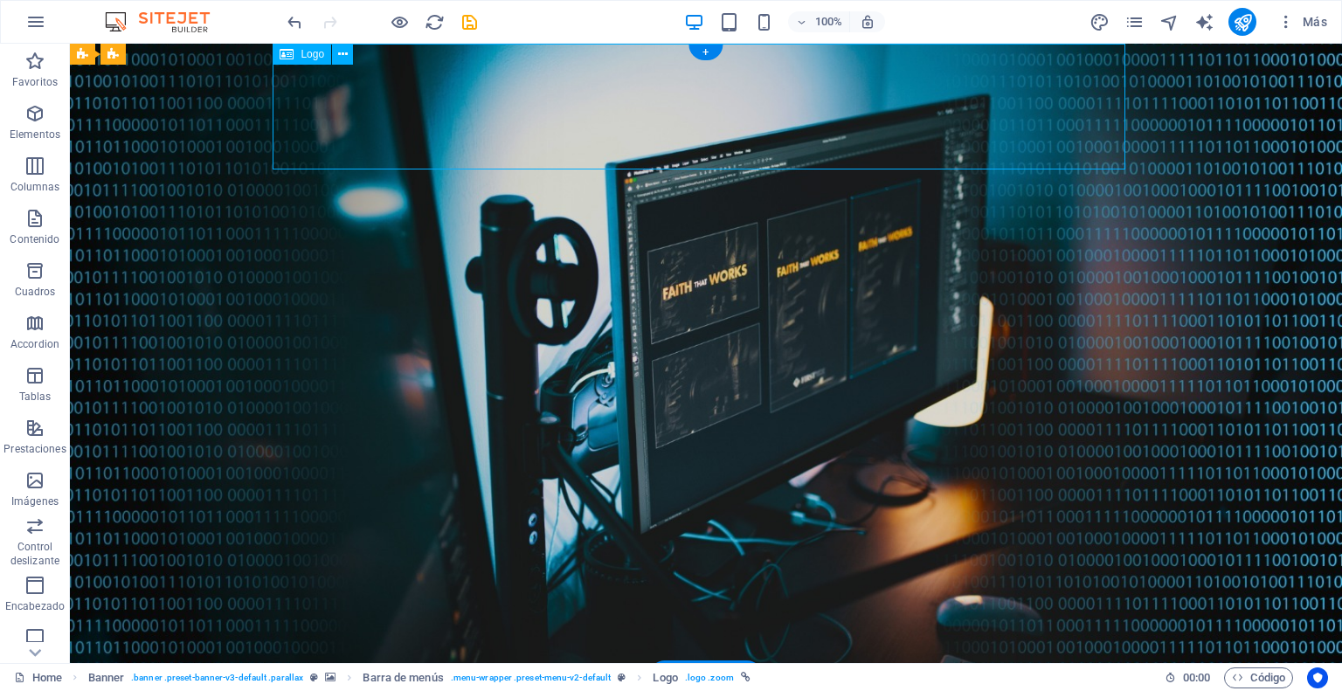
select select "px"
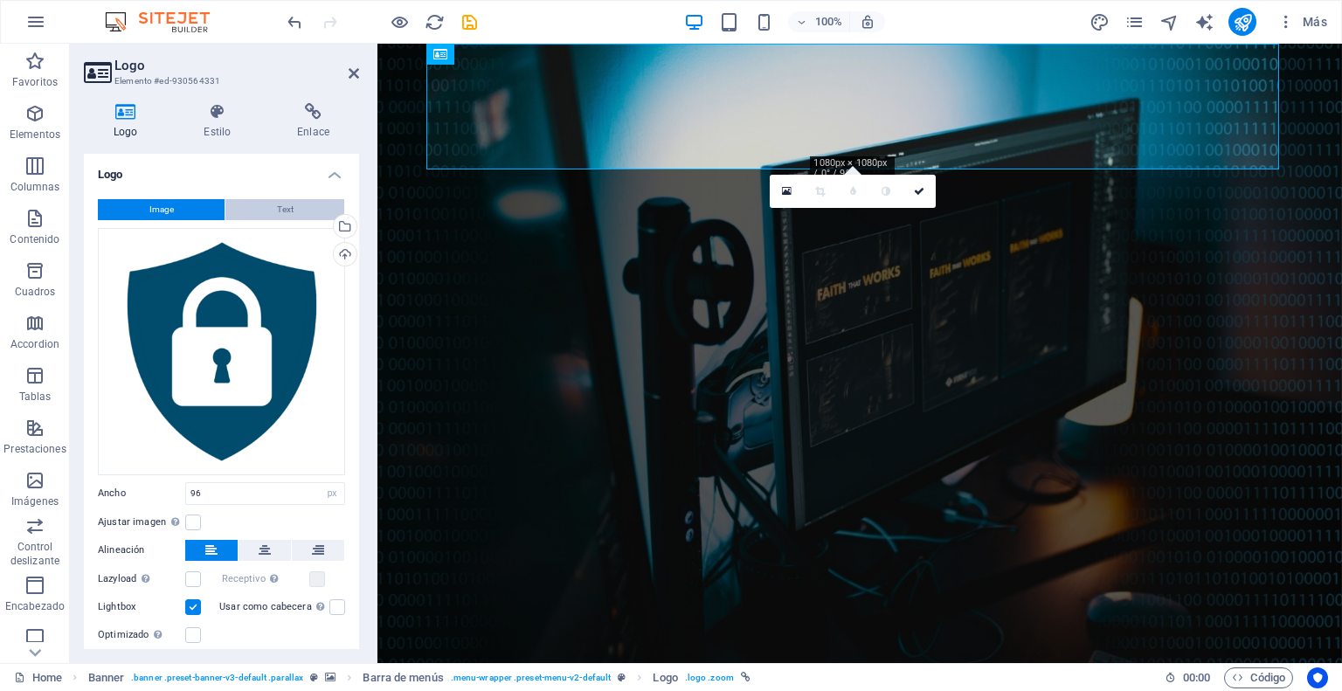
click at [286, 205] on span "Text" at bounding box center [285, 209] width 17 height 21
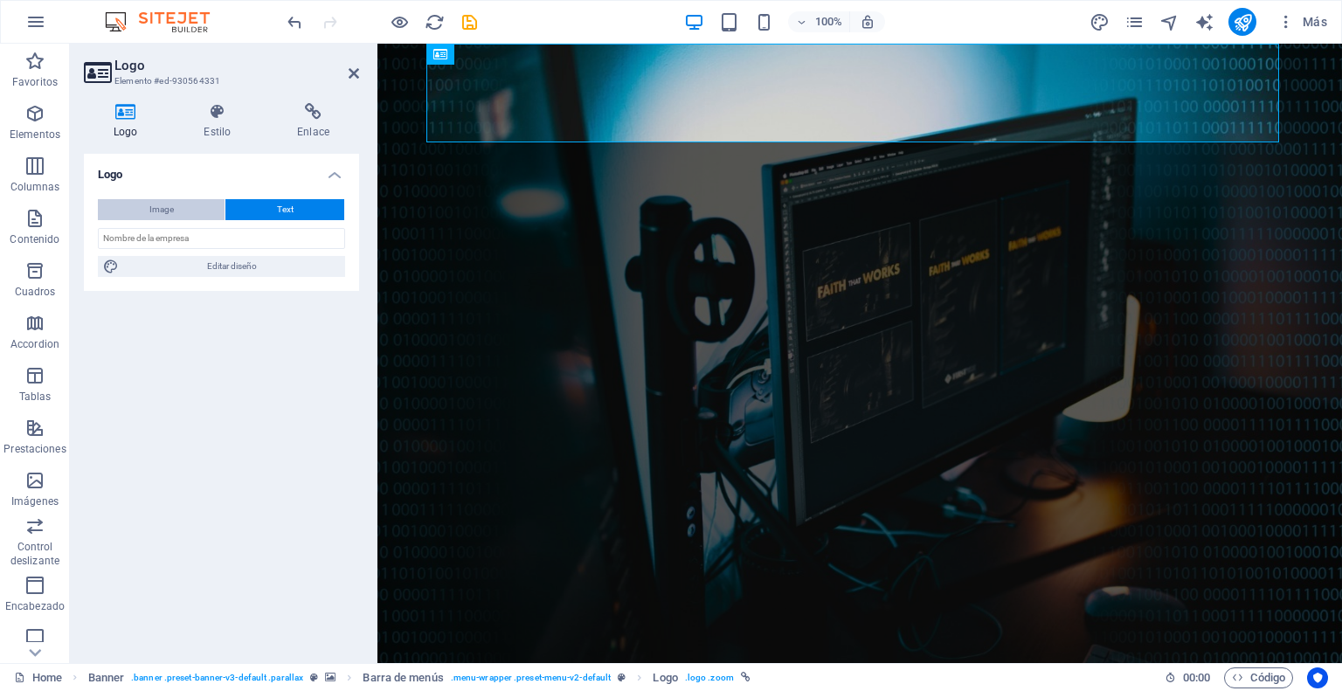
click at [171, 205] on span "Image" at bounding box center [161, 209] width 24 height 21
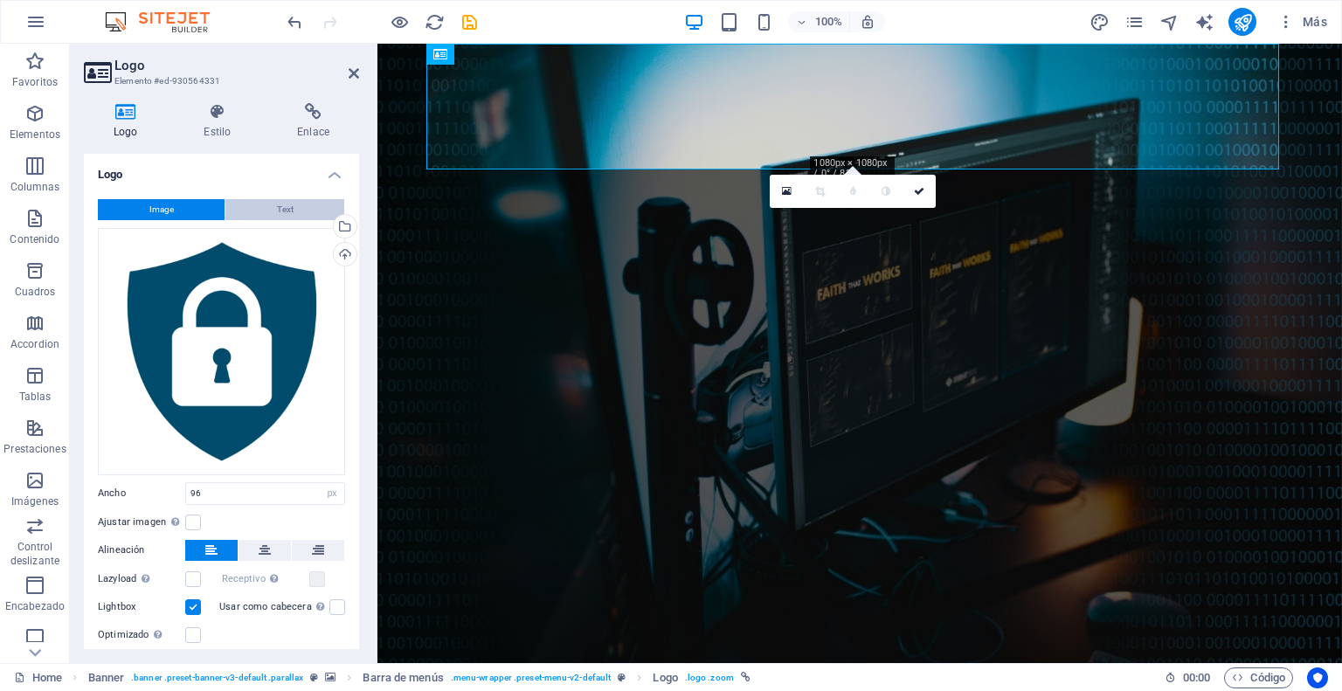
click at [277, 207] on span "Text" at bounding box center [285, 209] width 17 height 21
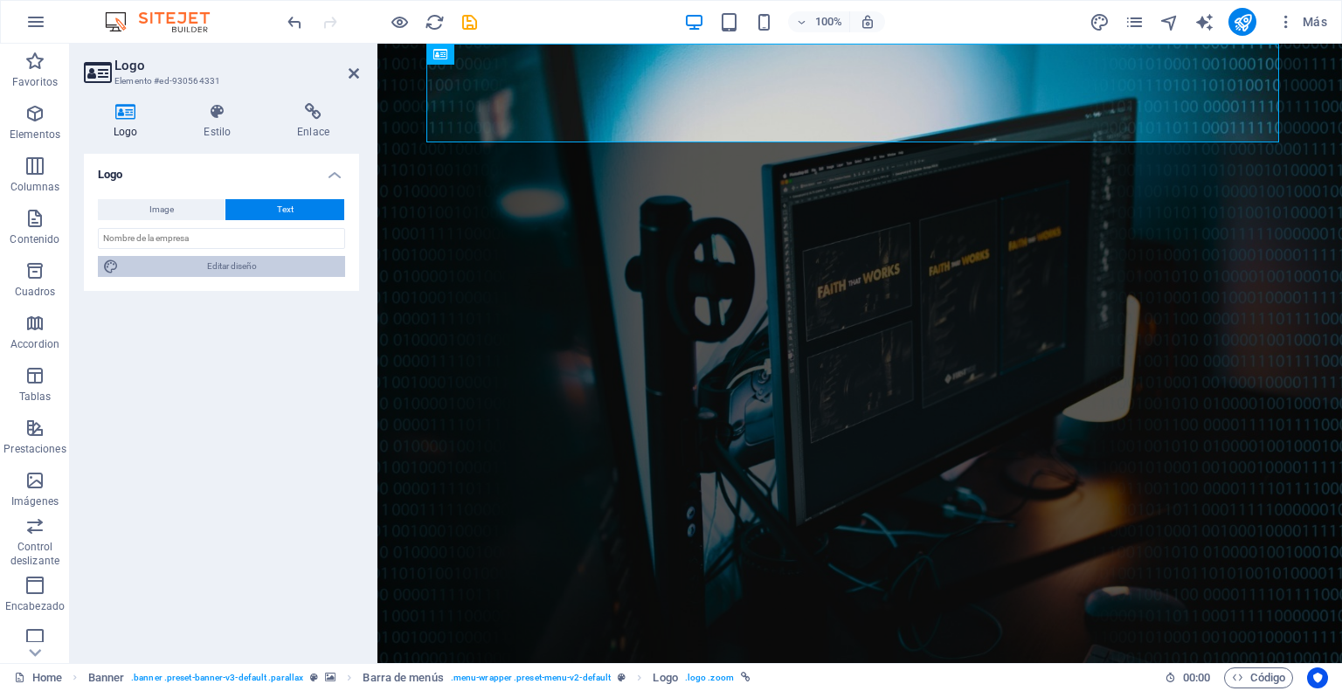
click at [218, 264] on span "Editar diseño" at bounding box center [232, 266] width 216 height 21
select select "rem"
select select "300"
select select "px"
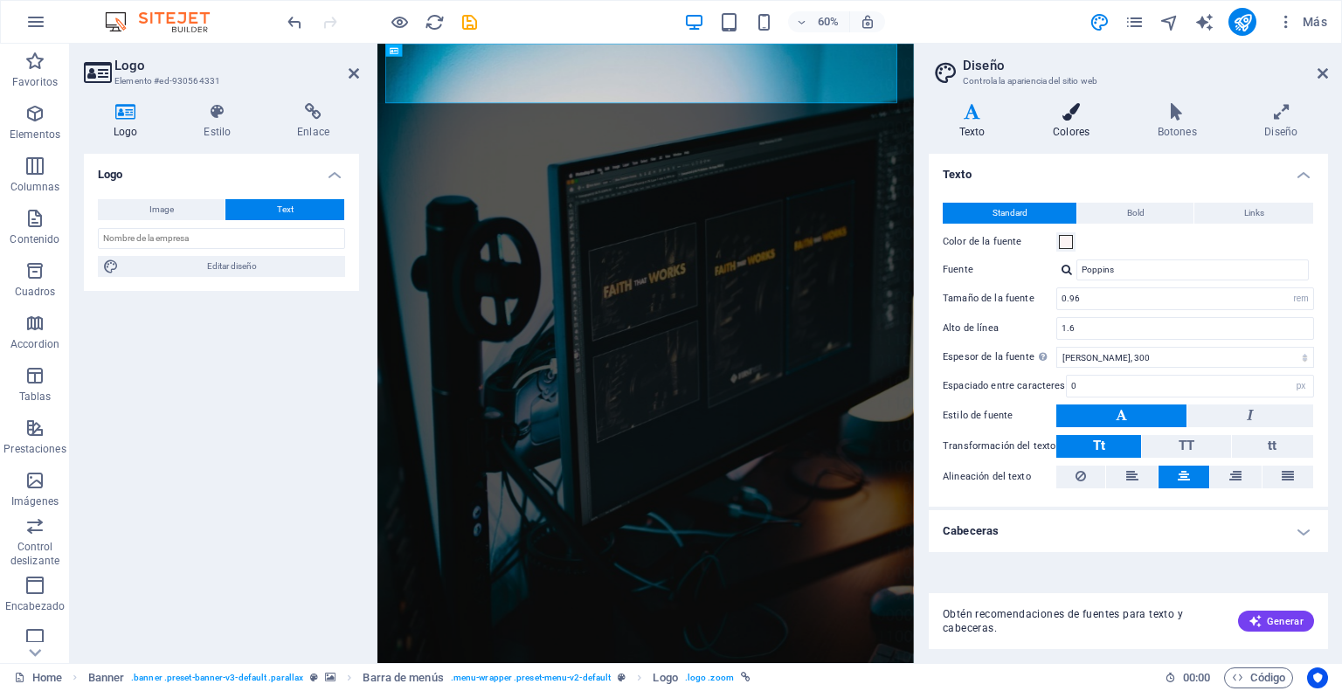
click at [1074, 111] on icon at bounding box center [1071, 111] width 98 height 17
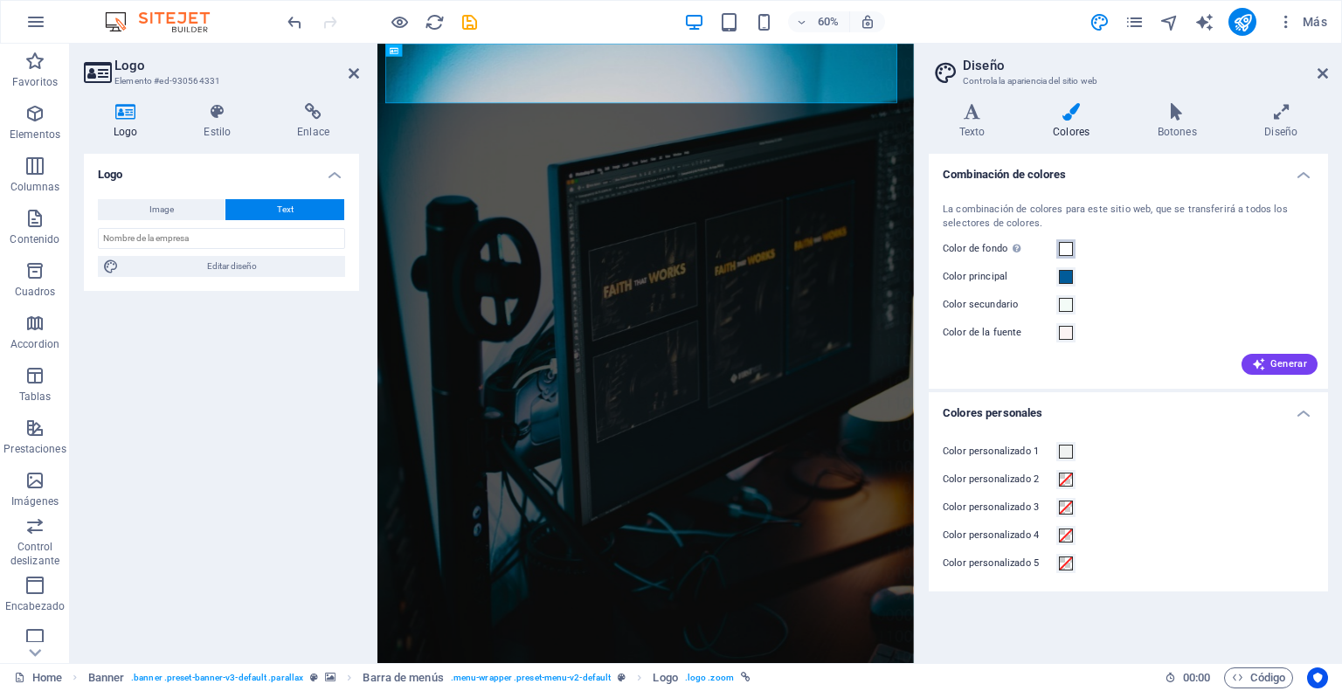
click at [1068, 246] on span at bounding box center [1066, 249] width 14 height 14
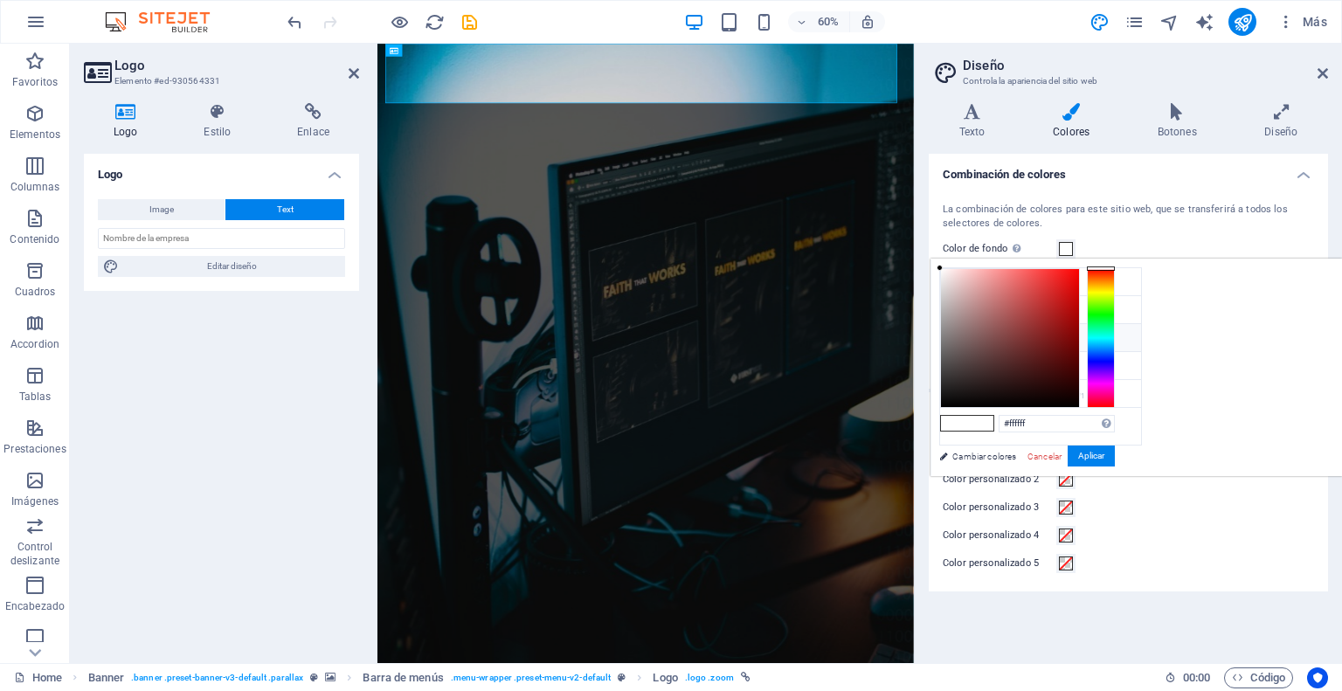
click at [953, 335] on icon at bounding box center [954, 337] width 12 height 12
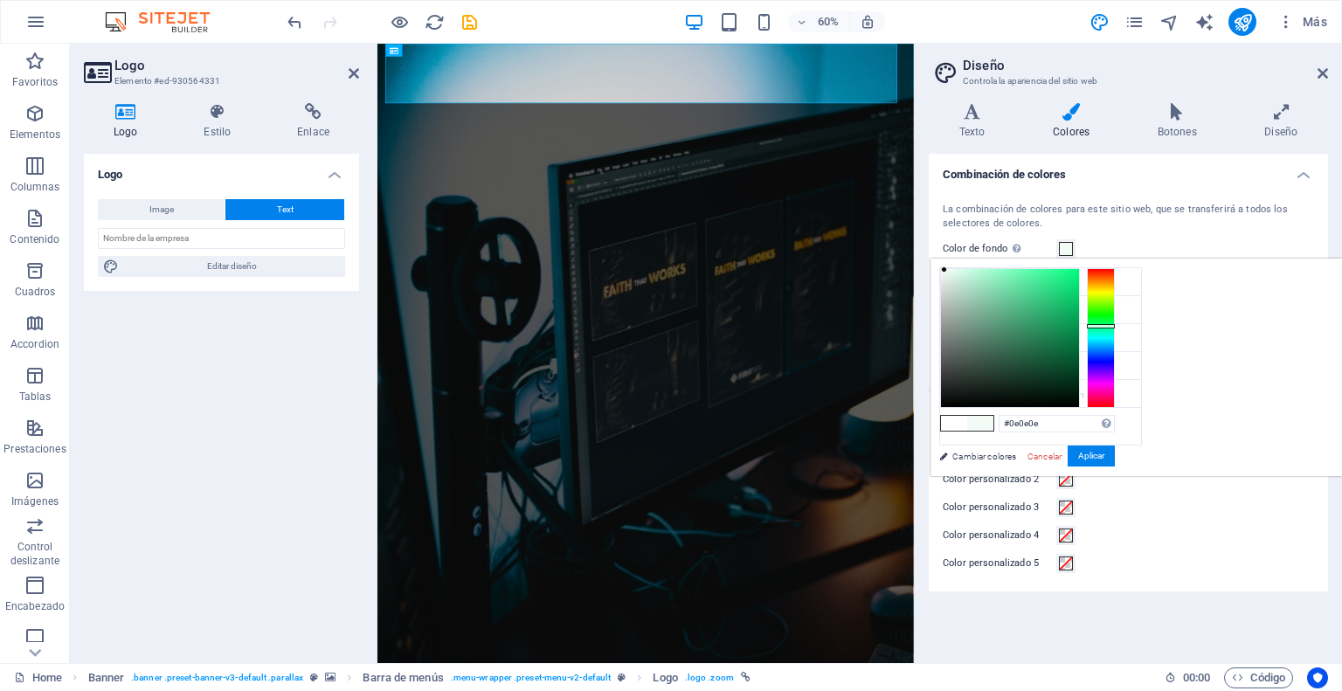
click at [1079, 397] on div at bounding box center [1010, 338] width 138 height 138
type input "#0e0e0e"
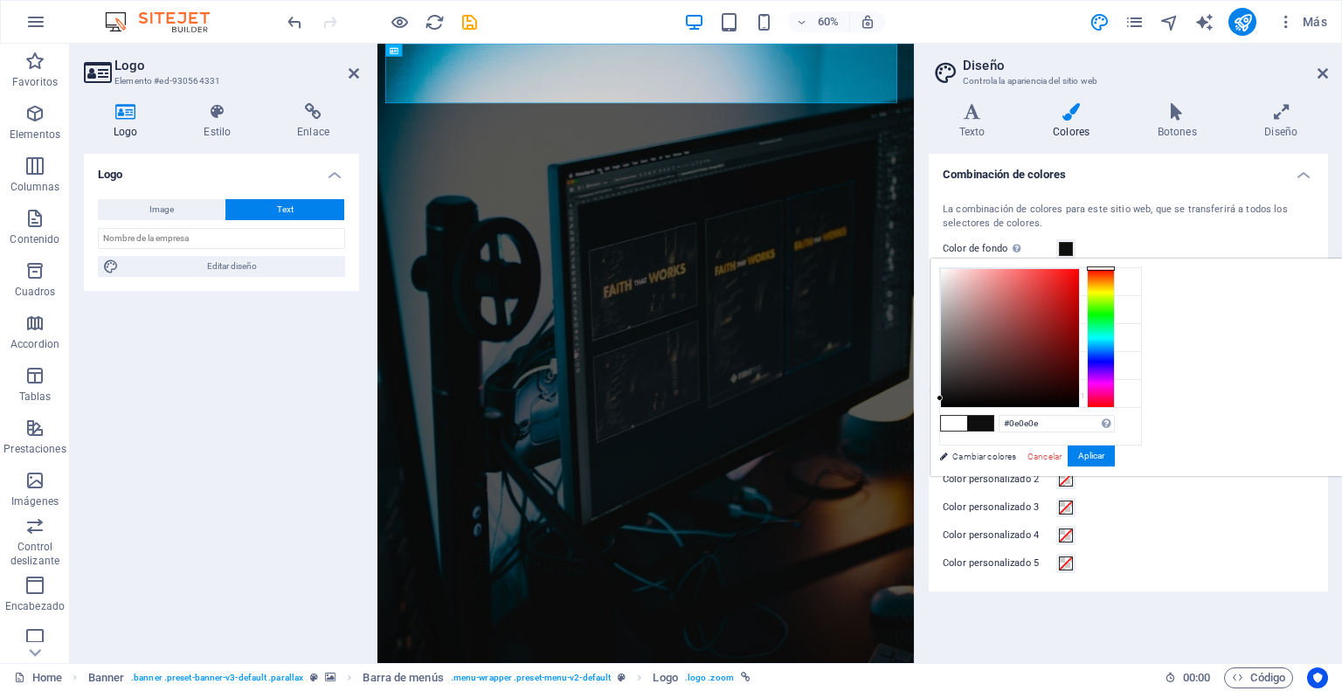
click at [1063, 452] on link "Cancelar" at bounding box center [1045, 456] width 38 height 13
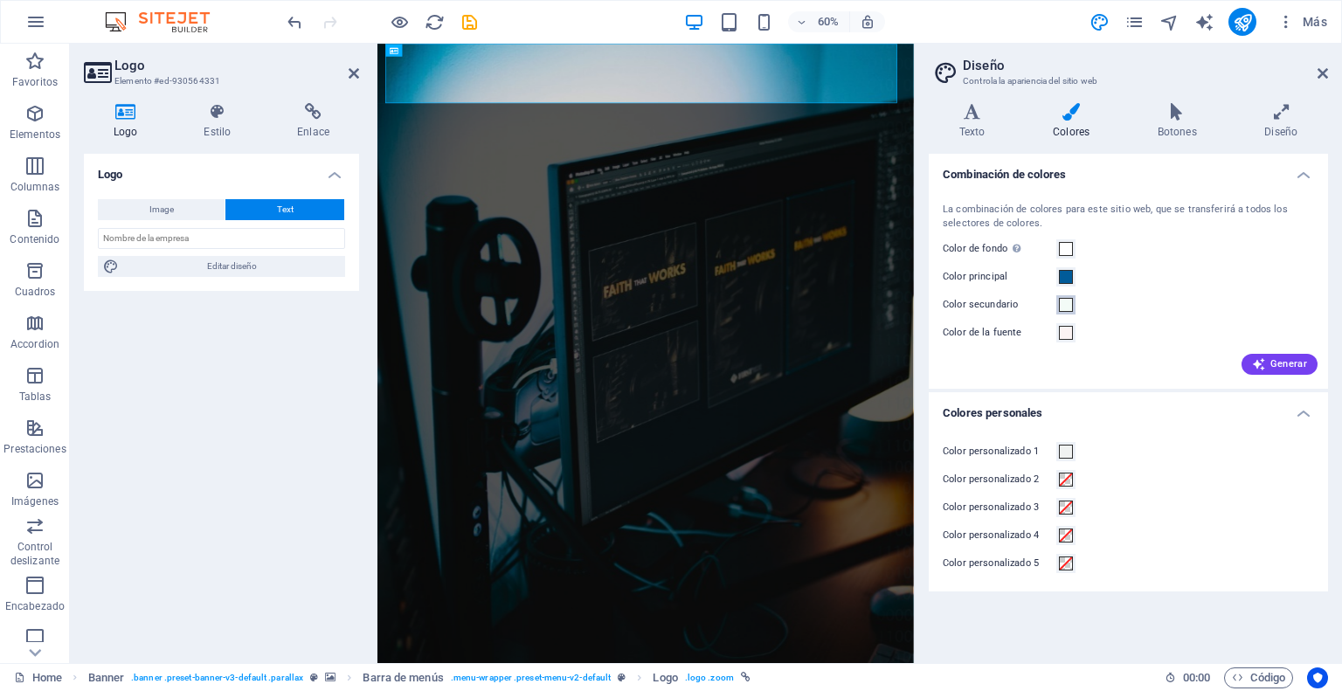
click at [1063, 307] on span at bounding box center [1066, 305] width 14 height 14
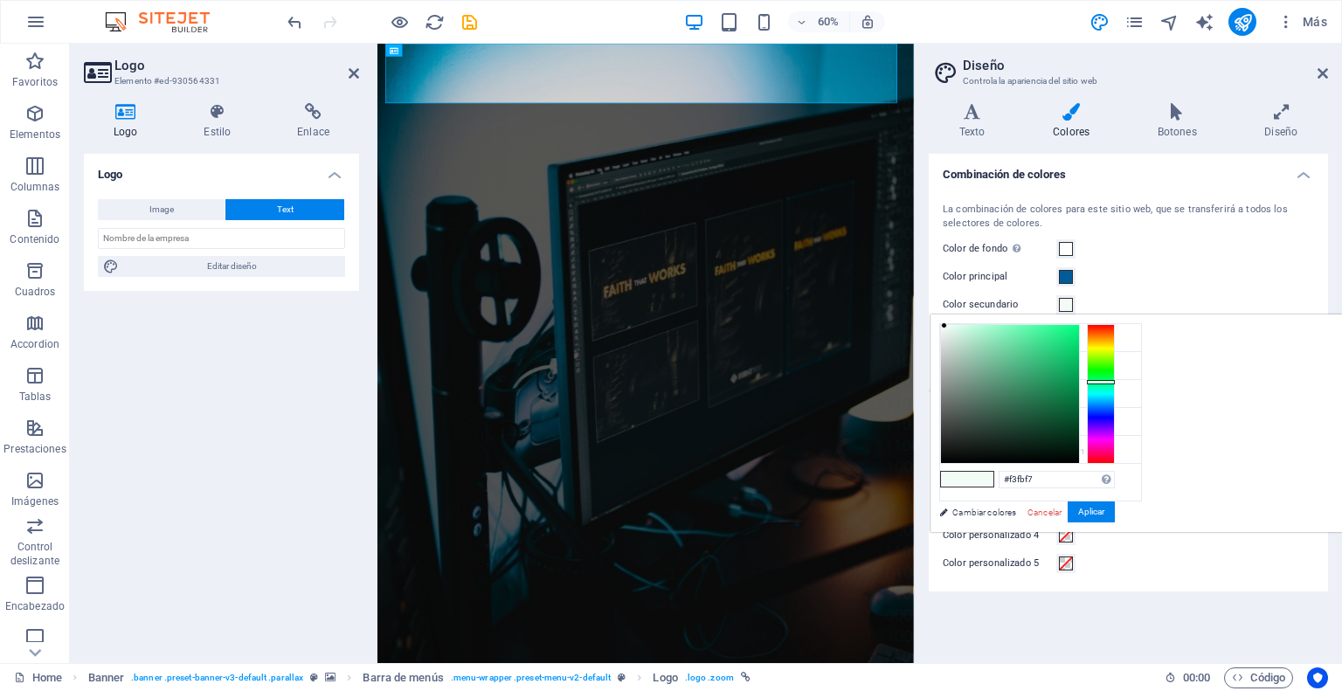
type input "#0e0e0e"
click at [1079, 453] on div at bounding box center [1010, 394] width 138 height 138
click at [1115, 509] on button "Aplicar" at bounding box center [1091, 511] width 47 height 21
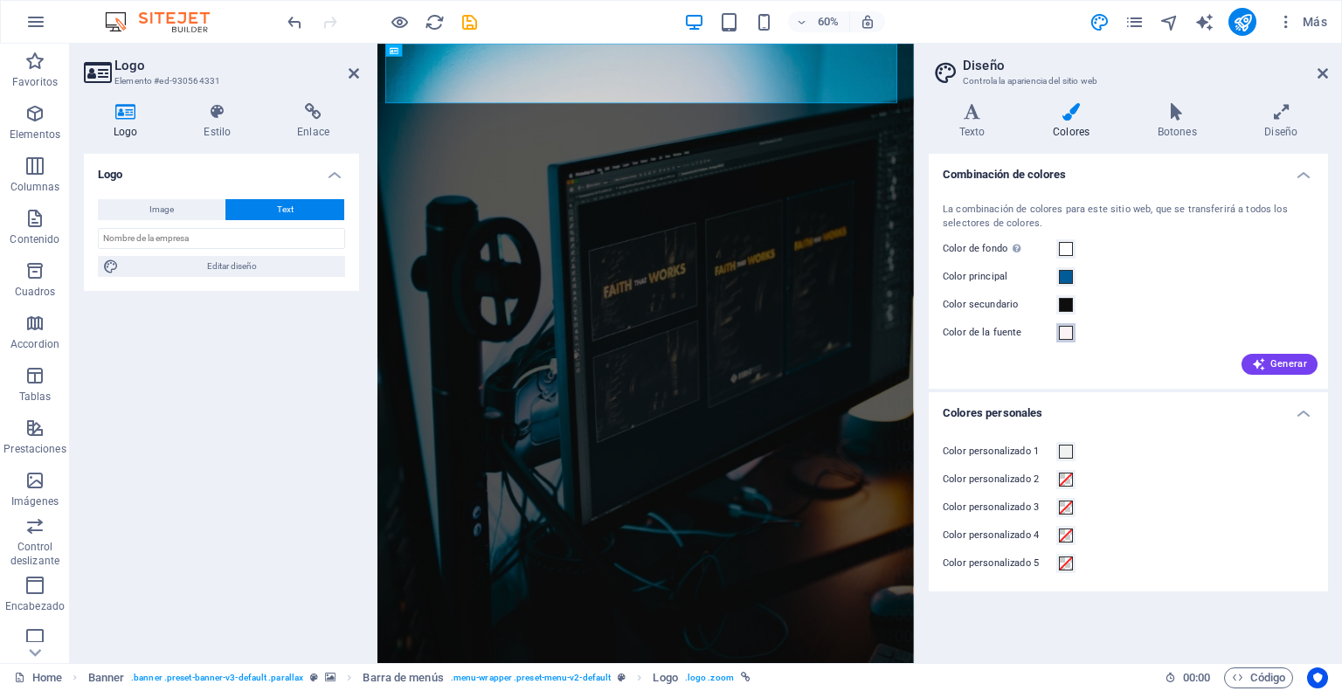
click at [1064, 332] on span at bounding box center [1066, 333] width 14 height 14
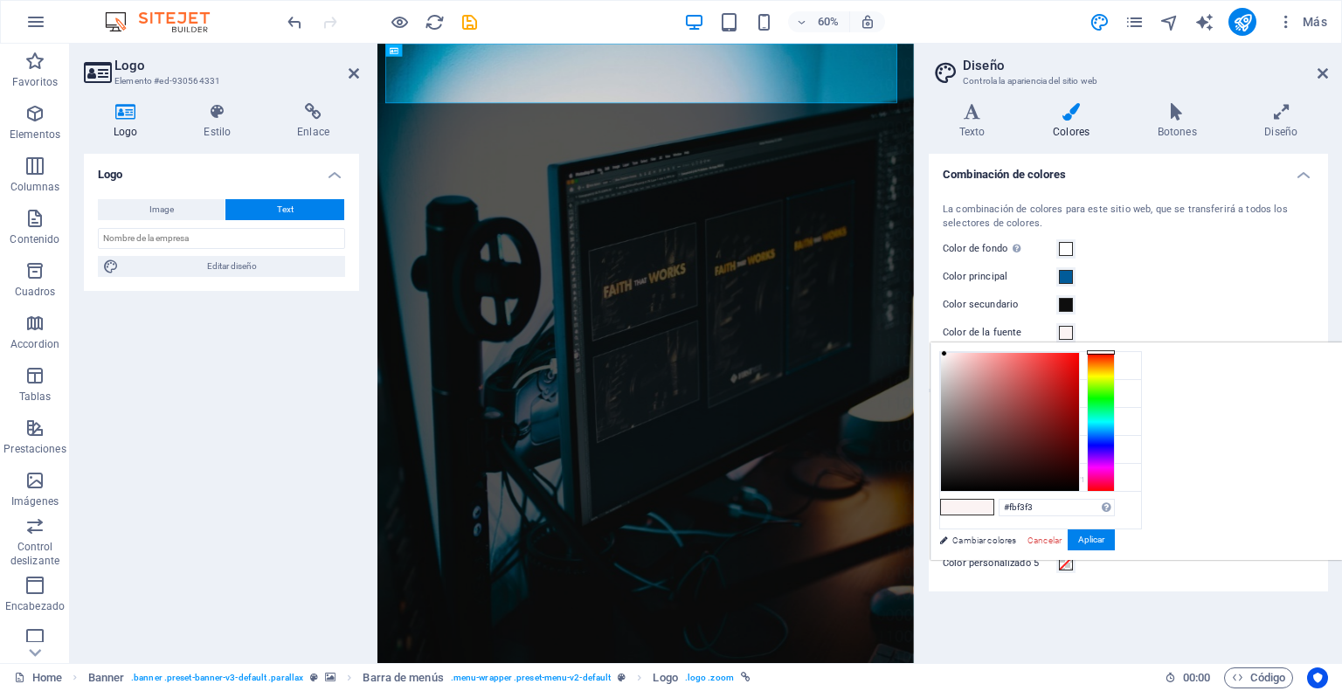
type input "#080808"
click at [1079, 485] on div at bounding box center [1010, 422] width 138 height 138
click at [1115, 536] on button "Aplicar" at bounding box center [1091, 539] width 47 height 21
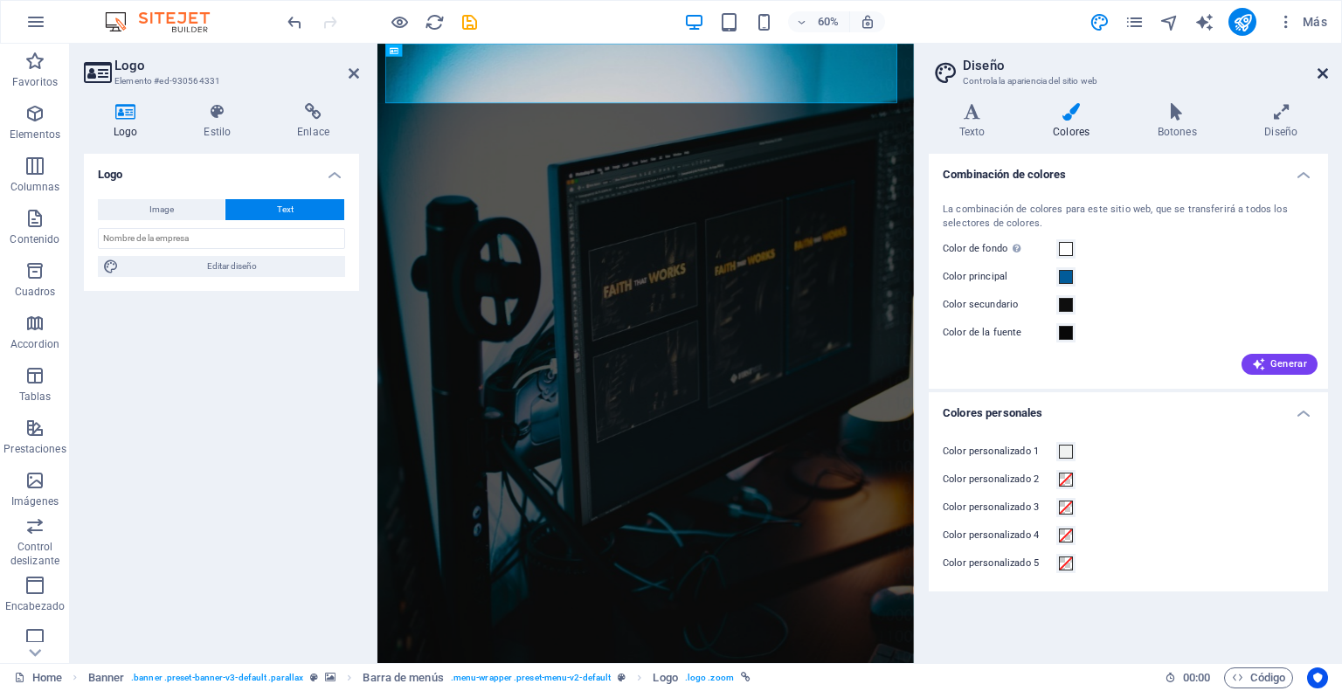
click at [1317, 73] on icon at bounding box center [1322, 73] width 10 height 14
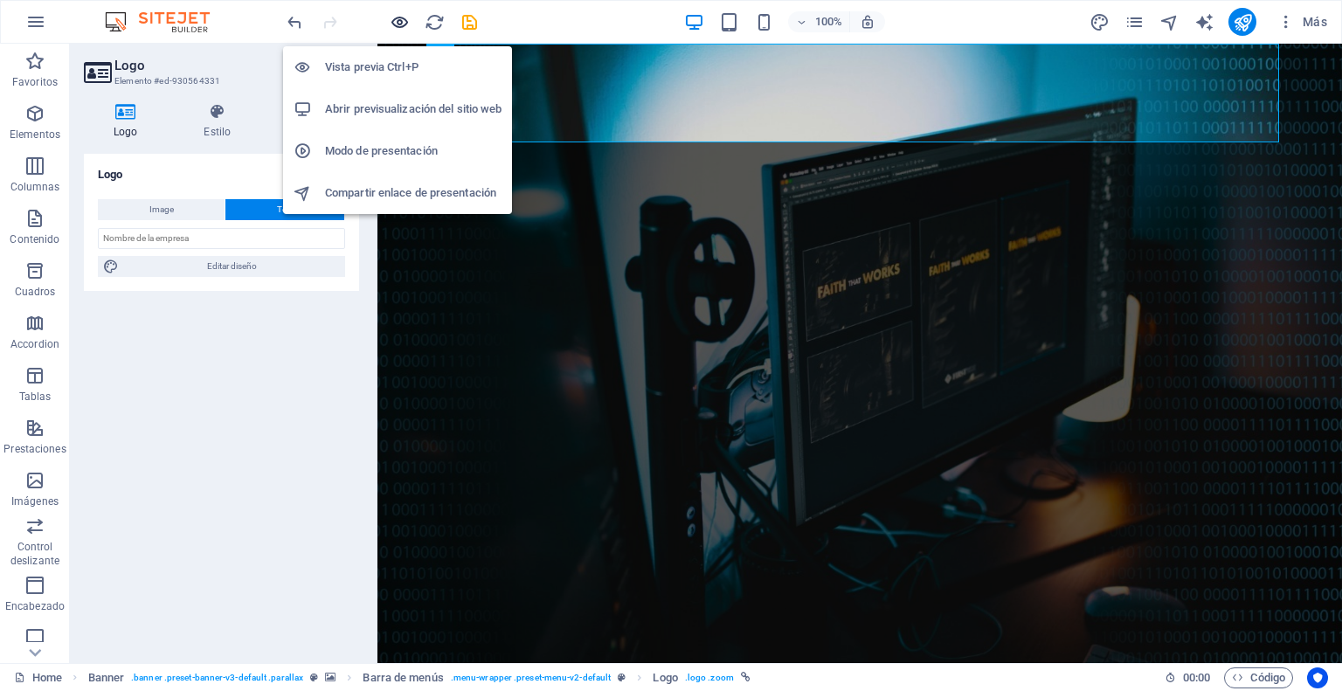
click at [398, 23] on icon "button" at bounding box center [400, 22] width 20 height 20
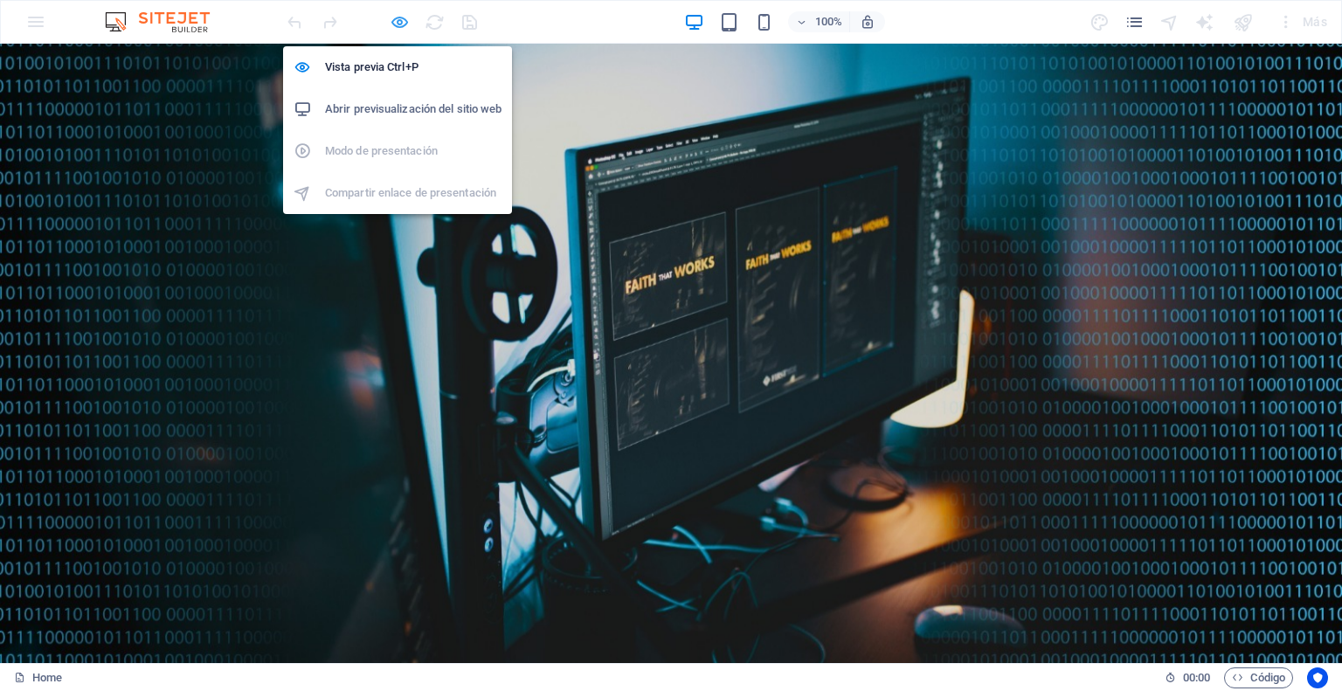
click at [397, 22] on icon "button" at bounding box center [400, 22] width 20 height 20
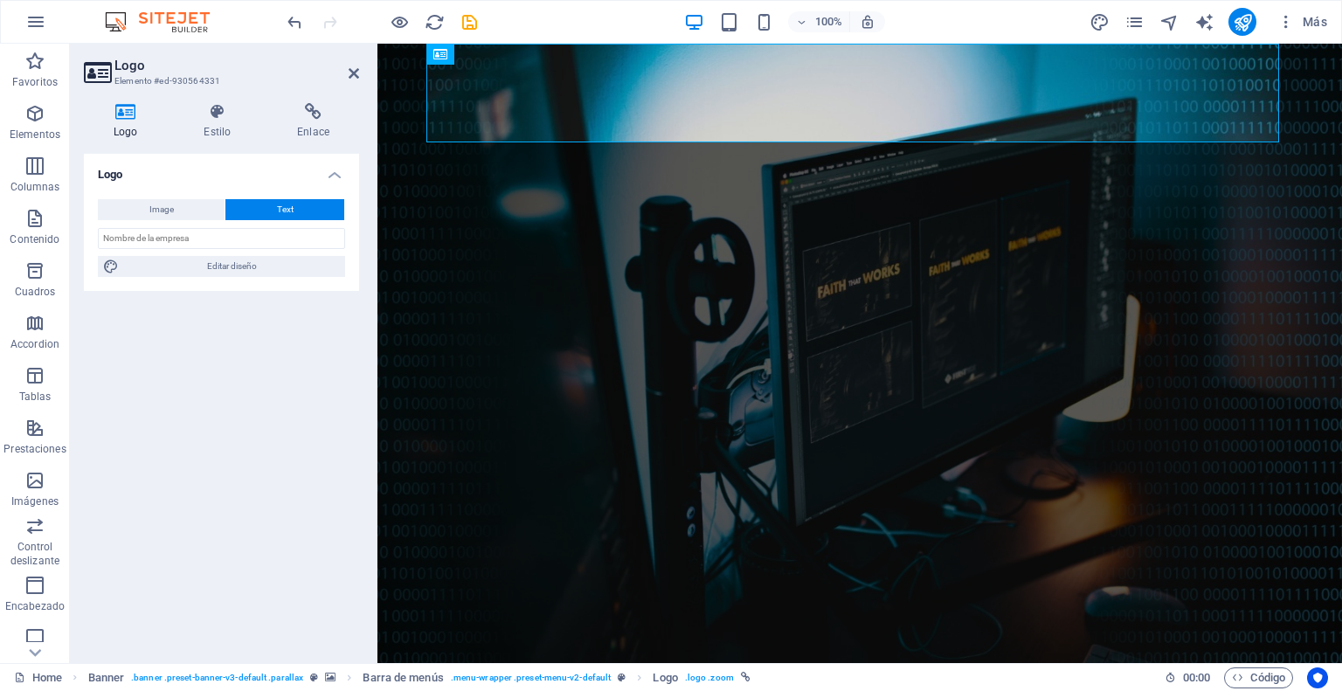
click at [126, 112] on icon at bounding box center [125, 111] width 83 height 17
click at [123, 109] on icon at bounding box center [125, 111] width 83 height 17
click at [126, 114] on icon at bounding box center [125, 111] width 83 height 17
click at [172, 209] on span "Image" at bounding box center [161, 209] width 24 height 21
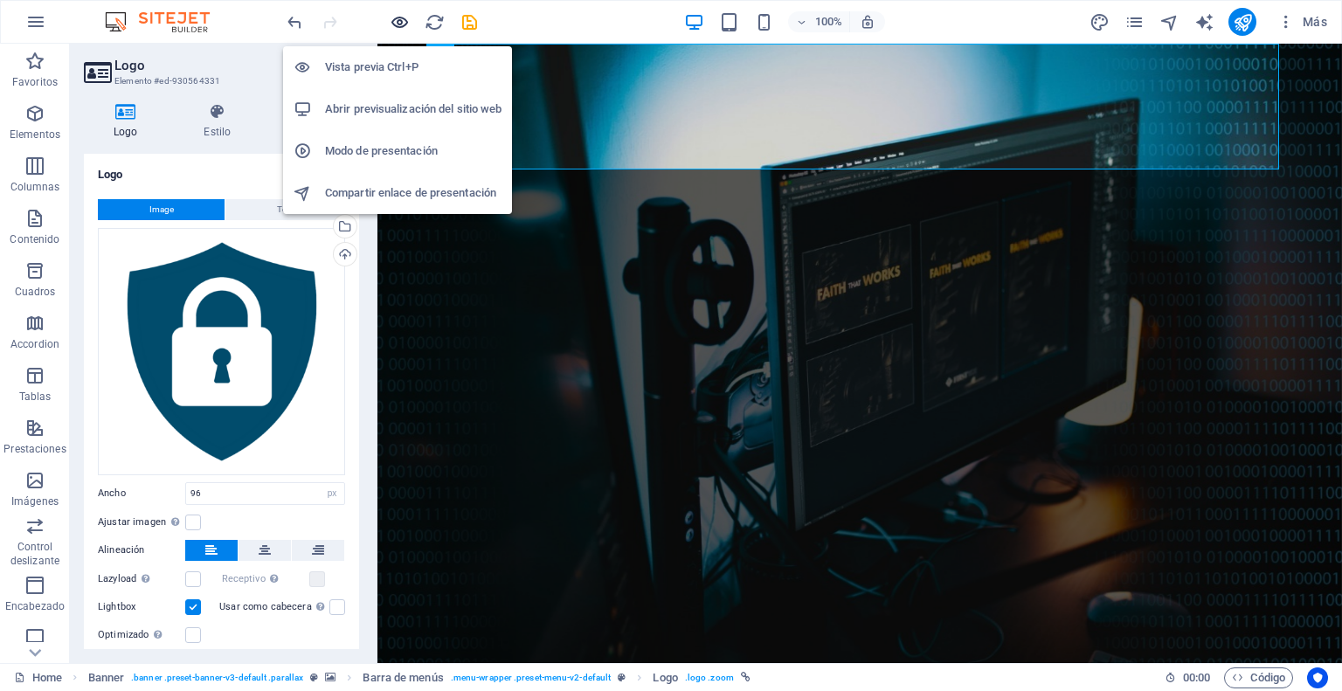
click at [406, 17] on icon "button" at bounding box center [400, 22] width 20 height 20
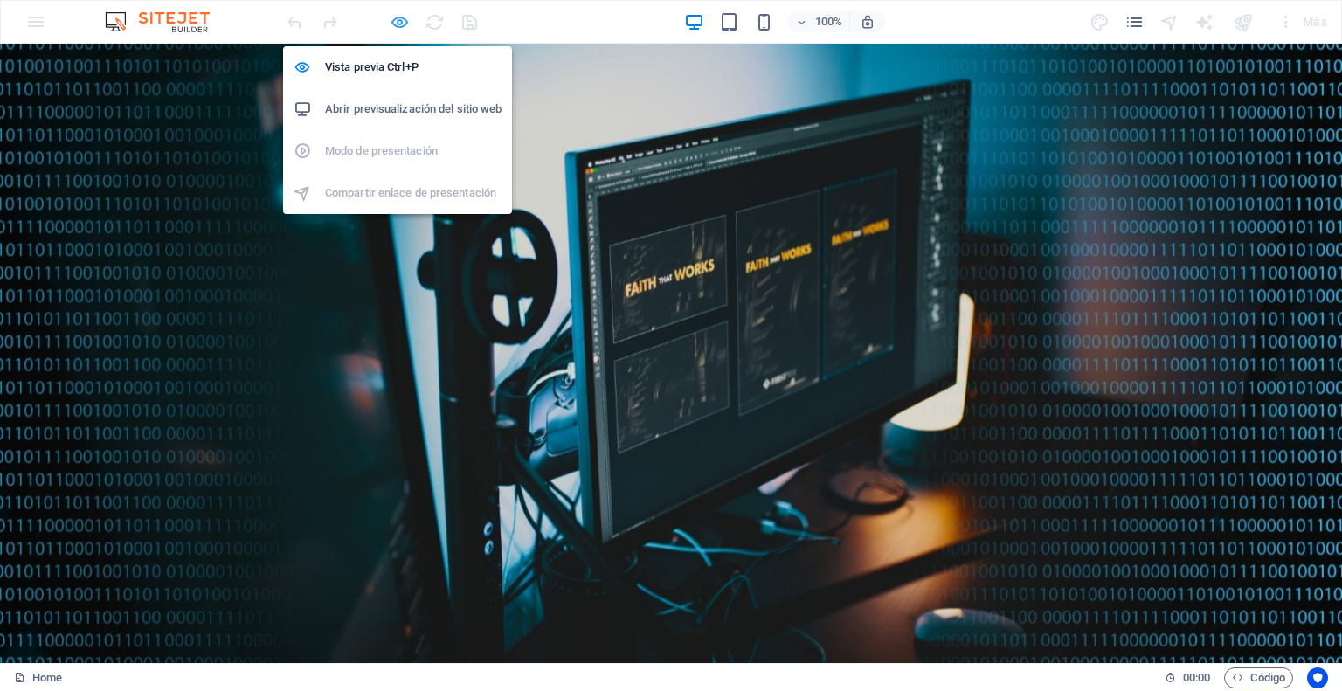
click at [400, 24] on icon "button" at bounding box center [400, 22] width 20 height 20
select select "px"
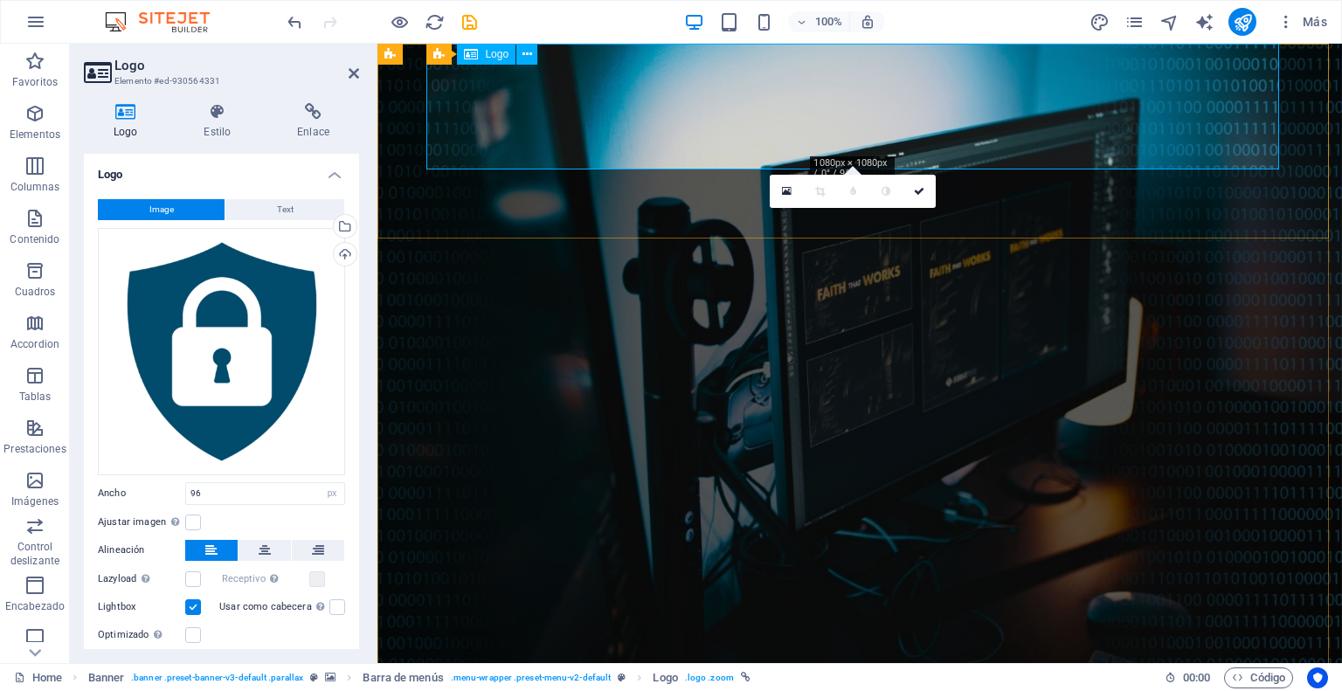
click at [225, 114] on icon at bounding box center [217, 111] width 86 height 17
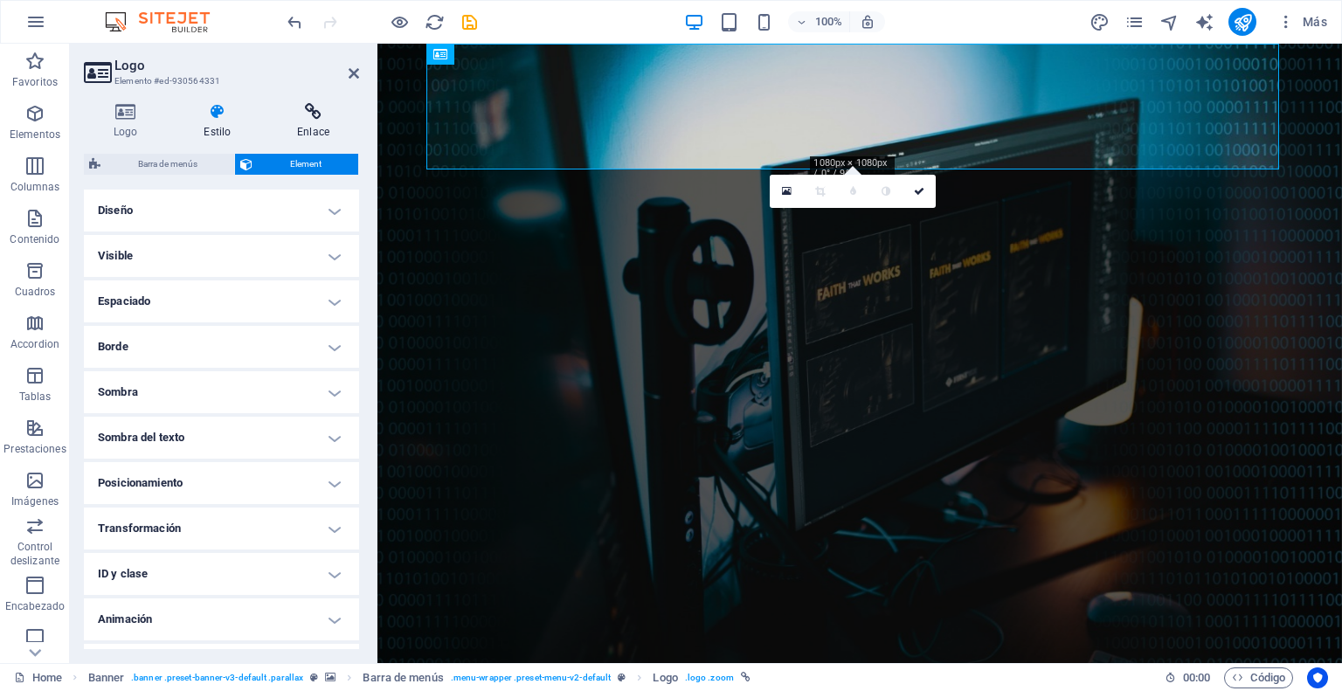
click at [311, 114] on icon at bounding box center [313, 111] width 92 height 17
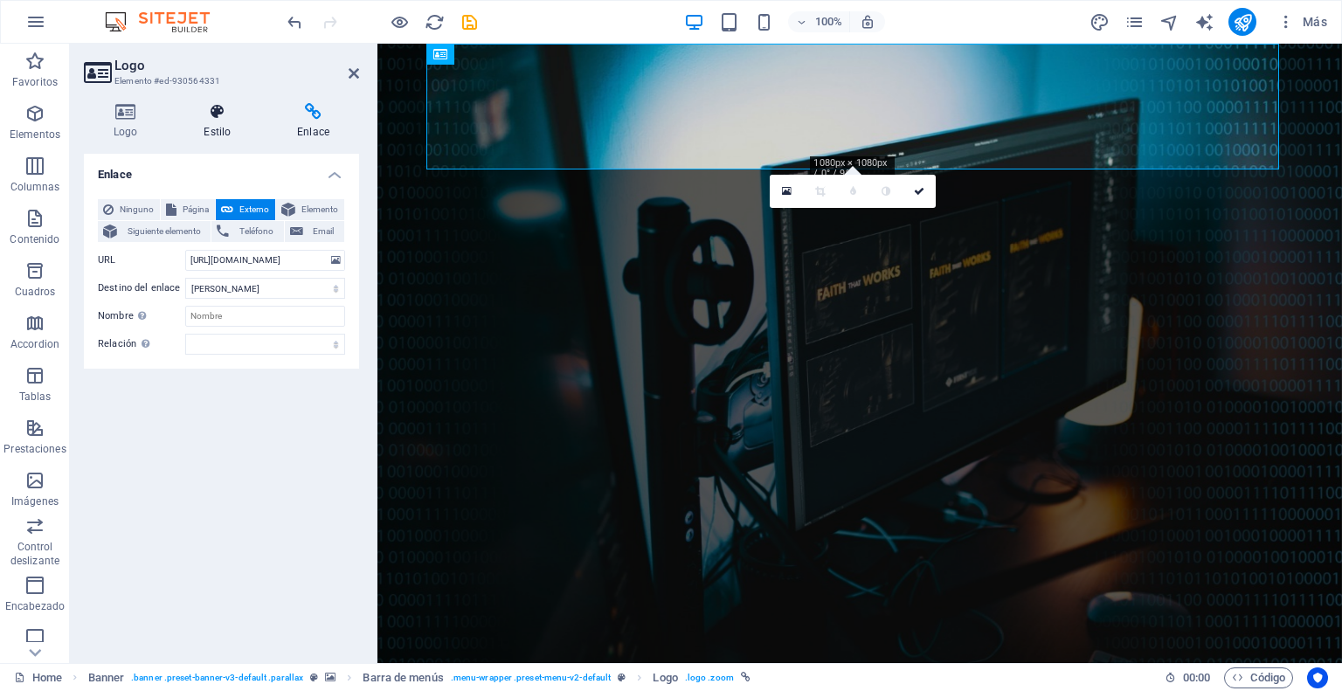
click at [238, 120] on icon at bounding box center [217, 111] width 86 height 17
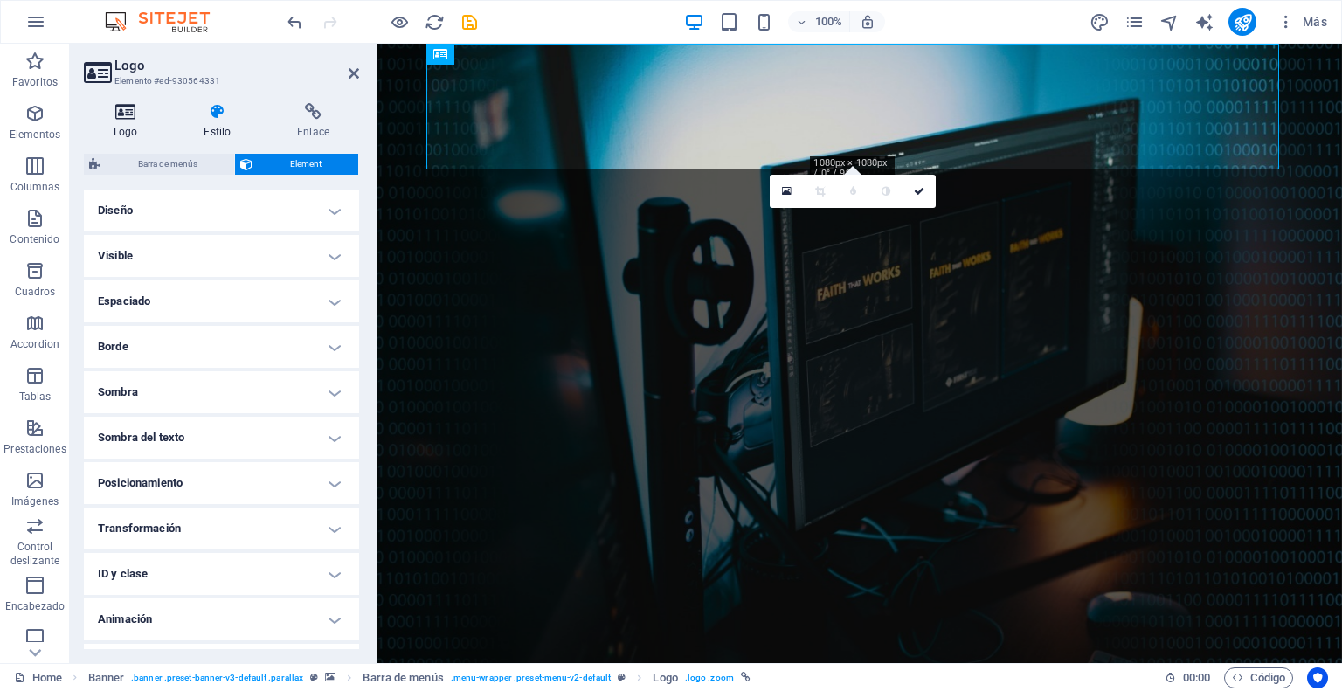
click at [129, 119] on icon at bounding box center [125, 111] width 83 height 17
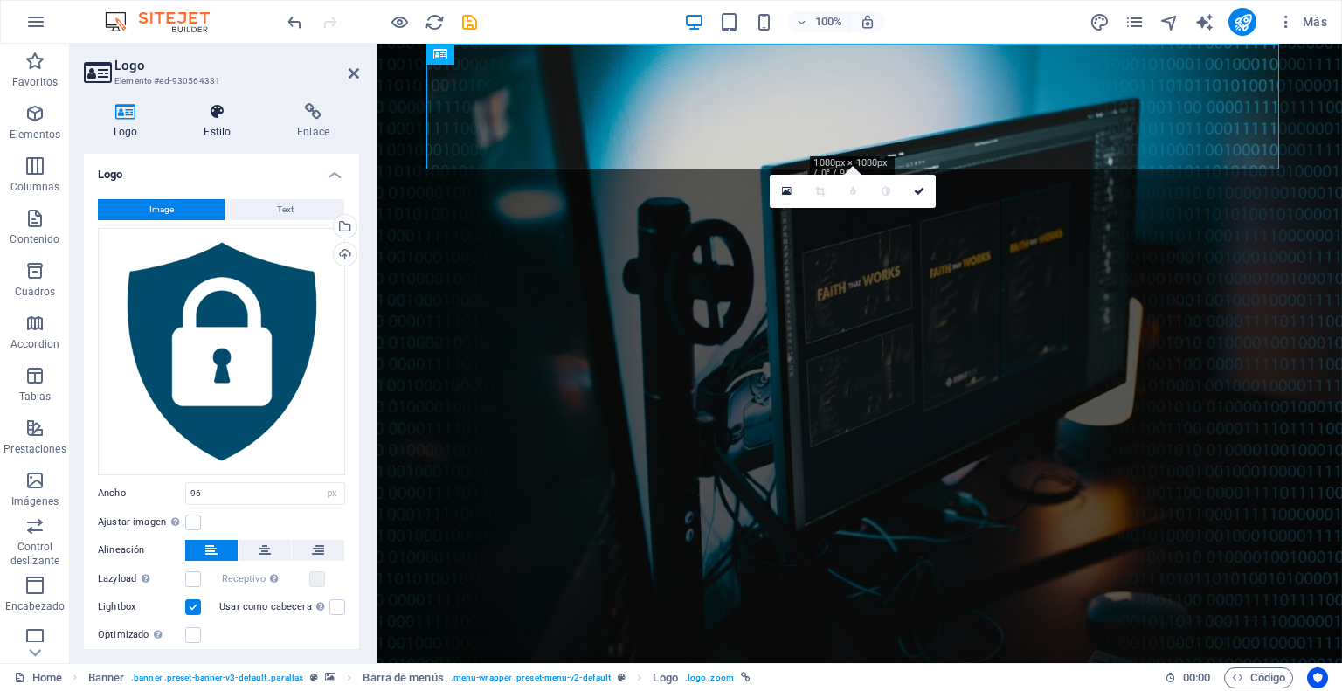
click at [225, 121] on h4 "Estilo" at bounding box center [220, 121] width 93 height 37
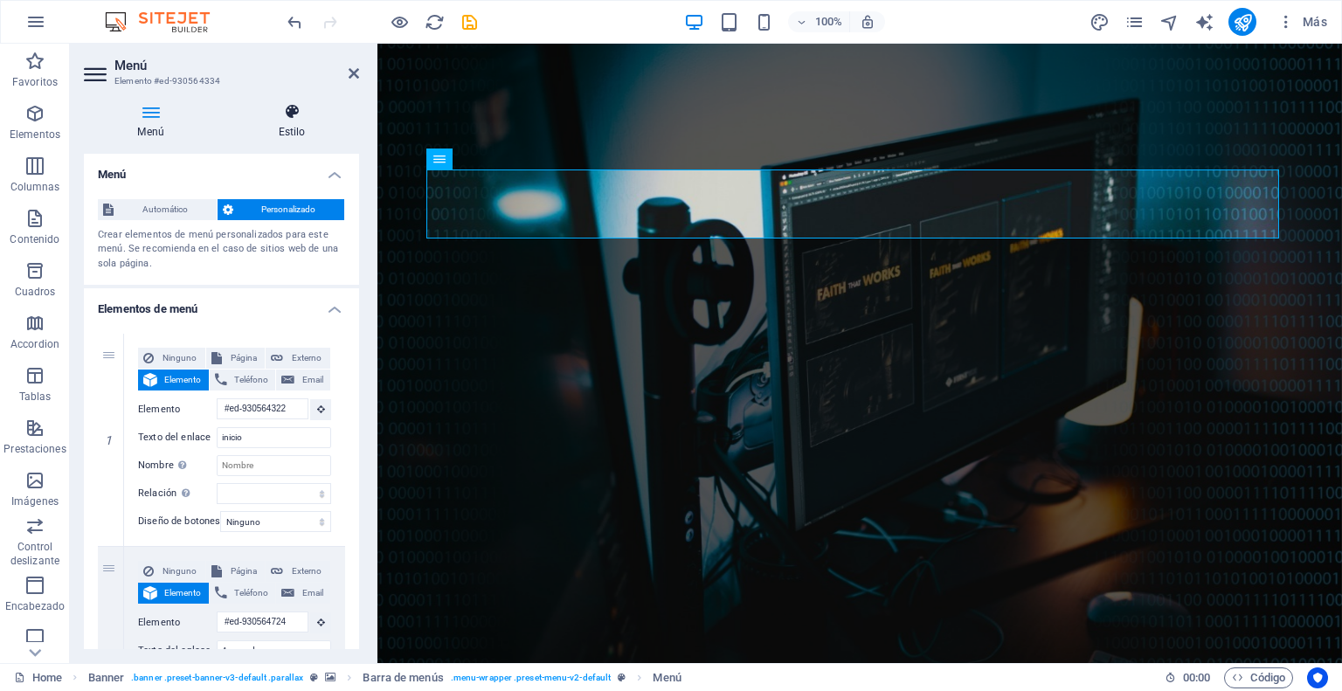
click at [292, 117] on icon at bounding box center [292, 111] width 135 height 17
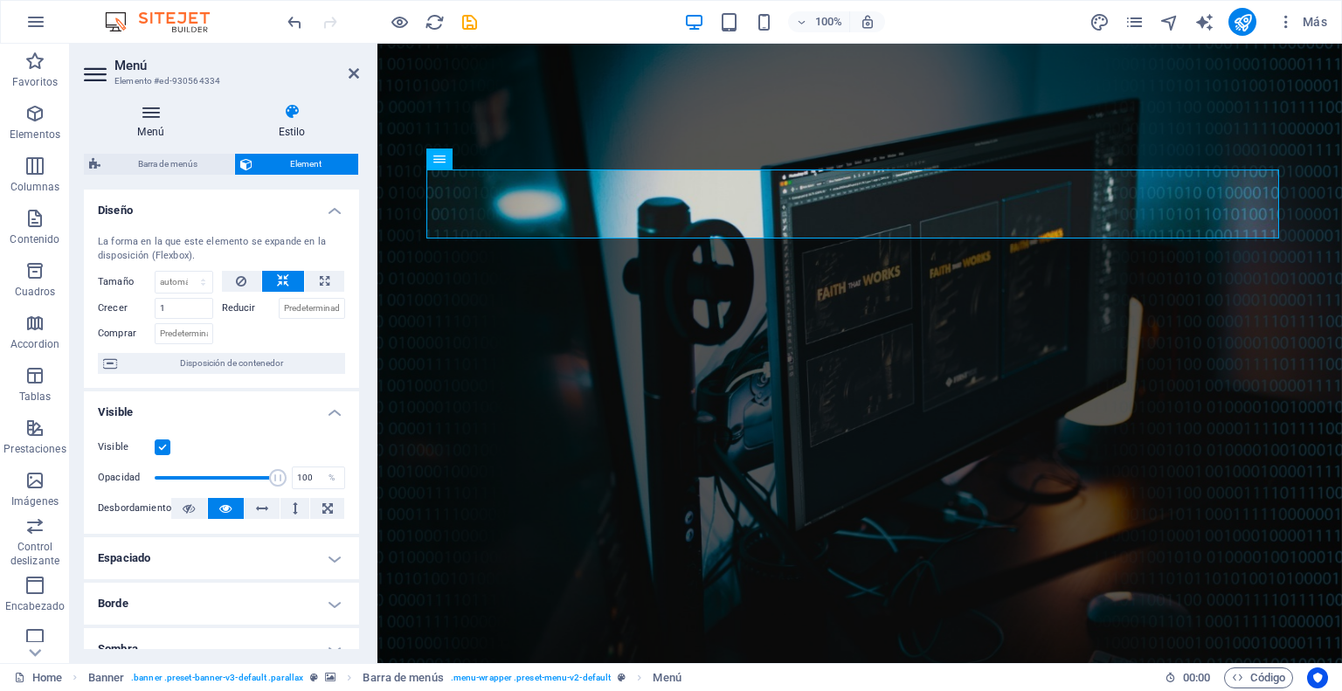
click at [140, 120] on icon at bounding box center [151, 111] width 134 height 17
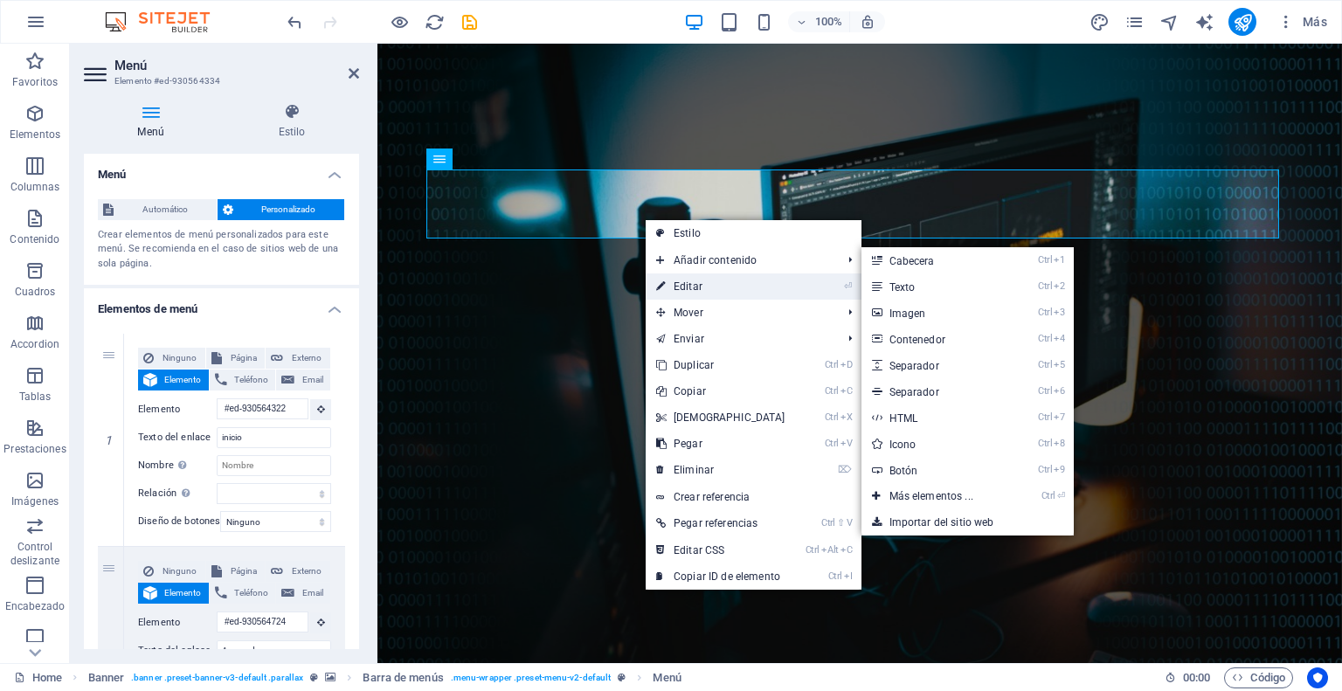
click at [723, 280] on link "⏎ Editar" at bounding box center [721, 286] width 150 height 26
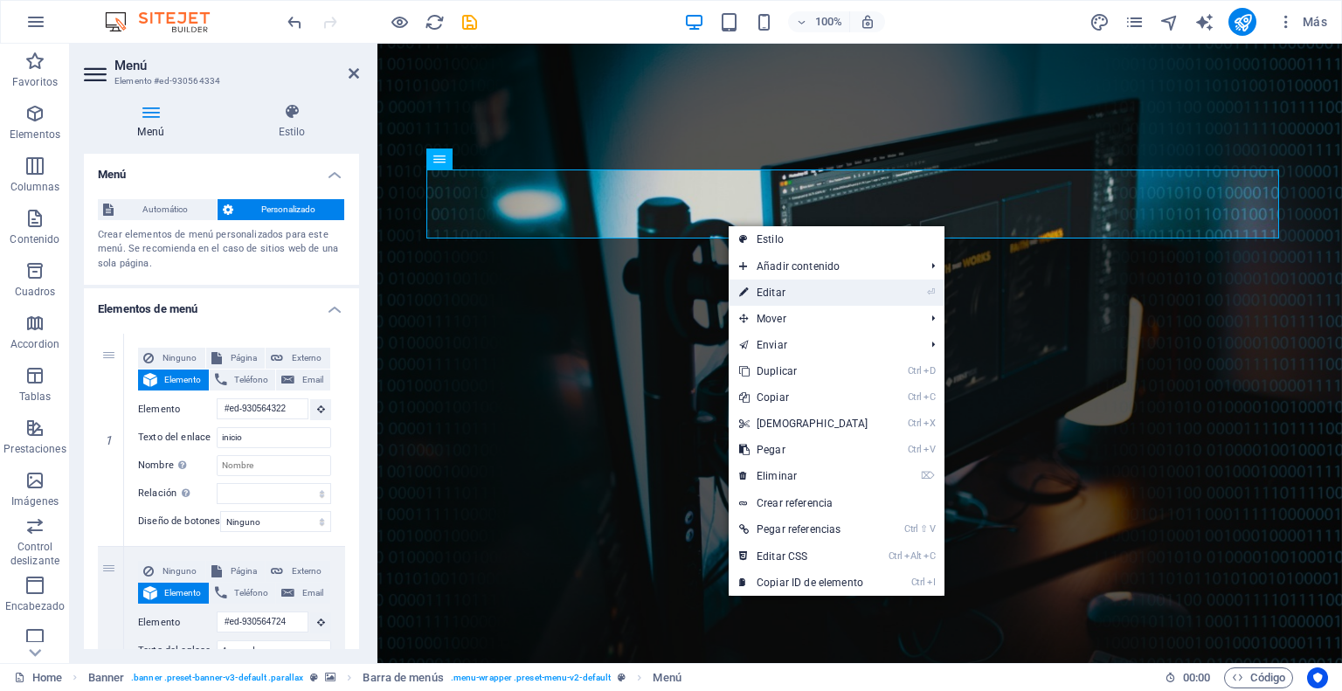
click at [848, 290] on link "⏎ Editar" at bounding box center [804, 293] width 150 height 26
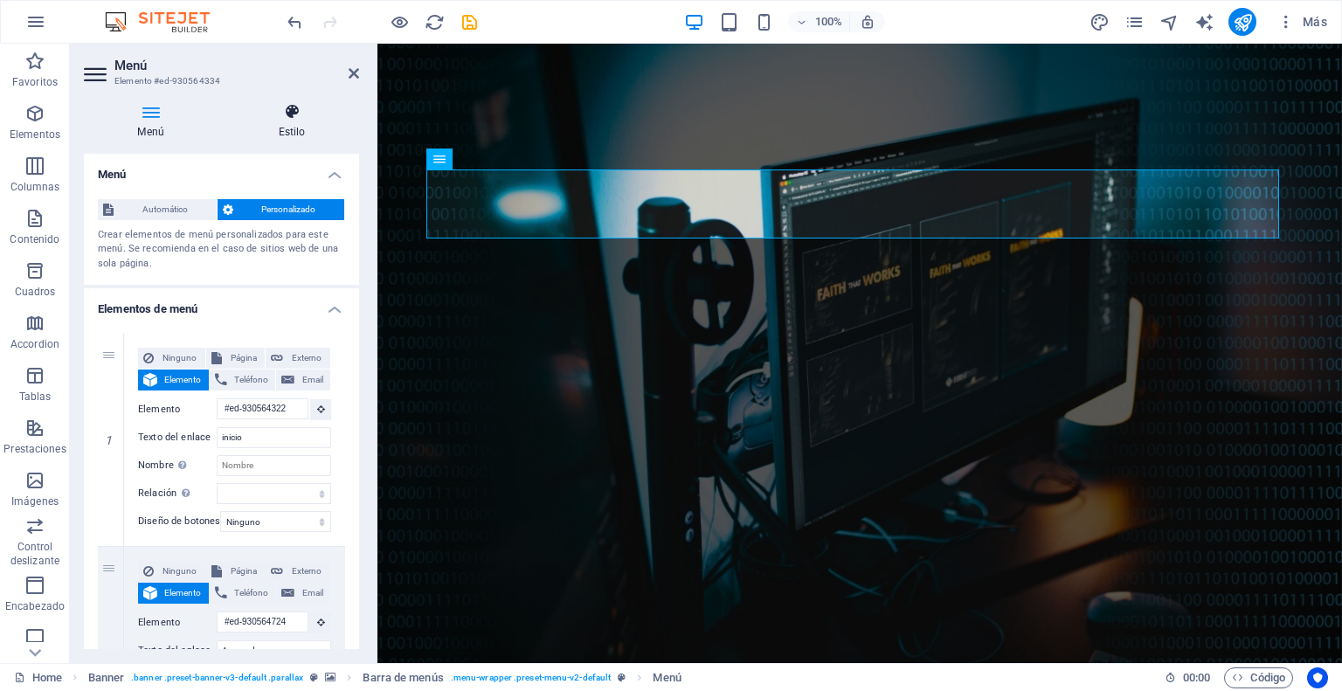
click at [293, 115] on icon at bounding box center [292, 111] width 135 height 17
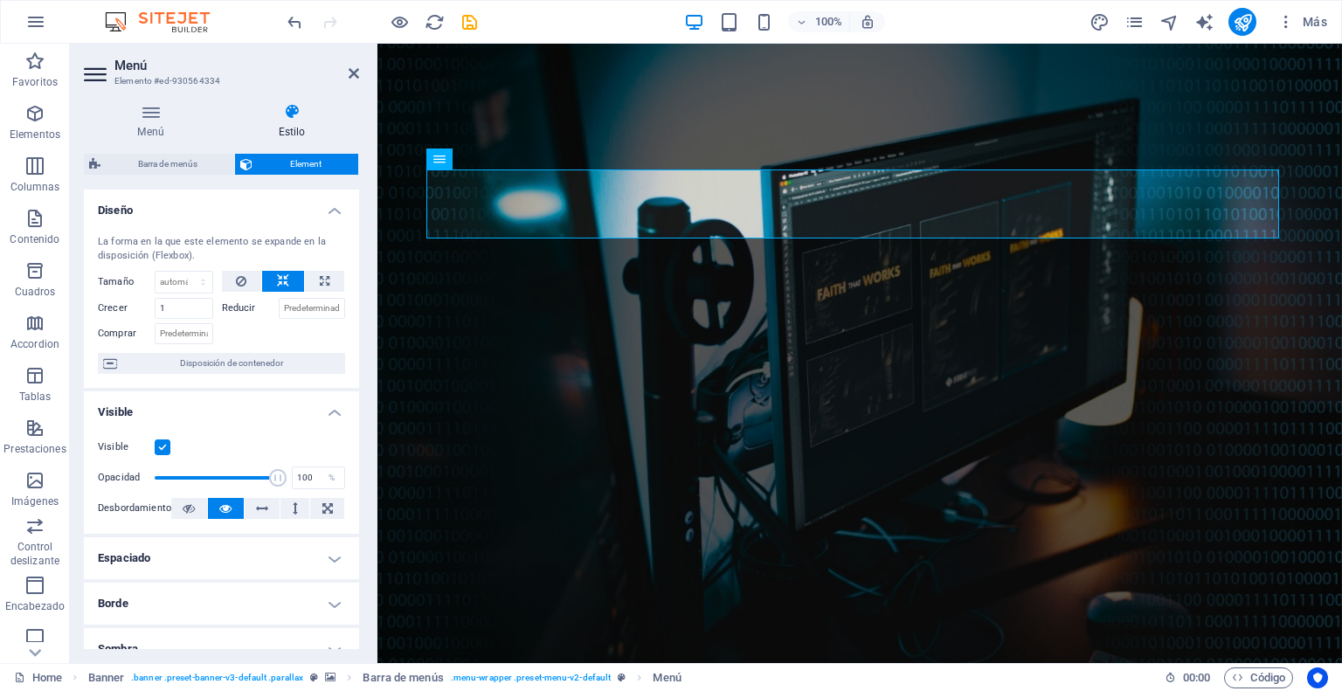
click at [301, 162] on span "Element" at bounding box center [305, 164] width 95 height 21
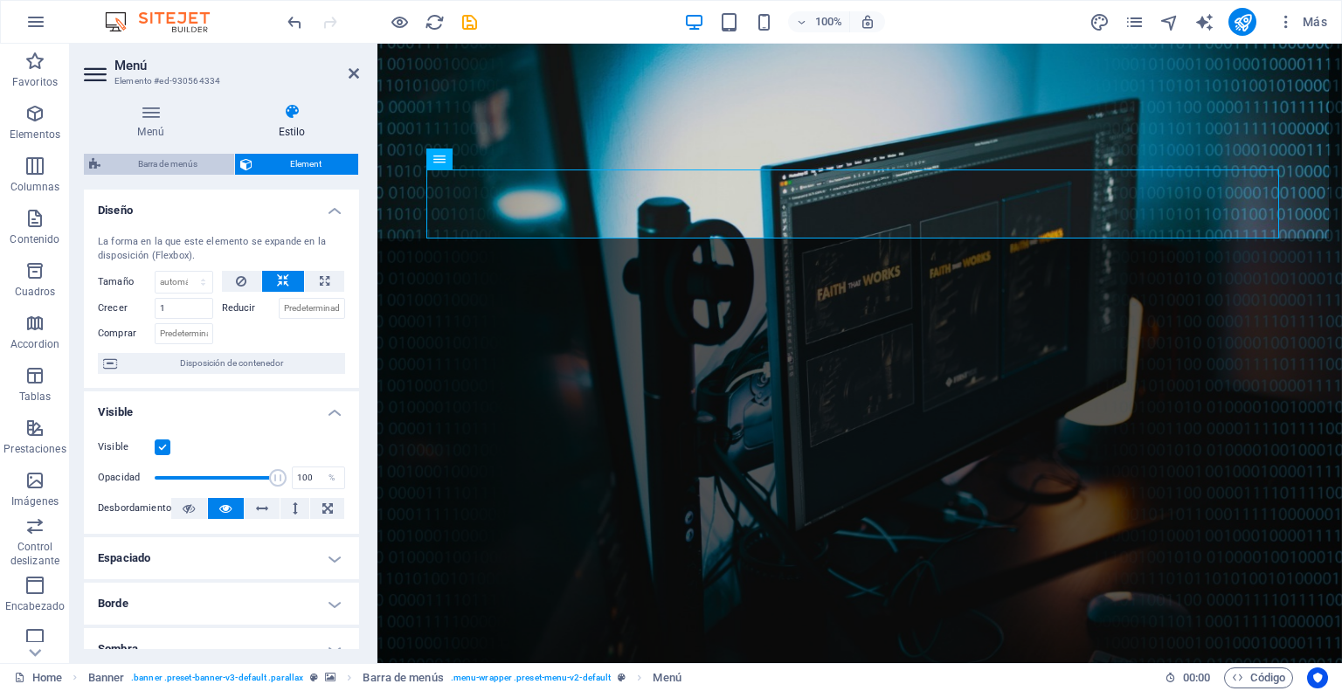
click at [174, 155] on span "Barra de menús" at bounding box center [167, 164] width 123 height 21
select select "rem"
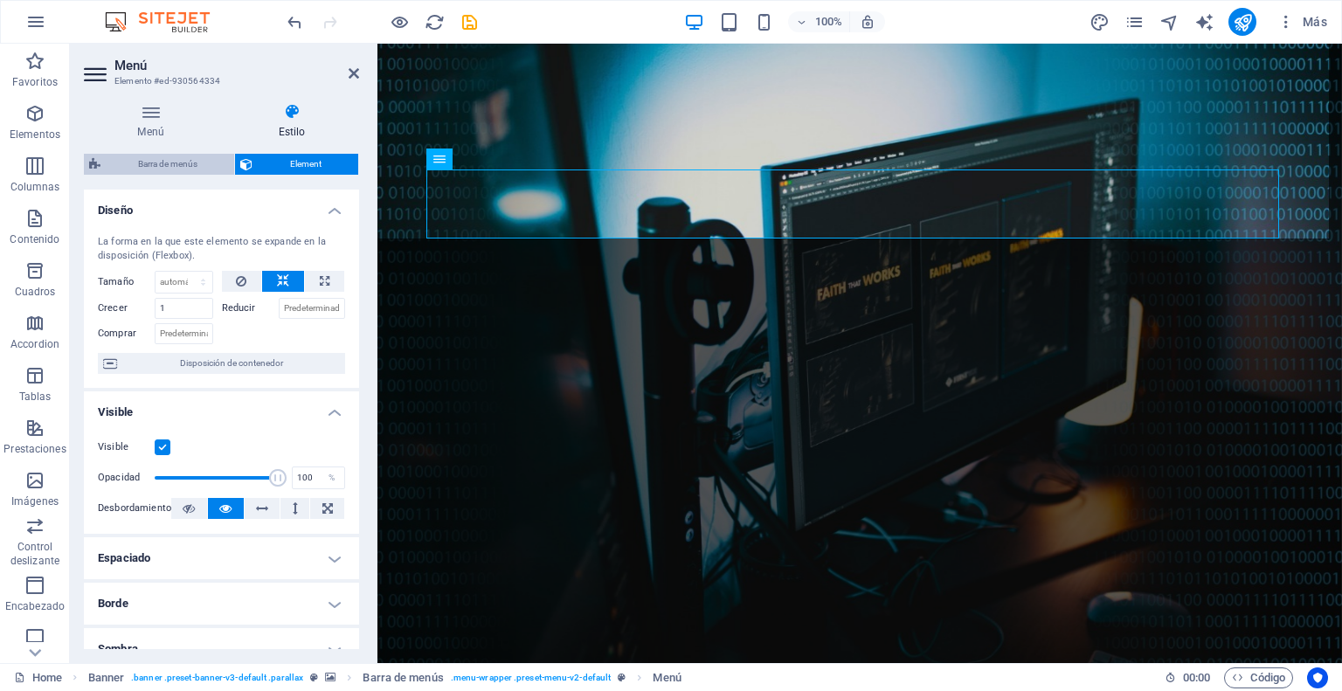
select select "rem"
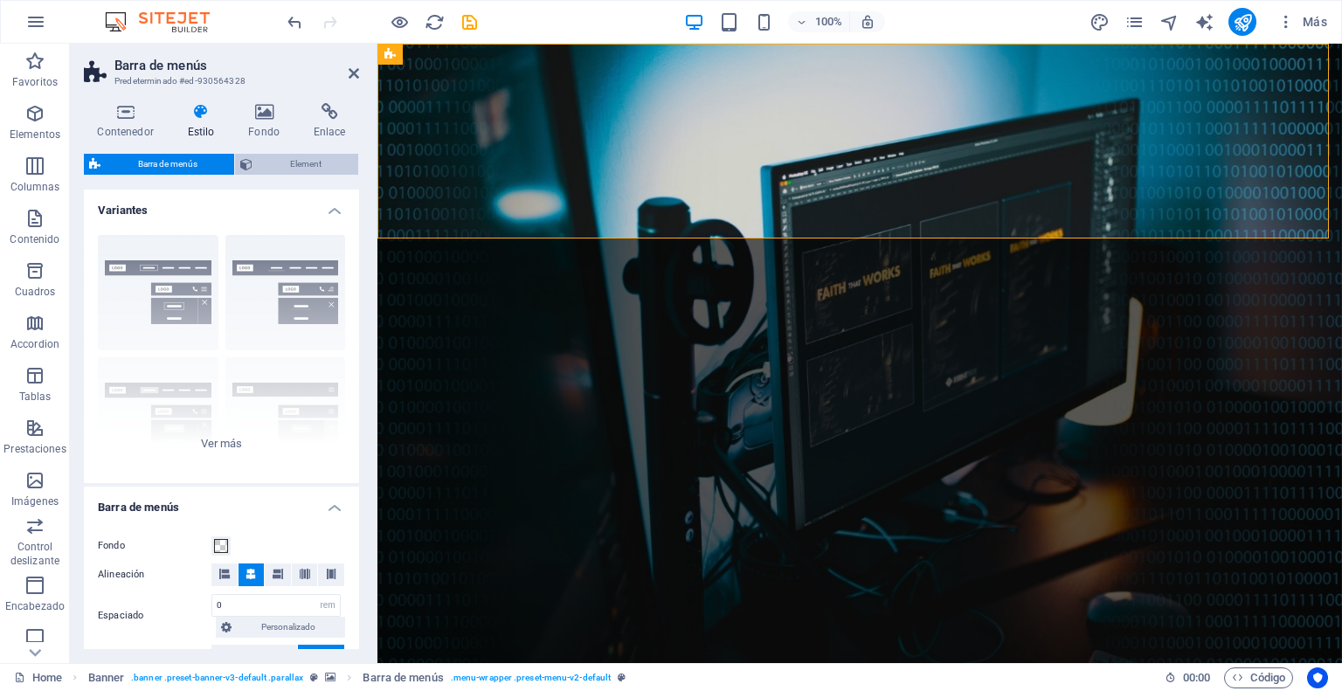
click at [283, 162] on span "Element" at bounding box center [305, 164] width 95 height 21
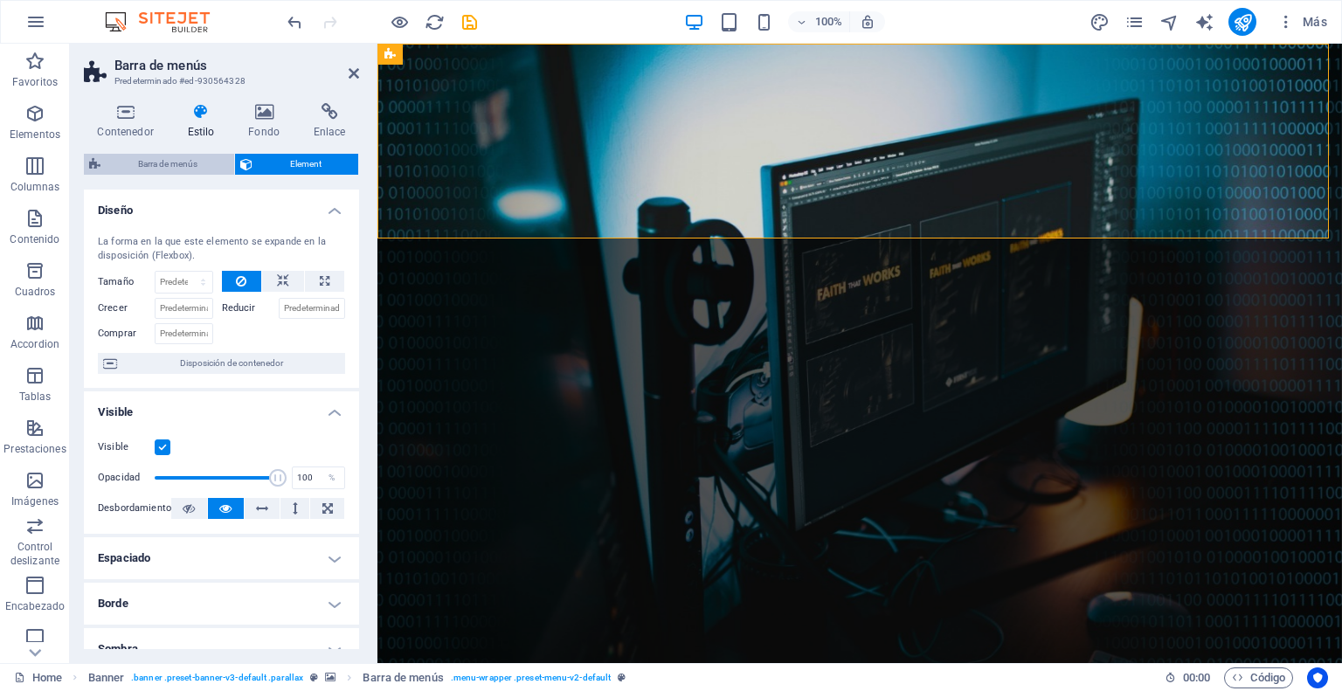
click at [187, 161] on span "Barra de menús" at bounding box center [167, 164] width 123 height 21
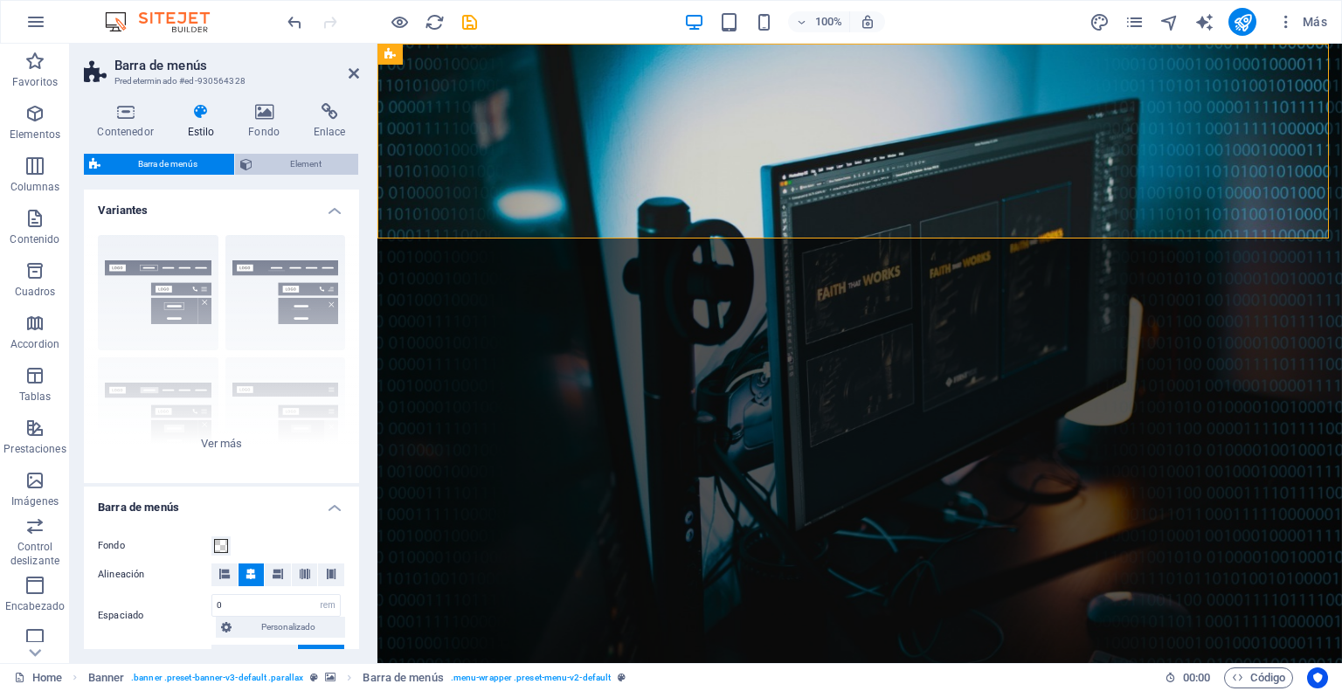
click at [265, 163] on span "Element" at bounding box center [305, 164] width 95 height 21
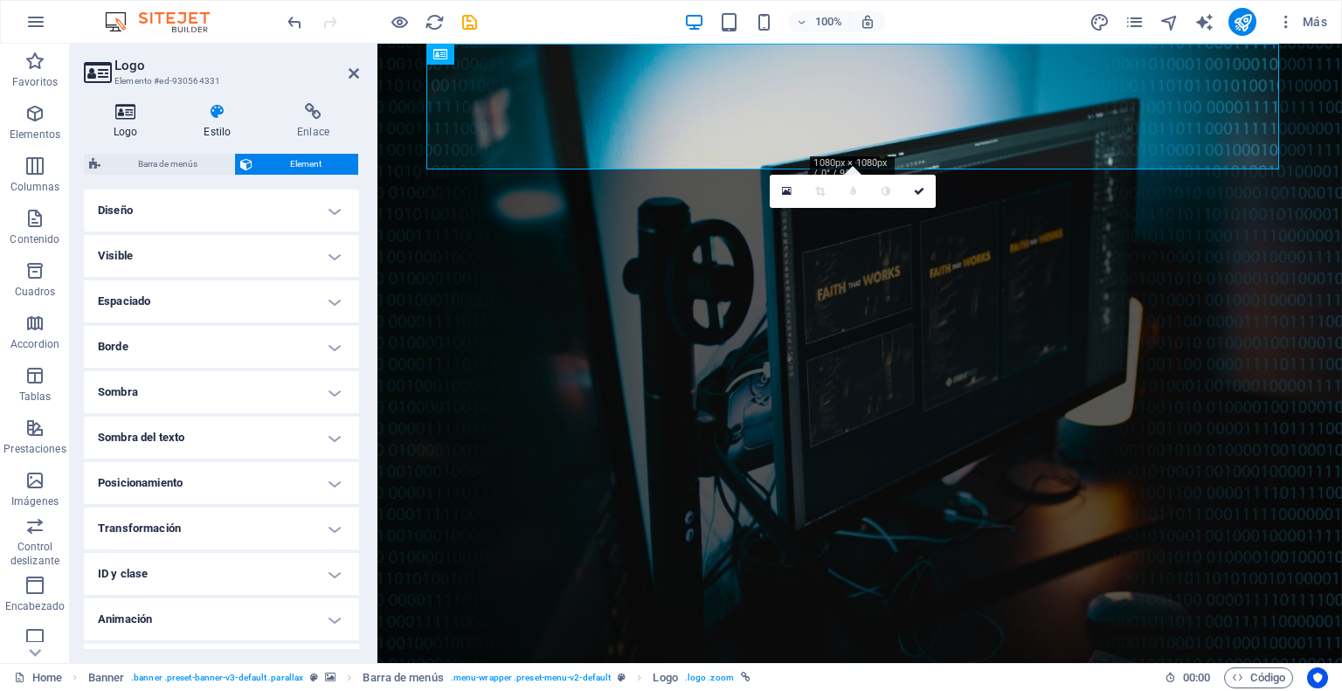
click at [111, 121] on h4 "Logo" at bounding box center [129, 121] width 90 height 37
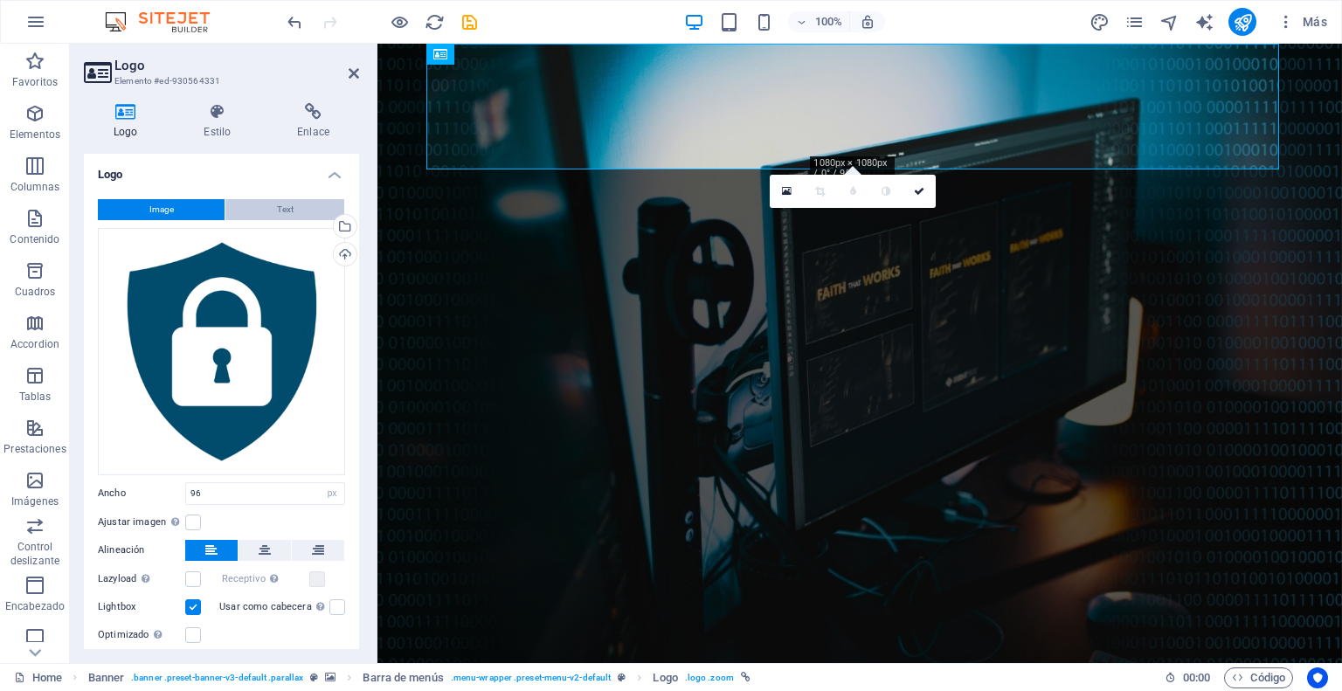
click at [272, 205] on button "Text" at bounding box center [284, 209] width 119 height 21
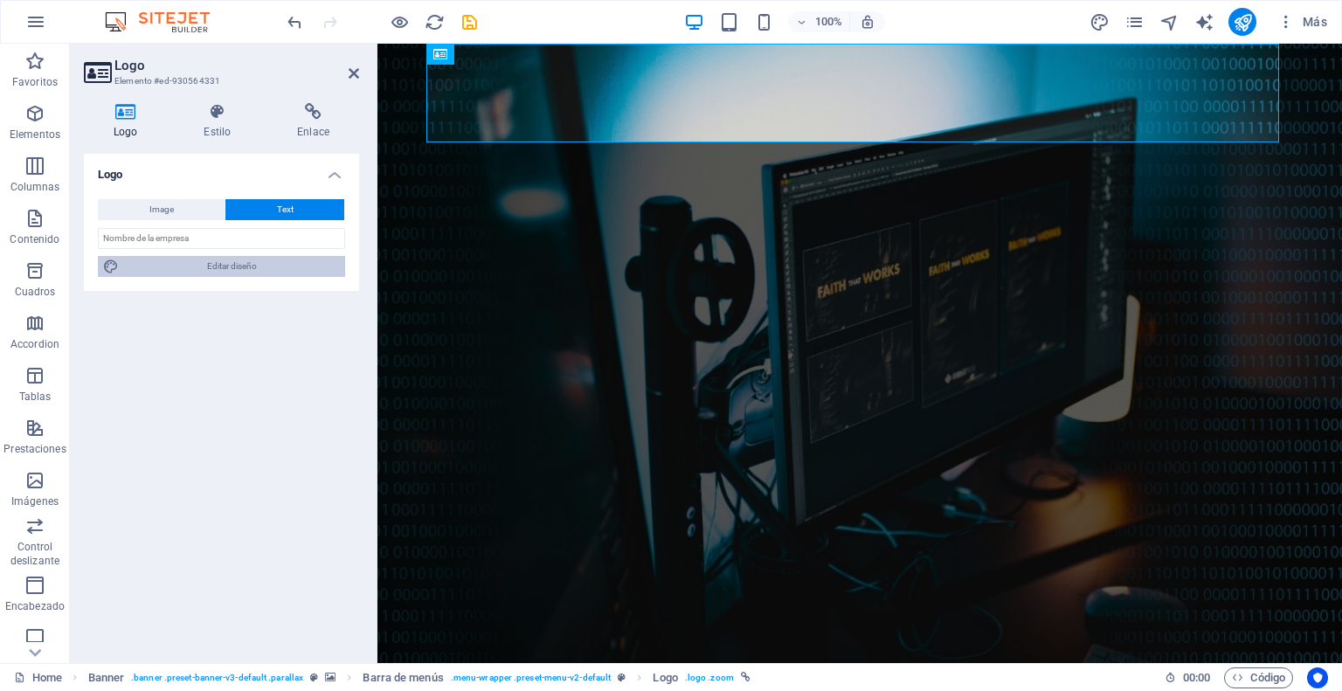
click at [237, 256] on span "Editar diseño" at bounding box center [232, 266] width 216 height 21
select select "rem"
select select "300"
select select "px"
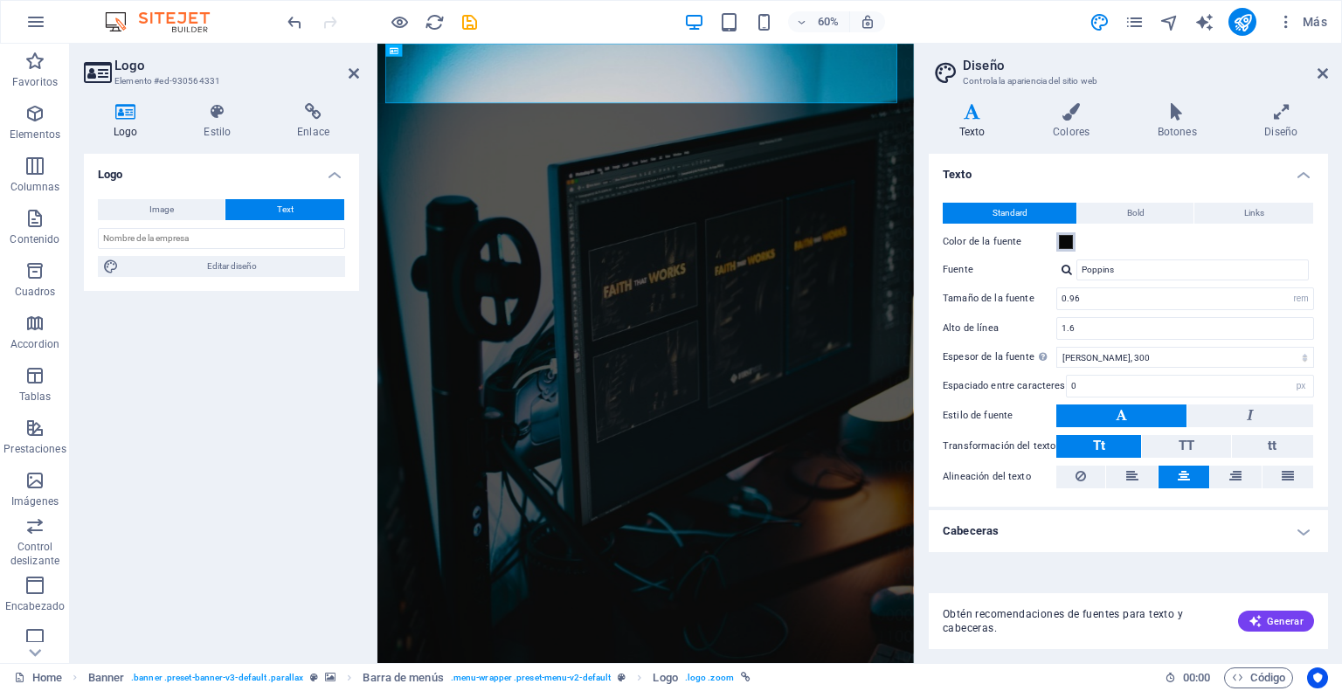
click at [1072, 238] on span at bounding box center [1066, 242] width 14 height 14
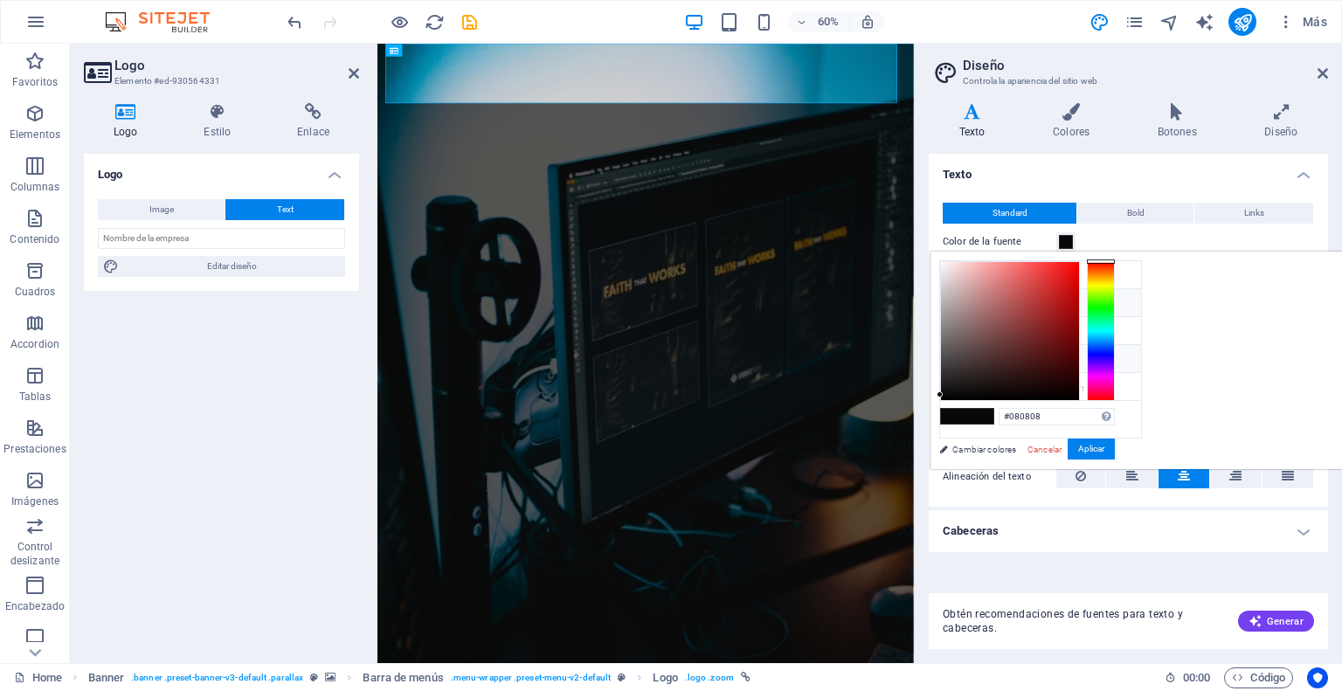
click at [954, 300] on icon at bounding box center [954, 302] width 12 height 12
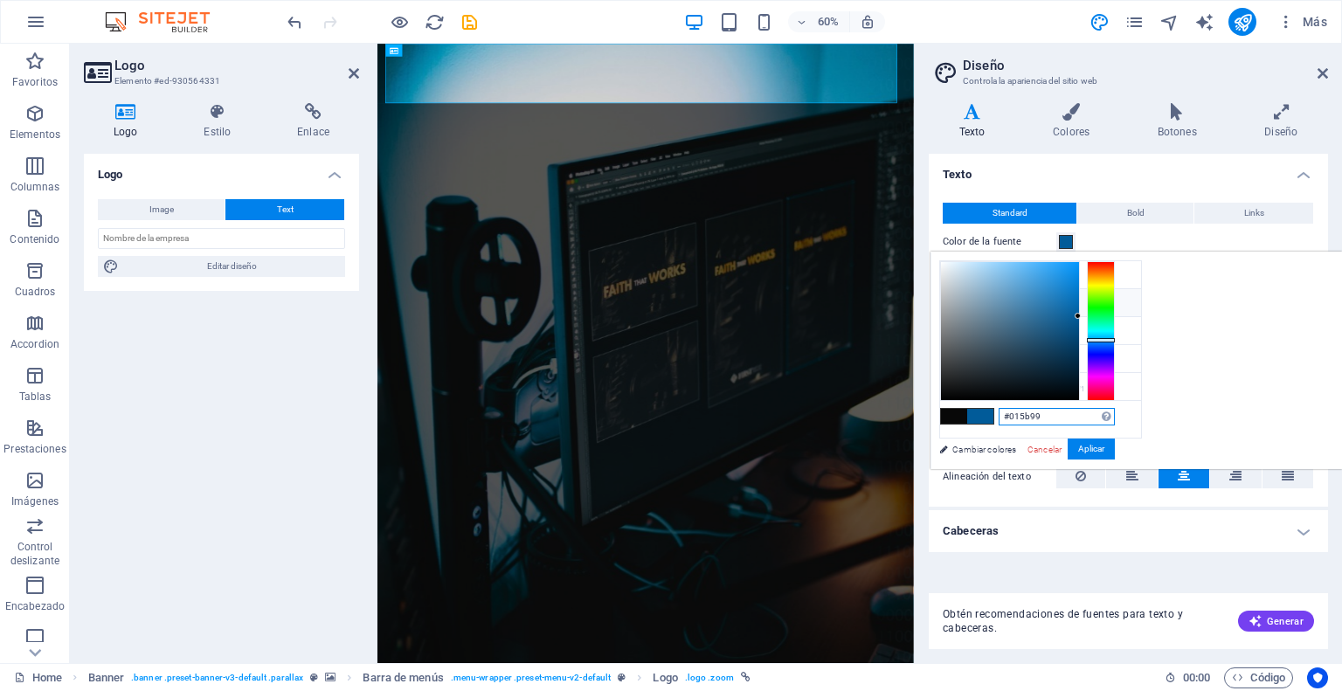
click at [1115, 415] on input "#015b99" at bounding box center [1056, 416] width 116 height 17
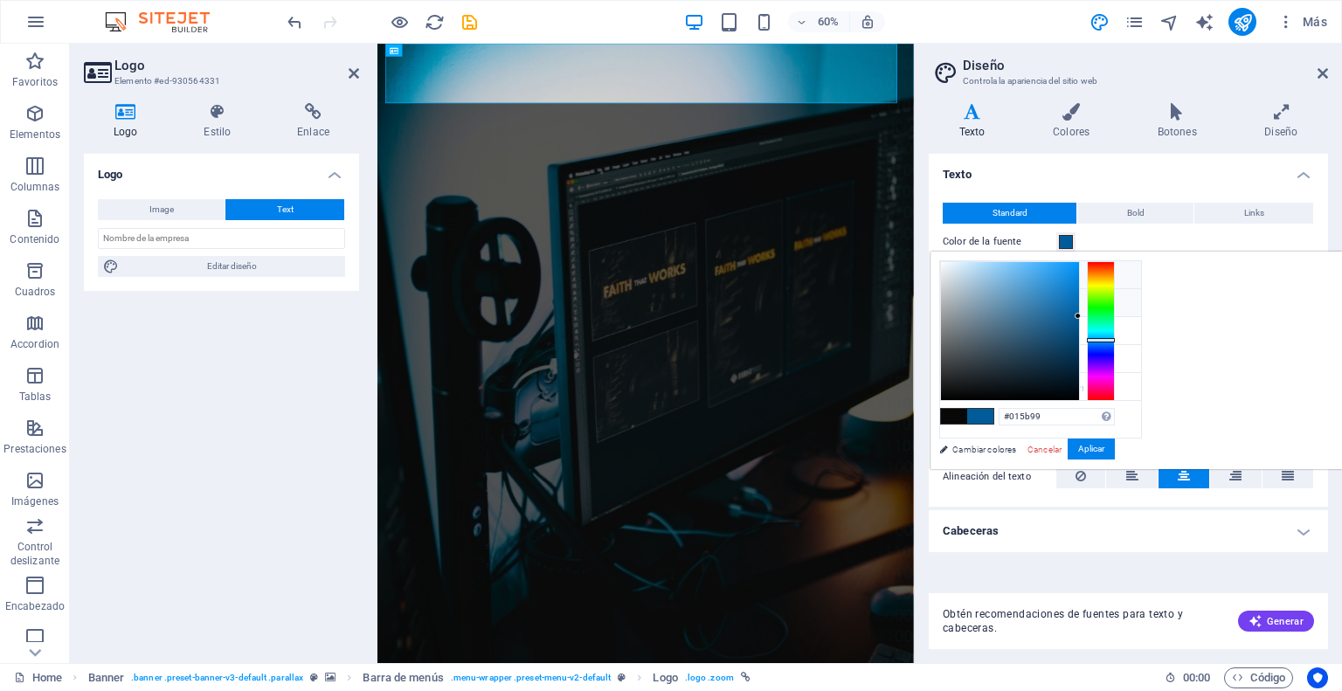
click at [956, 273] on icon at bounding box center [954, 274] width 12 height 12
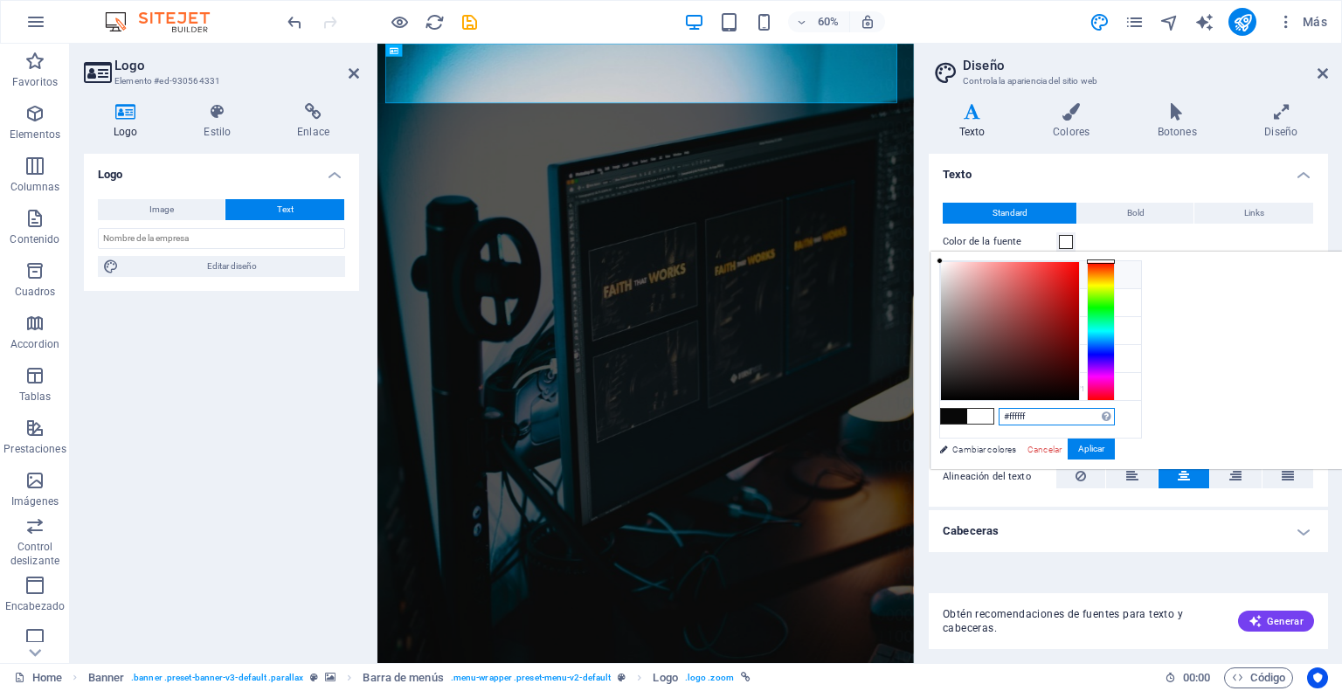
click at [1115, 416] on input "#ffffff" at bounding box center [1056, 416] width 116 height 17
paste input "015b99"
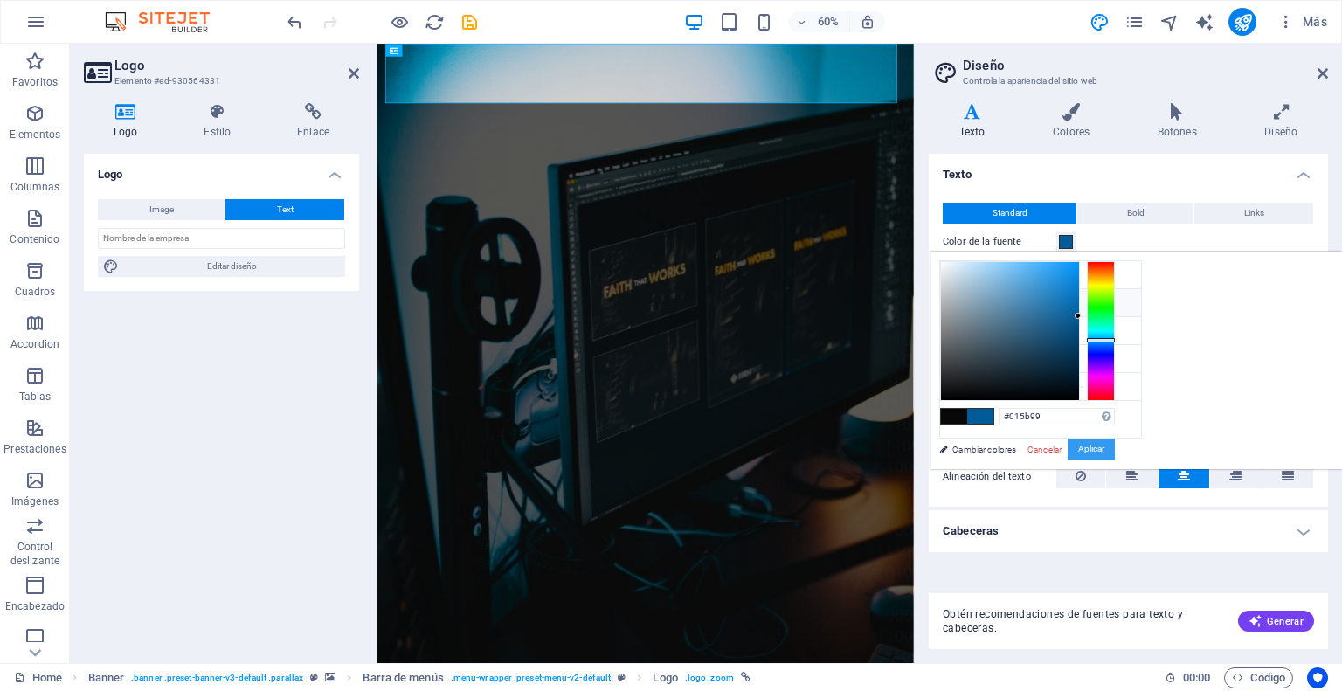
click at [1115, 443] on button "Aplicar" at bounding box center [1091, 449] width 47 height 21
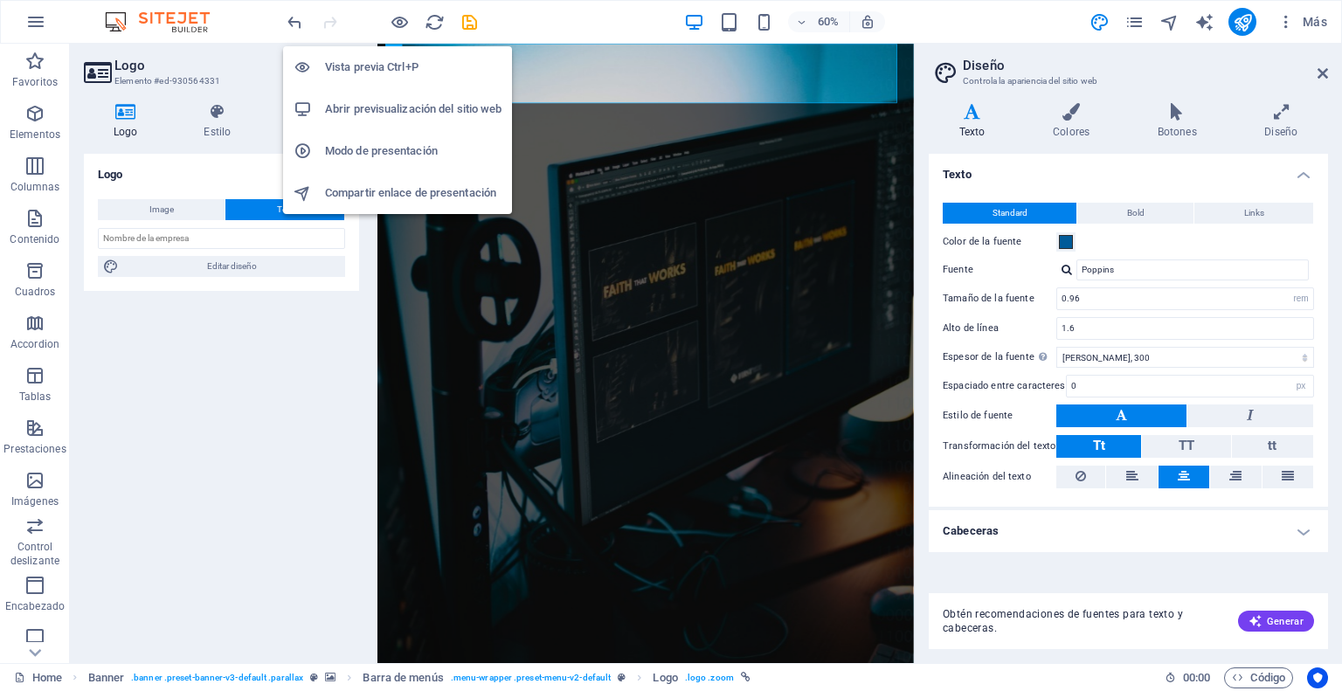
drag, startPoint x: 403, startPoint y: 17, endPoint x: 414, endPoint y: 18, distance: 11.5
click at [404, 17] on icon "button" at bounding box center [400, 22] width 20 height 20
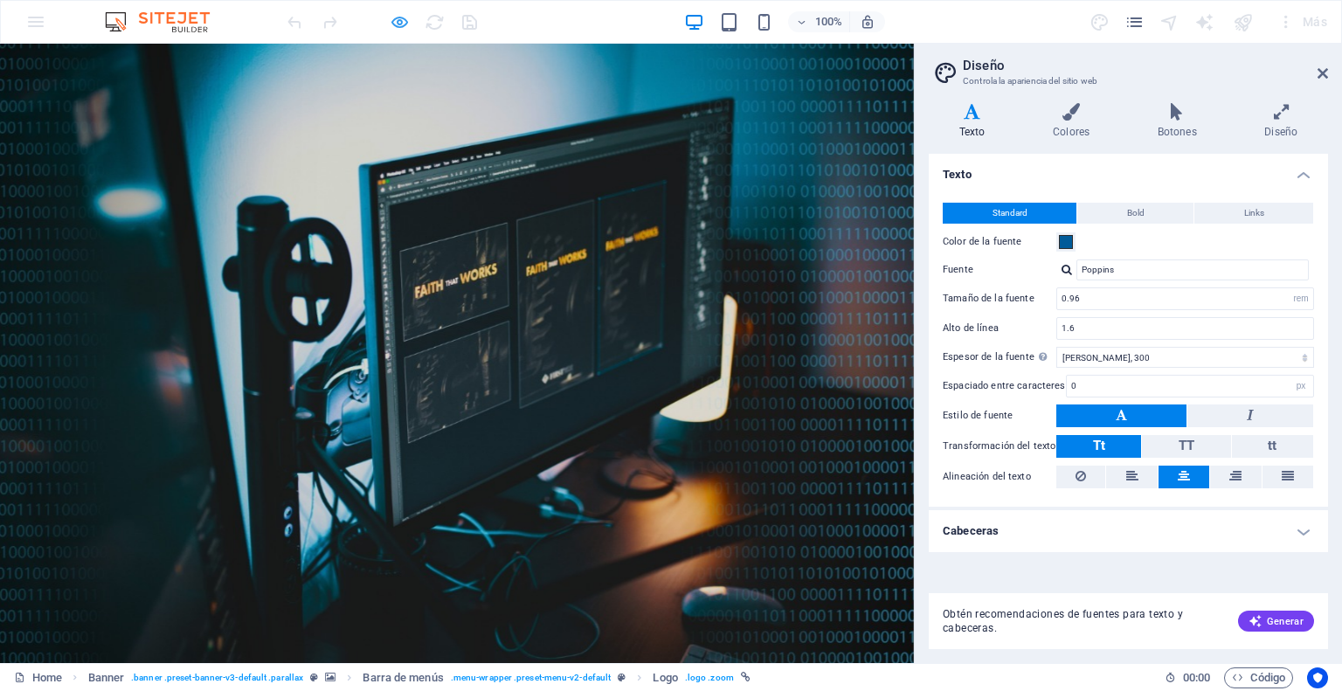
click at [402, 23] on icon "button" at bounding box center [400, 22] width 20 height 20
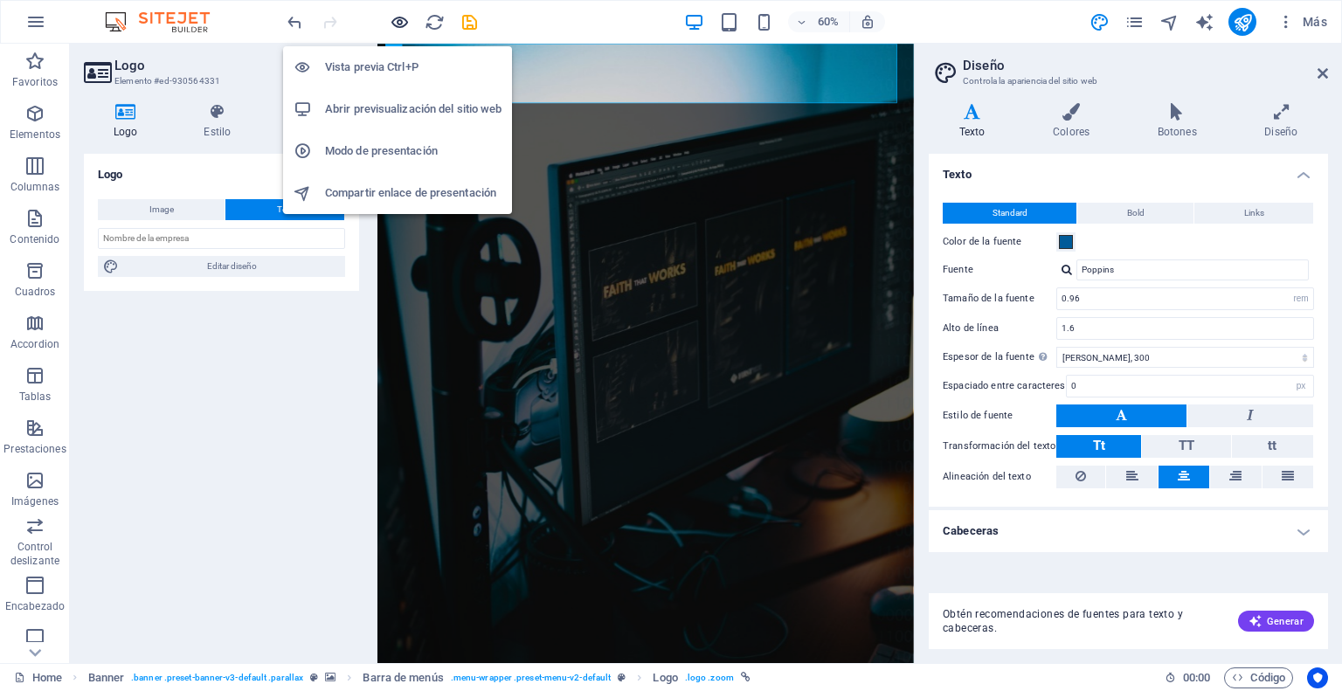
click at [402, 23] on icon "button" at bounding box center [400, 22] width 20 height 20
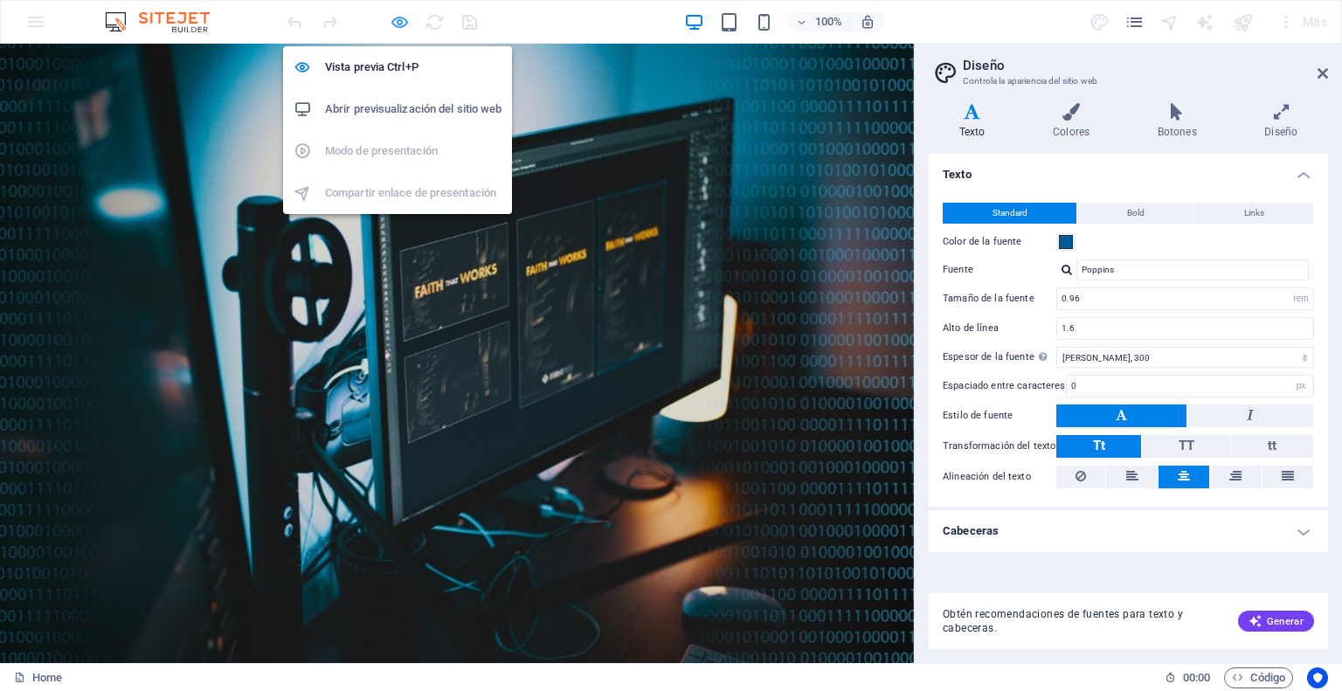
click at [397, 25] on icon "button" at bounding box center [400, 22] width 20 height 20
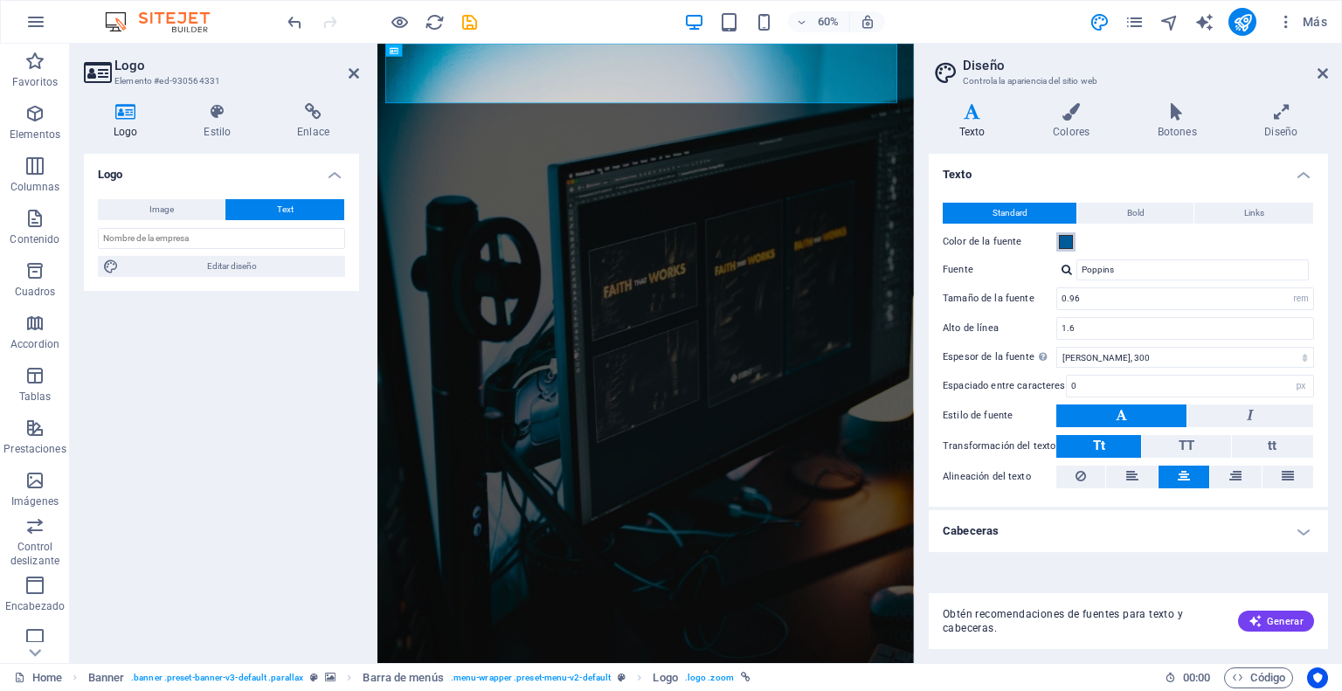
click at [1065, 237] on span at bounding box center [1066, 242] width 14 height 14
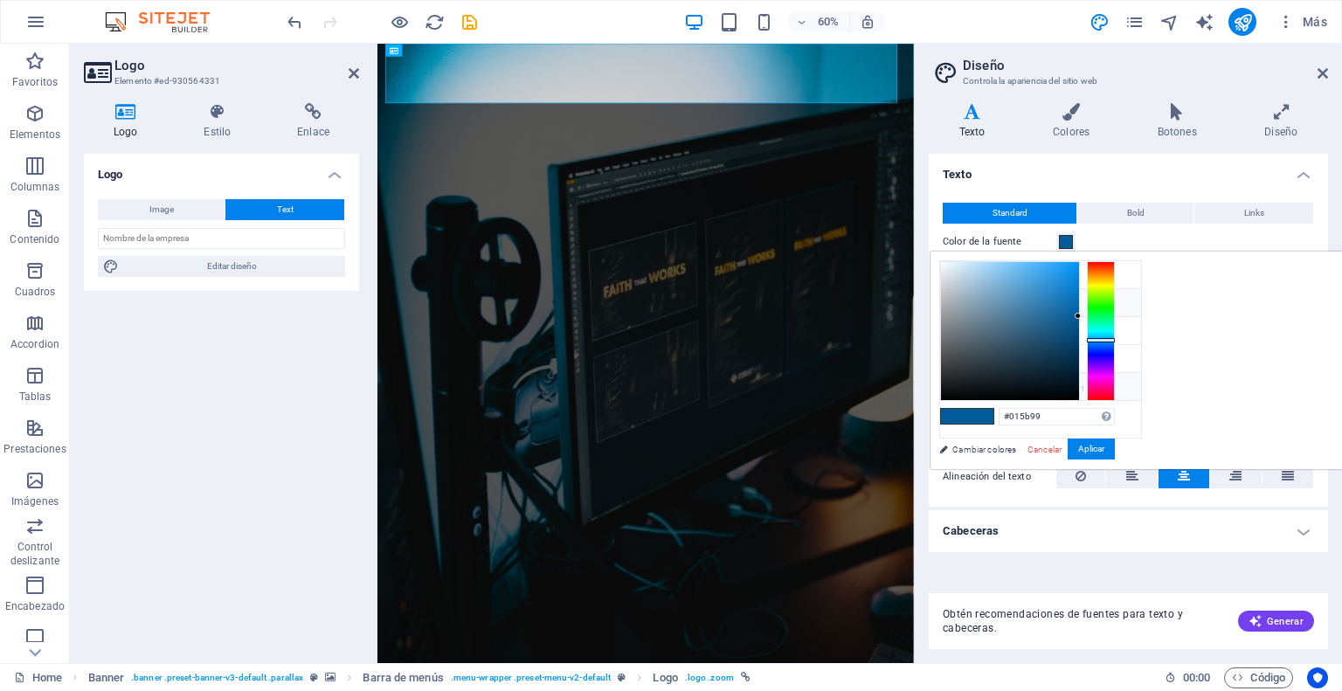
click at [955, 383] on icon at bounding box center [954, 386] width 12 height 12
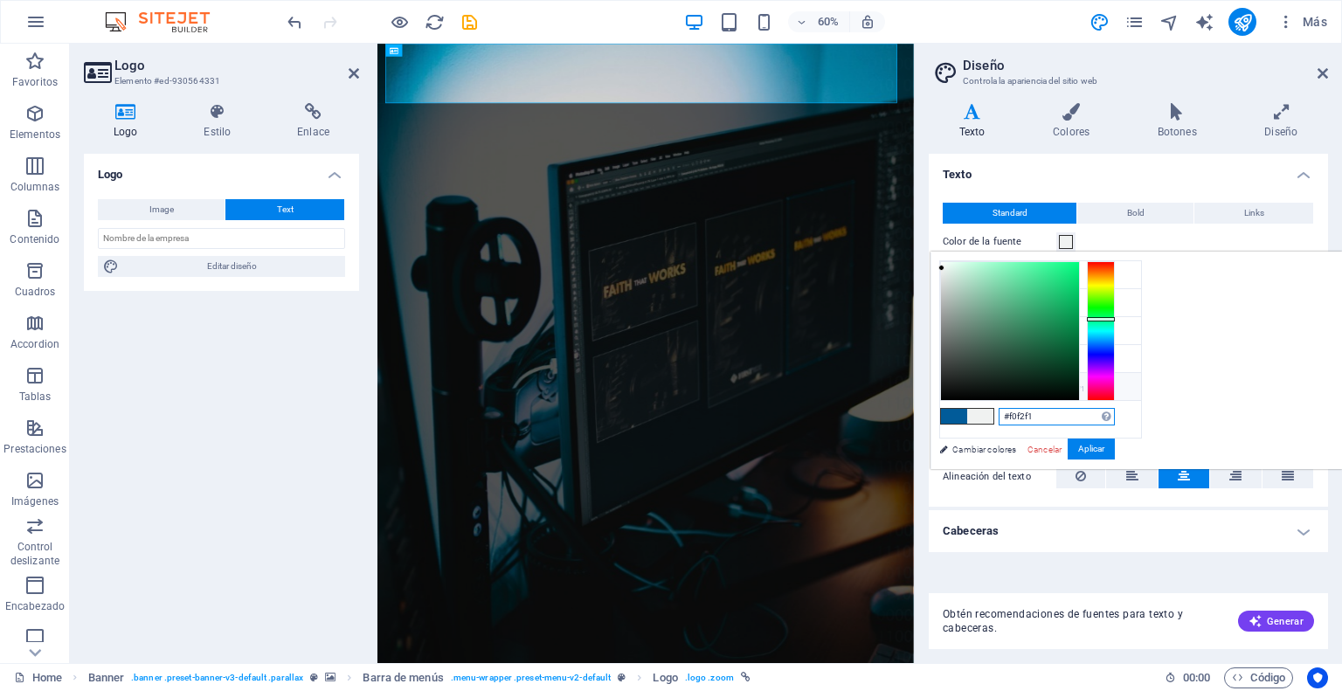
click at [1115, 418] on input "#f0f2f1" at bounding box center [1056, 416] width 116 height 17
paste input "#015b99"
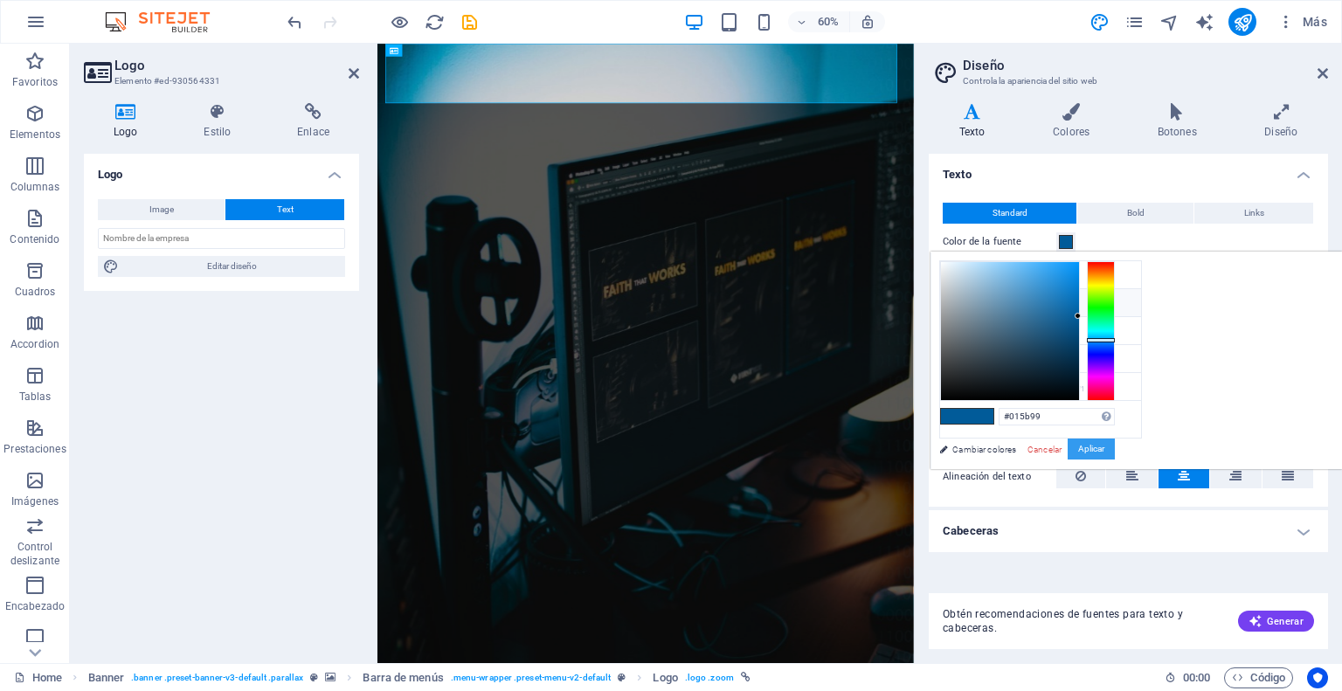
click at [1115, 445] on button "Aplicar" at bounding box center [1091, 449] width 47 height 21
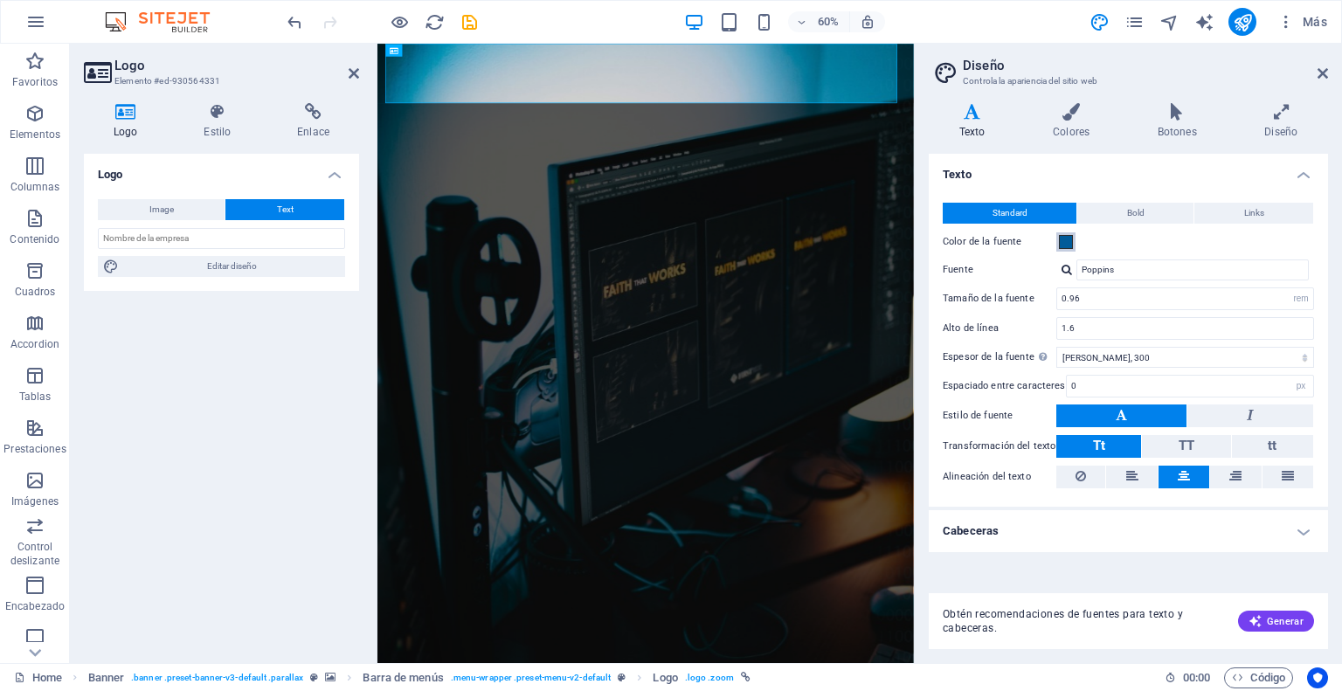
click at [1074, 239] on button "Color de la fuente" at bounding box center [1065, 241] width 19 height 19
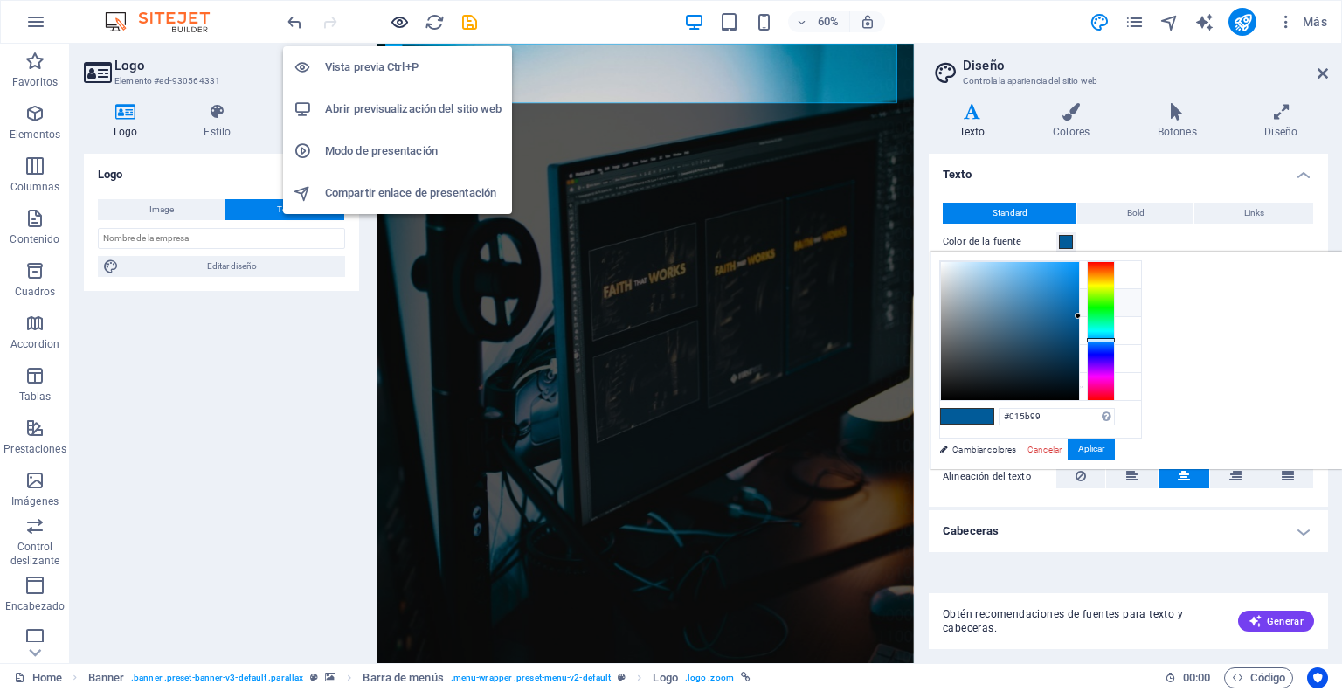
click at [402, 23] on icon "button" at bounding box center [400, 22] width 20 height 20
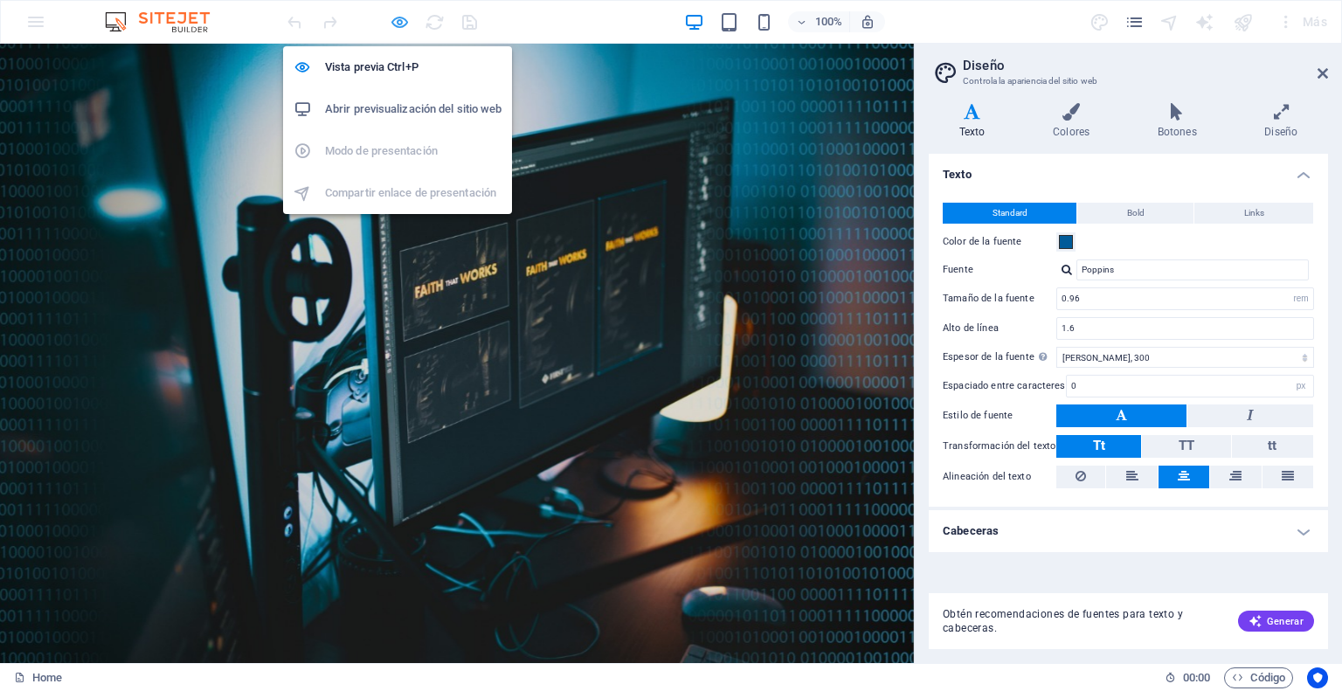
click at [395, 24] on icon "button" at bounding box center [400, 22] width 20 height 20
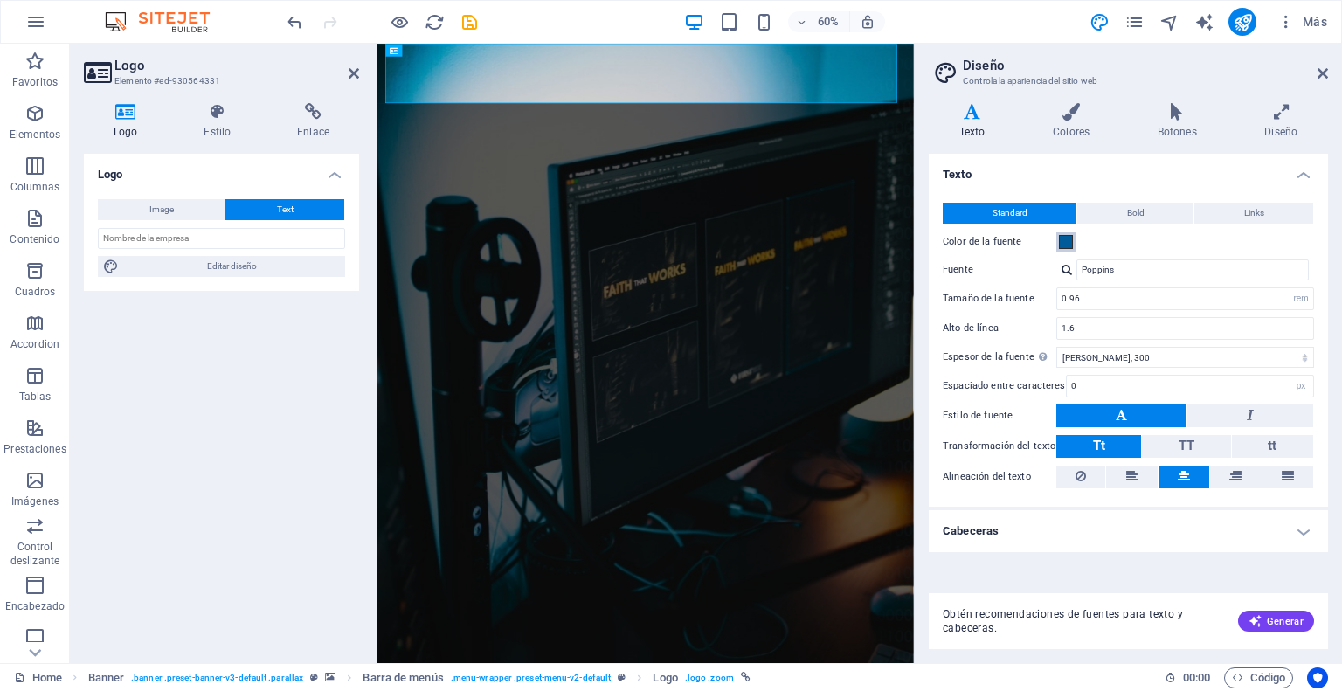
click at [1062, 243] on span at bounding box center [1066, 242] width 14 height 14
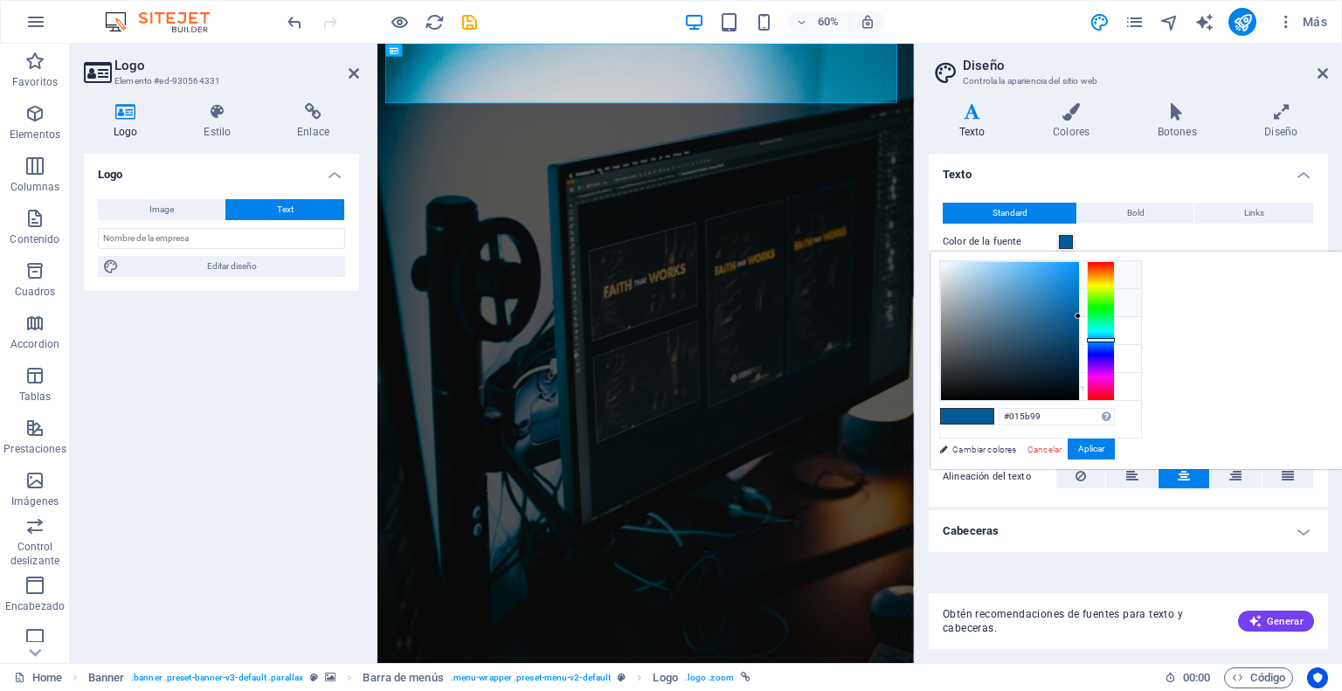
click at [950, 273] on icon at bounding box center [954, 274] width 12 height 12
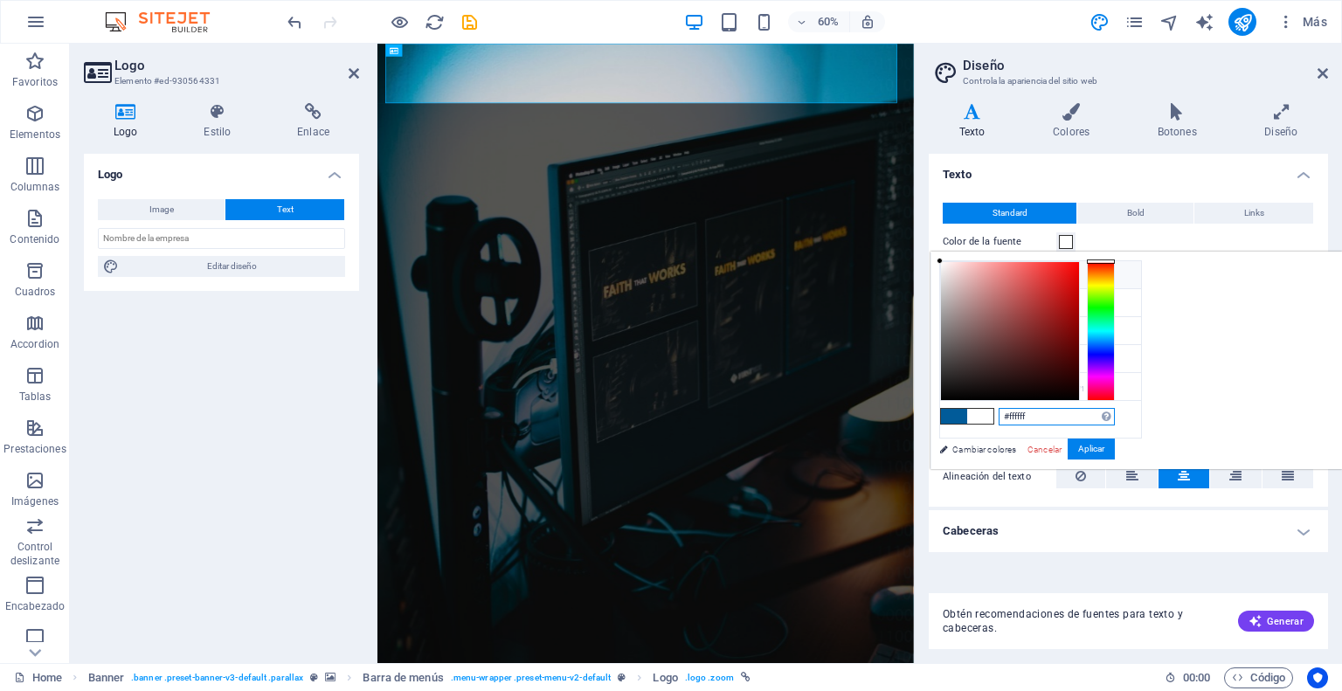
click at [1115, 418] on input "#ffffff" at bounding box center [1056, 416] width 116 height 17
paste input "015b99"
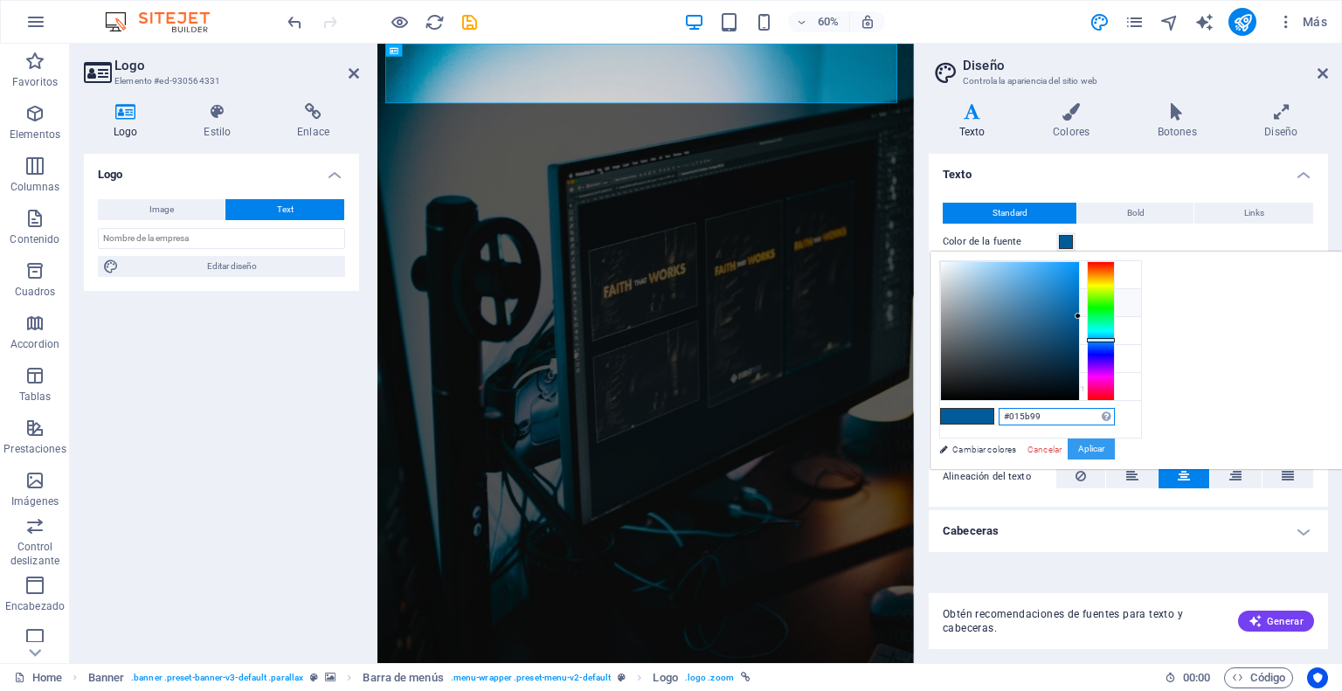
type input "#015b99"
click at [1115, 446] on button "Aplicar" at bounding box center [1091, 449] width 47 height 21
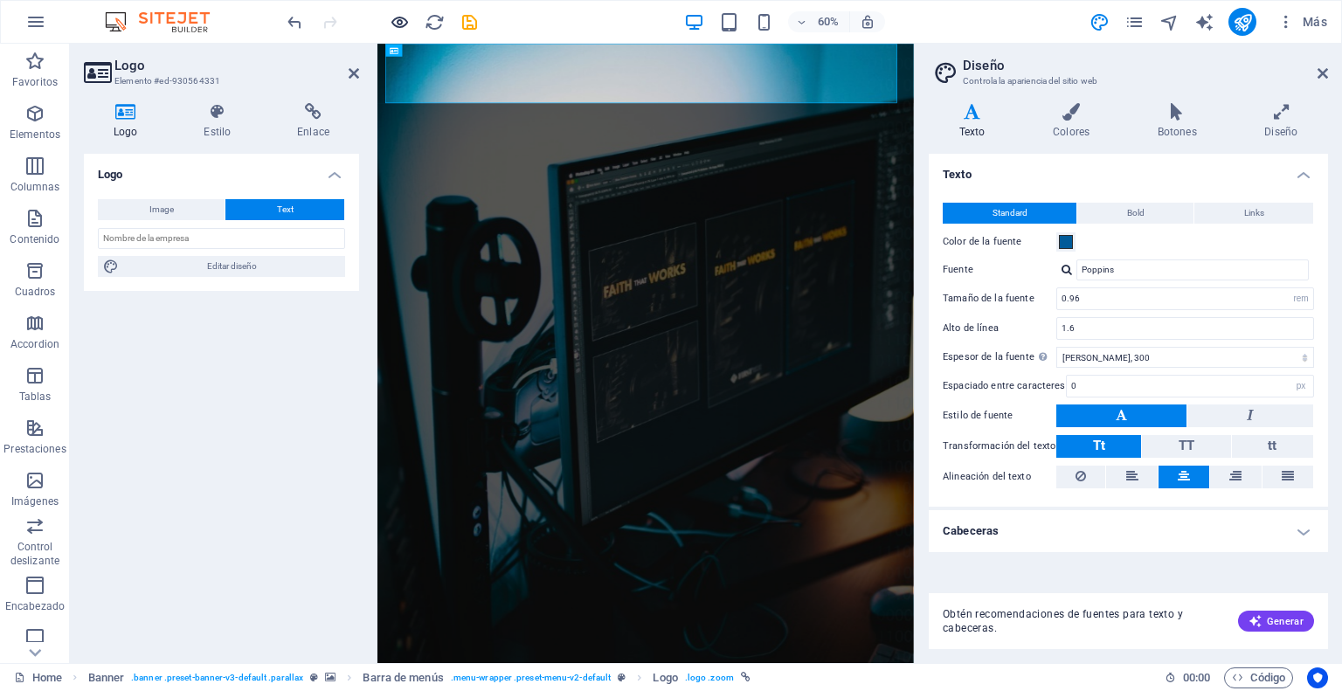
click at [391, 23] on icon "button" at bounding box center [400, 22] width 20 height 20
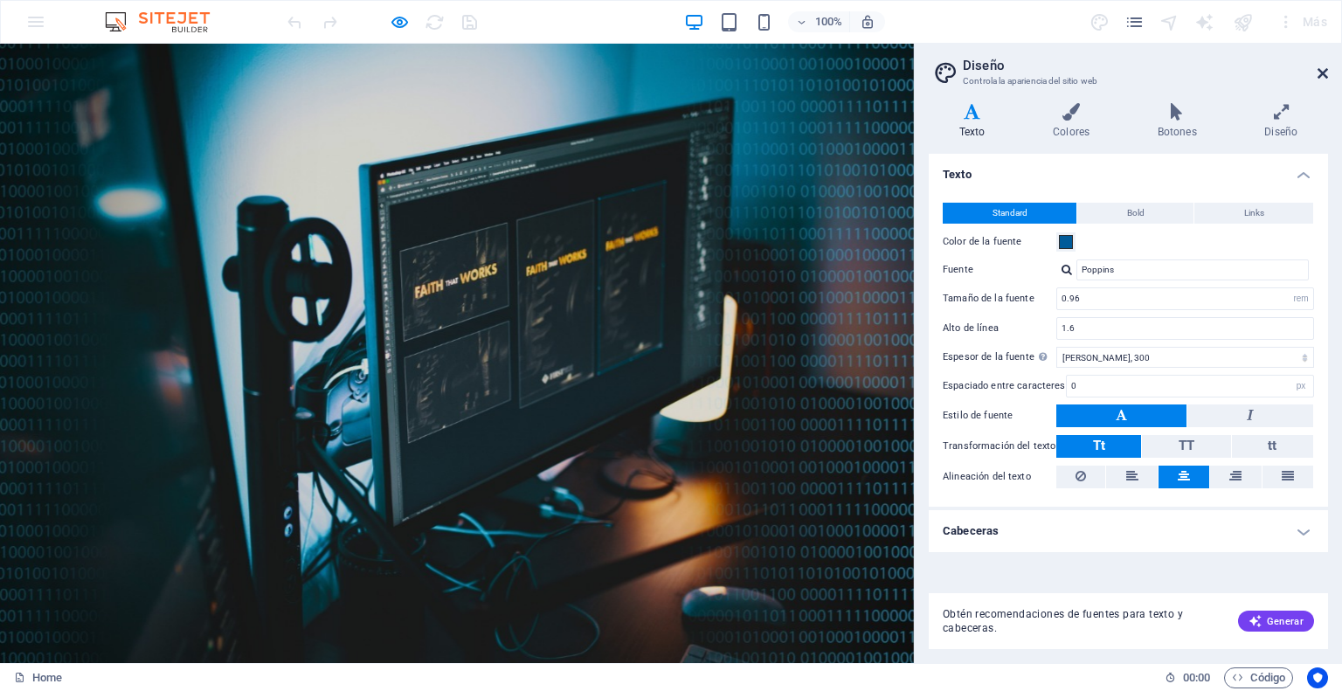
click at [1324, 77] on icon at bounding box center [1322, 73] width 10 height 14
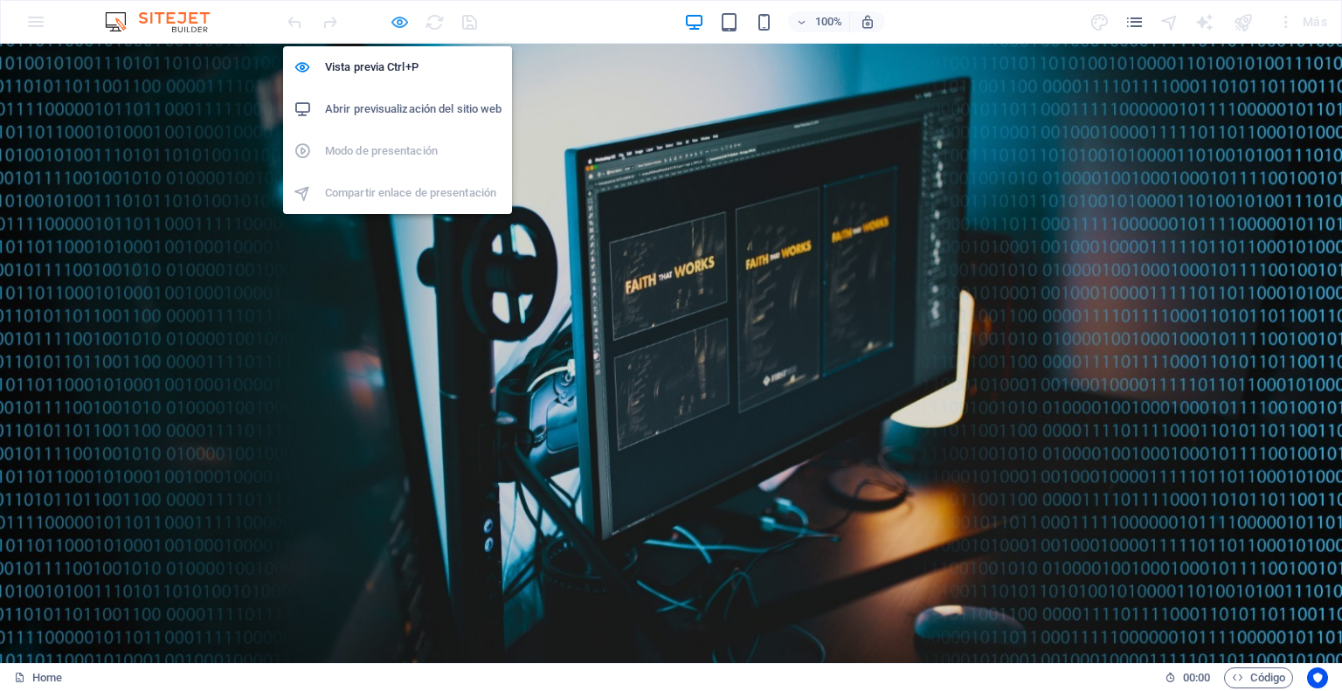
click at [404, 22] on icon "button" at bounding box center [400, 22] width 20 height 20
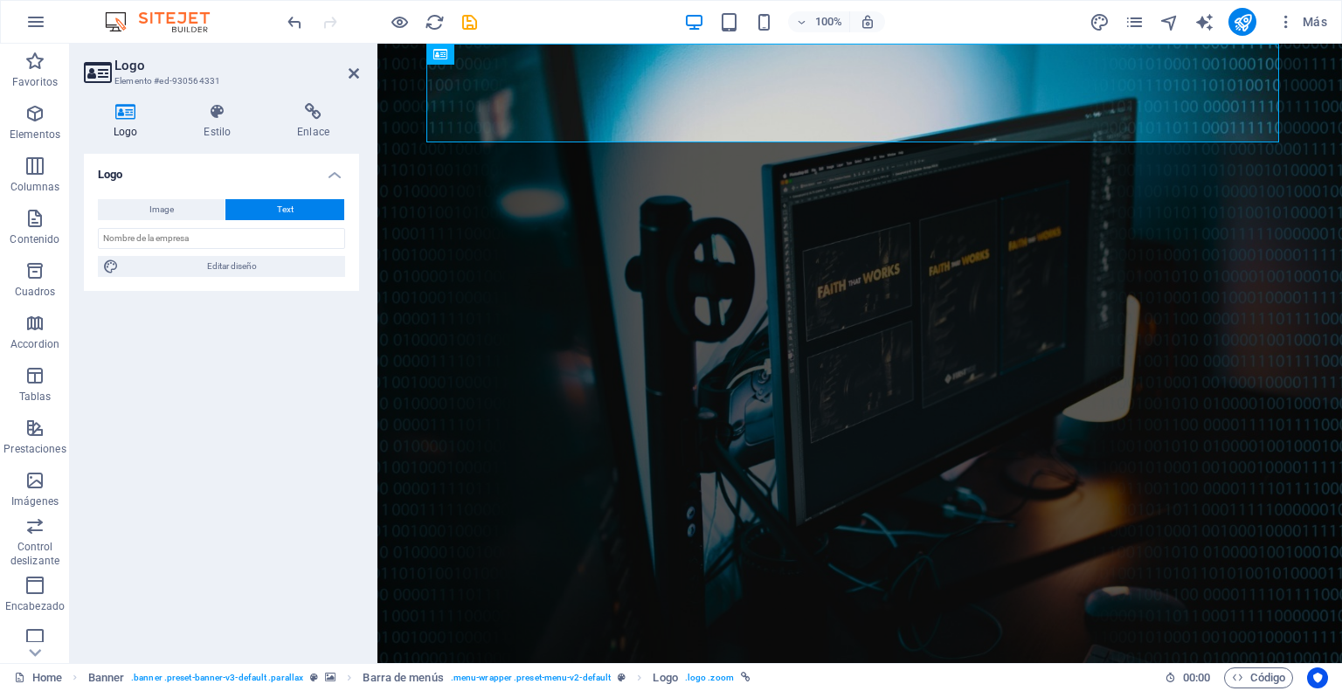
click at [128, 111] on icon at bounding box center [125, 111] width 83 height 17
click at [148, 210] on button "Image" at bounding box center [161, 209] width 127 height 21
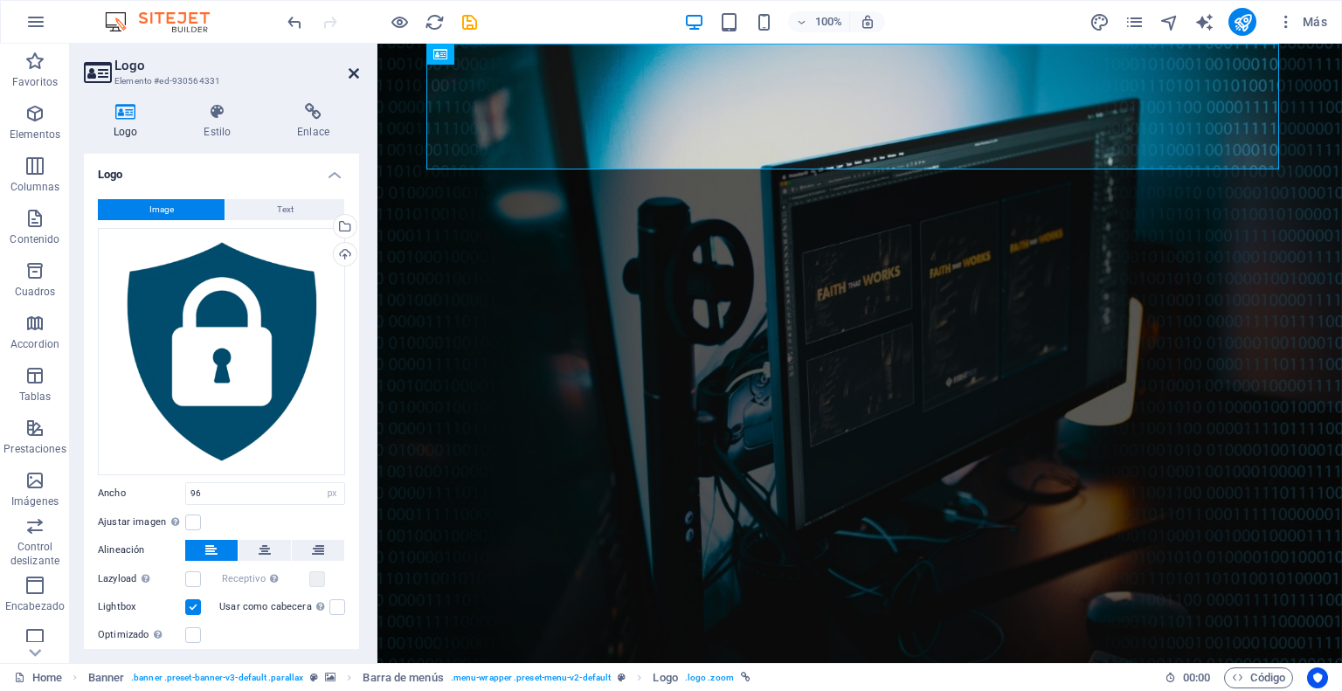
drag, startPoint x: 356, startPoint y: 76, endPoint x: 314, endPoint y: 45, distance: 53.1
click at [356, 76] on icon at bounding box center [354, 73] width 10 height 14
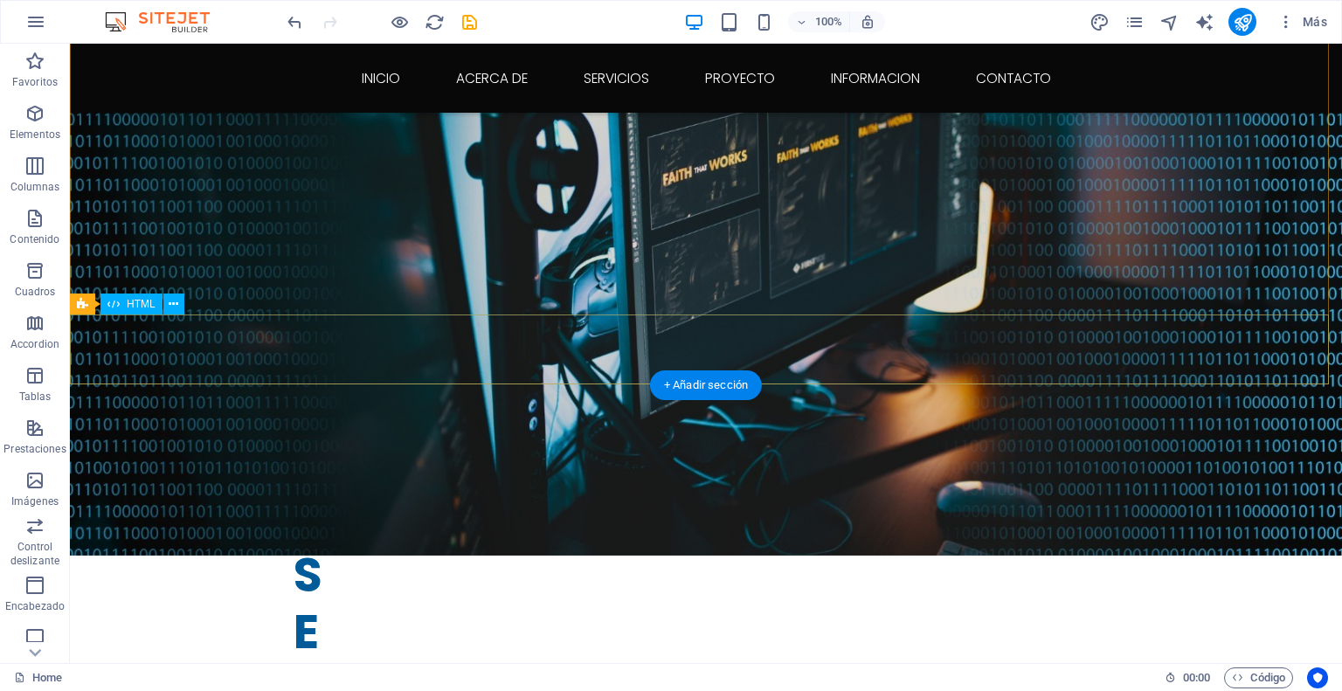
scroll to position [437, 0]
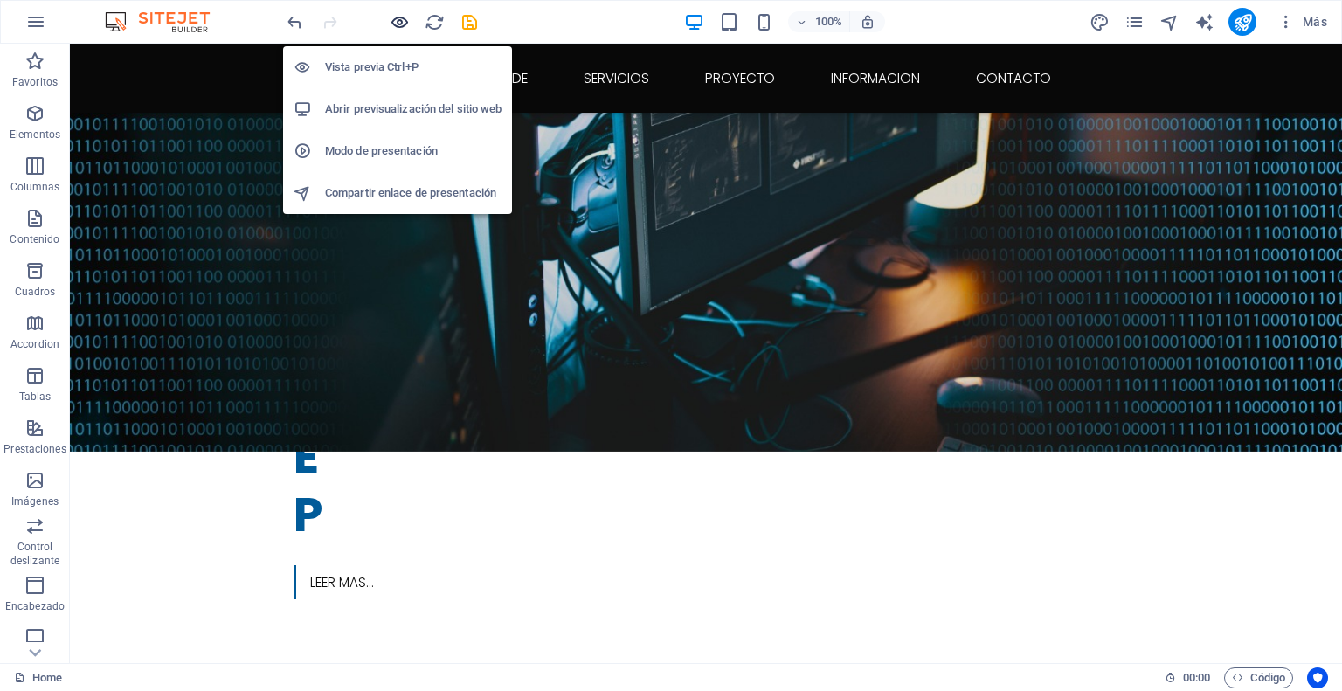
click at [398, 20] on icon "button" at bounding box center [400, 22] width 20 height 20
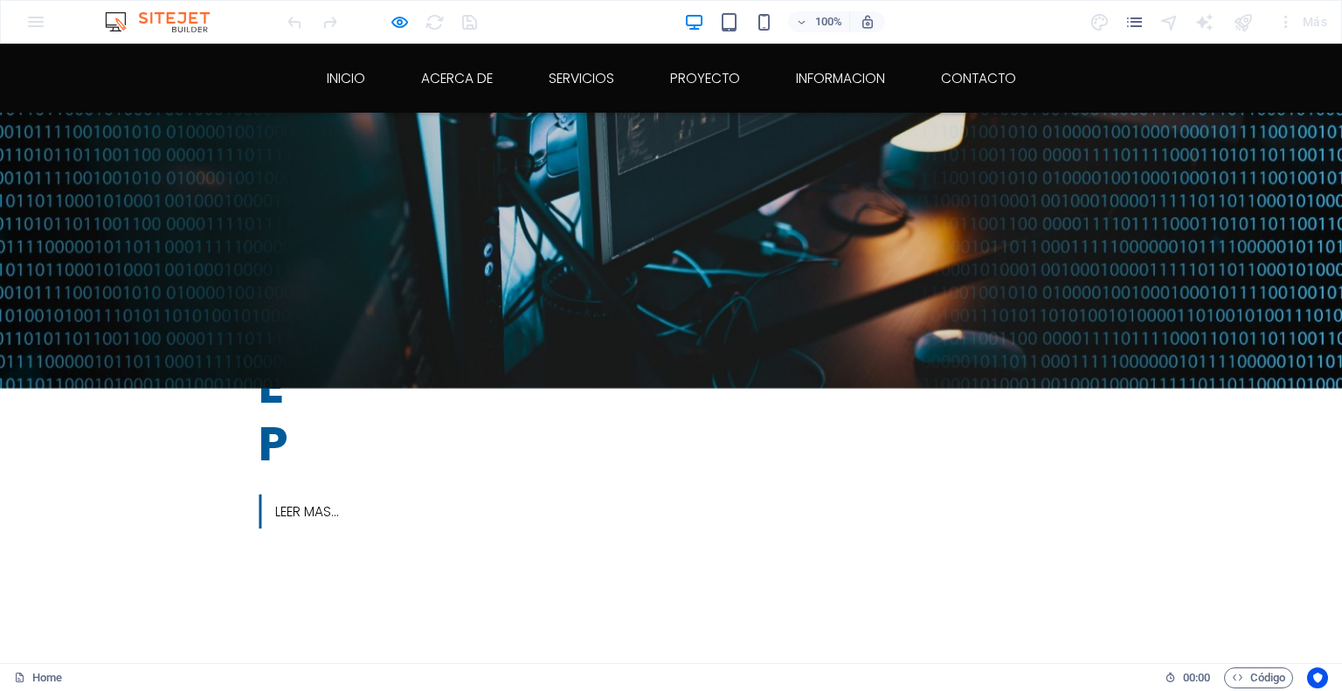
scroll to position [524, 0]
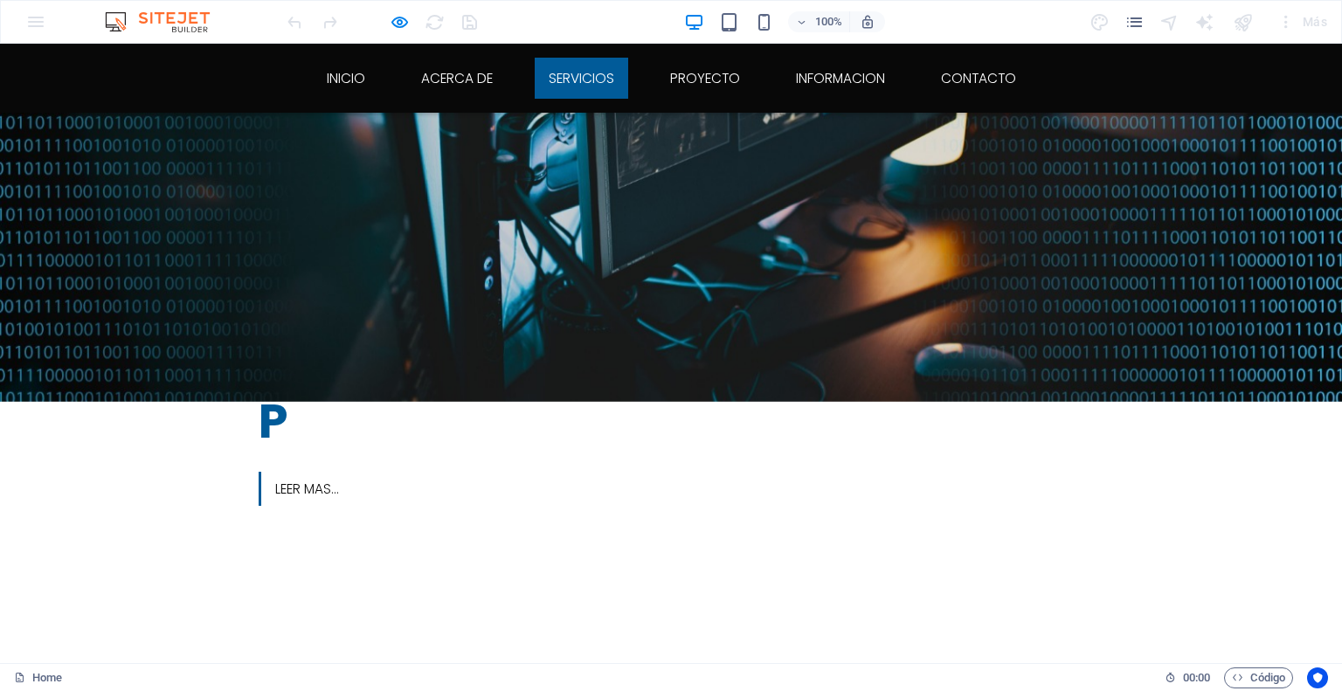
click at [578, 75] on link "Servicios" at bounding box center [581, 78] width 93 height 41
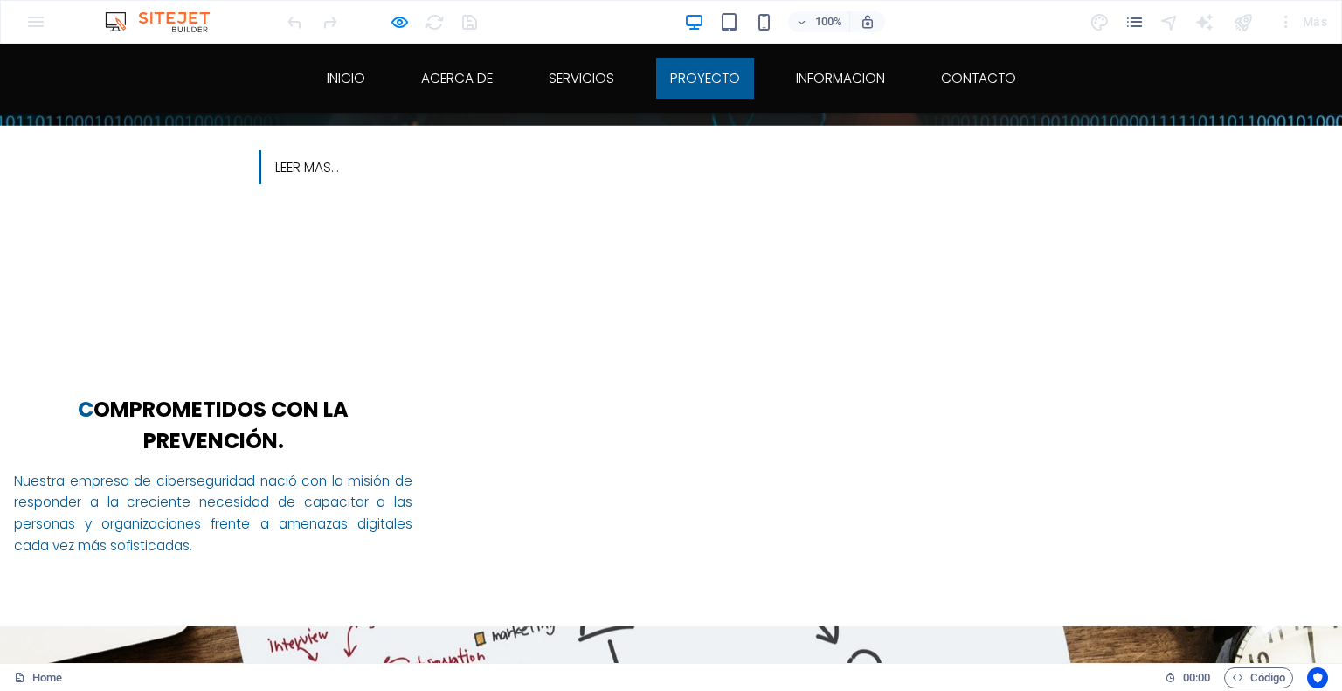
click at [729, 73] on link "Proyecto" at bounding box center [705, 78] width 98 height 41
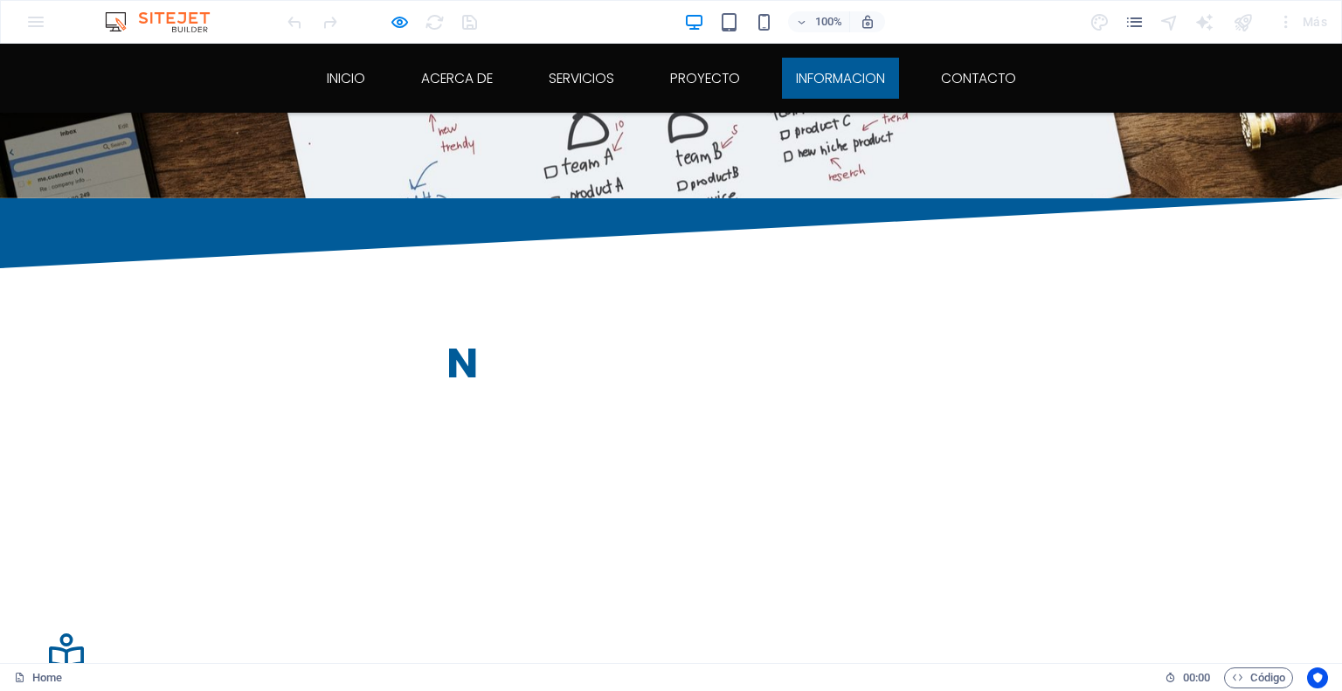
click at [825, 77] on link "Informacion" at bounding box center [840, 78] width 117 height 41
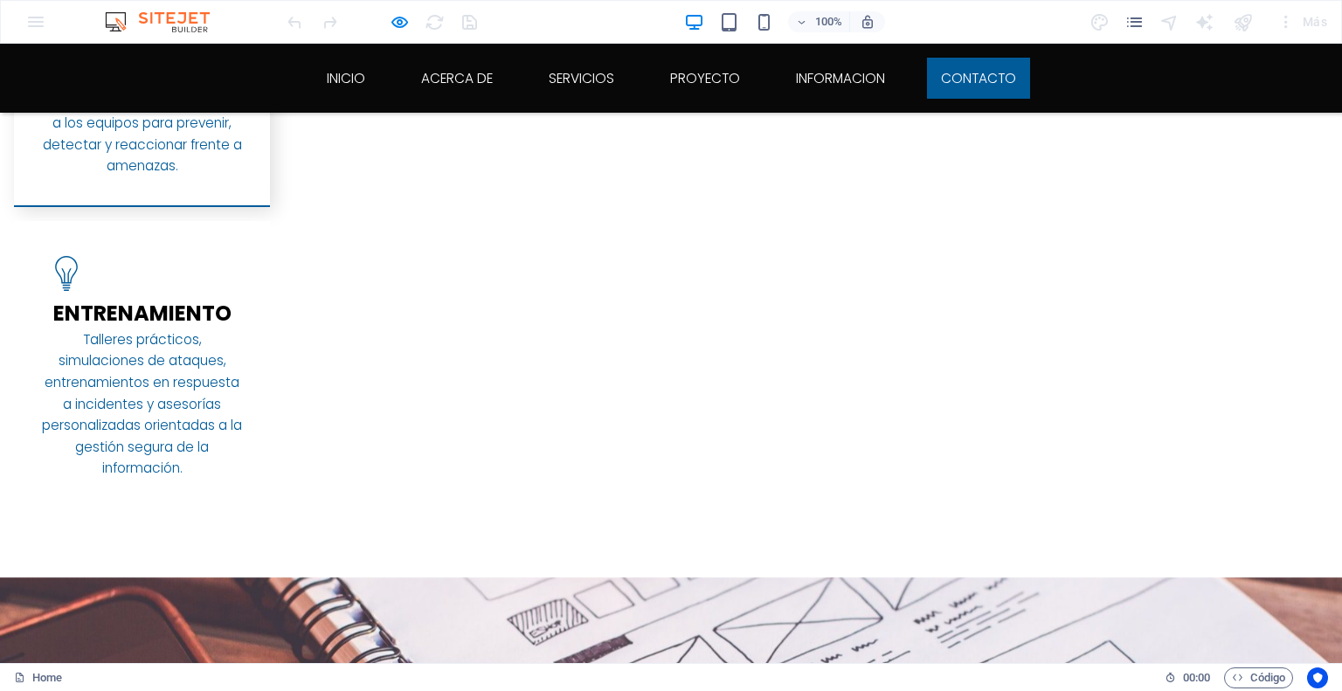
click at [945, 76] on link "Contacto" at bounding box center [978, 78] width 103 height 41
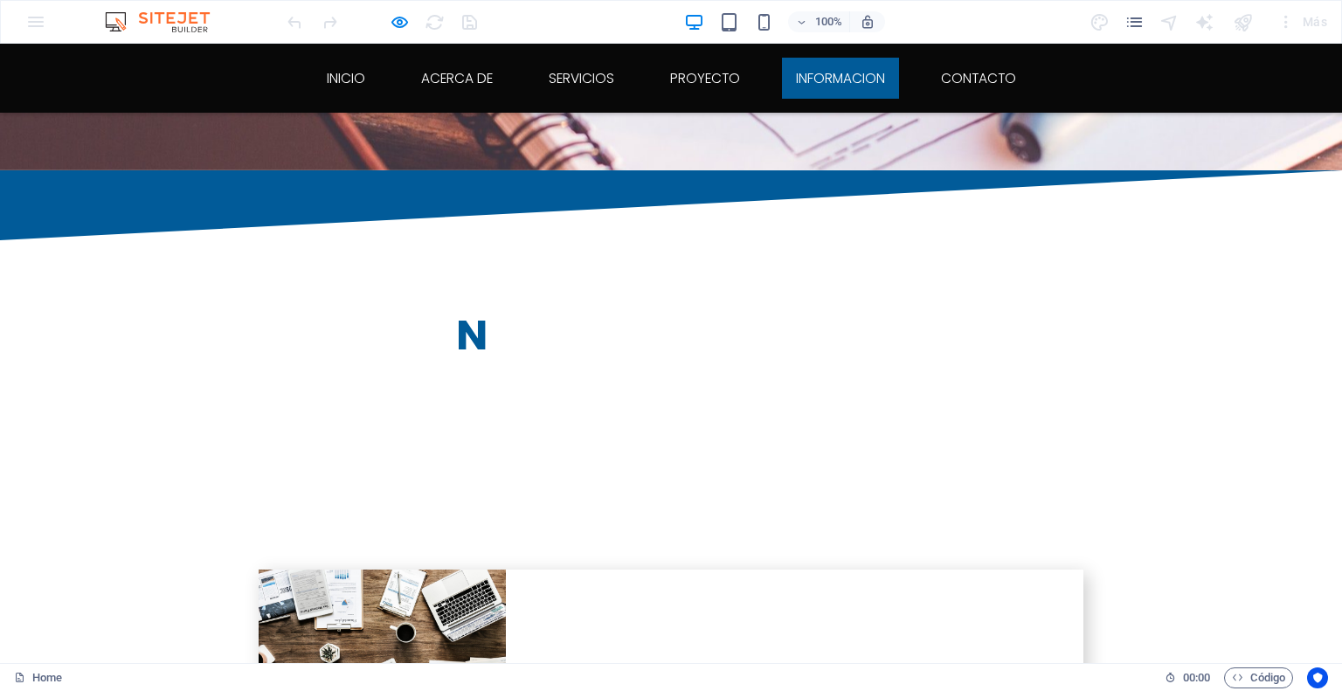
scroll to position [3375, 0]
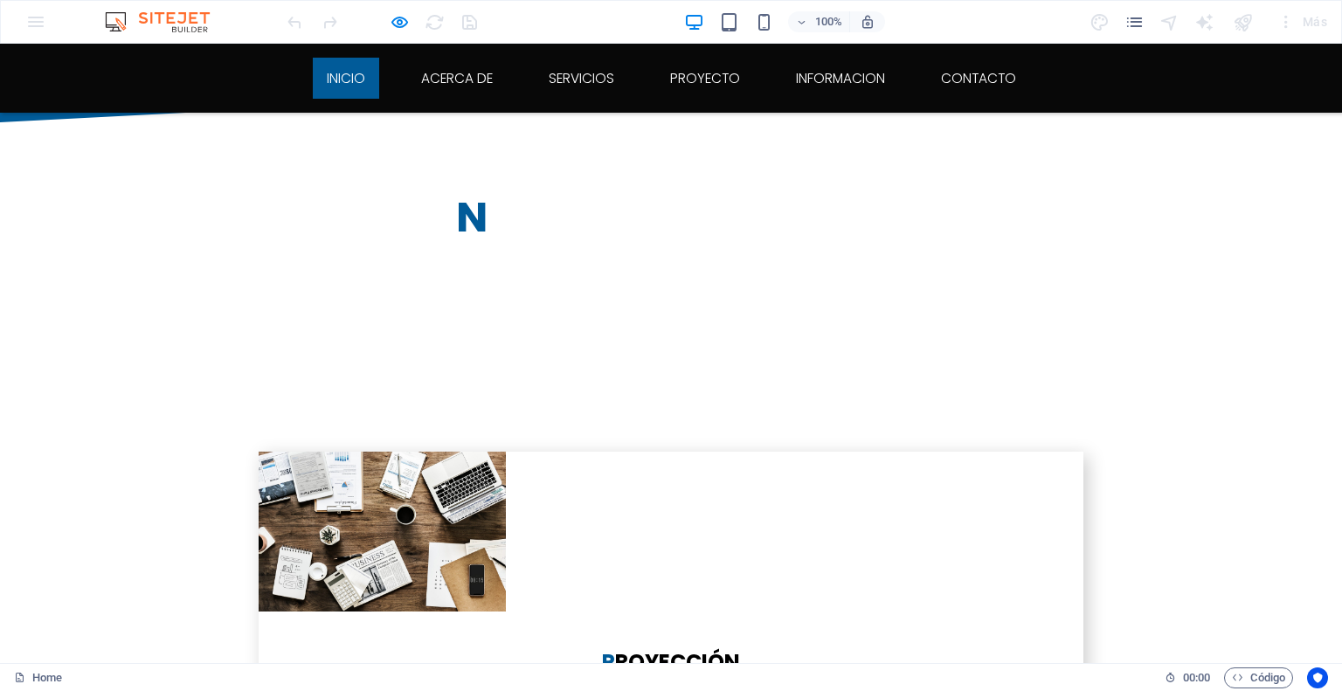
click at [342, 74] on link "inicio" at bounding box center [346, 78] width 66 height 41
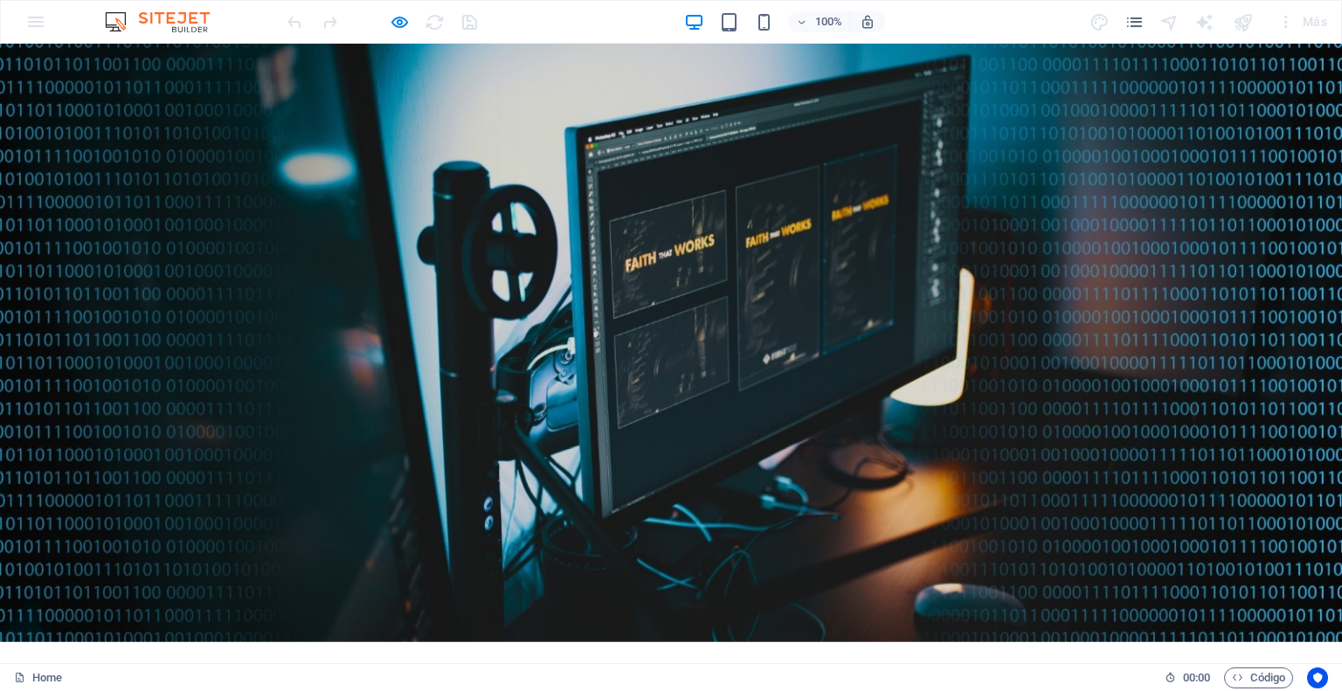
scroll to position [0, 0]
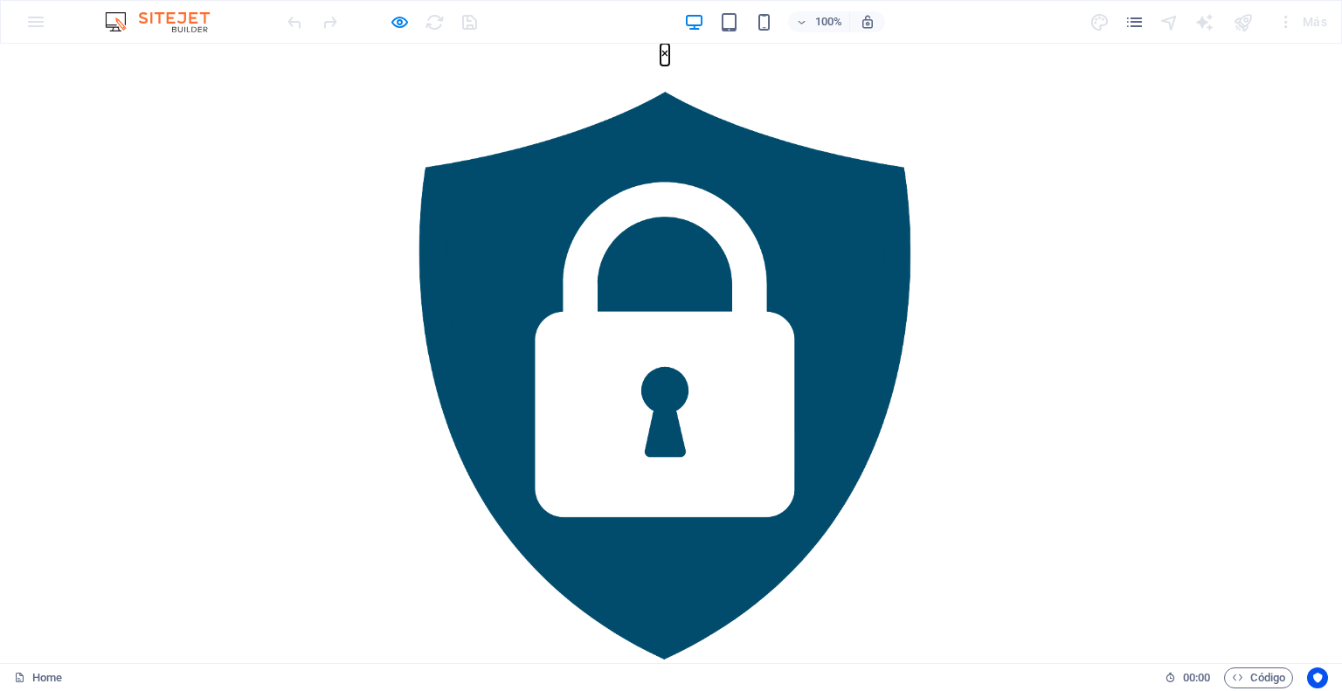
click at [669, 66] on button "×" at bounding box center [664, 55] width 9 height 22
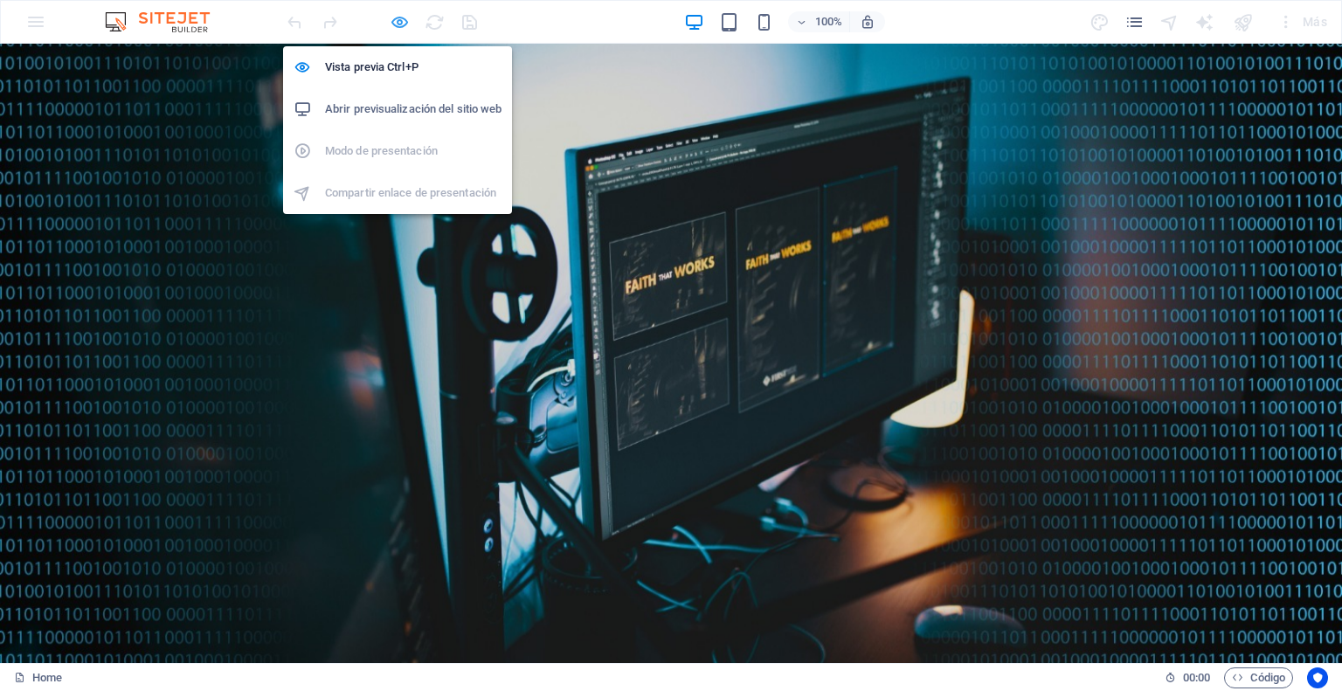
click at [397, 21] on icon "button" at bounding box center [400, 22] width 20 height 20
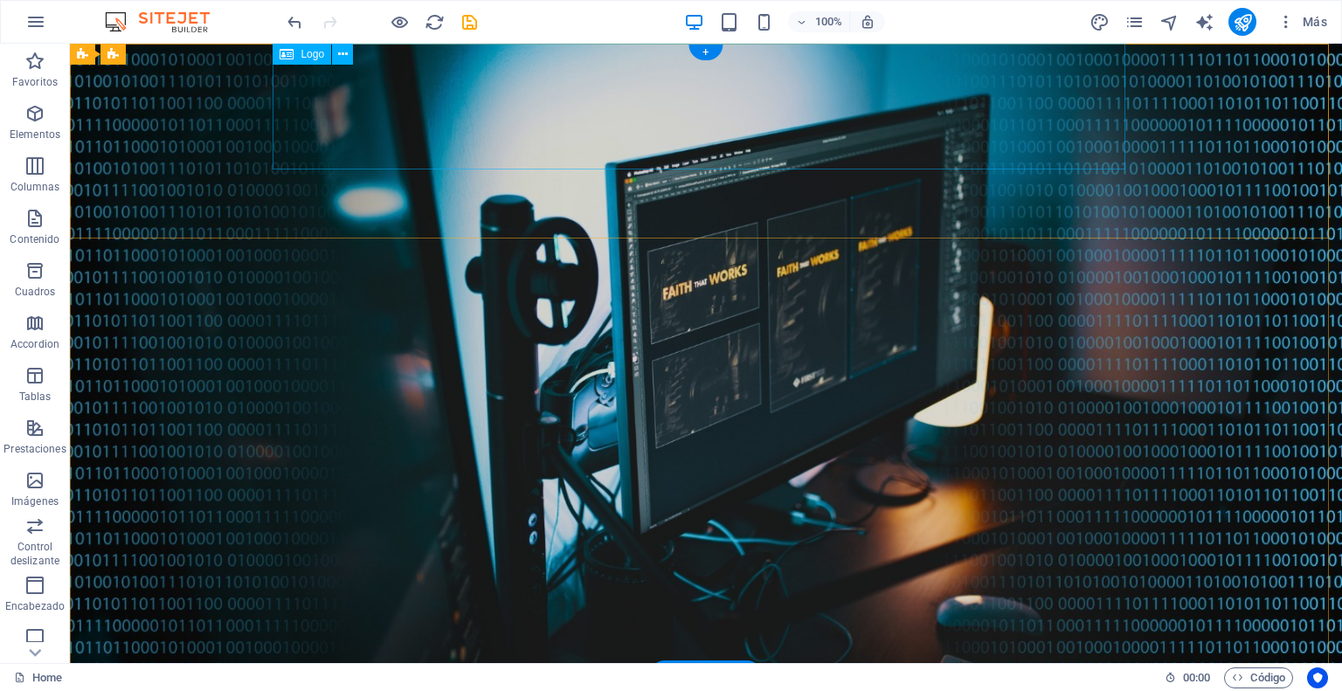
select select "px"
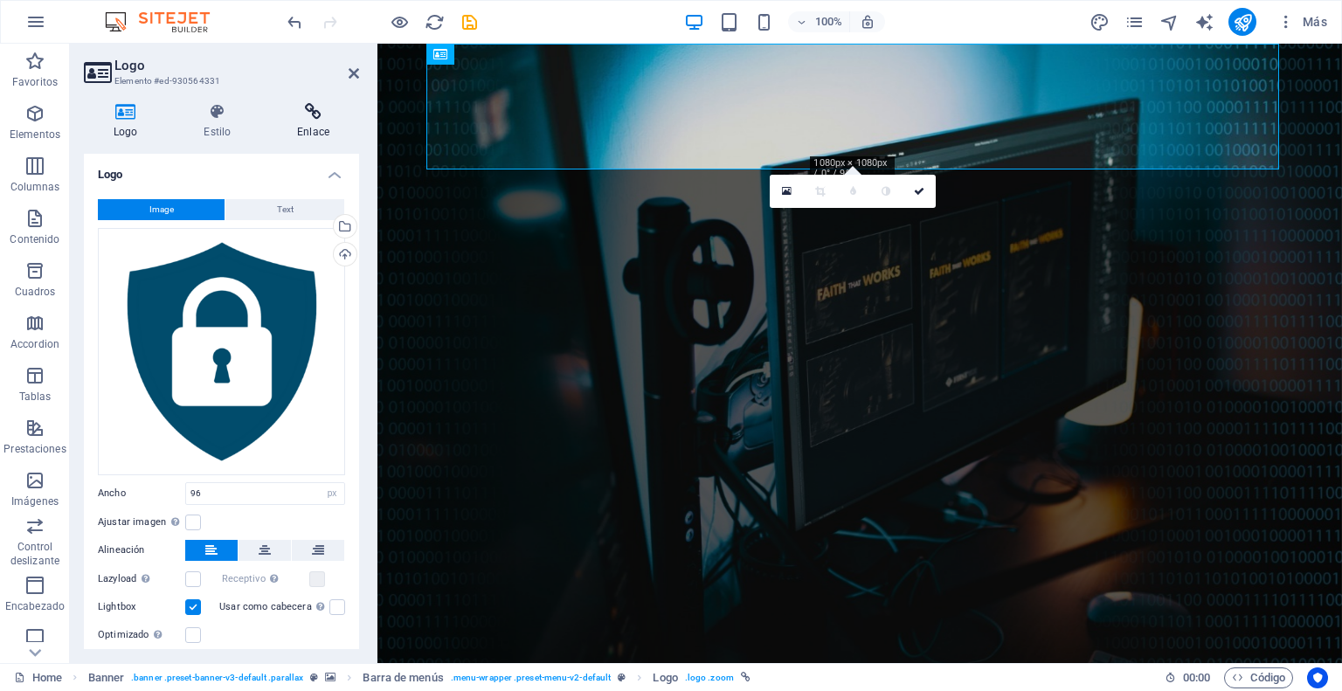
click at [322, 121] on h4 "Enlace" at bounding box center [313, 121] width 92 height 37
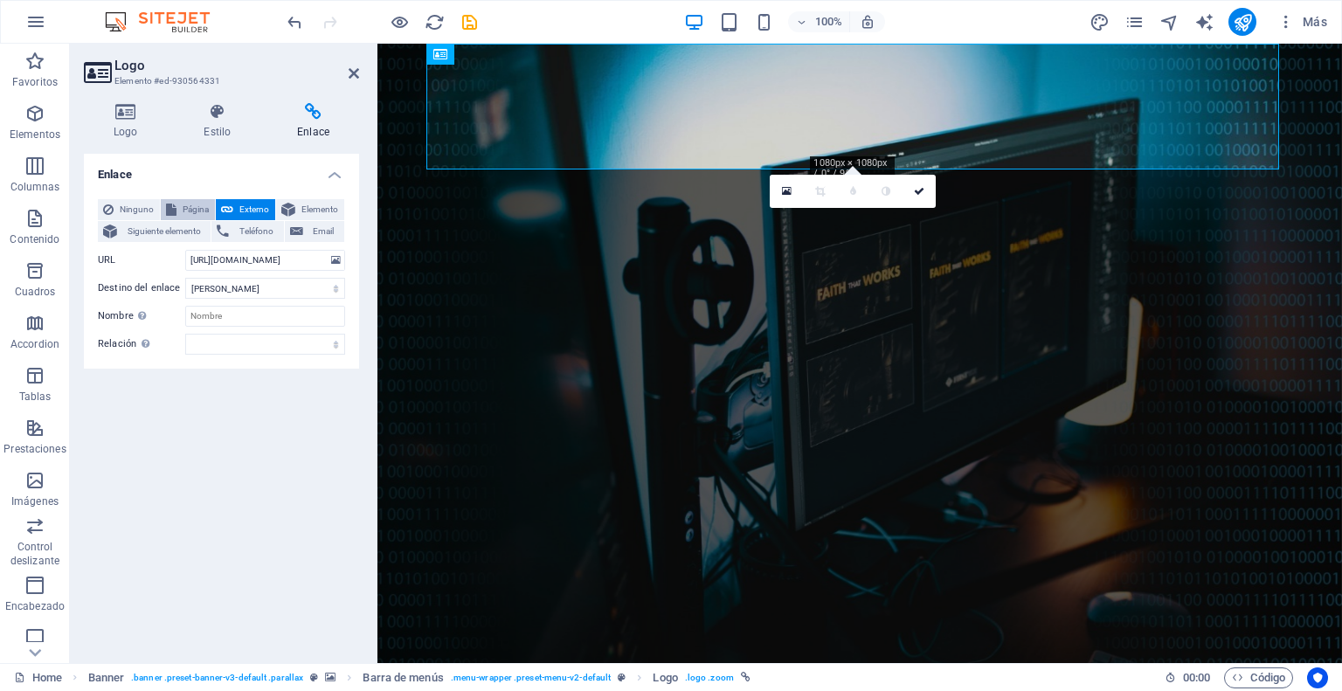
click at [189, 211] on span "Página" at bounding box center [196, 209] width 28 height 21
select select
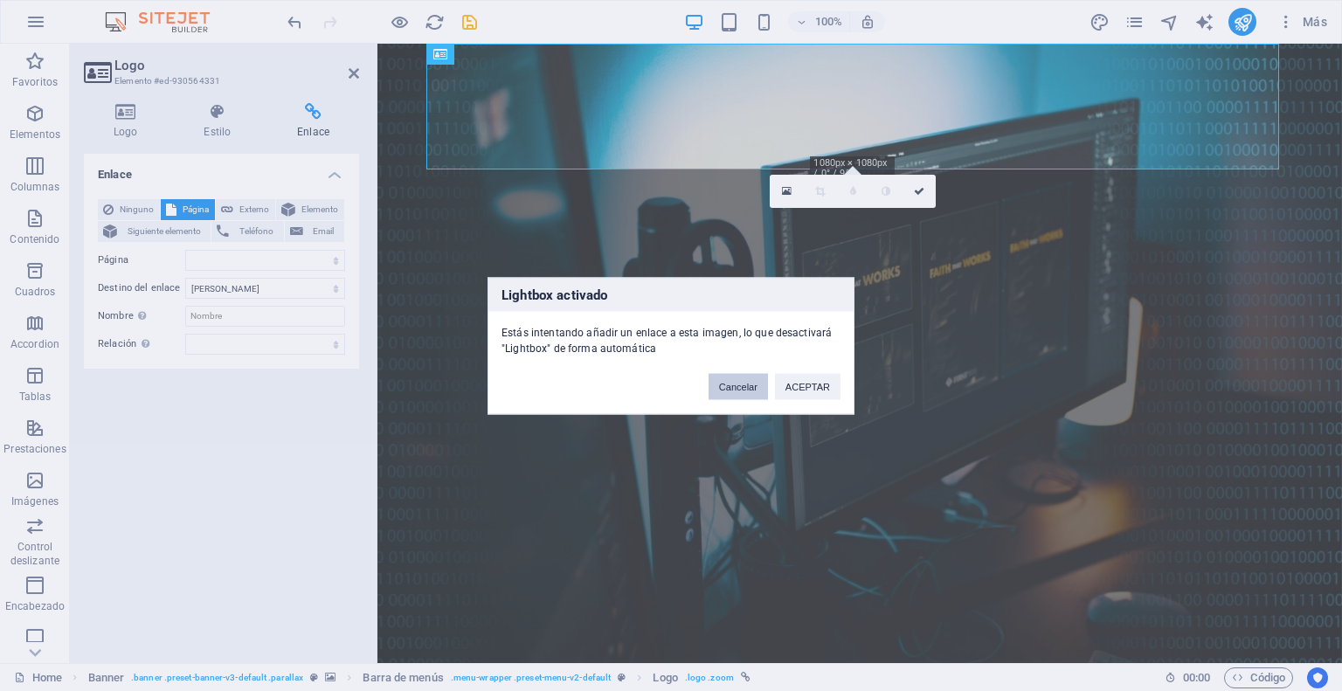
click at [737, 385] on button "Cancelar" at bounding box center [737, 386] width 59 height 26
select select
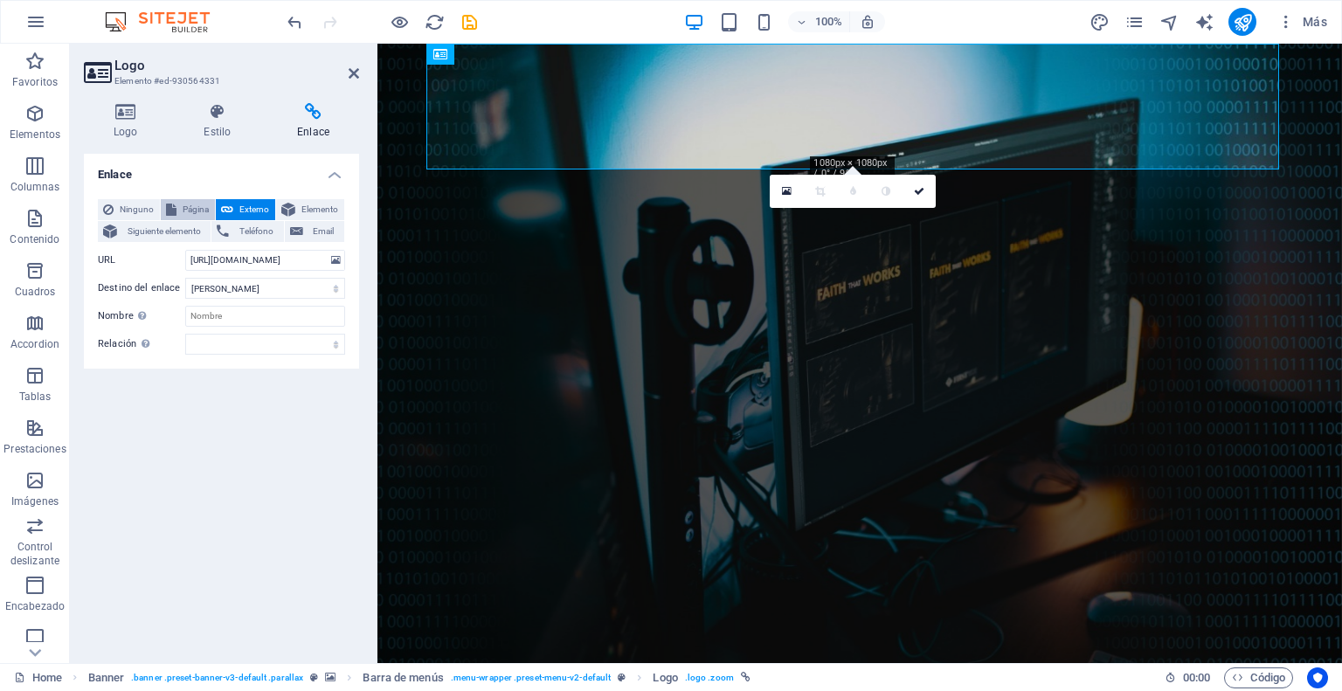
click at [193, 207] on span "Página" at bounding box center [196, 209] width 28 height 21
select select
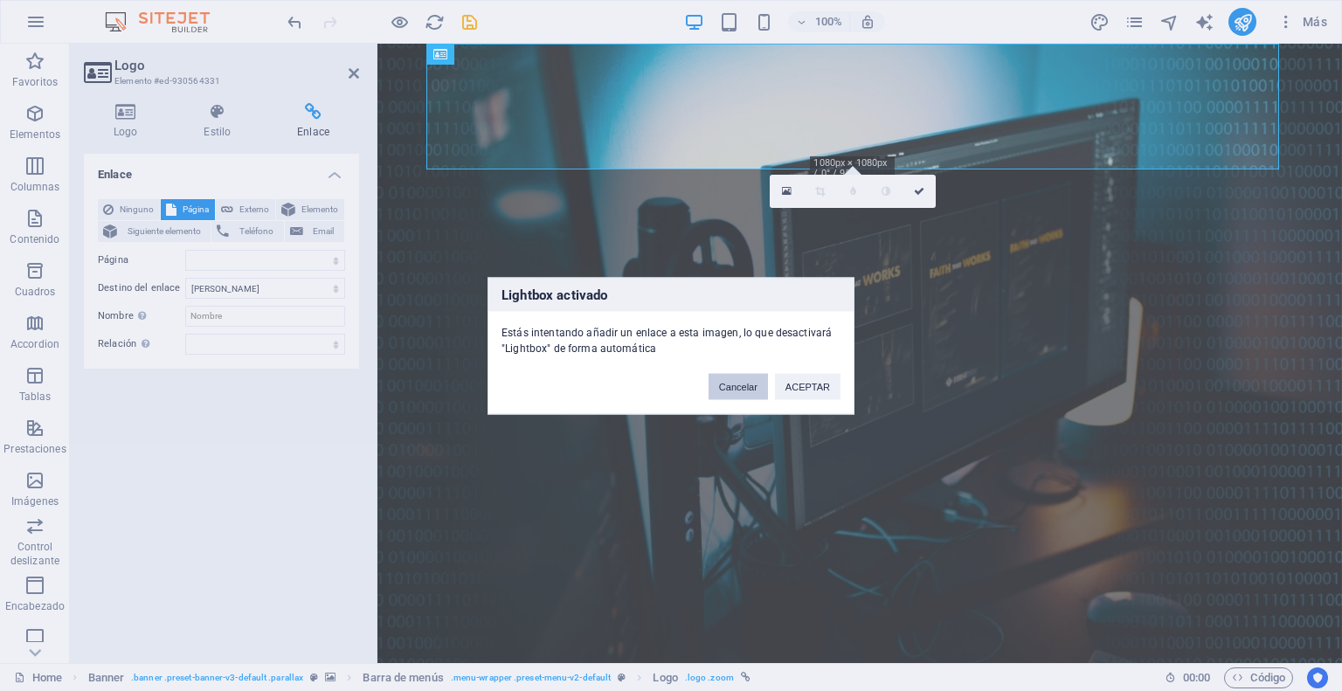
click at [743, 382] on button "Cancelar" at bounding box center [737, 386] width 59 height 26
select select
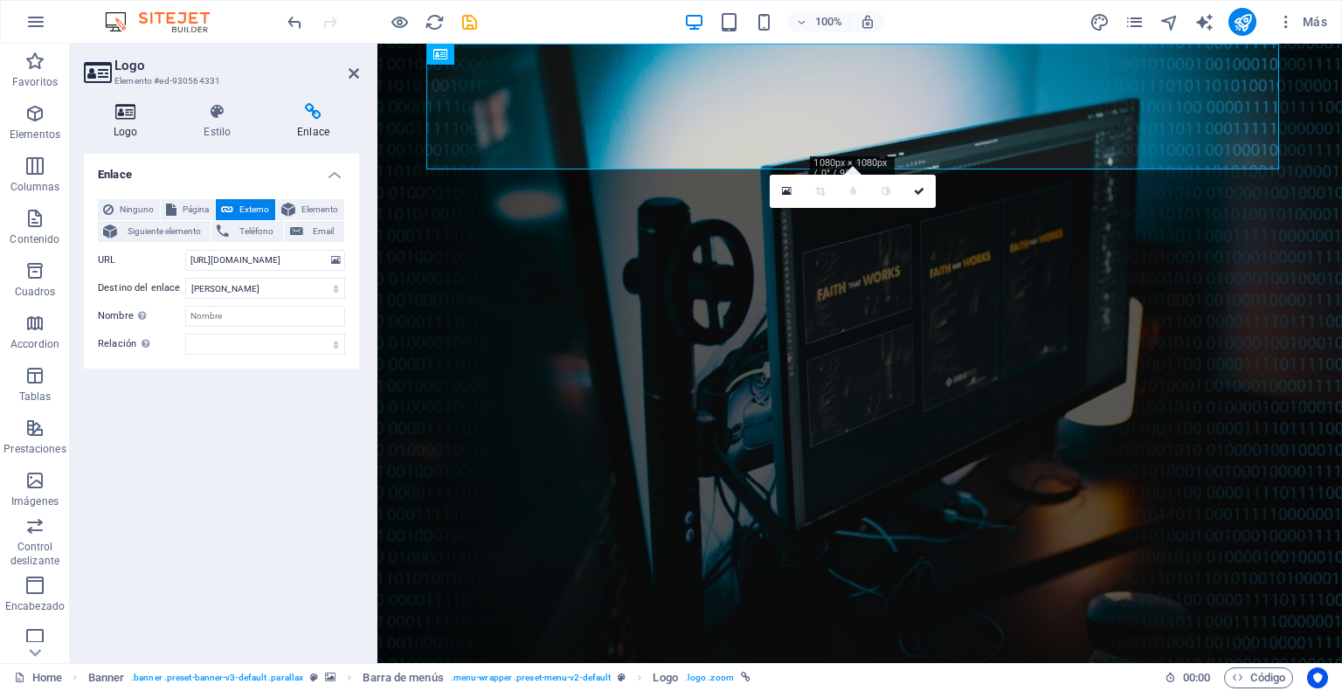
click at [133, 118] on icon at bounding box center [125, 111] width 83 height 17
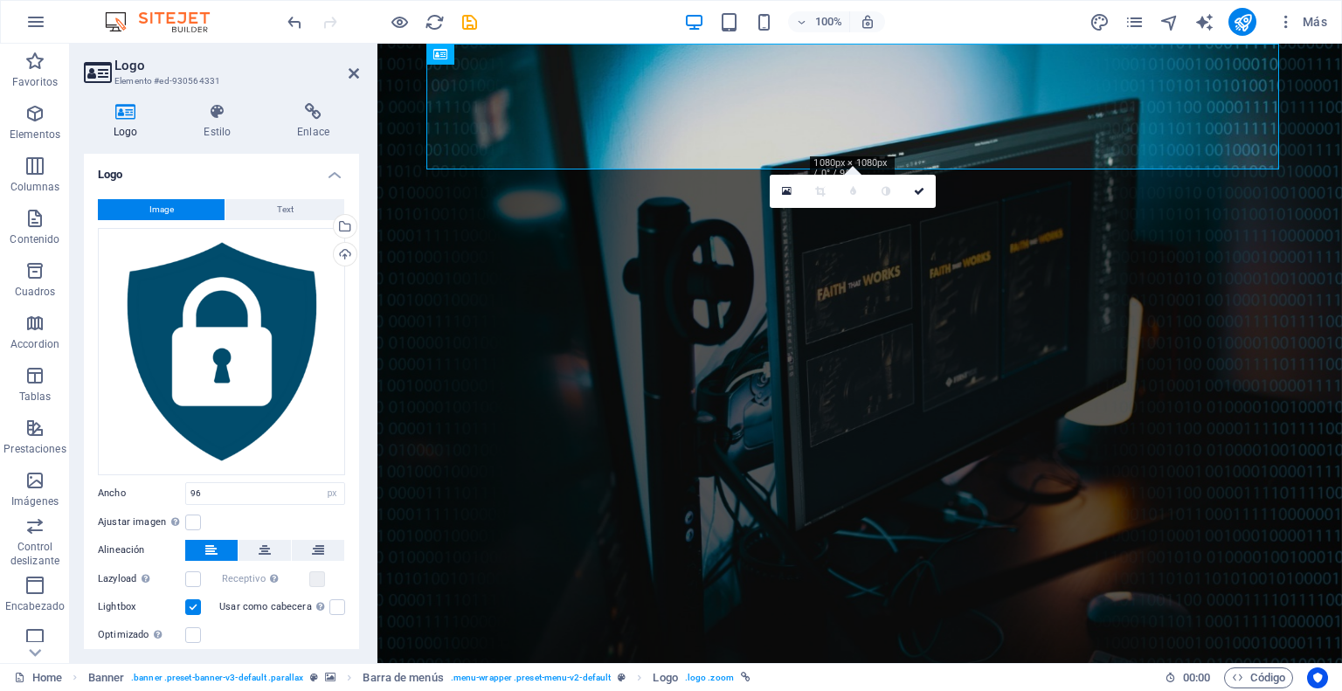
click at [196, 604] on label at bounding box center [193, 607] width 16 height 16
click at [0, 0] on input "Lightbox" at bounding box center [0, 0] width 0 height 0
click at [319, 112] on icon at bounding box center [313, 111] width 92 height 17
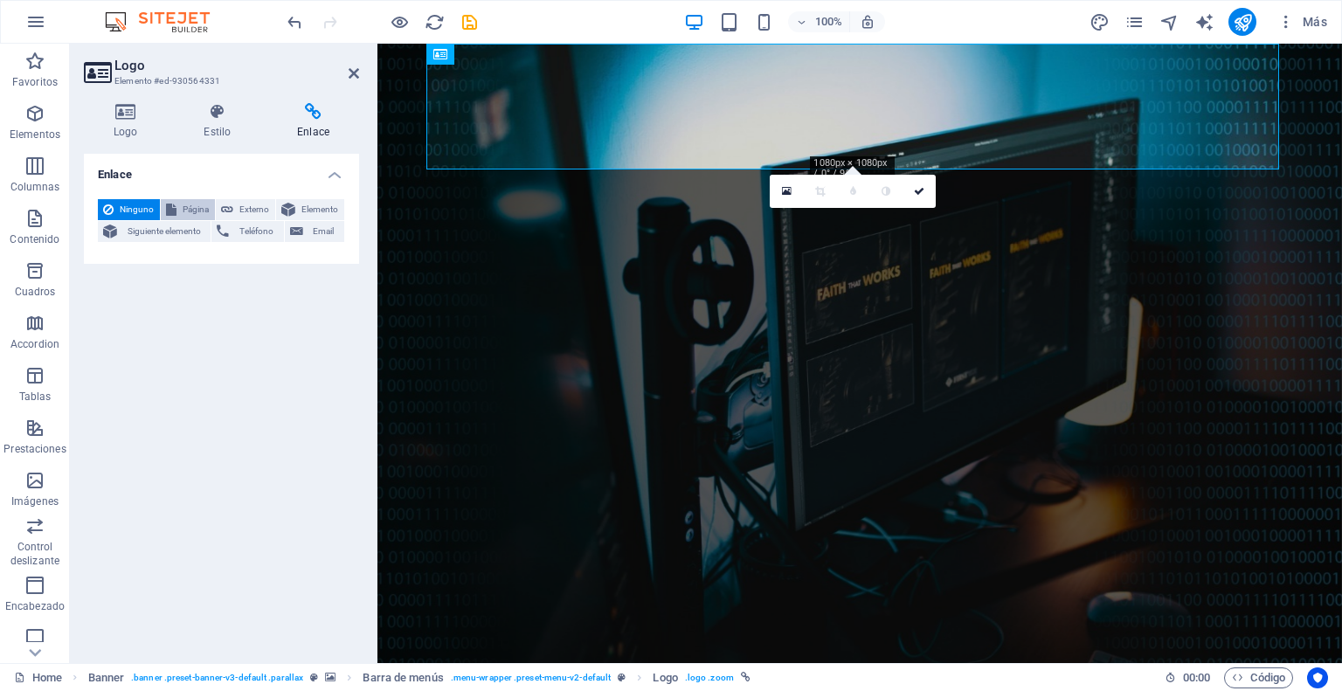
click at [185, 209] on span "Página" at bounding box center [196, 209] width 28 height 21
select select
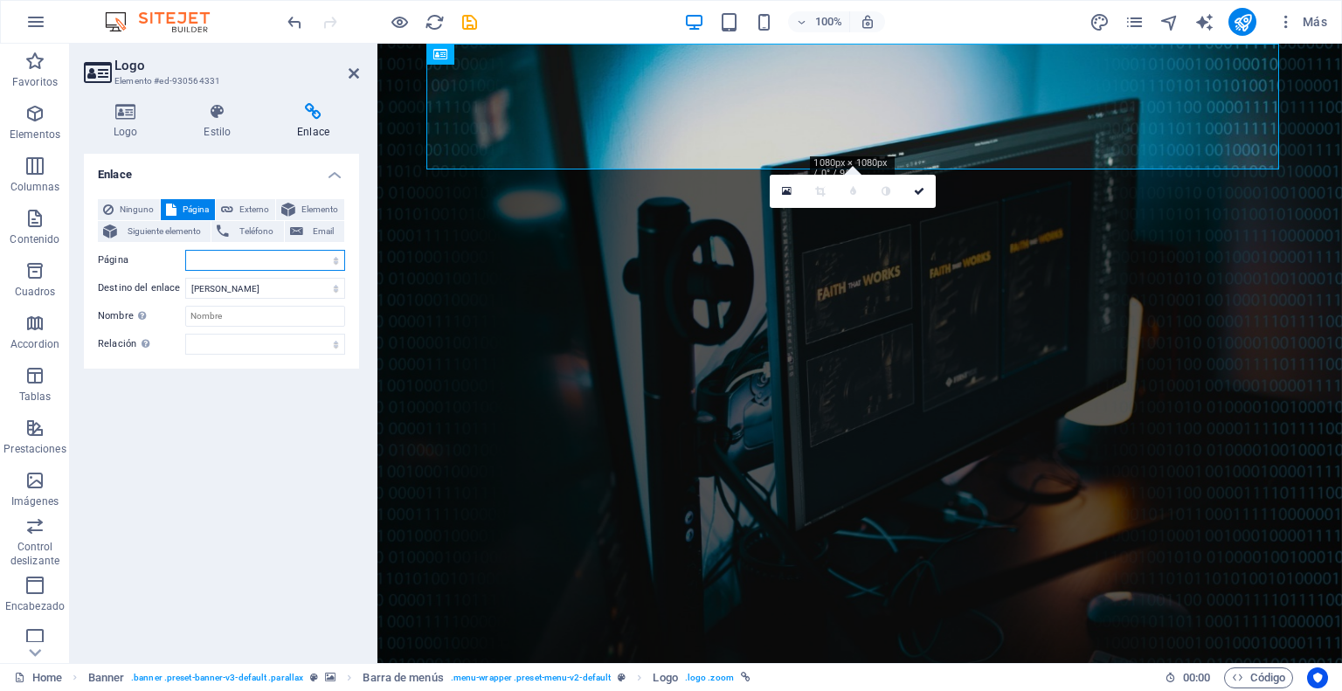
click at [341, 258] on select "Home Subpage Legal Notice Privacy" at bounding box center [265, 260] width 160 height 21
select select "0"
click at [185, 250] on select "Home Subpage Legal Notice Privacy" at bounding box center [265, 260] width 160 height 21
select select
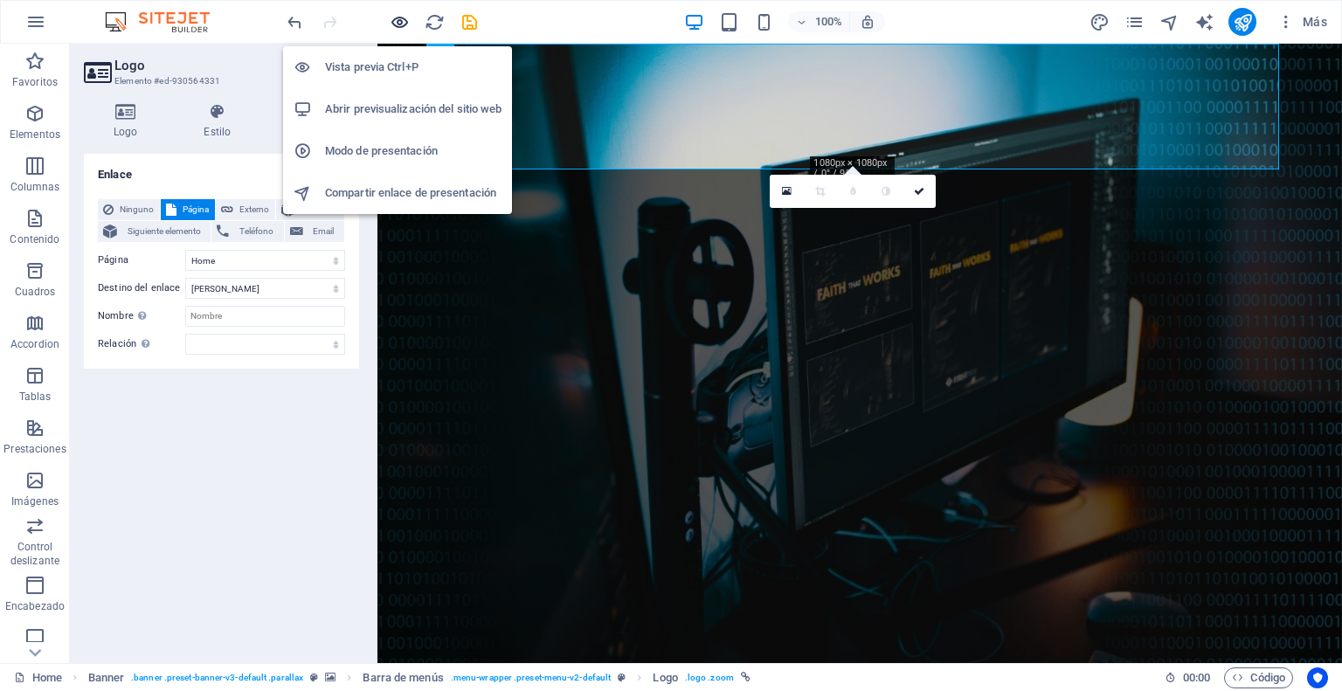
click at [401, 15] on icon "button" at bounding box center [400, 22] width 20 height 20
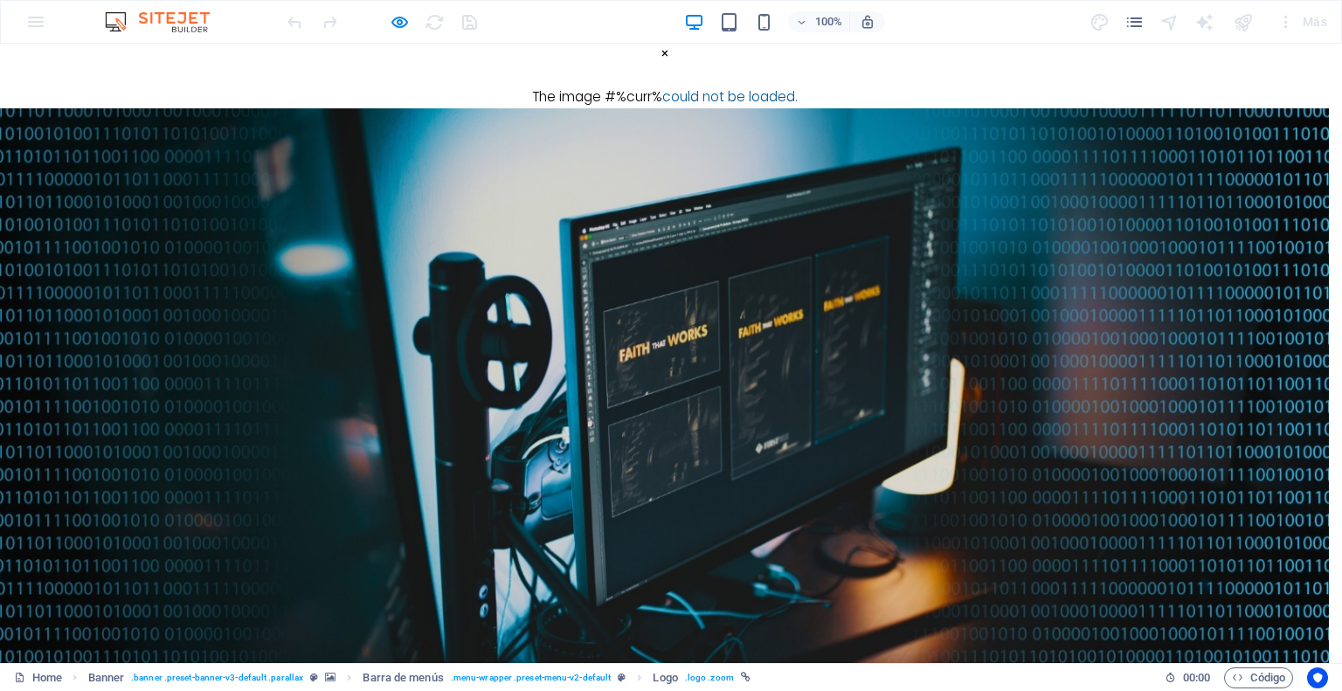
click at [730, 108] on div "× The image #%curr% could not be loaded." at bounding box center [664, 76] width 1329 height 65
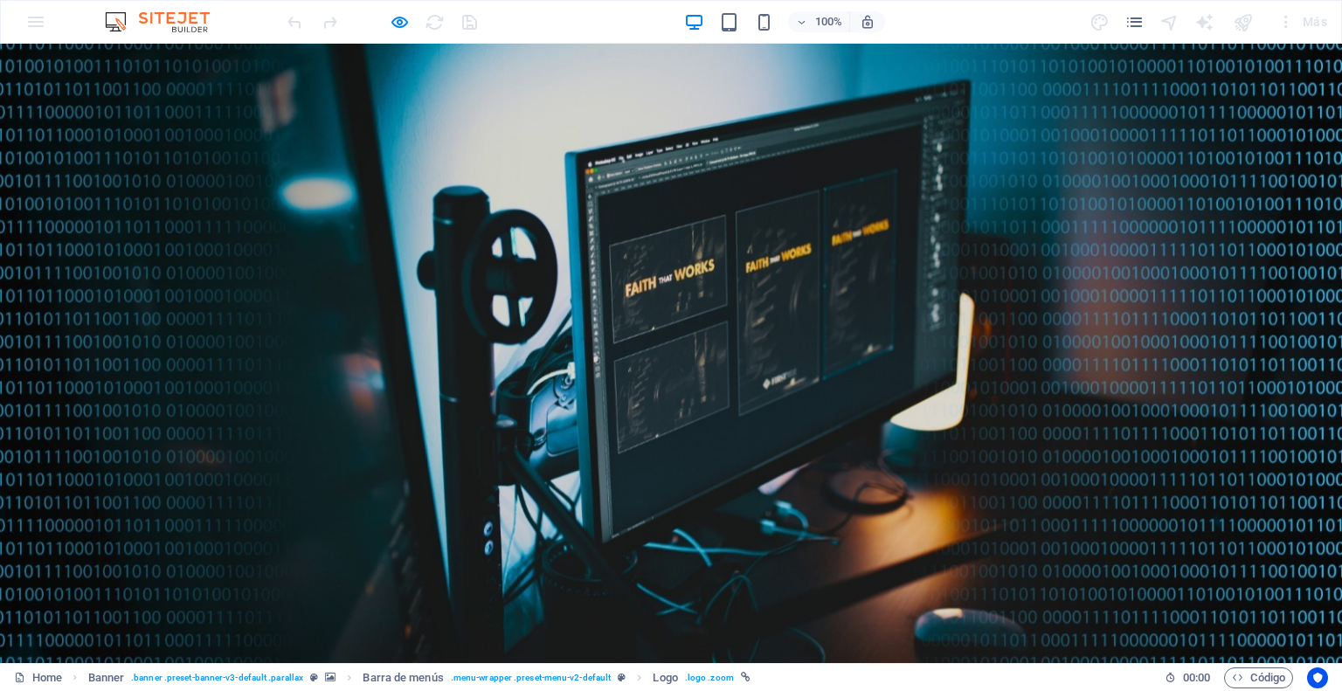
click at [415, 18] on div at bounding box center [382, 22] width 196 height 28
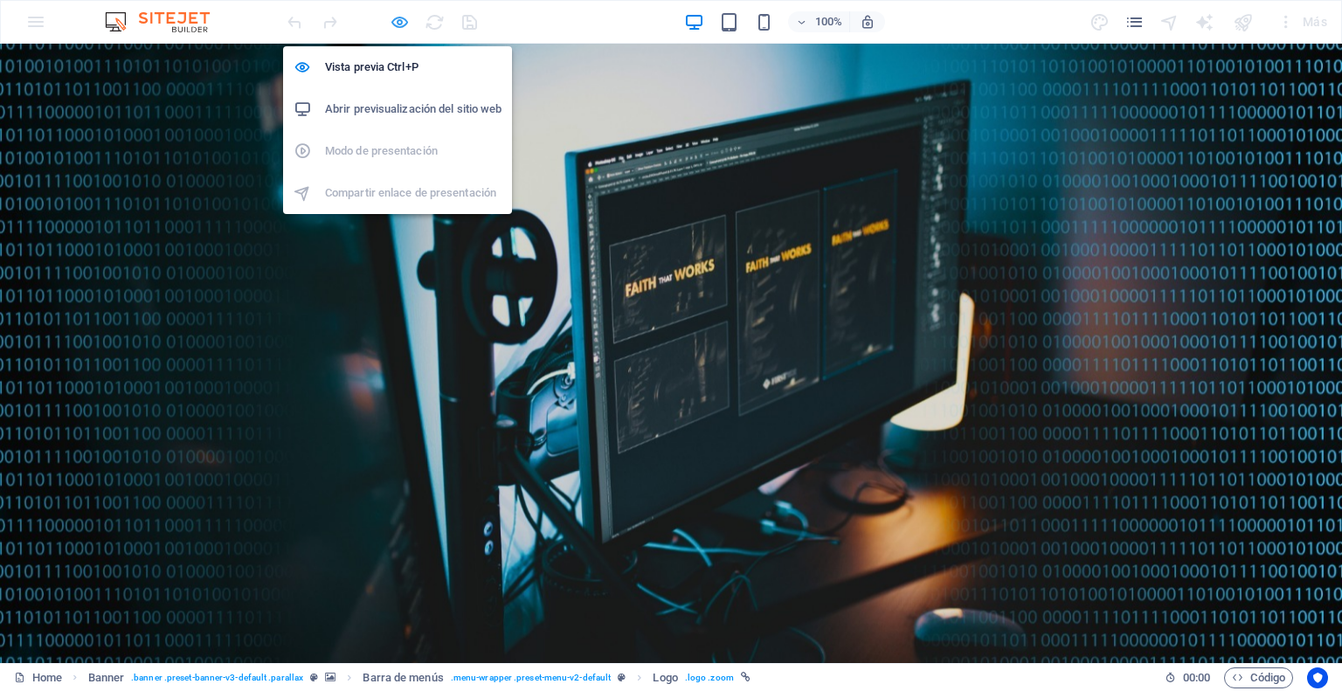
click at [398, 22] on icon "button" at bounding box center [400, 22] width 20 height 20
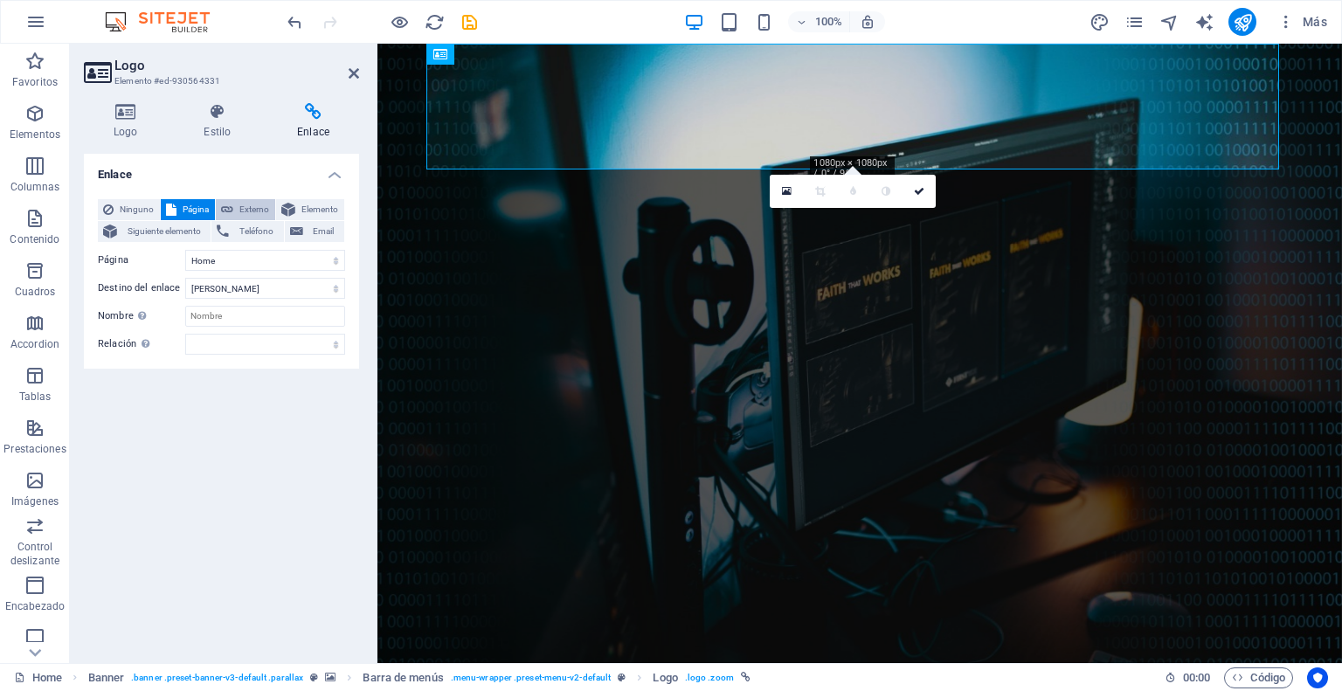
click at [240, 207] on span "Externo" at bounding box center [253, 209] width 31 height 21
select select "blank"
select select
click at [193, 211] on span "Página" at bounding box center [196, 209] width 28 height 21
select select
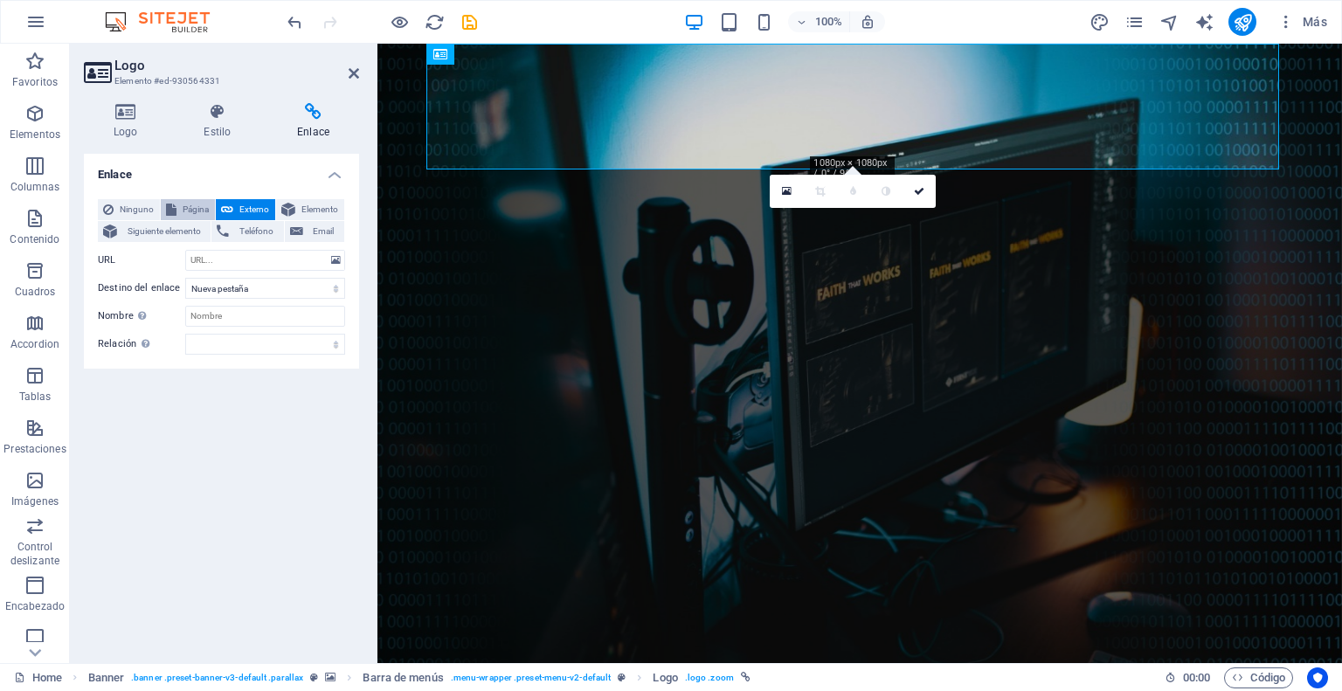
select select
click at [329, 258] on select "Home Subpage Legal Notice Privacy" at bounding box center [265, 260] width 160 height 21
click at [242, 207] on span "Externo" at bounding box center [253, 209] width 31 height 21
select select "blank"
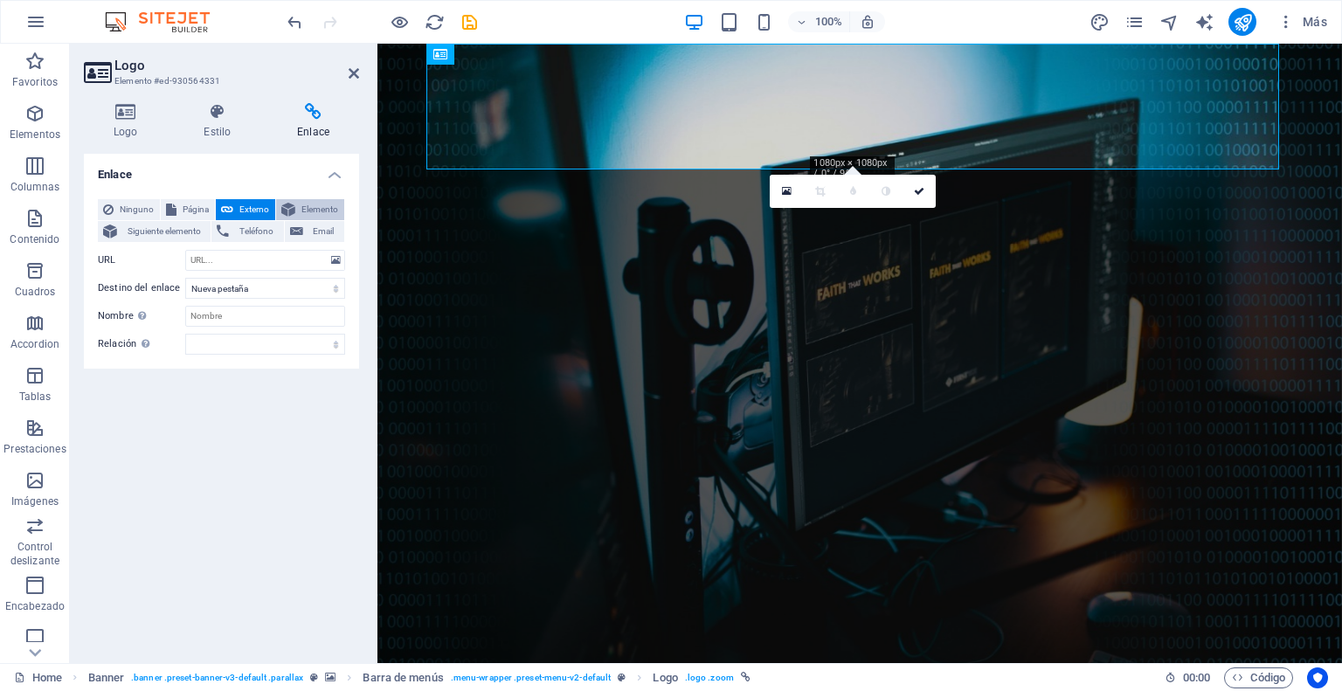
click at [307, 209] on span "Elemento" at bounding box center [320, 209] width 38 height 21
select select
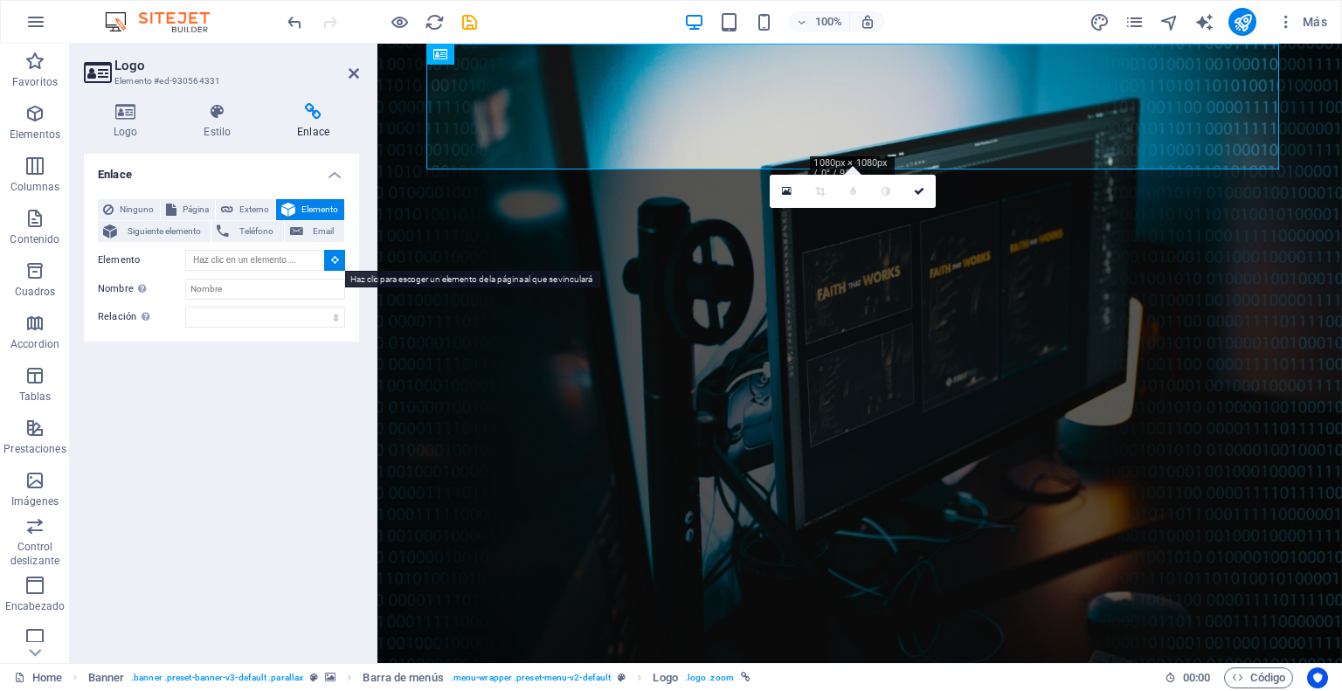
click at [332, 260] on icon at bounding box center [335, 259] width 8 height 9
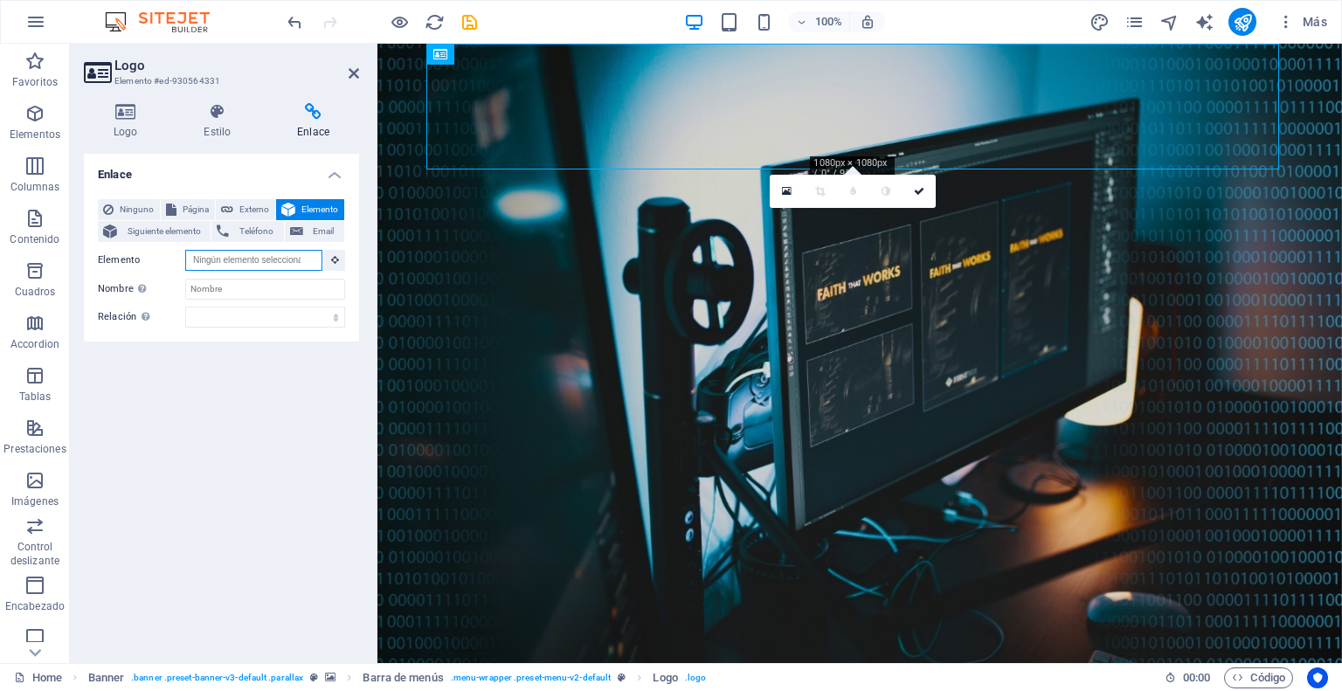
click at [301, 258] on input "Elemento" at bounding box center [253, 260] width 137 height 21
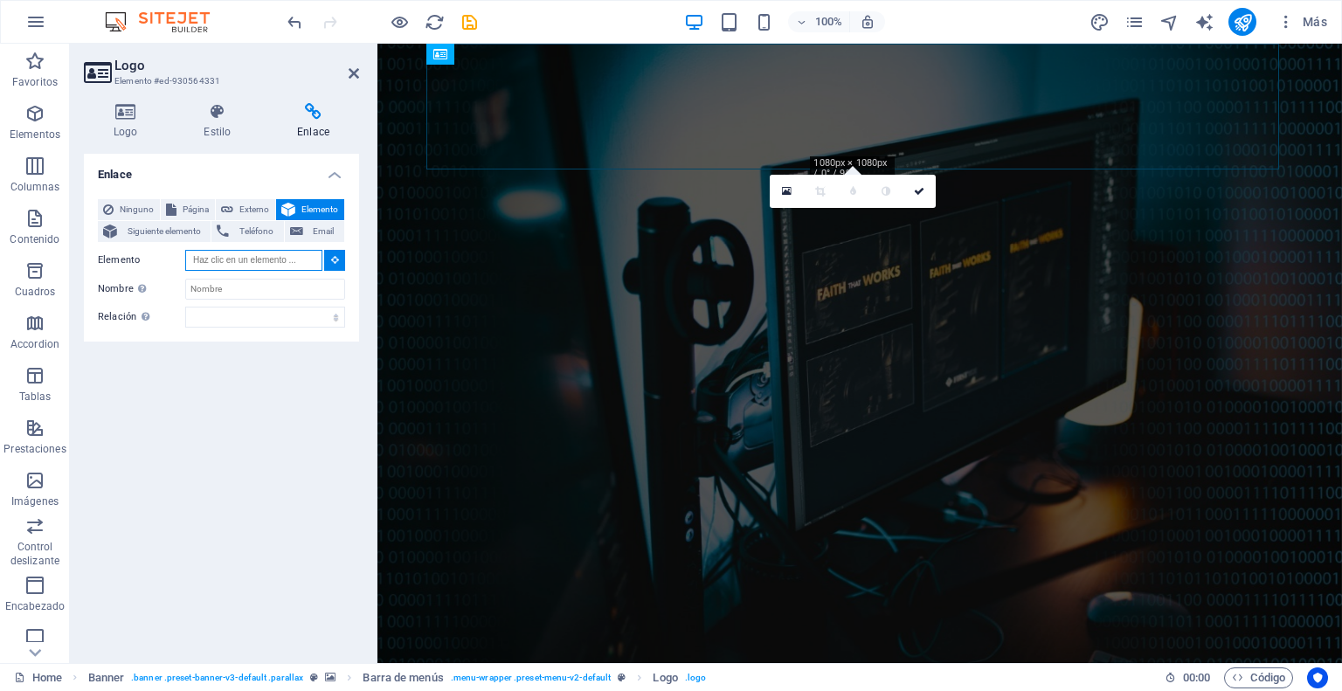
click at [301, 258] on input "Elemento" at bounding box center [253, 260] width 137 height 21
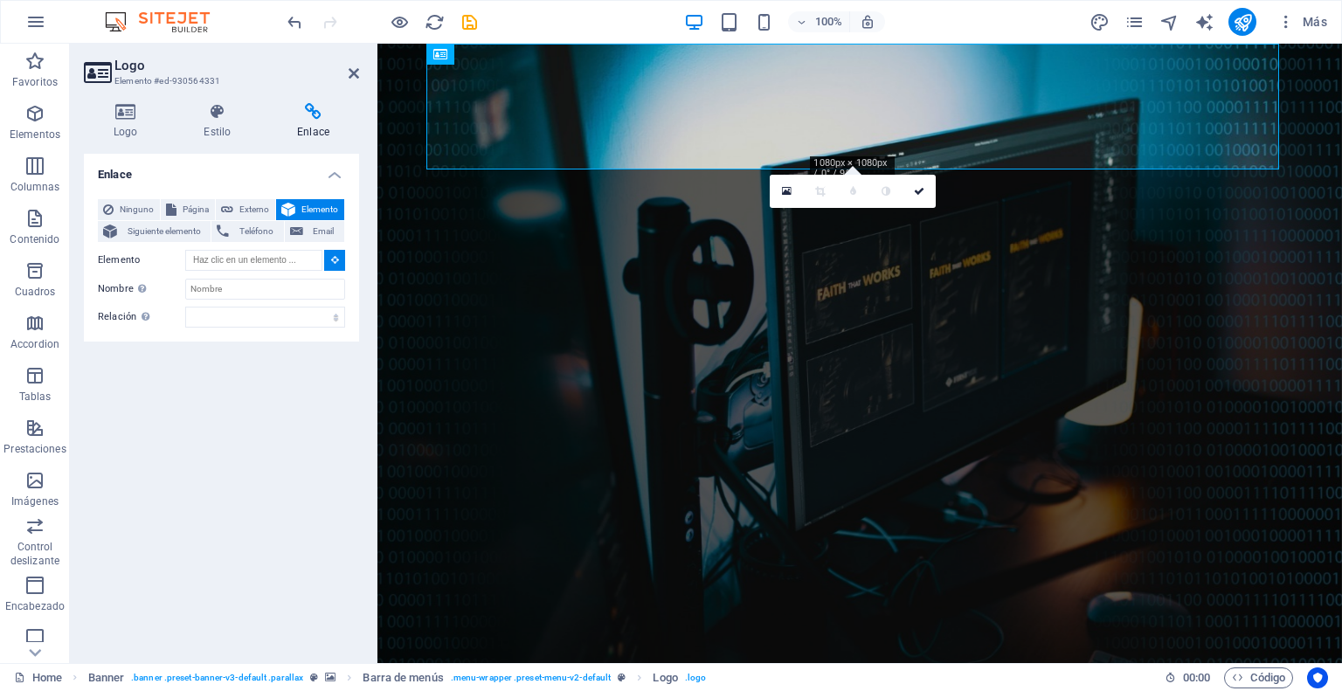
click at [332, 259] on icon at bounding box center [335, 259] width 8 height 9
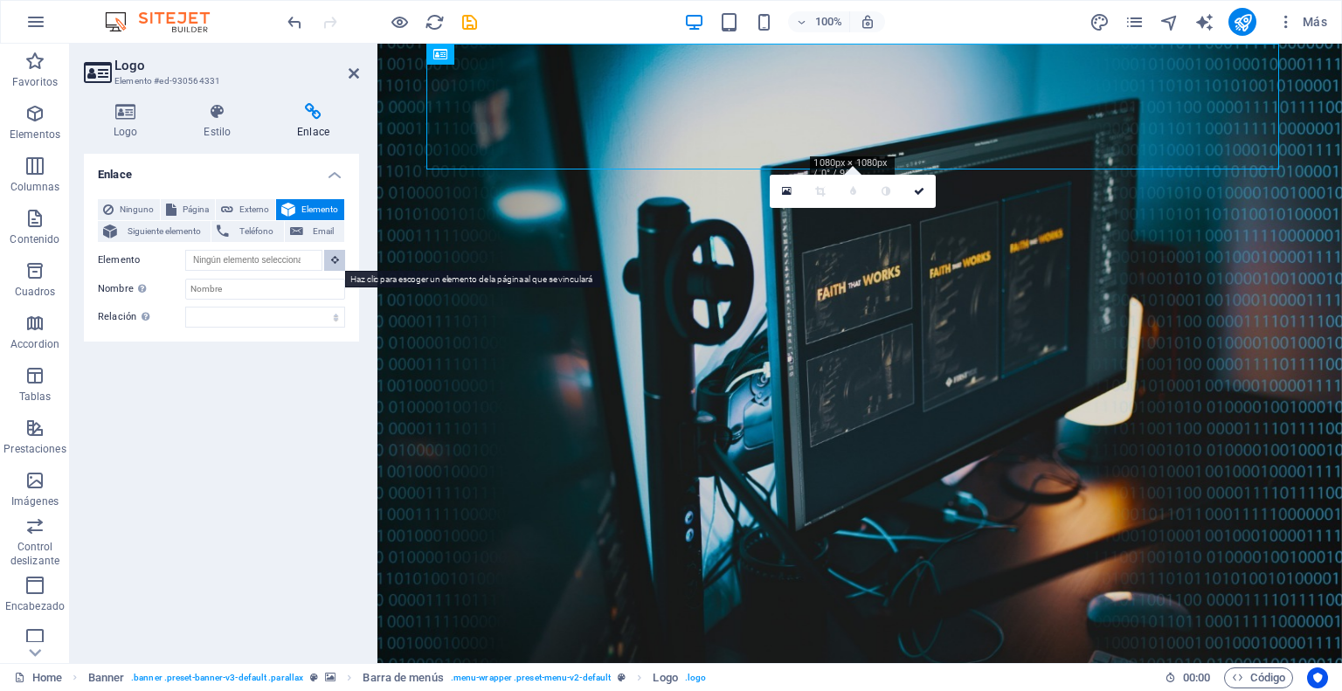
click at [332, 259] on icon at bounding box center [335, 259] width 8 height 9
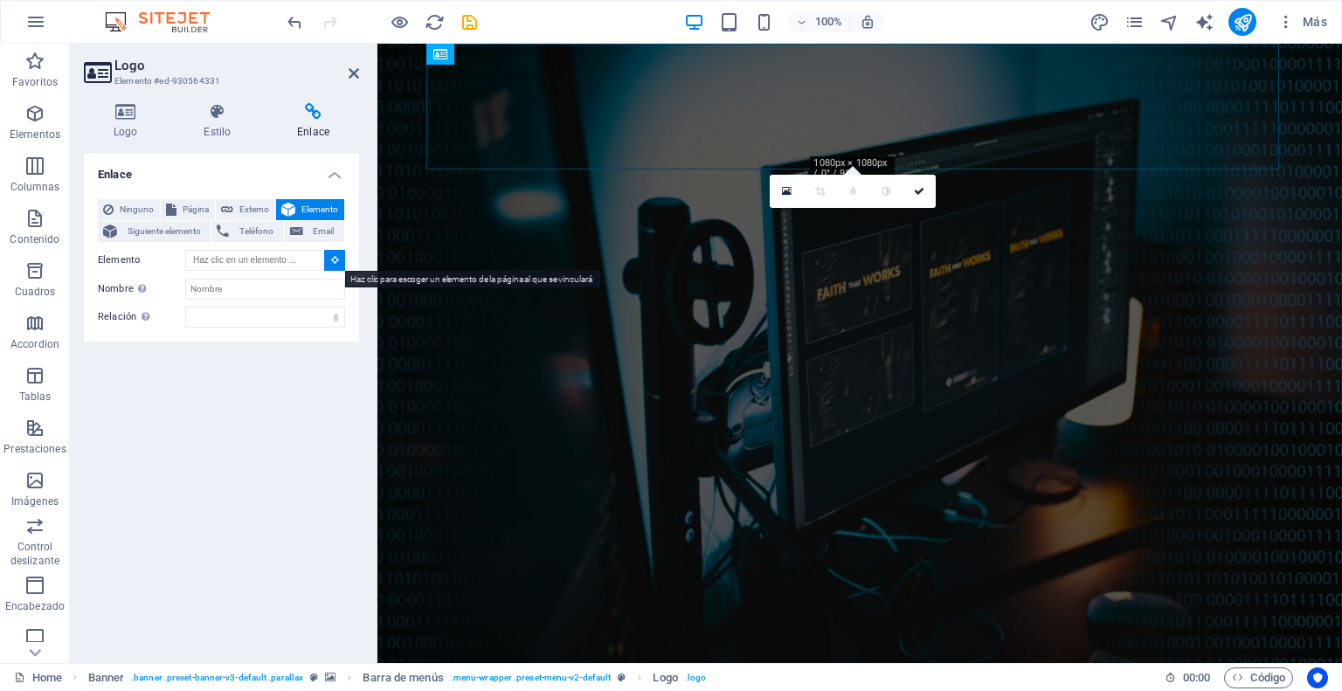
click at [332, 259] on icon at bounding box center [335, 259] width 8 height 9
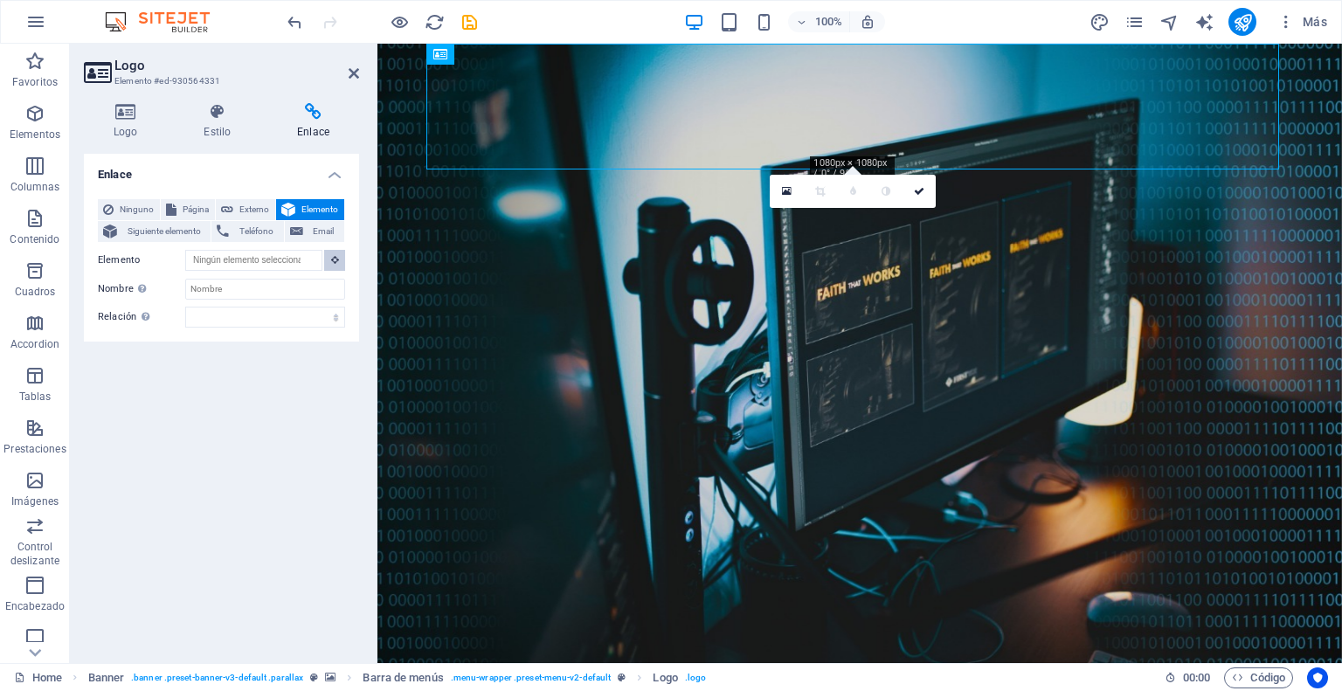
click at [332, 259] on icon at bounding box center [335, 259] width 8 height 9
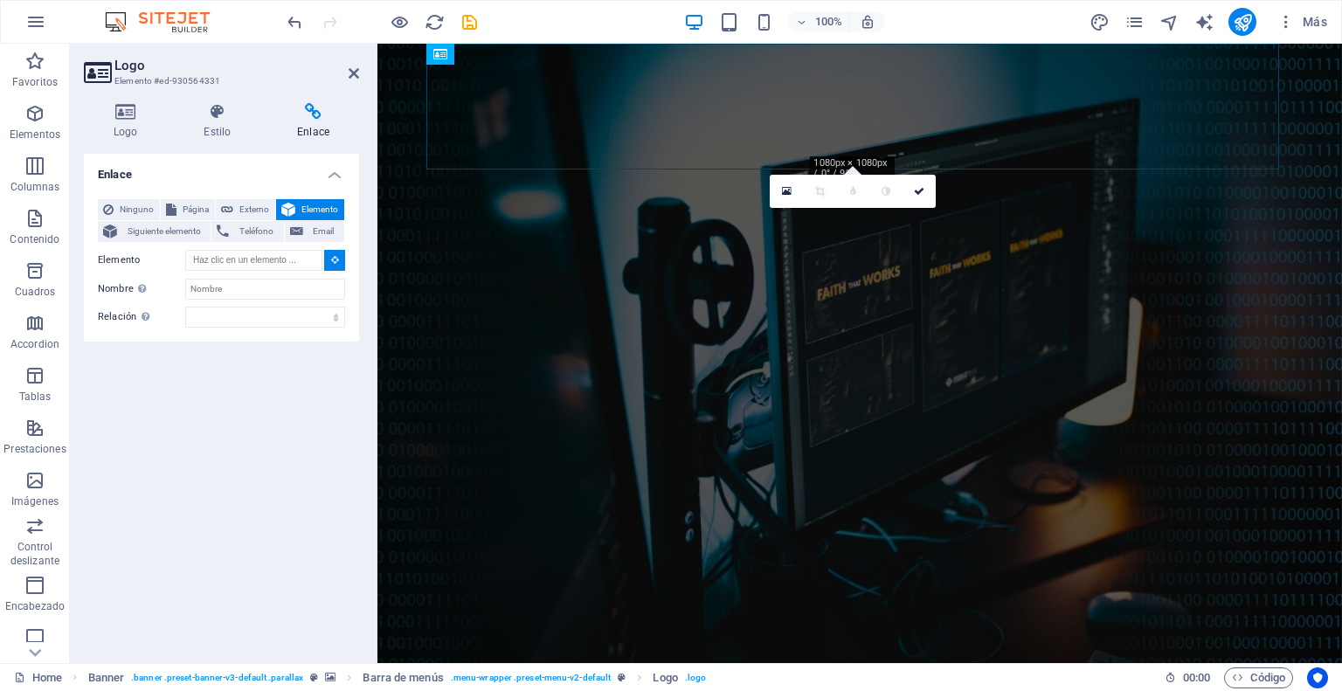
click at [332, 259] on icon at bounding box center [335, 259] width 8 height 9
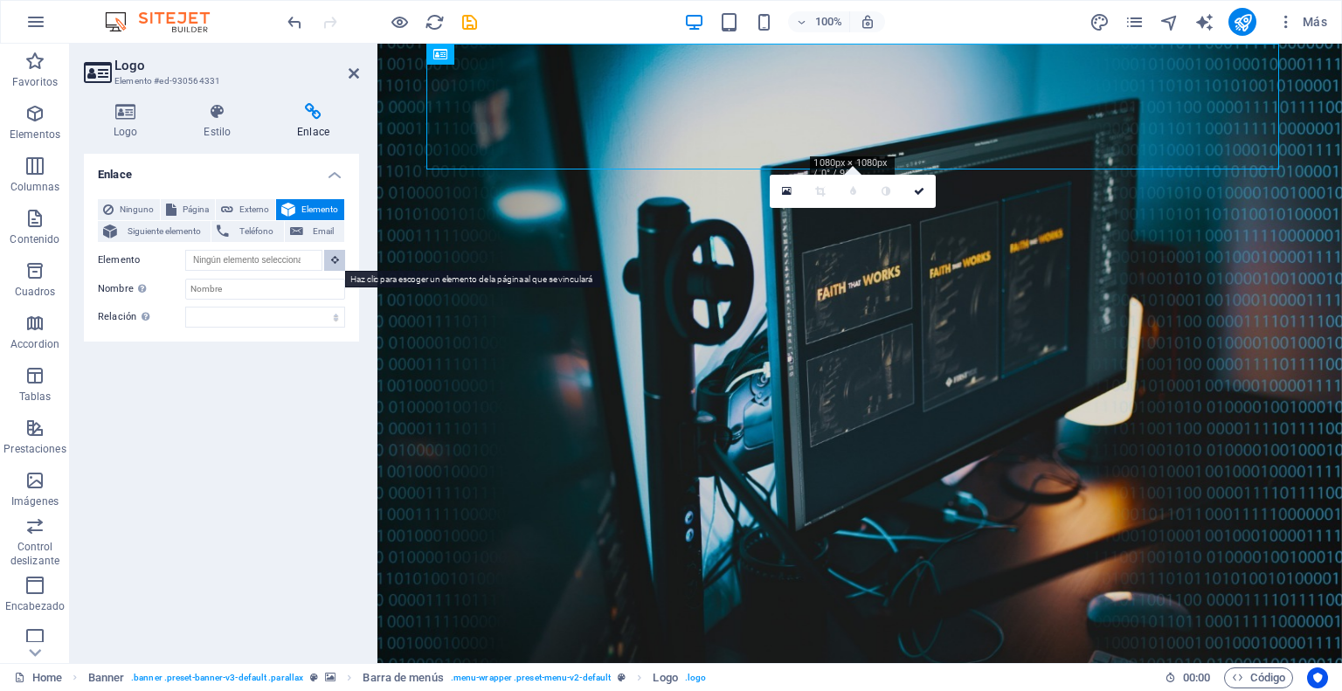
click at [335, 264] on icon at bounding box center [335, 259] width 8 height 9
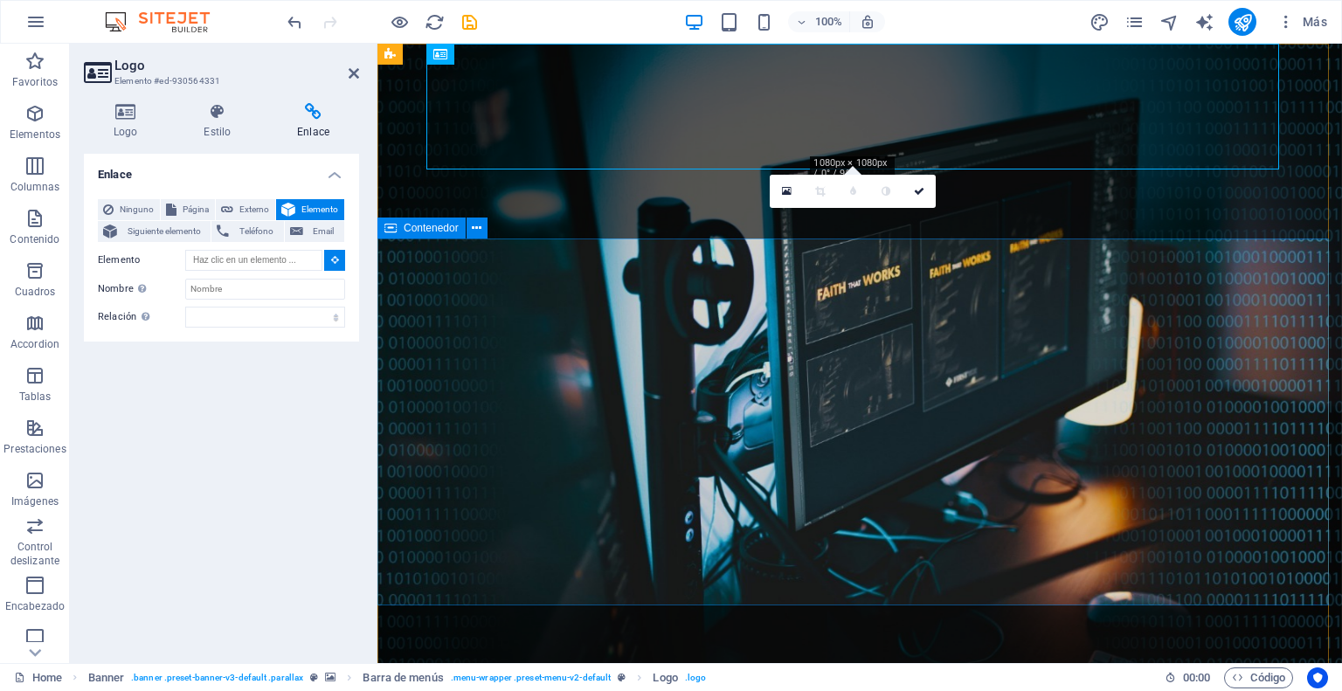
type input "#ed-930564346"
select select
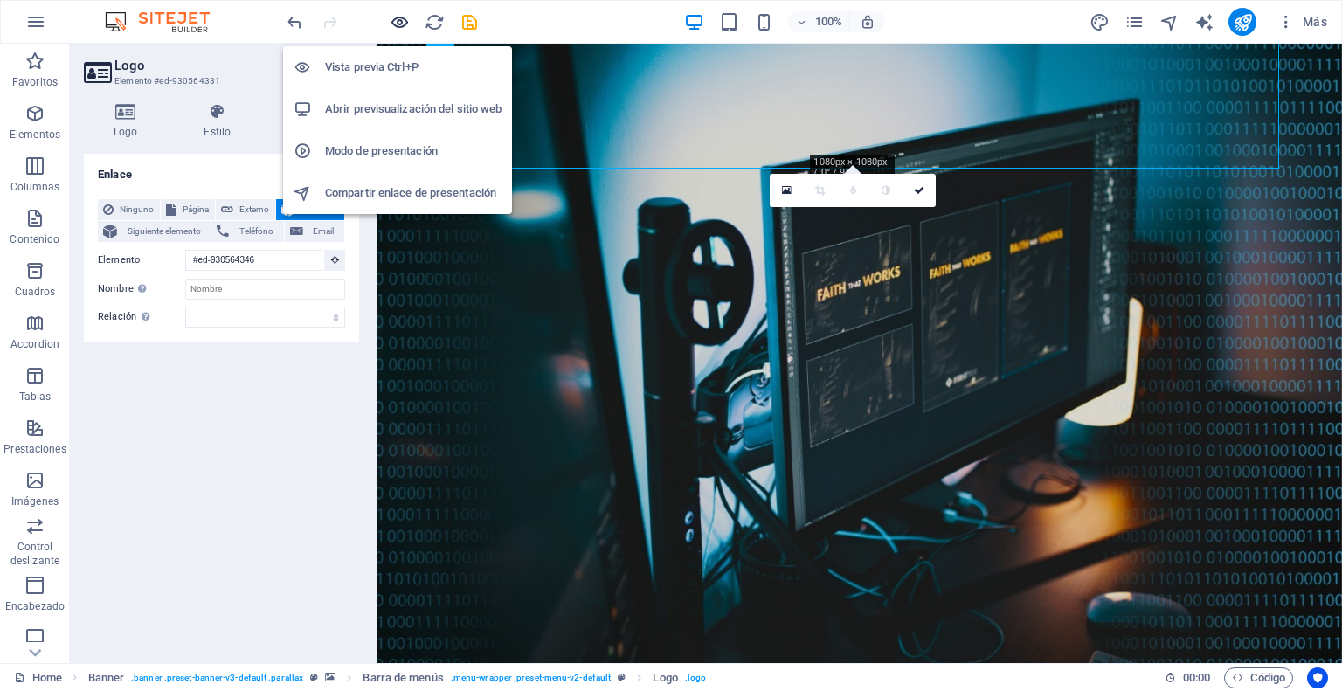
click at [398, 27] on icon "button" at bounding box center [400, 22] width 20 height 20
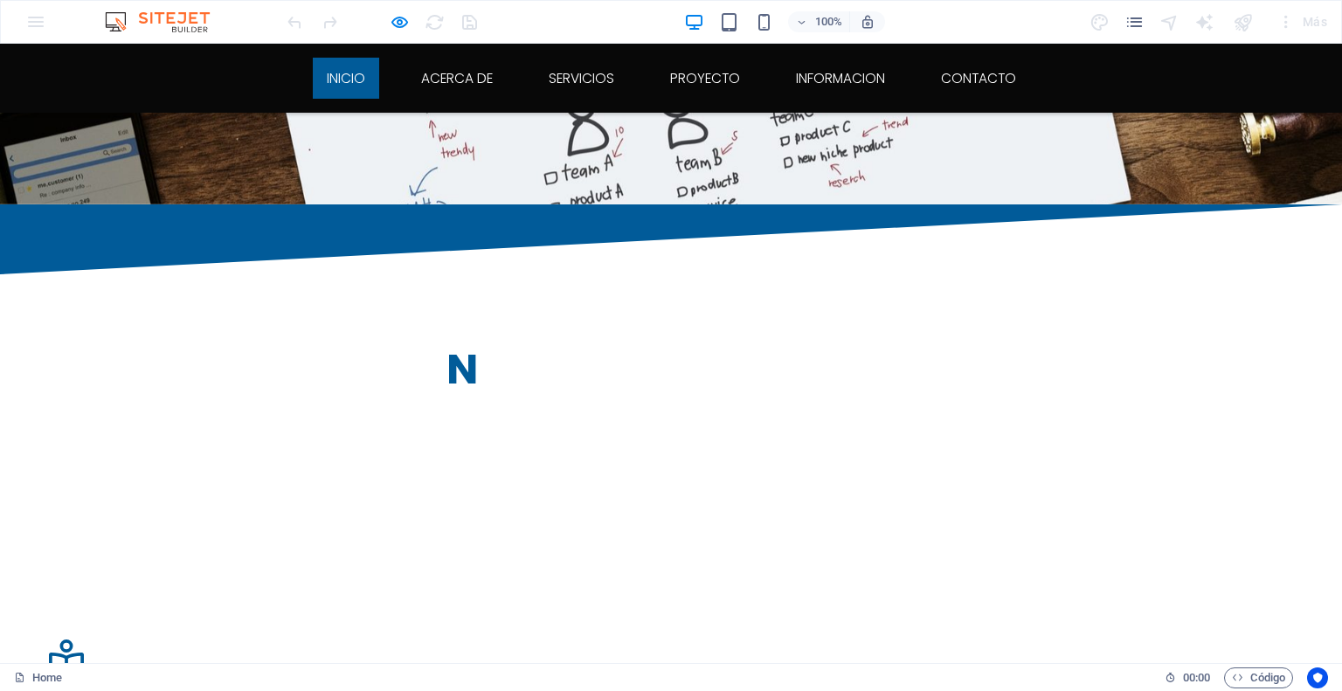
click at [348, 73] on link "inicio" at bounding box center [346, 78] width 66 height 41
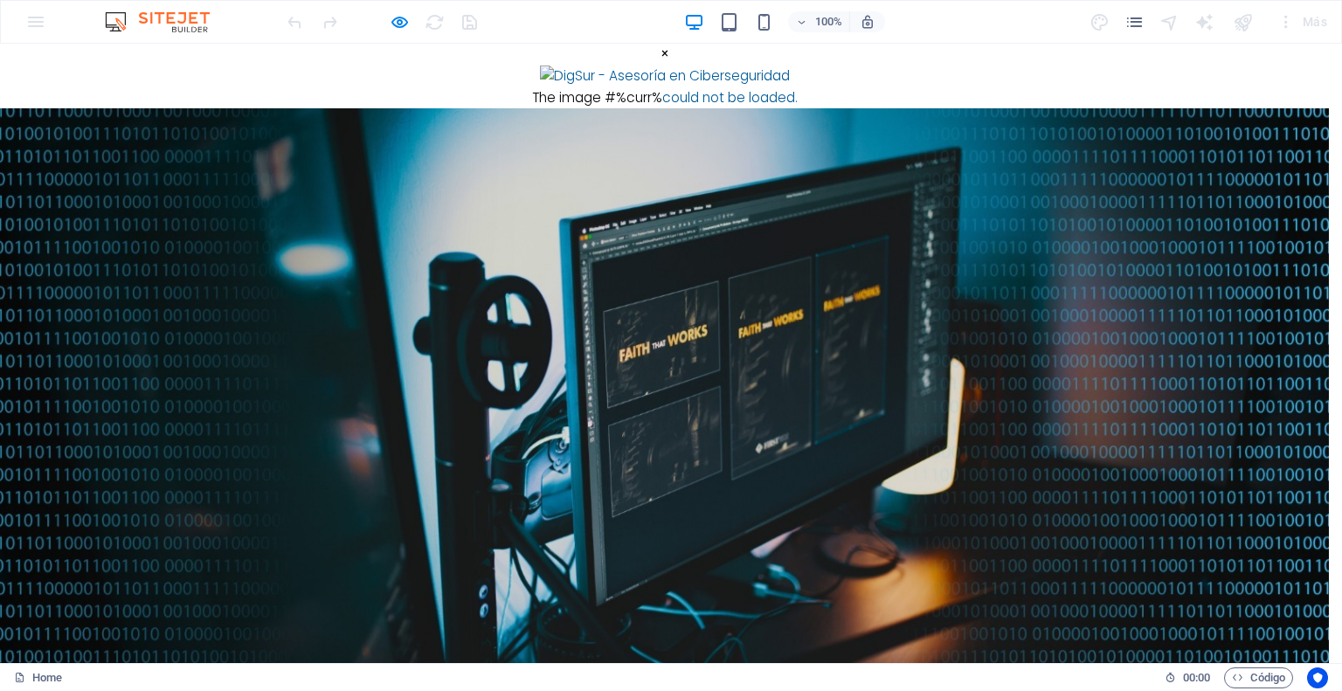
click at [753, 108] on div "× The image #%curr% could not be loaded." at bounding box center [664, 76] width 1329 height 65
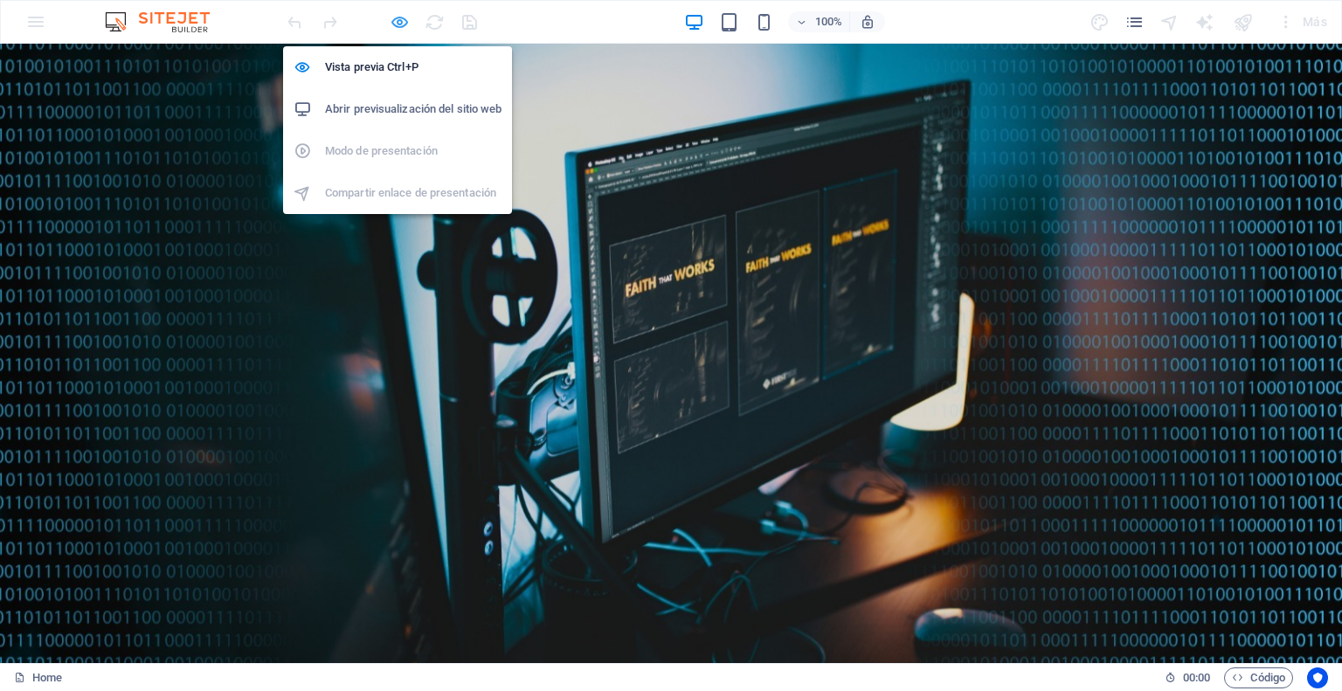
click at [395, 15] on icon "button" at bounding box center [400, 22] width 20 height 20
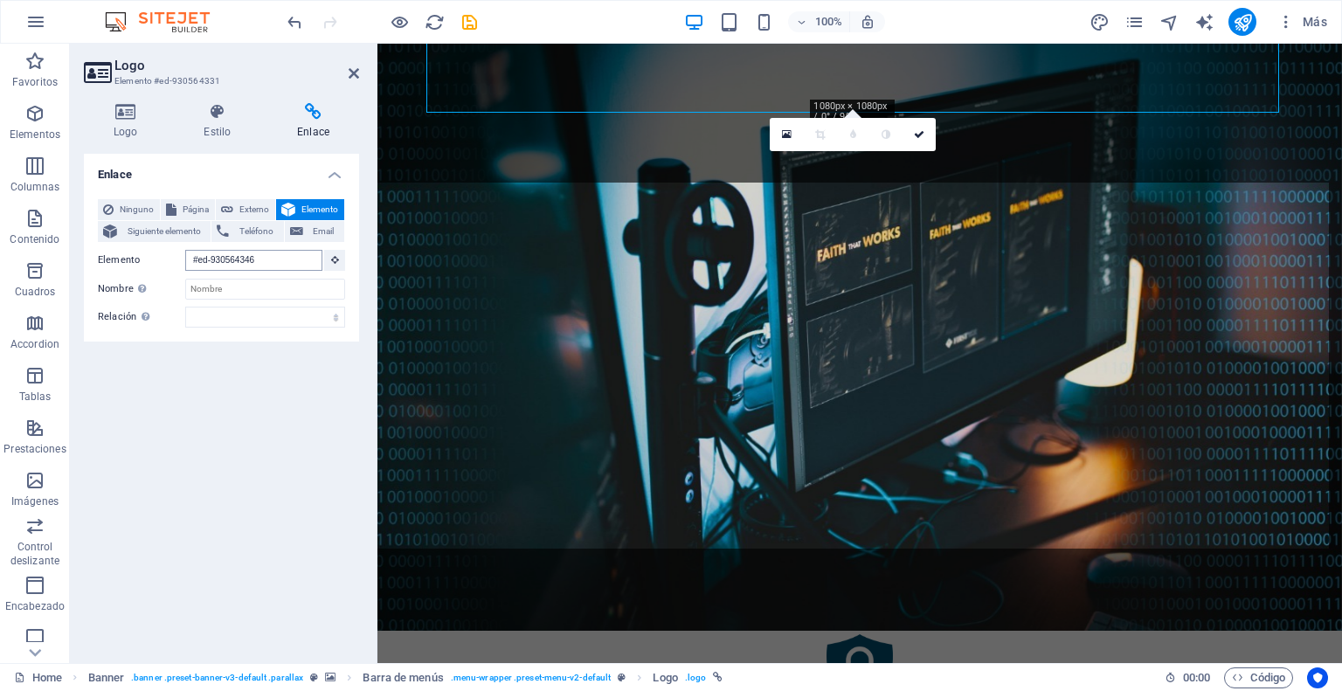
scroll to position [68, 0]
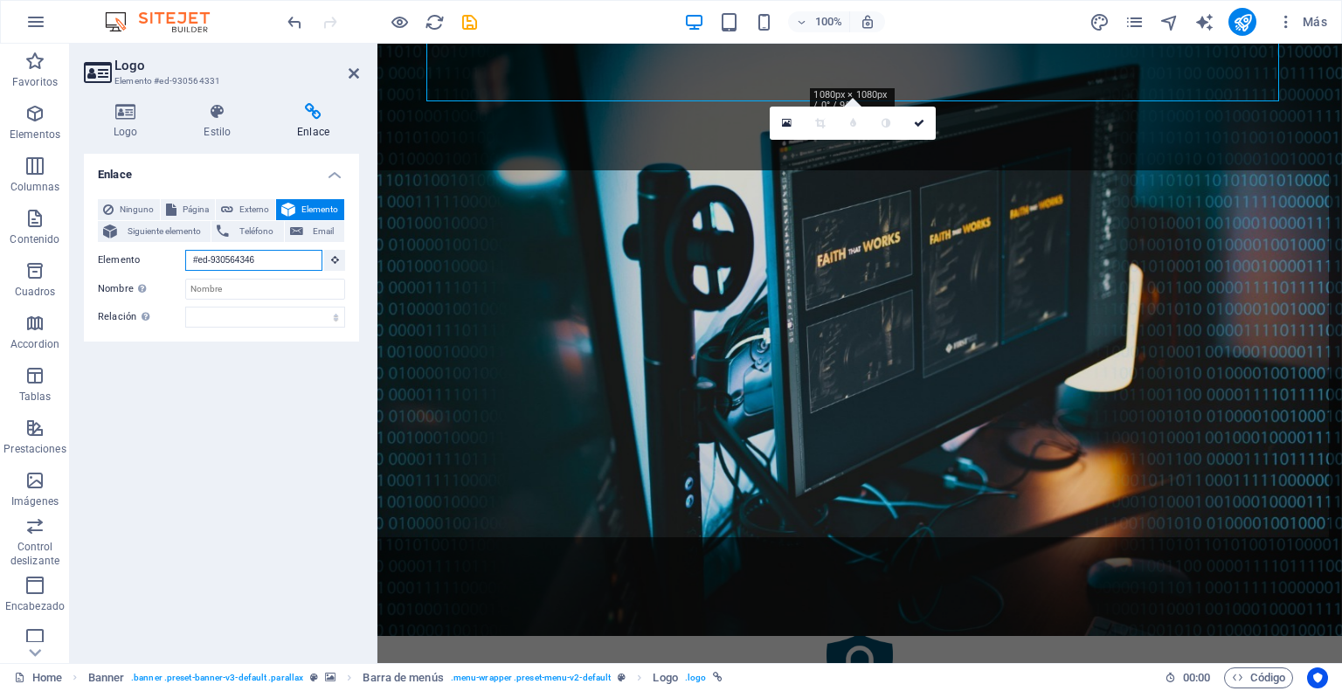
click at [267, 260] on input "#ed-930564346" at bounding box center [253, 260] width 137 height 21
select select
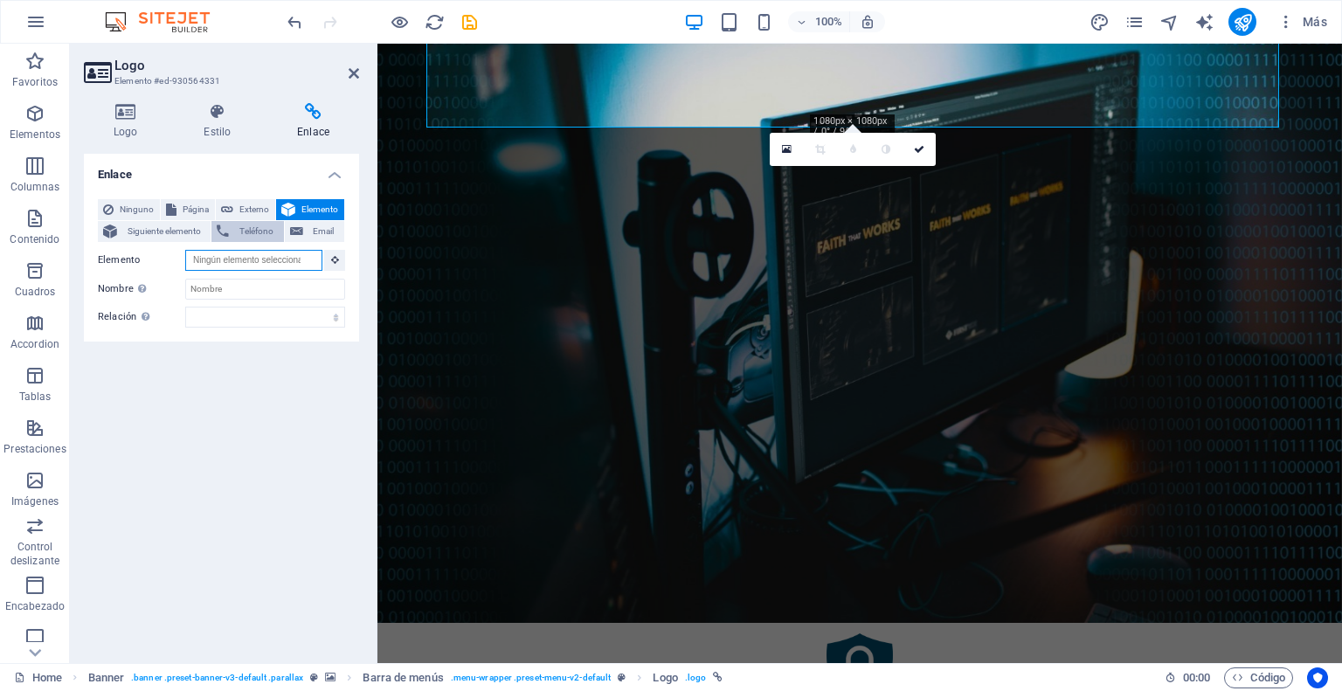
scroll to position [23, 0]
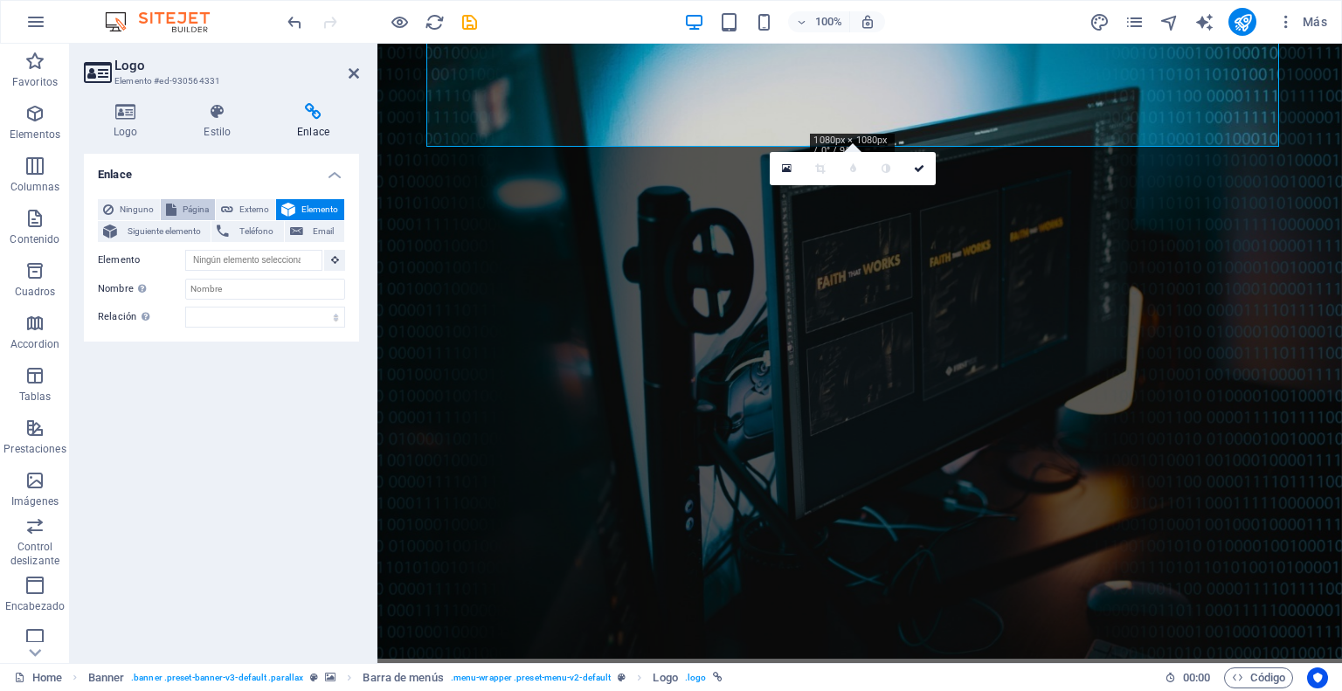
click at [190, 209] on span "Página" at bounding box center [196, 209] width 28 height 21
select select
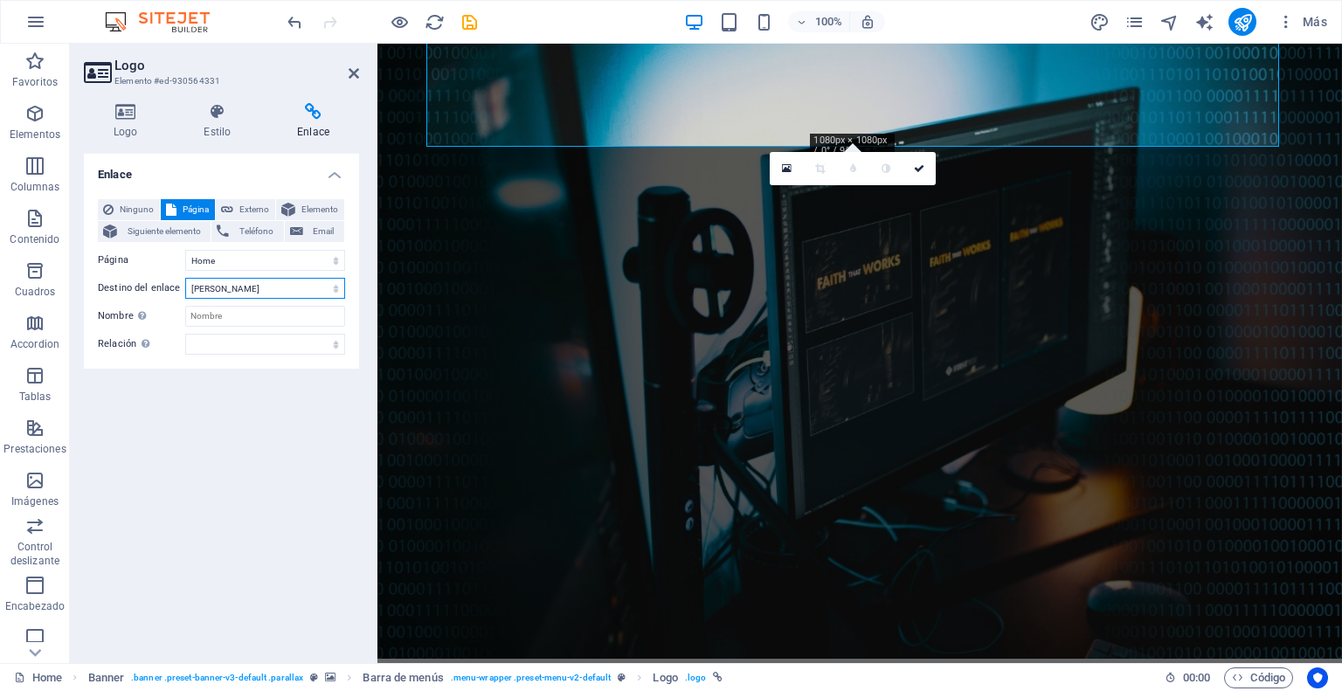
click at [328, 289] on select "Nueva pestaña Misma pestaña Superposición" at bounding box center [265, 288] width 160 height 21
select select "blank"
click at [185, 278] on select "Nueva pestaña Misma pestaña Superposición" at bounding box center [265, 288] width 160 height 21
select select
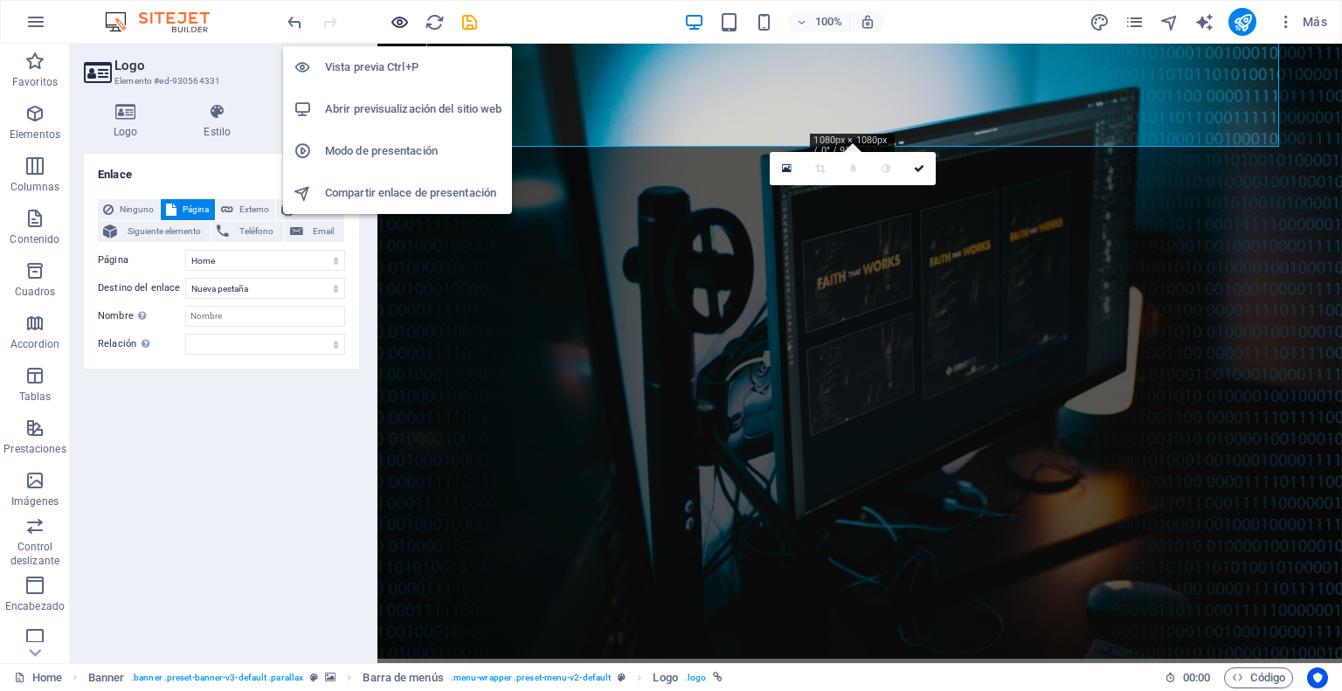
click at [402, 22] on icon "button" at bounding box center [400, 22] width 20 height 20
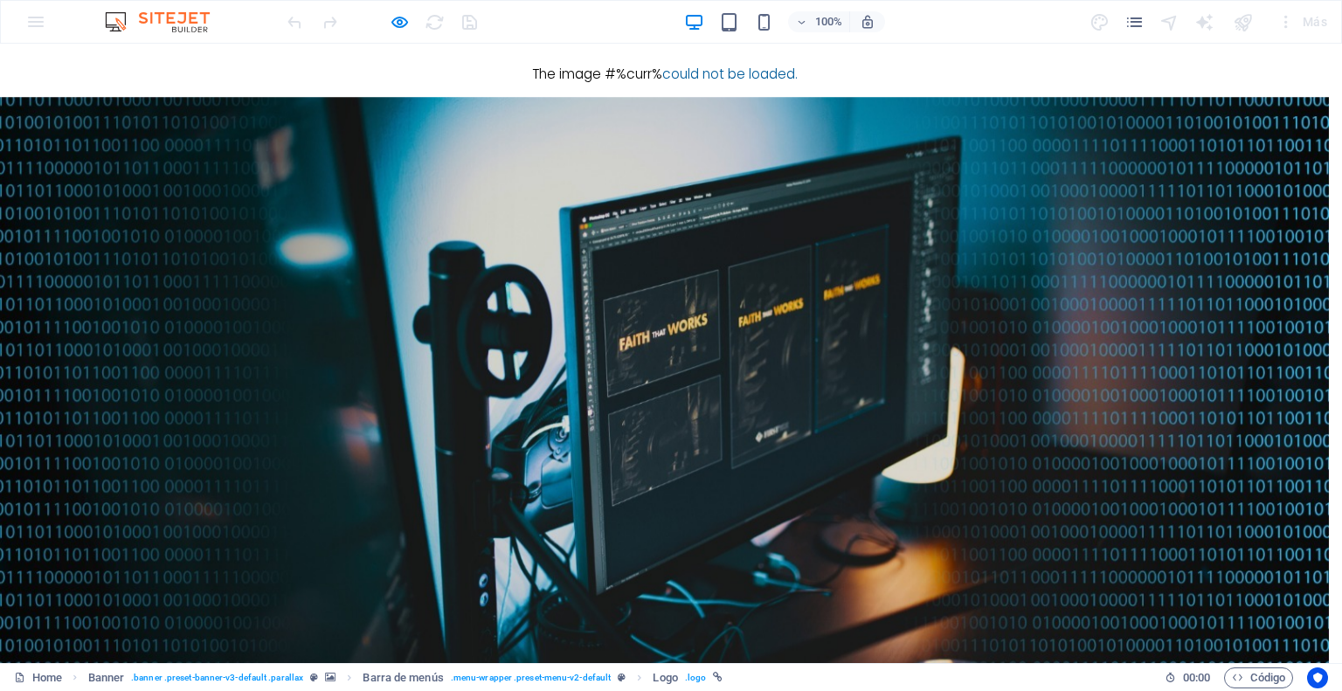
click at [720, 86] on div "× The image #%curr% could not be loaded." at bounding box center [664, 53] width 1329 height 65
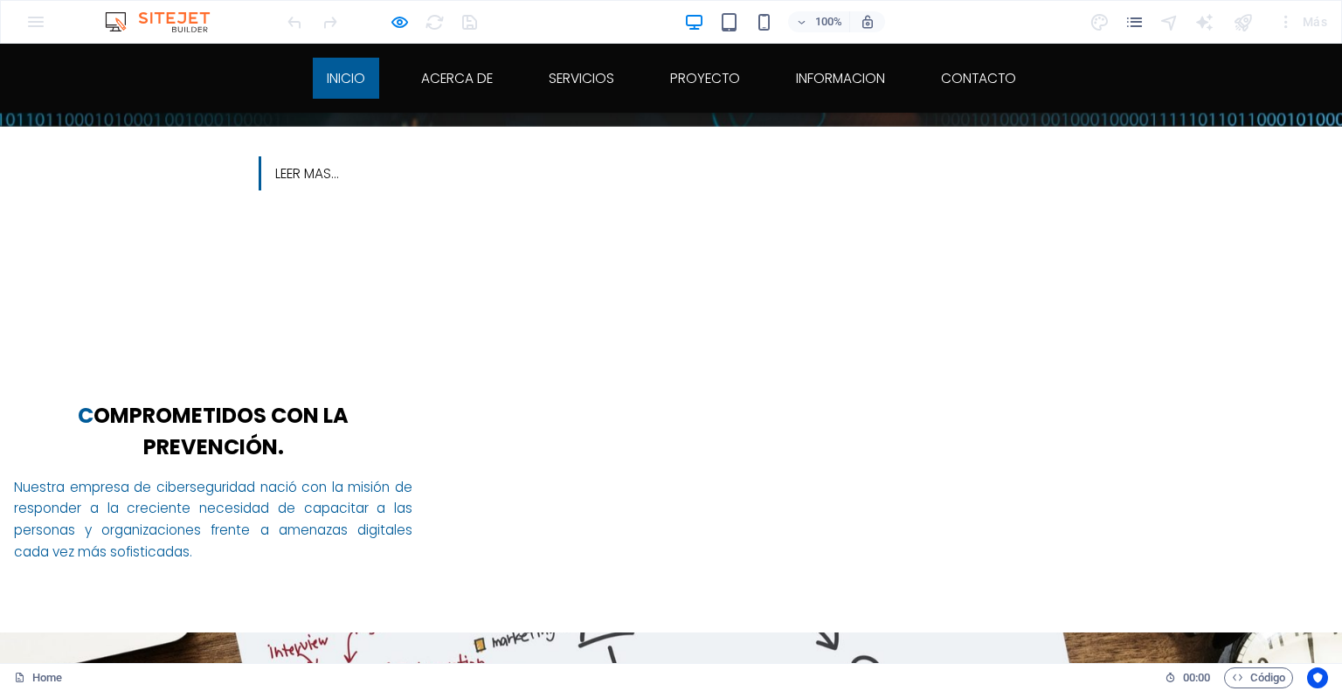
click at [353, 79] on link "inicio" at bounding box center [346, 78] width 66 height 41
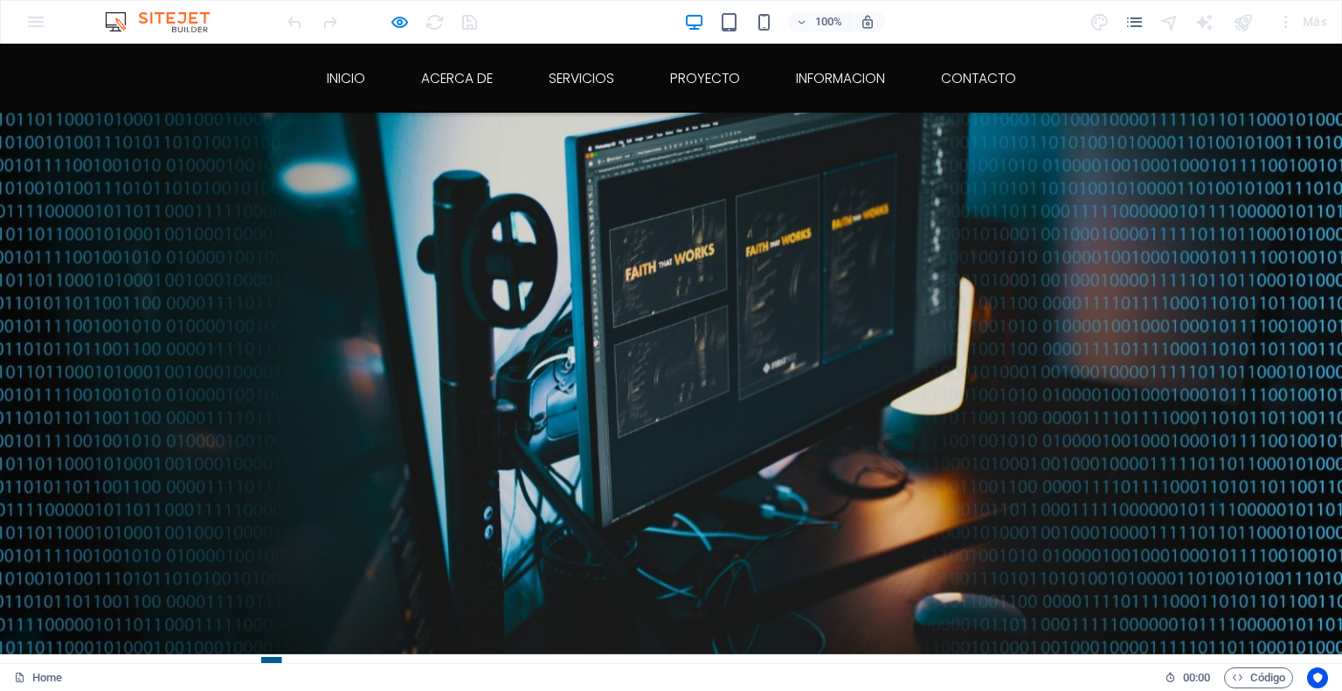
scroll to position [0, 0]
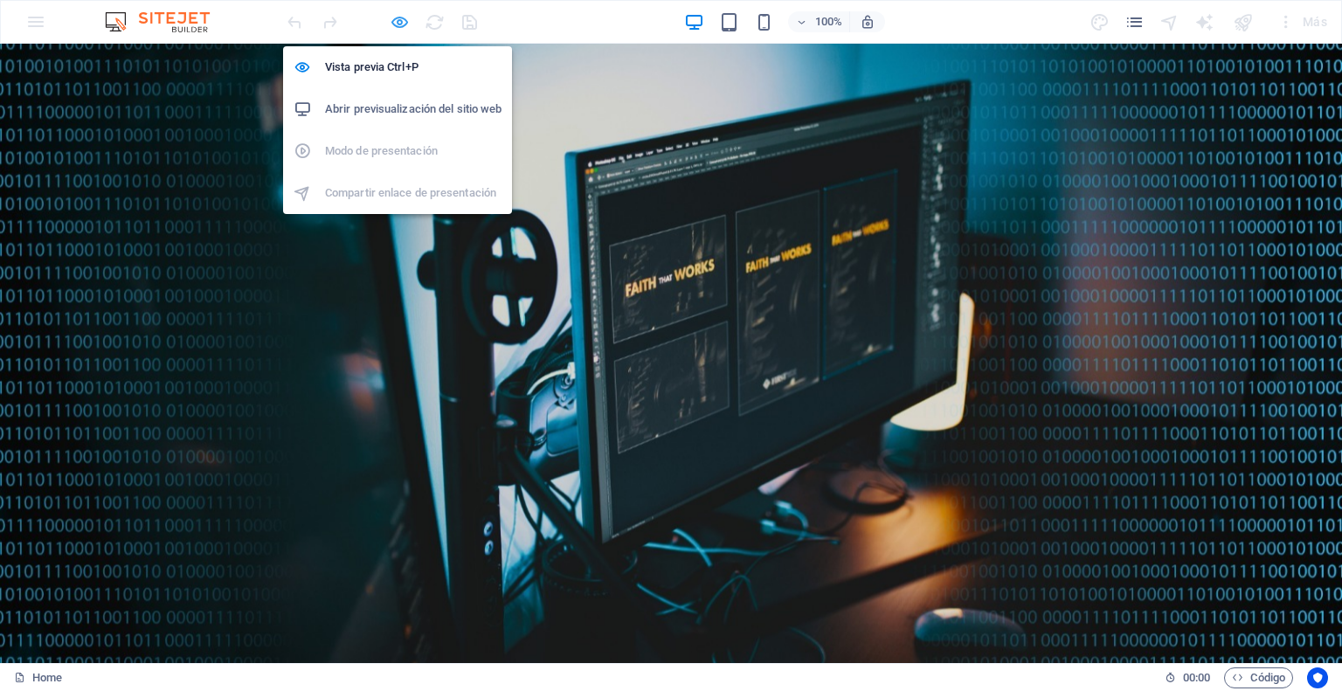
click at [396, 22] on icon "button" at bounding box center [400, 22] width 20 height 20
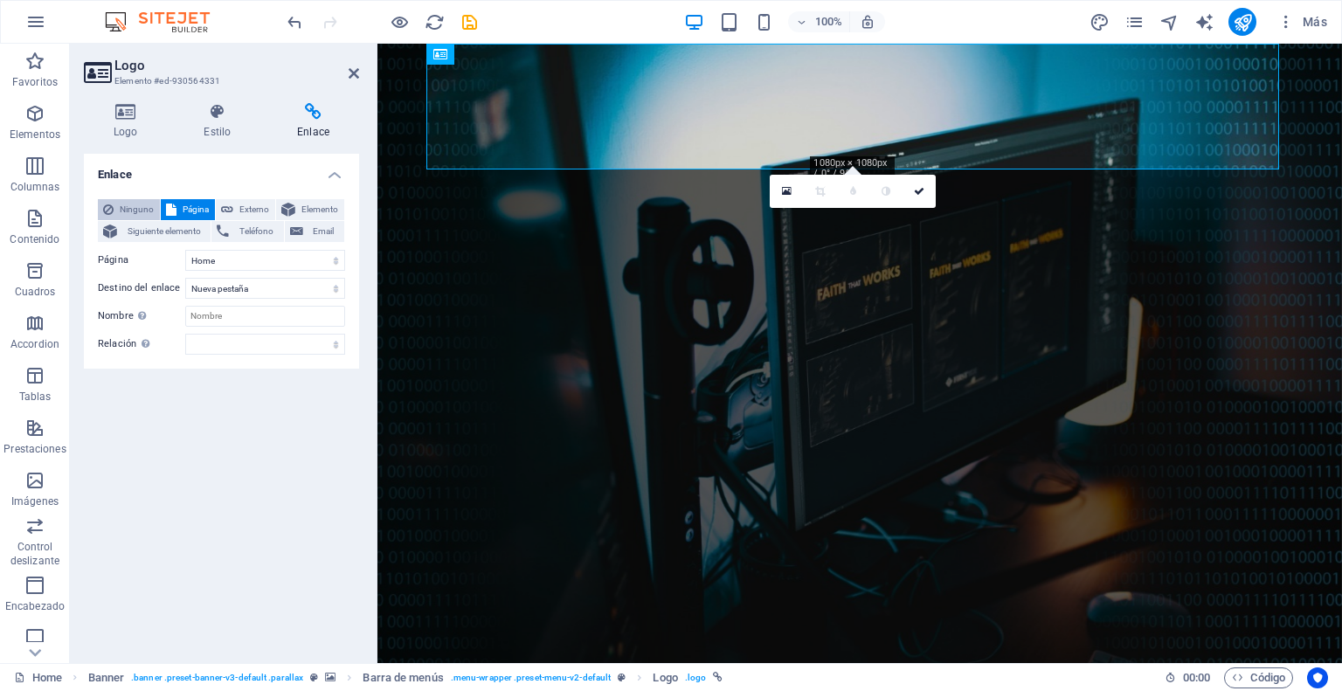
click at [139, 204] on span "Ninguno" at bounding box center [137, 209] width 36 height 21
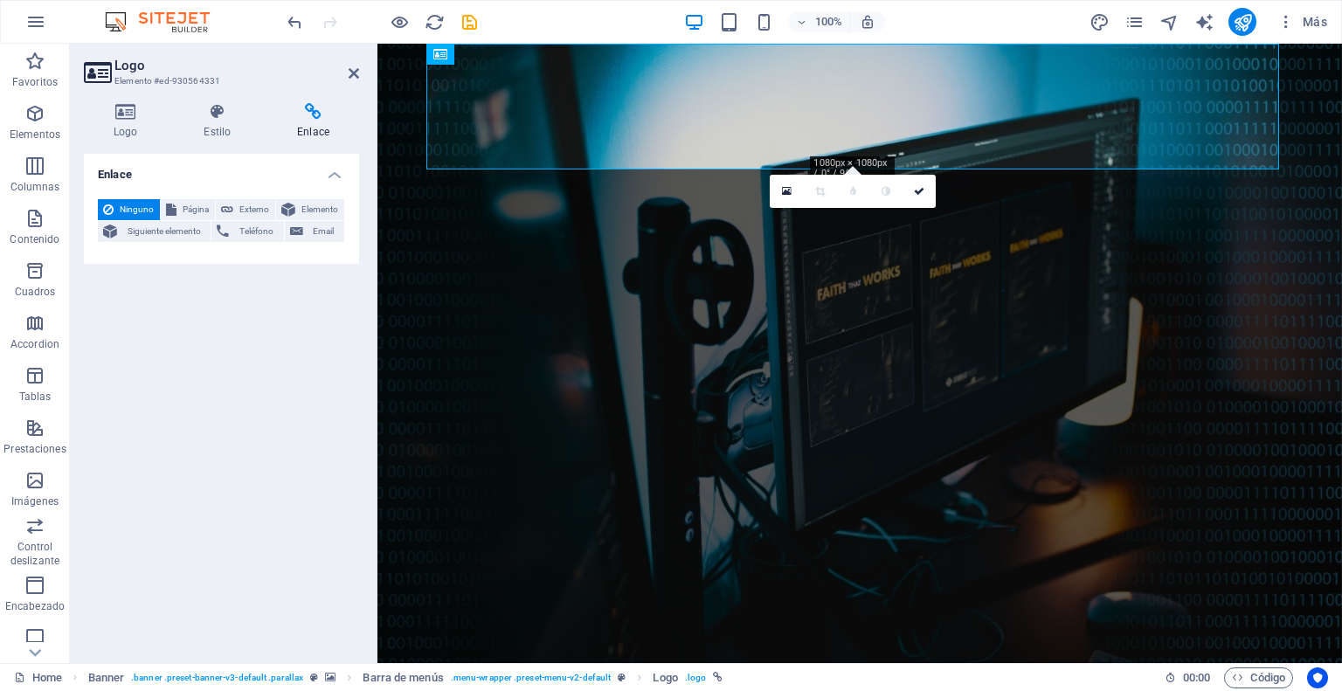
click at [139, 204] on span "Ninguno" at bounding box center [137, 209] width 36 height 21
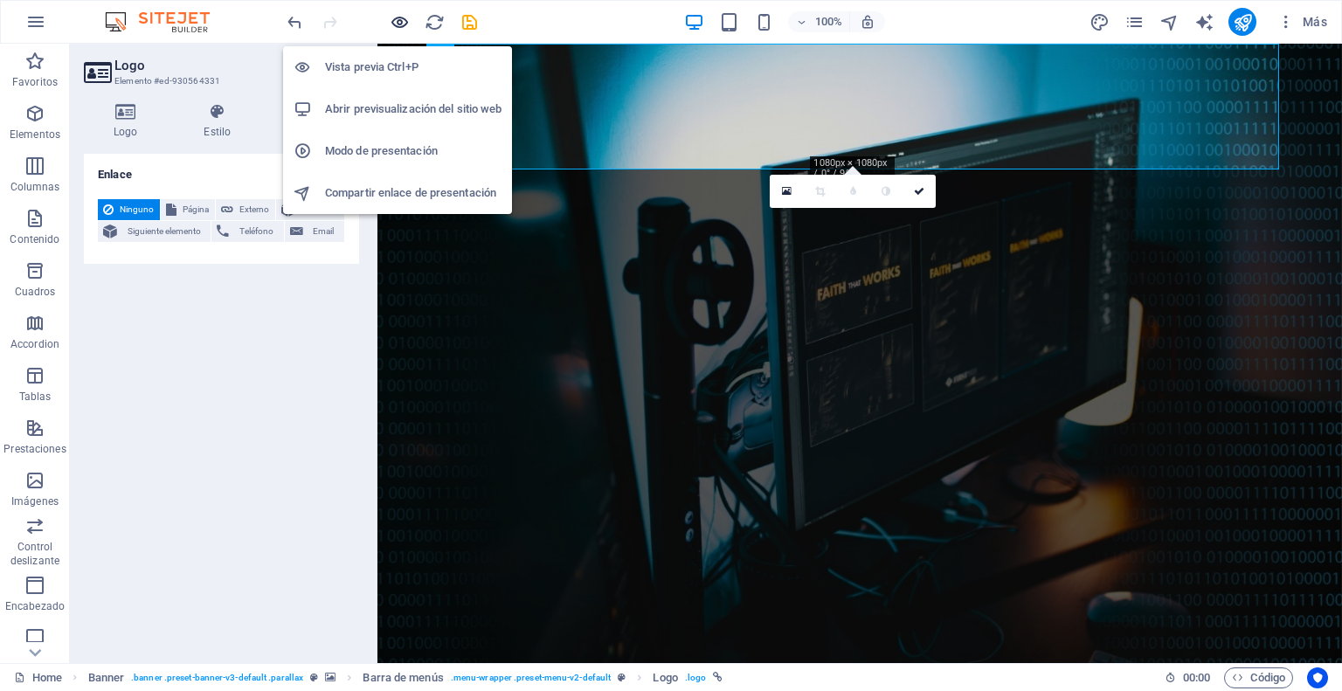
click at [401, 25] on icon "button" at bounding box center [400, 22] width 20 height 20
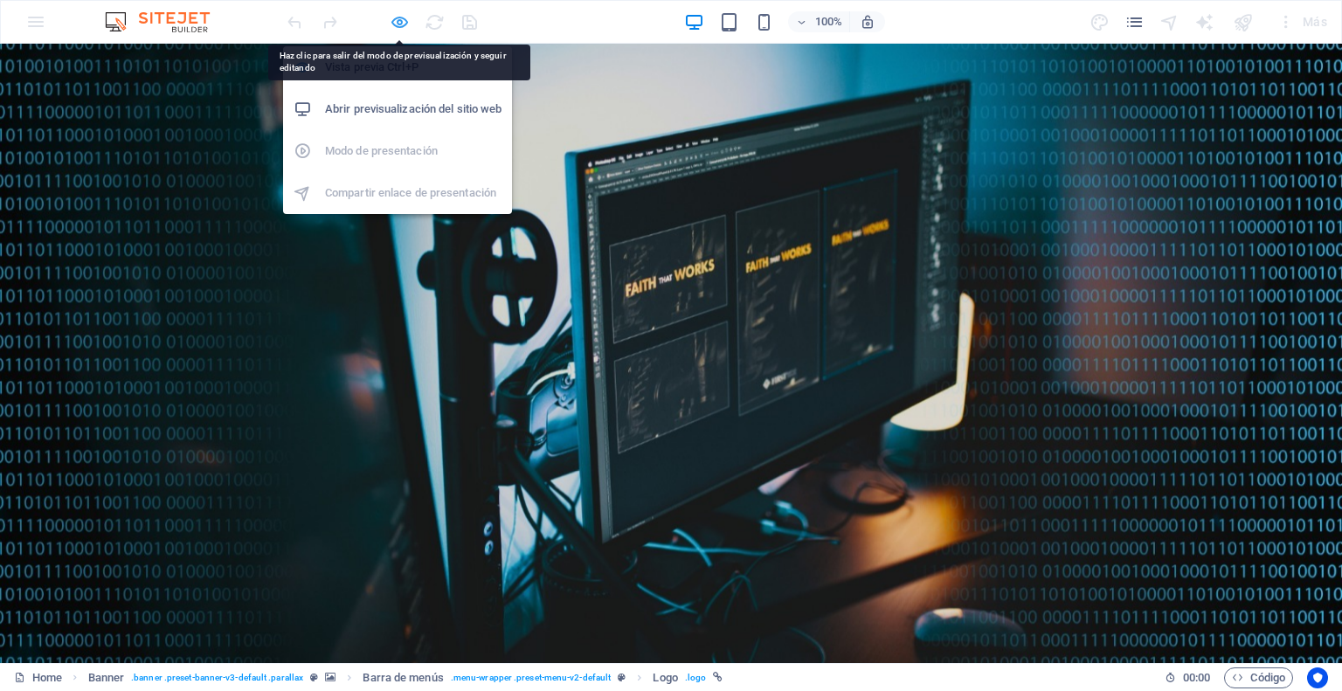
click at [400, 24] on icon "button" at bounding box center [400, 22] width 20 height 20
select select "px"
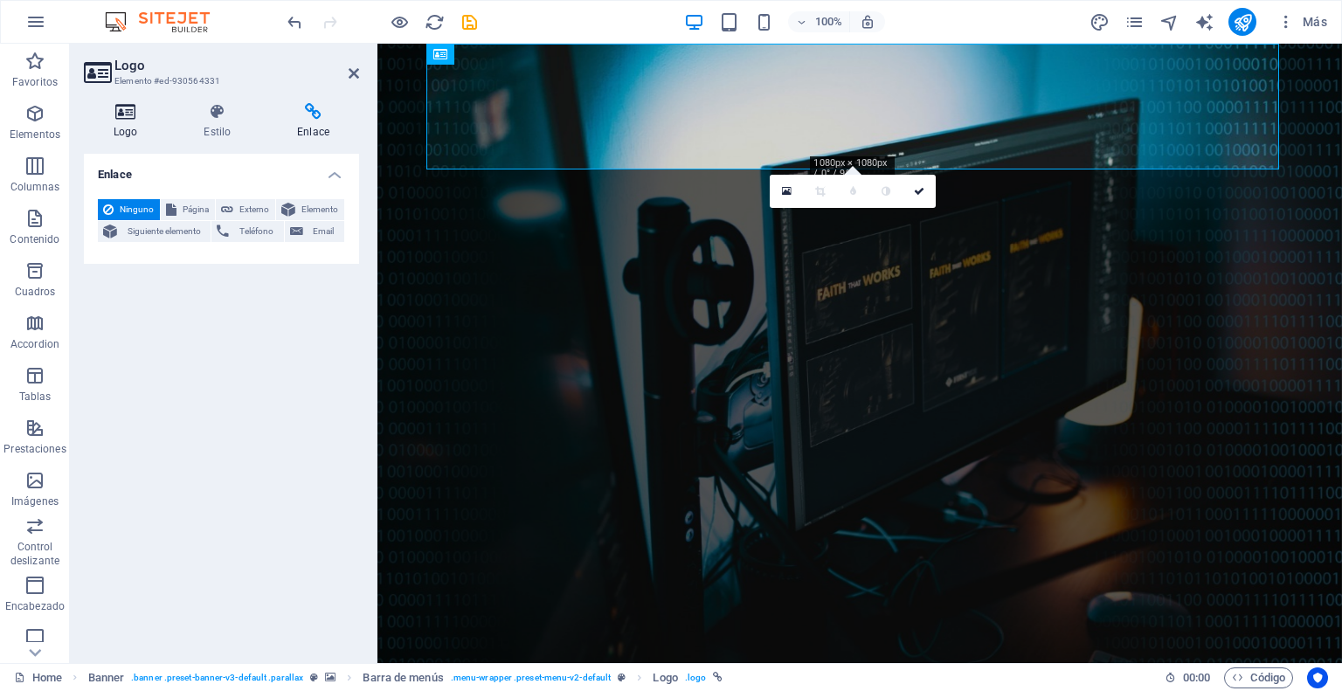
click at [129, 115] on icon at bounding box center [125, 111] width 83 height 17
